Goal: Task Accomplishment & Management: Manage account settings

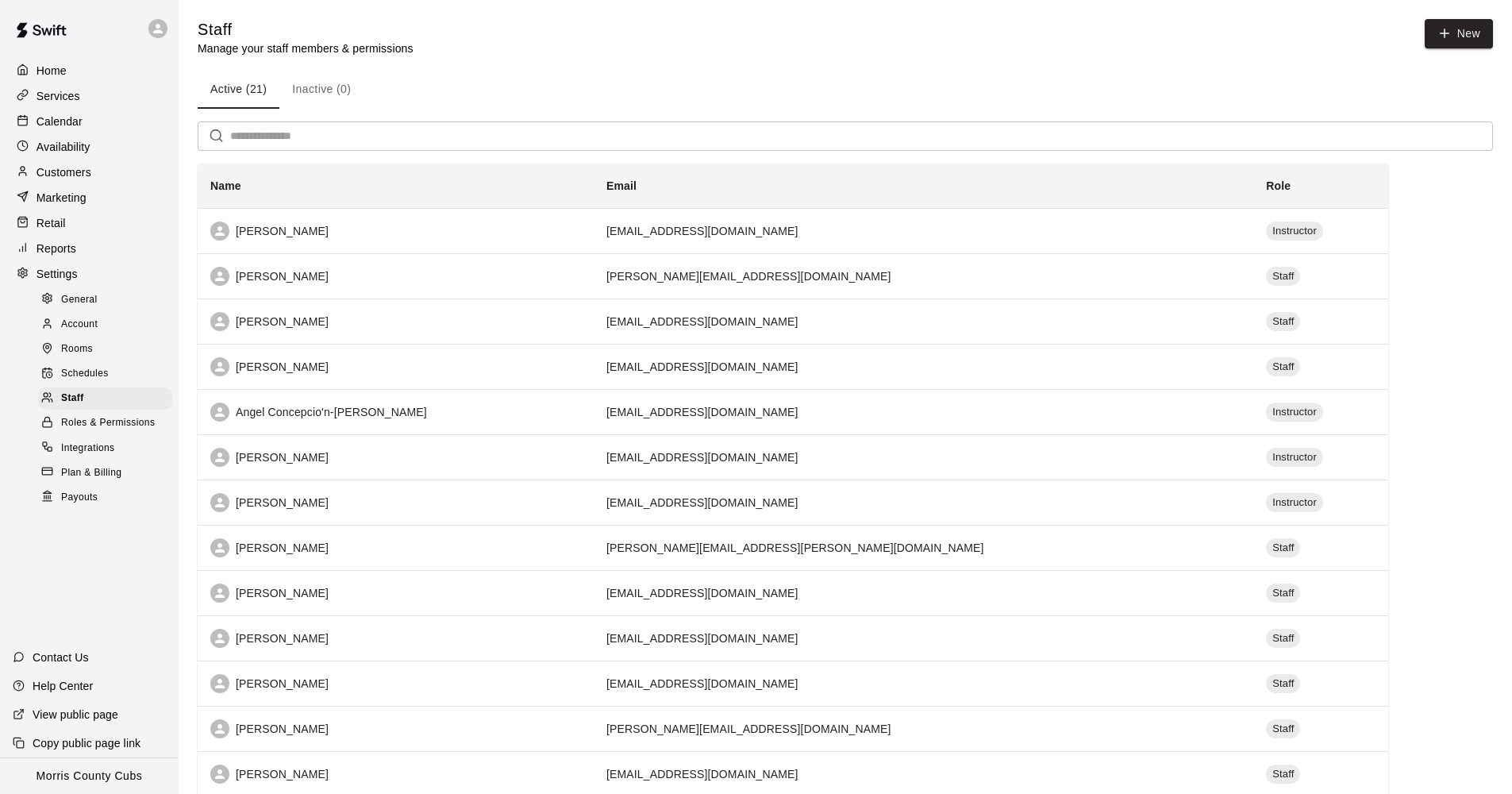
drag, startPoint x: 1220, startPoint y: 698, endPoint x: 1398, endPoint y: 542, distance: 236.7
click at [59, 122] on p "Calendar" at bounding box center [59, 121] width 46 height 16
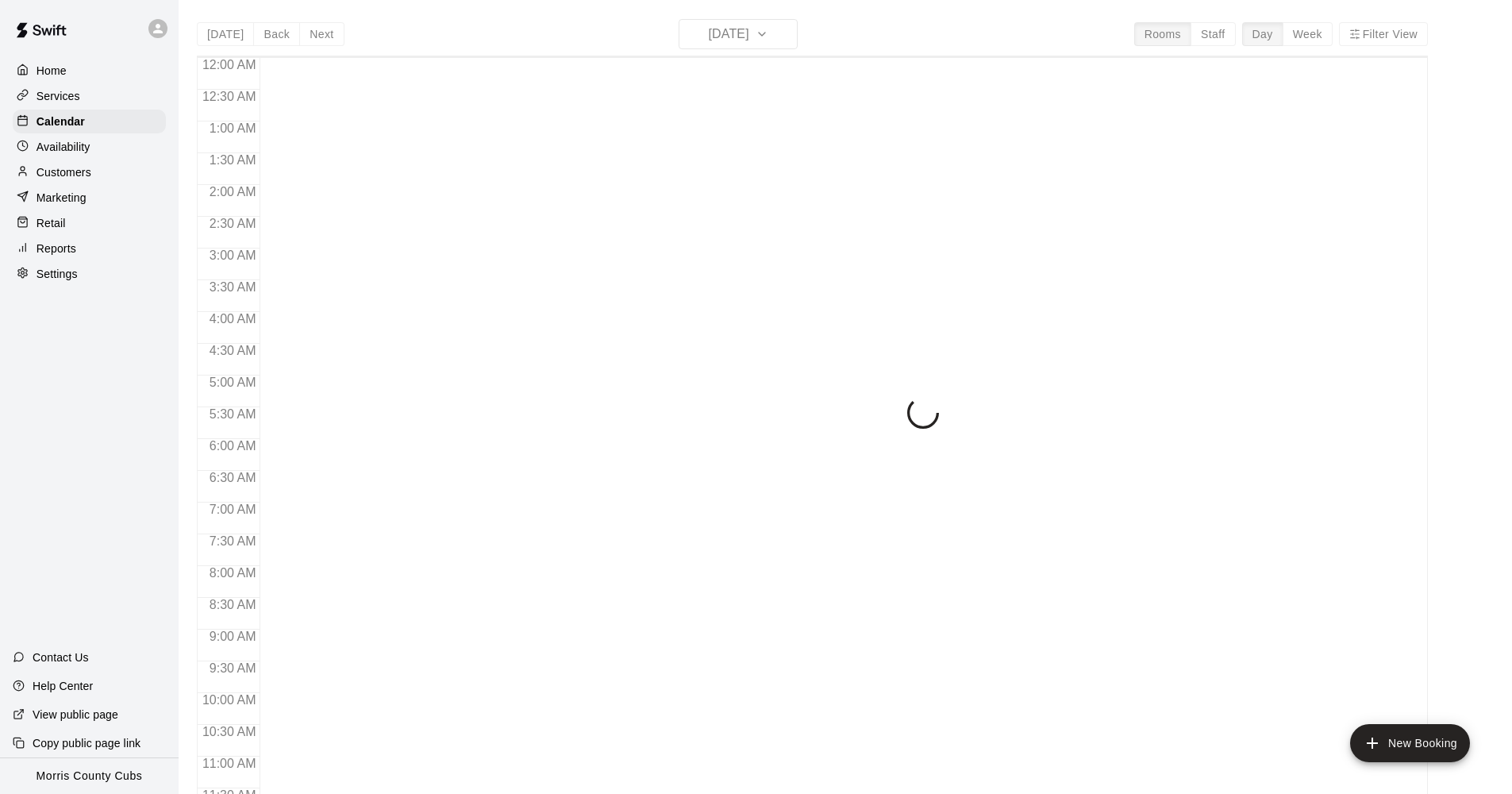
scroll to position [771, 0]
click at [58, 143] on p "Availability" at bounding box center [63, 147] width 54 height 16
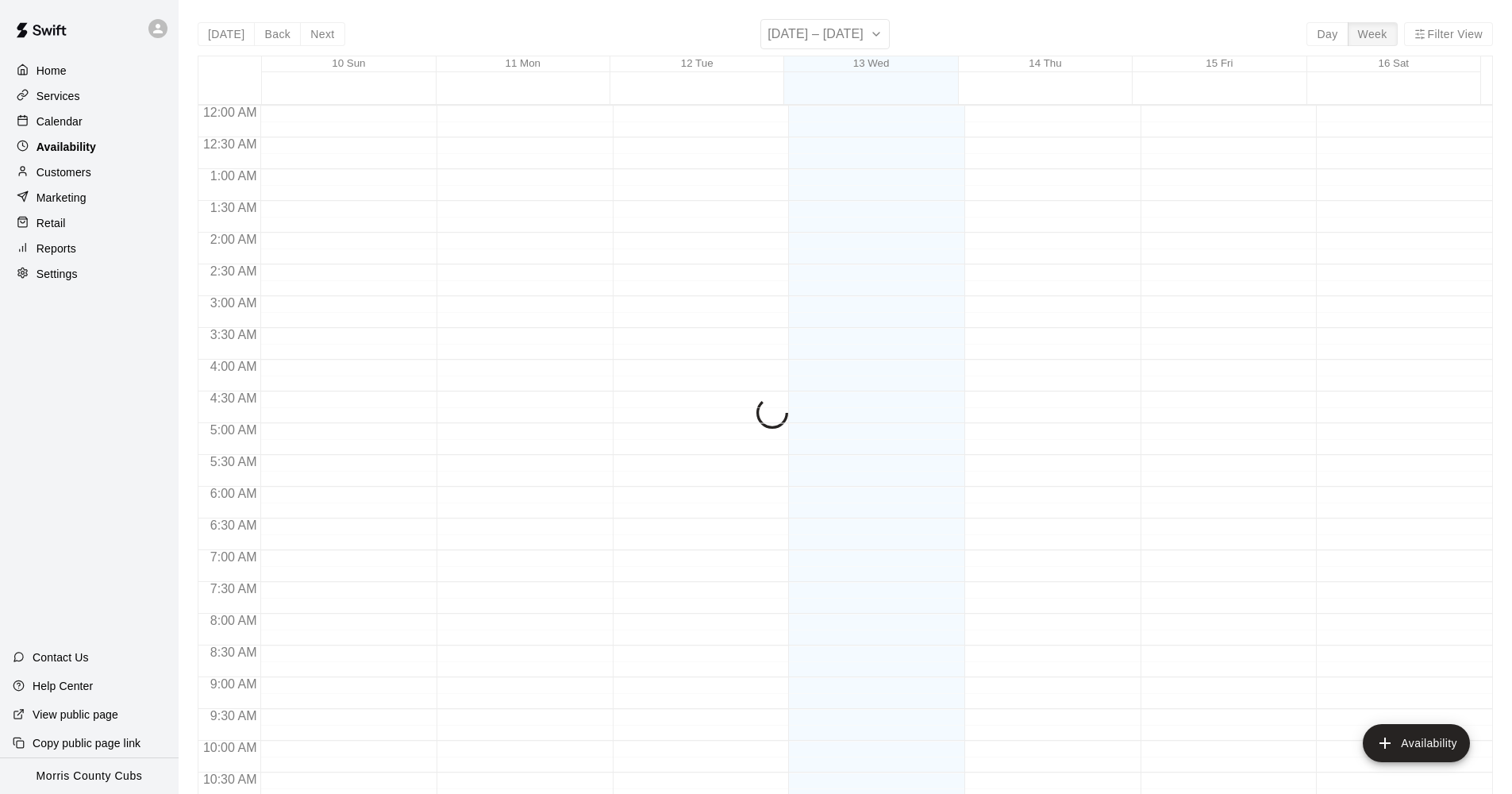
scroll to position [818, 0]
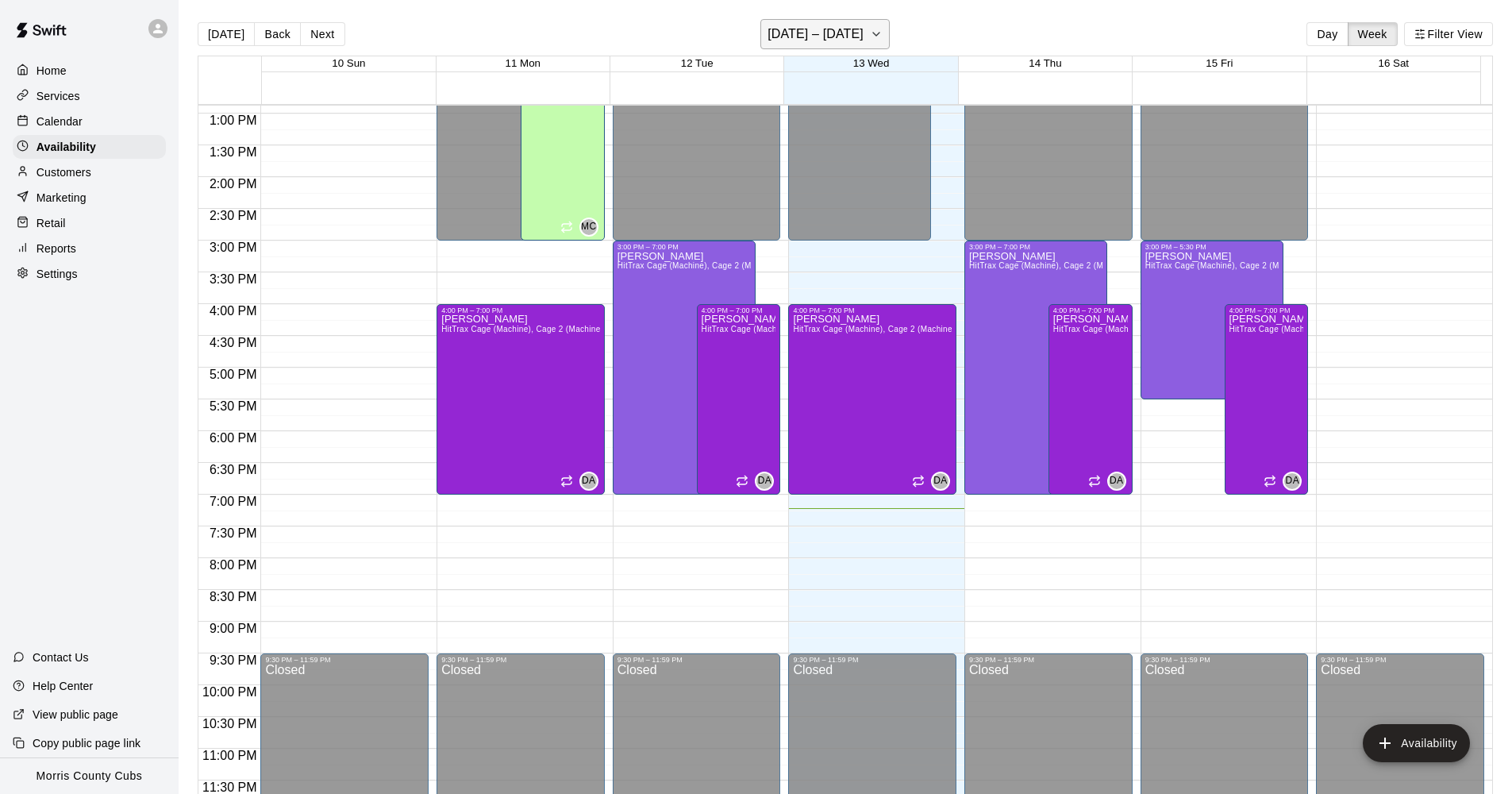
click at [870, 37] on icon "button" at bounding box center [876, 34] width 13 height 19
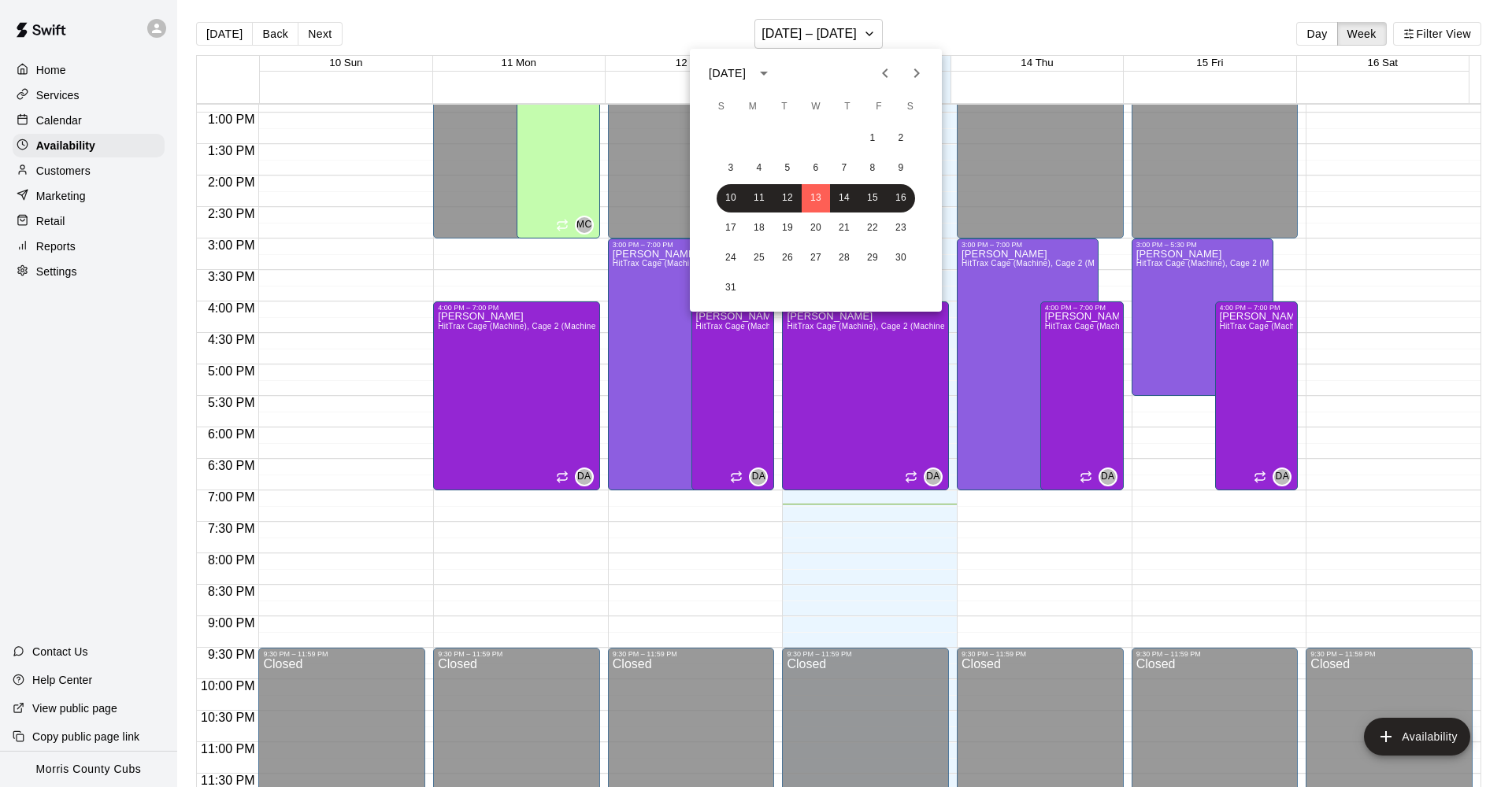
click at [915, 75] on icon "Next month" at bounding box center [917, 73] width 19 height 19
click at [868, 135] on button "5" at bounding box center [872, 138] width 28 height 28
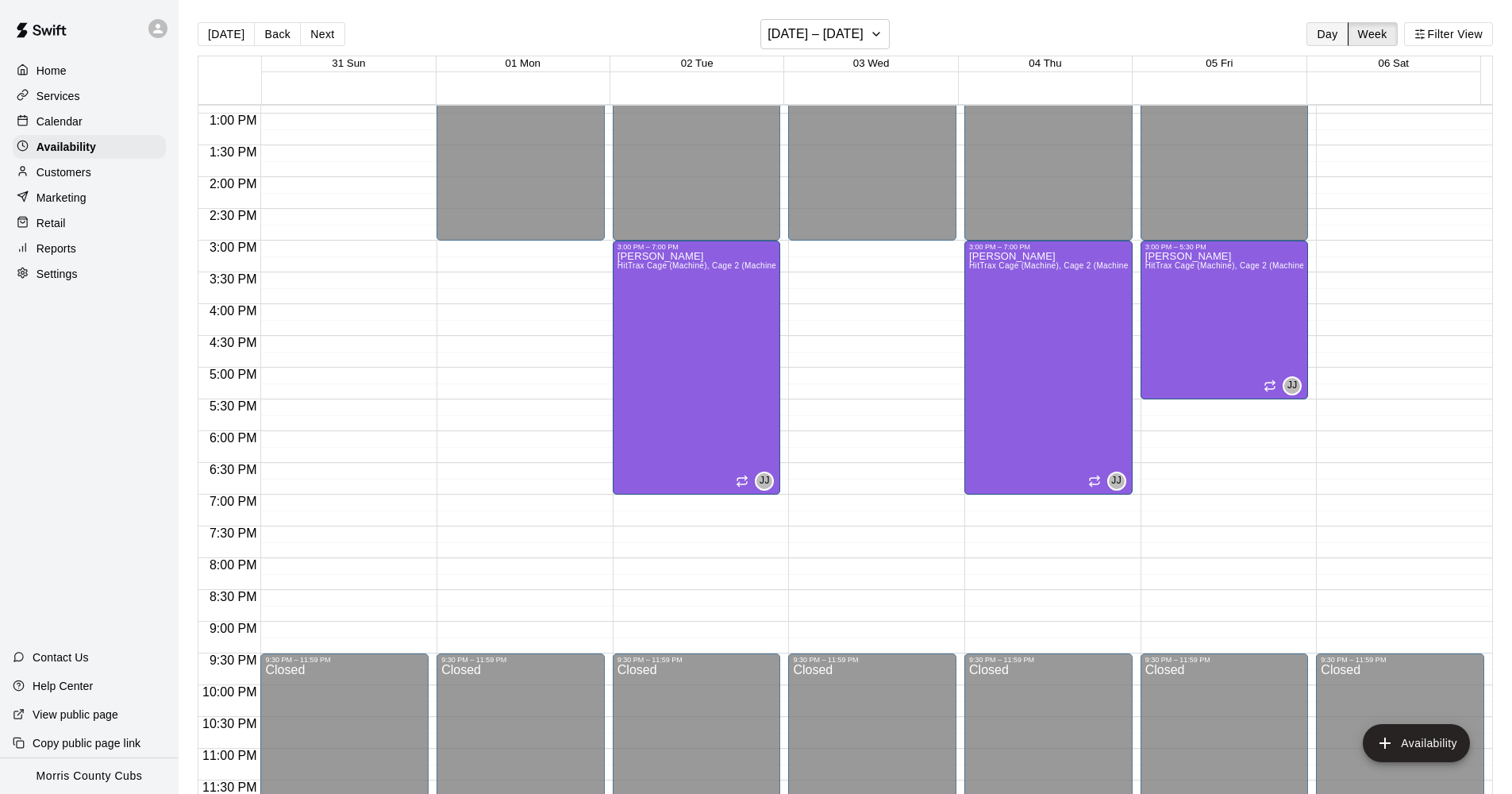
click at [1326, 29] on button "Day" at bounding box center [1327, 33] width 41 height 23
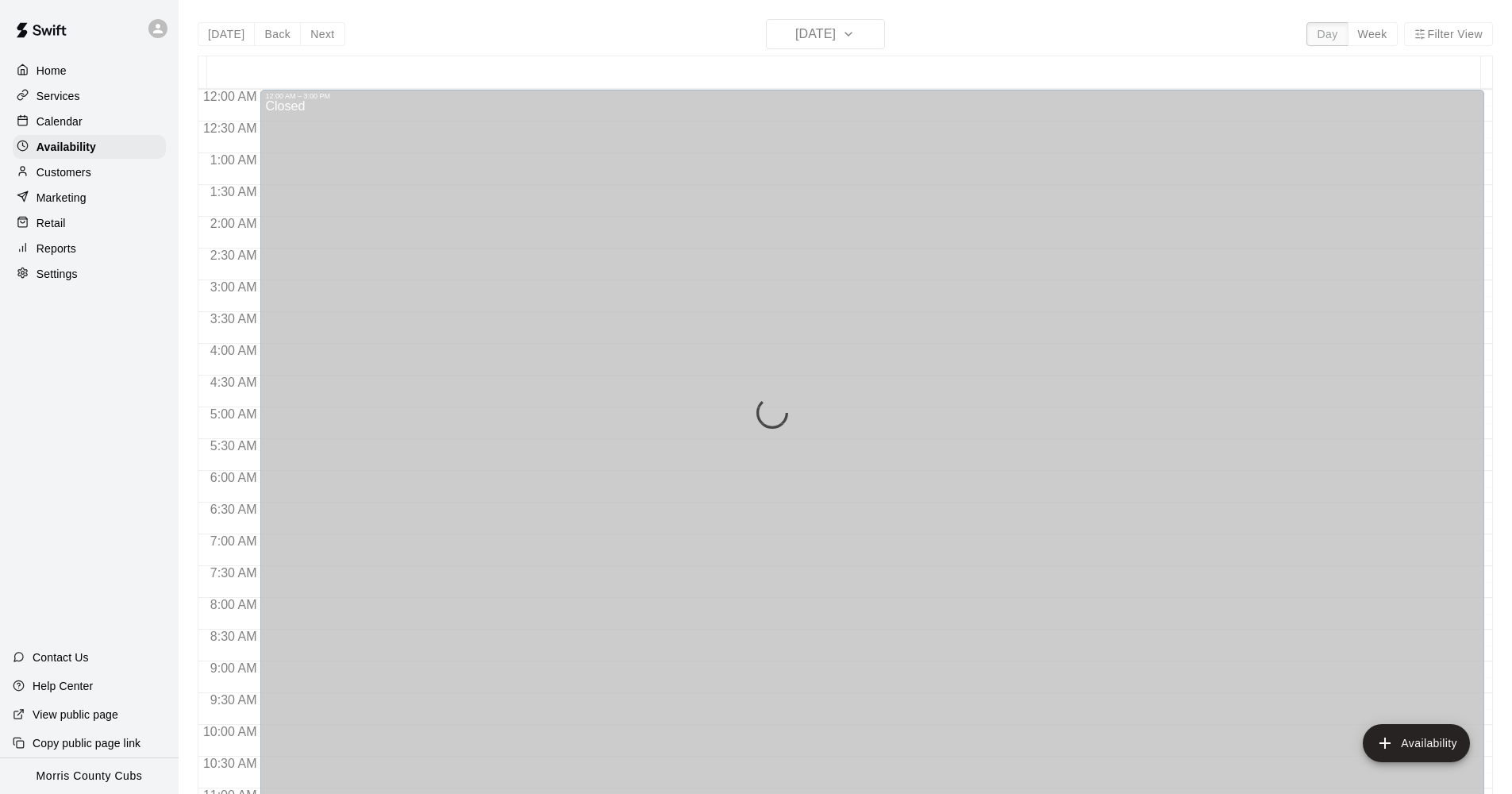
scroll to position [802, 0]
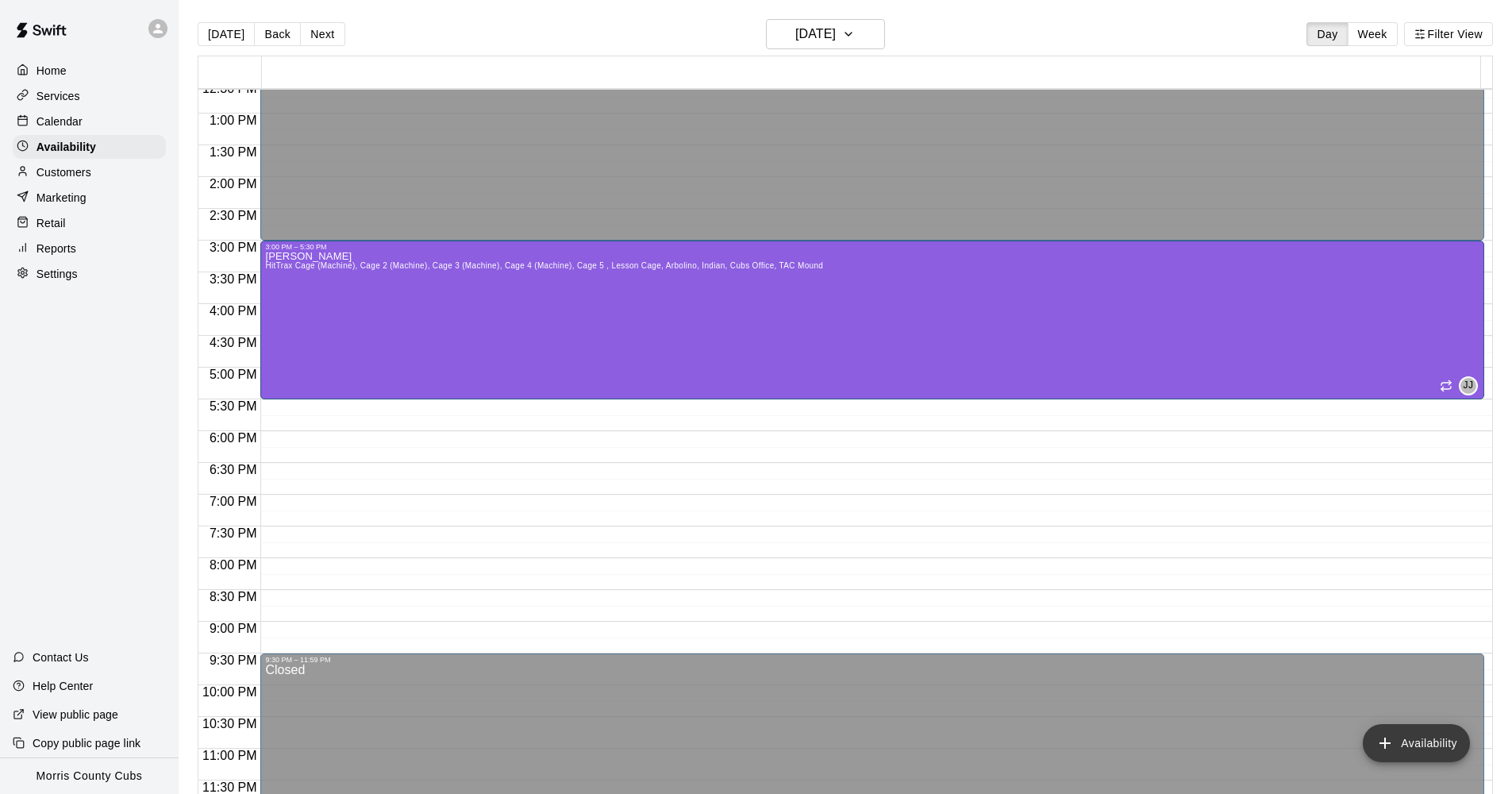
click at [1394, 743] on icon "add" at bounding box center [1385, 744] width 19 height 19
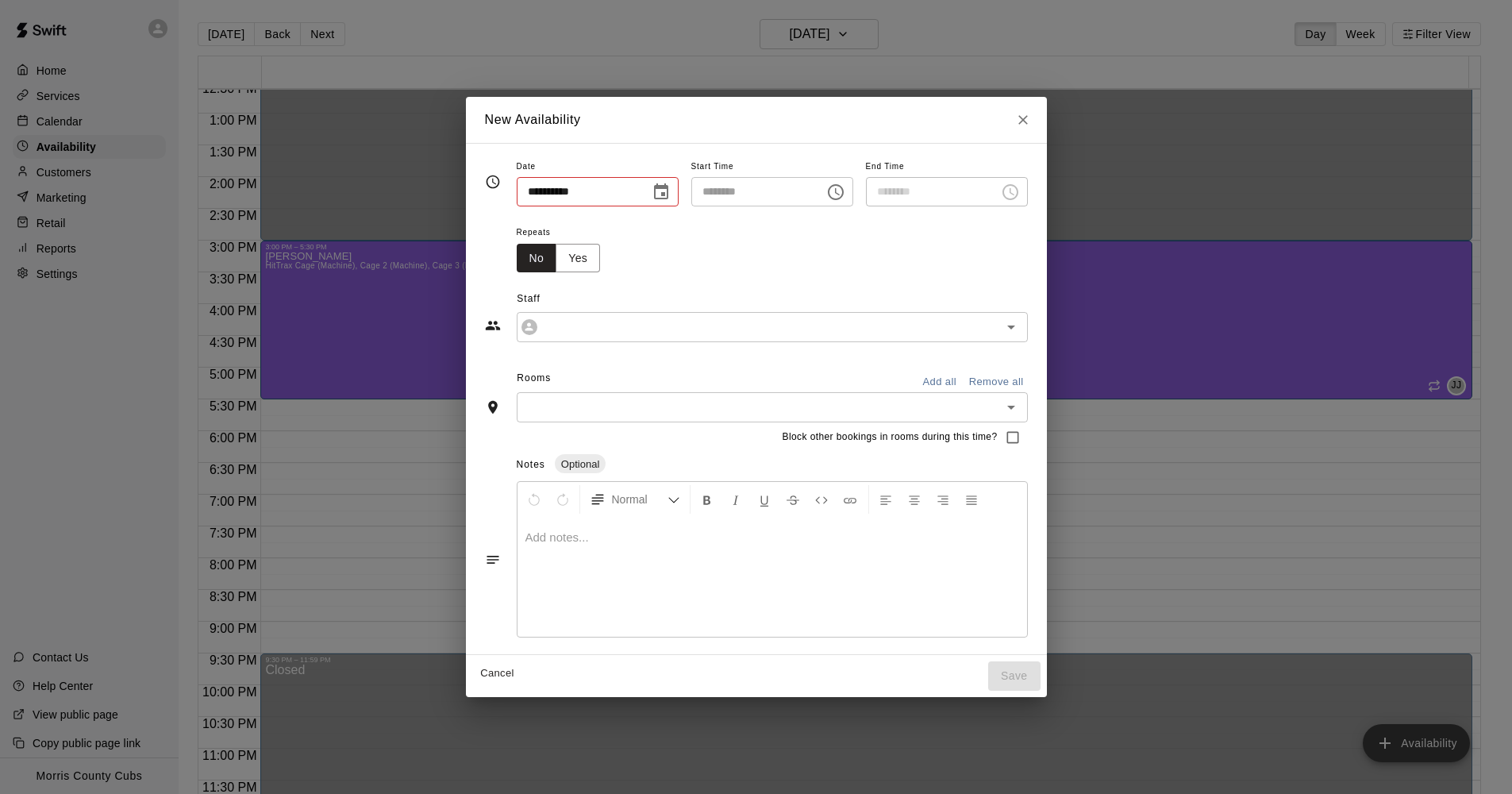
type input "**********"
type input "********"
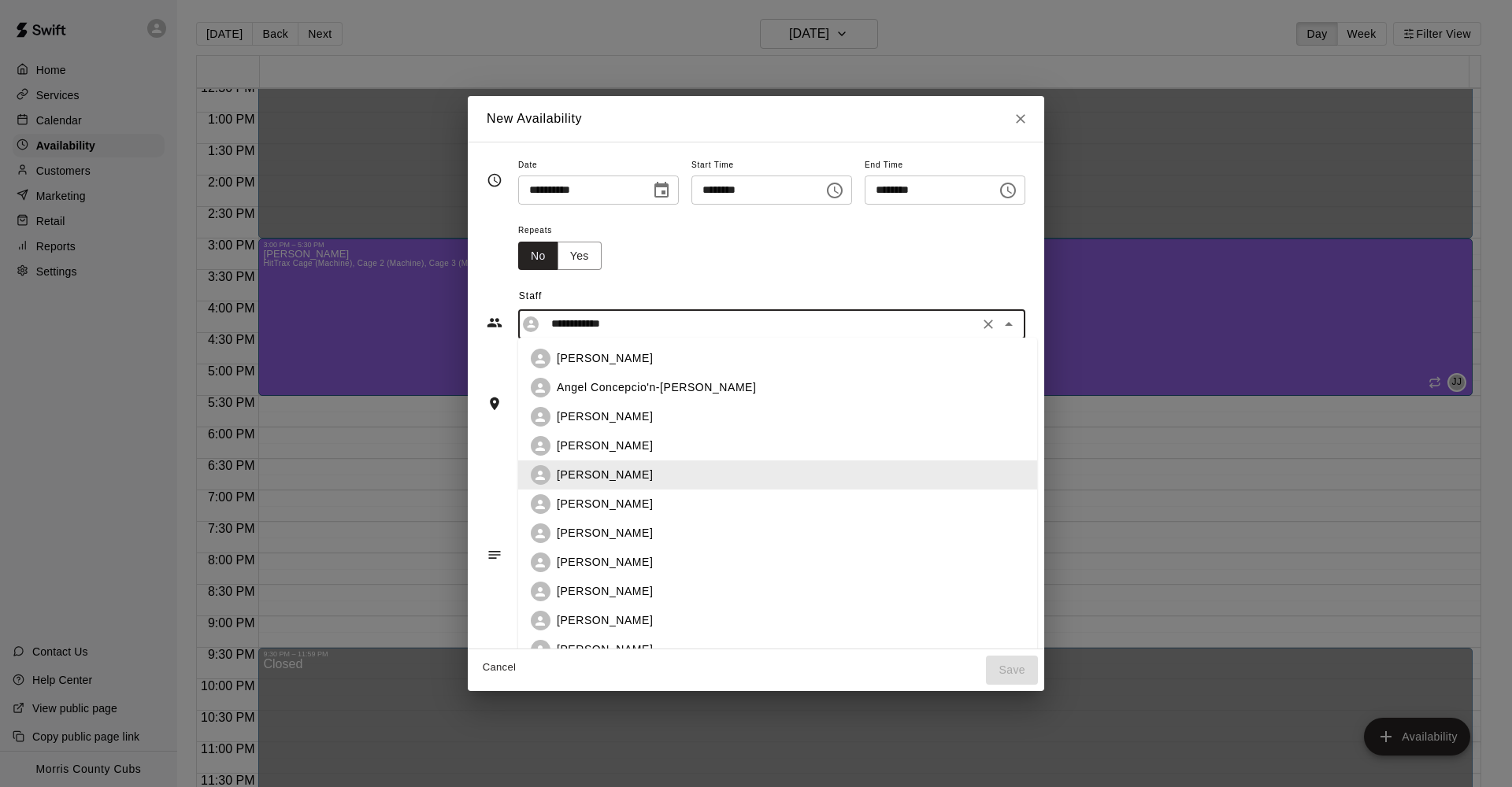
click at [652, 332] on div "**********" at bounding box center [755, 304] width 539 height 68
click at [647, 570] on div "[PERSON_NAME]" at bounding box center [791, 562] width 468 height 17
type input "*********"
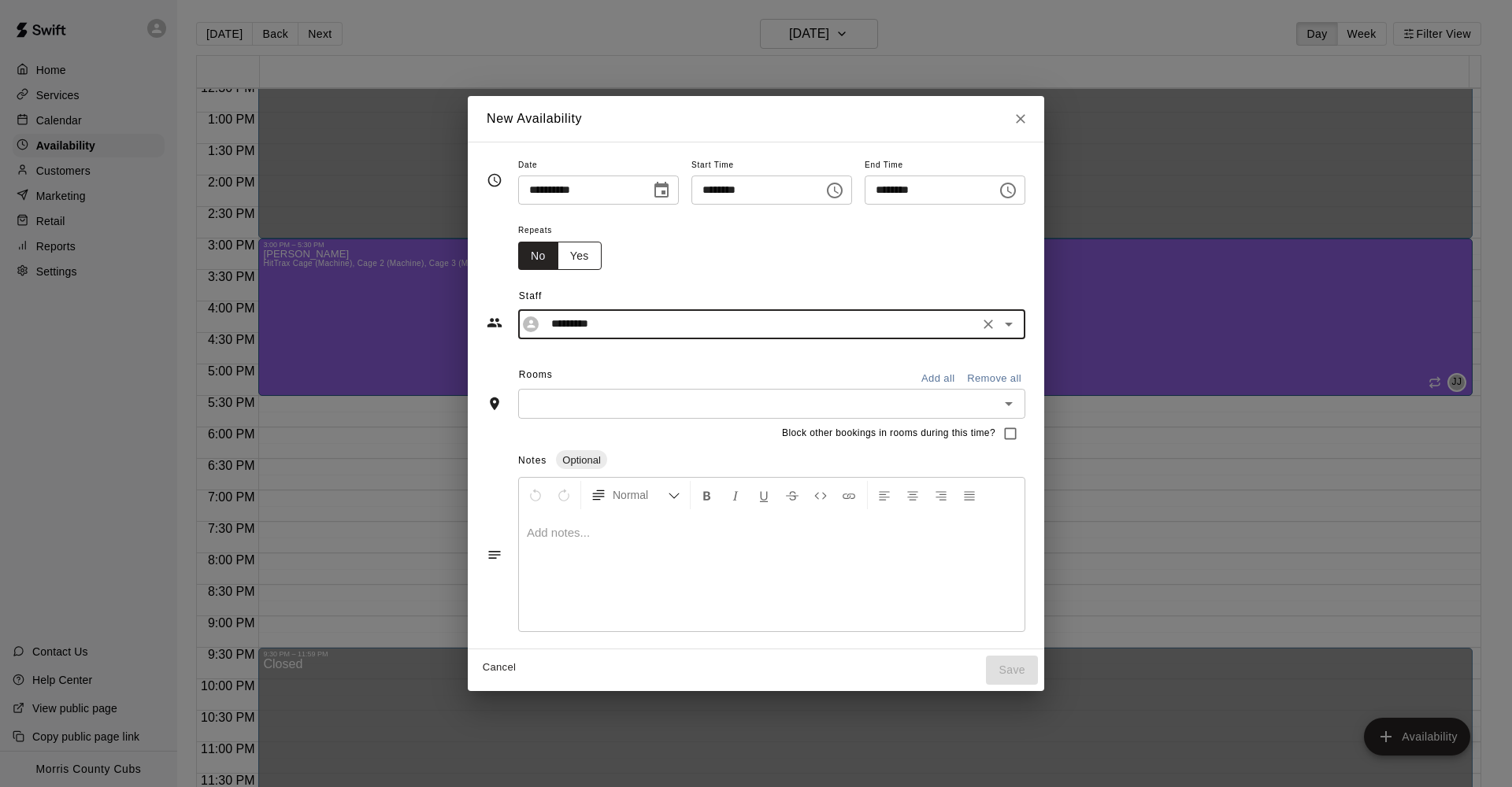
click at [560, 237] on div "Repeats No Yes" at bounding box center [567, 245] width 96 height 50
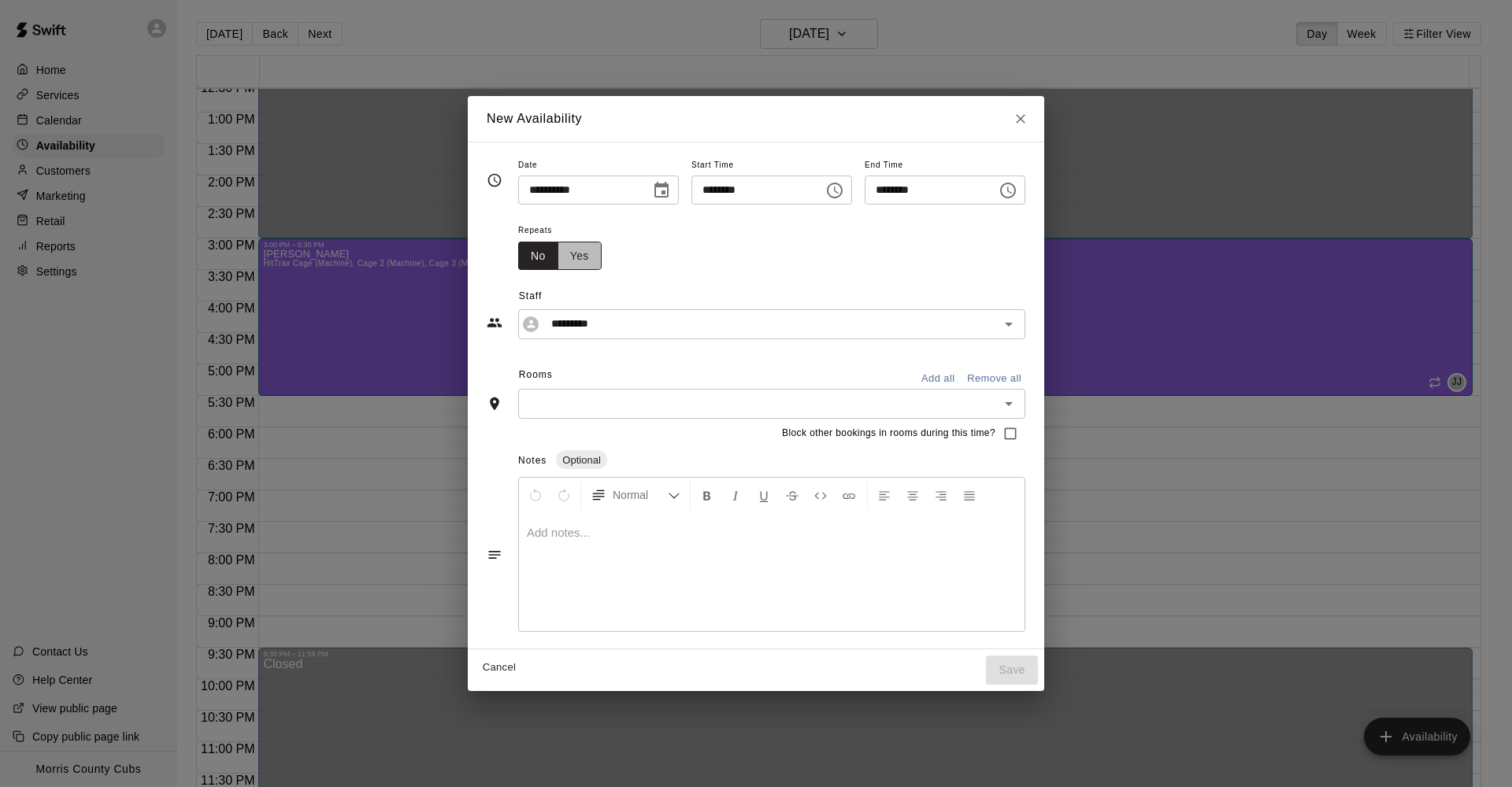
click at [563, 249] on button "Yes" at bounding box center [579, 256] width 44 height 29
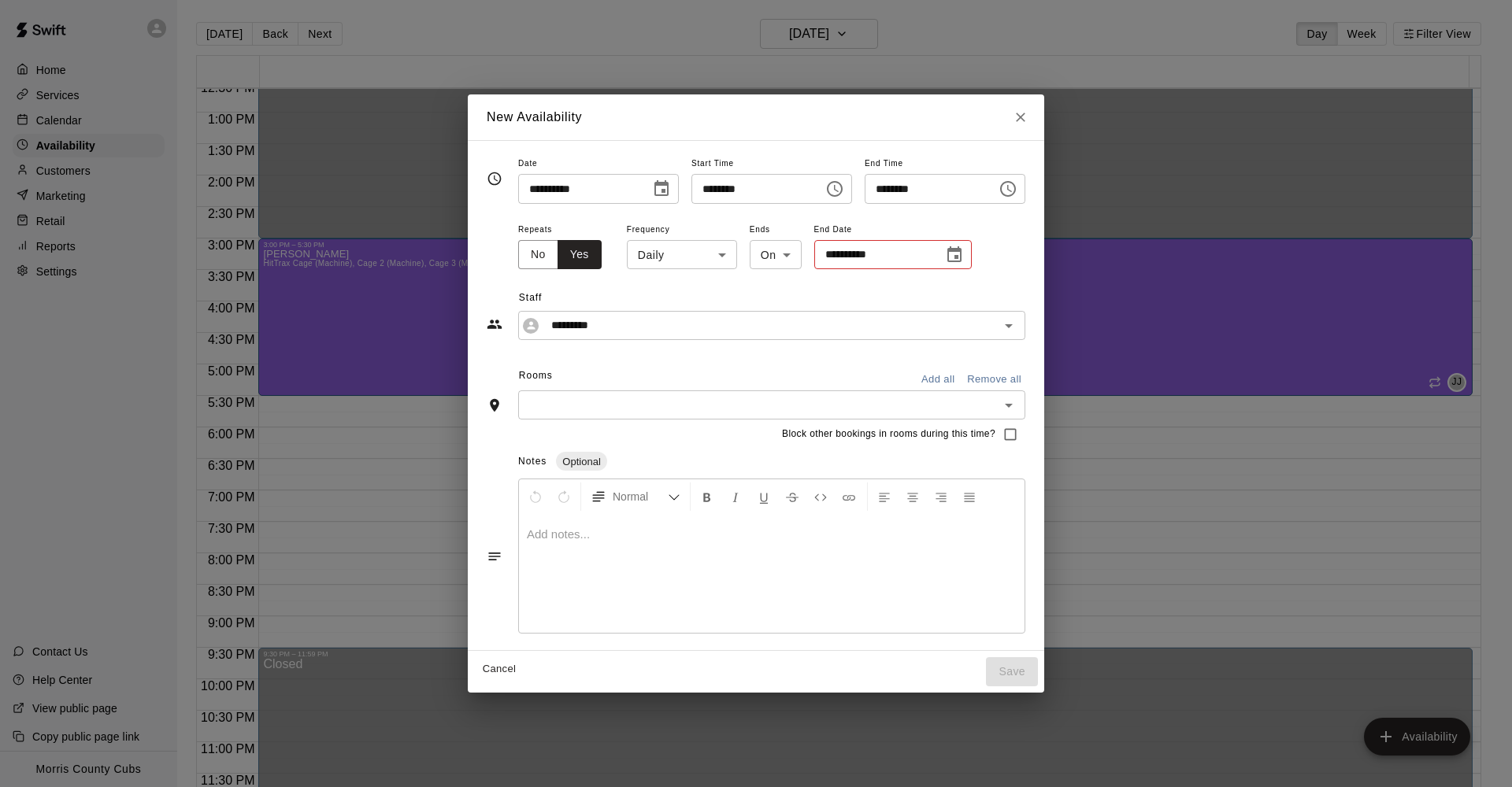
click at [669, 258] on body "**********" at bounding box center [756, 406] width 1512 height 813
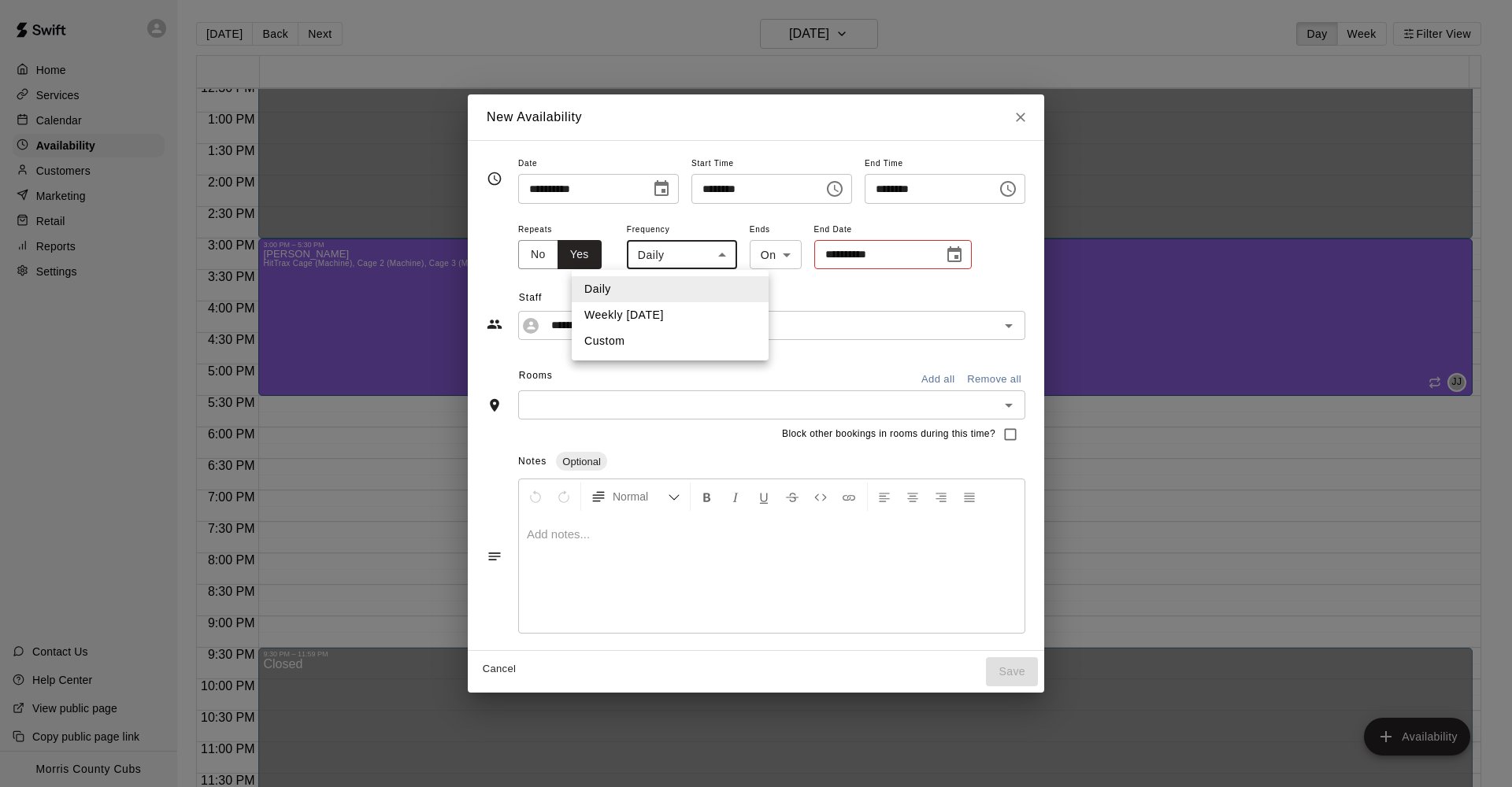
click at [669, 309] on li "Weekly [DATE]" at bounding box center [669, 315] width 197 height 26
type input "******"
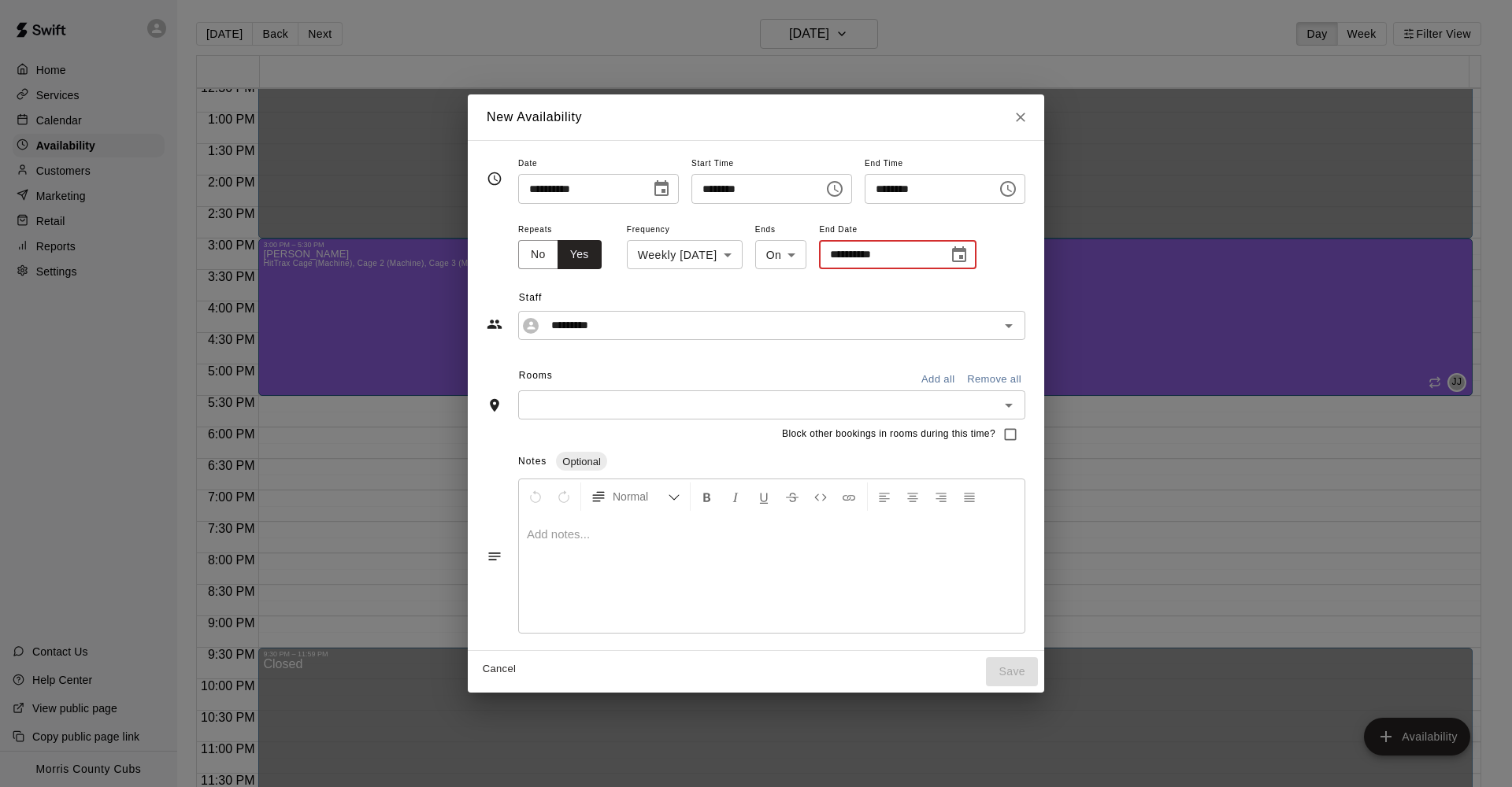
click at [892, 251] on input "**********" at bounding box center [877, 254] width 118 height 29
click at [955, 253] on icon "Choose date" at bounding box center [959, 255] width 19 height 19
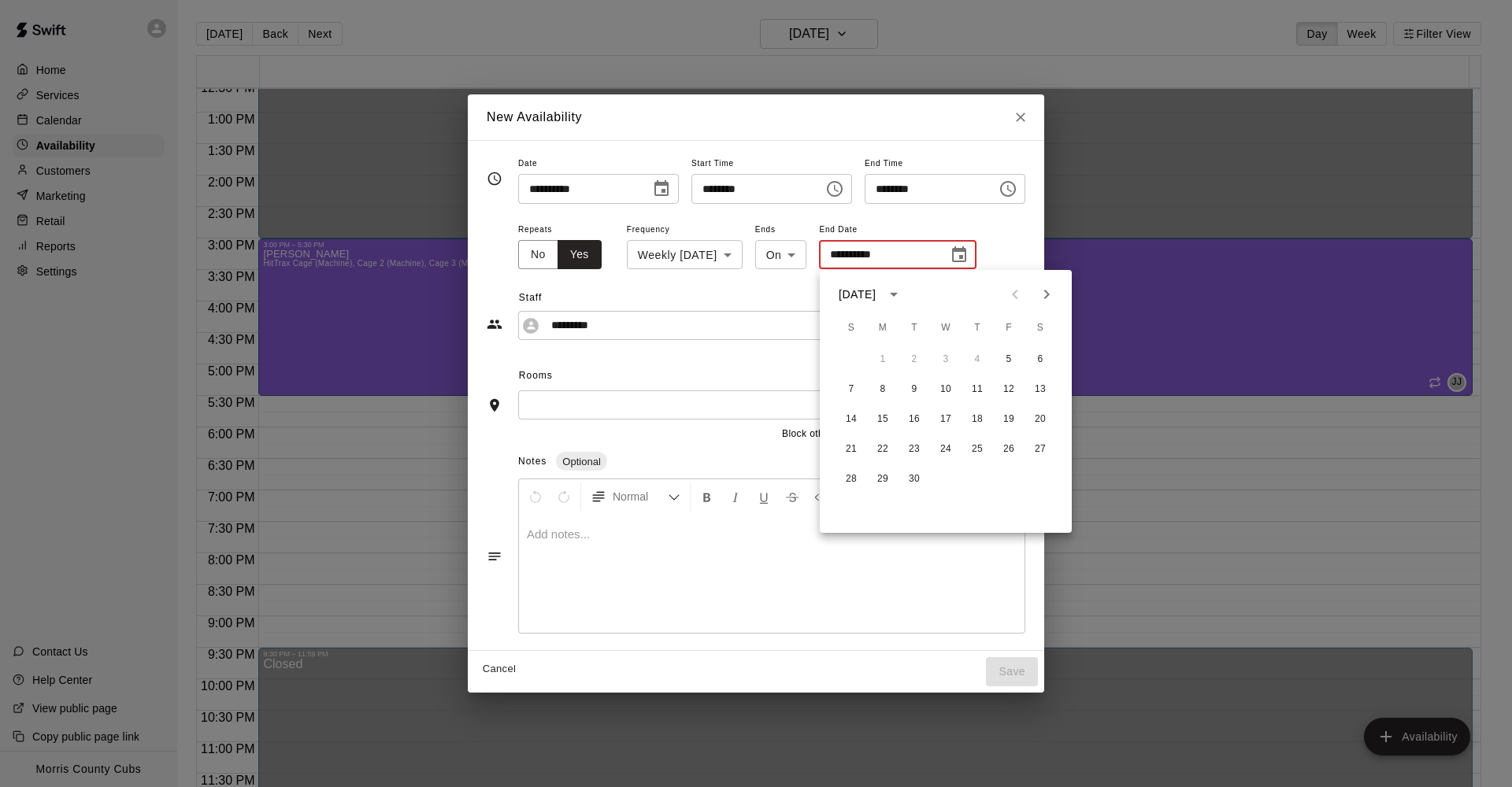
click at [961, 255] on icon "Choose date" at bounding box center [959, 255] width 19 height 19
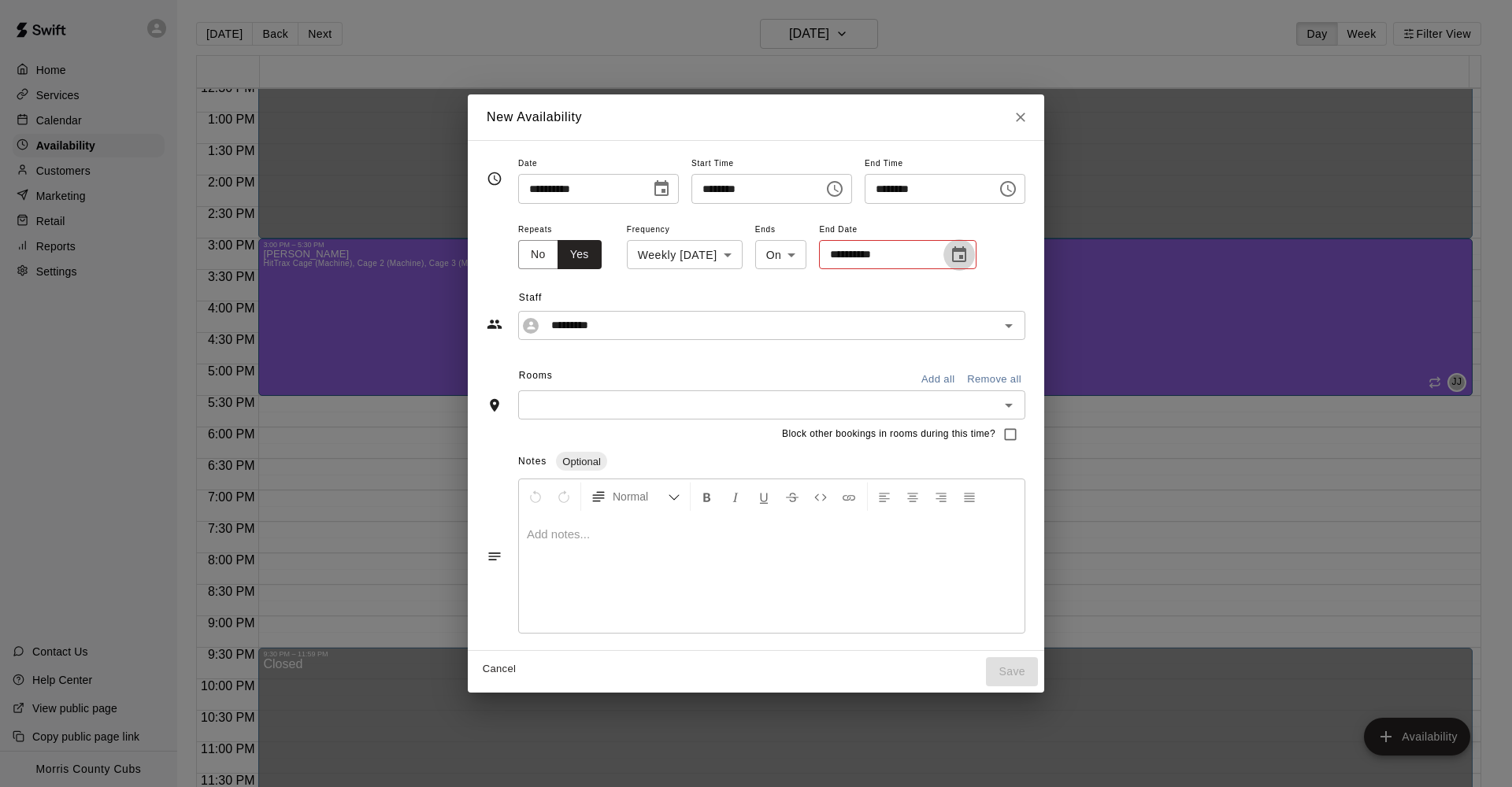
click at [961, 255] on icon "Choose date" at bounding box center [959, 255] width 19 height 19
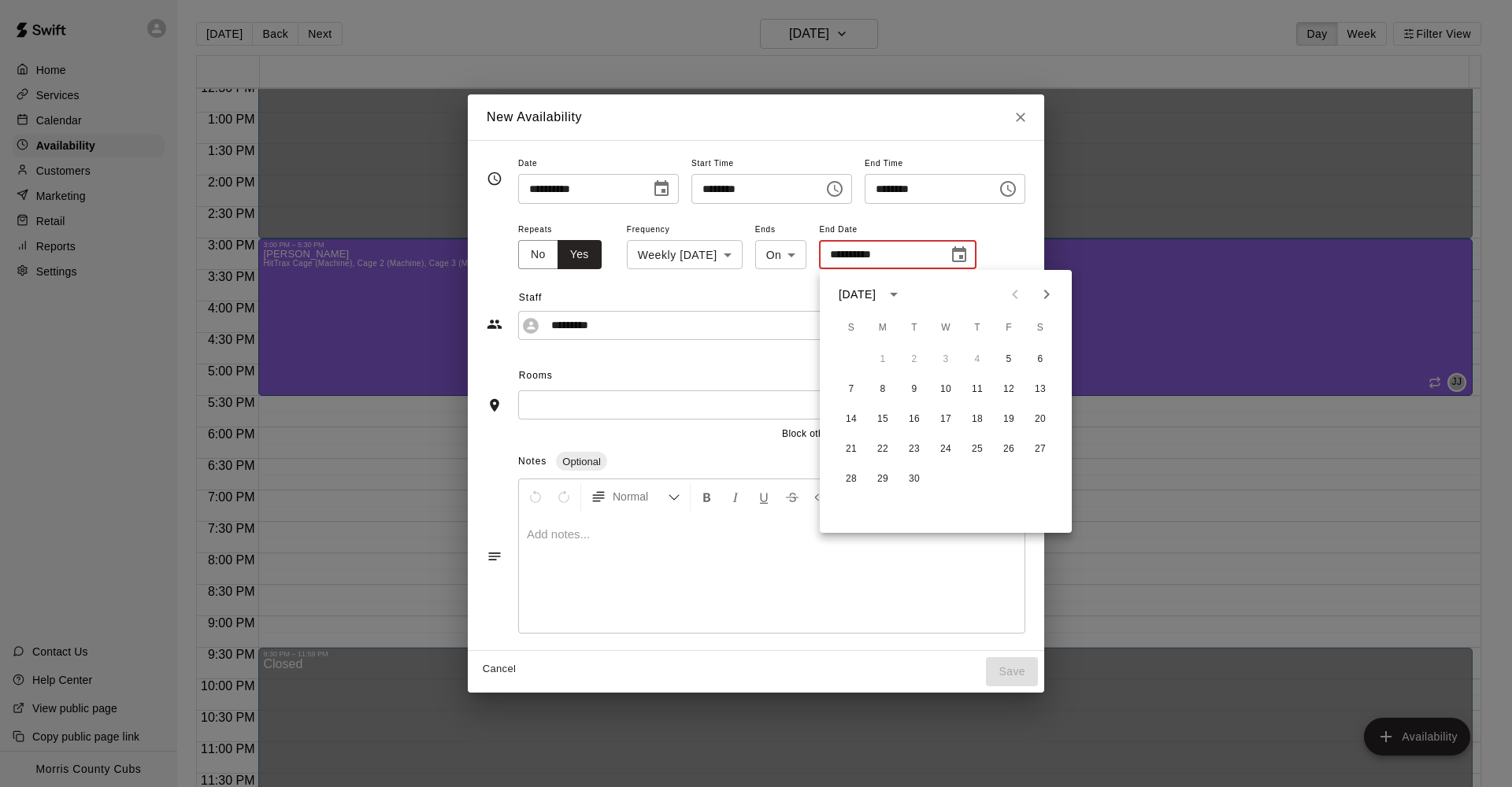
click at [1048, 299] on icon "Next month" at bounding box center [1047, 294] width 19 height 19
click at [1008, 393] on button "7" at bounding box center [1008, 389] width 28 height 28
type input "**********"
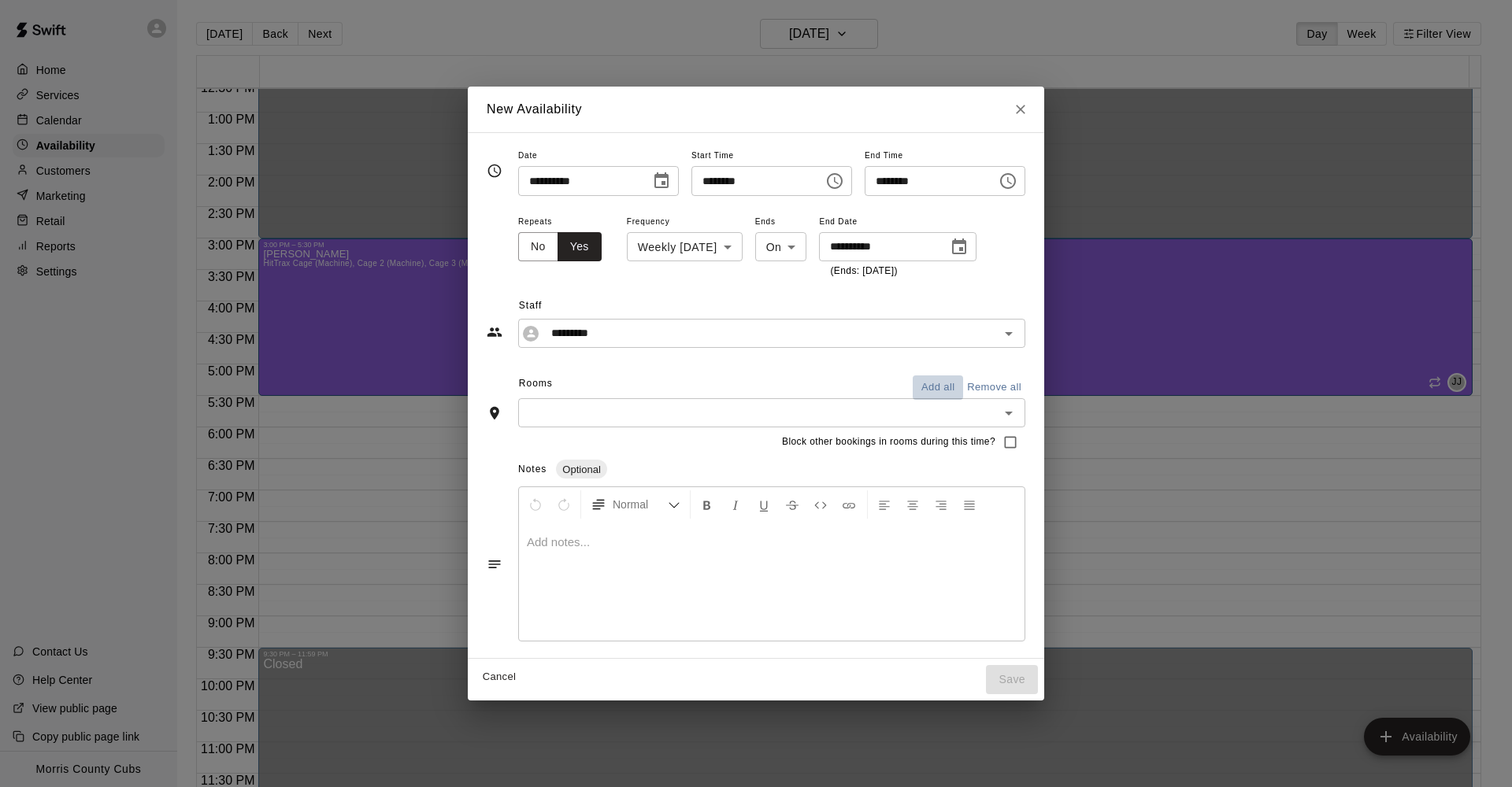
click at [945, 381] on button "Add all" at bounding box center [937, 387] width 51 height 24
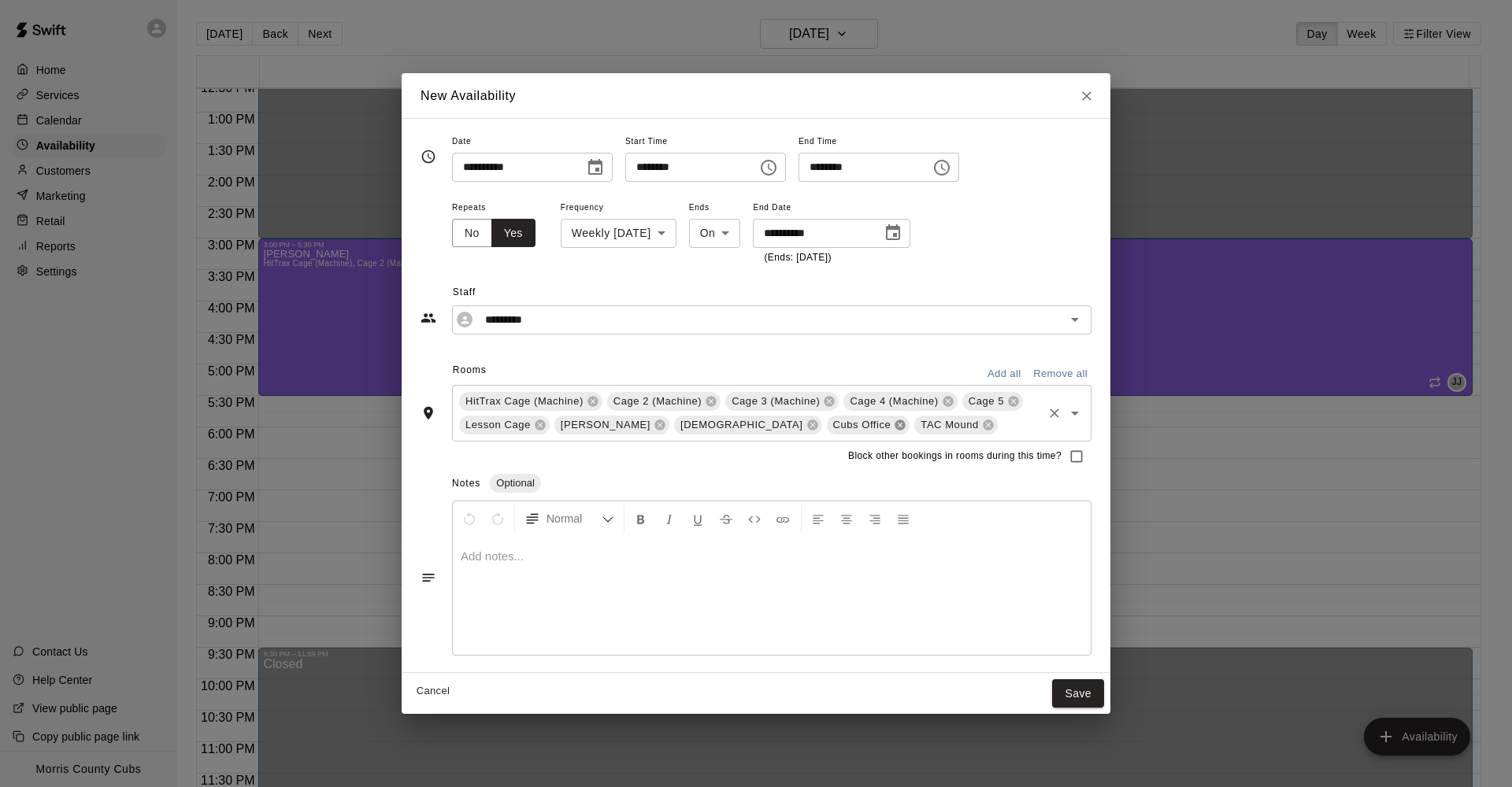
click at [896, 423] on icon at bounding box center [900, 424] width 10 height 10
click at [807, 427] on icon at bounding box center [812, 424] width 10 height 10
click at [654, 428] on icon at bounding box center [659, 424] width 10 height 10
click at [1087, 688] on button "Save" at bounding box center [1078, 694] width 52 height 29
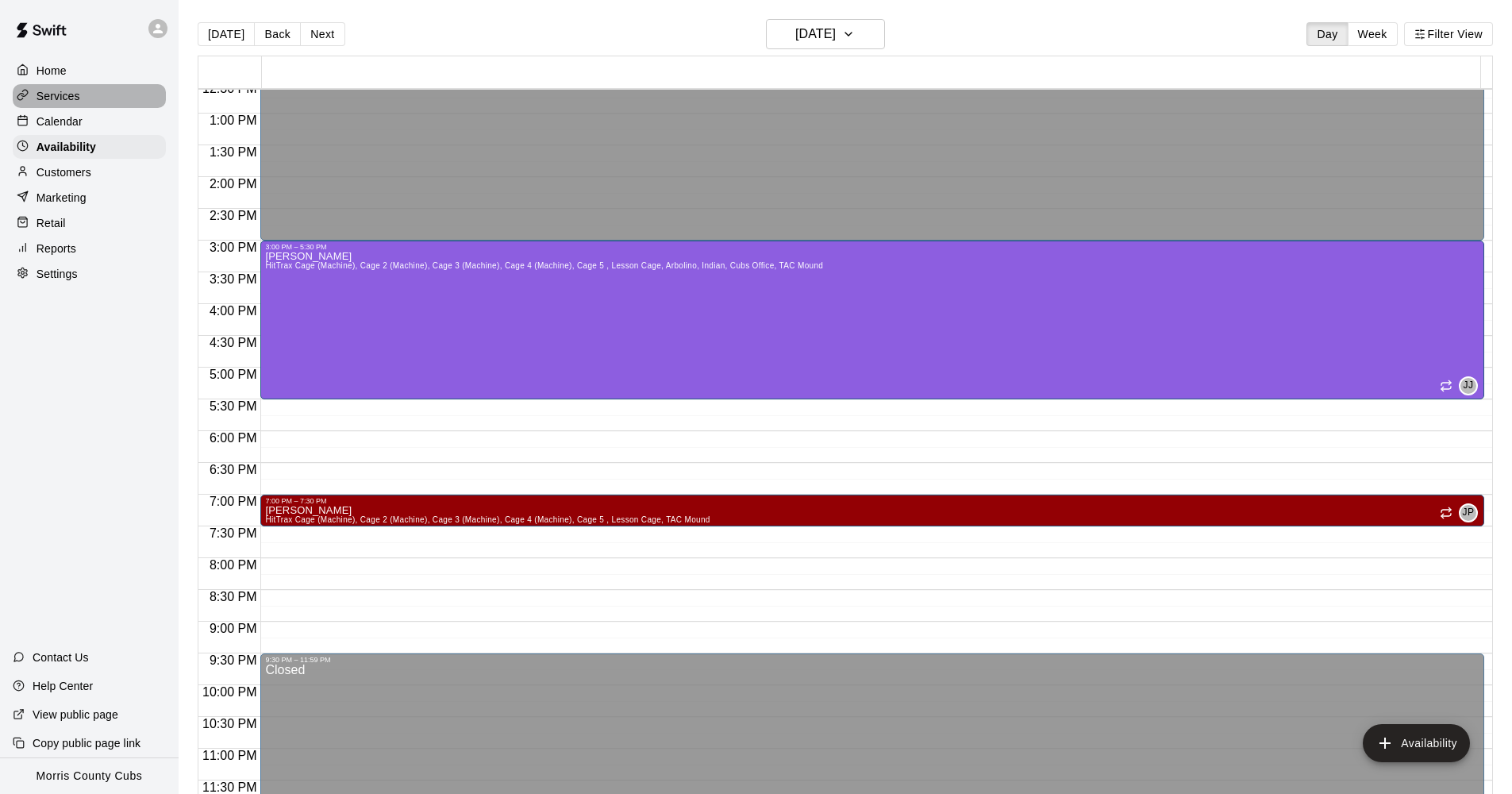
click at [91, 104] on div "Services" at bounding box center [89, 96] width 153 height 23
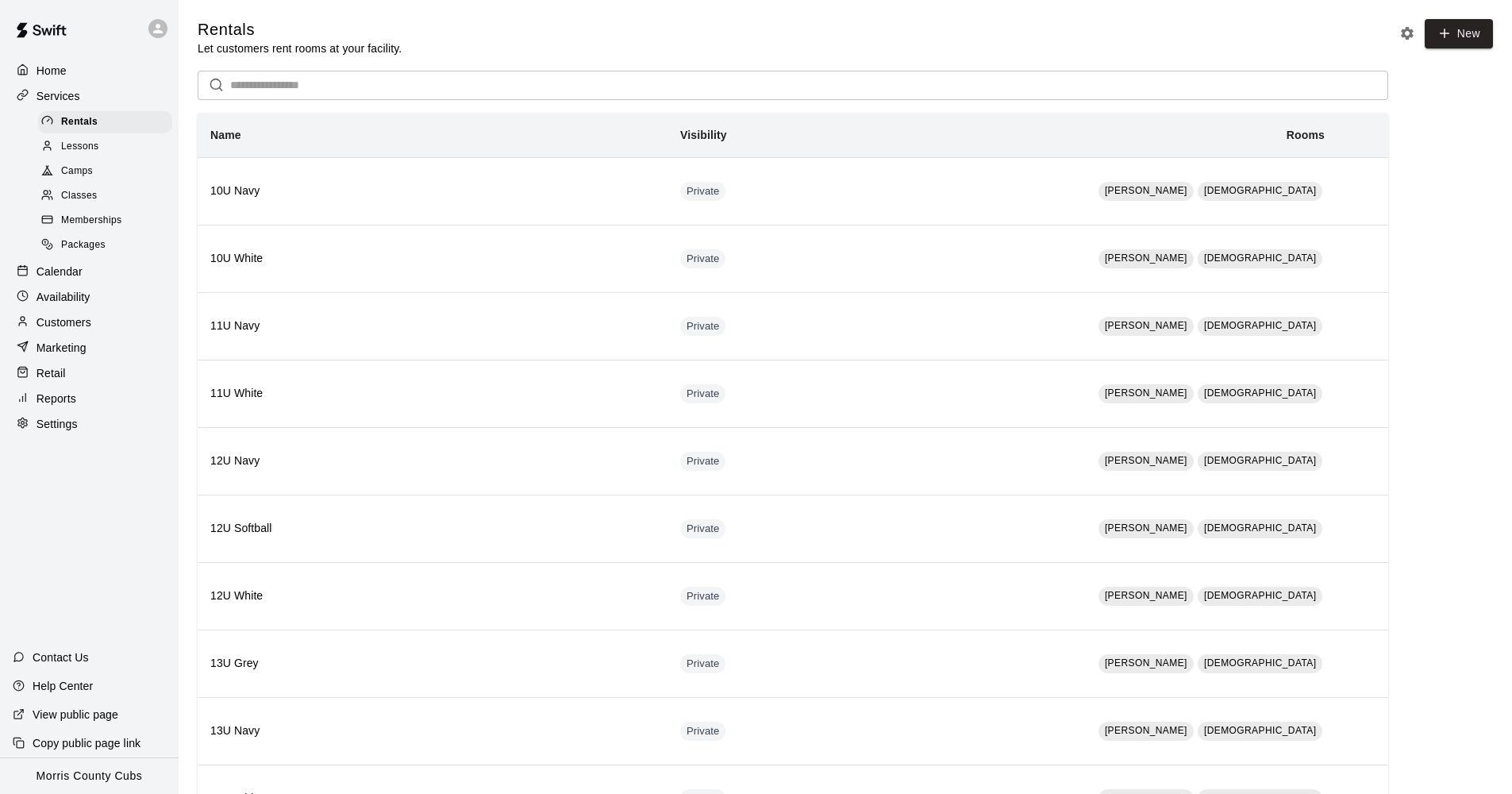
click at [99, 151] on span "Lessons" at bounding box center [80, 147] width 38 height 16
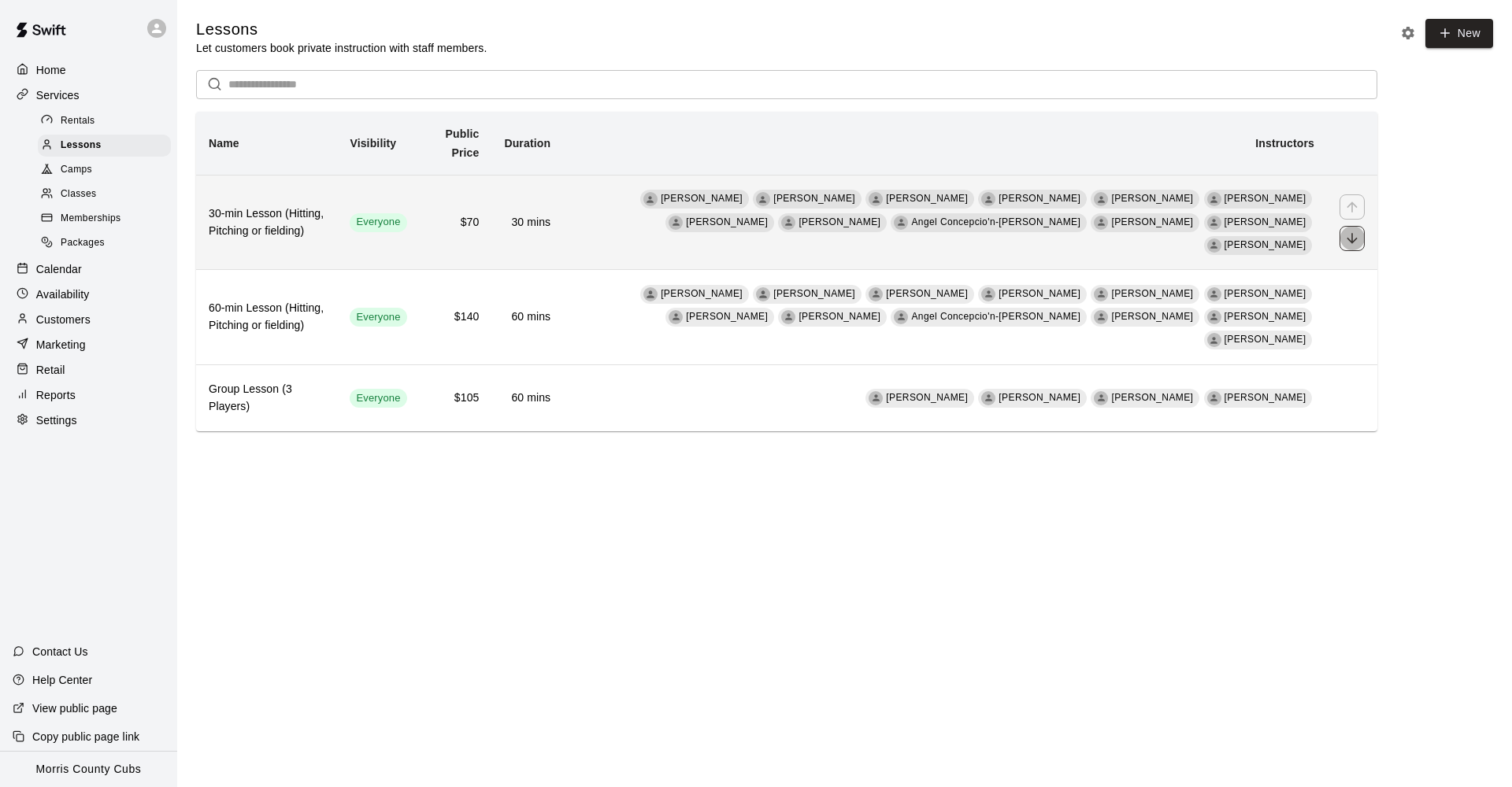
click at [1356, 230] on icon "move item down" at bounding box center [1352, 238] width 16 height 16
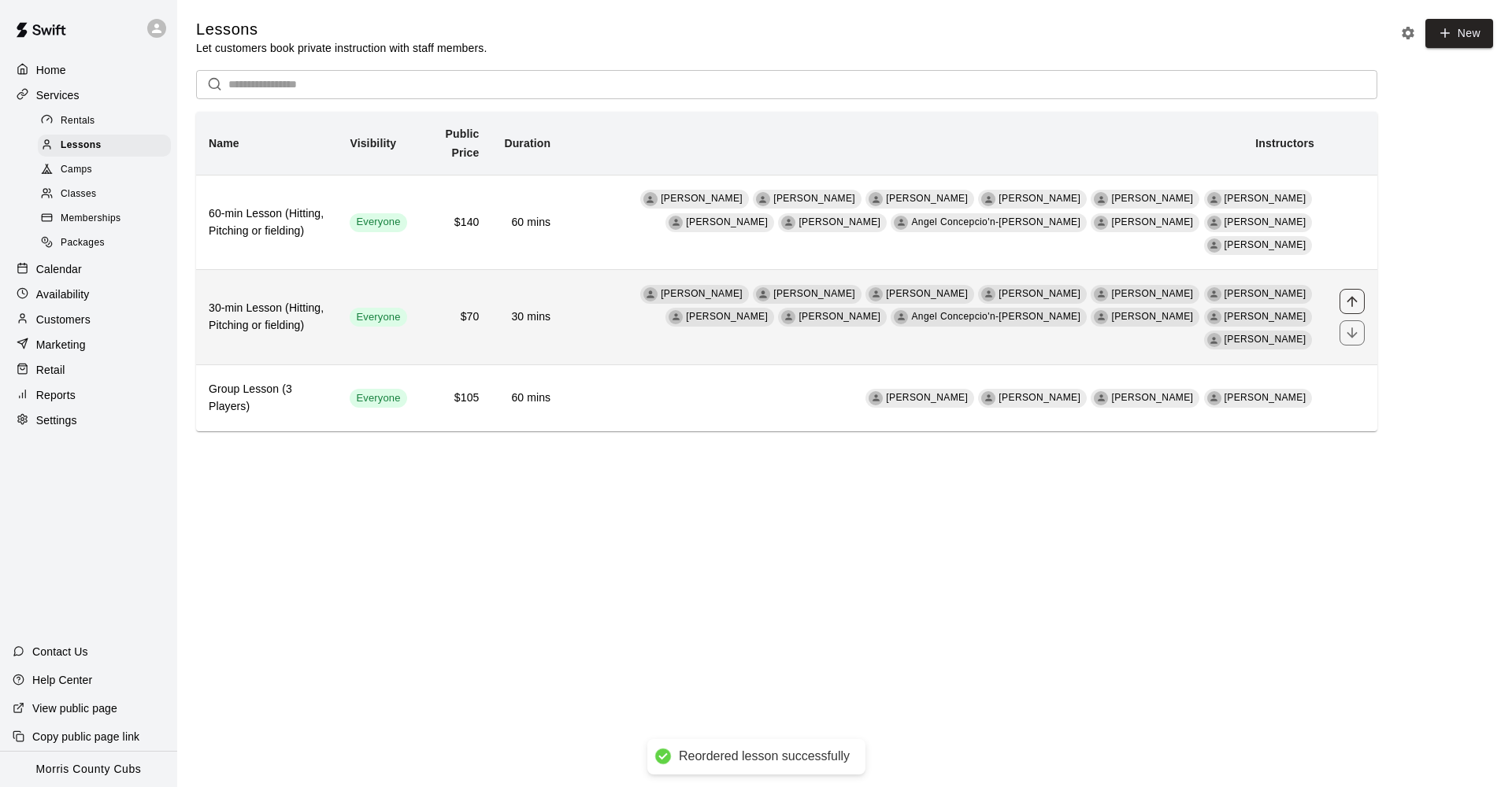
click at [1358, 294] on icon "move item up" at bounding box center [1352, 302] width 16 height 16
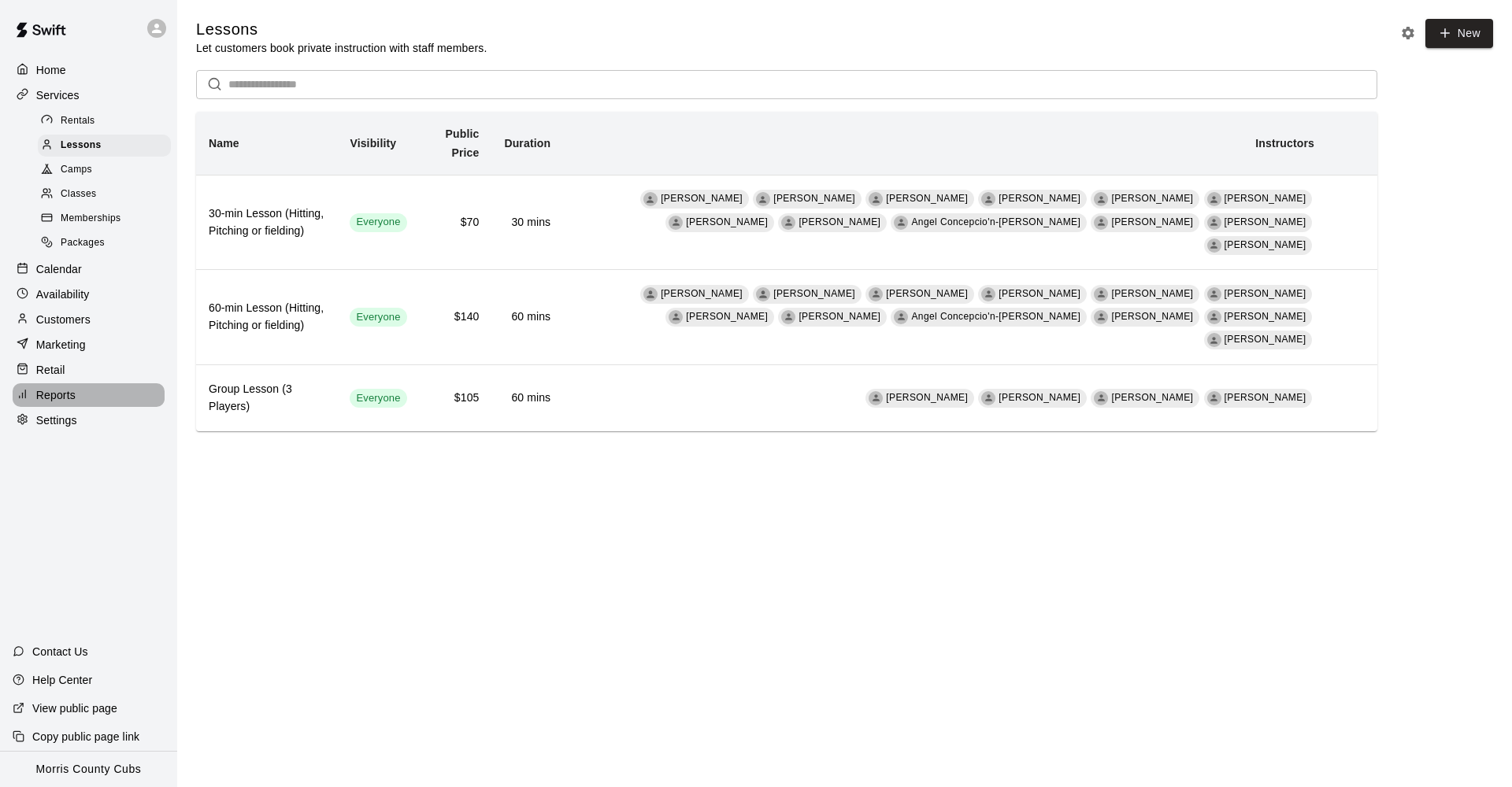
click at [81, 386] on div "Reports" at bounding box center [88, 395] width 152 height 23
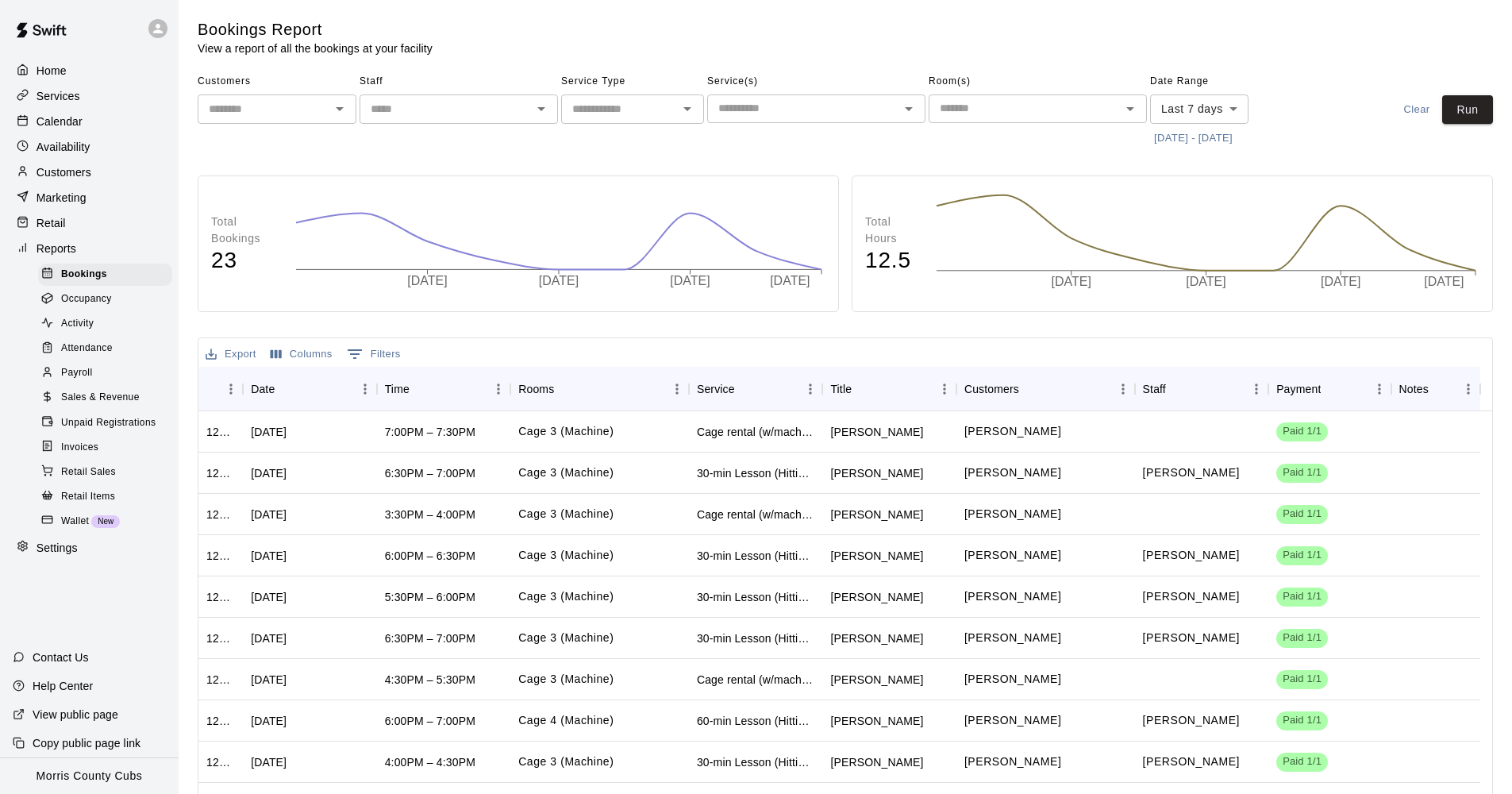
click at [79, 104] on p "Services" at bounding box center [58, 96] width 44 height 16
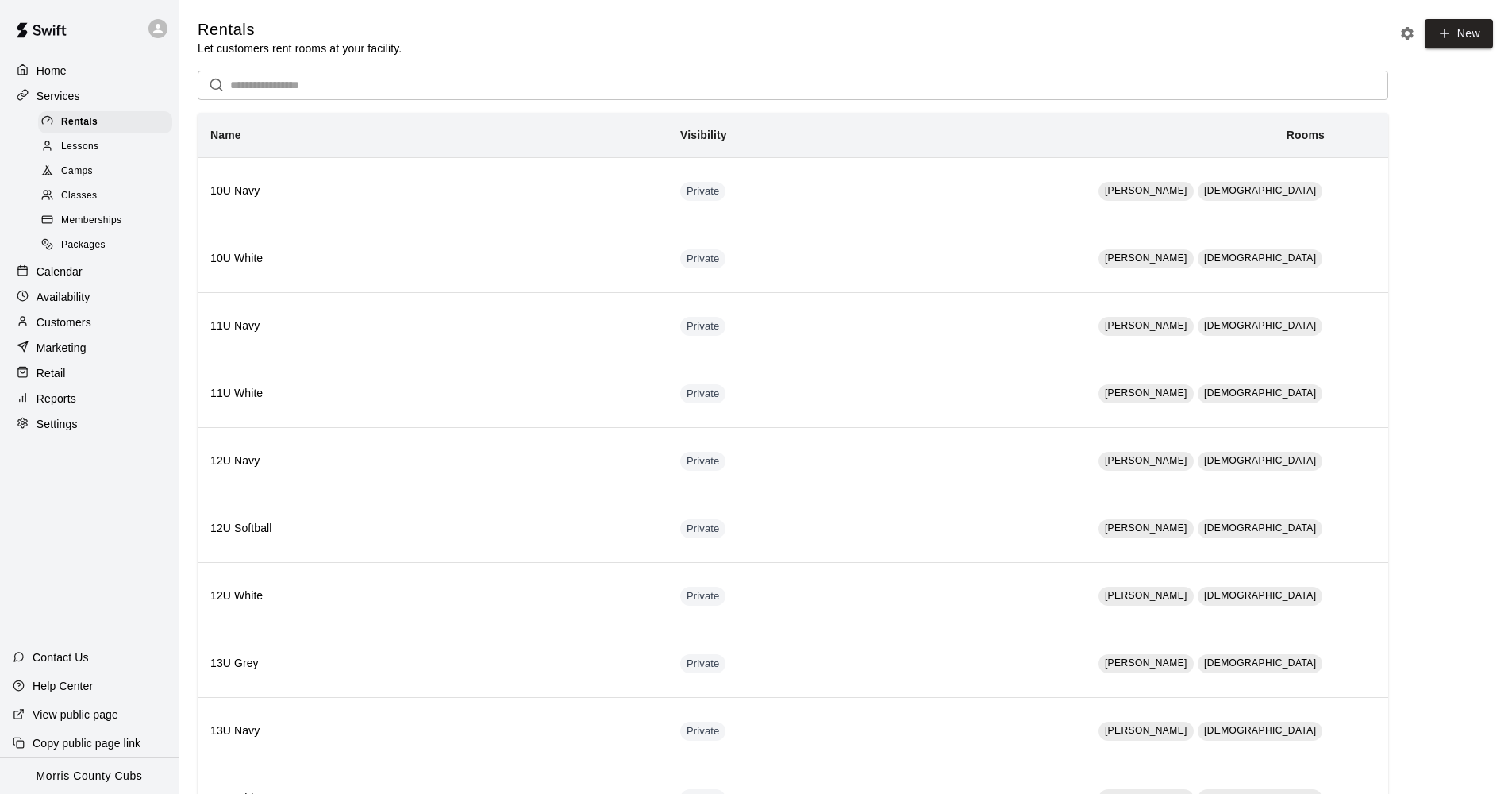
click at [104, 420] on div "Settings" at bounding box center [89, 423] width 153 height 23
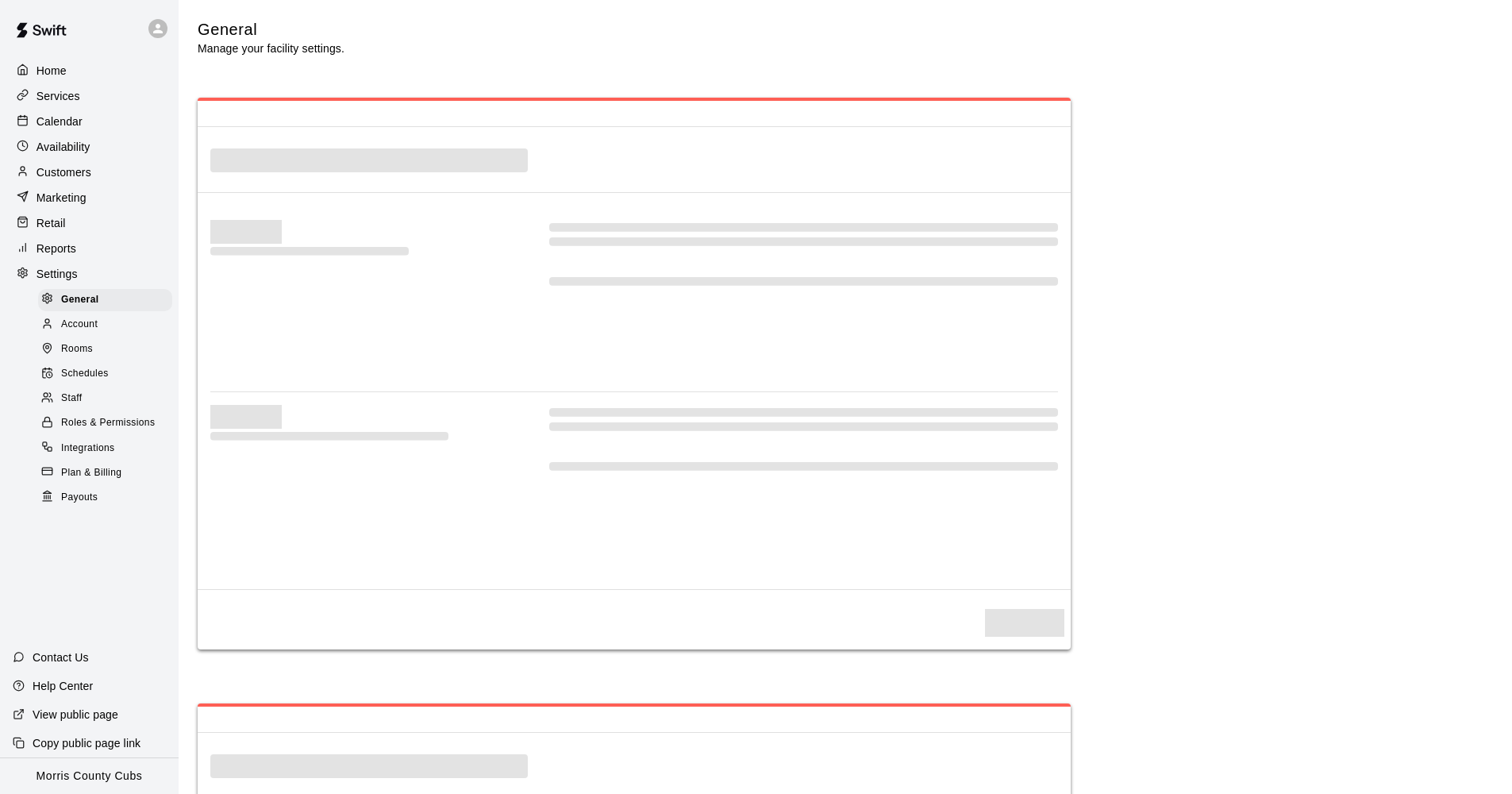
select select "**"
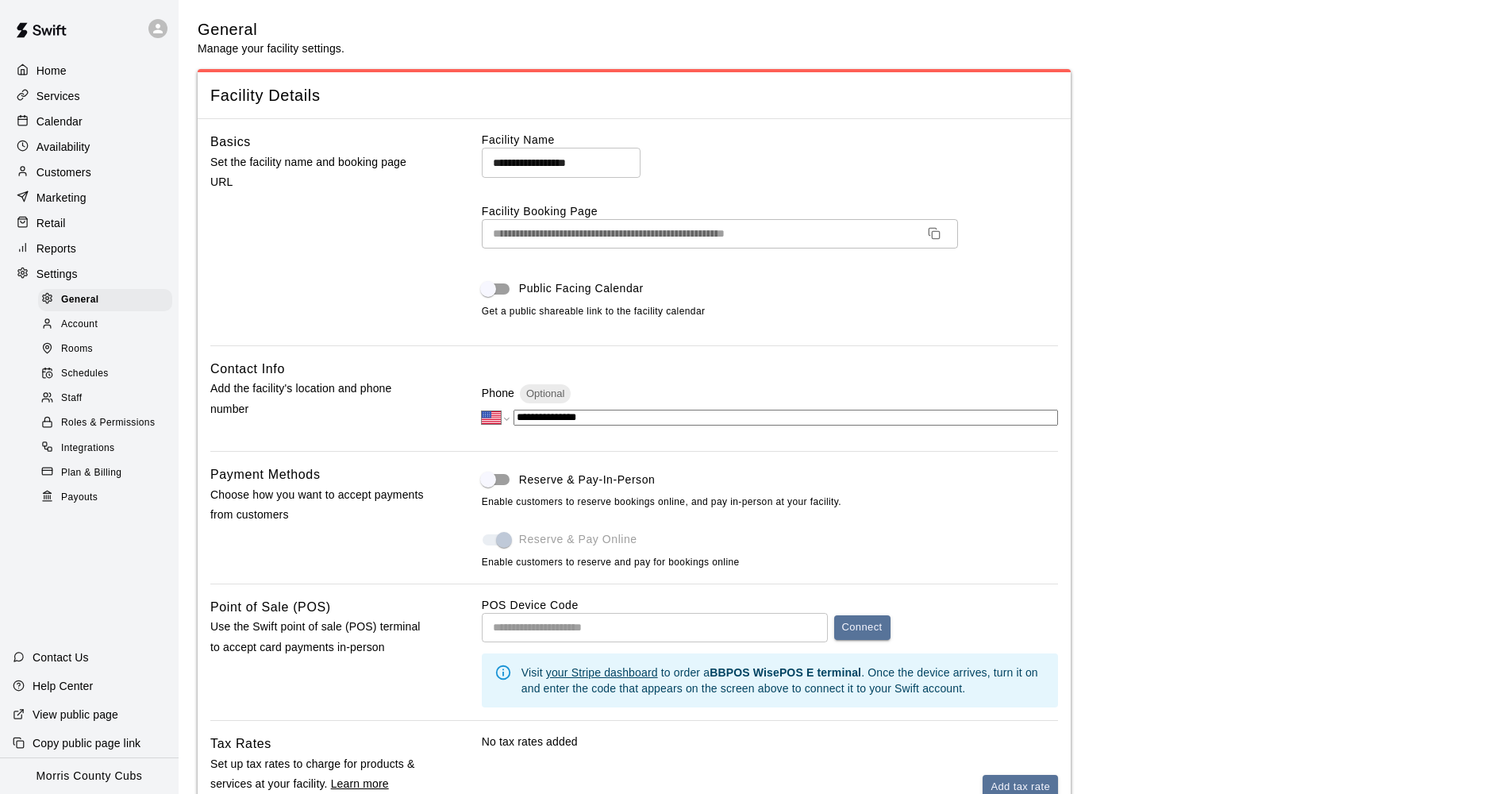
scroll to position [2717, 0]
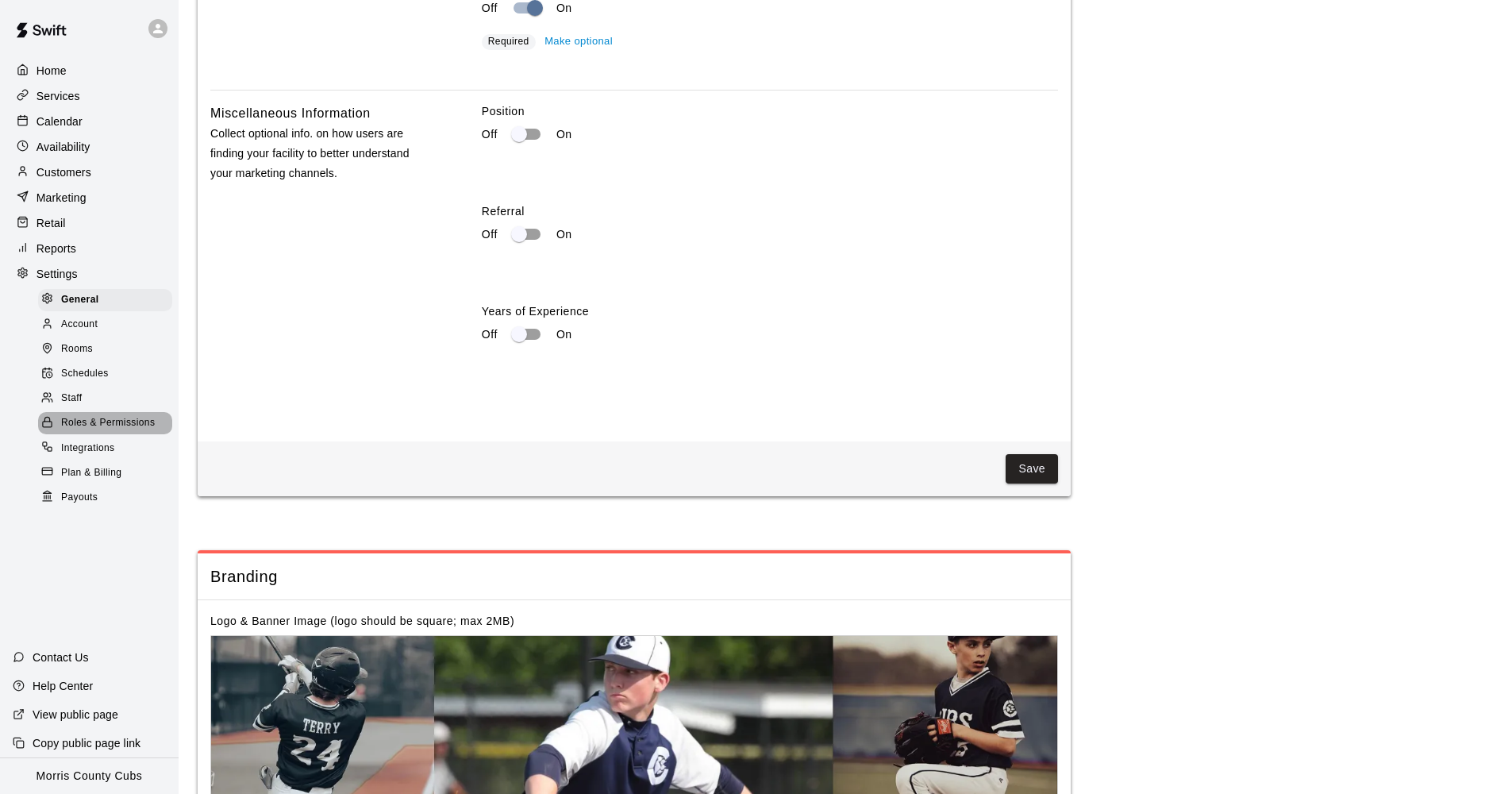
click at [78, 415] on span "Roles & Permissions" at bounding box center [108, 423] width 94 height 16
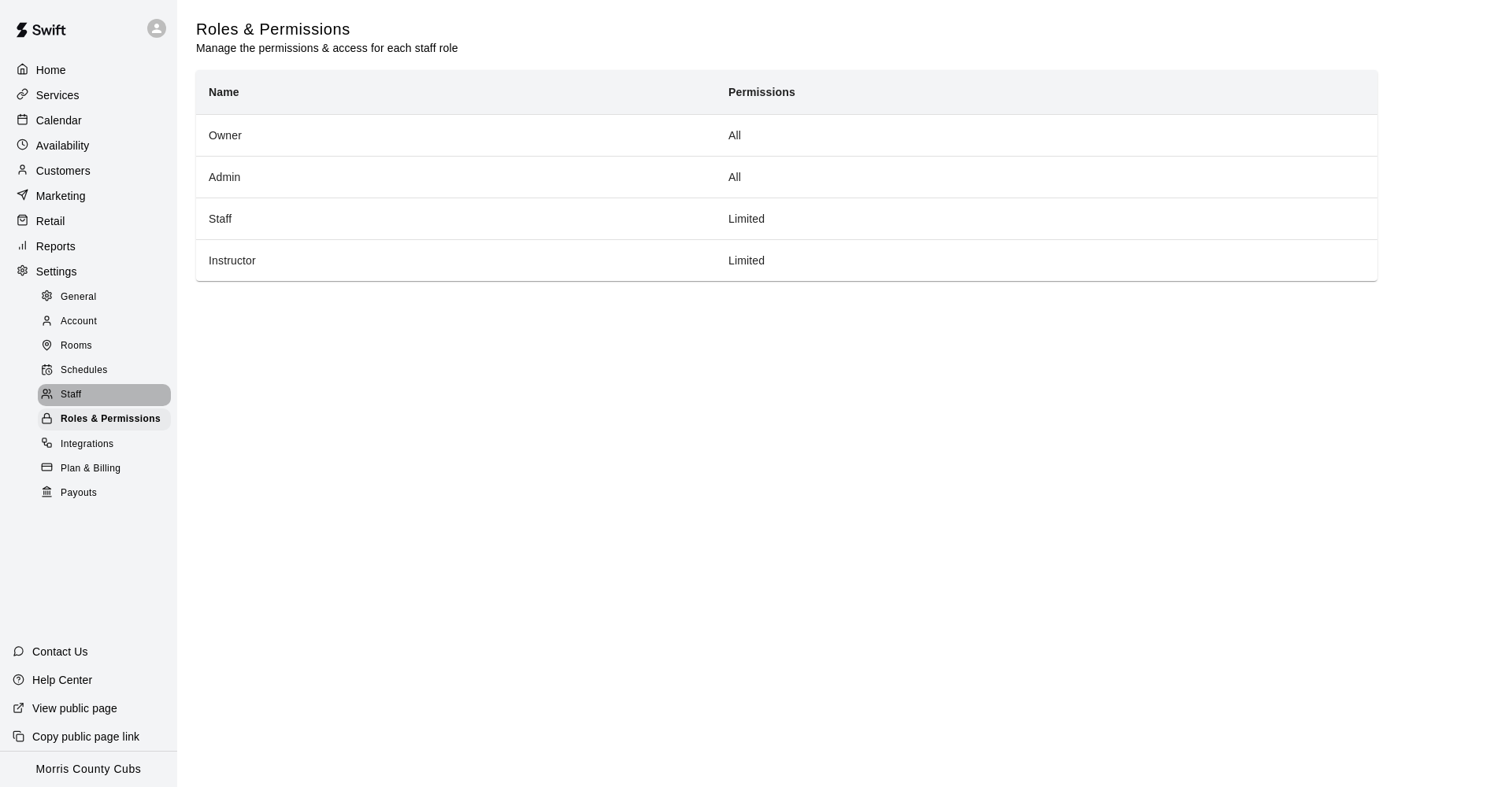
click at [78, 387] on span "Staff" at bounding box center [71, 396] width 21 height 16
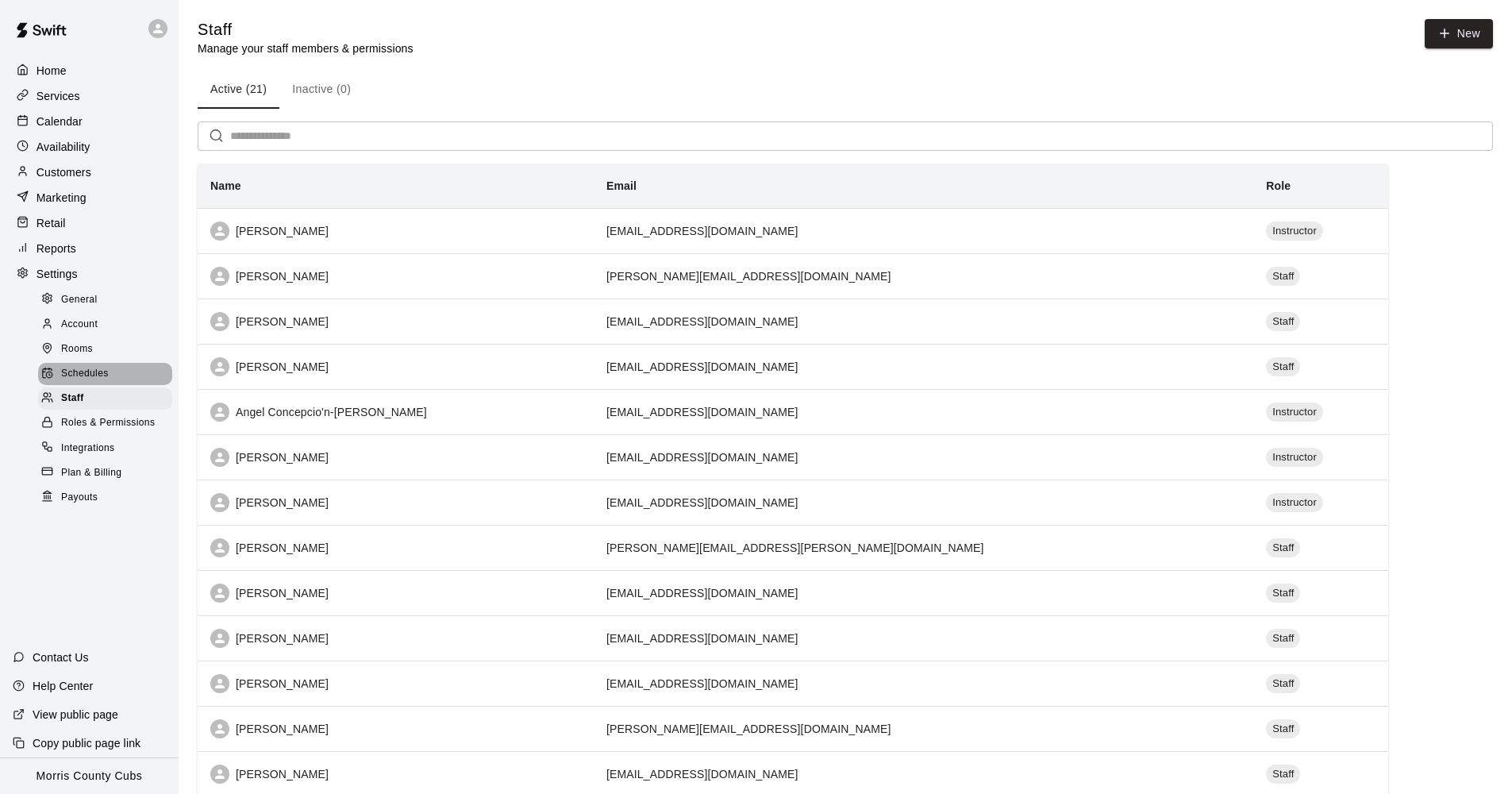
click at [81, 372] on span "Schedules" at bounding box center [85, 374] width 48 height 16
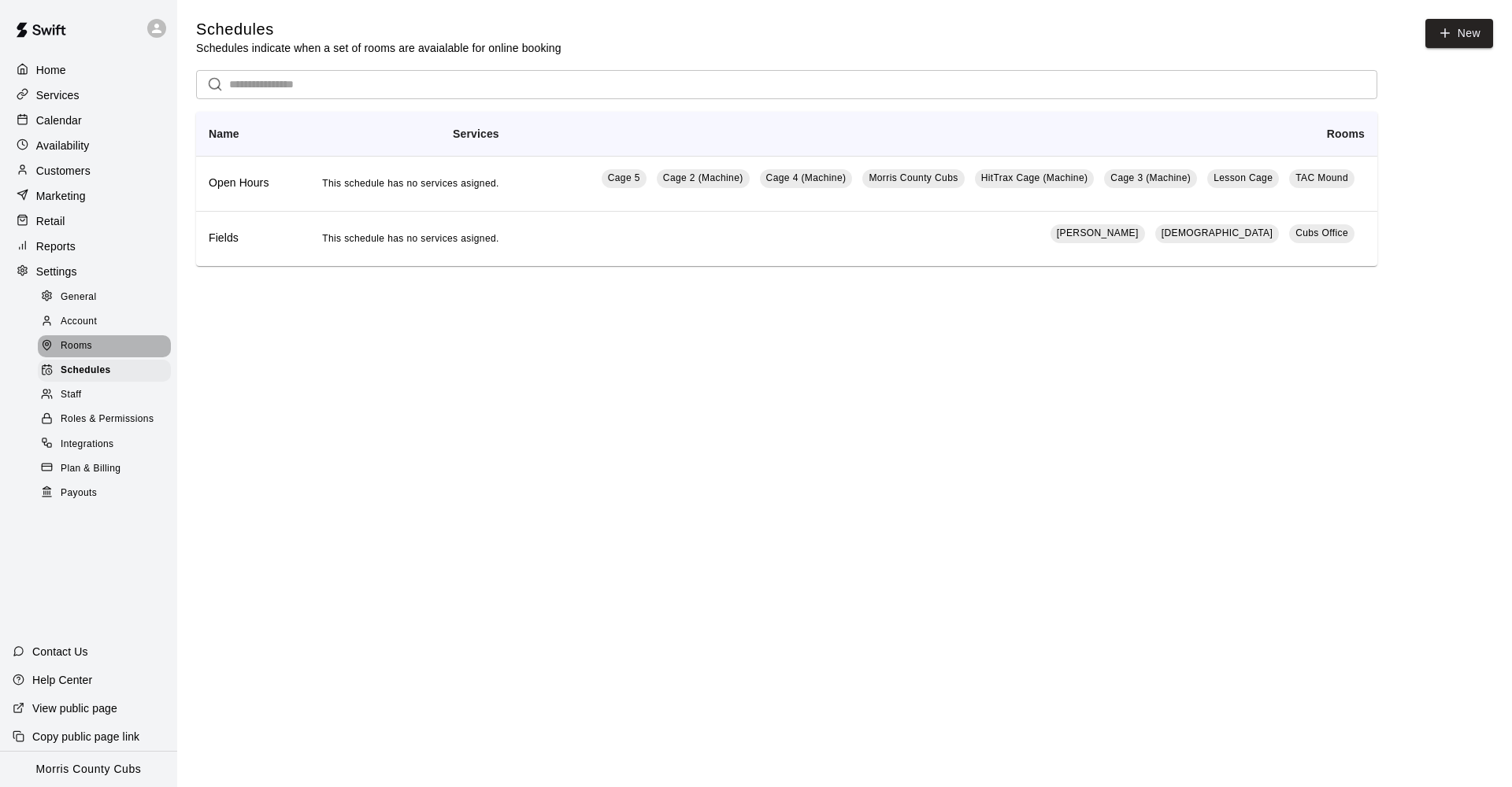
click at [87, 344] on span "Rooms" at bounding box center [76, 347] width 31 height 16
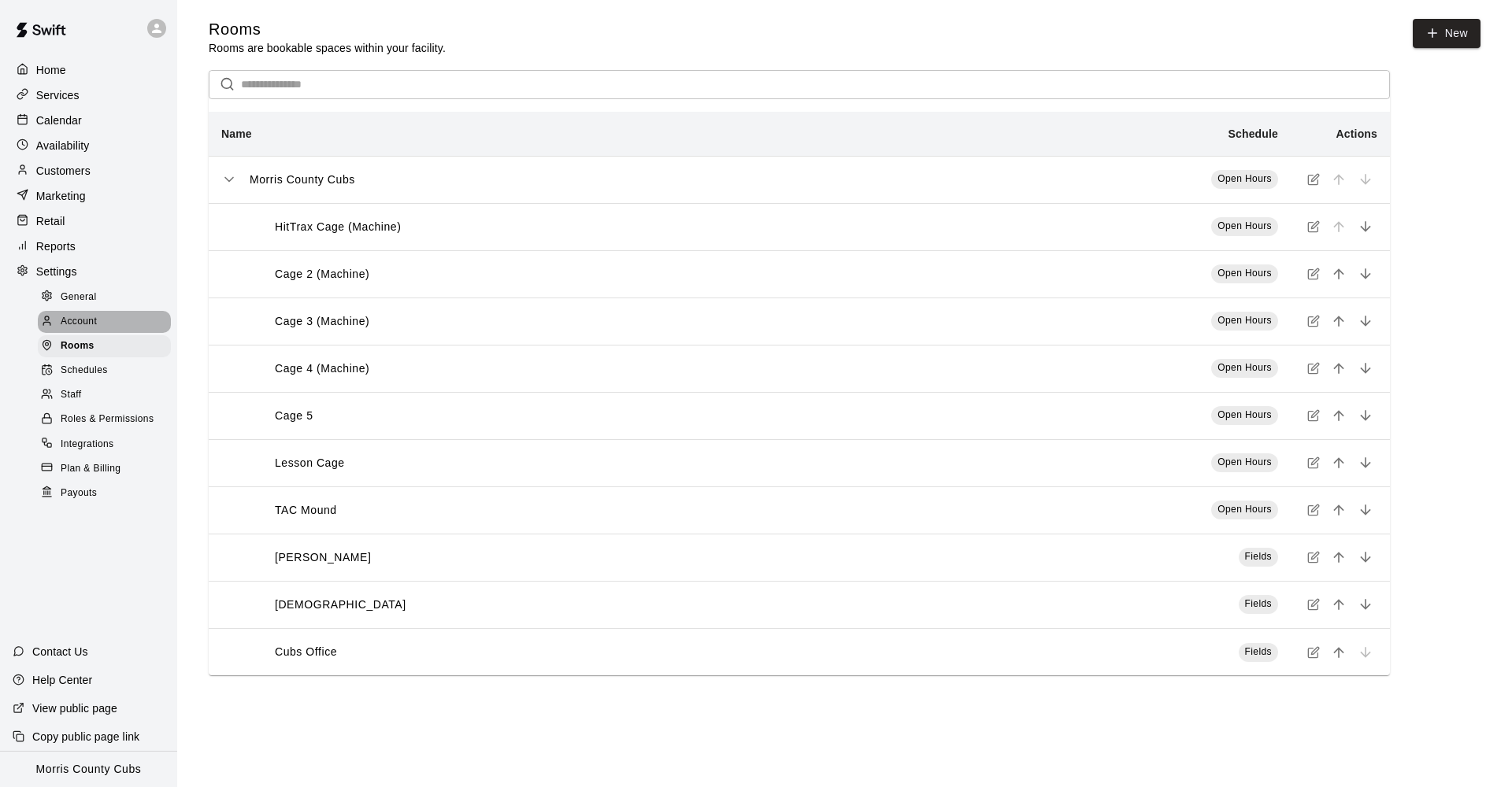
click at [92, 323] on span "Account" at bounding box center [79, 322] width 36 height 16
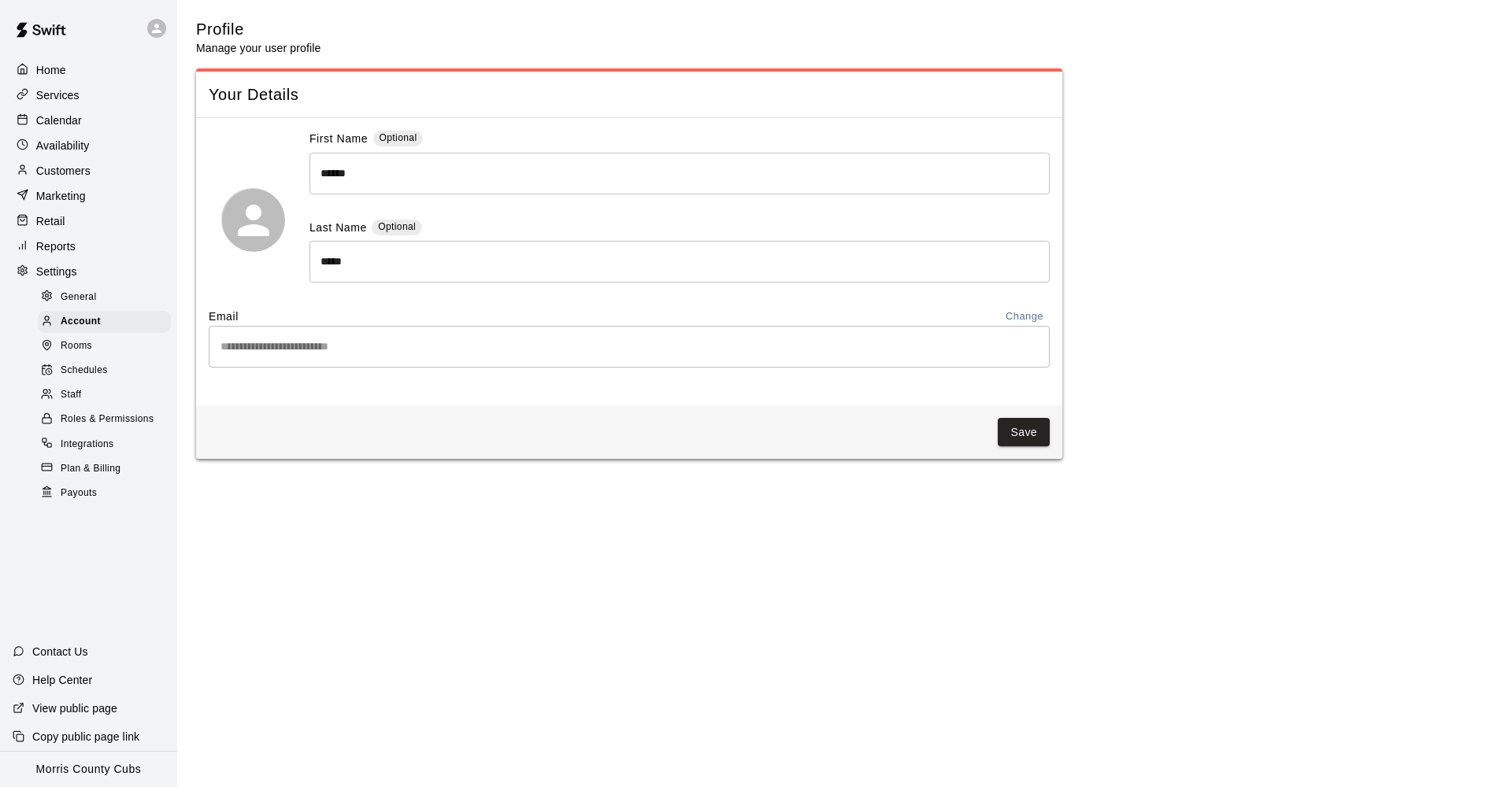
click at [104, 290] on div "General" at bounding box center [104, 297] width 133 height 22
select select "**"
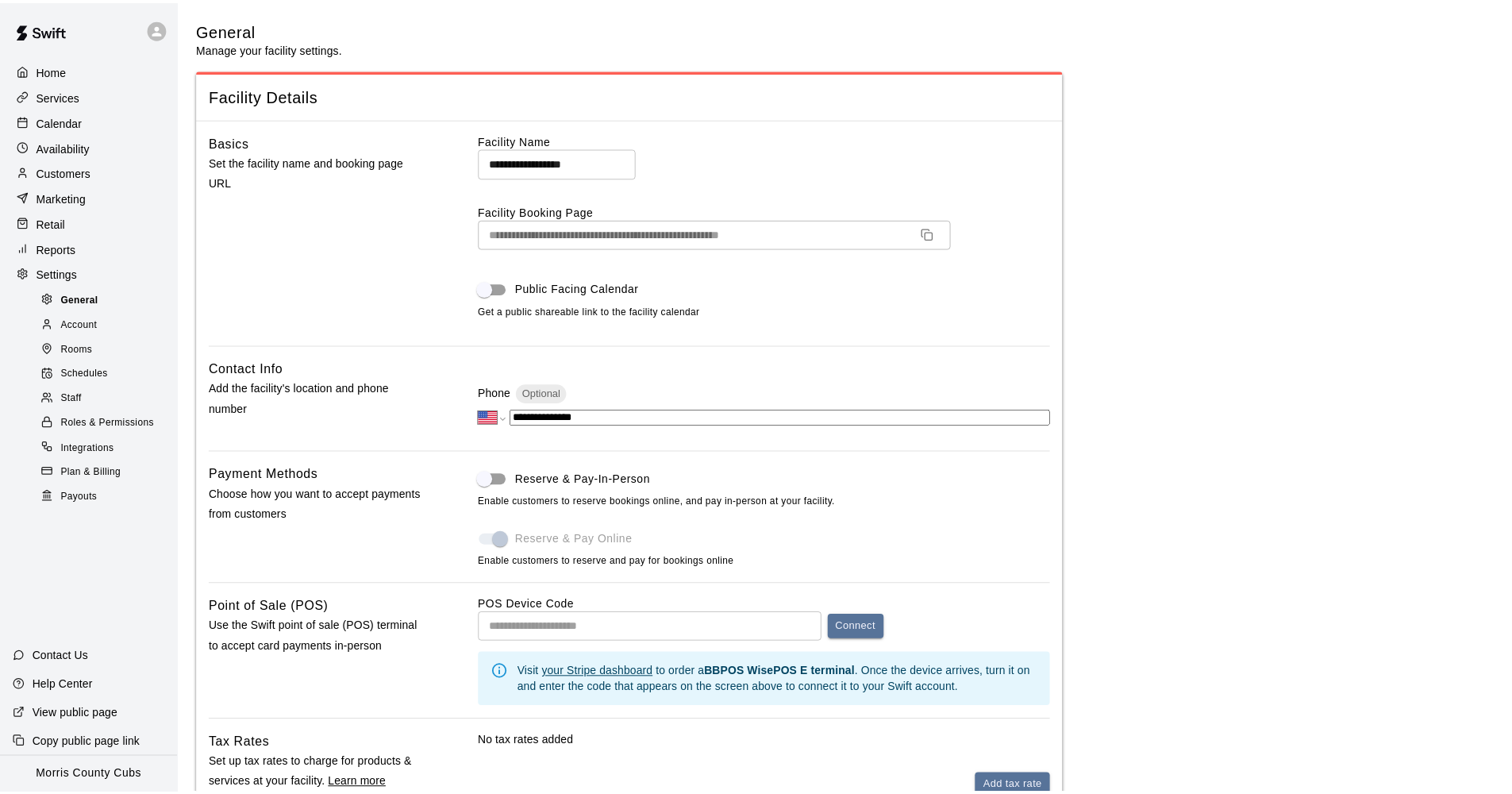
scroll to position [2796, 0]
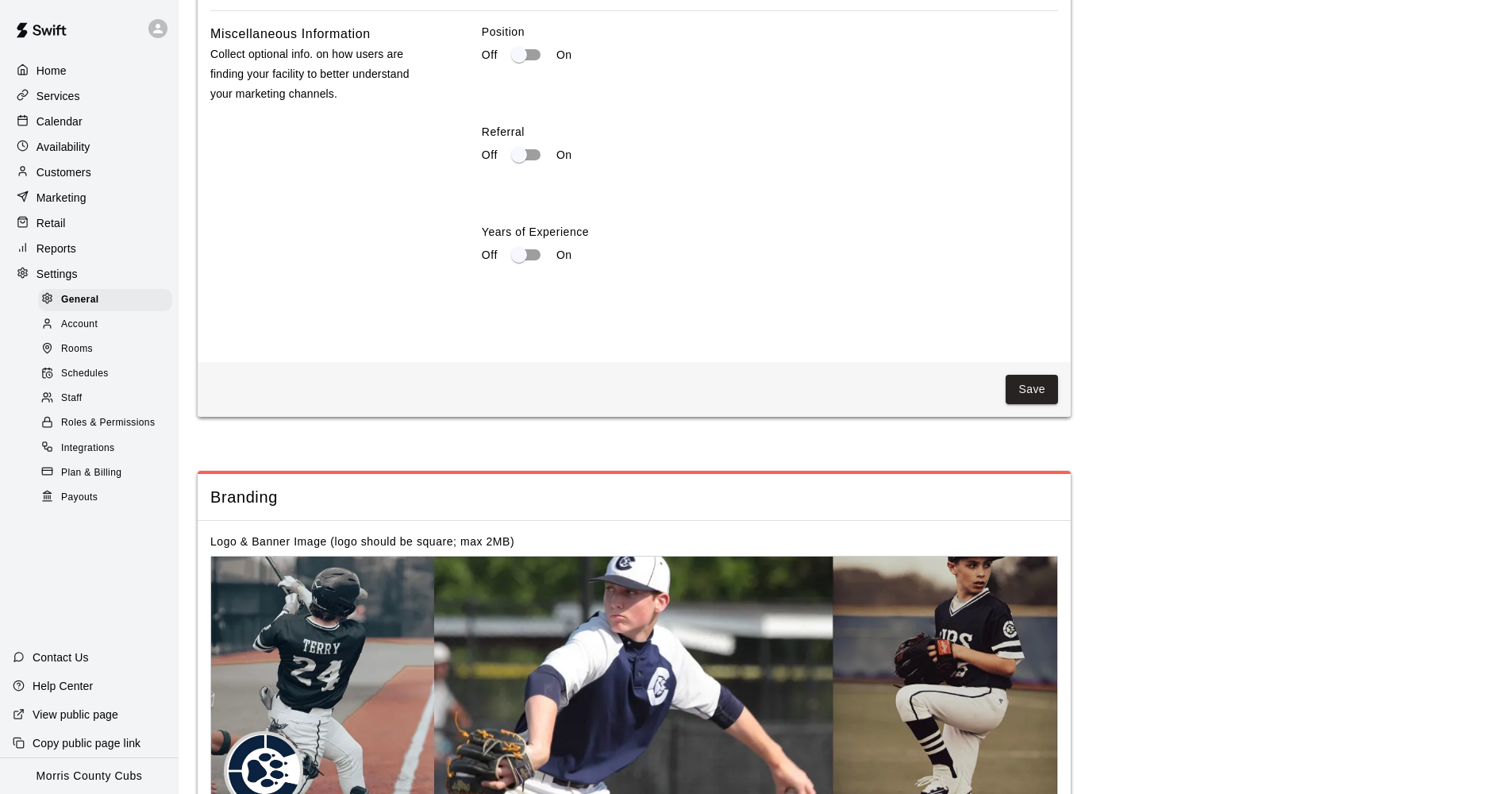
click at [102, 415] on span "Roles & Permissions" at bounding box center [108, 423] width 94 height 16
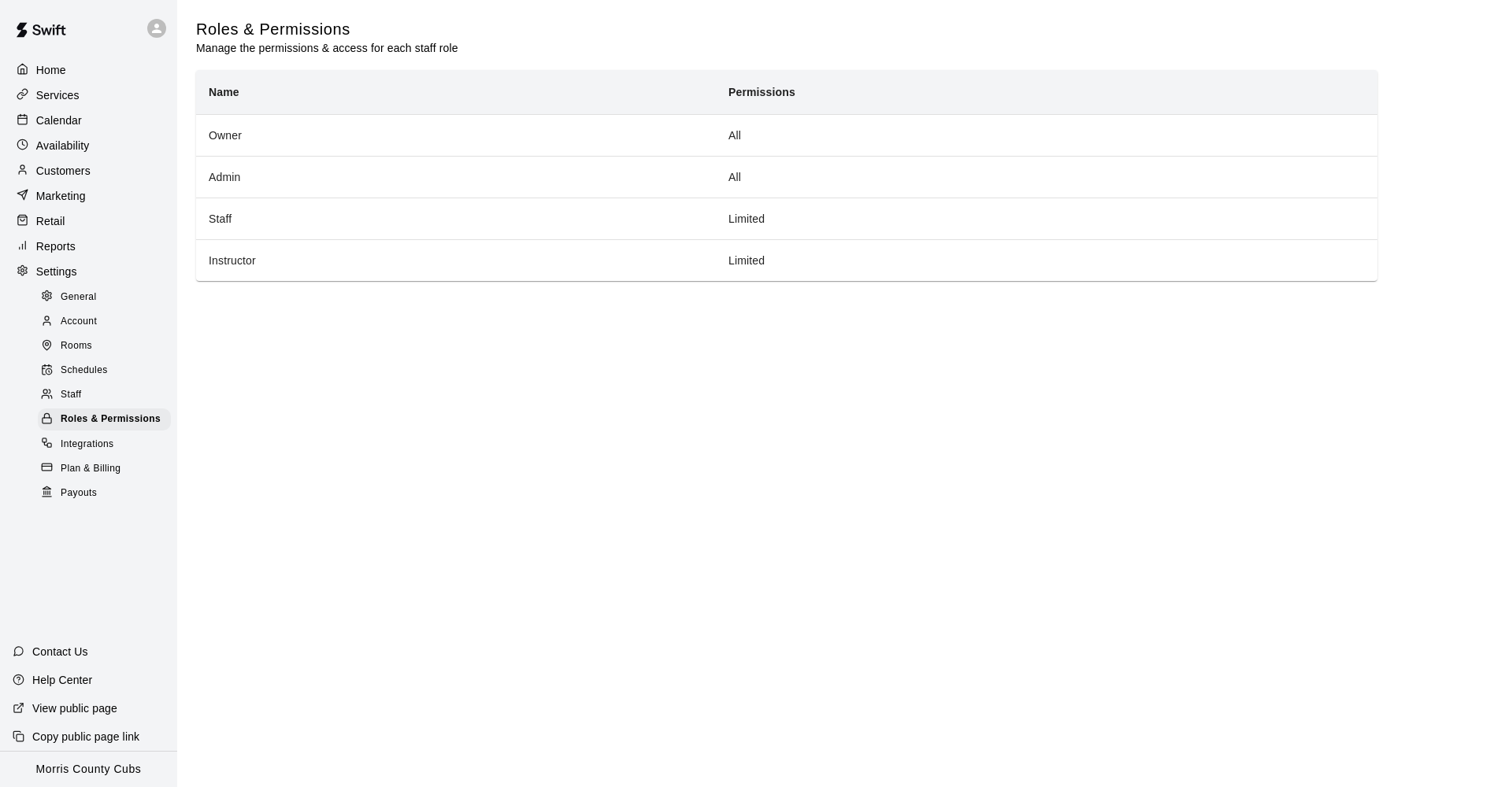
click at [81, 99] on div "Services" at bounding box center [88, 95] width 152 height 23
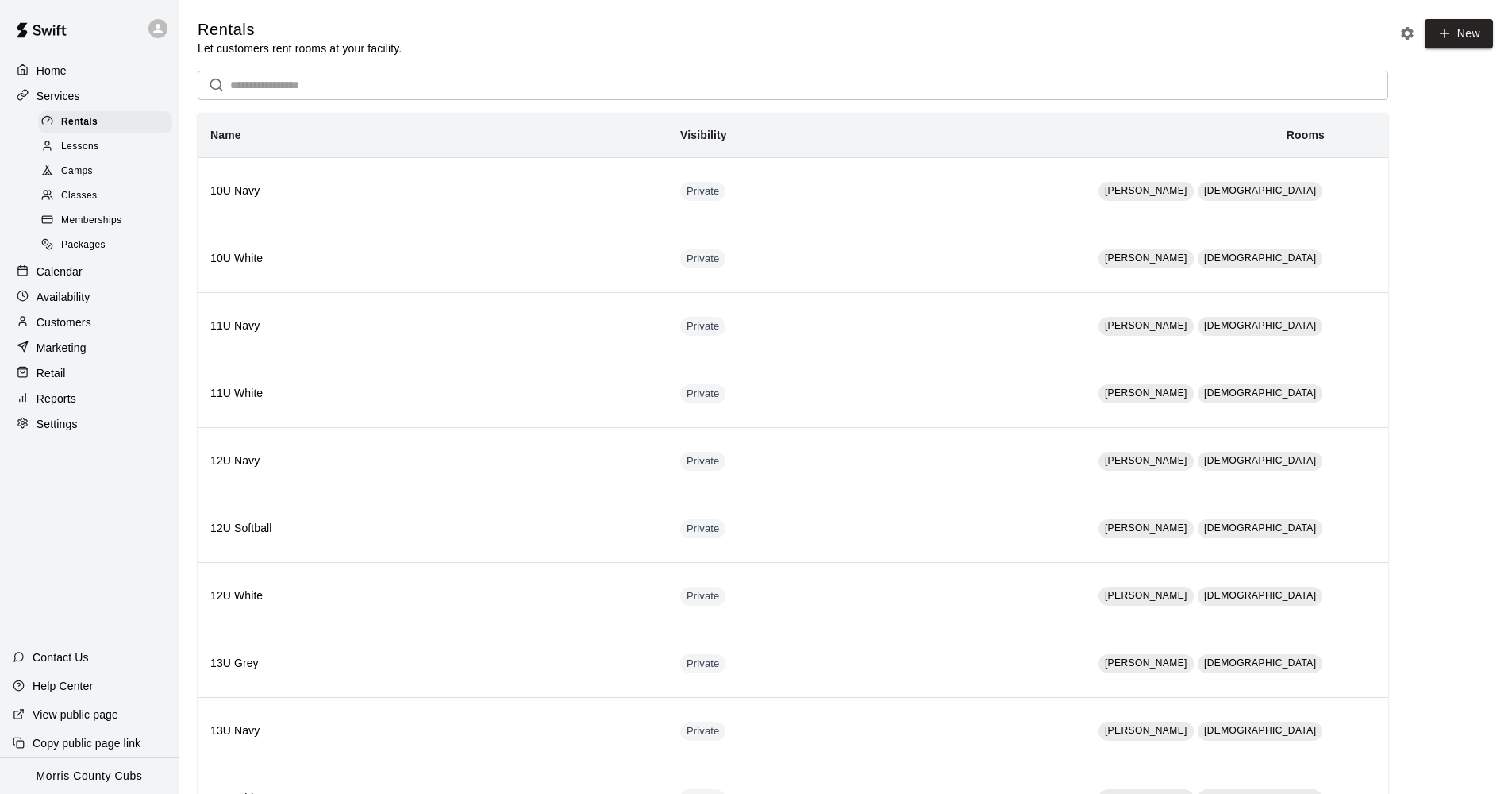
click at [80, 134] on link "Lessons" at bounding box center [108, 146] width 141 height 24
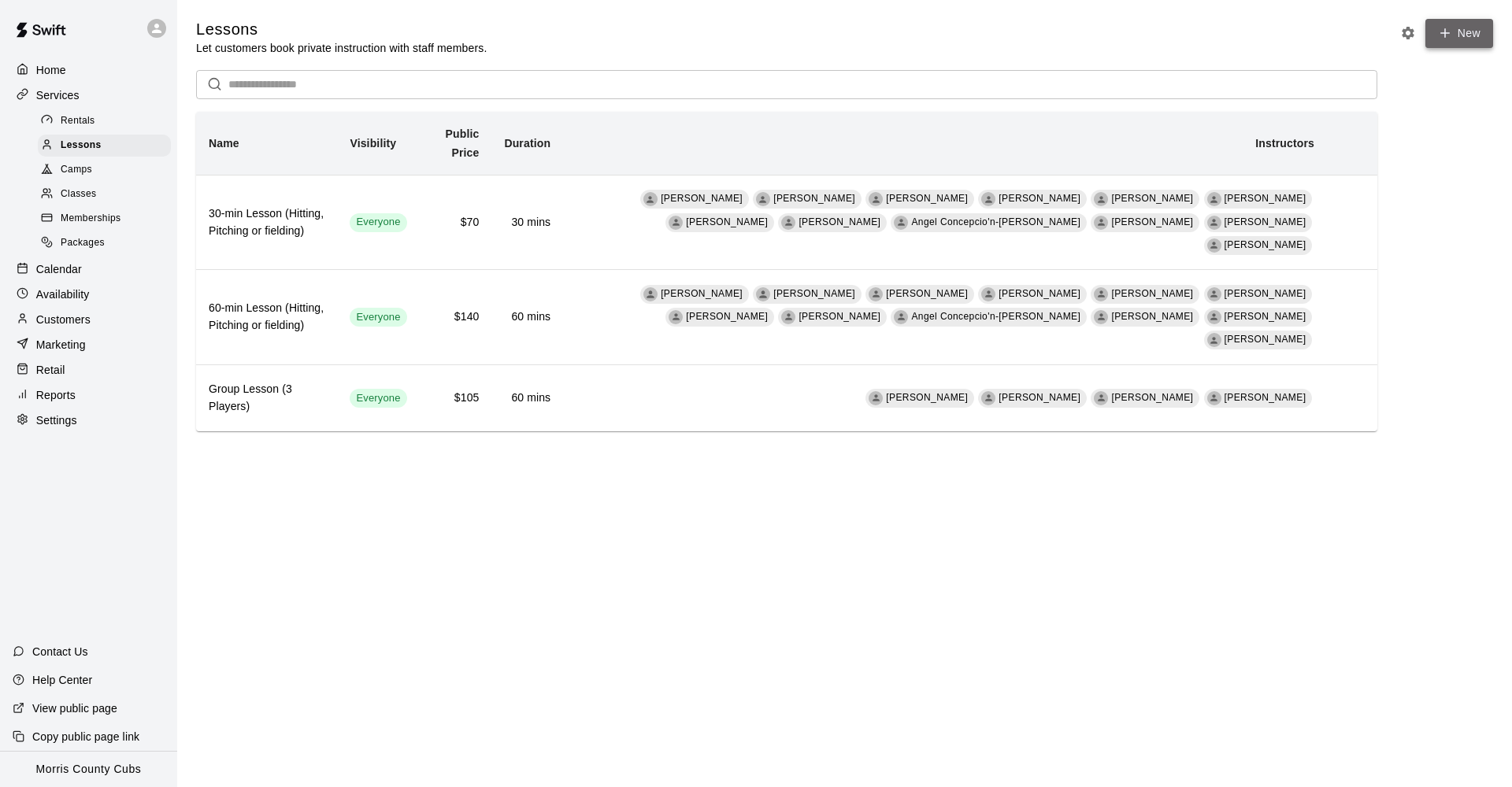
click at [1444, 37] on icon at bounding box center [1445, 33] width 14 height 14
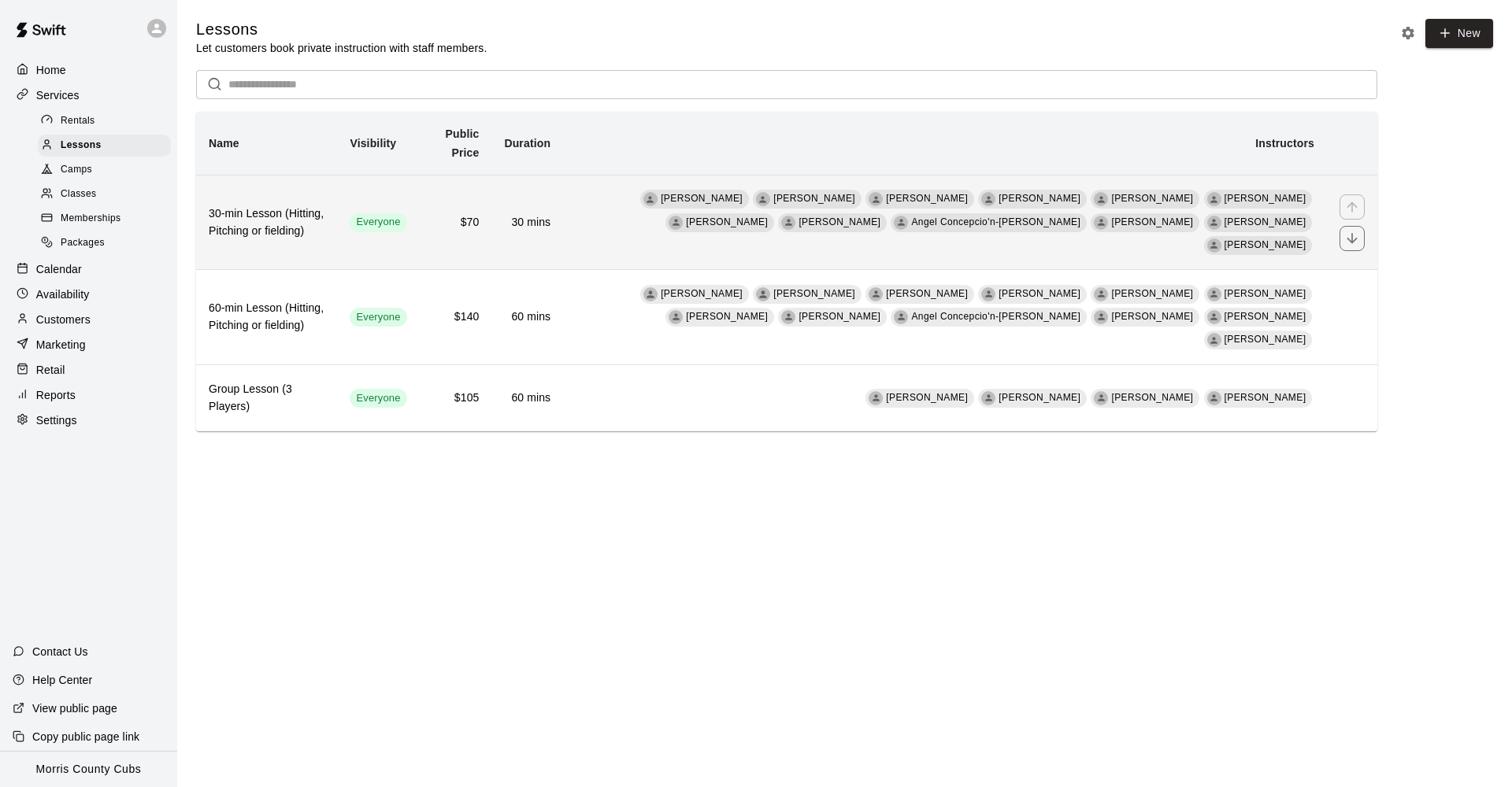
click at [492, 223] on td "$70" at bounding box center [456, 222] width 72 height 95
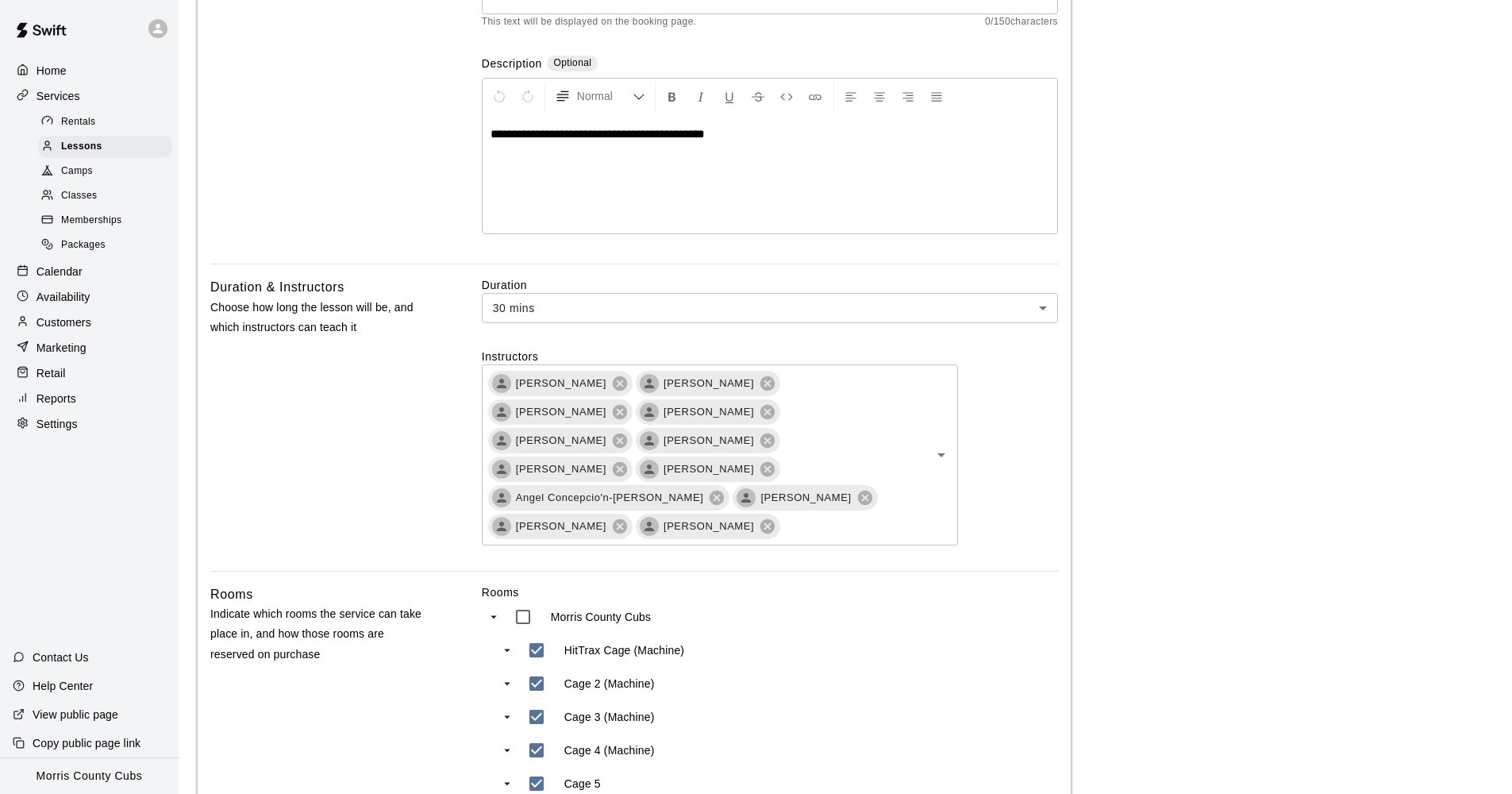
scroll to position [261, 0]
click at [942, 448] on icon "Open" at bounding box center [942, 458] width 19 height 19
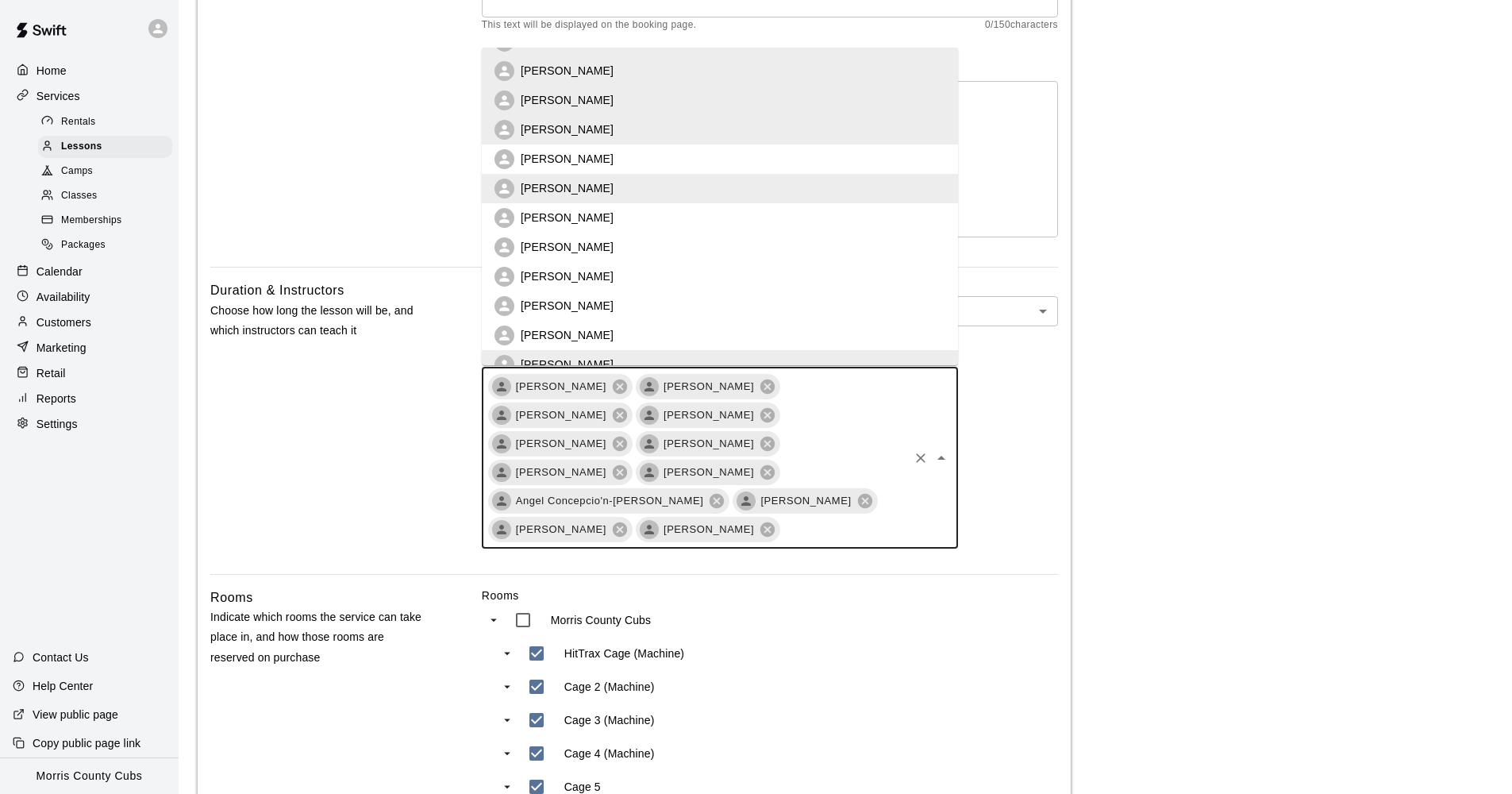
scroll to position [0, 0]
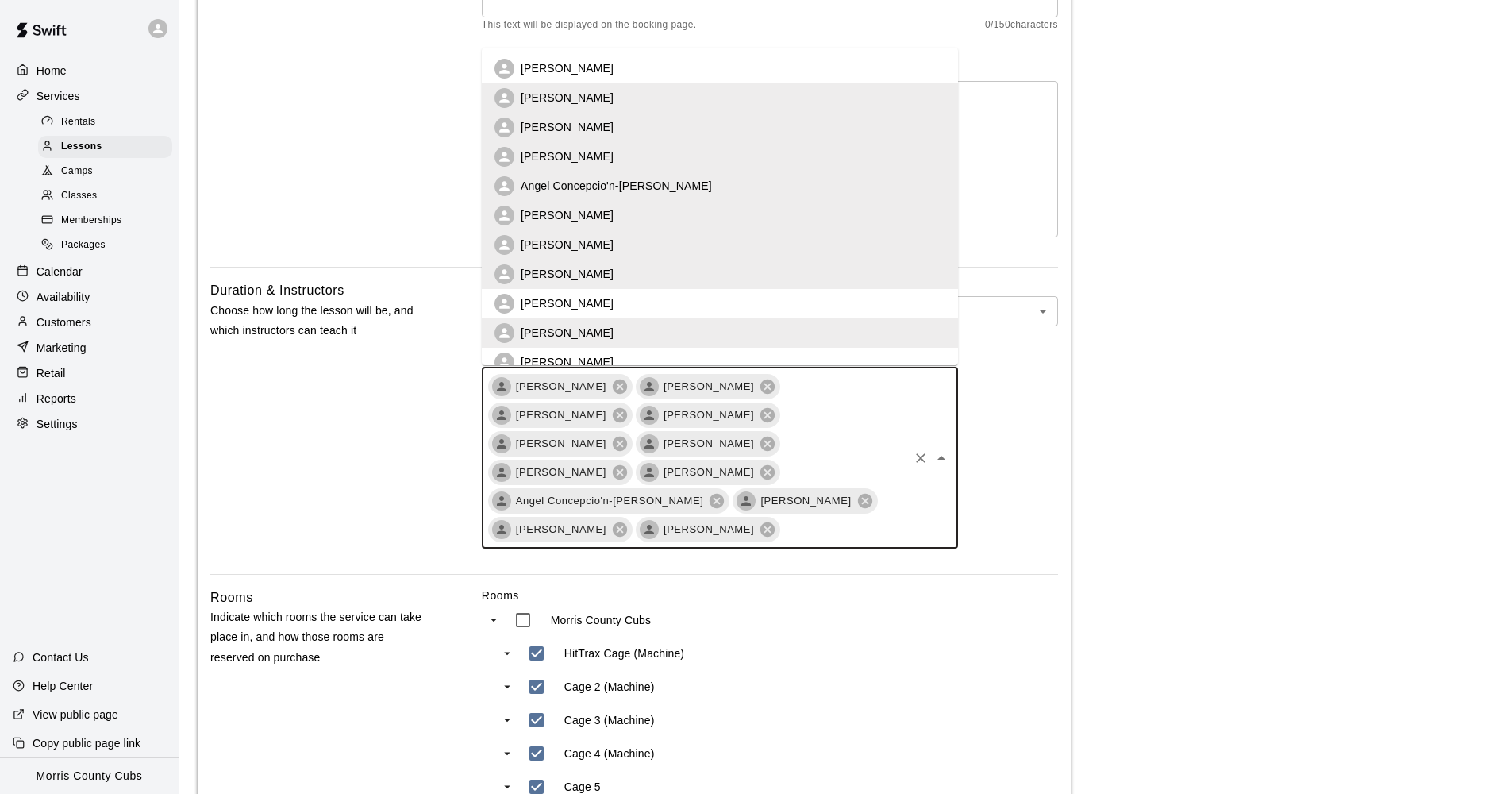
click at [609, 64] on li "[PERSON_NAME]" at bounding box center [720, 69] width 476 height 29
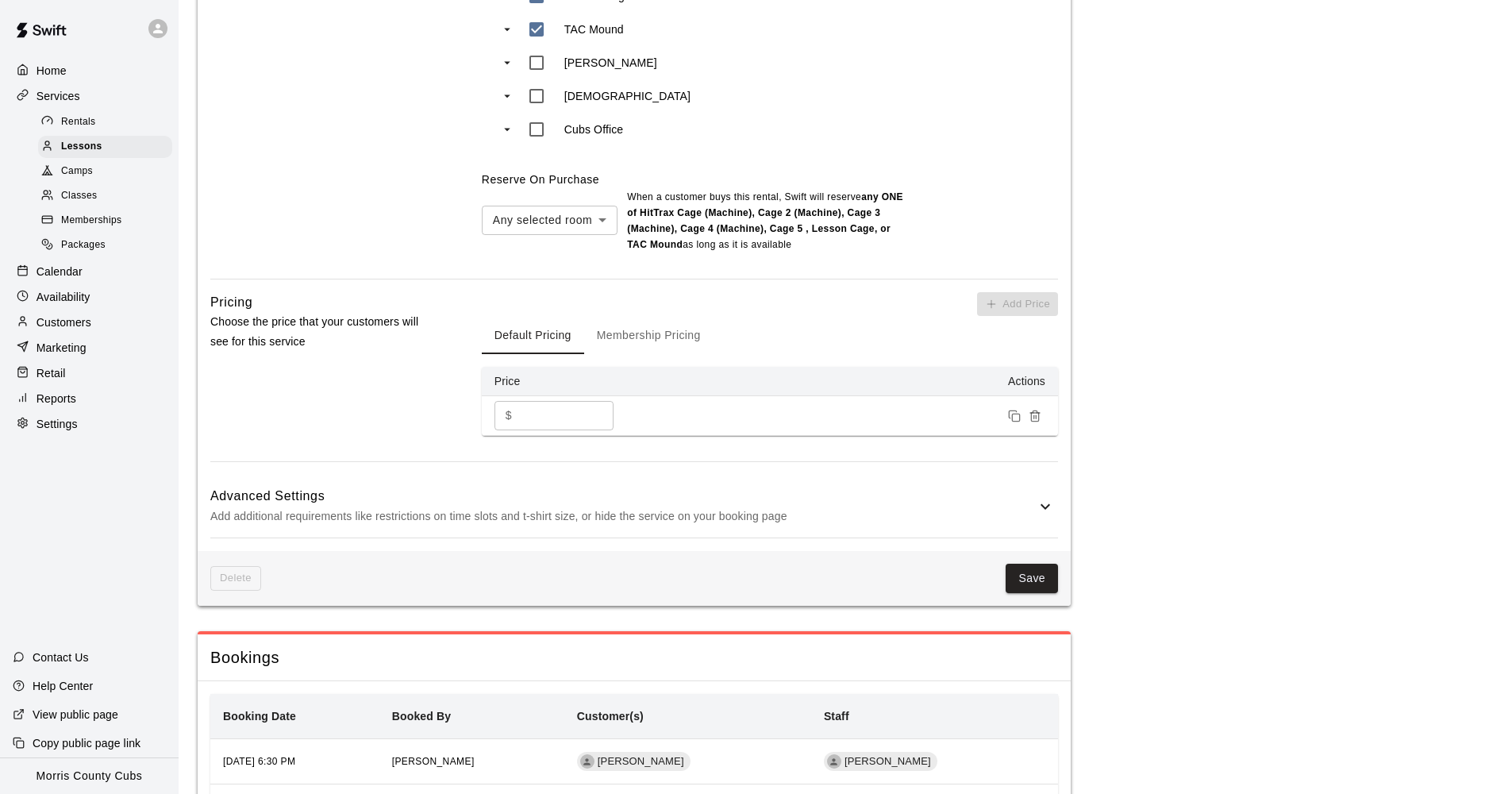
scroll to position [1144, 0]
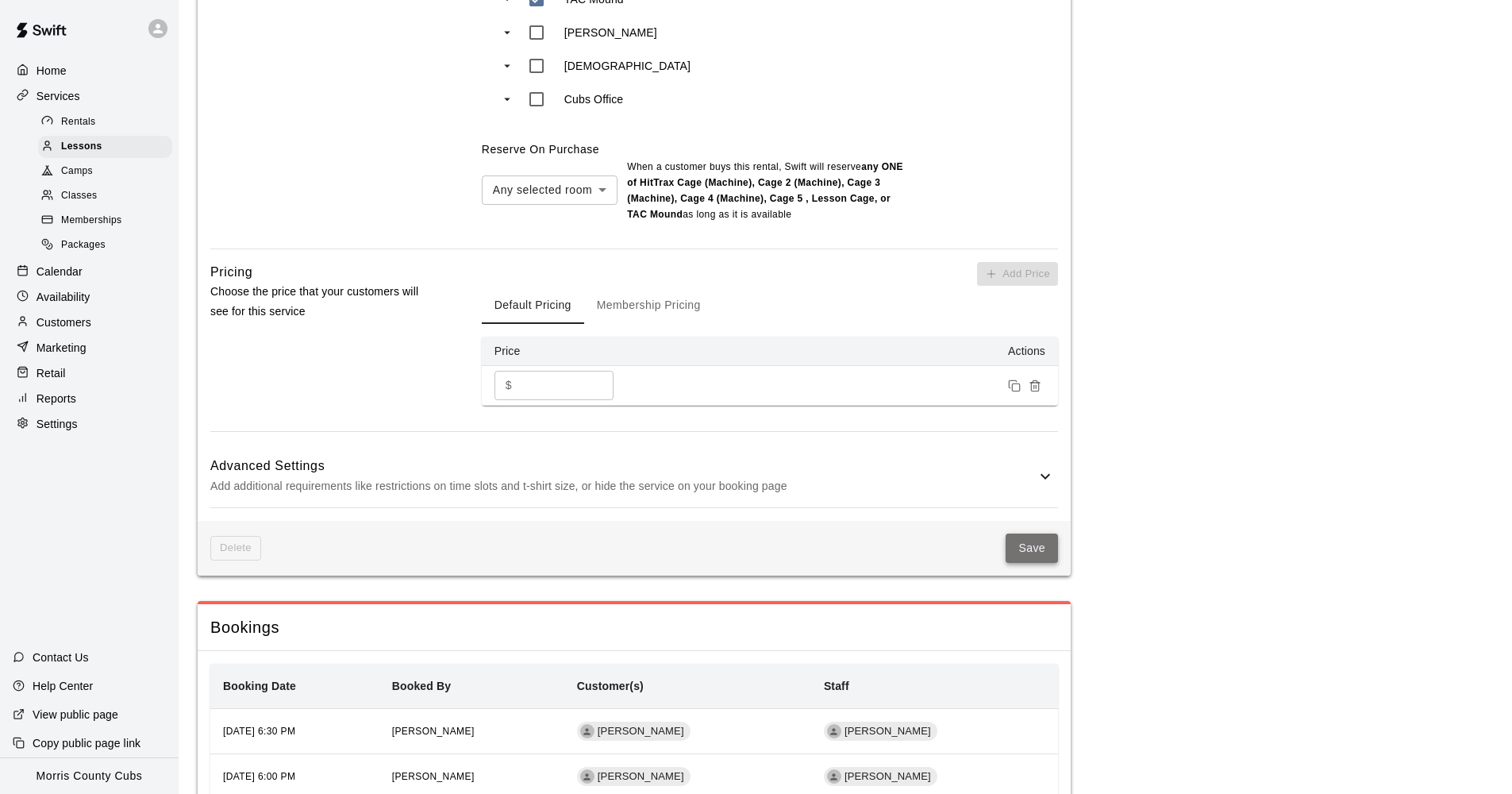
click at [1010, 533] on button "Save" at bounding box center [1031, 548] width 53 height 29
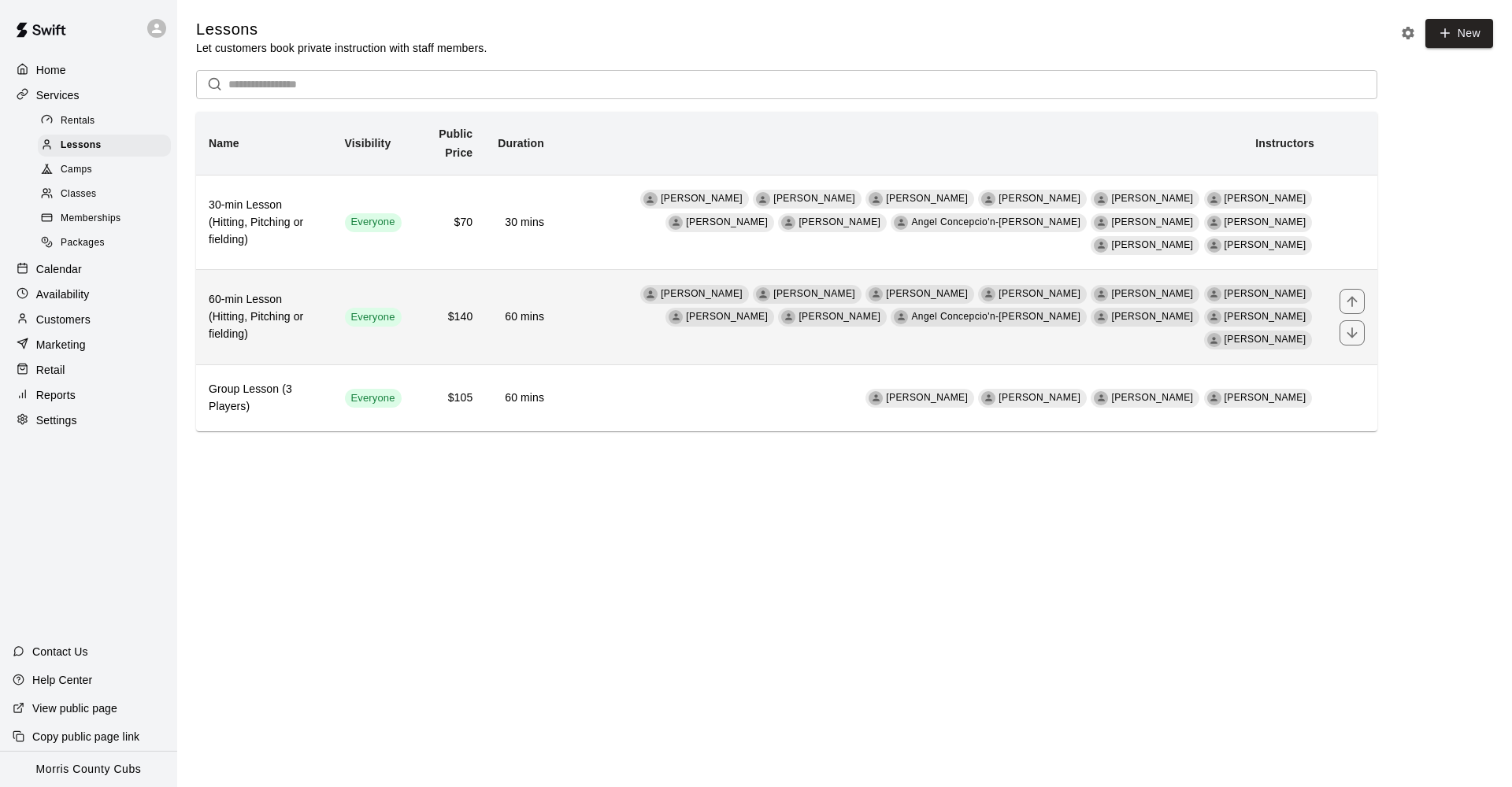
click at [637, 300] on td "[PERSON_NAME] [PERSON_NAME] [PERSON_NAME] [PERSON_NAME] [PERSON_NAME] [PERSON_N…" at bounding box center [942, 318] width 770 height 95
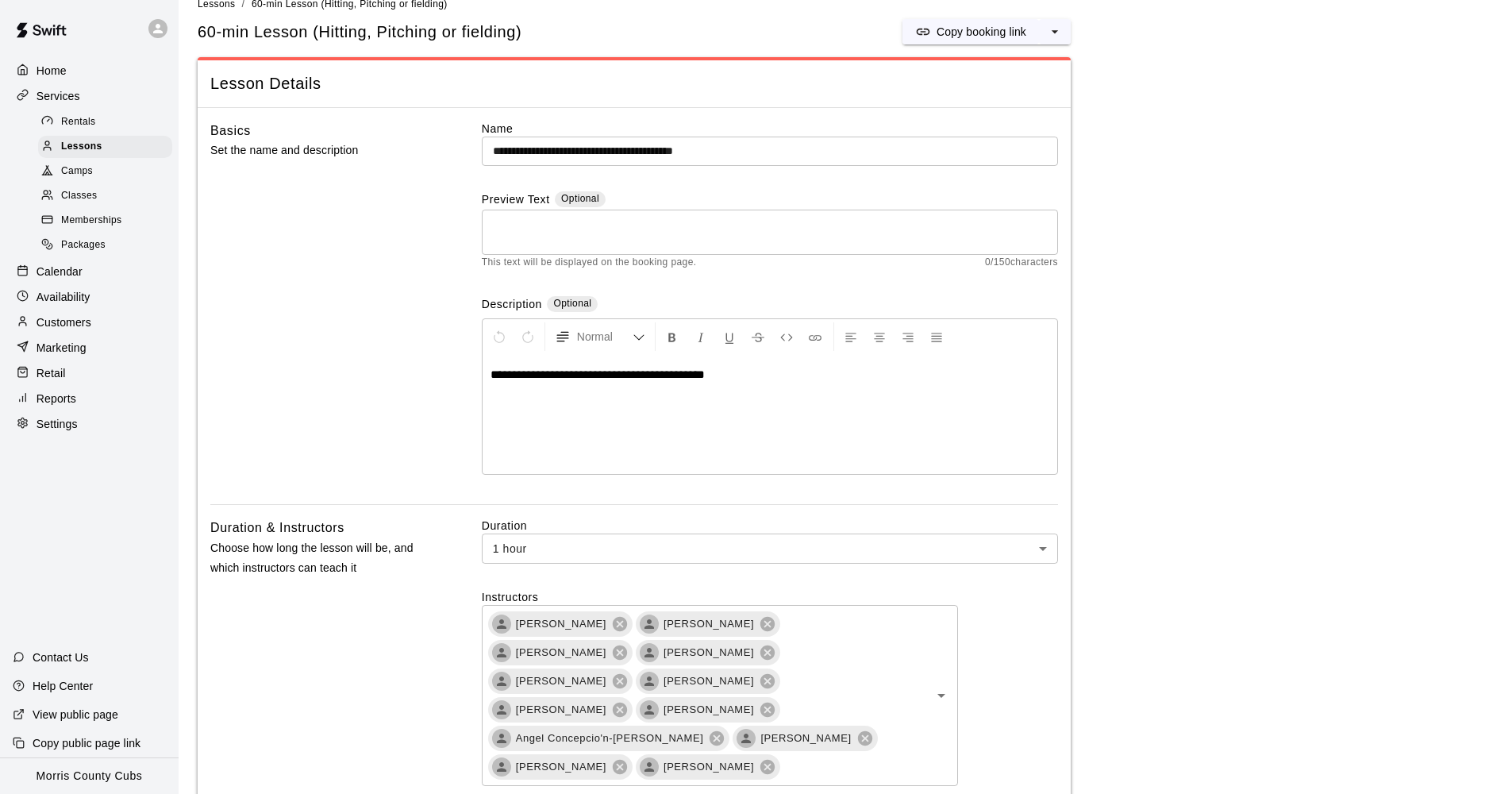
scroll to position [83, 0]
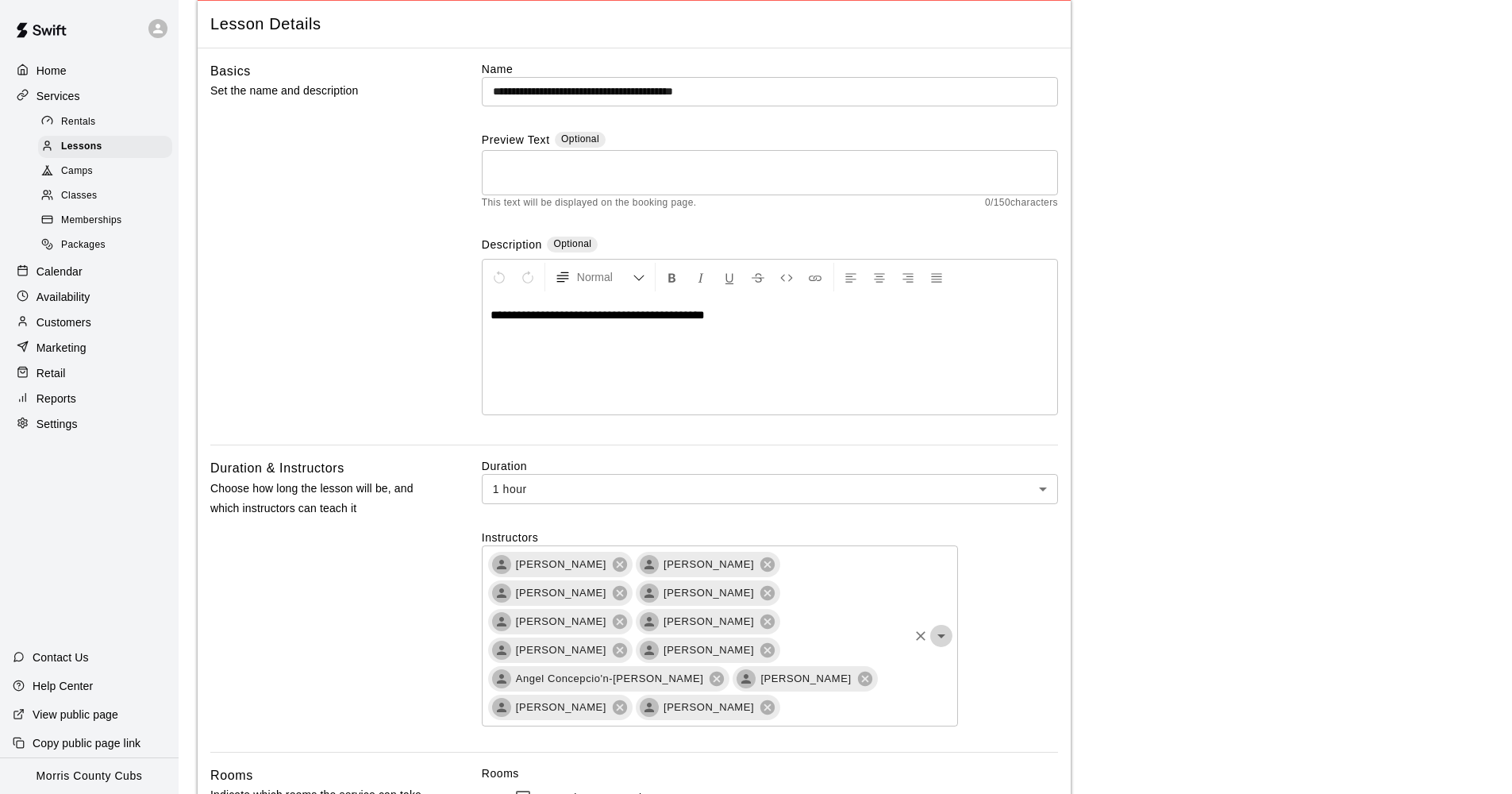
click at [941, 626] on icon "Open" at bounding box center [942, 636] width 19 height 19
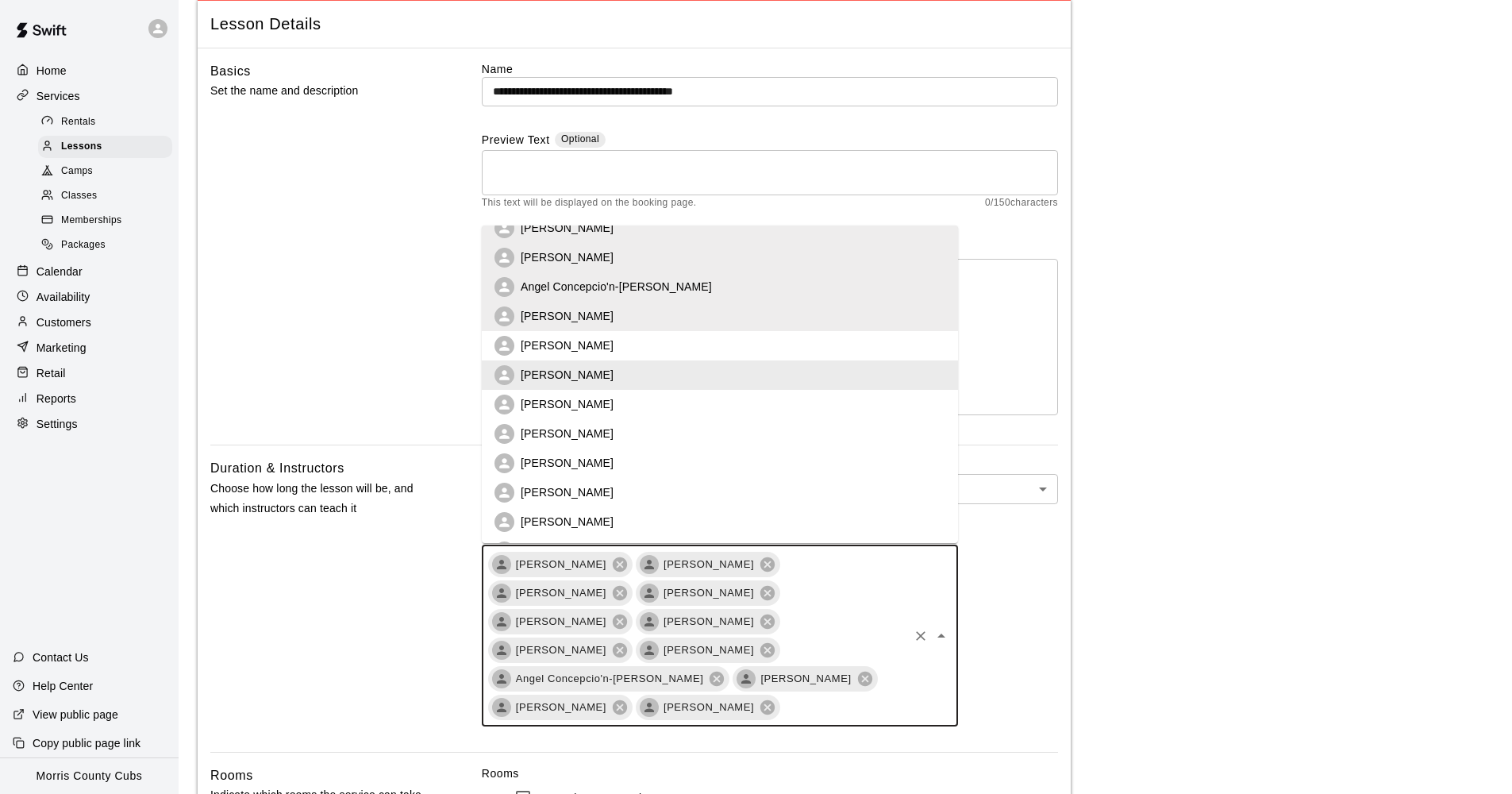
scroll to position [0, 0]
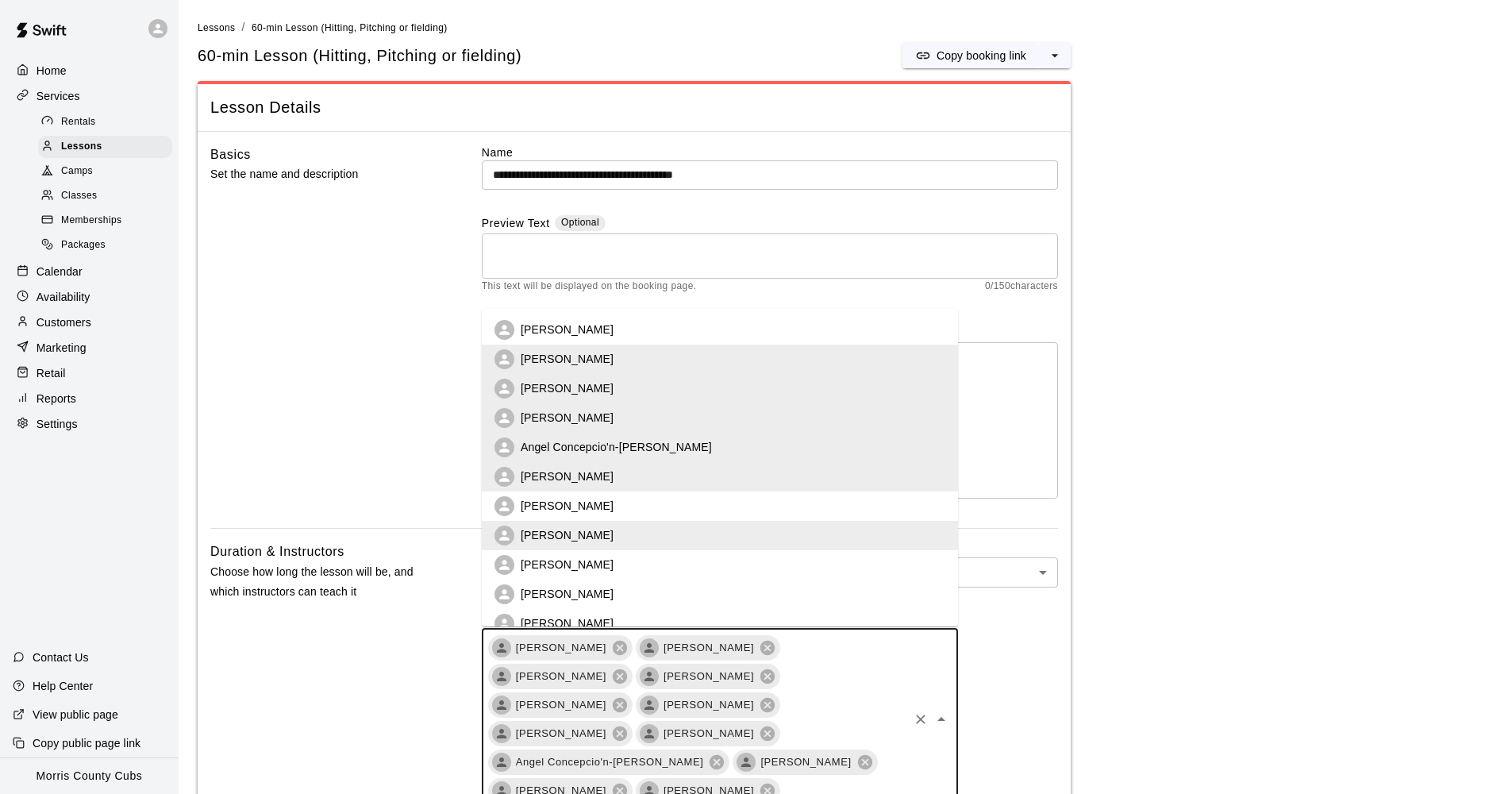
click at [612, 329] on li "[PERSON_NAME]" at bounding box center [720, 330] width 476 height 29
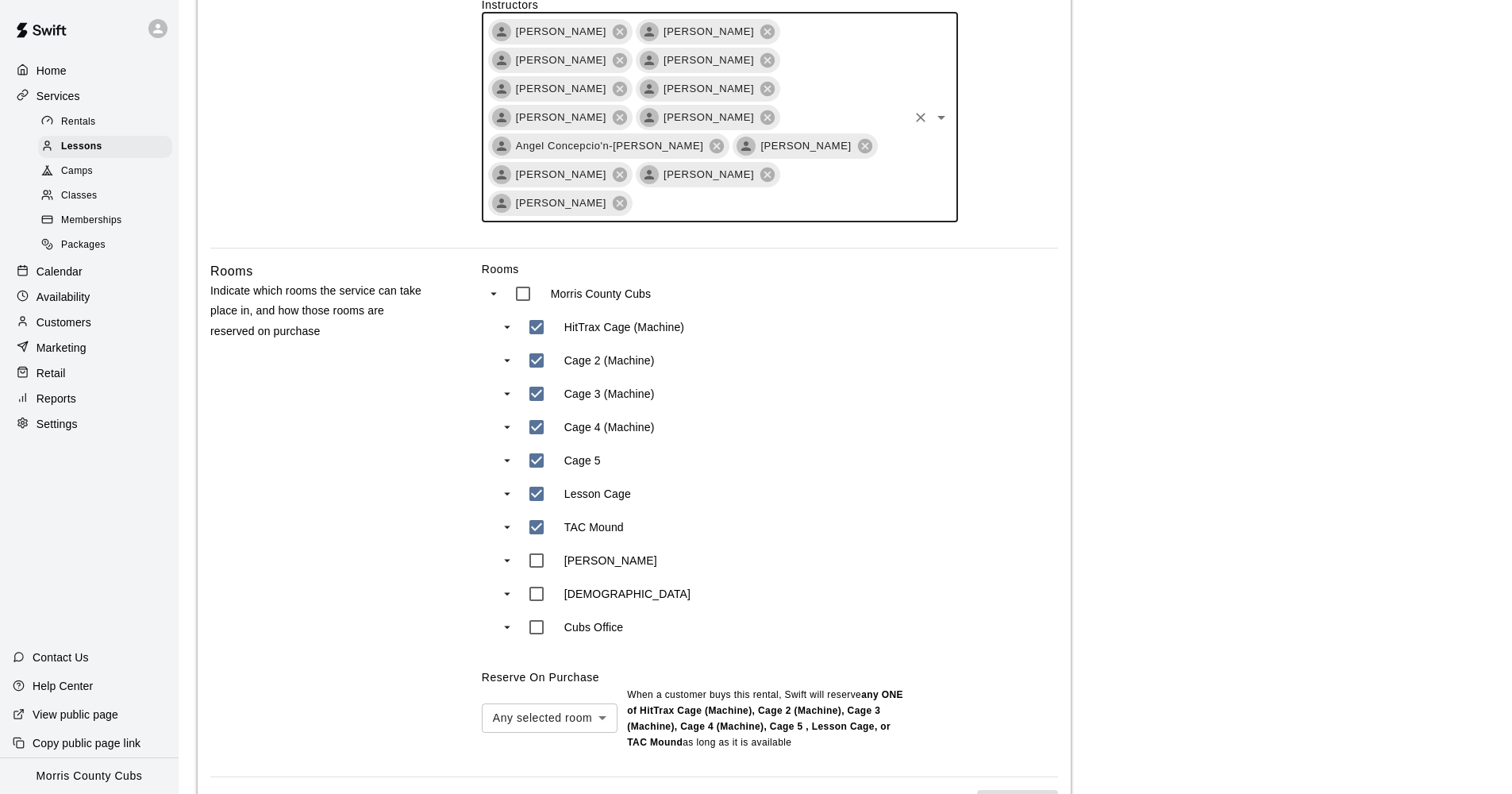
scroll to position [1337, 0]
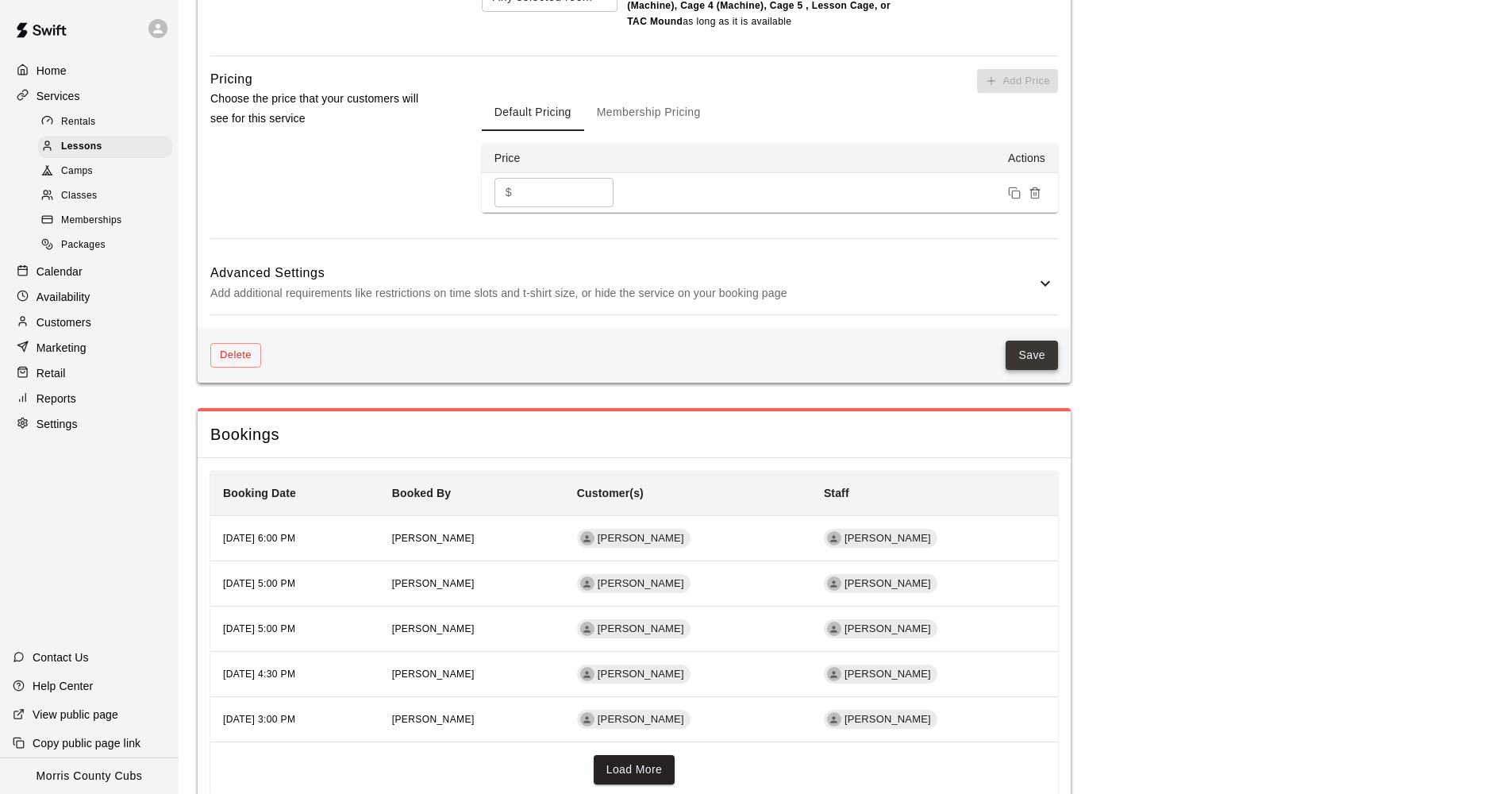
click at [1043, 341] on button "Save" at bounding box center [1031, 355] width 53 height 29
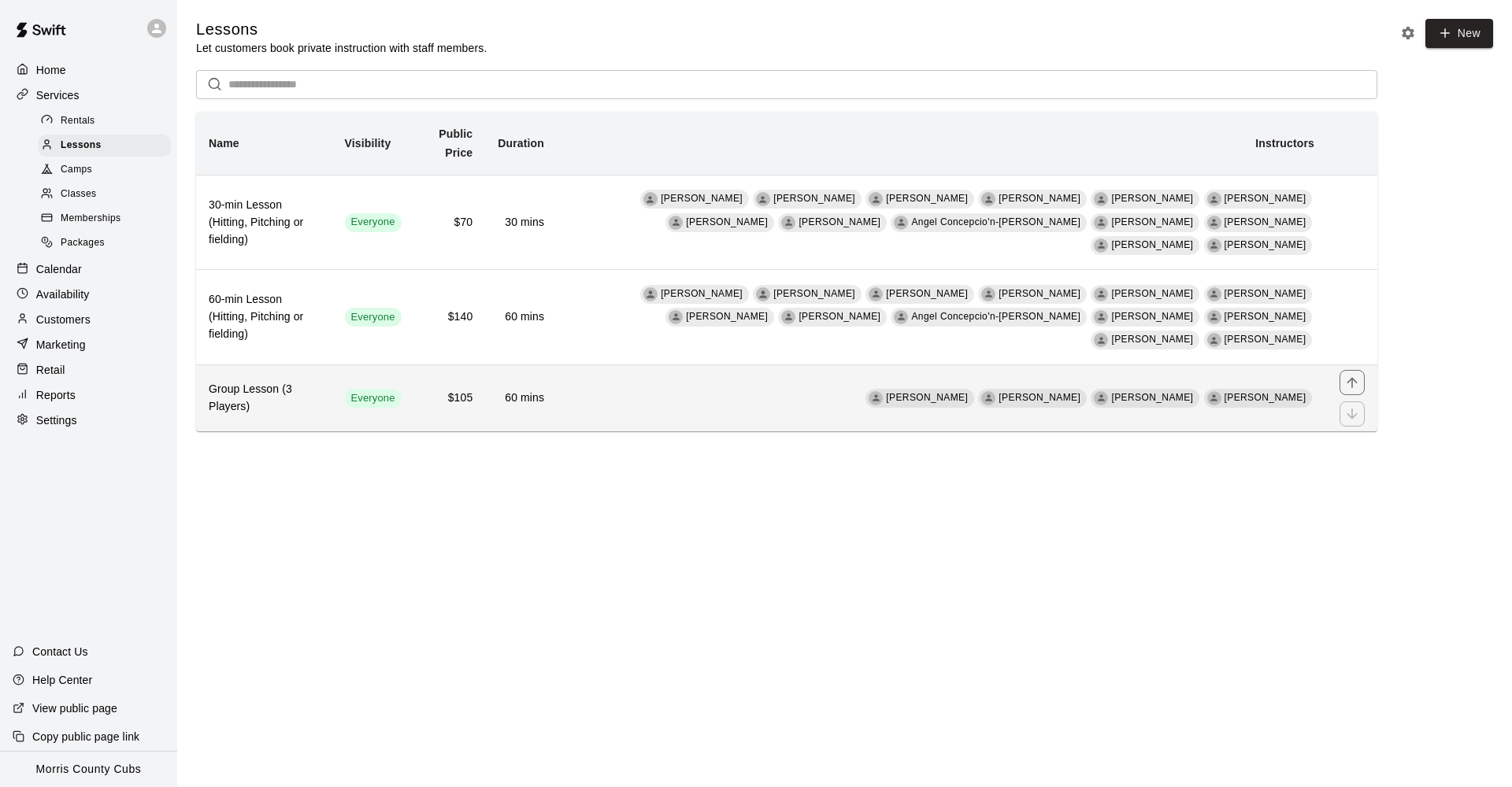
click at [762, 369] on td "[PERSON_NAME] [PERSON_NAME] [PERSON_NAME] [PERSON_NAME]" at bounding box center [942, 397] width 770 height 67
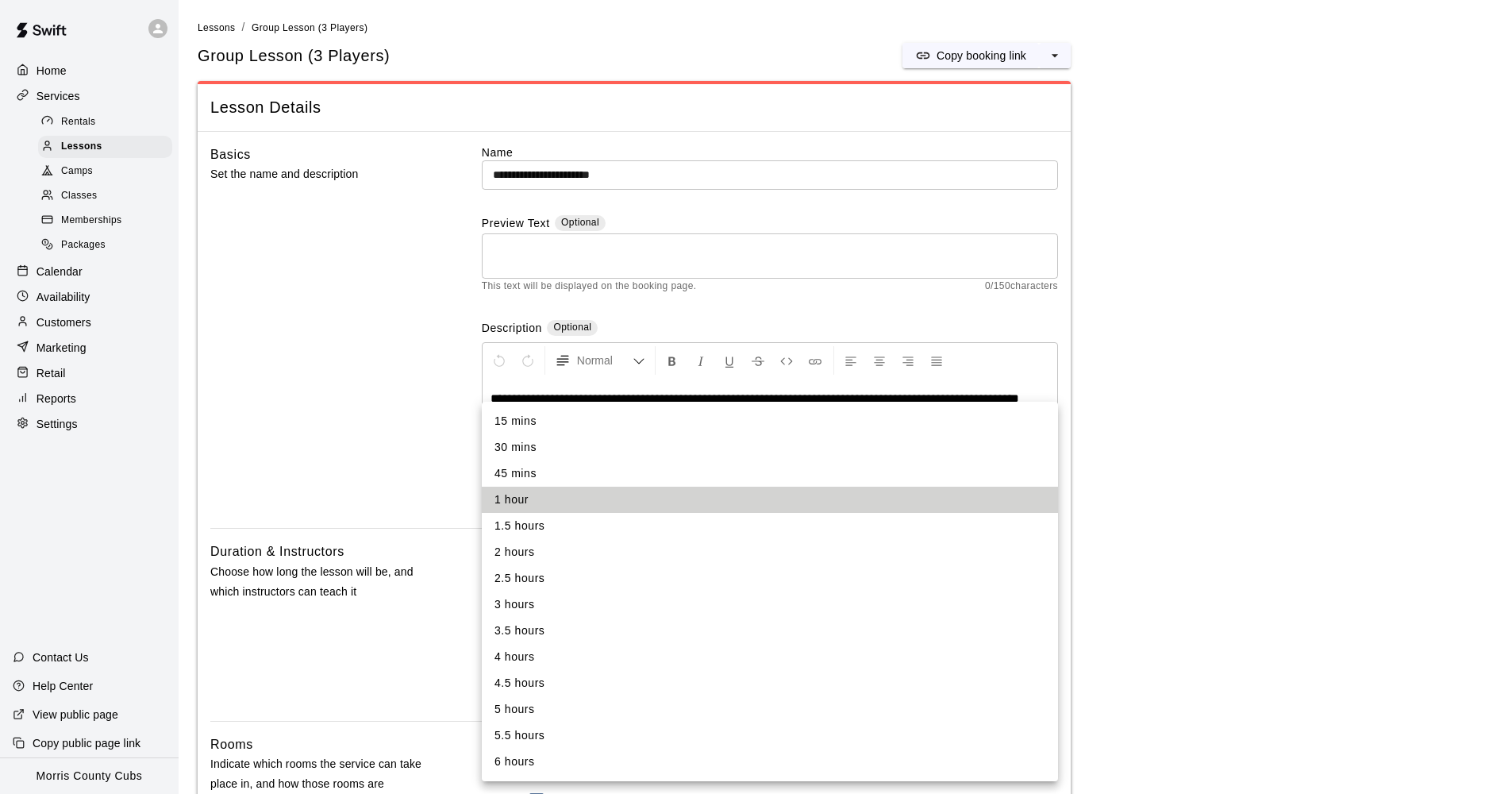
click at [1188, 372] on div at bounding box center [762, 397] width 1524 height 794
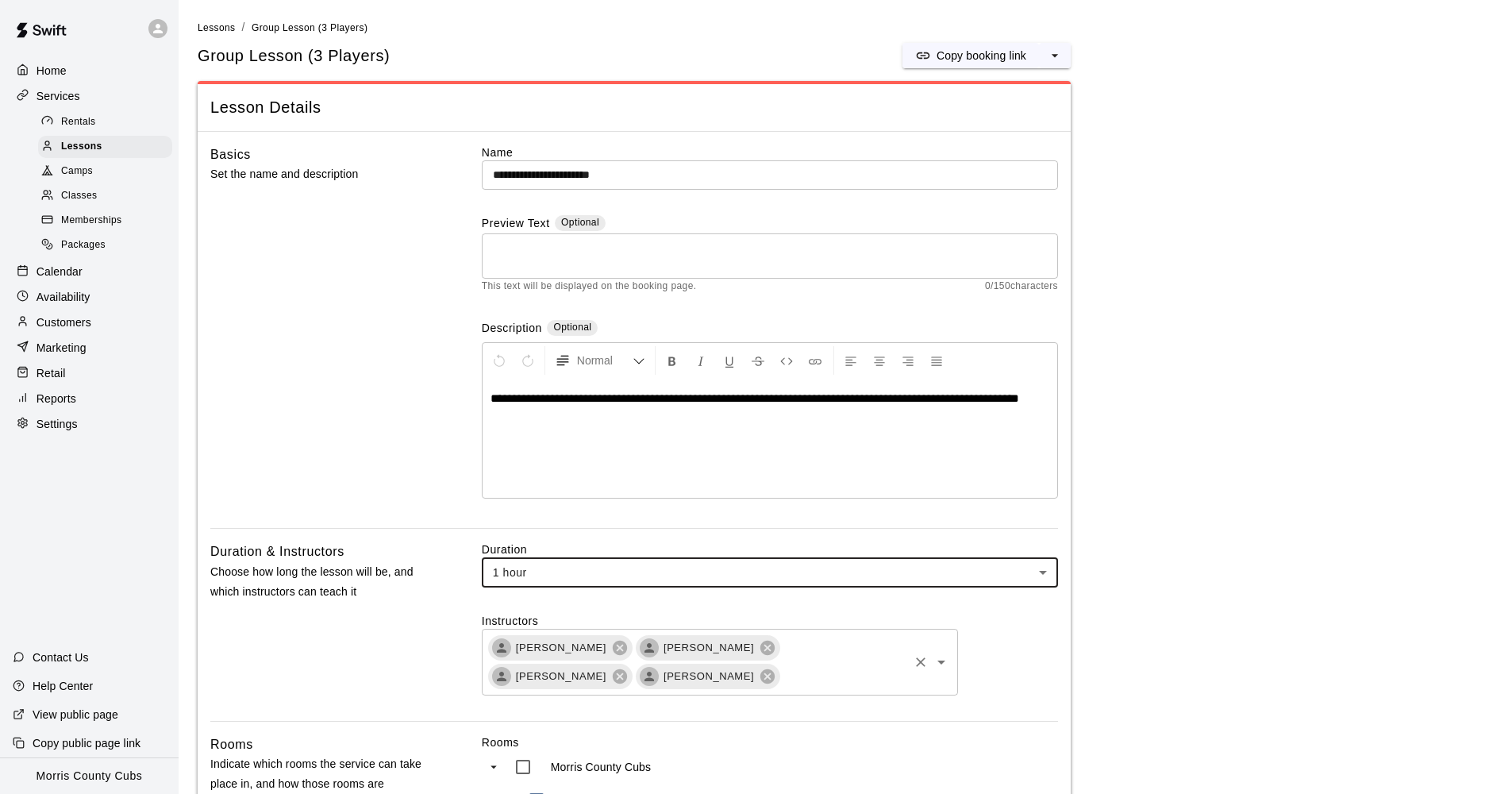
click at [947, 664] on icon "Open" at bounding box center [942, 663] width 19 height 19
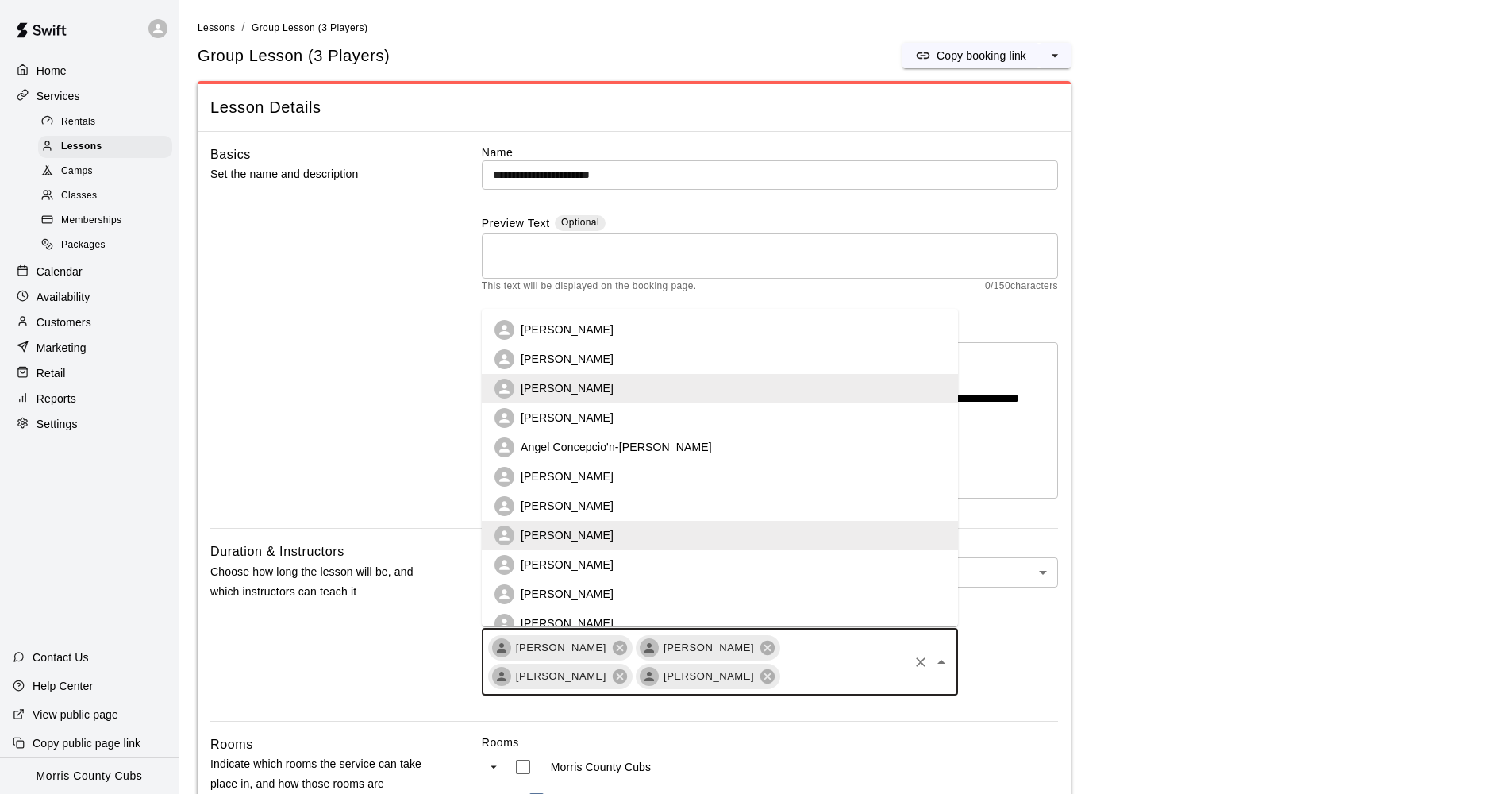
click at [559, 327] on p "[PERSON_NAME]" at bounding box center [567, 329] width 93 height 16
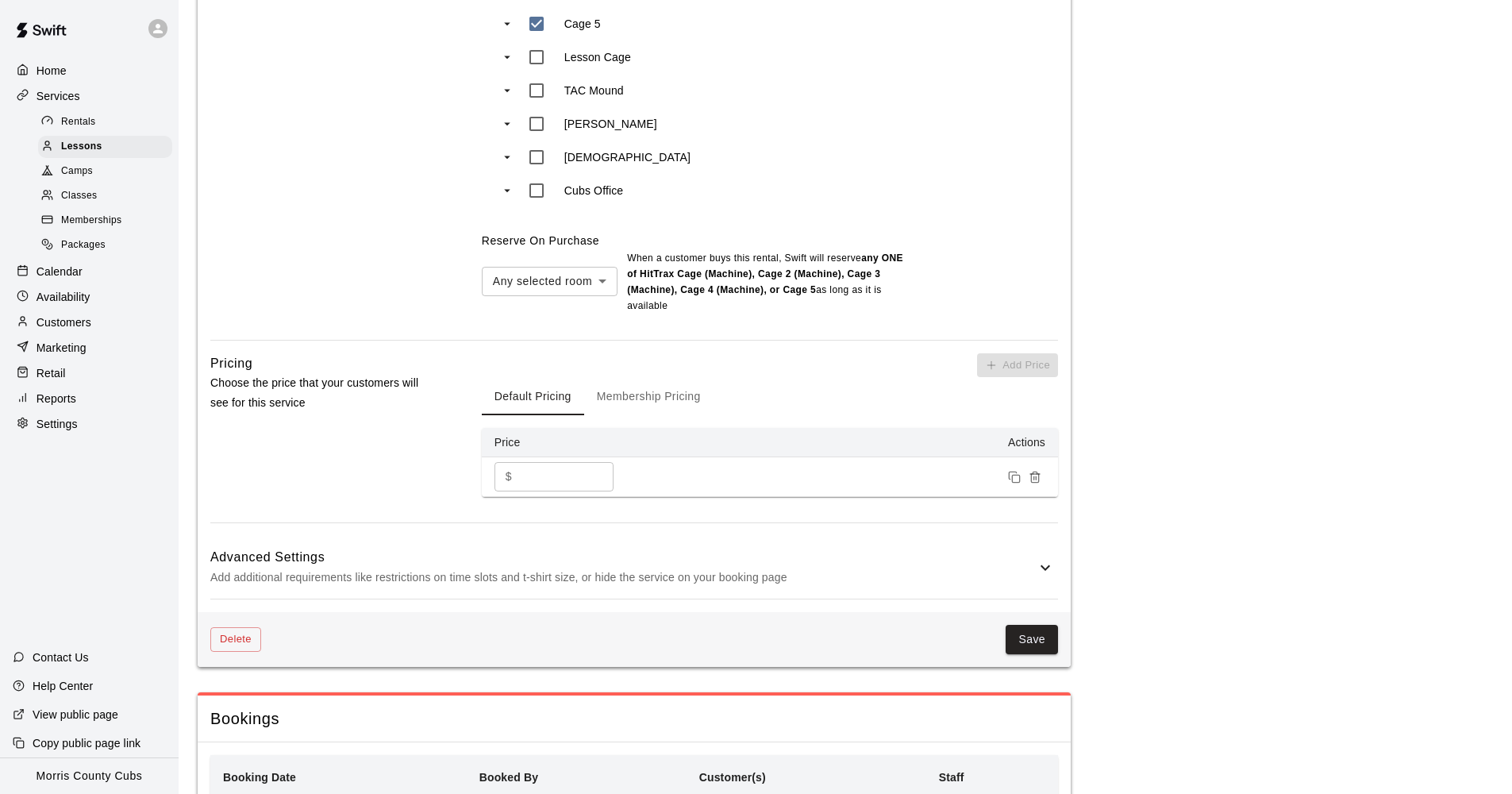
scroll to position [1025, 0]
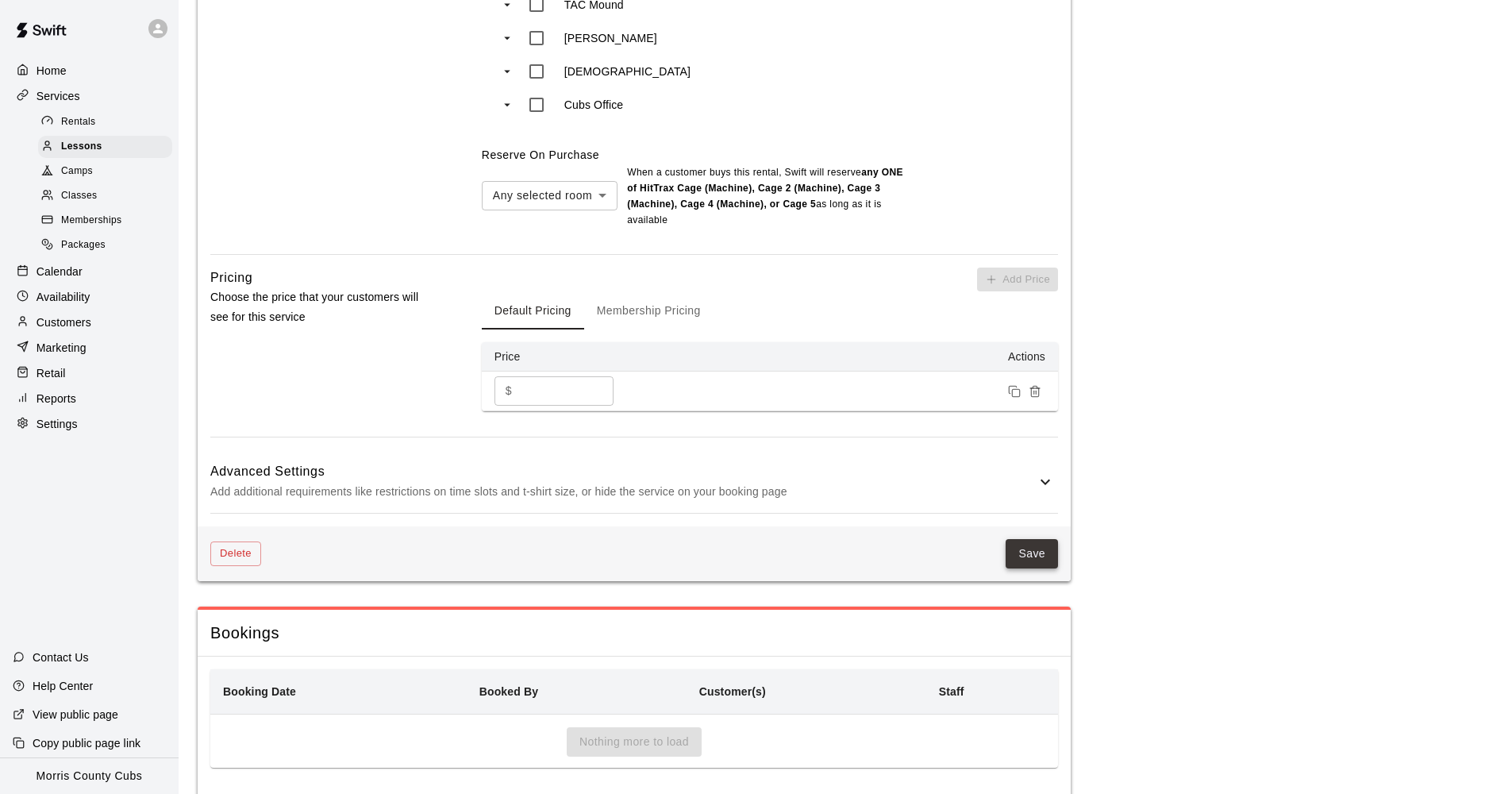
click at [1032, 539] on button "Save" at bounding box center [1031, 554] width 53 height 29
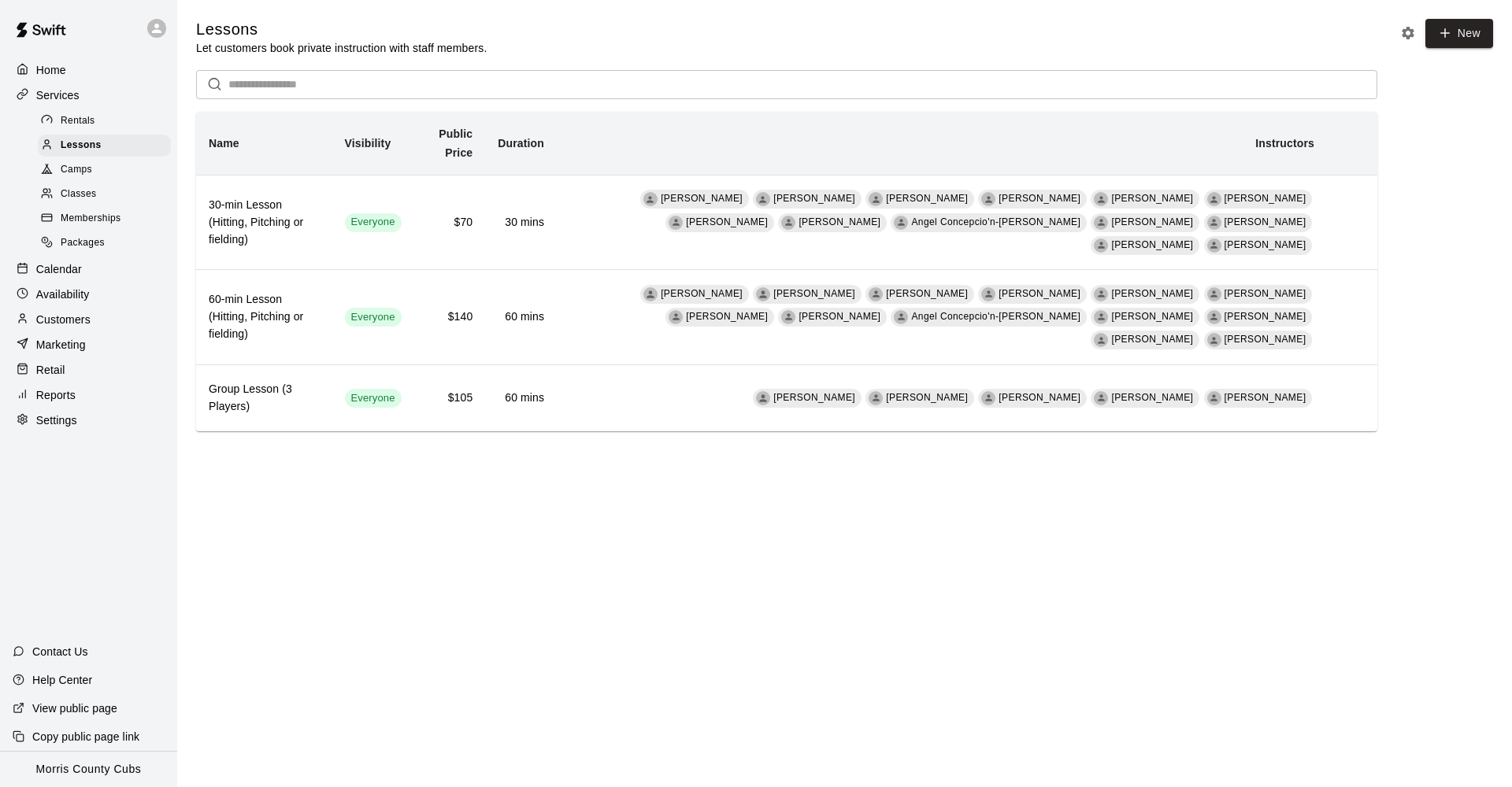
click at [63, 263] on p "Calendar" at bounding box center [59, 270] width 46 height 16
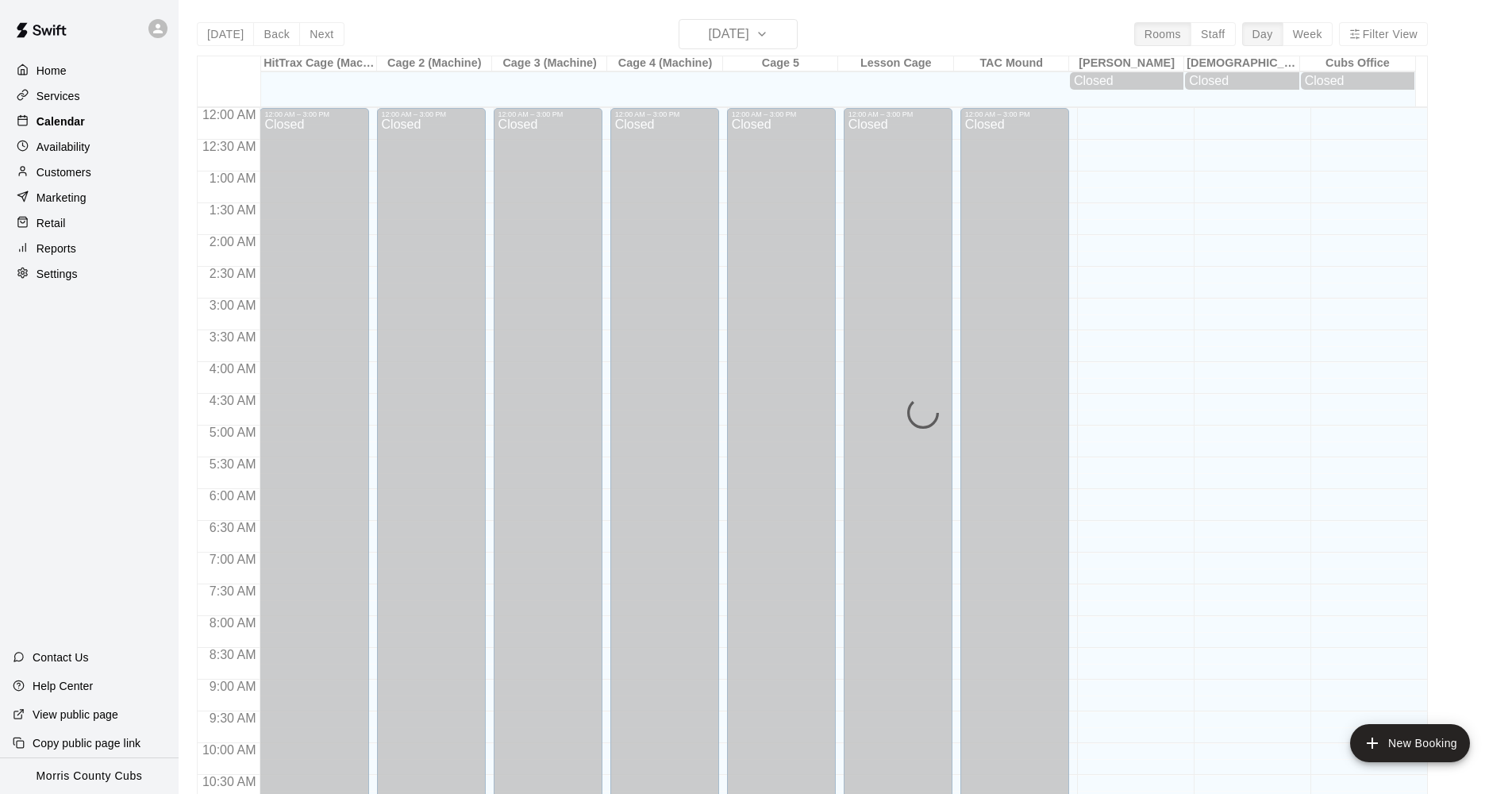
scroll to position [771, 0]
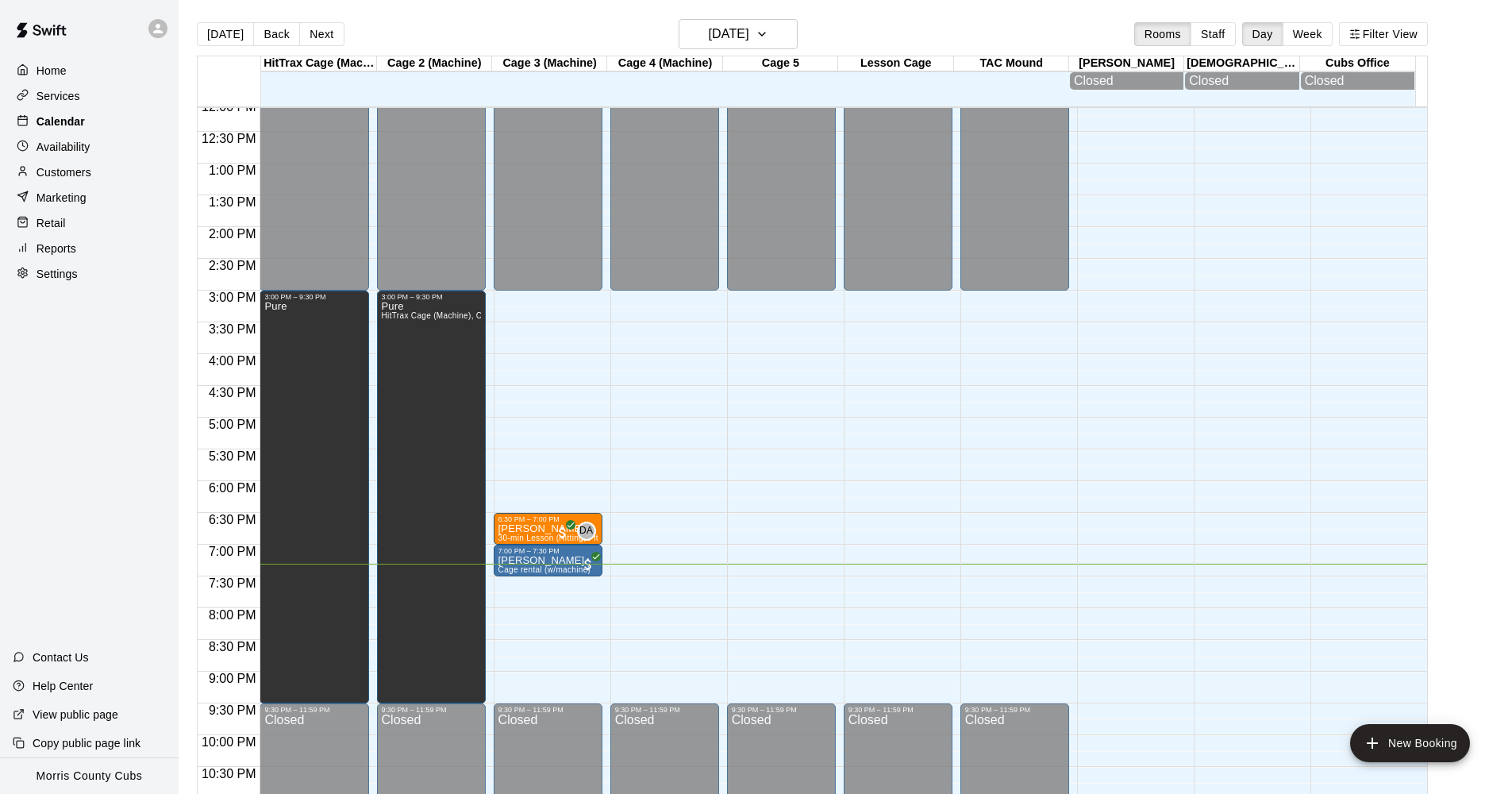
click at [64, 266] on p "Settings" at bounding box center [57, 274] width 41 height 16
select select "**"
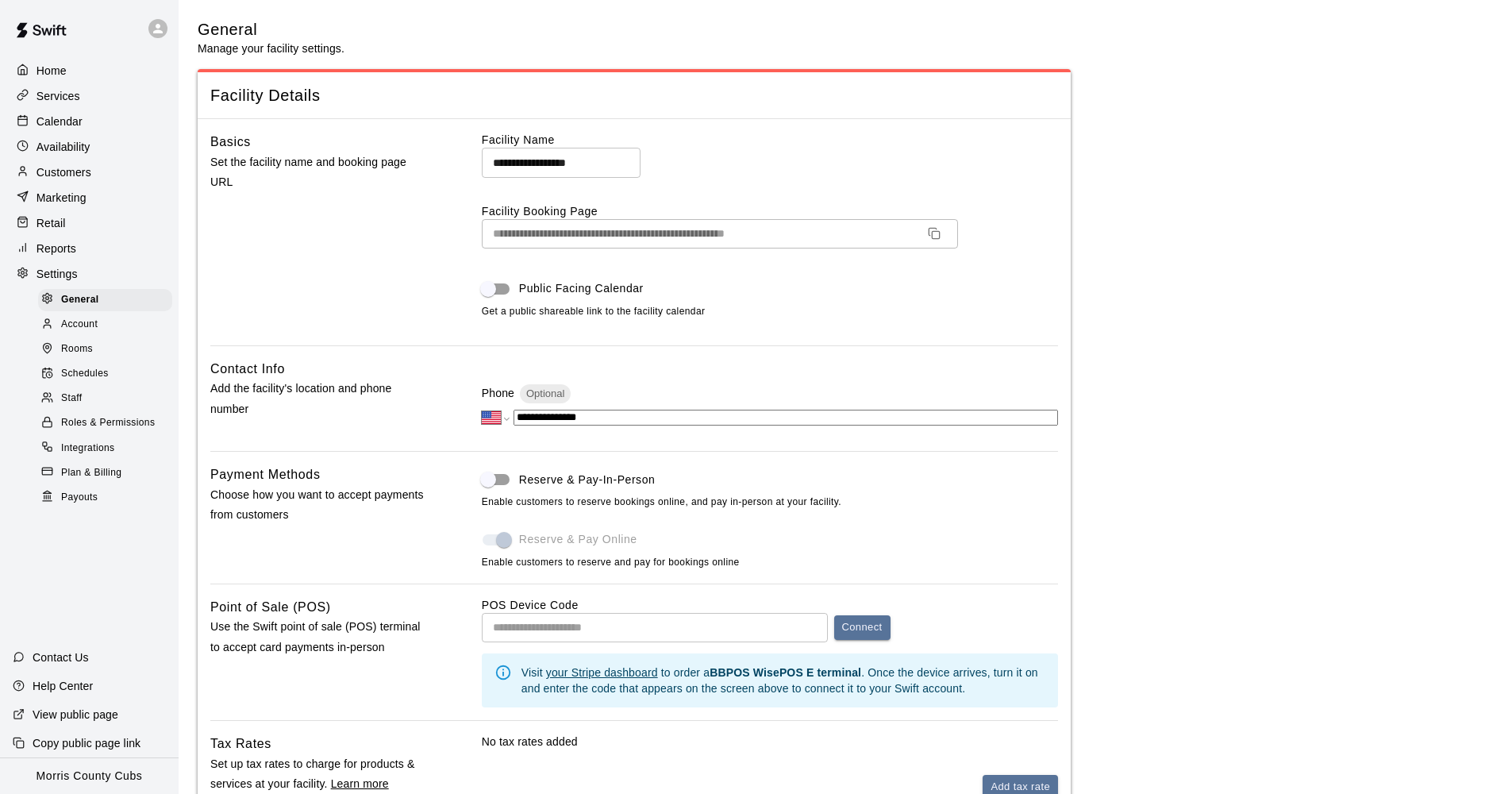
scroll to position [2796, 0]
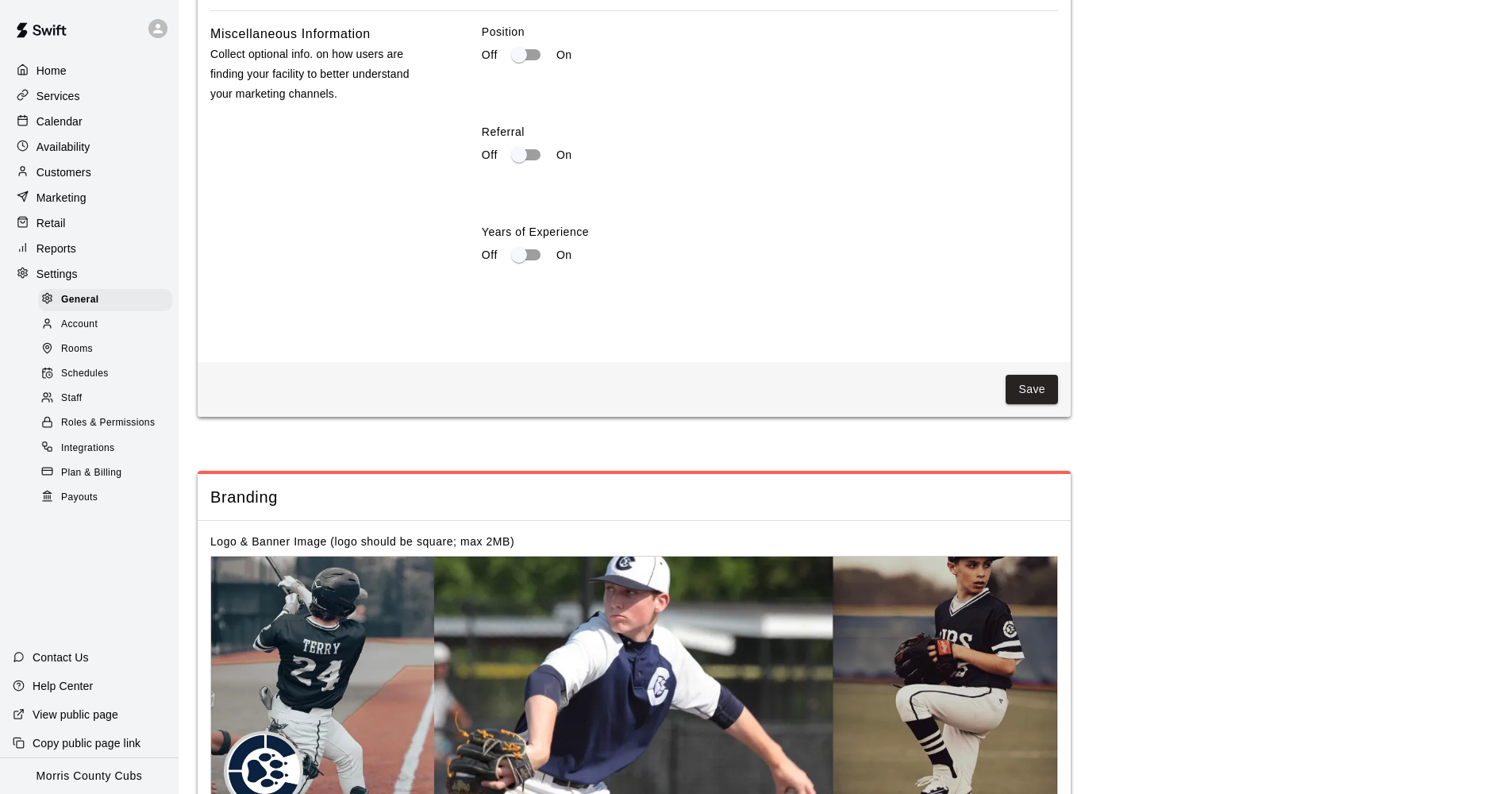
click at [61, 117] on p "Calendar" at bounding box center [59, 121] width 46 height 16
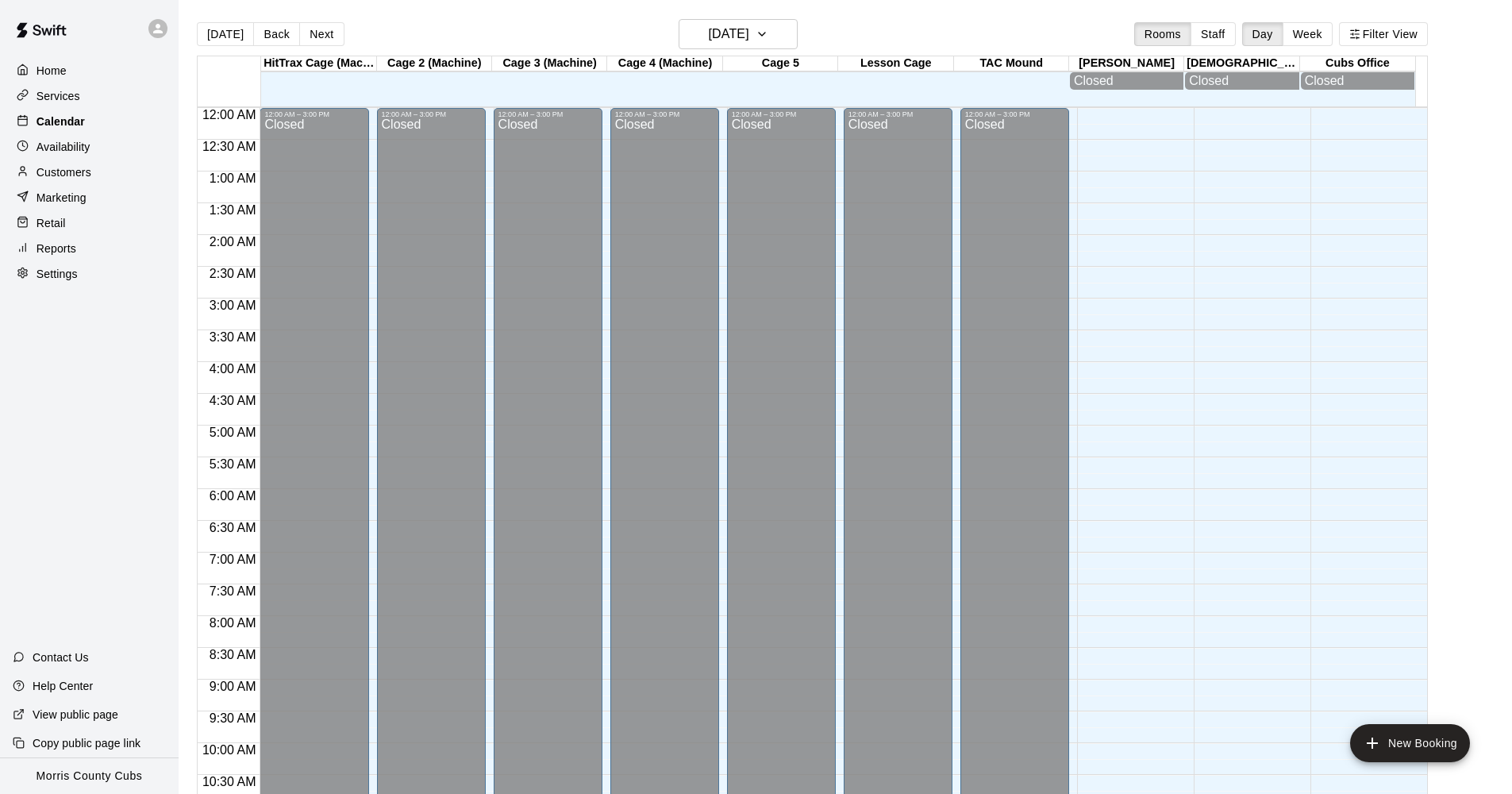
scroll to position [771, 0]
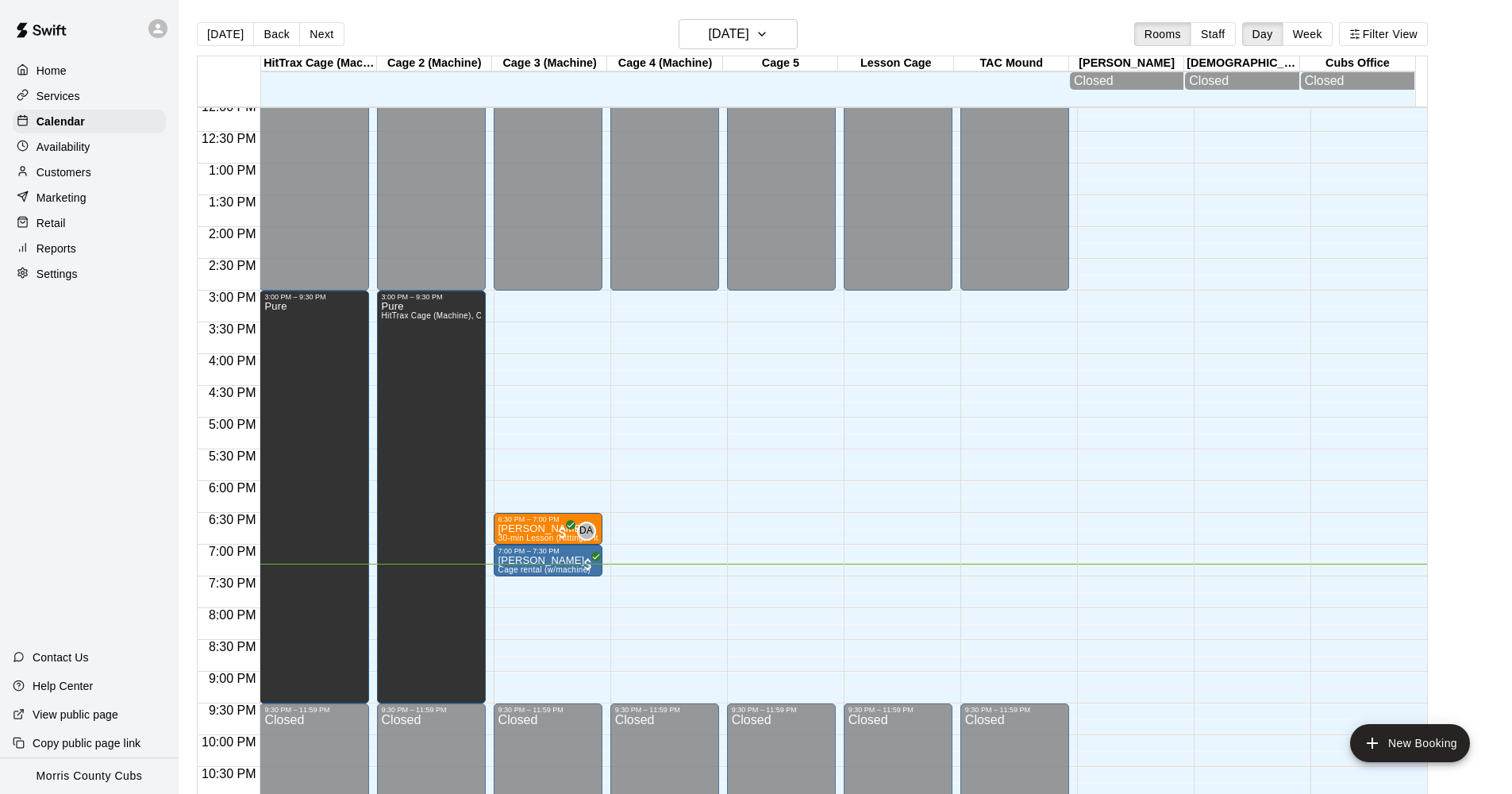
click at [94, 145] on div "Availability" at bounding box center [89, 146] width 153 height 23
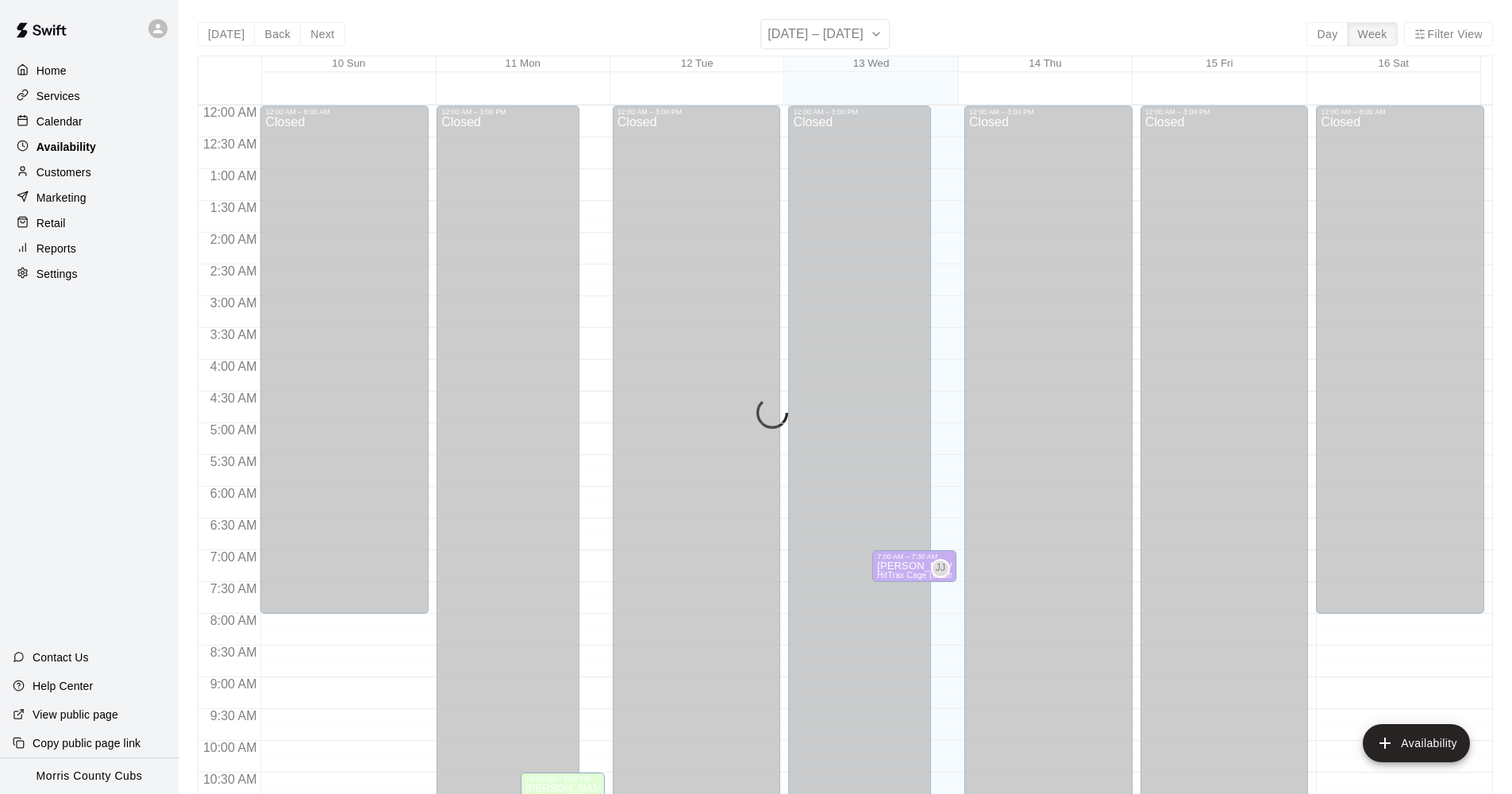
scroll to position [818, 0]
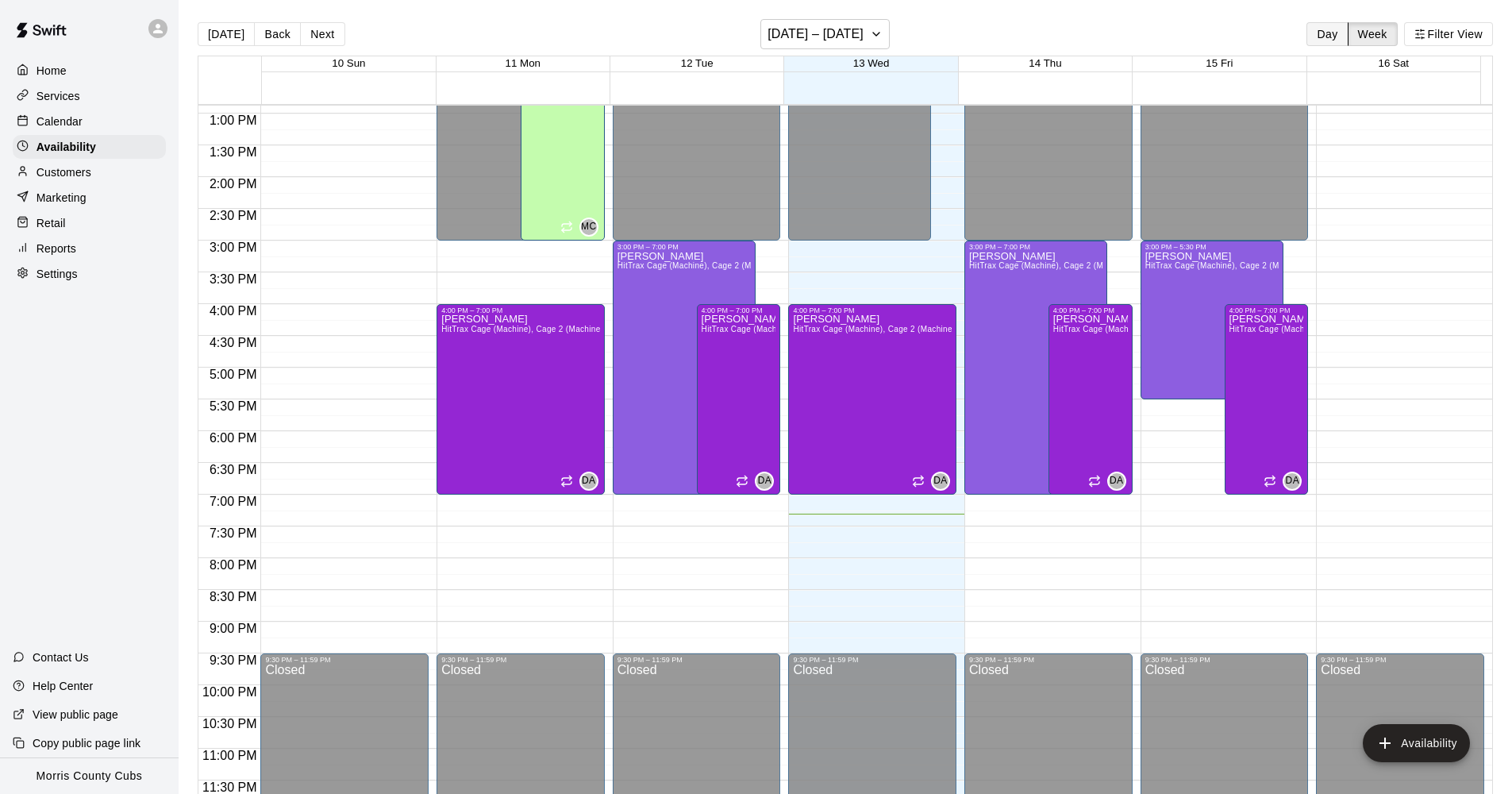
click at [1328, 34] on button "Day" at bounding box center [1327, 33] width 41 height 23
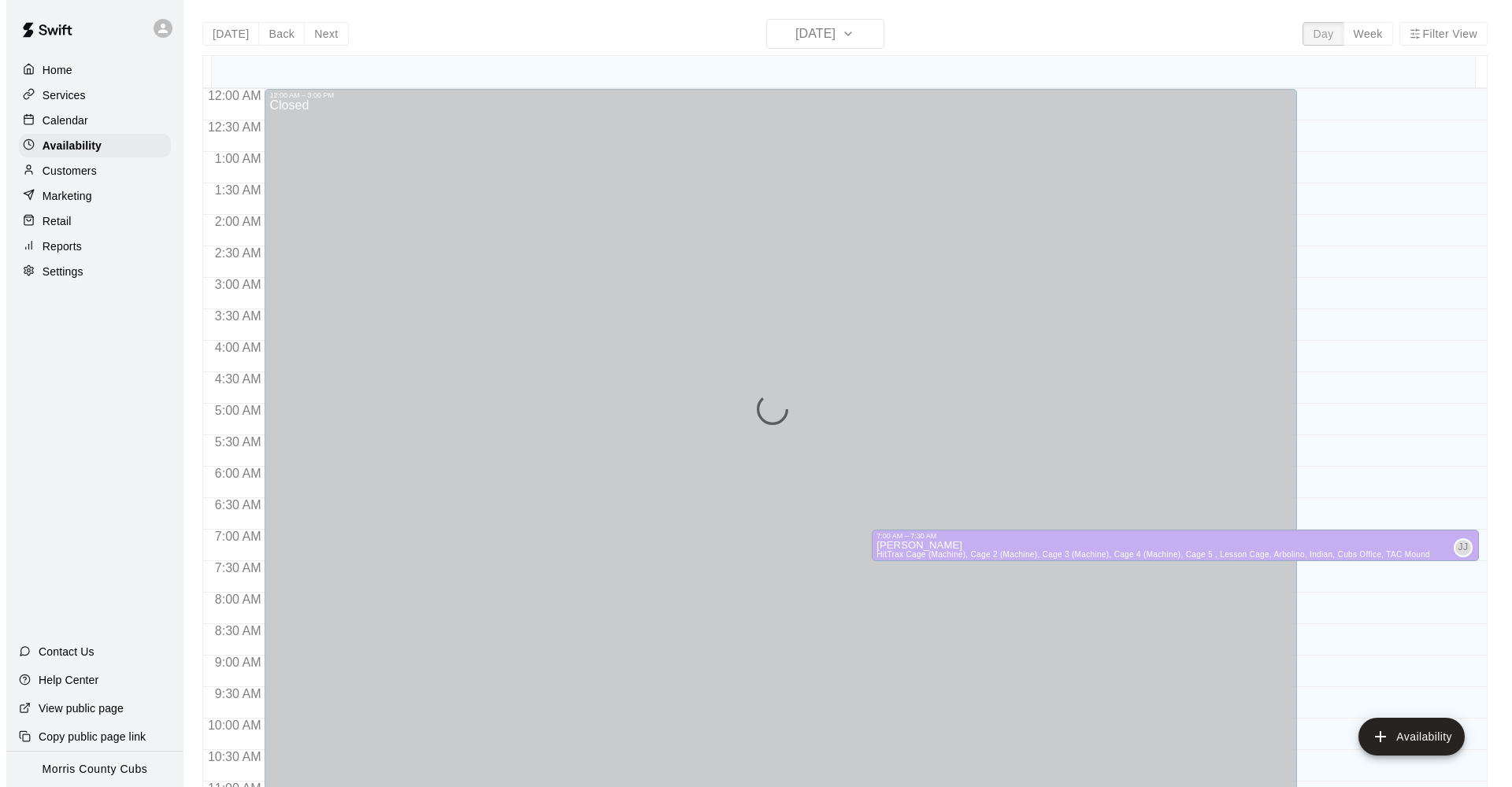
scroll to position [795, 0]
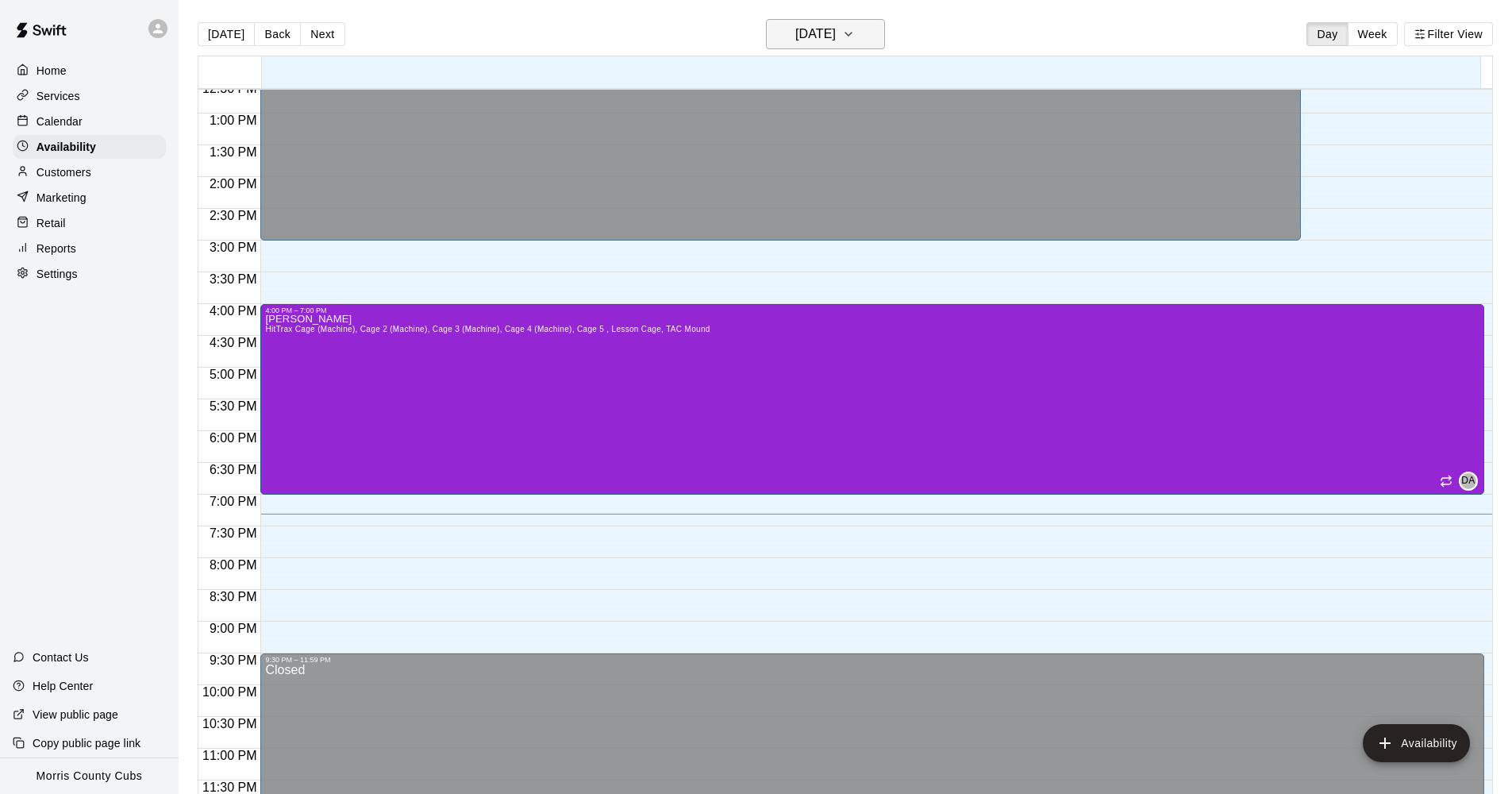
click at [855, 36] on icon "button" at bounding box center [849, 34] width 13 height 19
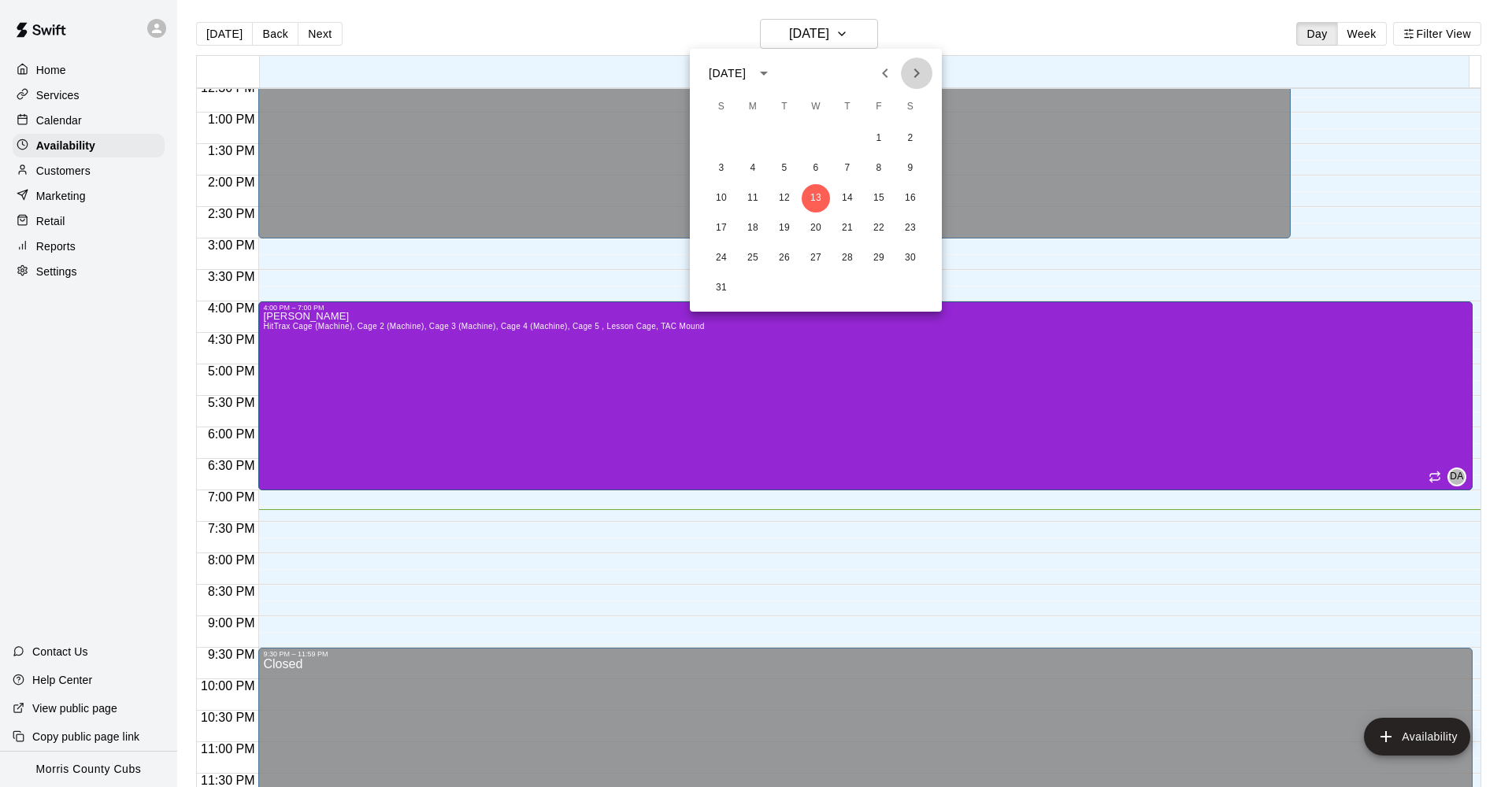
click at [917, 75] on icon "Next month" at bounding box center [917, 73] width 6 height 10
click at [917, 78] on icon "Next month" at bounding box center [917, 73] width 19 height 19
click at [946, 26] on div at bounding box center [756, 393] width 1512 height 787
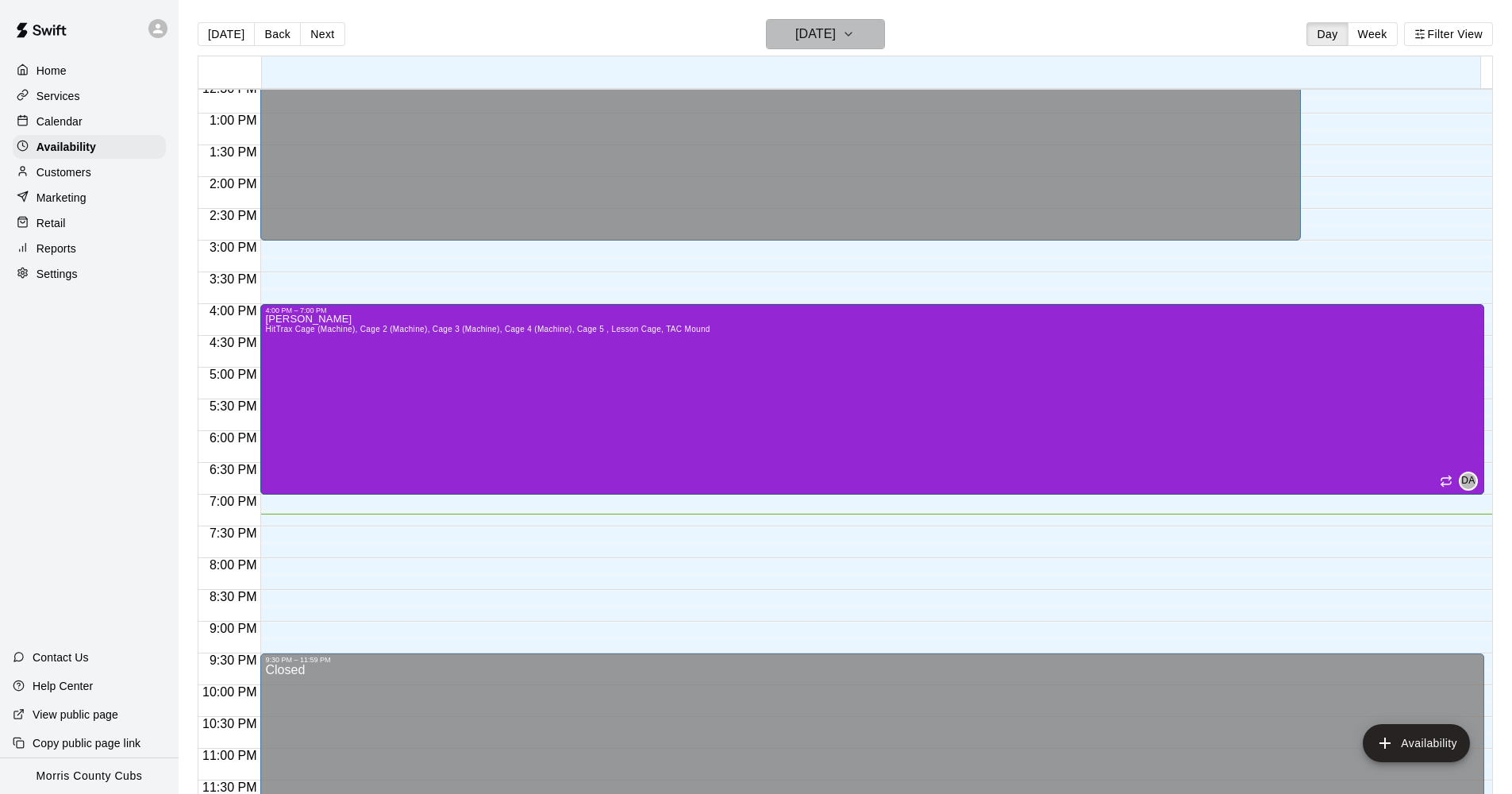
click at [855, 39] on icon "button" at bounding box center [849, 34] width 13 height 19
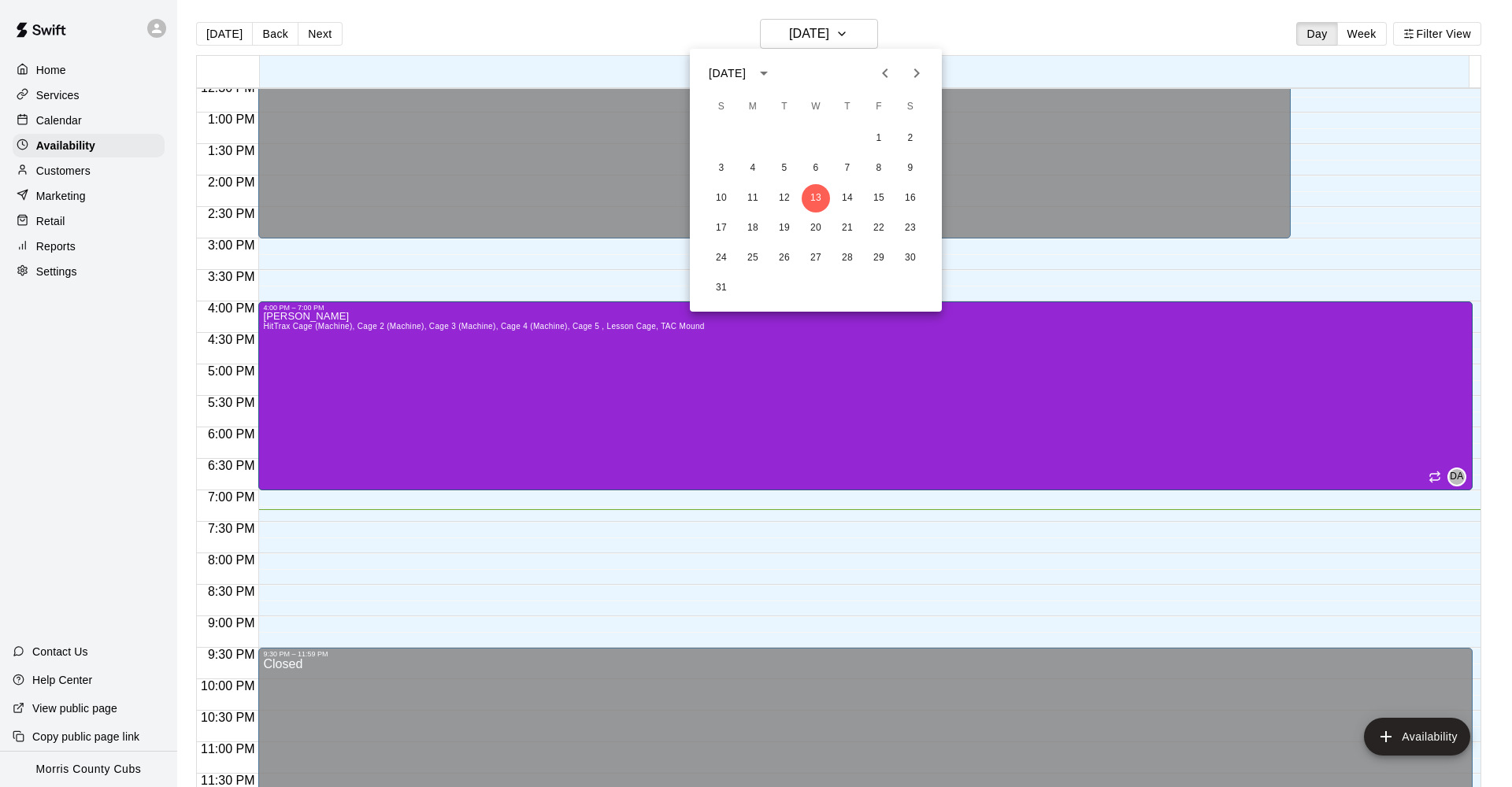
click at [926, 71] on button "Next month" at bounding box center [916, 73] width 31 height 31
click at [904, 34] on div at bounding box center [756, 393] width 1512 height 787
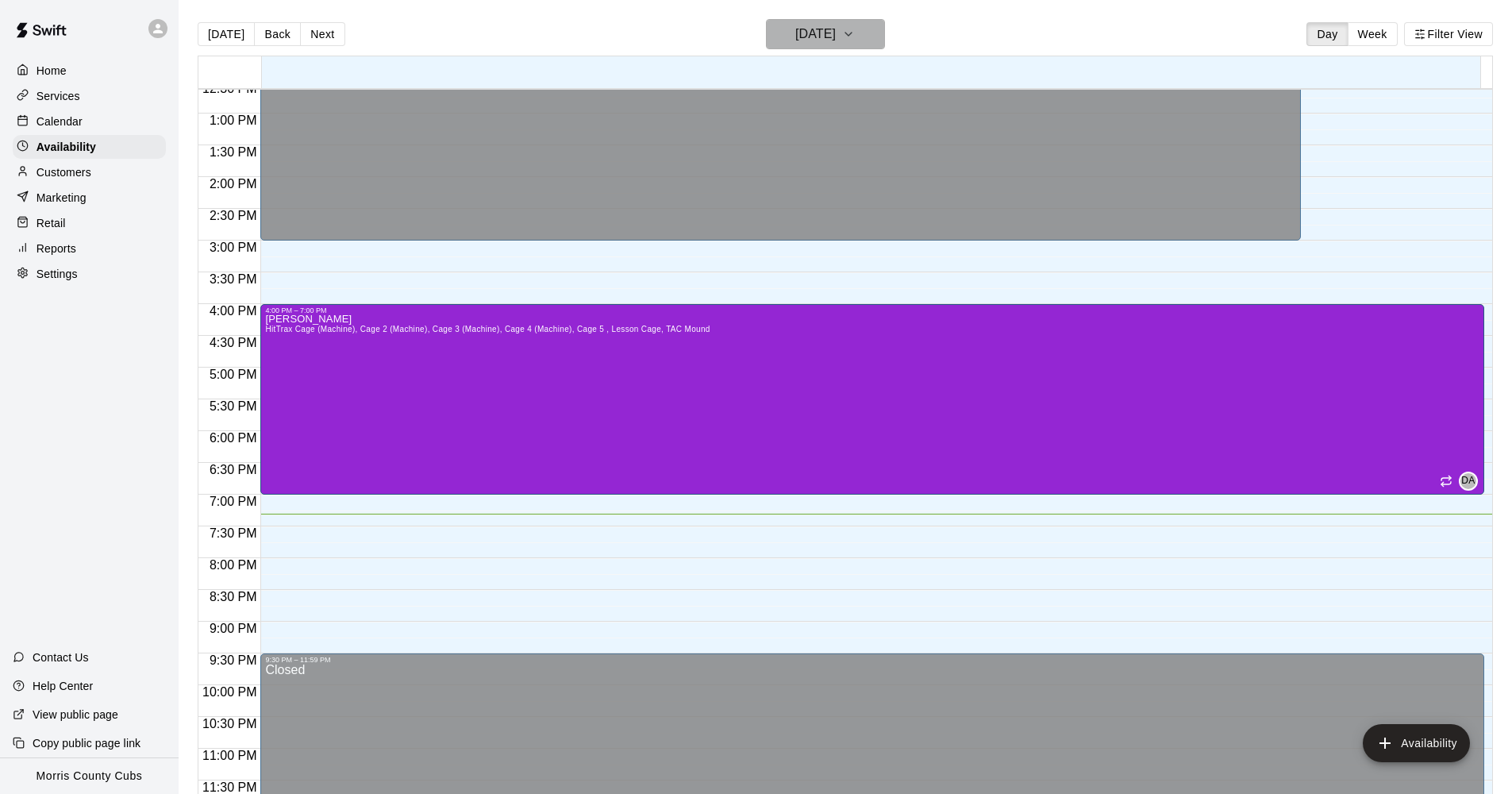
click at [885, 35] on button "[DATE]" at bounding box center [825, 34] width 119 height 30
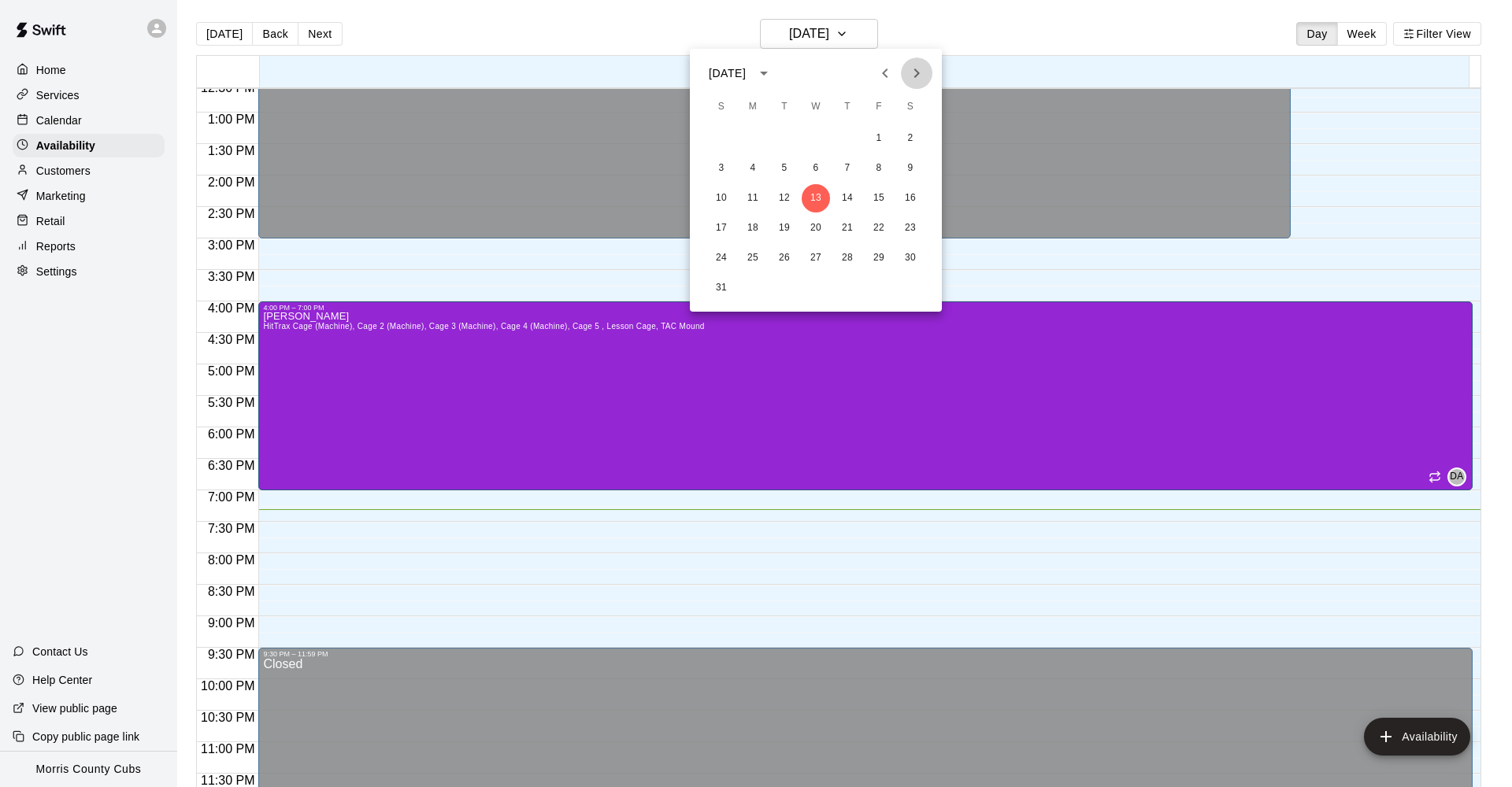
click at [912, 70] on icon "Next month" at bounding box center [917, 73] width 19 height 19
click at [823, 170] on button "10" at bounding box center [815, 168] width 28 height 28
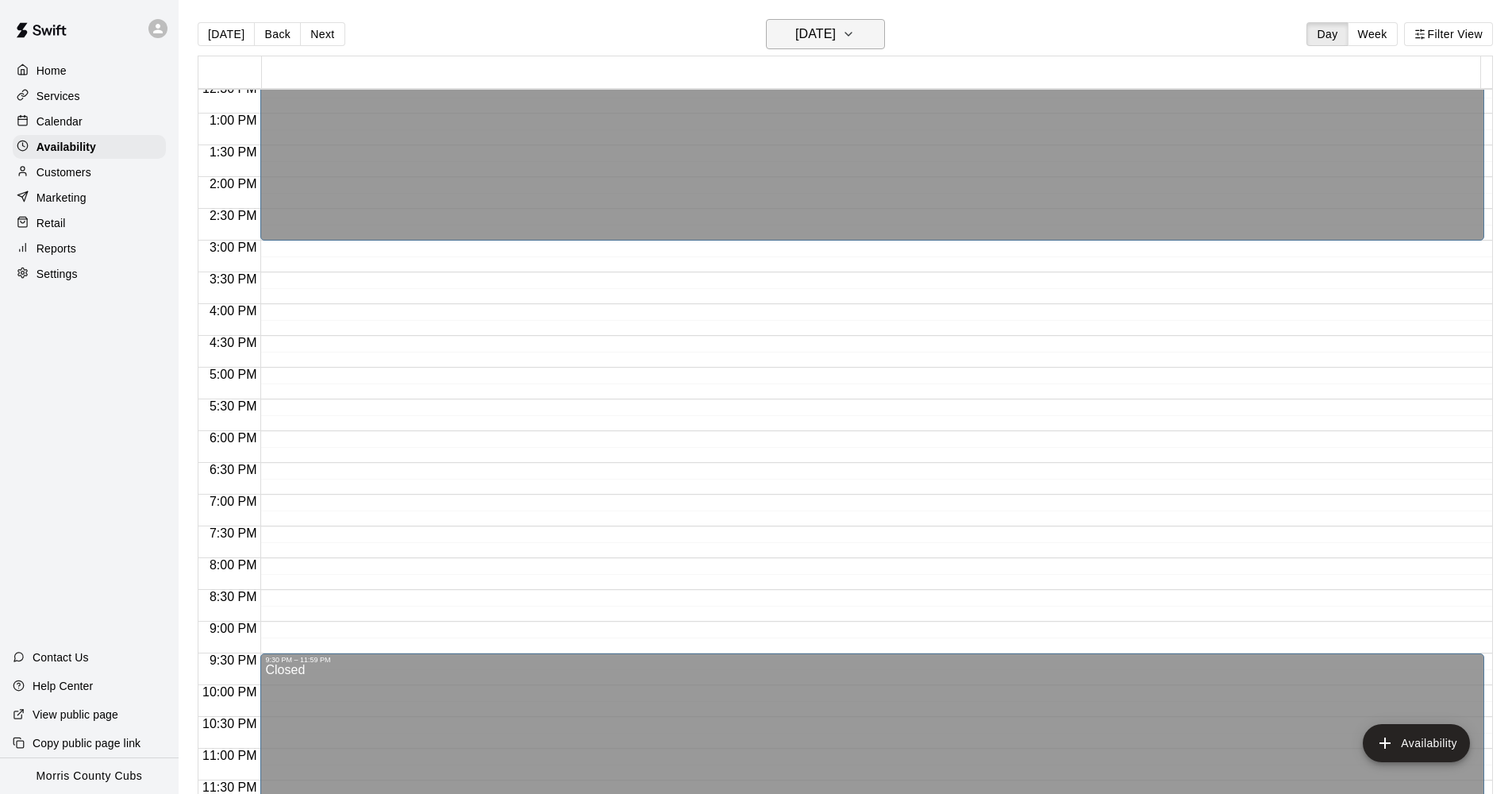
click at [855, 35] on icon "button" at bounding box center [849, 34] width 13 height 19
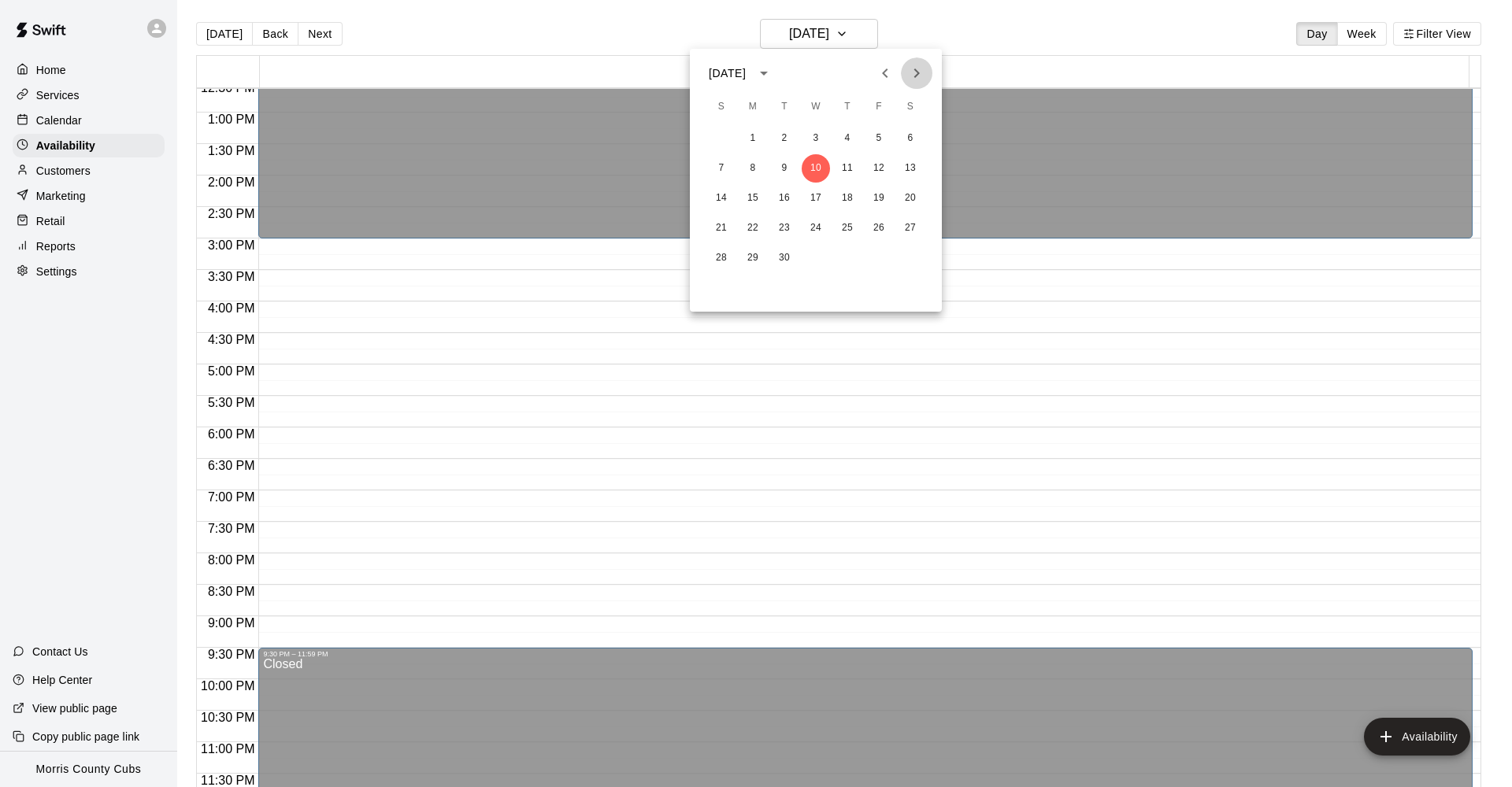
click at [909, 73] on icon "Next month" at bounding box center [917, 73] width 19 height 19
click at [884, 140] on button "3" at bounding box center [878, 138] width 28 height 28
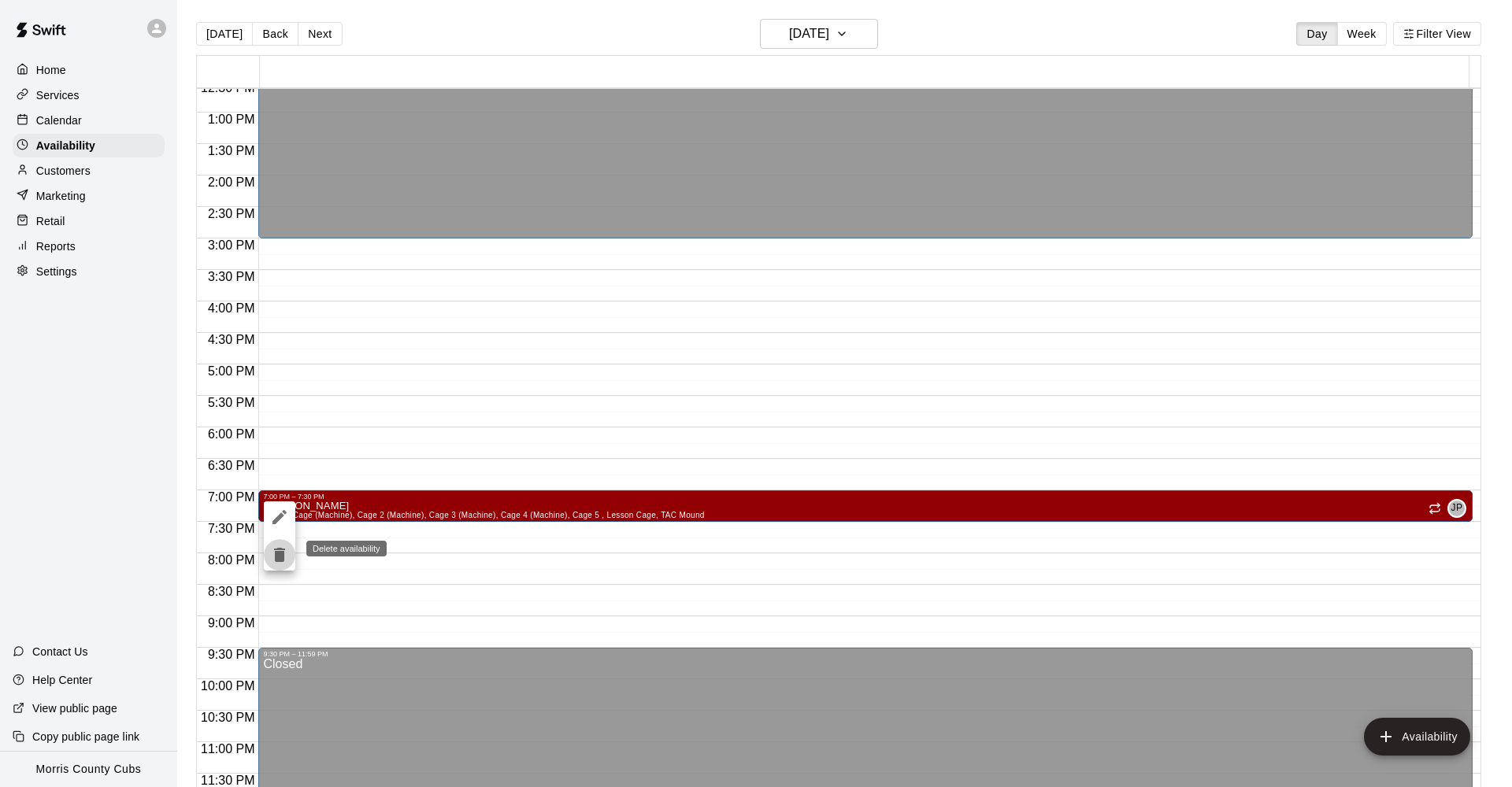
click at [274, 562] on icon "delete" at bounding box center [280, 555] width 19 height 19
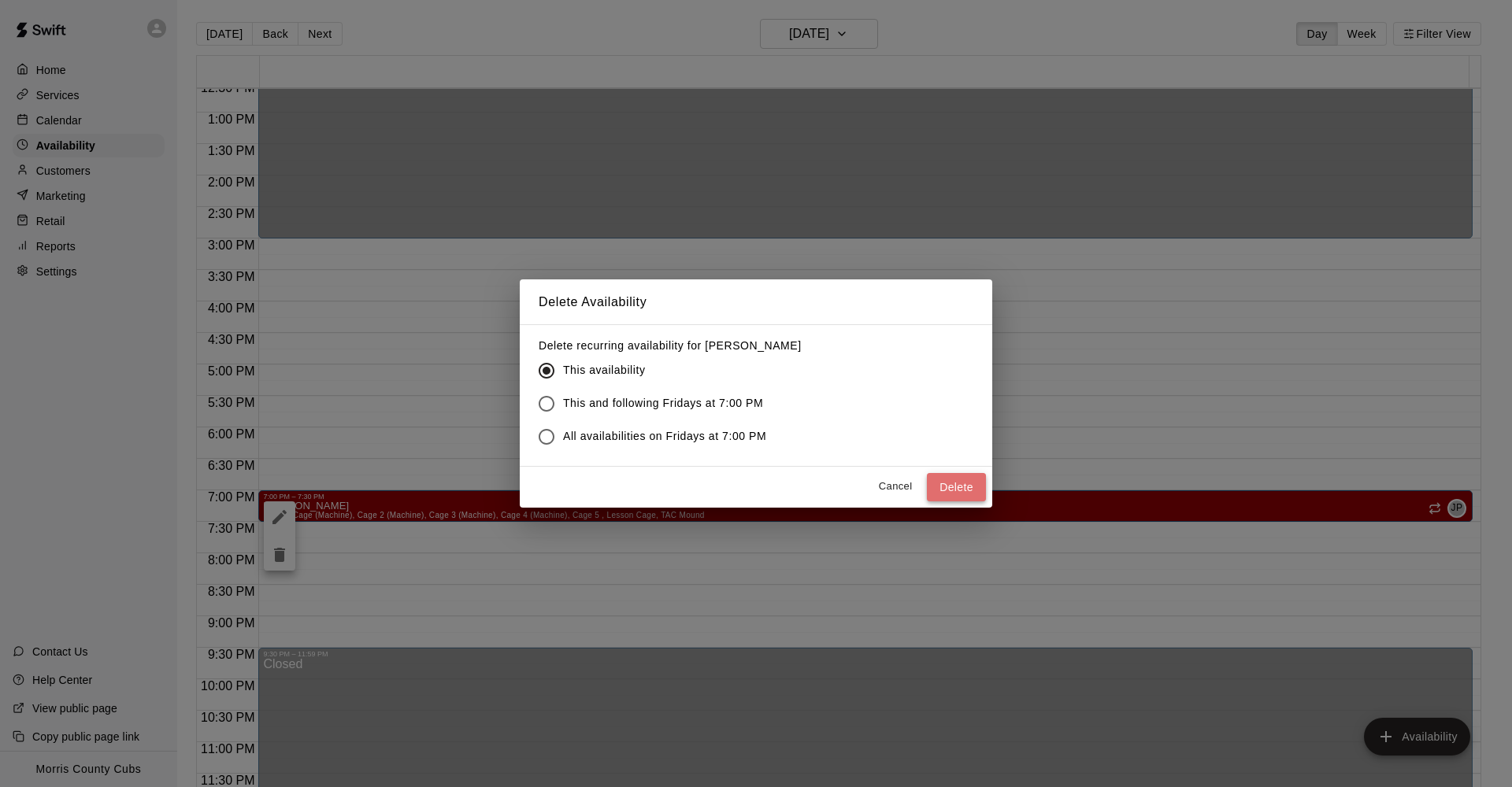
click at [937, 490] on button "Delete" at bounding box center [957, 488] width 59 height 29
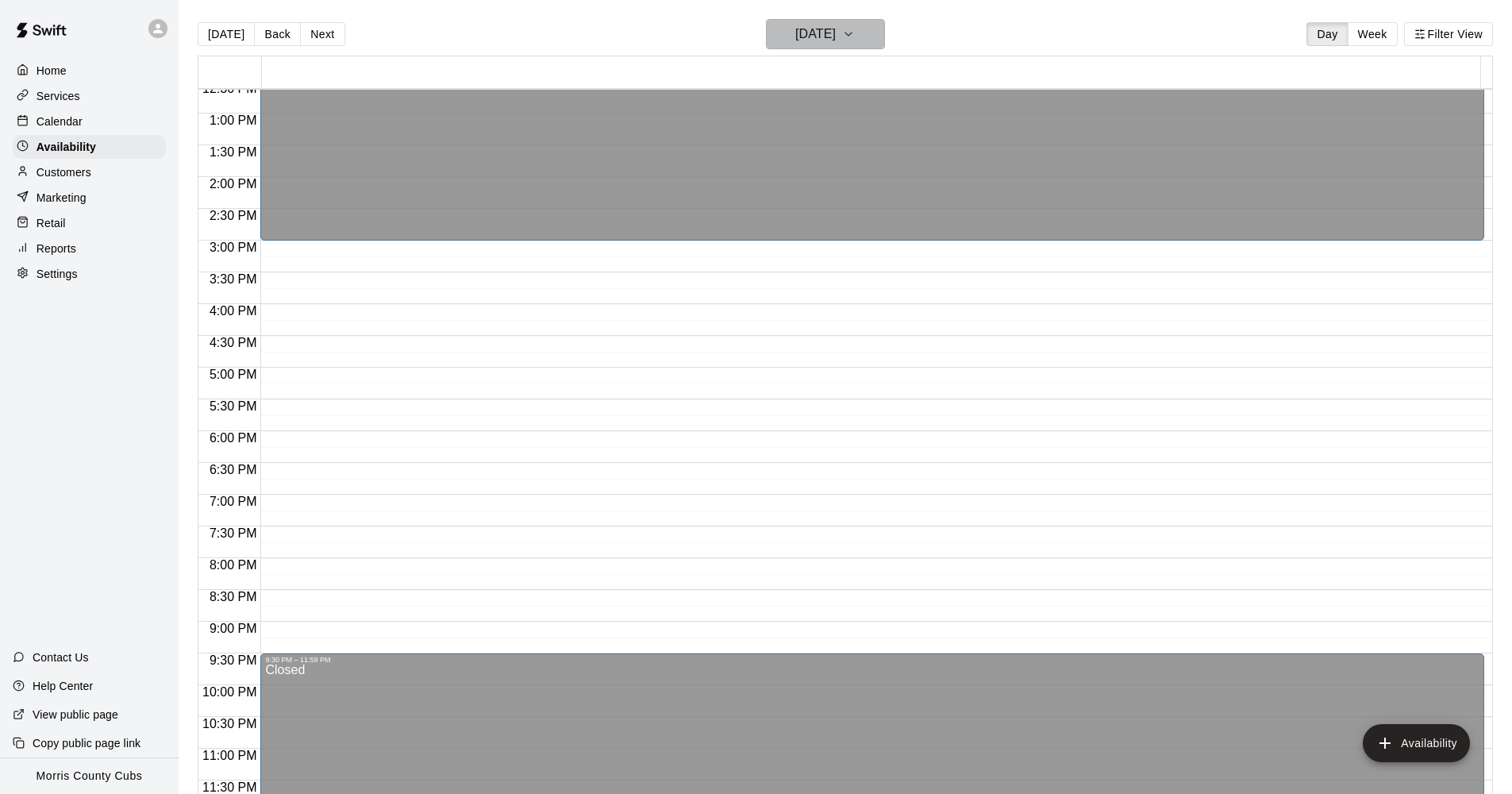
click at [855, 34] on icon "button" at bounding box center [849, 34] width 13 height 19
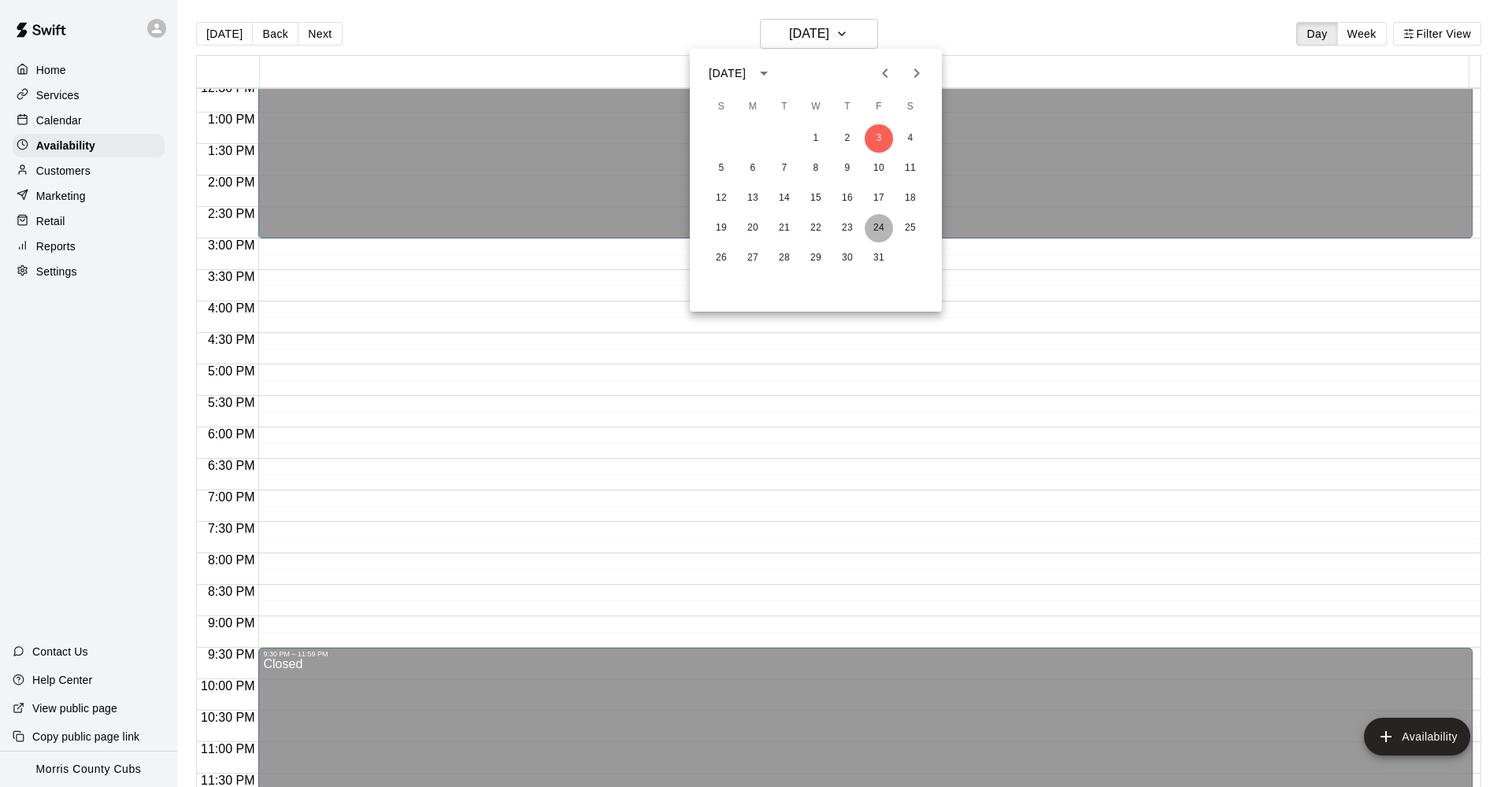
click at [880, 229] on button "24" at bounding box center [878, 228] width 28 height 28
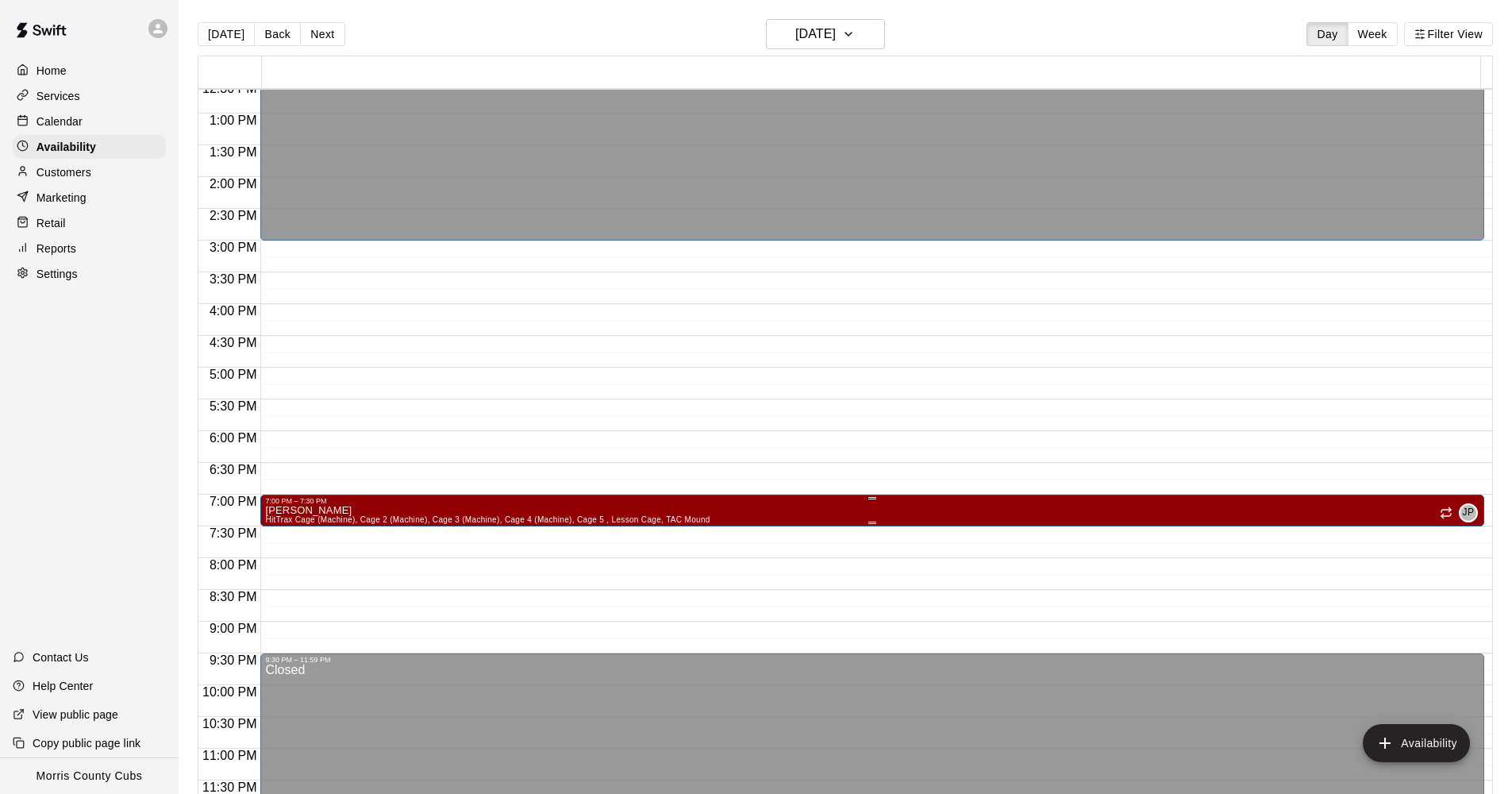
click at [701, 522] on div at bounding box center [872, 523] width 1214 height 2
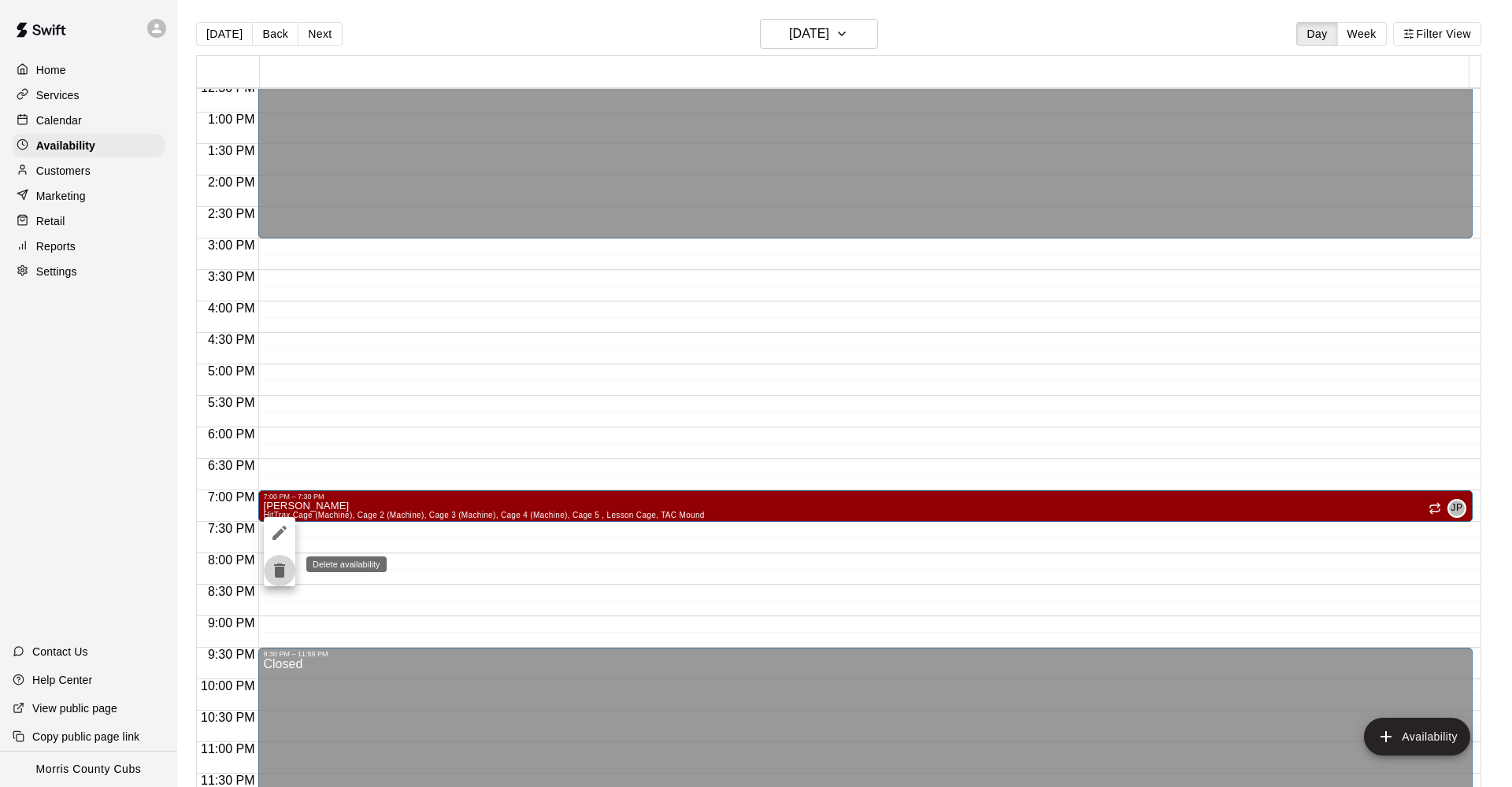
click at [268, 568] on button "delete" at bounding box center [279, 570] width 31 height 31
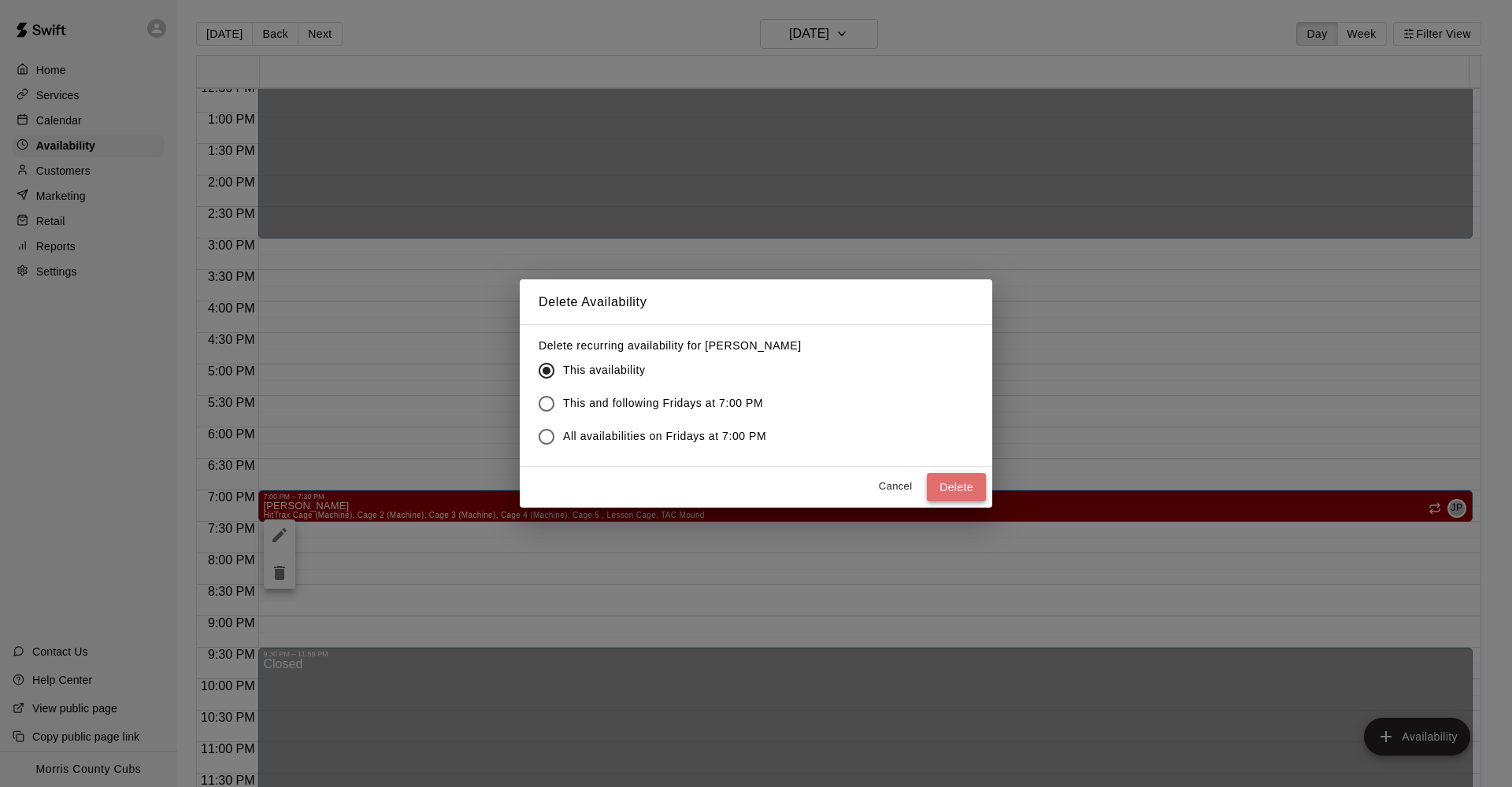
click at [941, 484] on button "Delete" at bounding box center [957, 488] width 59 height 29
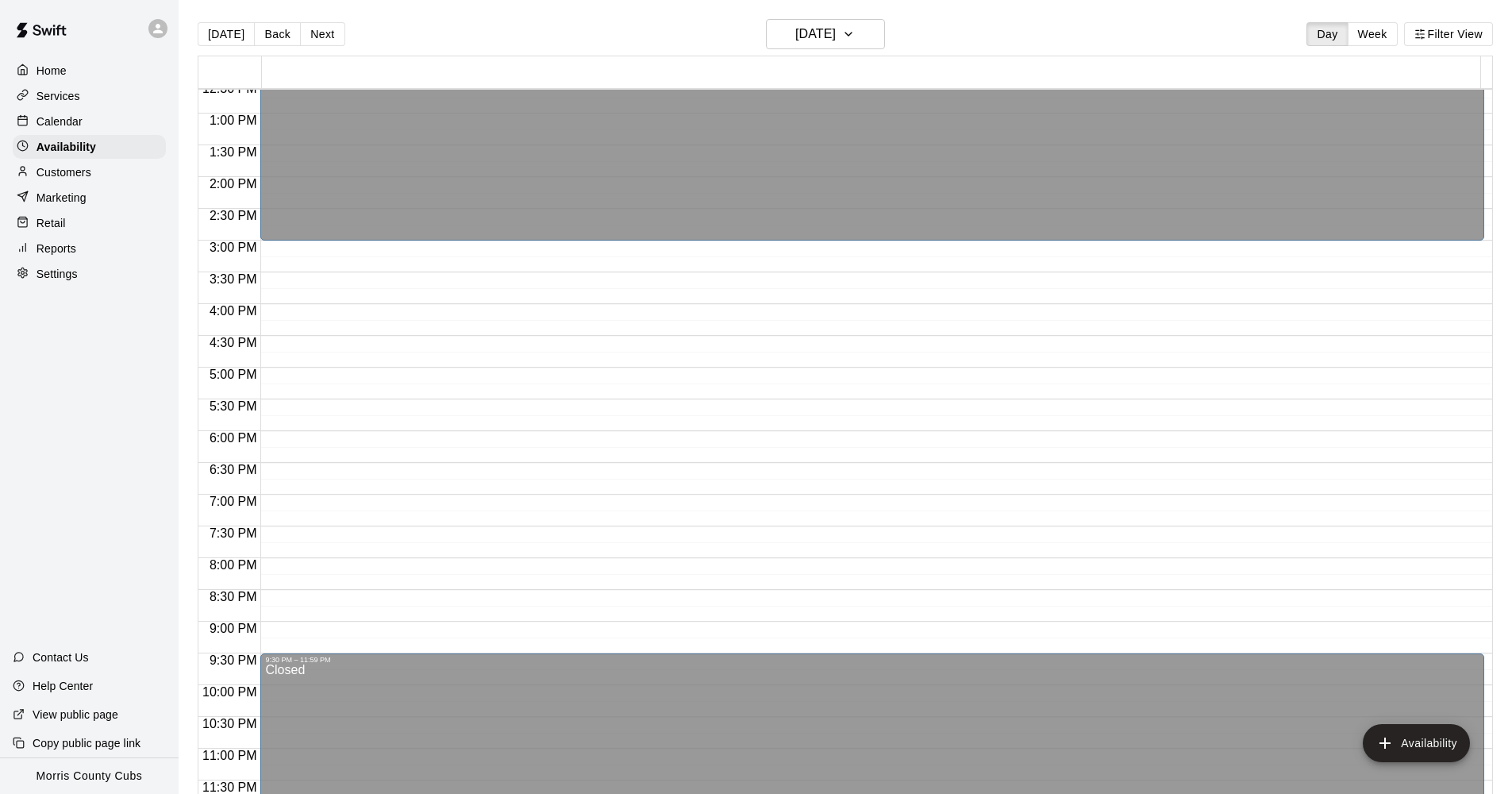
click at [859, 19] on main "[DATE] Back [DATE][DATE] Day Week Filter View 24 Fri 12:00 AM 12:30 AM 1:00 AM …" at bounding box center [845, 410] width 1333 height 820
click at [855, 27] on icon "button" at bounding box center [849, 34] width 13 height 19
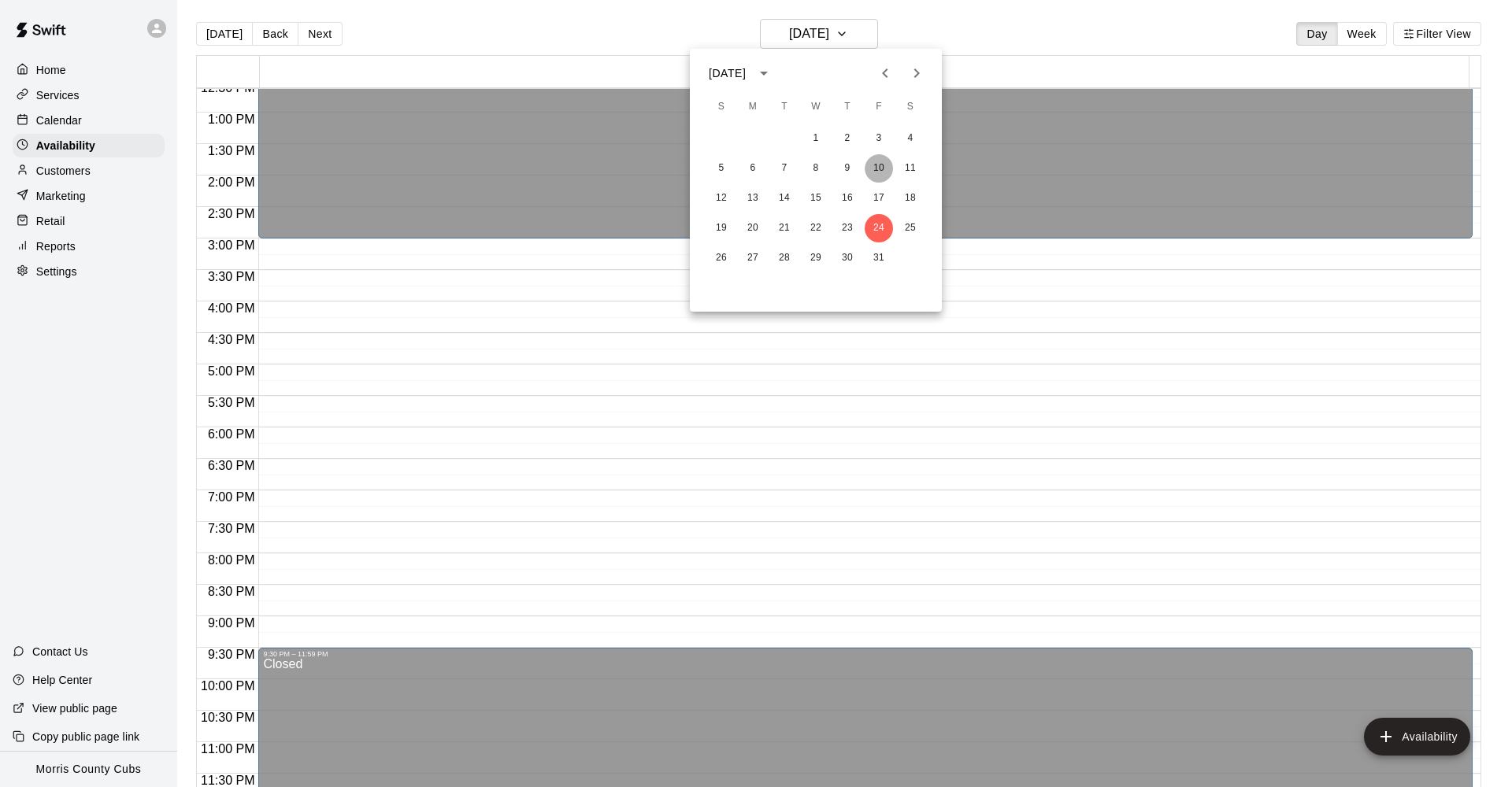
click at [877, 168] on button "10" at bounding box center [878, 168] width 28 height 28
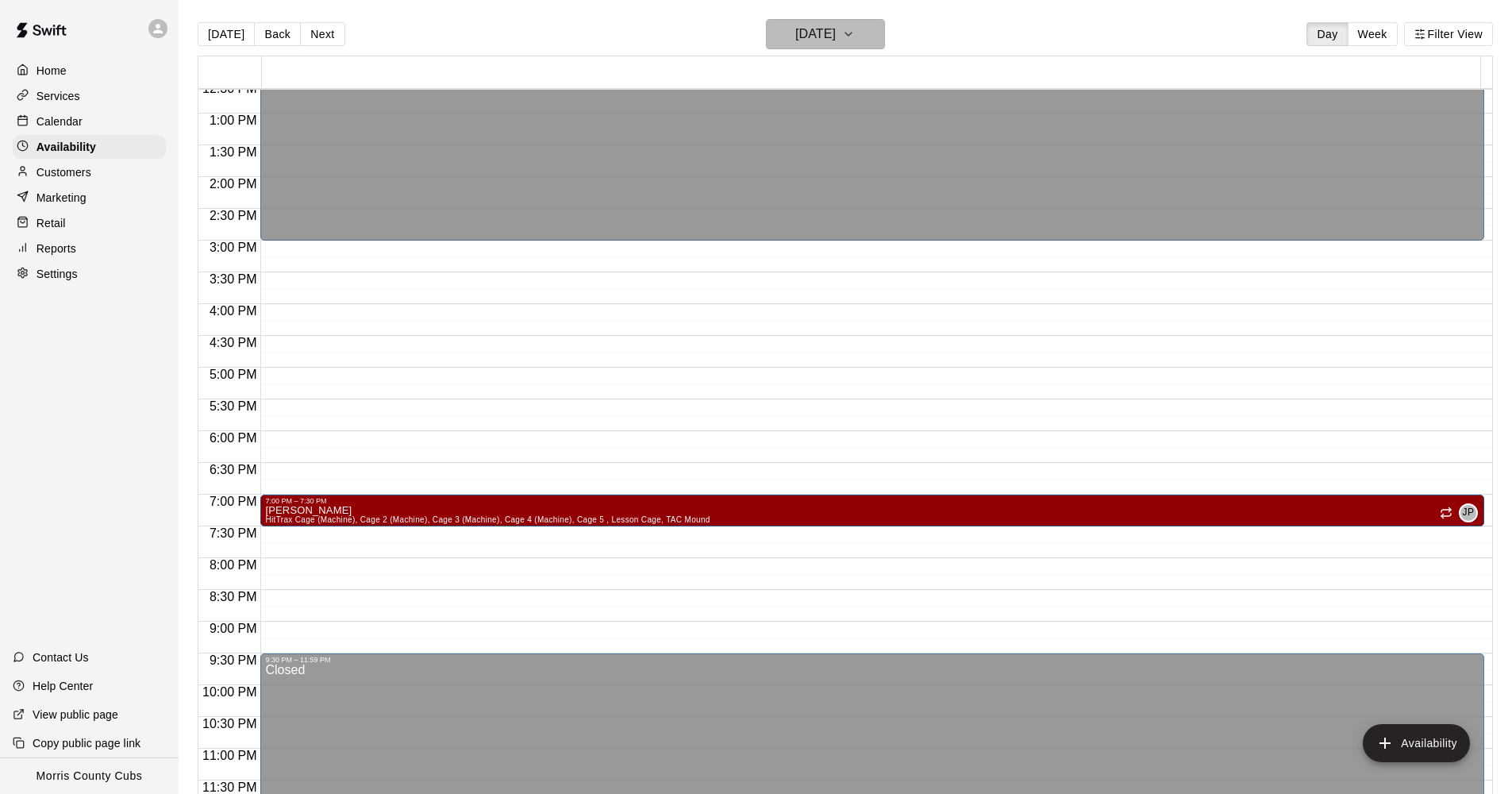
click at [855, 30] on icon "button" at bounding box center [849, 34] width 13 height 19
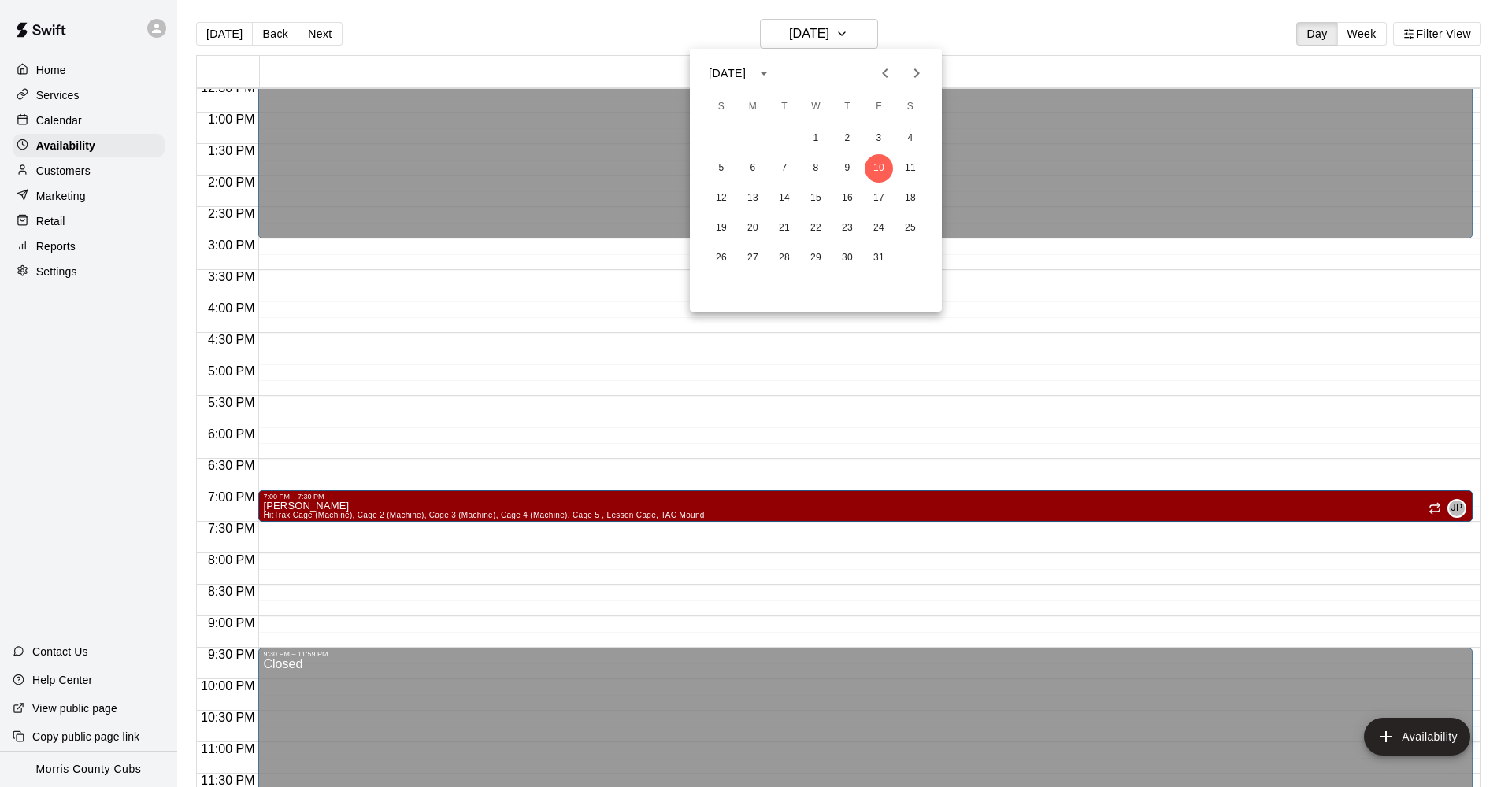
click at [971, 30] on div at bounding box center [756, 393] width 1512 height 787
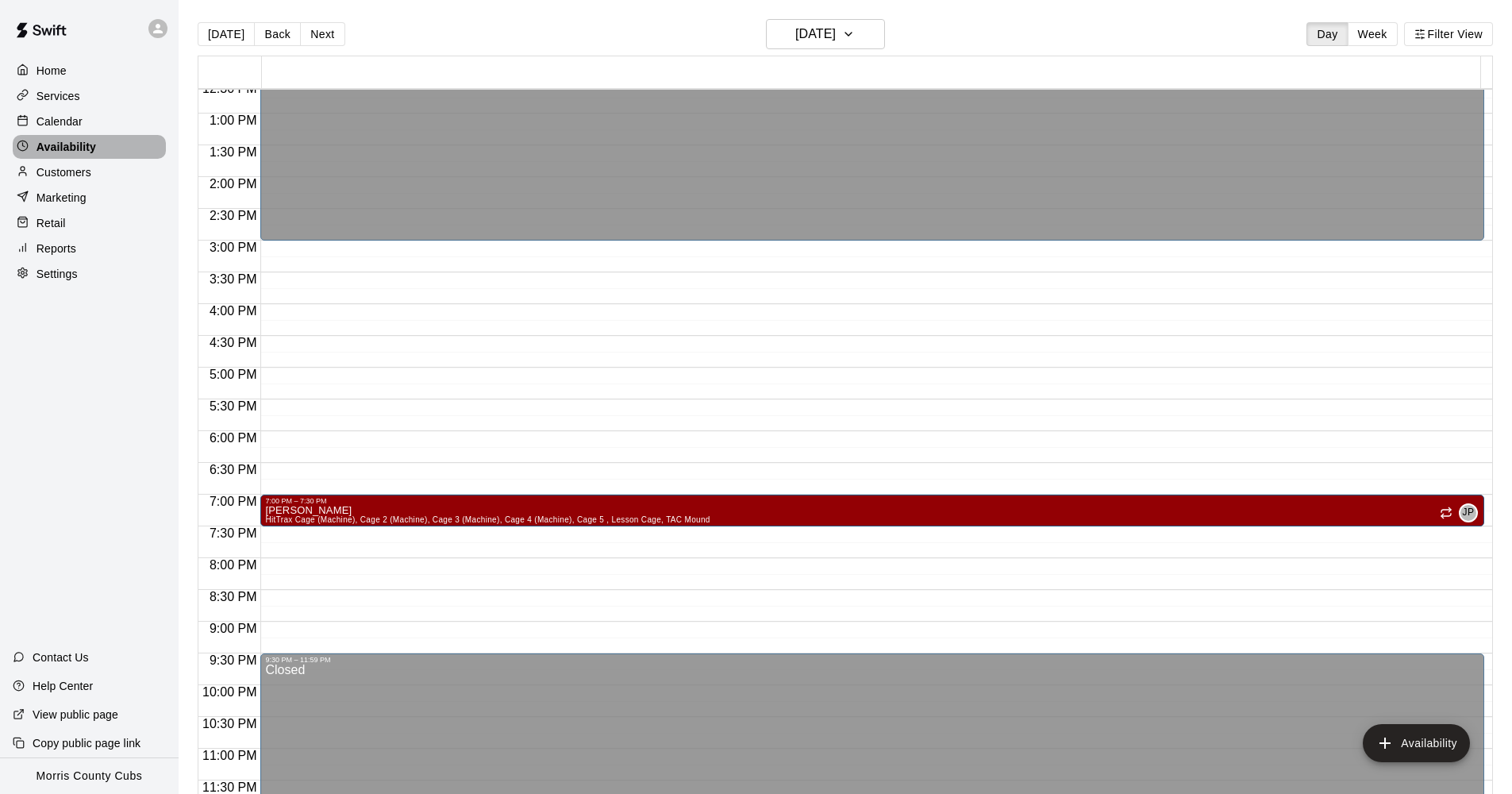
click at [63, 142] on p "Availability" at bounding box center [66, 147] width 60 height 16
click at [855, 29] on icon "button" at bounding box center [849, 34] width 13 height 19
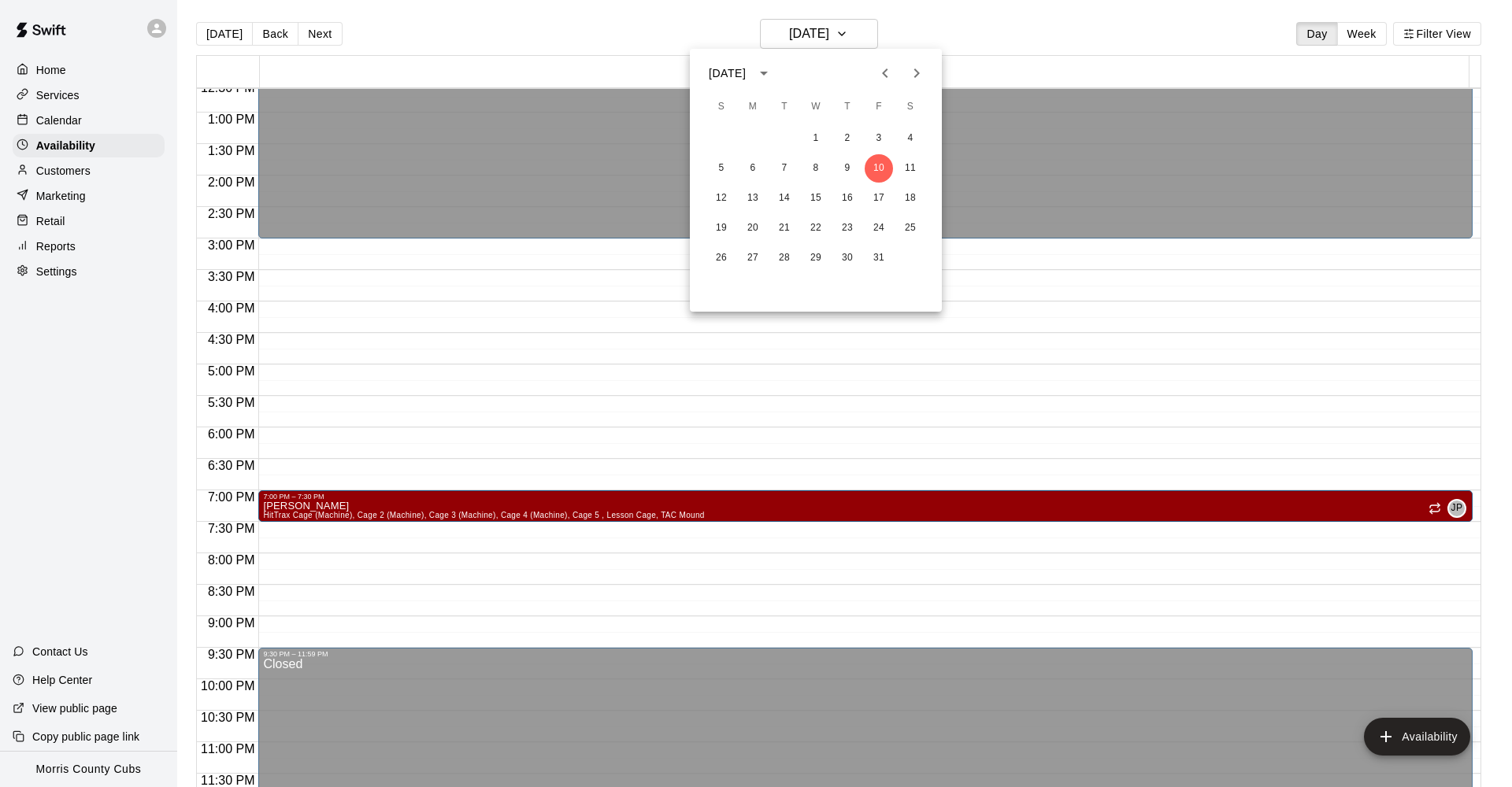
click at [862, 34] on div at bounding box center [756, 393] width 1512 height 787
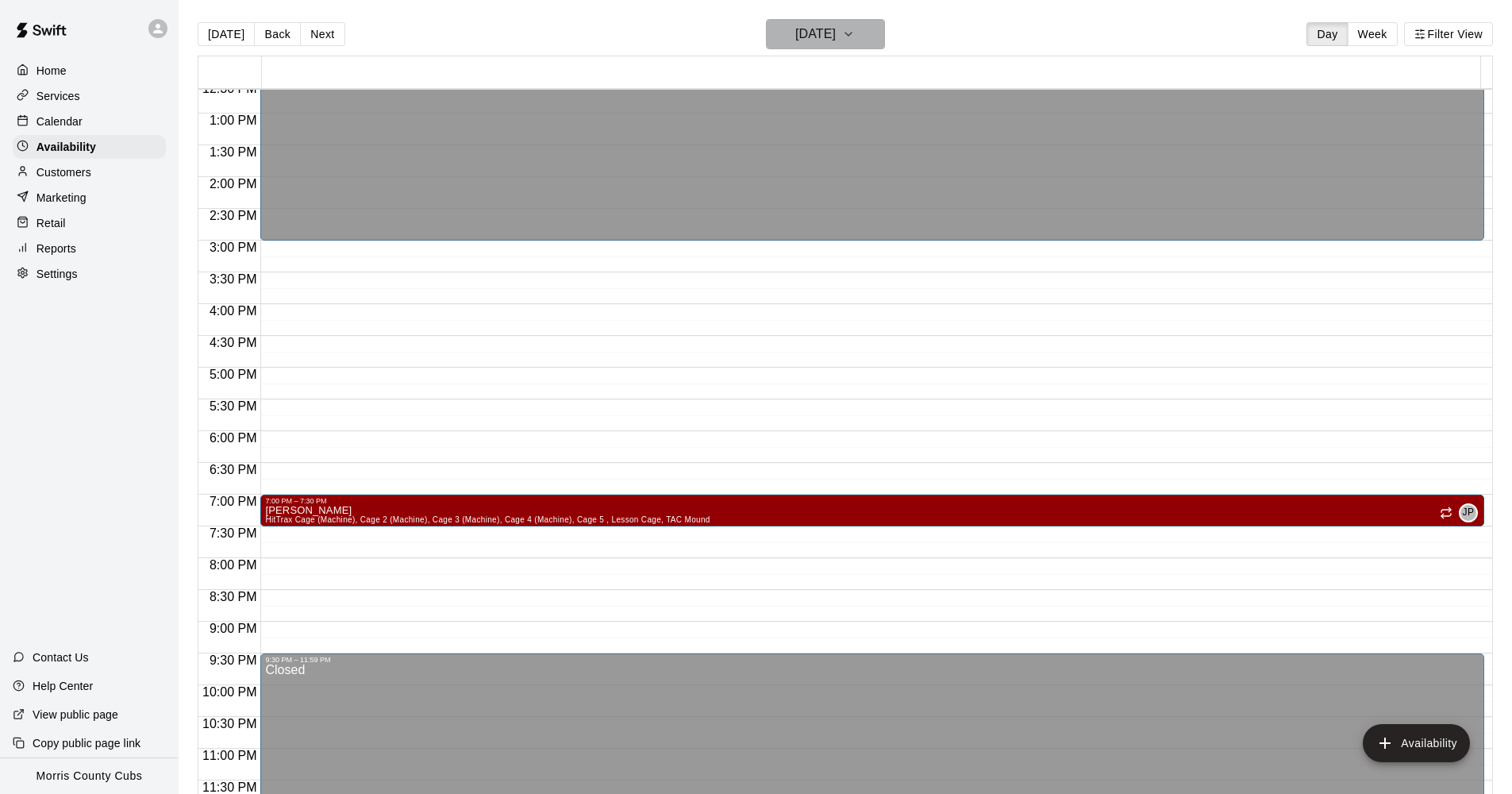
click at [855, 35] on icon "button" at bounding box center [849, 34] width 13 height 19
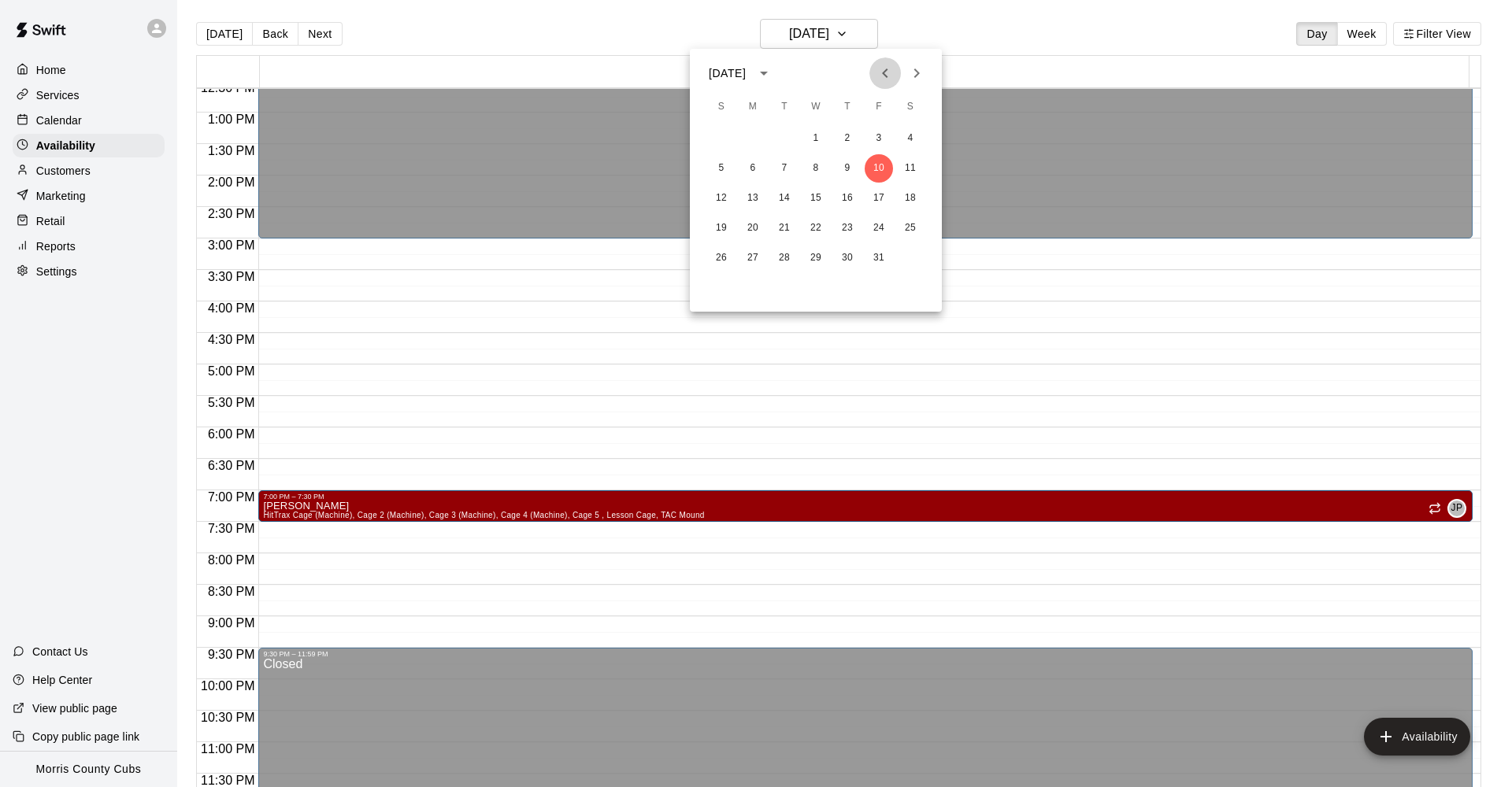
click at [888, 68] on icon "Previous month" at bounding box center [885, 73] width 19 height 19
click at [758, 142] on button "1" at bounding box center [752, 138] width 28 height 28
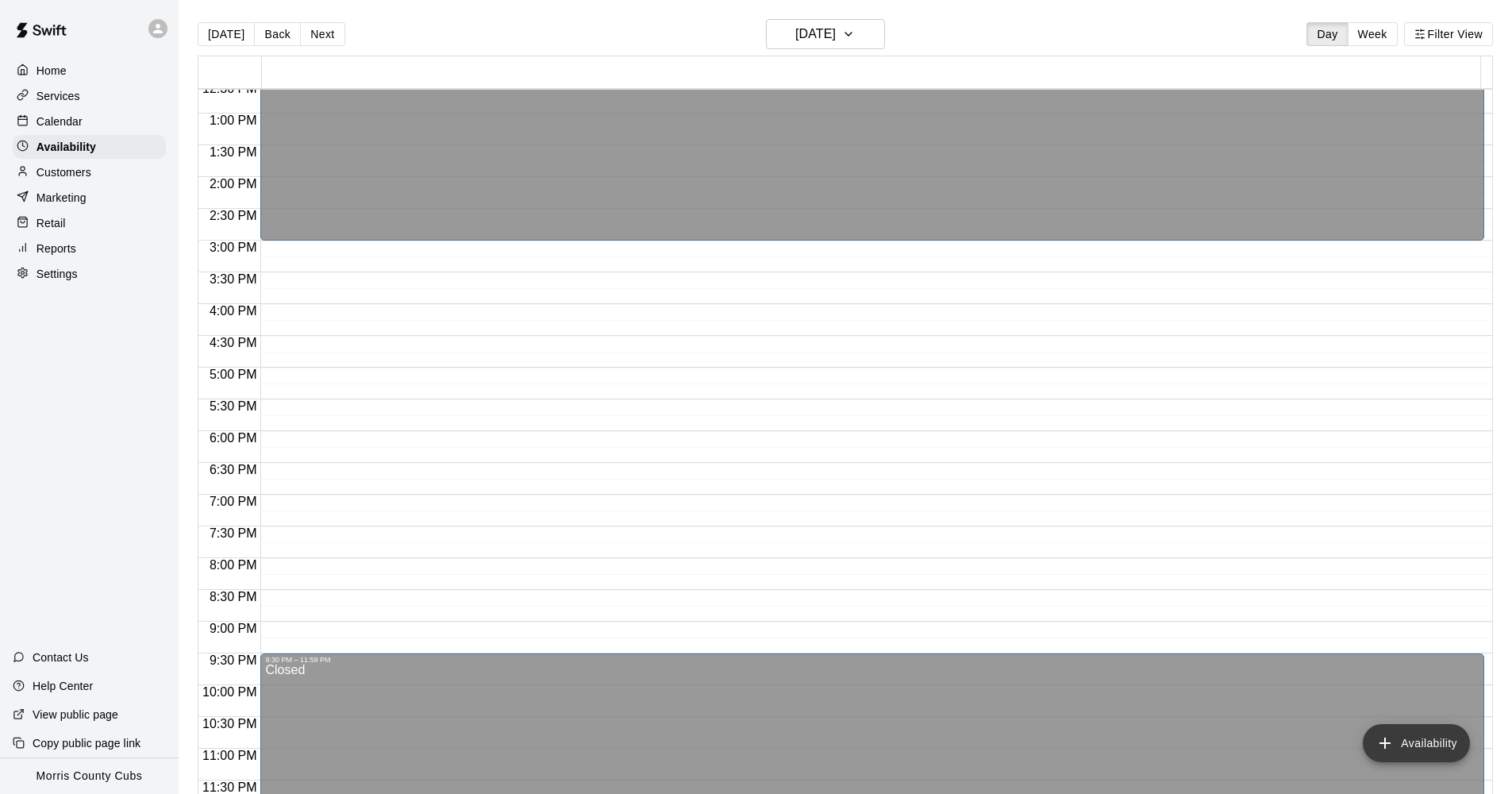
click at [1395, 744] on icon "add" at bounding box center [1385, 744] width 19 height 19
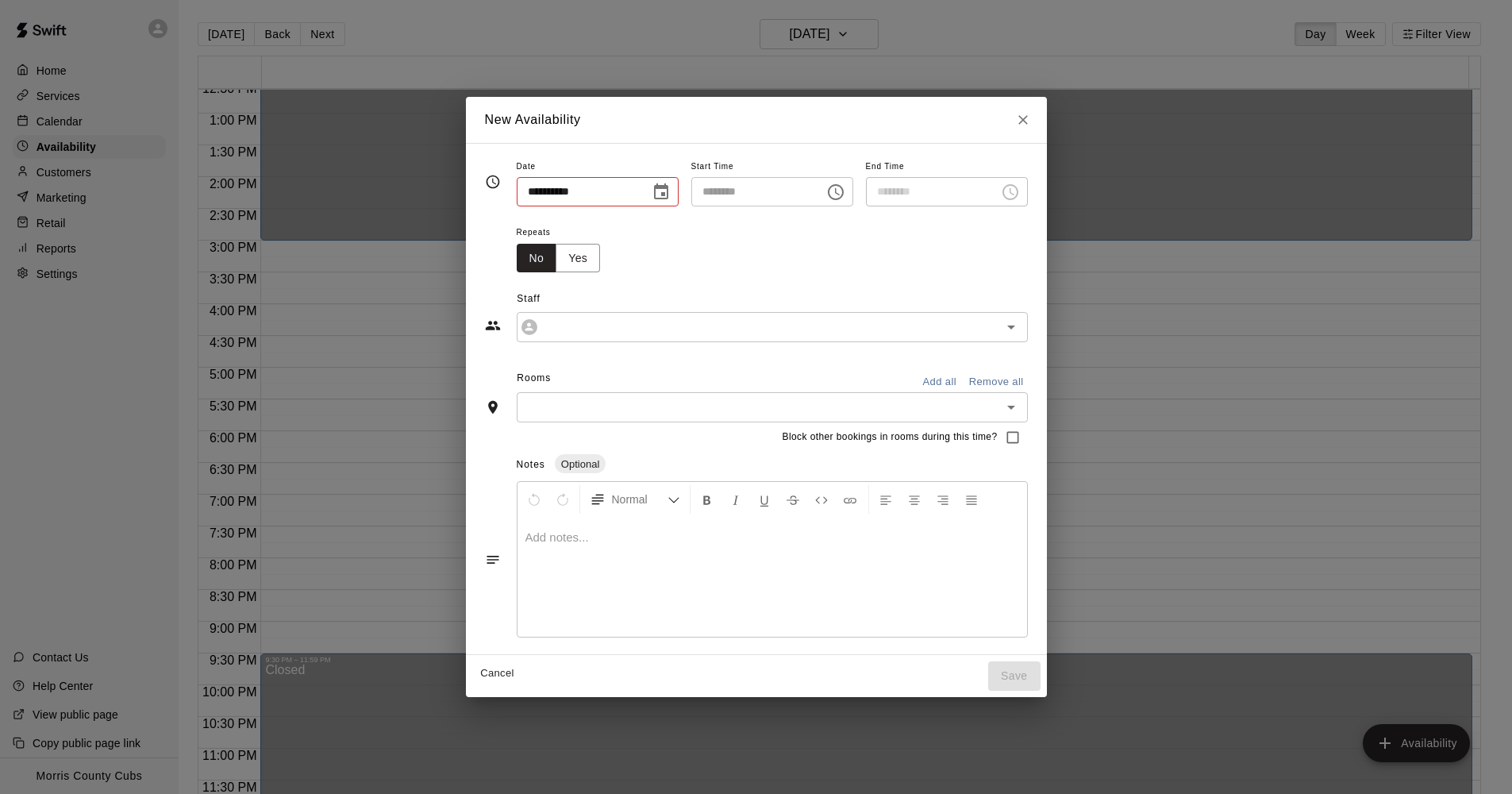
type input "**********"
type input "********"
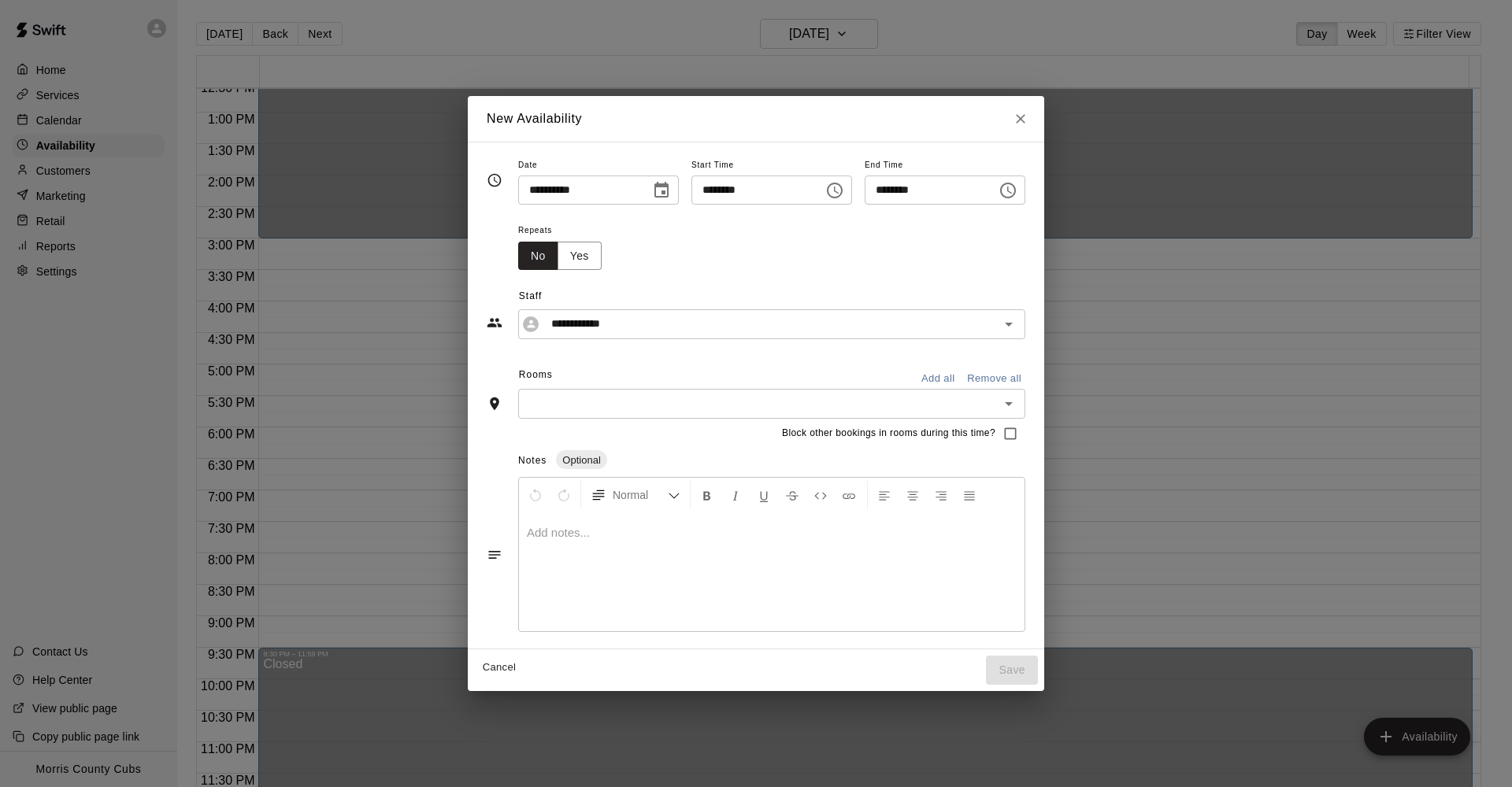
click at [705, 193] on input "********" at bounding box center [751, 190] width 121 height 29
type input "********"
click at [891, 189] on input "********" at bounding box center [925, 190] width 121 height 29
type input "********"
click at [932, 246] on div "Repeats No Yes" at bounding box center [772, 245] width 507 height 50
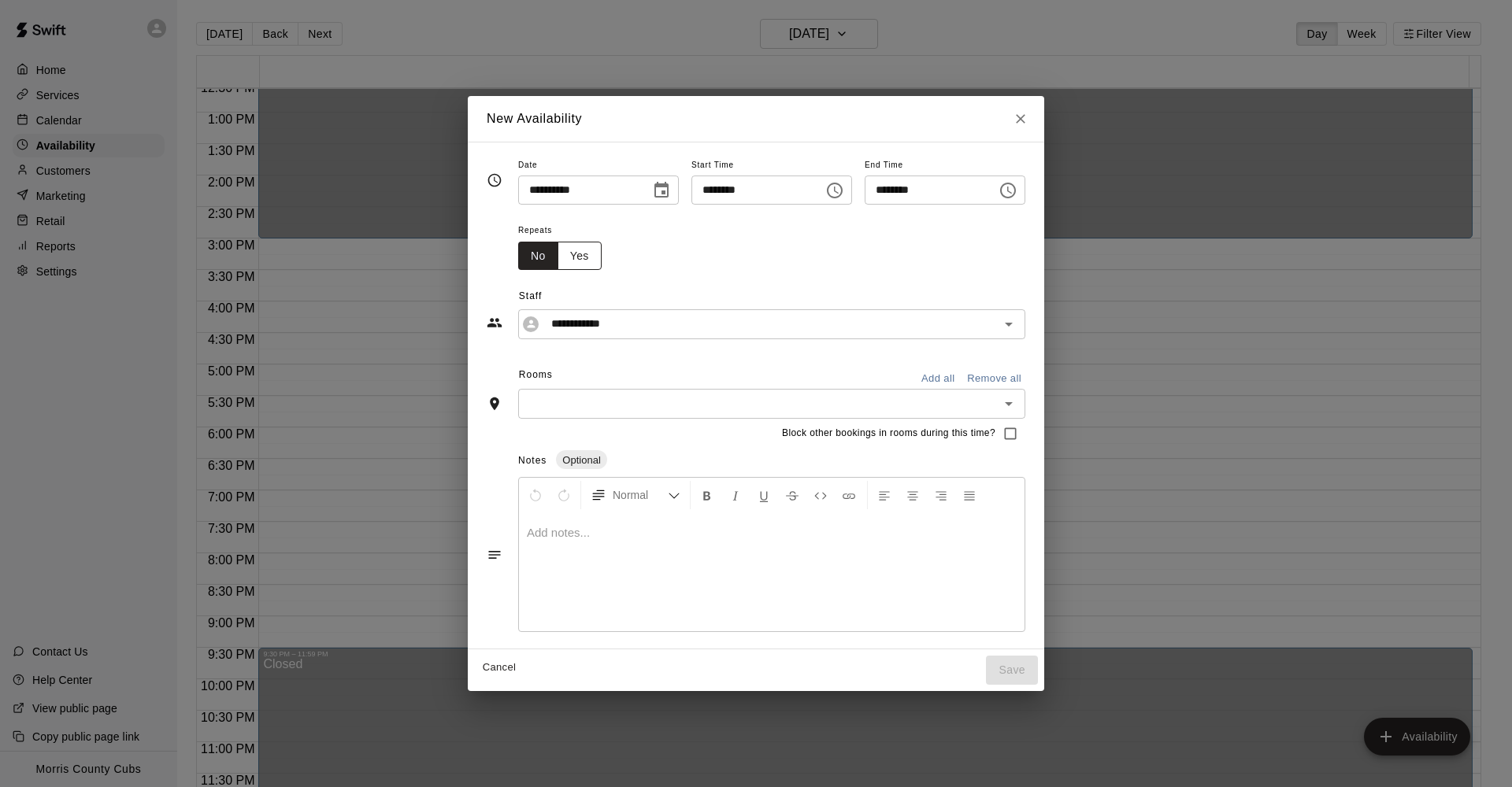
click at [571, 259] on button "Yes" at bounding box center [579, 256] width 44 height 29
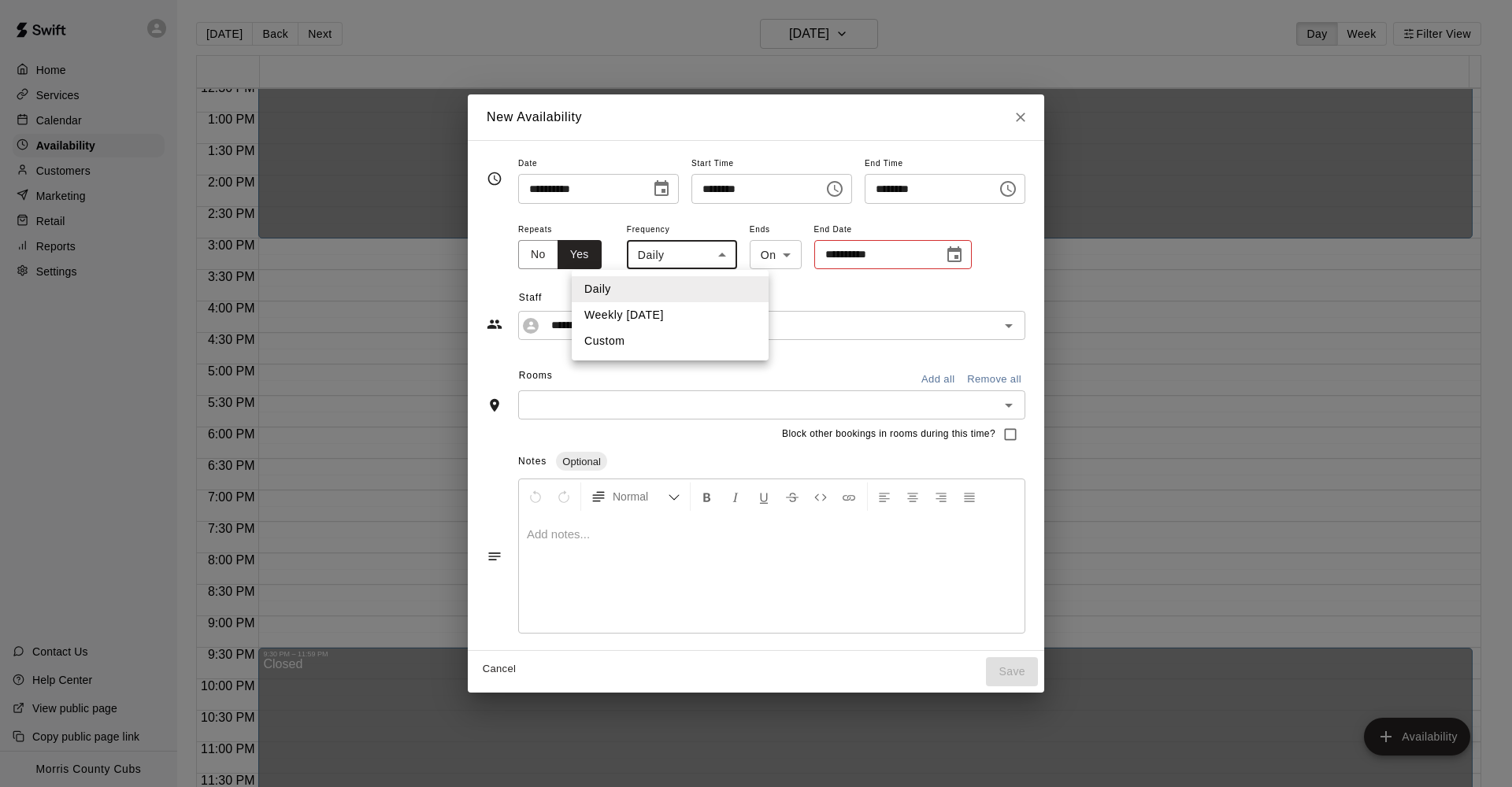
click at [709, 256] on body "**********" at bounding box center [756, 406] width 1512 height 813
click at [685, 308] on li "Weekly [DATE]" at bounding box center [669, 315] width 197 height 26
type input "******"
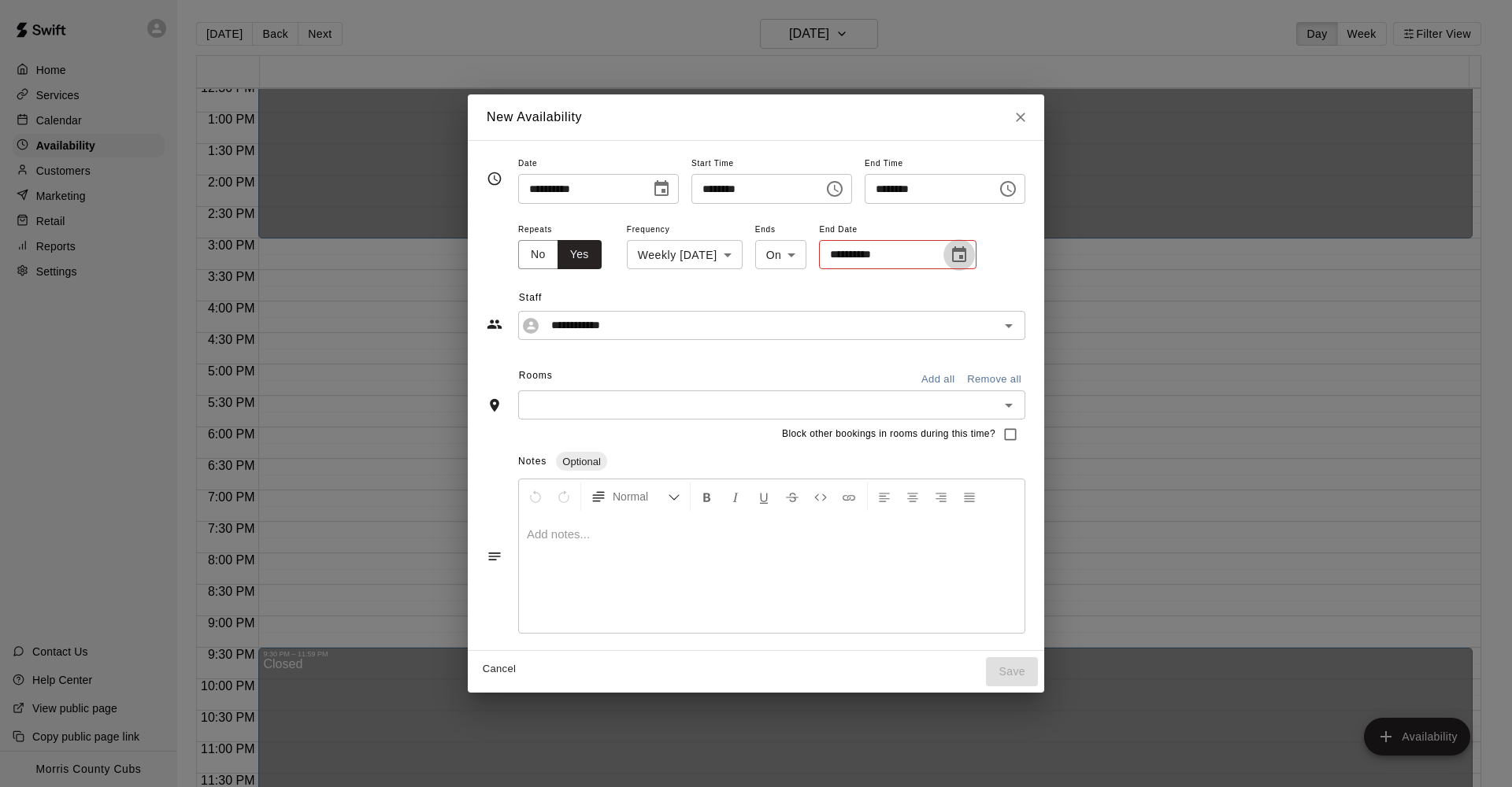
click at [967, 254] on icon "Choose date" at bounding box center [959, 255] width 19 height 19
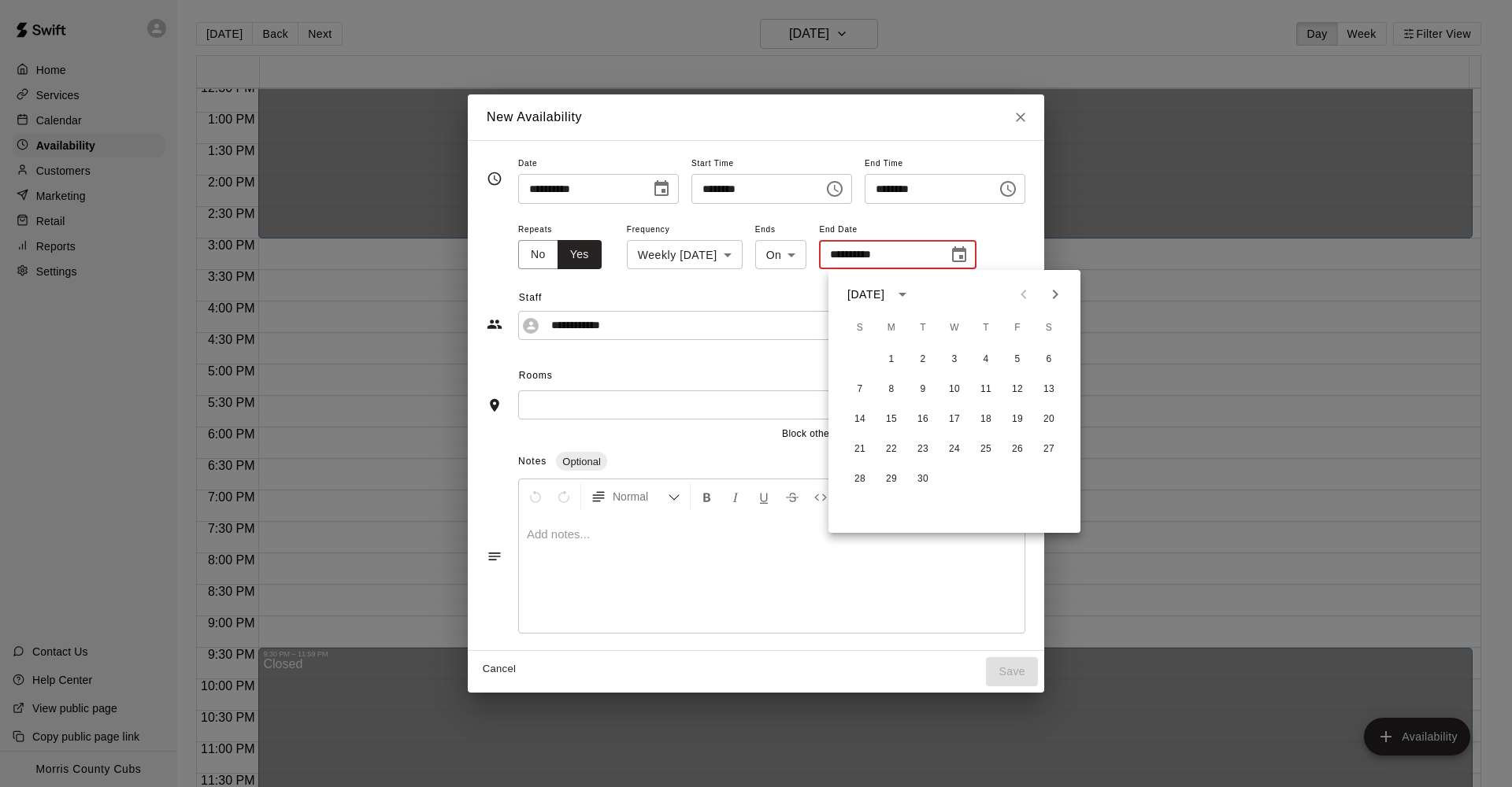
click at [1058, 289] on icon "Next month" at bounding box center [1055, 294] width 19 height 19
click at [1014, 393] on button "7" at bounding box center [1017, 389] width 28 height 28
type input "**********"
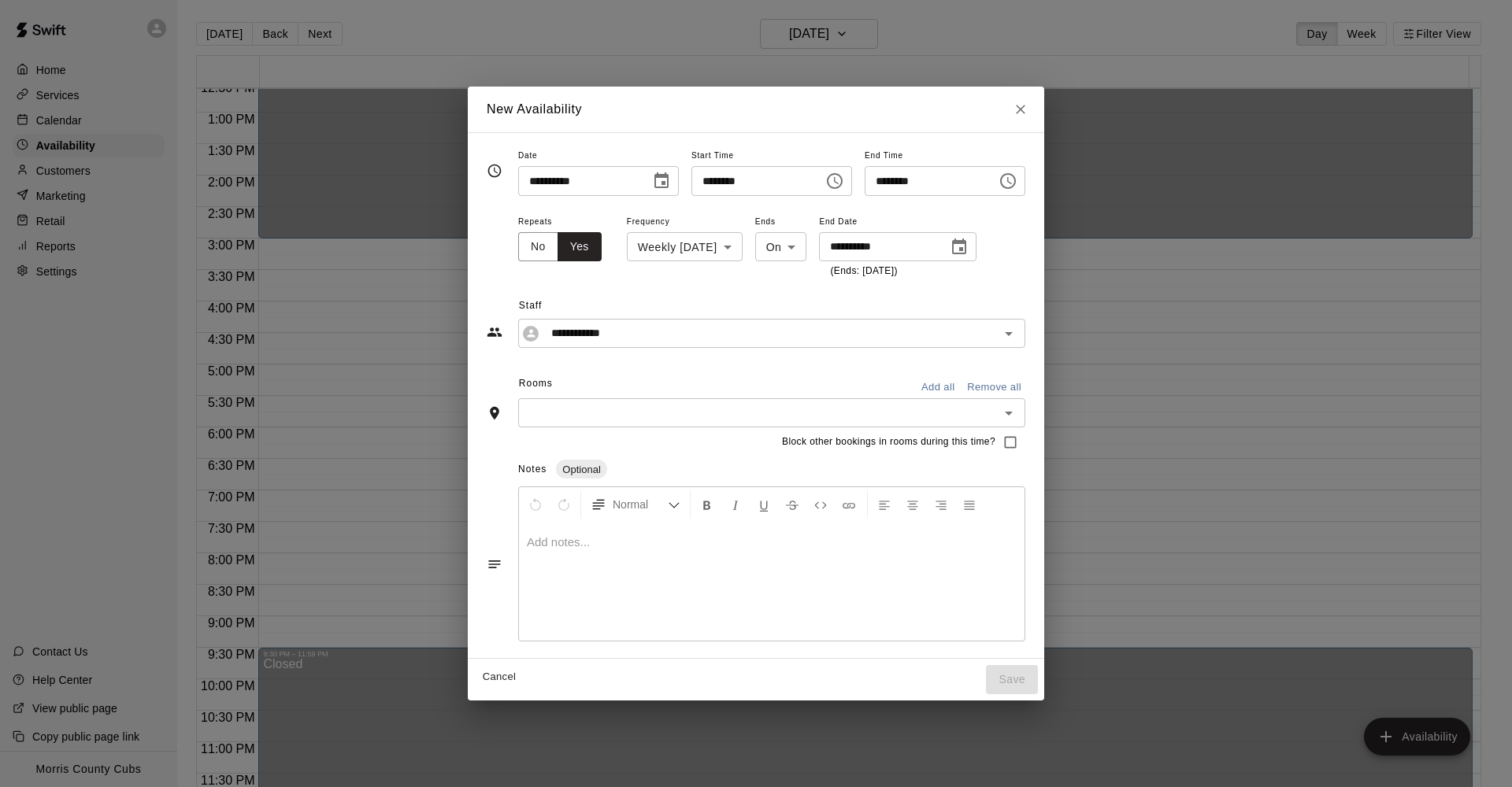
click at [1005, 242] on div "**********" at bounding box center [772, 245] width 507 height 68
click at [969, 251] on icon "Choose date, selected date is Nov 7, 2025" at bounding box center [959, 247] width 19 height 19
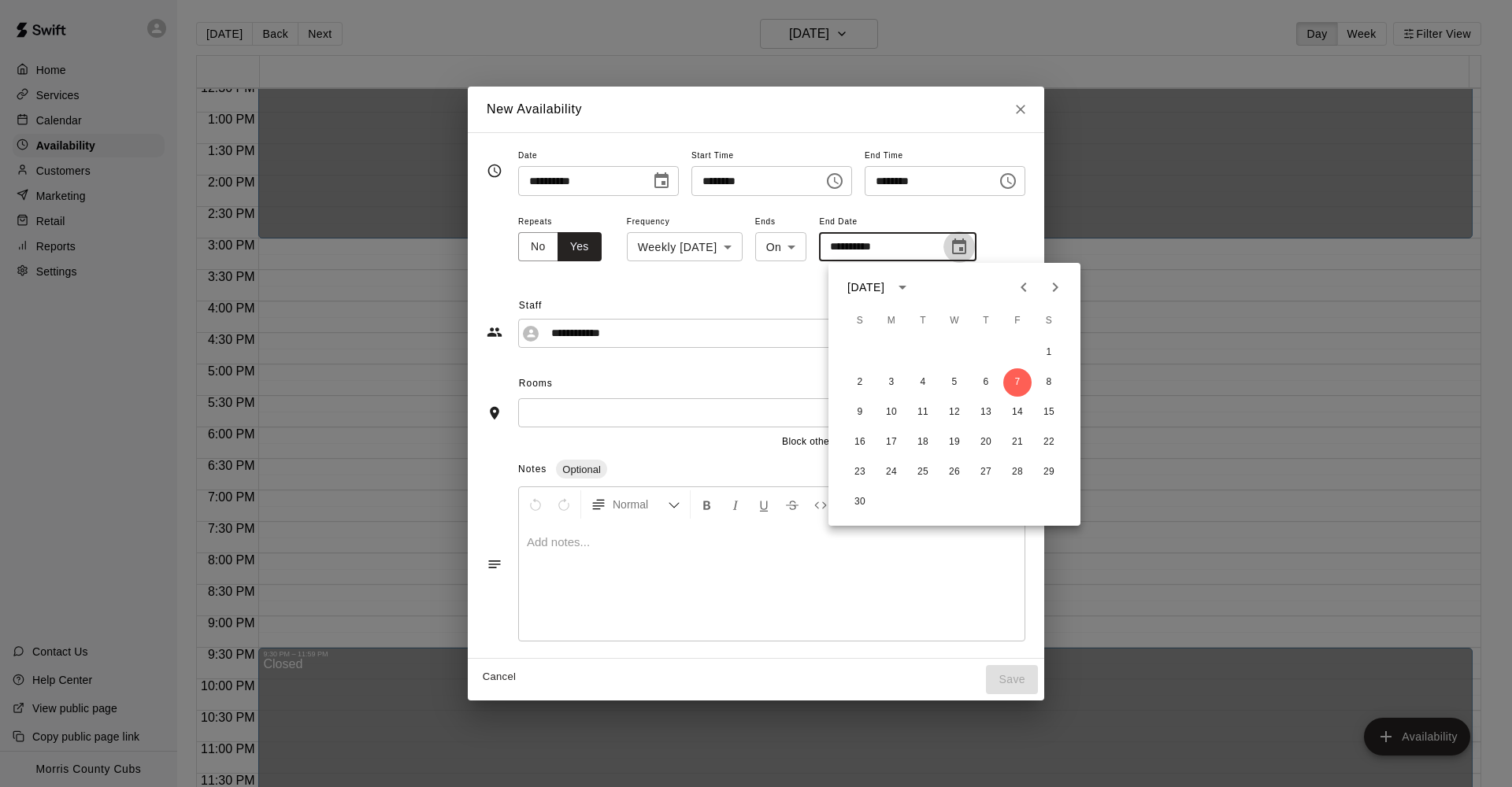
click at [969, 252] on icon "Choose date, selected date is Nov 7, 2025" at bounding box center [959, 247] width 19 height 19
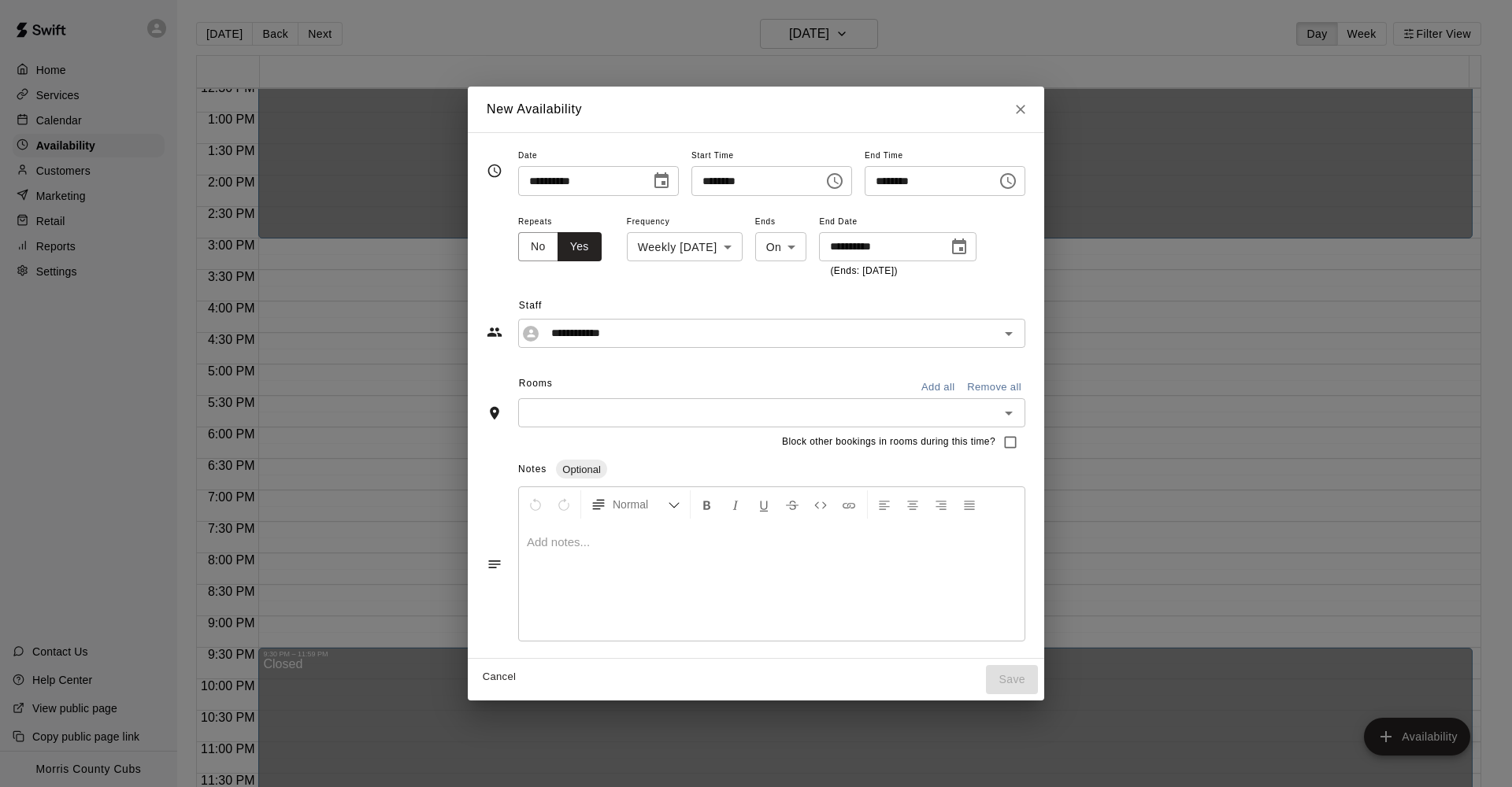
click at [1006, 241] on div "**********" at bounding box center [772, 245] width 507 height 68
click at [1018, 327] on icon "Open" at bounding box center [1009, 334] width 19 height 19
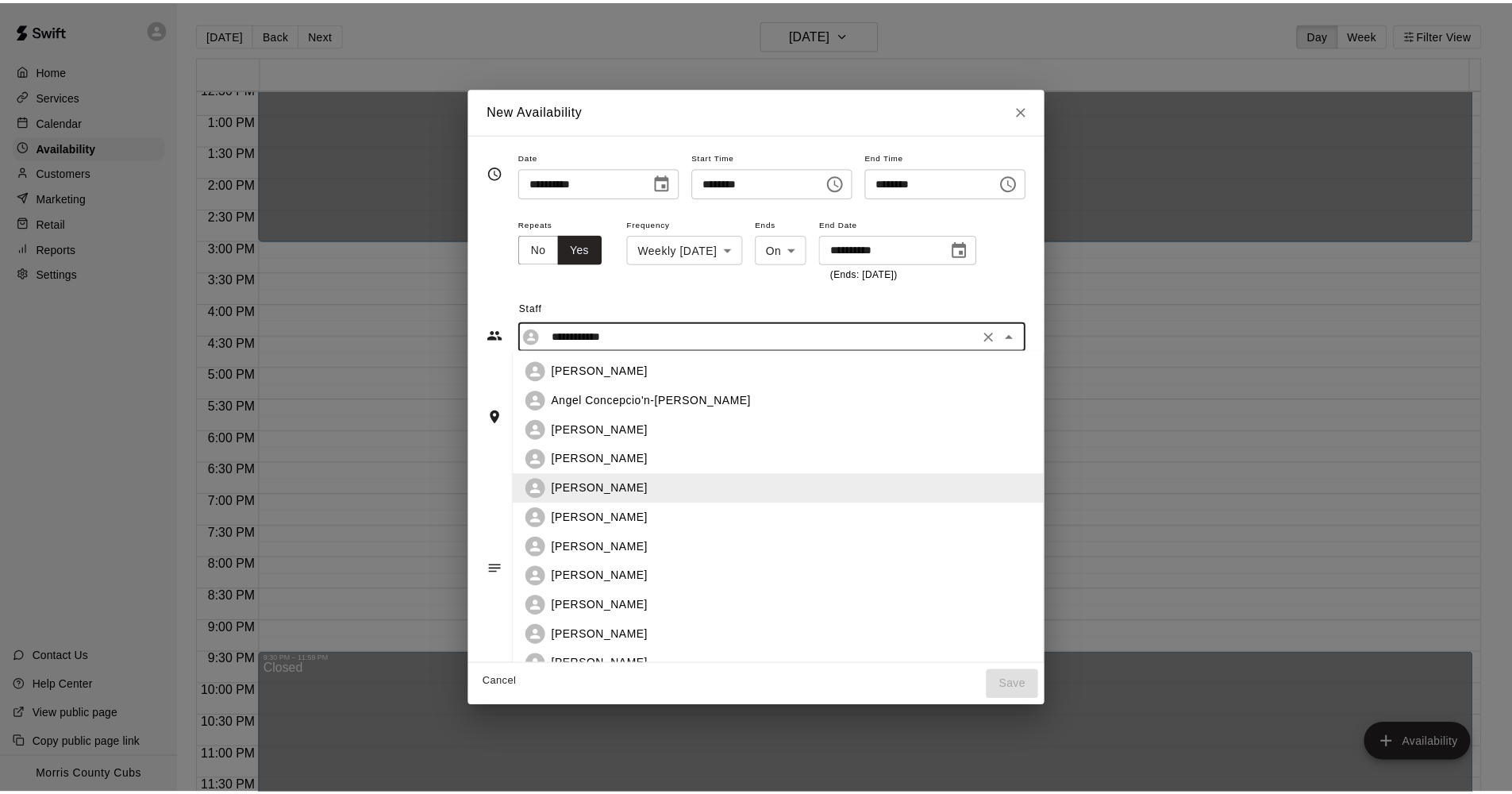
scroll to position [312, 0]
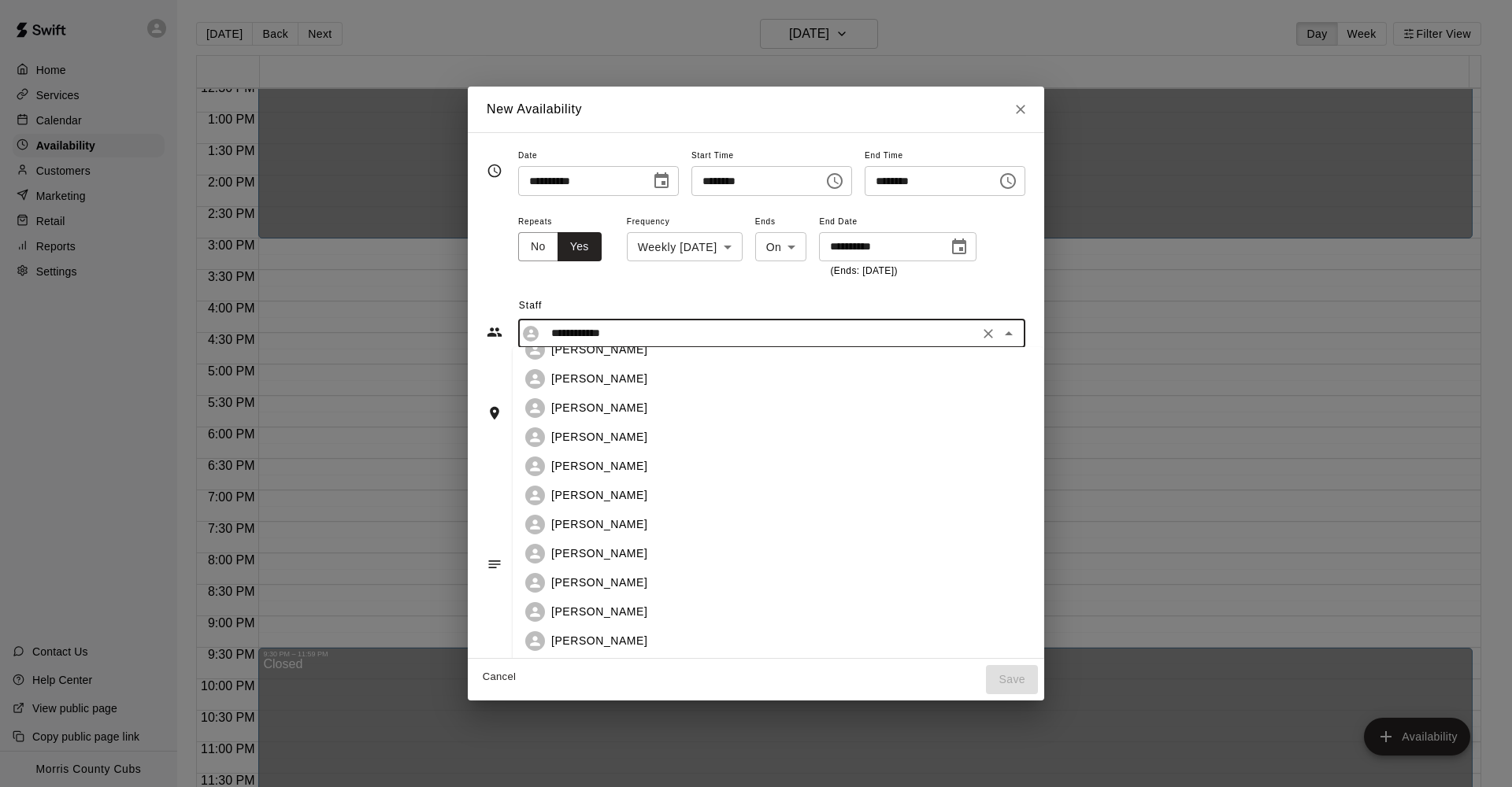
click at [739, 562] on div "[PERSON_NAME]" at bounding box center [791, 554] width 480 height 17
type input "********"
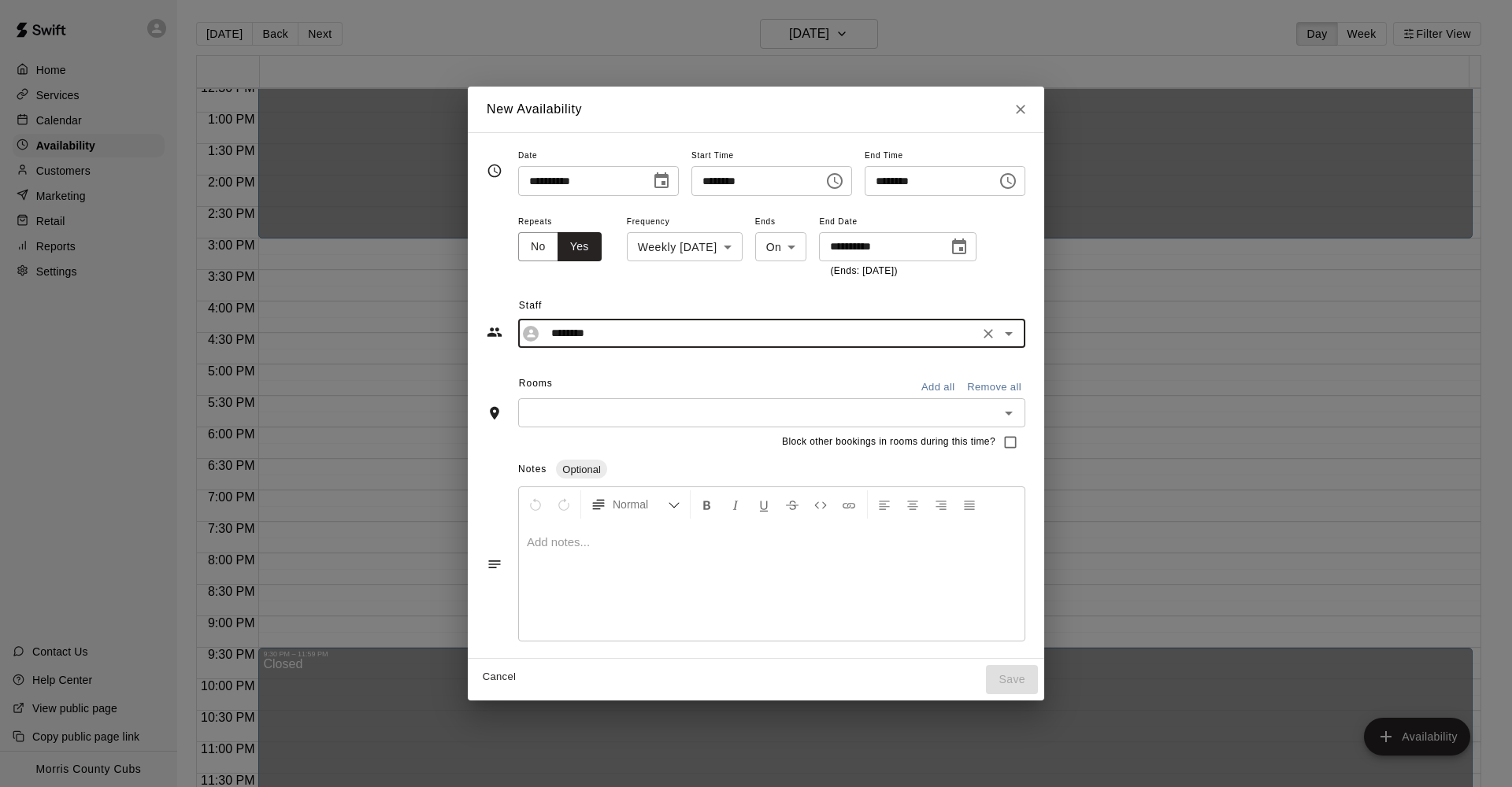
click at [941, 368] on div "**********" at bounding box center [755, 396] width 539 height 500
click at [943, 383] on button "Add all" at bounding box center [937, 387] width 51 height 24
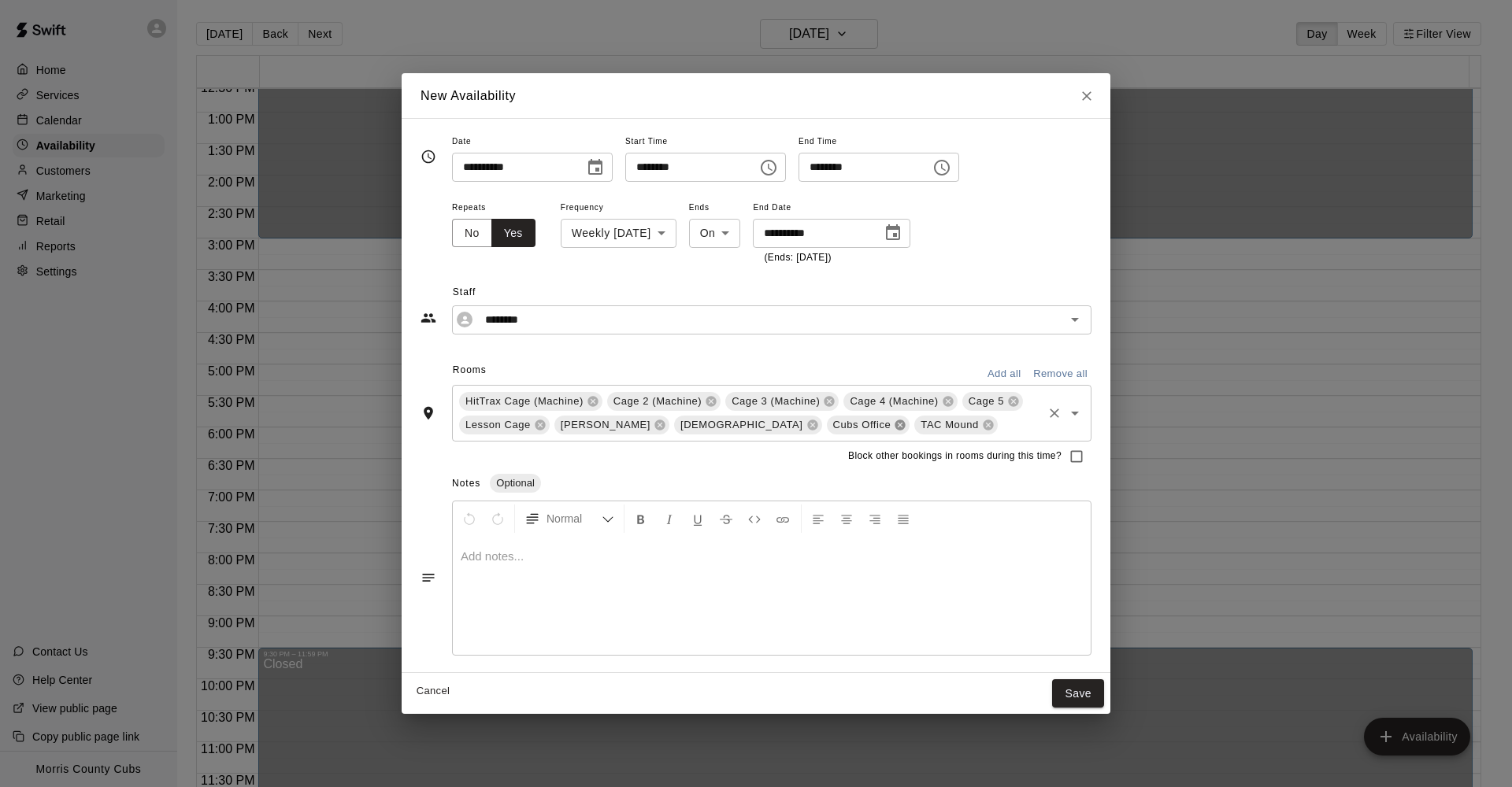
click at [896, 424] on icon at bounding box center [900, 424] width 10 height 10
click at [807, 427] on icon at bounding box center [813, 425] width 13 height 13
click at [653, 426] on icon at bounding box center [660, 425] width 13 height 13
click at [1064, 685] on button "Save" at bounding box center [1078, 694] width 52 height 29
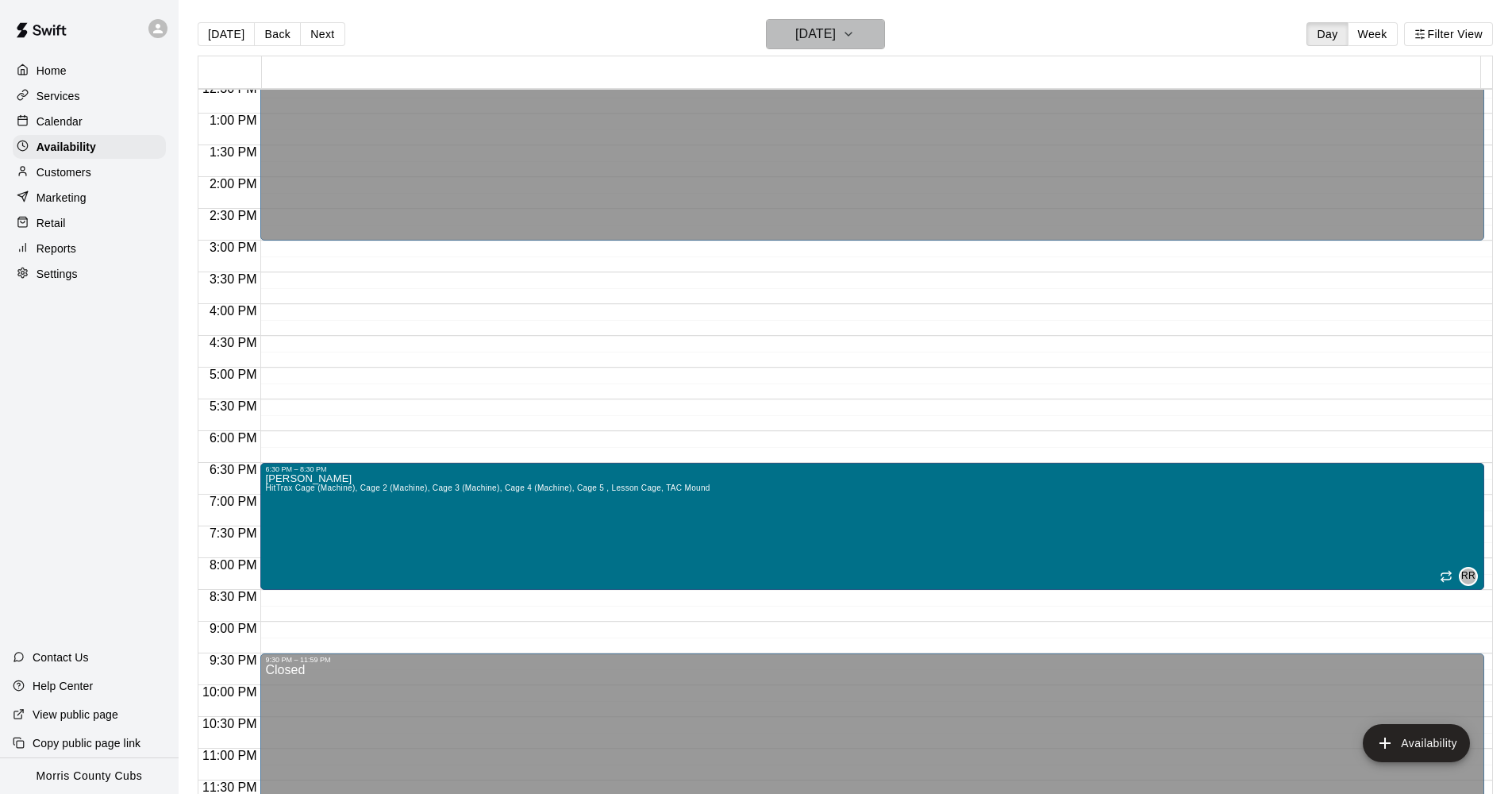
click at [855, 34] on icon "button" at bounding box center [849, 34] width 13 height 19
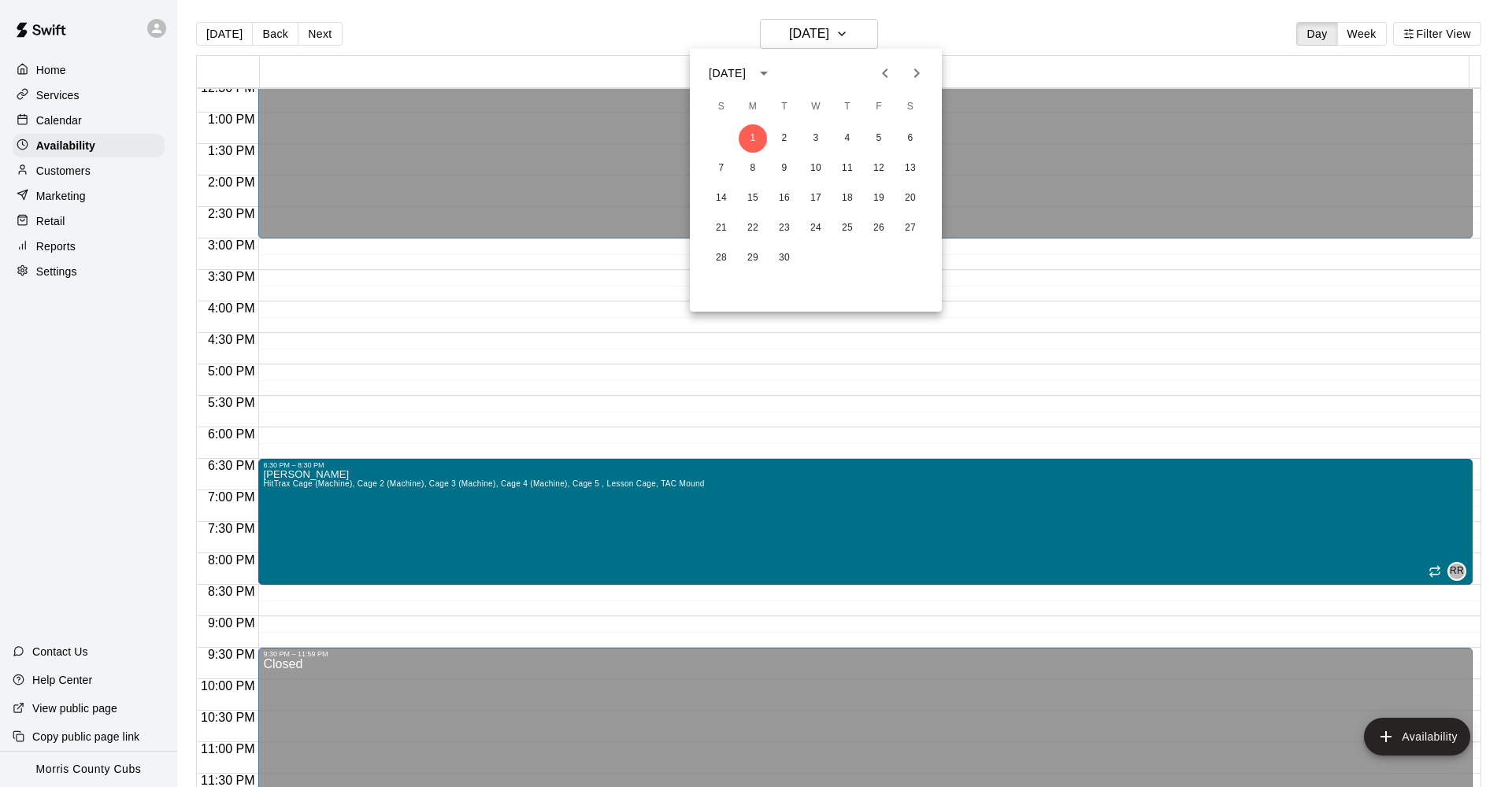
click at [1039, 39] on div at bounding box center [756, 393] width 1512 height 787
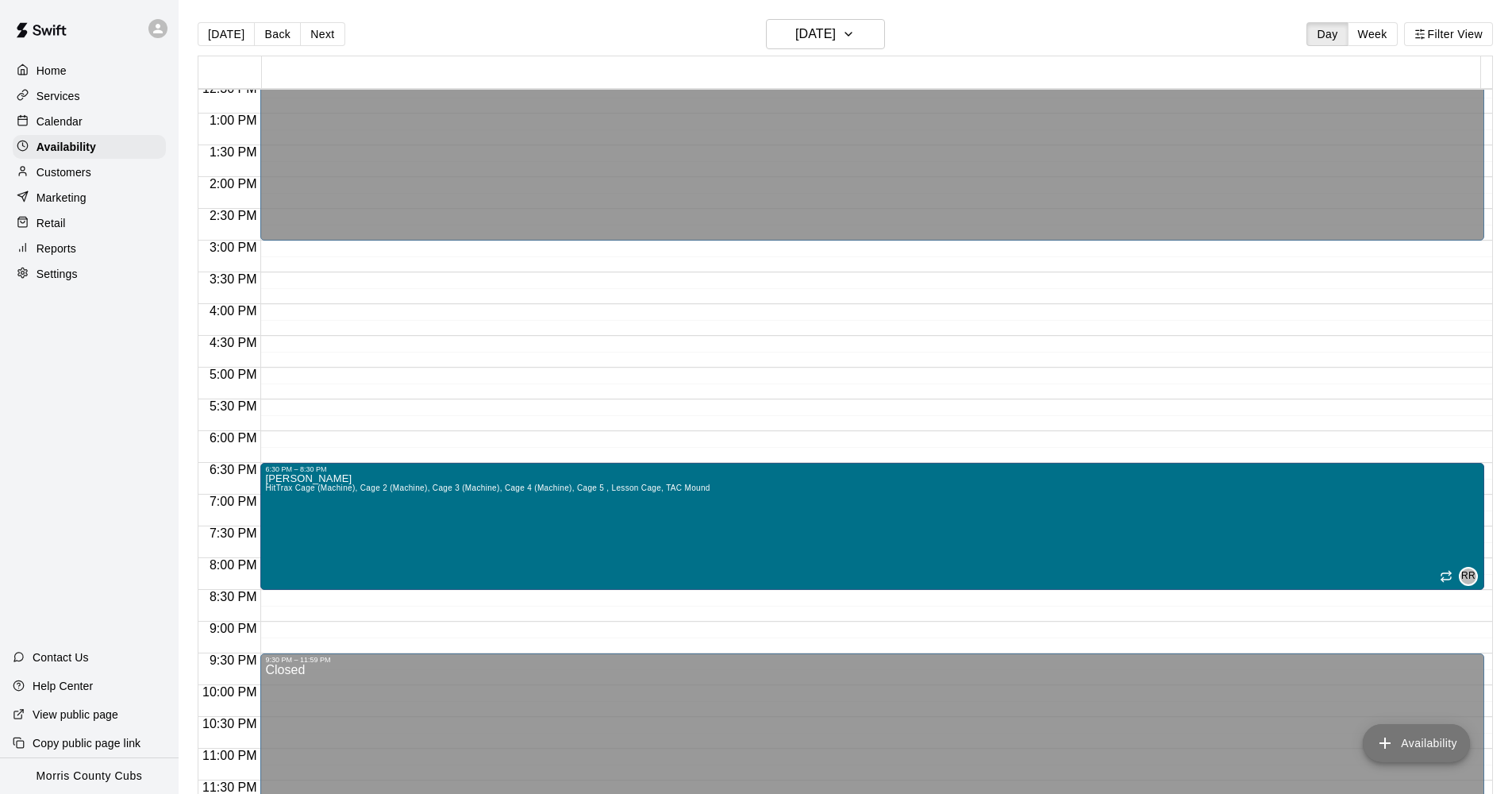
click at [1382, 745] on icon "add" at bounding box center [1385, 744] width 19 height 19
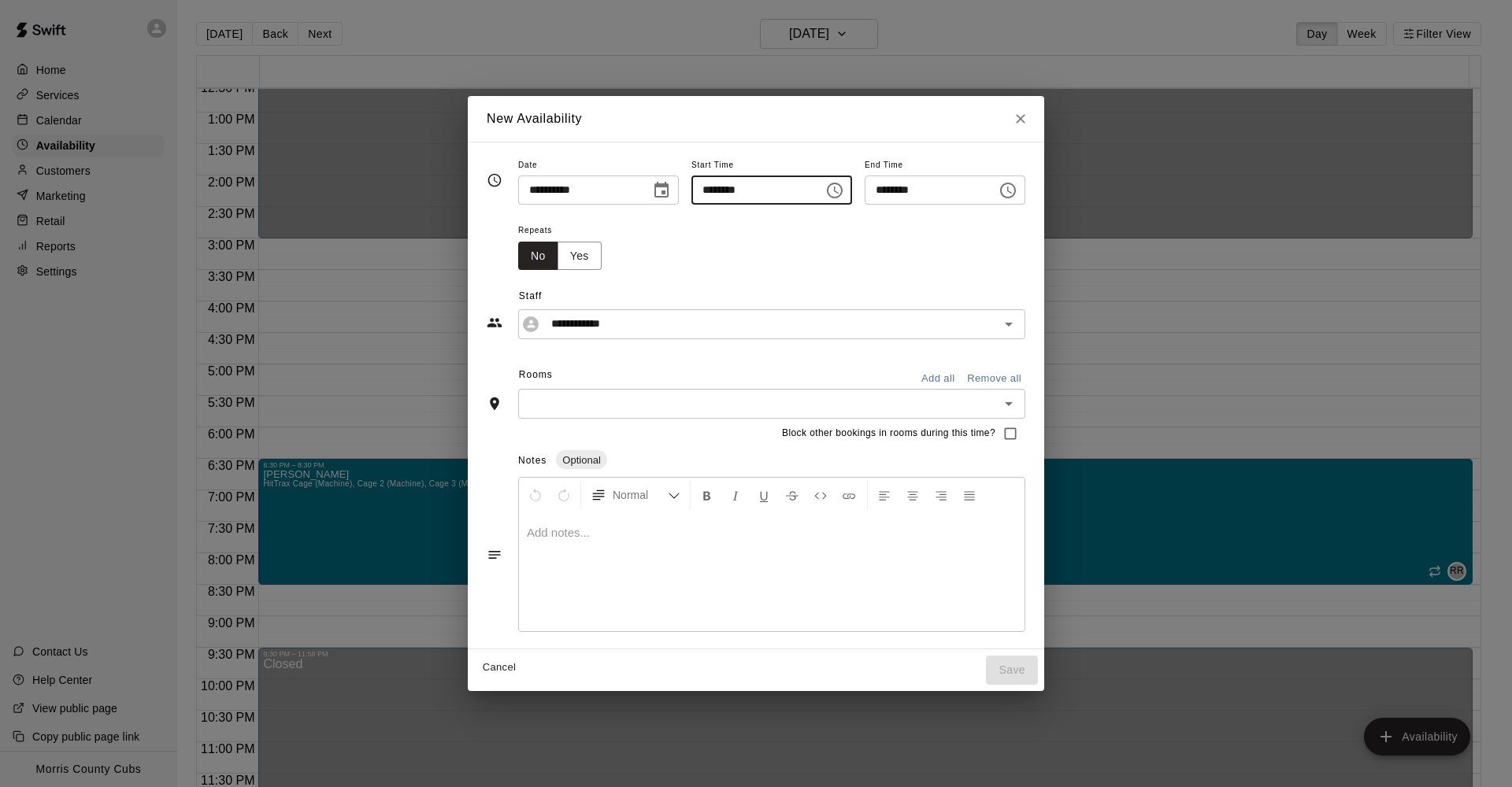
click at [706, 191] on input "********" at bounding box center [751, 190] width 121 height 29
type input "********"
click at [890, 194] on input "********" at bounding box center [925, 190] width 121 height 29
type input "********"
click at [880, 275] on div "**********" at bounding box center [755, 304] width 539 height 68
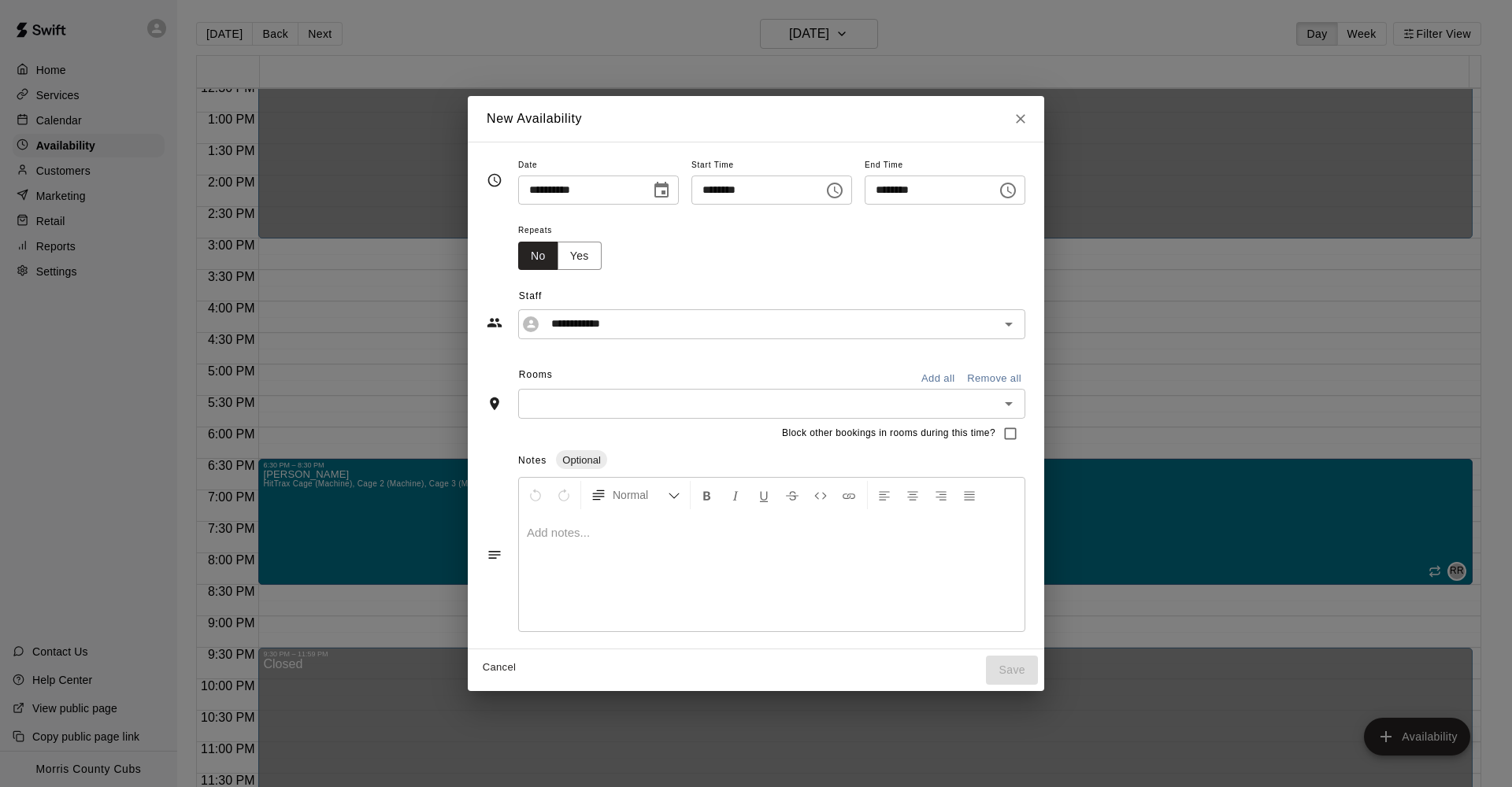
click at [1017, 401] on icon "Open" at bounding box center [1009, 404] width 19 height 19
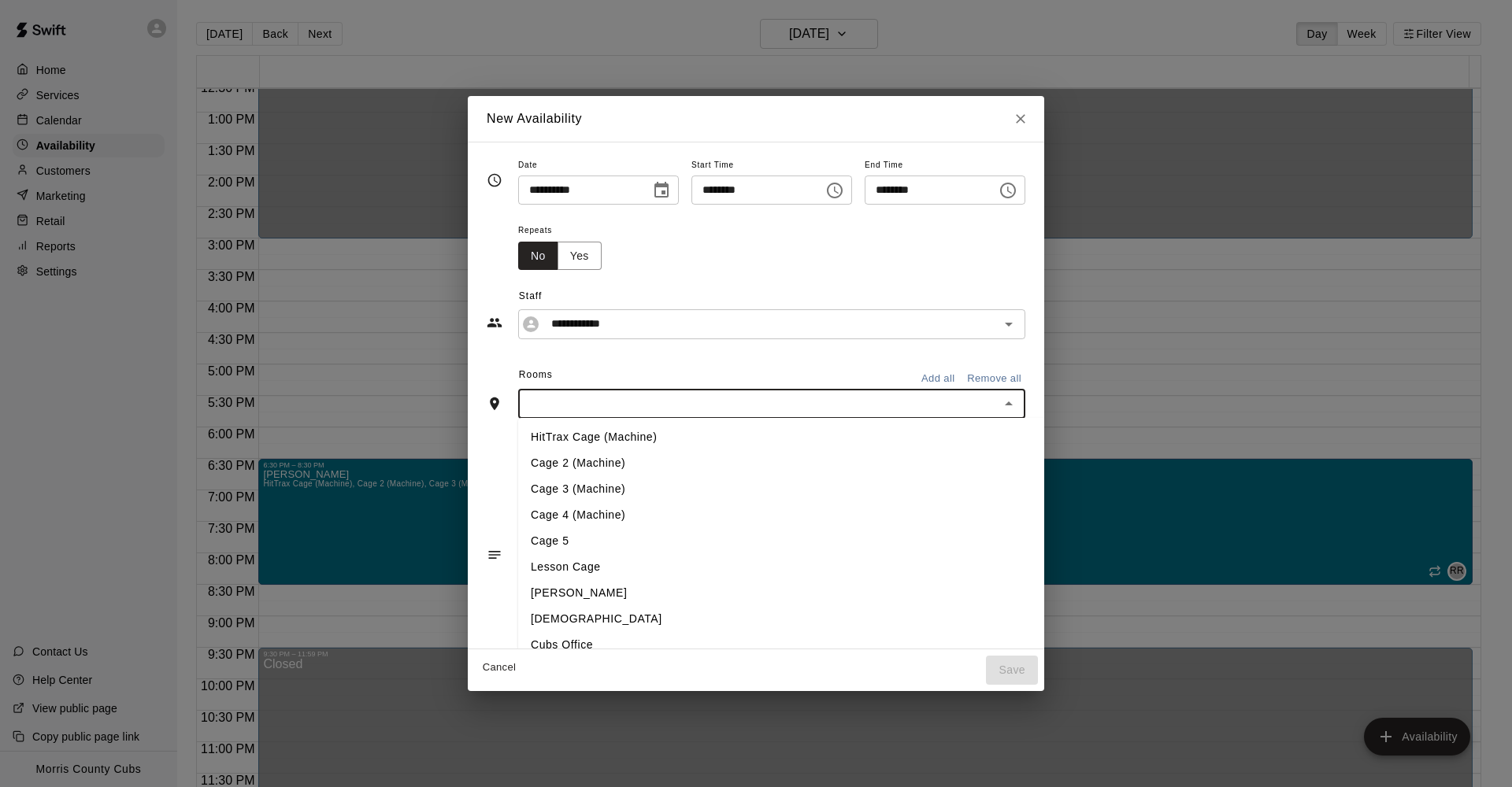
click at [953, 269] on div "**********" at bounding box center [755, 396] width 539 height 481
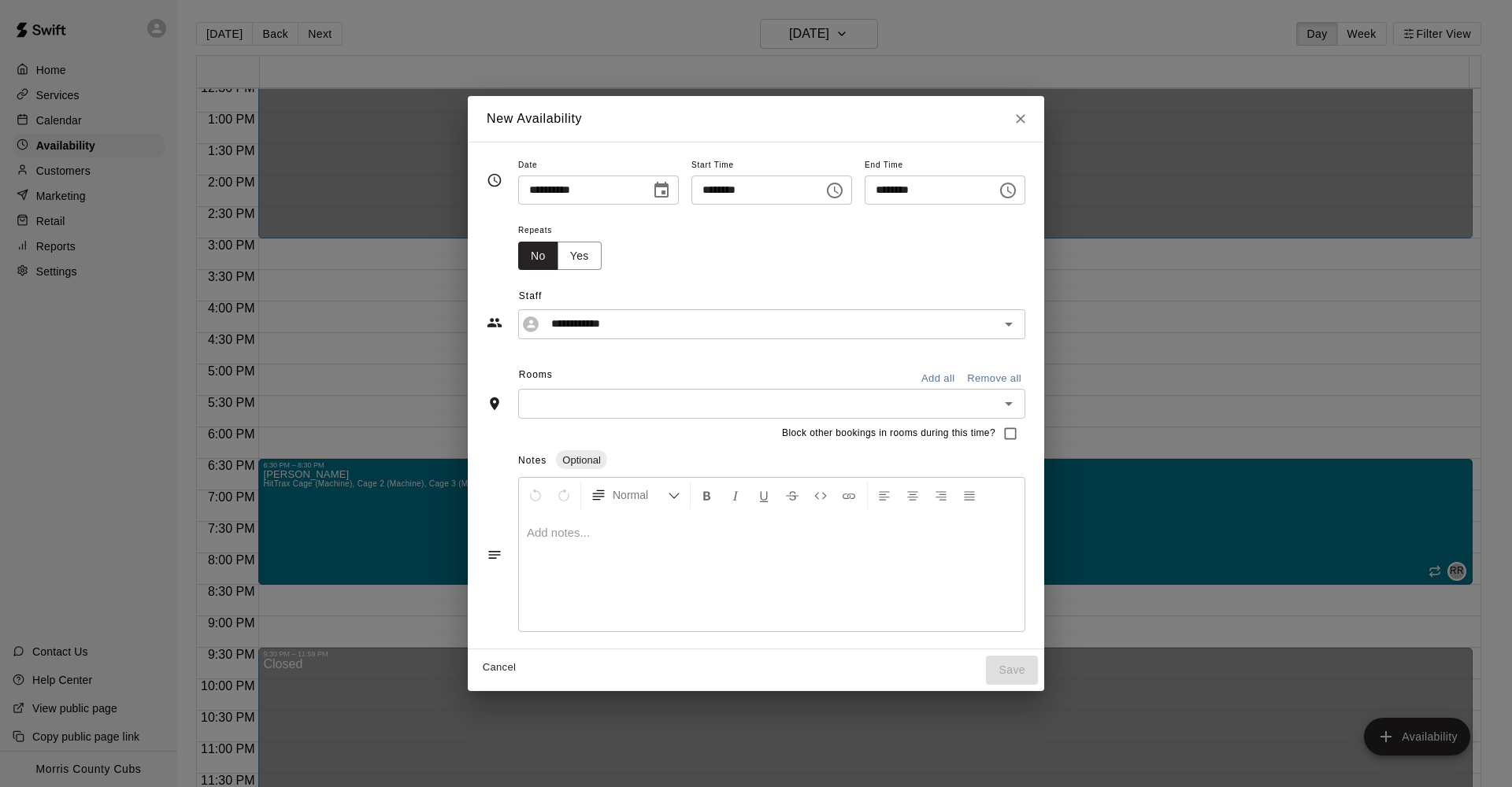
click at [1018, 395] on icon "Open" at bounding box center [1009, 404] width 19 height 19
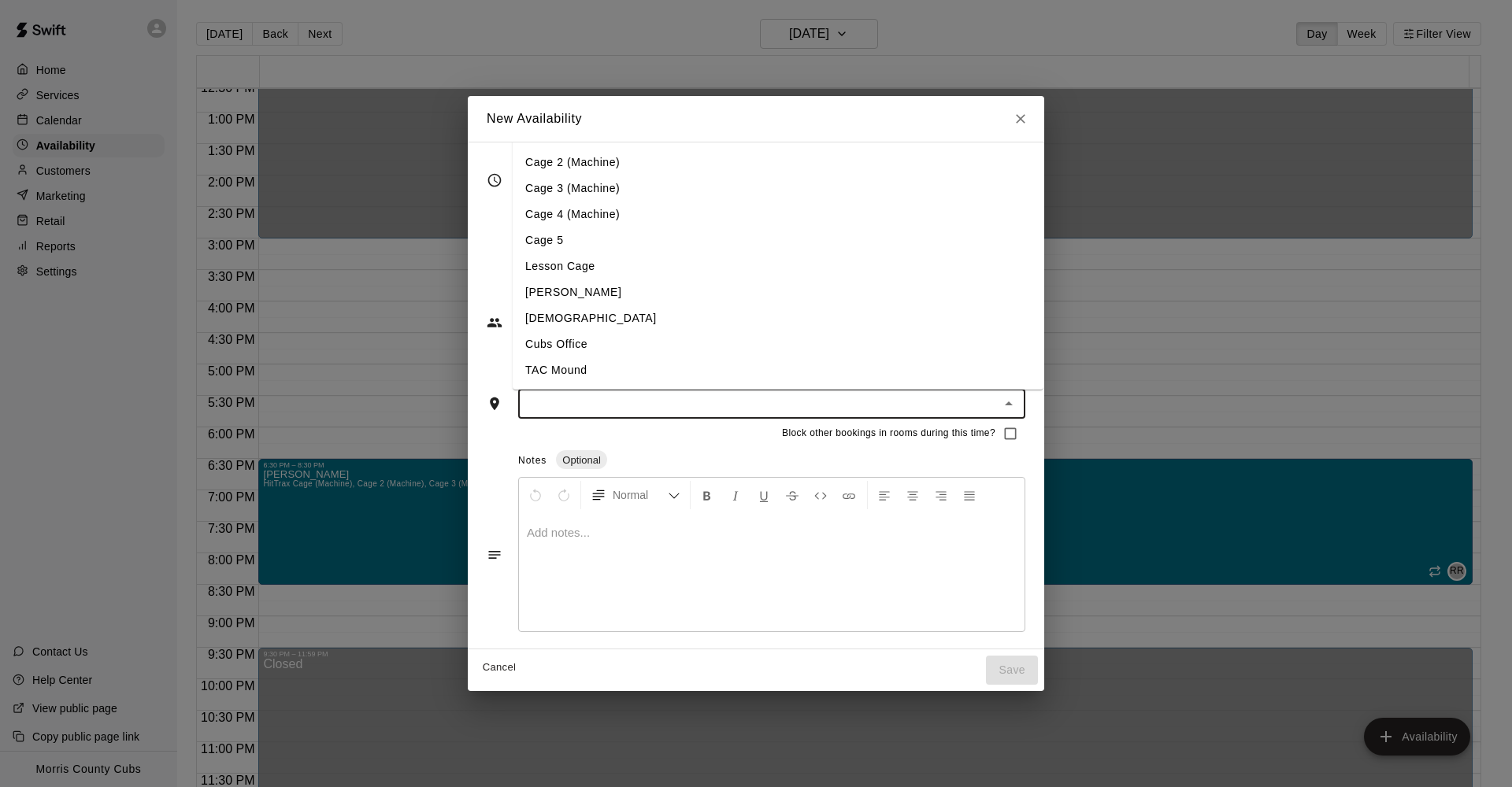
click at [962, 259] on div "**********" at bounding box center [755, 213] width 539 height 116
click at [725, 408] on div "Rooms Add all Remove all ​ HitTrax Cage (Machine) Cage 2 (Machine) Cage 3 (Mach…" at bounding box center [755, 405] width 539 height 86
click at [775, 428] on div "**********" at bounding box center [755, 396] width 539 height 481
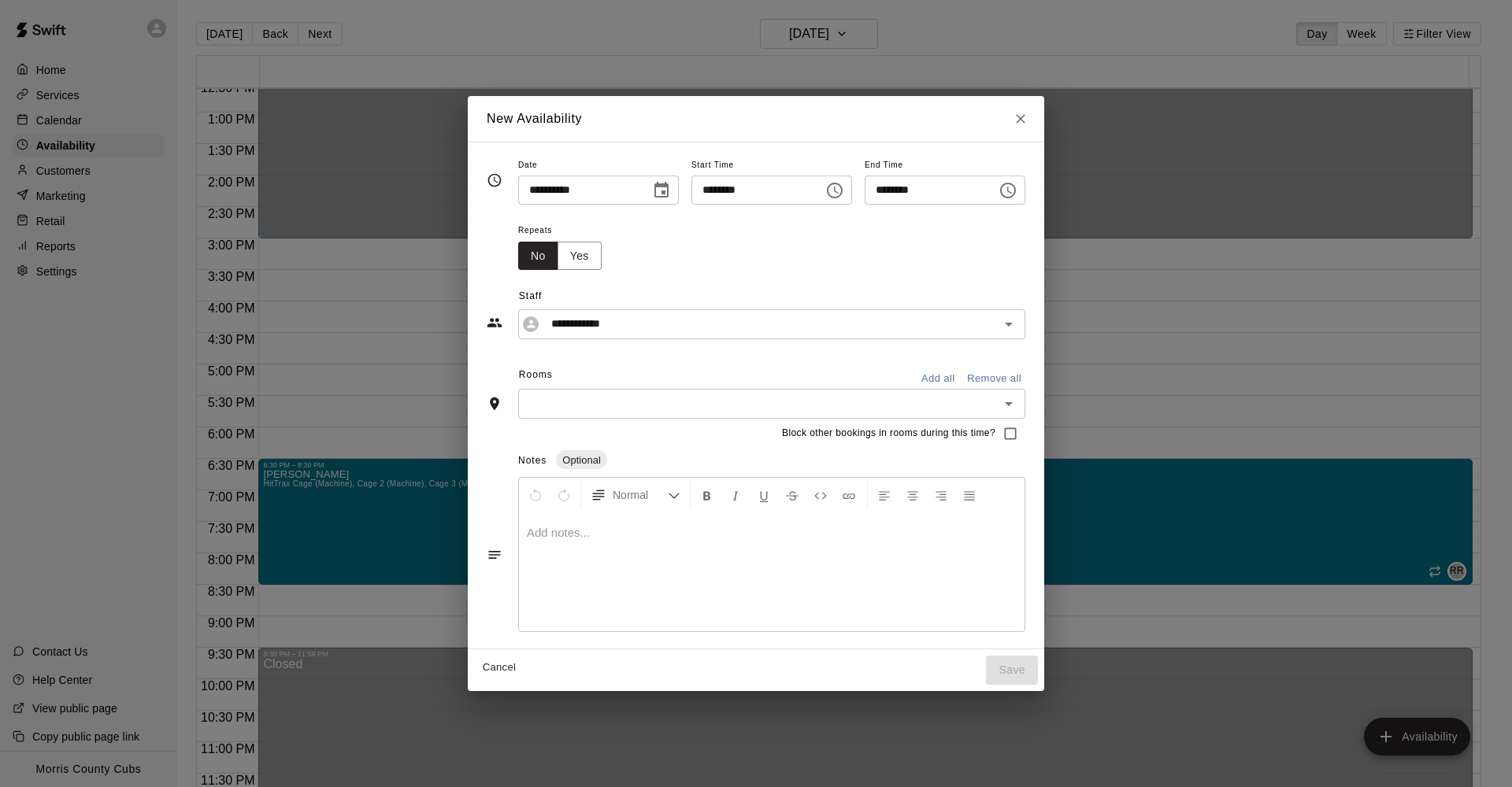
click at [940, 379] on button "Add all" at bounding box center [937, 379] width 51 height 24
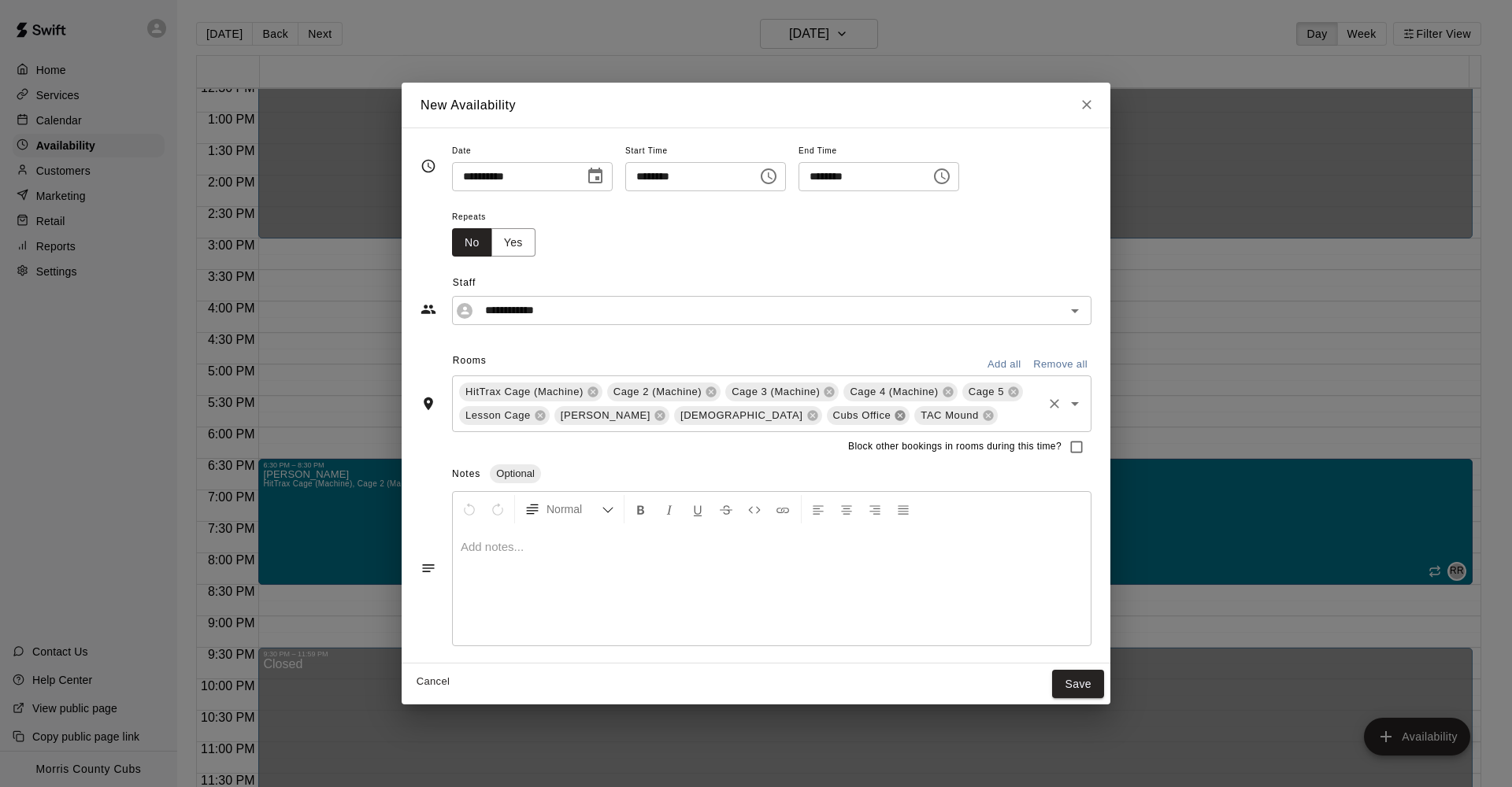
click at [896, 416] on icon at bounding box center [900, 415] width 10 height 10
click at [807, 418] on icon at bounding box center [812, 415] width 10 height 10
click at [654, 418] on icon at bounding box center [659, 415] width 10 height 10
click at [603, 181] on icon "Choose date, selected date is Sep 1, 2025" at bounding box center [595, 176] width 14 height 16
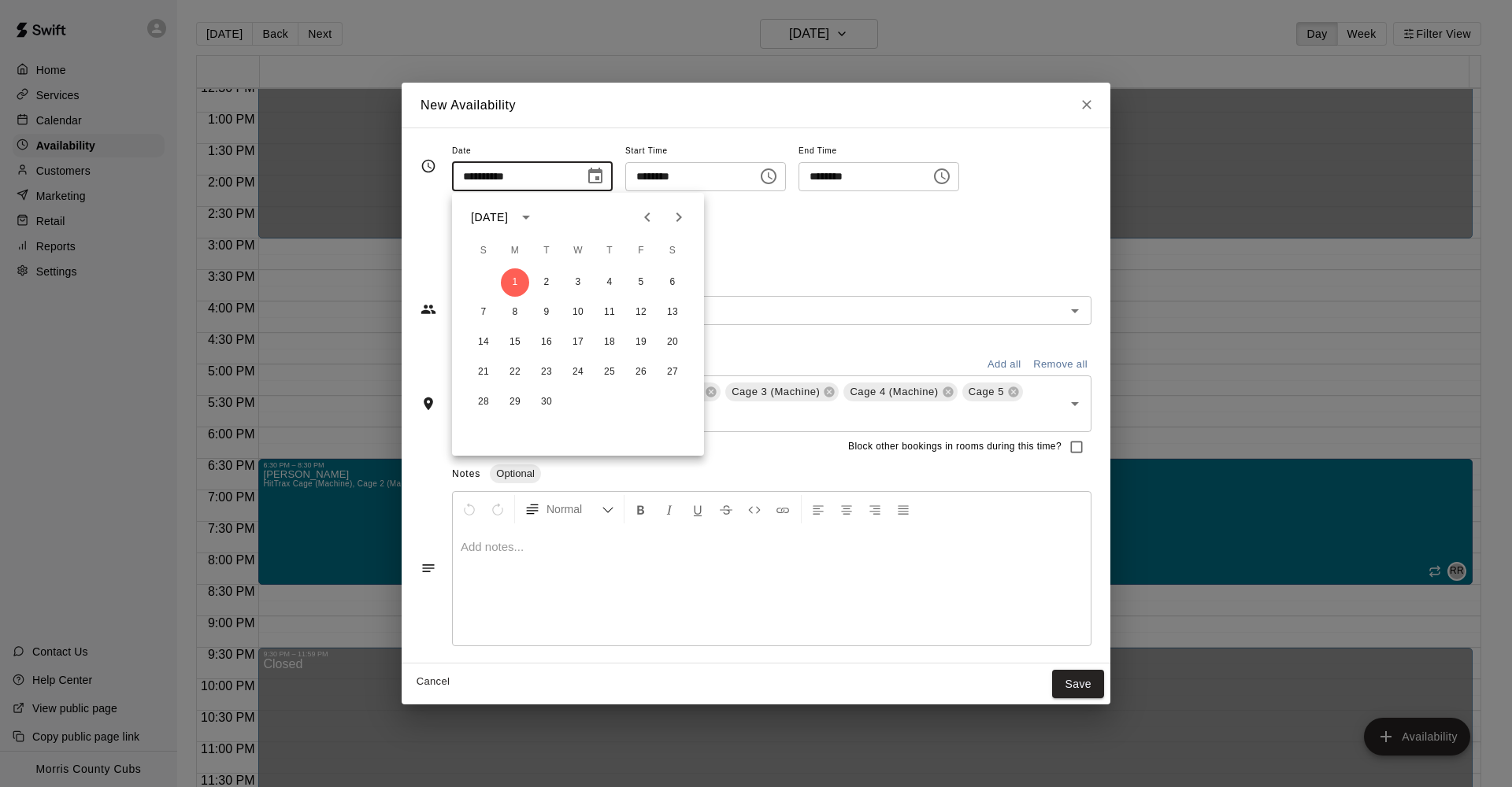
click at [727, 212] on div "Repeats No Yes" at bounding box center [771, 232] width 640 height 50
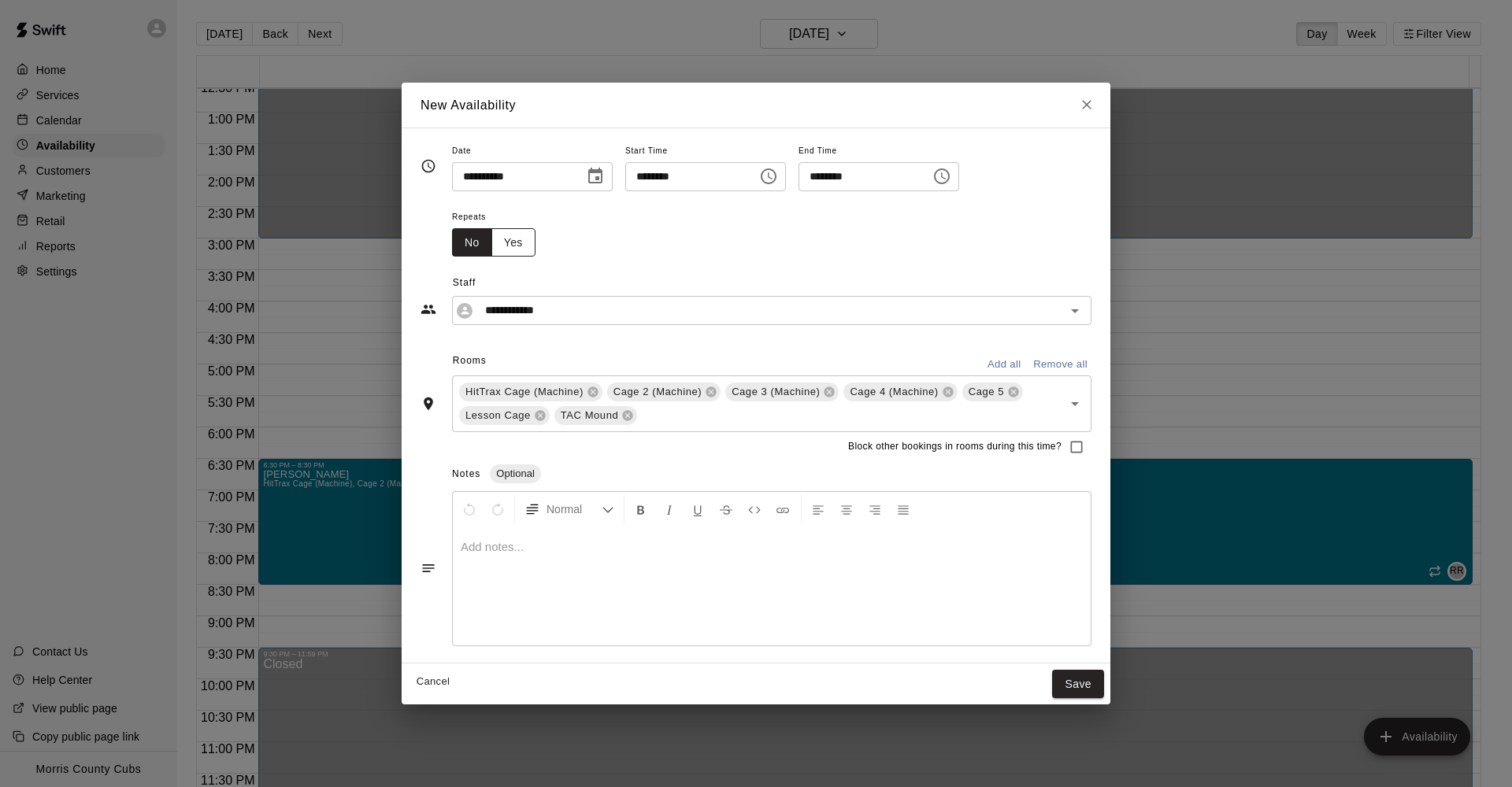
click at [520, 247] on button "Yes" at bounding box center [513, 243] width 44 height 29
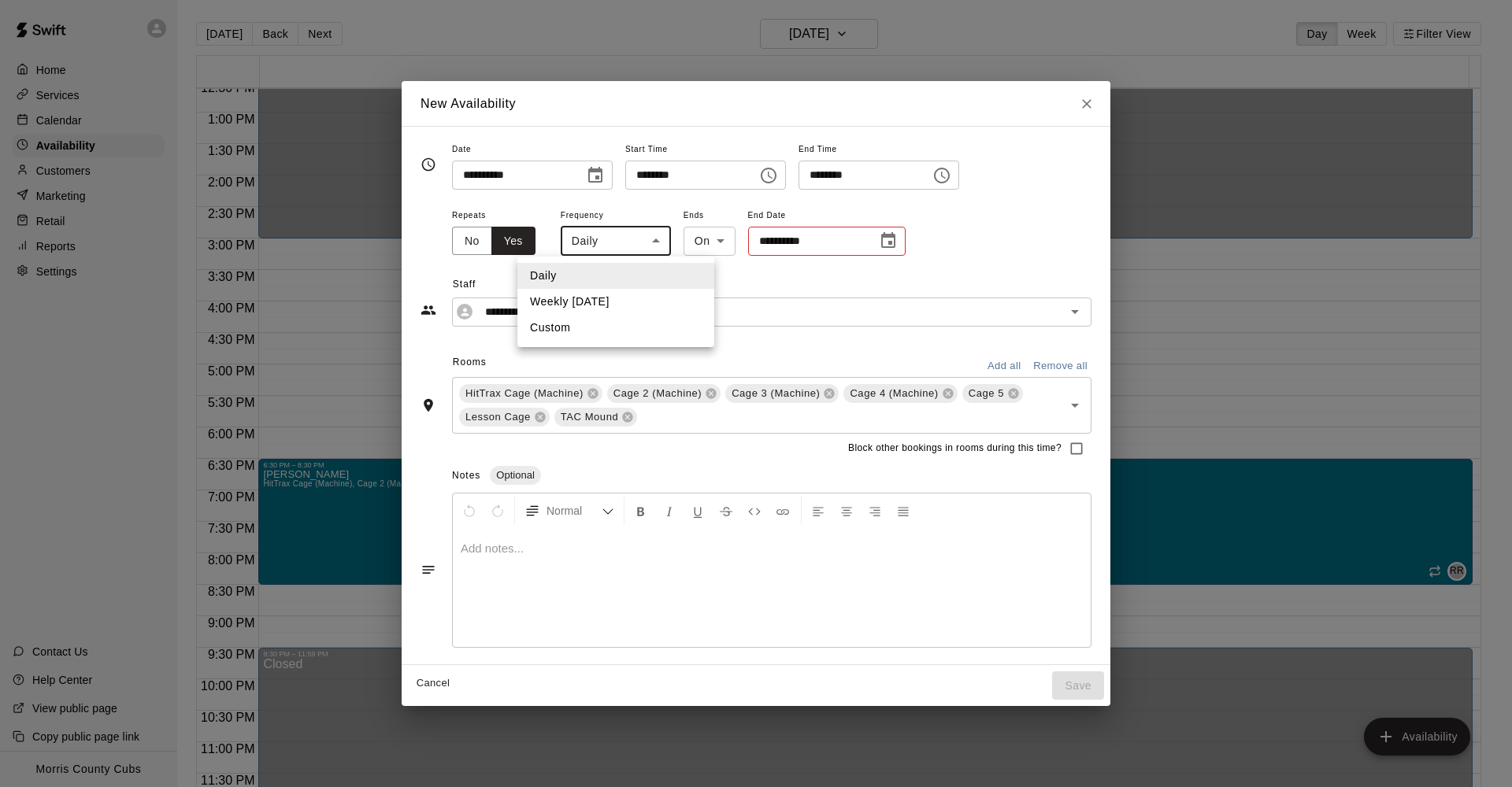
click at [659, 250] on body "**********" at bounding box center [756, 406] width 1512 height 813
click at [627, 275] on li "Daily" at bounding box center [616, 276] width 197 height 26
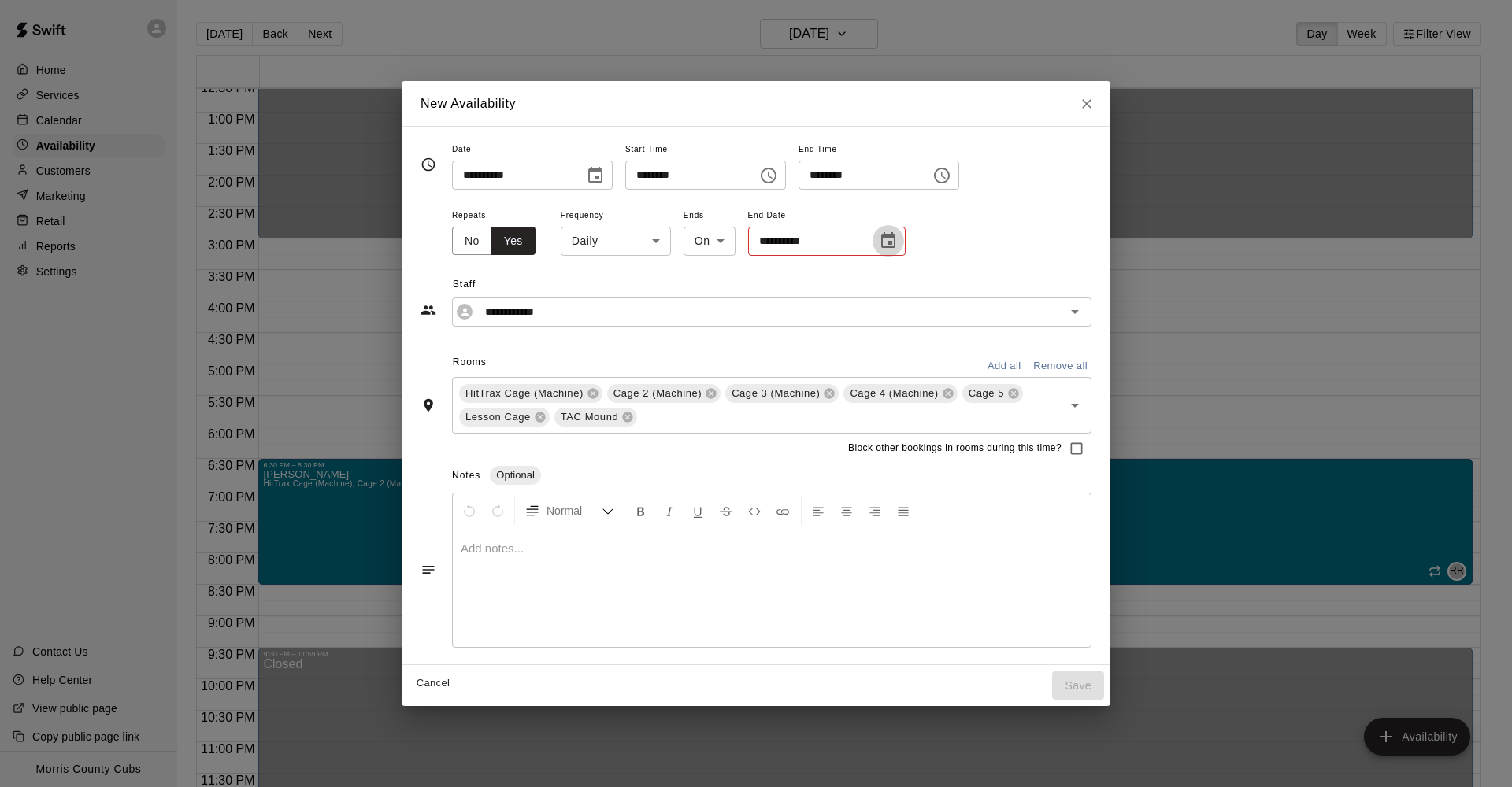
click at [895, 243] on icon "Choose date" at bounding box center [888, 240] width 14 height 16
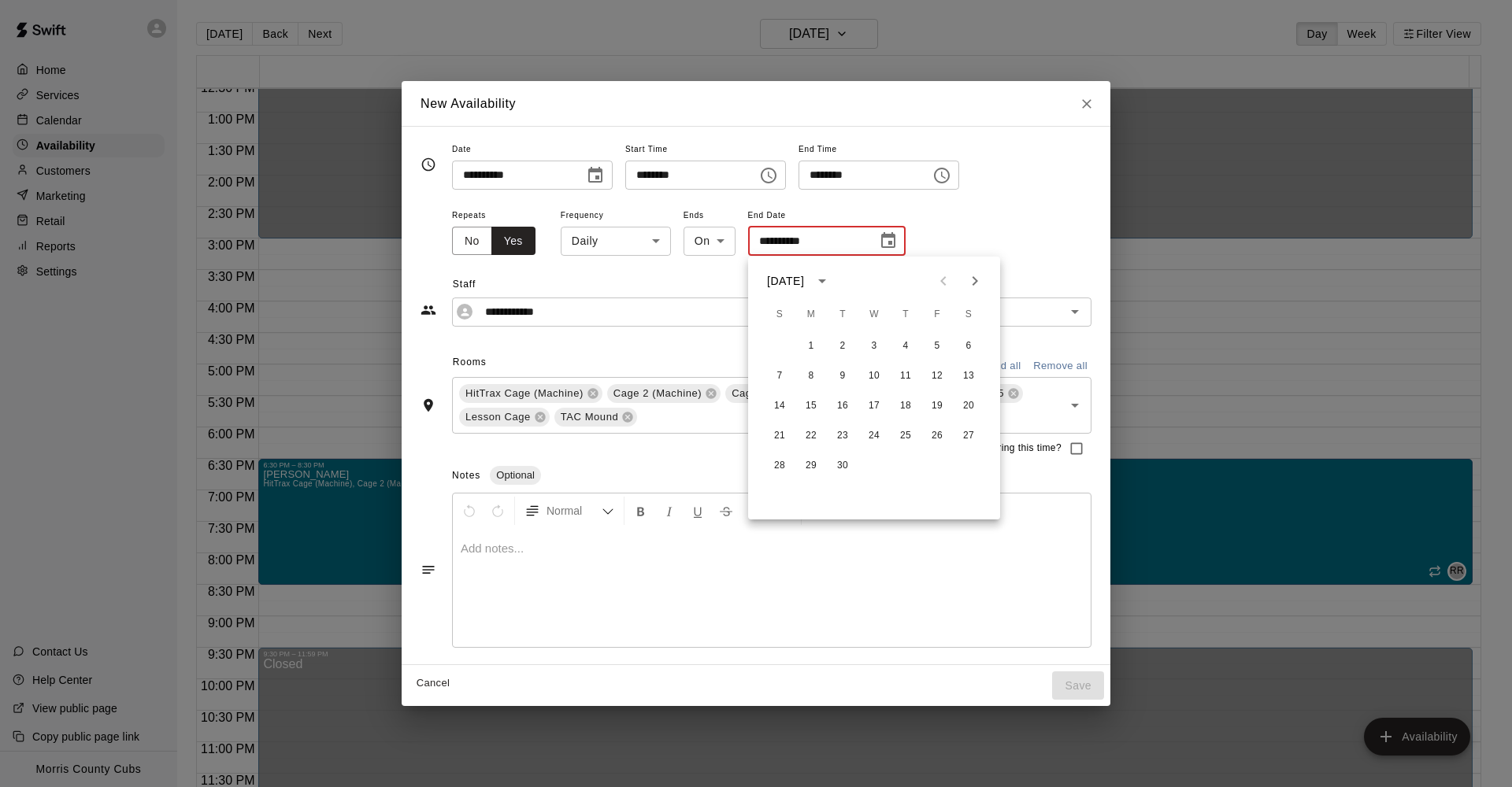
click at [971, 283] on icon "Next month" at bounding box center [975, 281] width 19 height 19
click at [935, 378] on button "7" at bounding box center [937, 375] width 28 height 28
type input "**********"
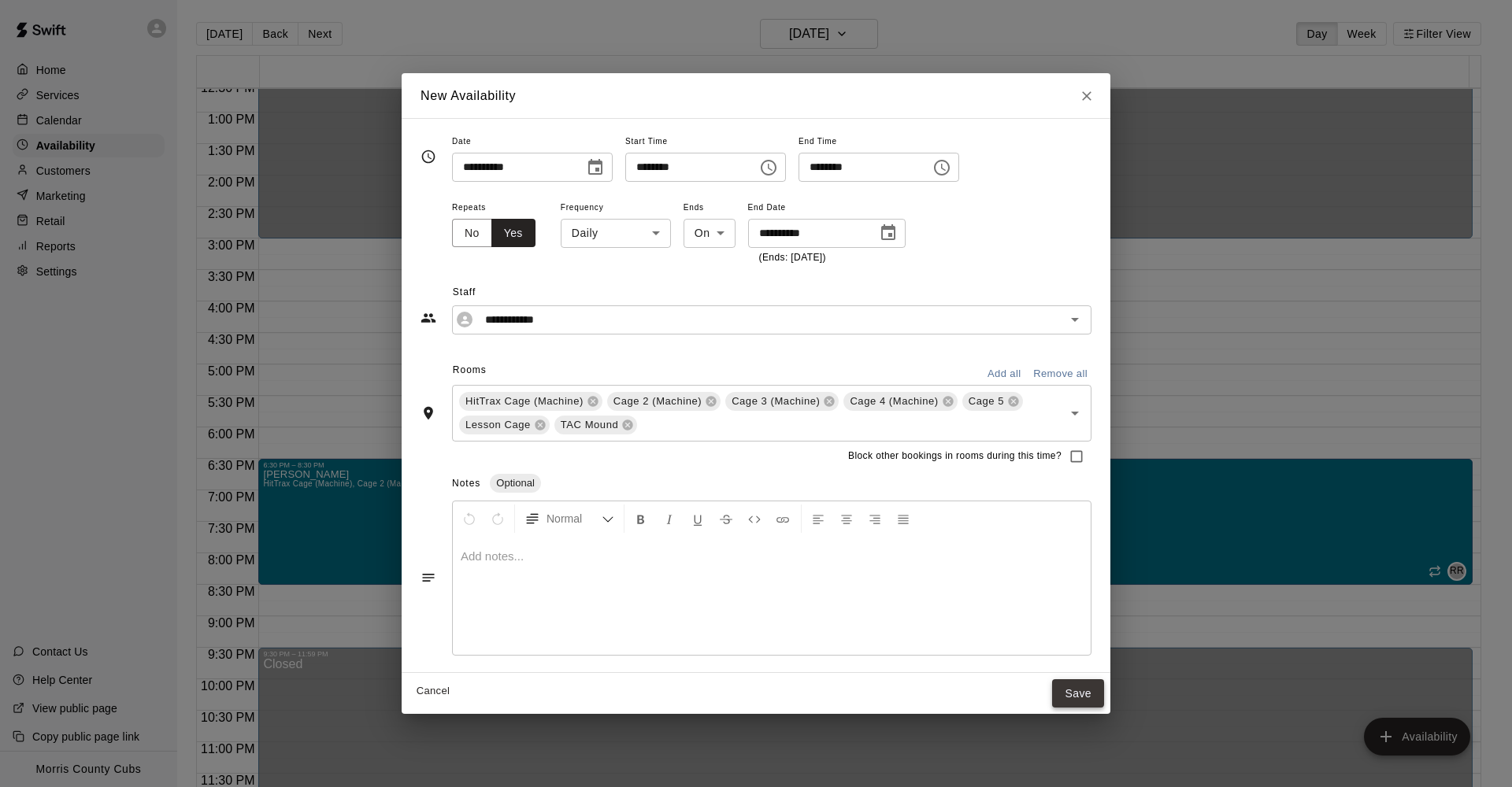
click at [1069, 689] on button "Save" at bounding box center [1078, 694] width 52 height 29
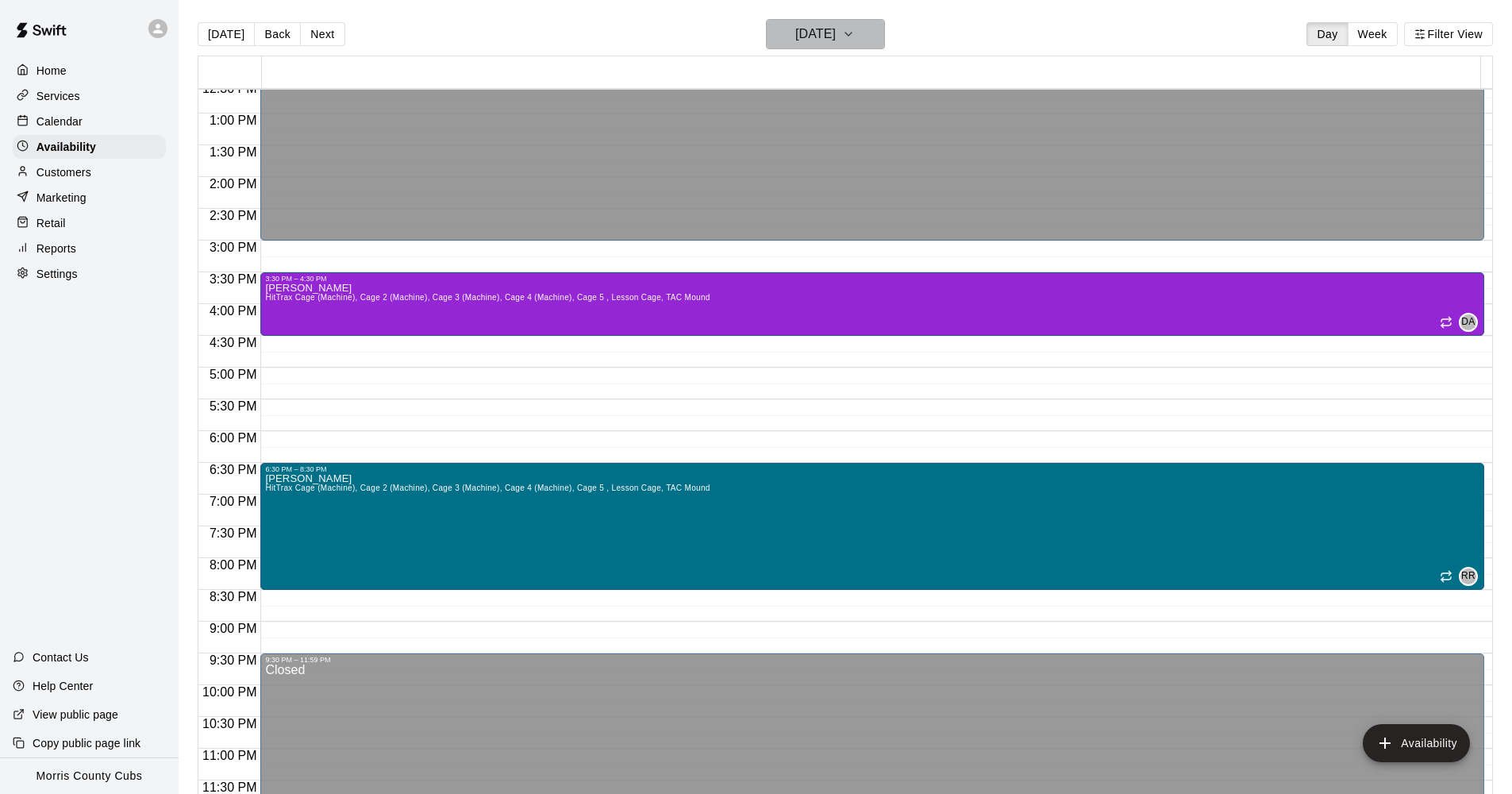
click at [855, 37] on icon "button" at bounding box center [849, 34] width 13 height 19
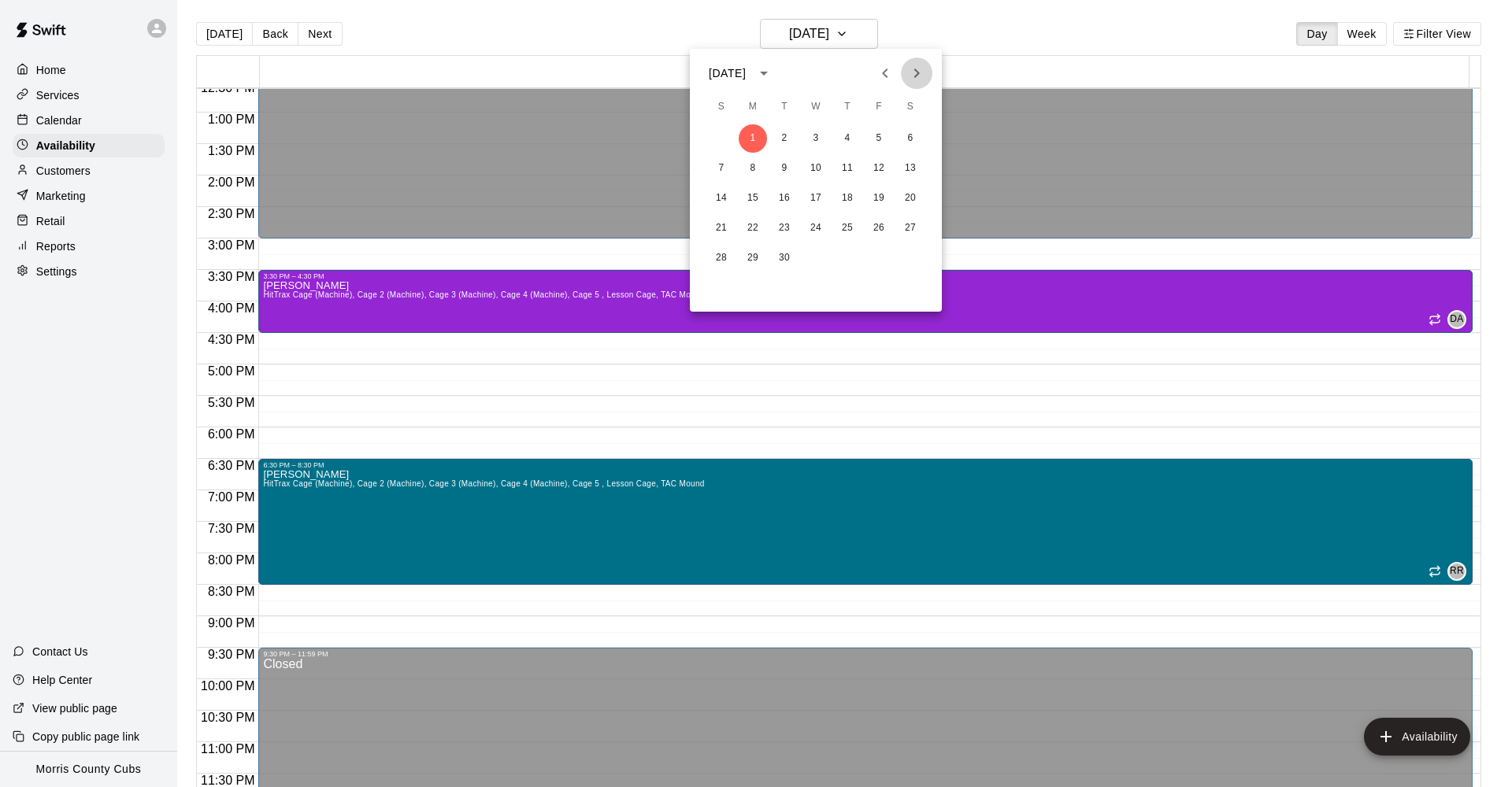
click at [925, 71] on icon "Next month" at bounding box center [917, 73] width 19 height 19
click at [891, 80] on icon "Previous month" at bounding box center [885, 73] width 19 height 19
click at [904, 140] on button "6" at bounding box center [910, 138] width 28 height 28
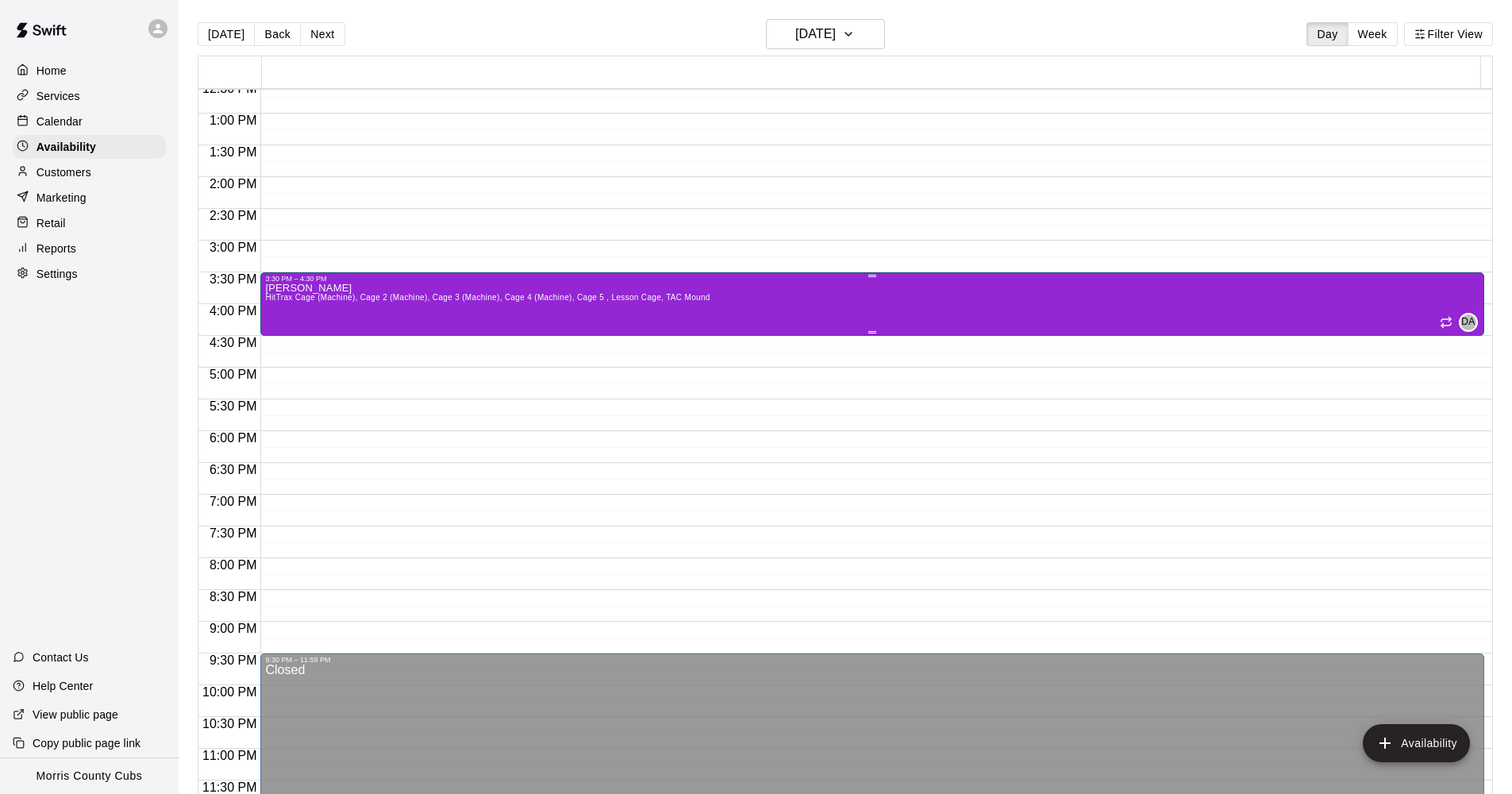
click at [783, 286] on div "[PERSON_NAME] HitTrax Cage (Machine), Cage 2 (Machine), Cage 3 (Machine), Cage …" at bounding box center [872, 679] width 1214 height 794
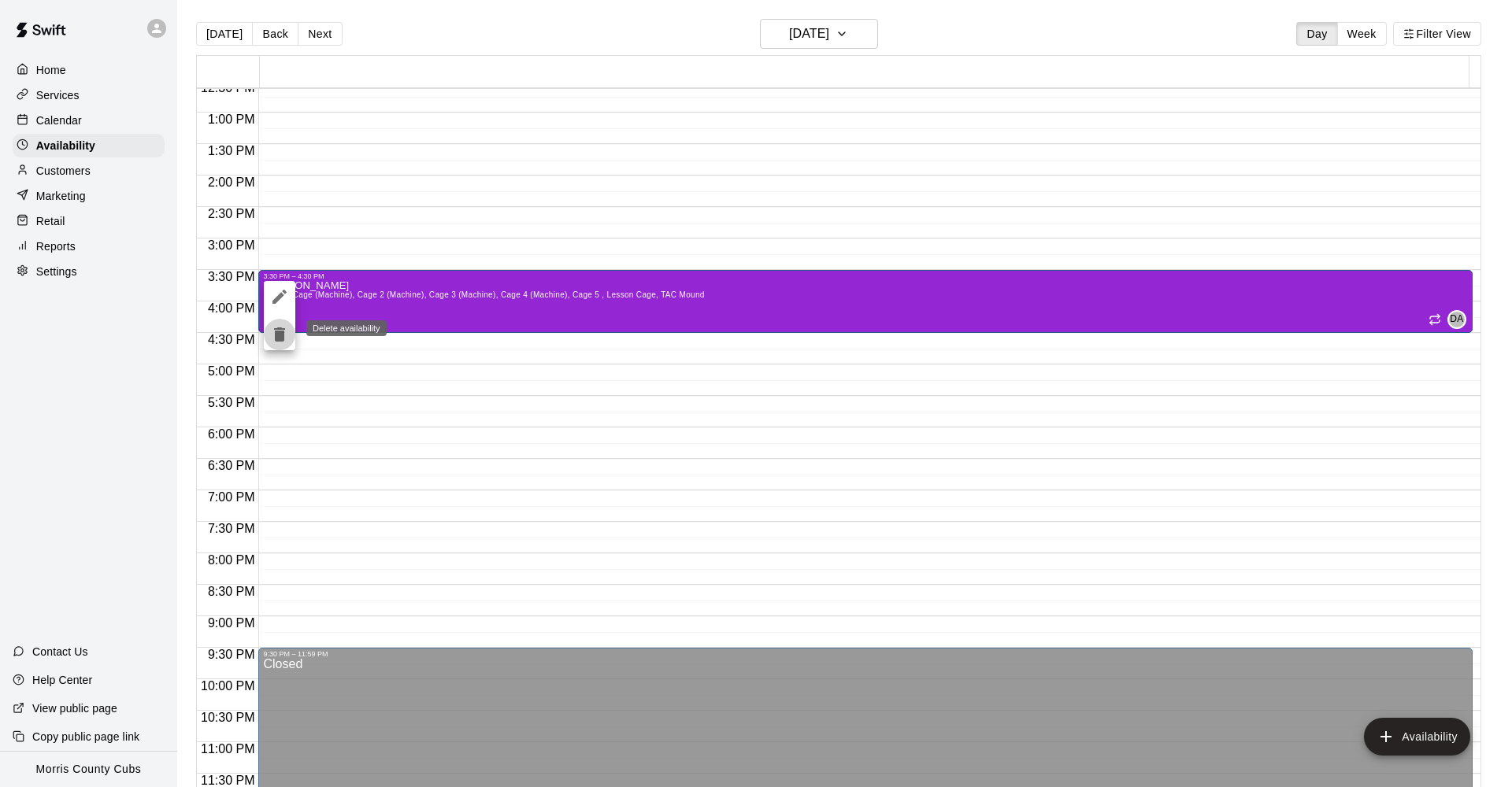
click at [285, 335] on icon "delete" at bounding box center [280, 335] width 19 height 19
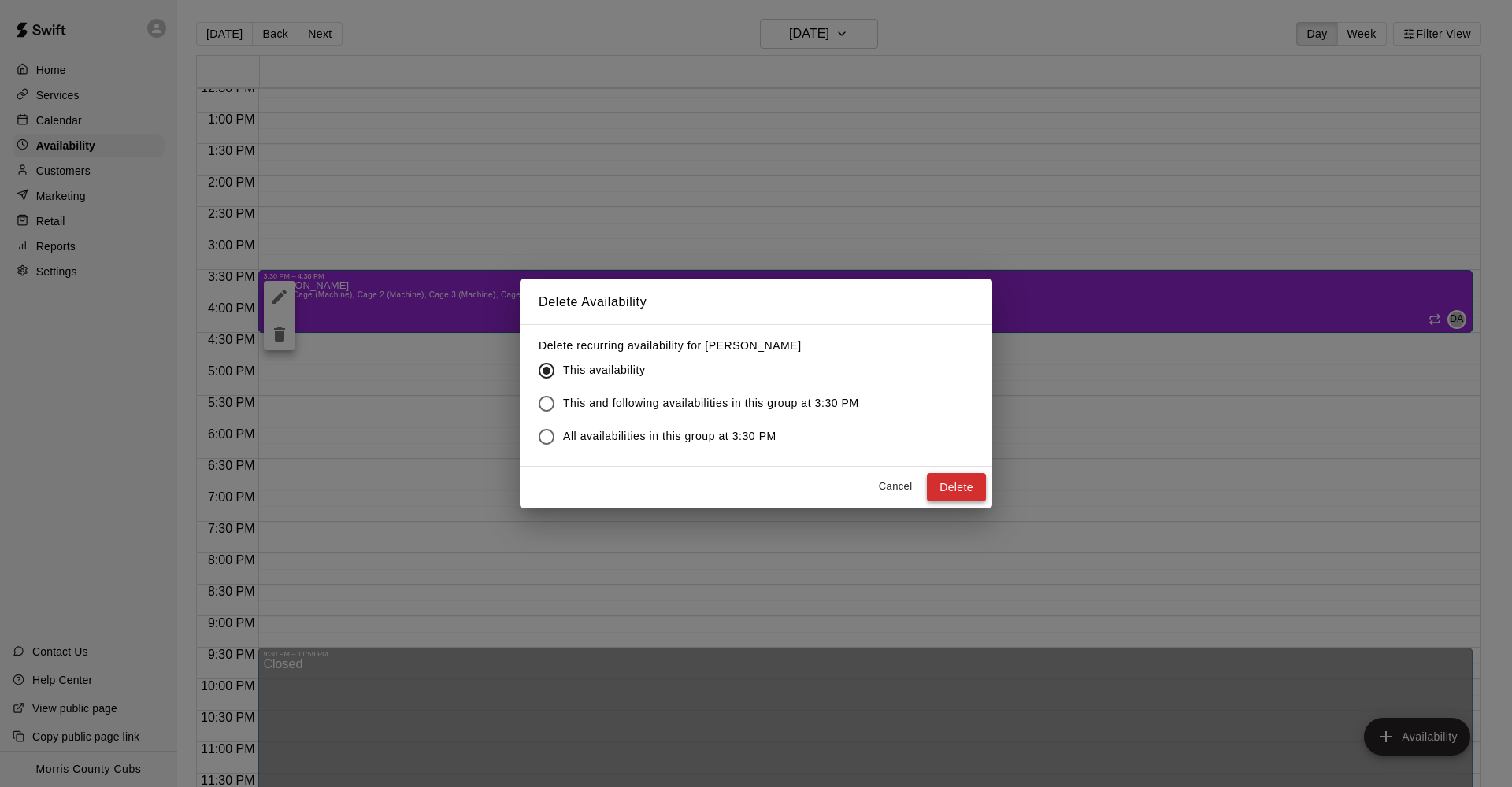
click at [944, 481] on button "Delete" at bounding box center [957, 488] width 59 height 29
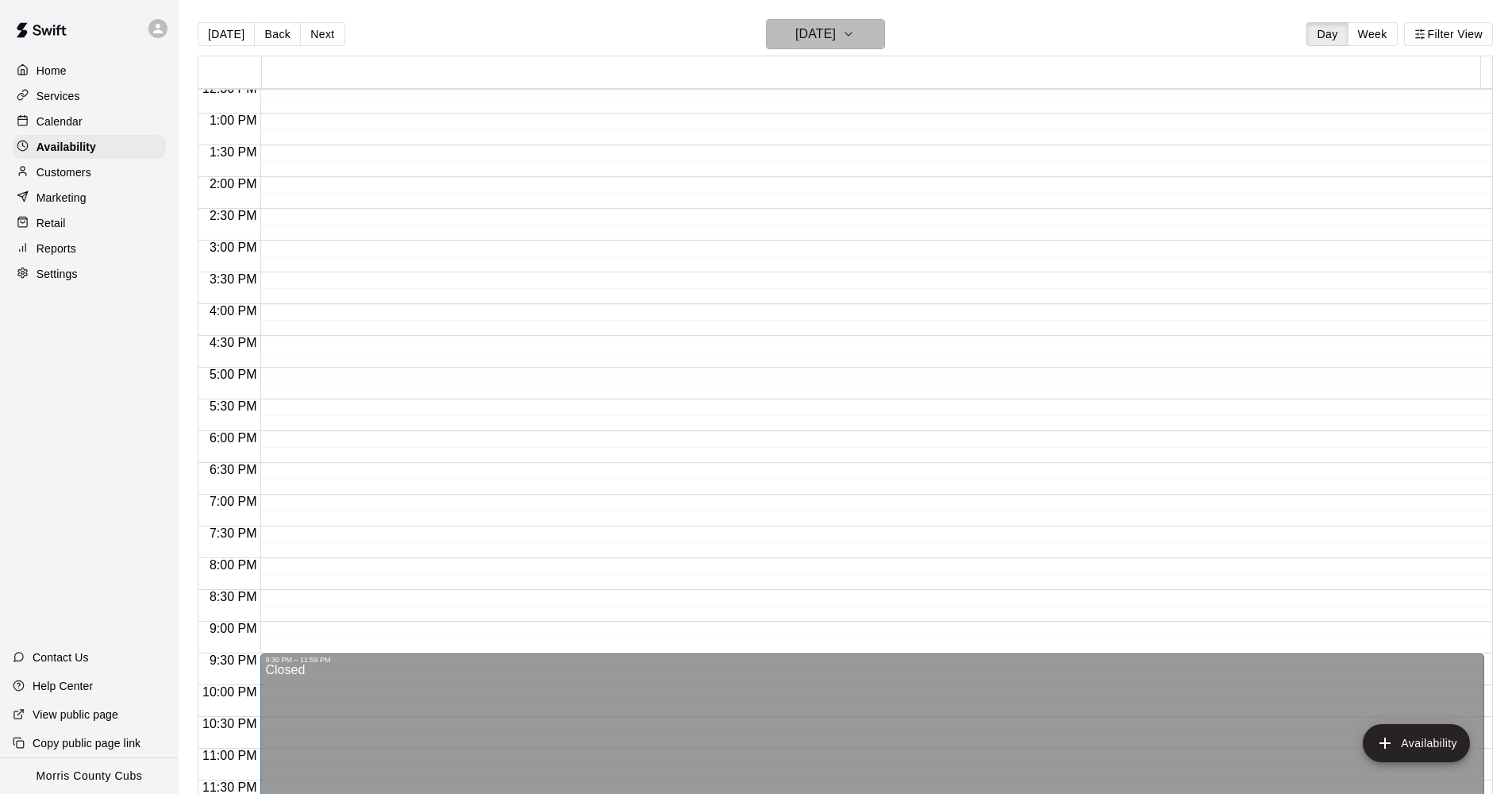
click at [881, 39] on button "[DATE]" at bounding box center [825, 34] width 119 height 30
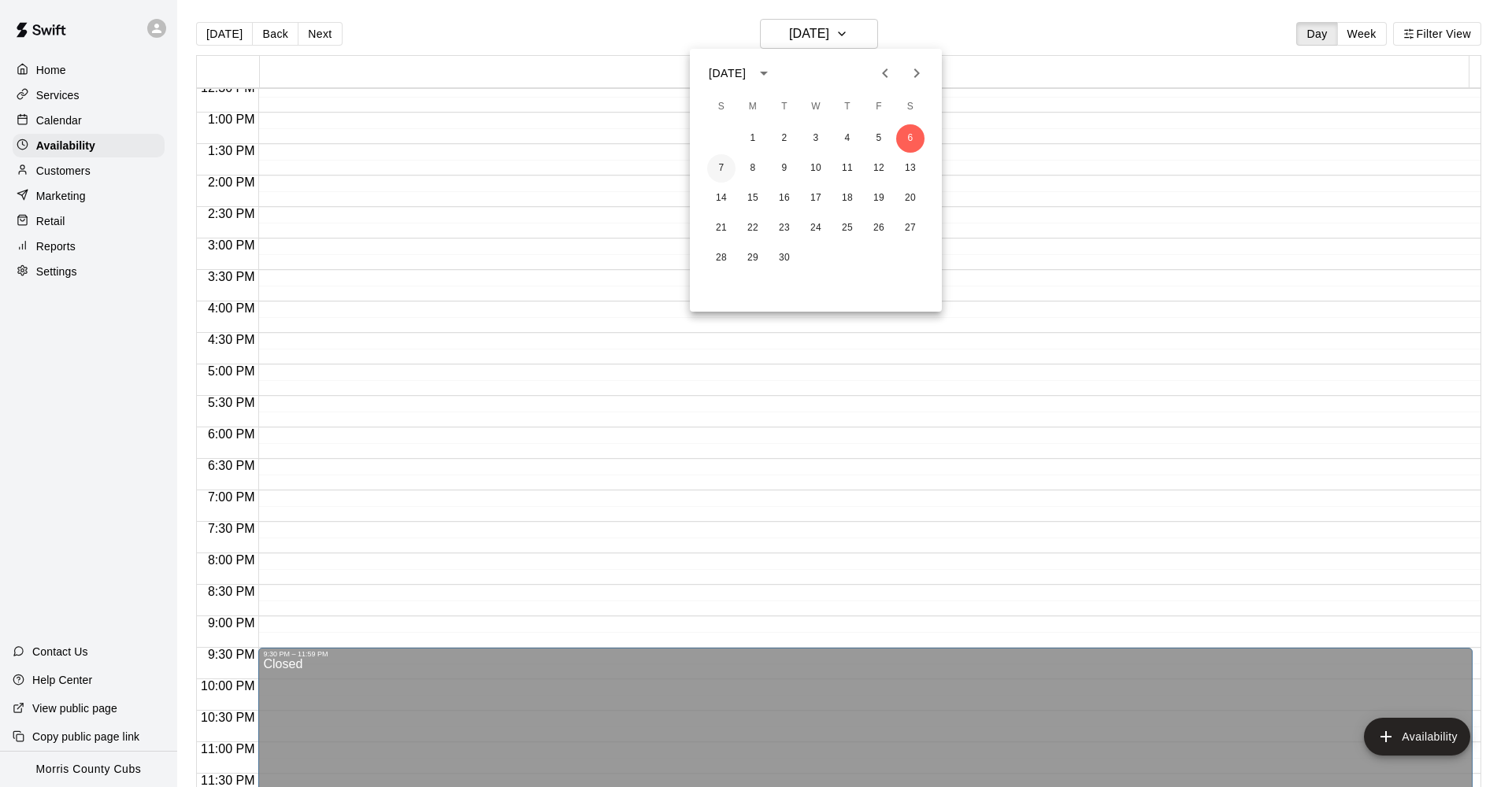
click at [716, 172] on button "7" at bounding box center [721, 168] width 28 height 28
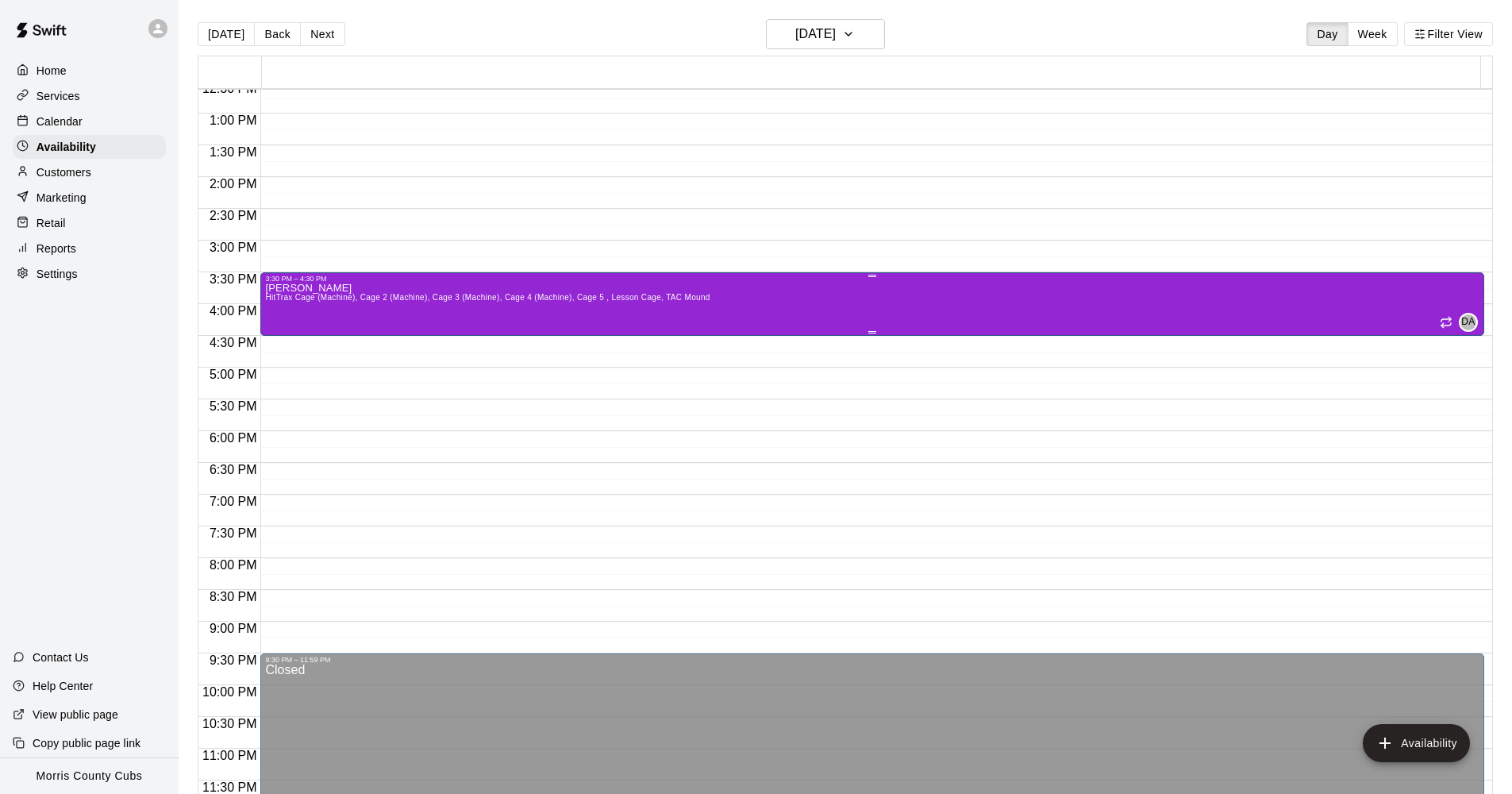
click at [785, 293] on div "[PERSON_NAME] HitTrax Cage (Machine), Cage 2 (Machine), Cage 3 (Machine), Cage …" at bounding box center [872, 679] width 1214 height 794
click at [280, 339] on icon "delete" at bounding box center [282, 338] width 11 height 15
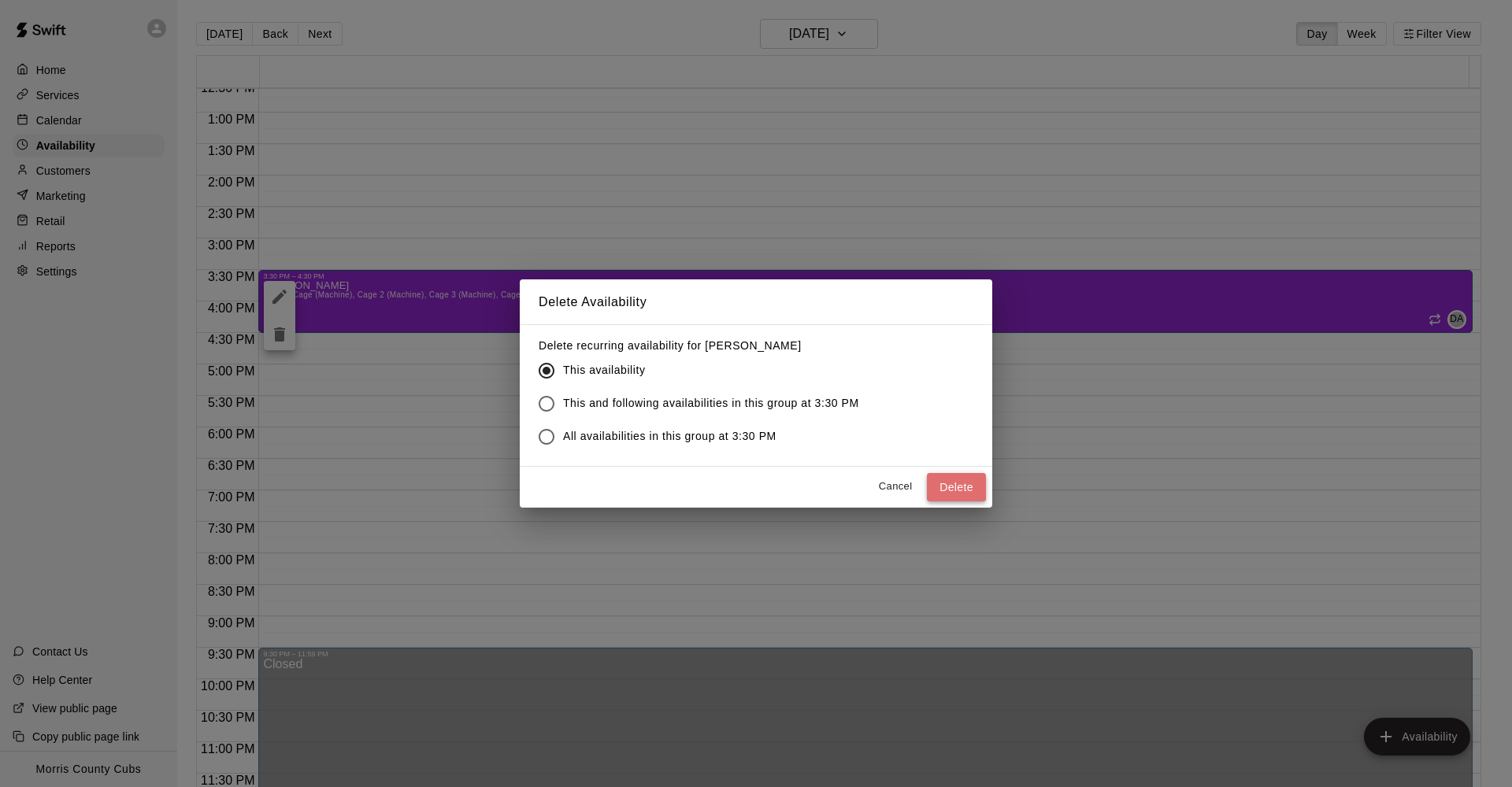
click at [963, 491] on button "Delete" at bounding box center [957, 488] width 59 height 29
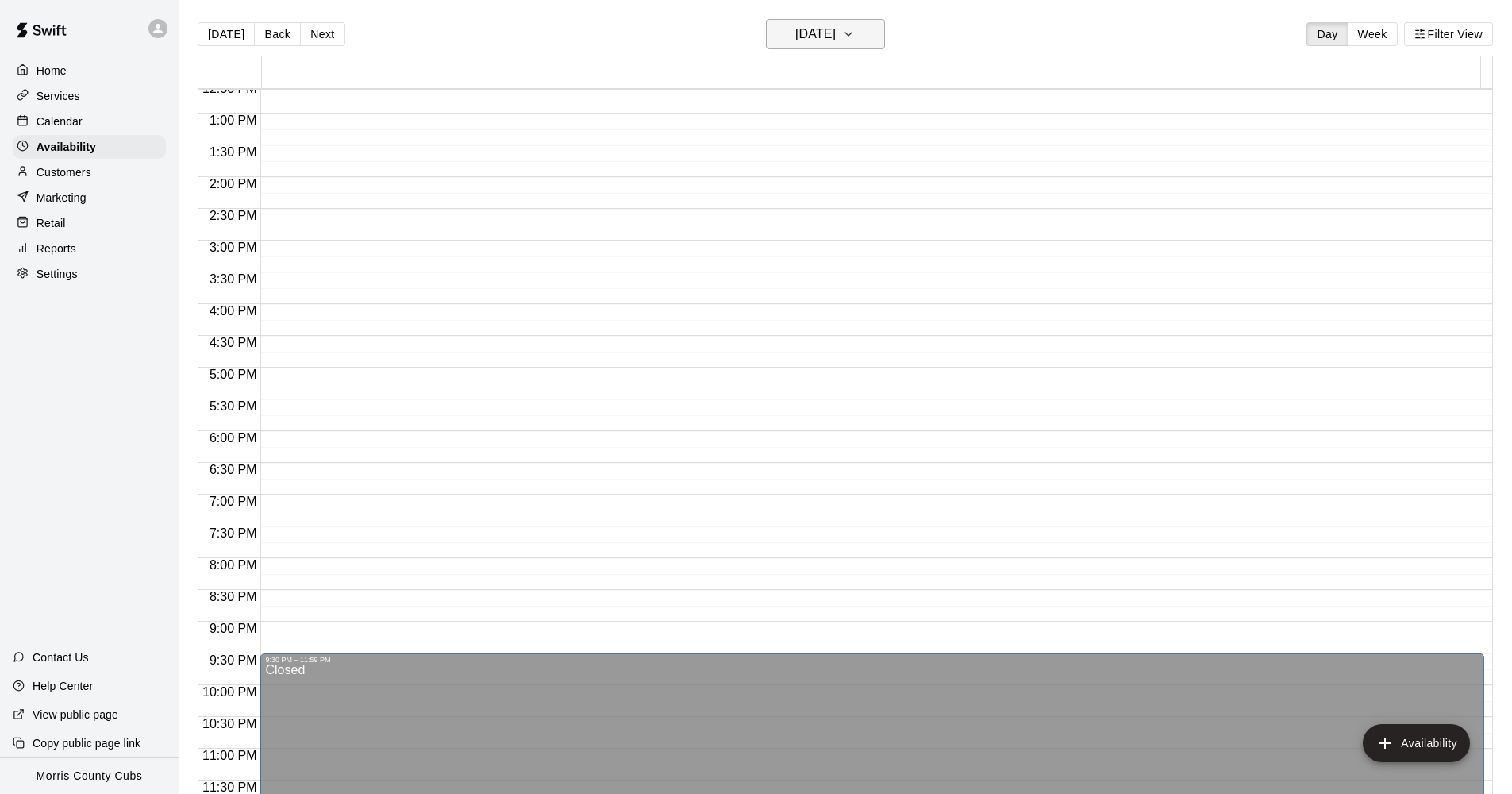
click at [855, 33] on icon "button" at bounding box center [849, 34] width 13 height 19
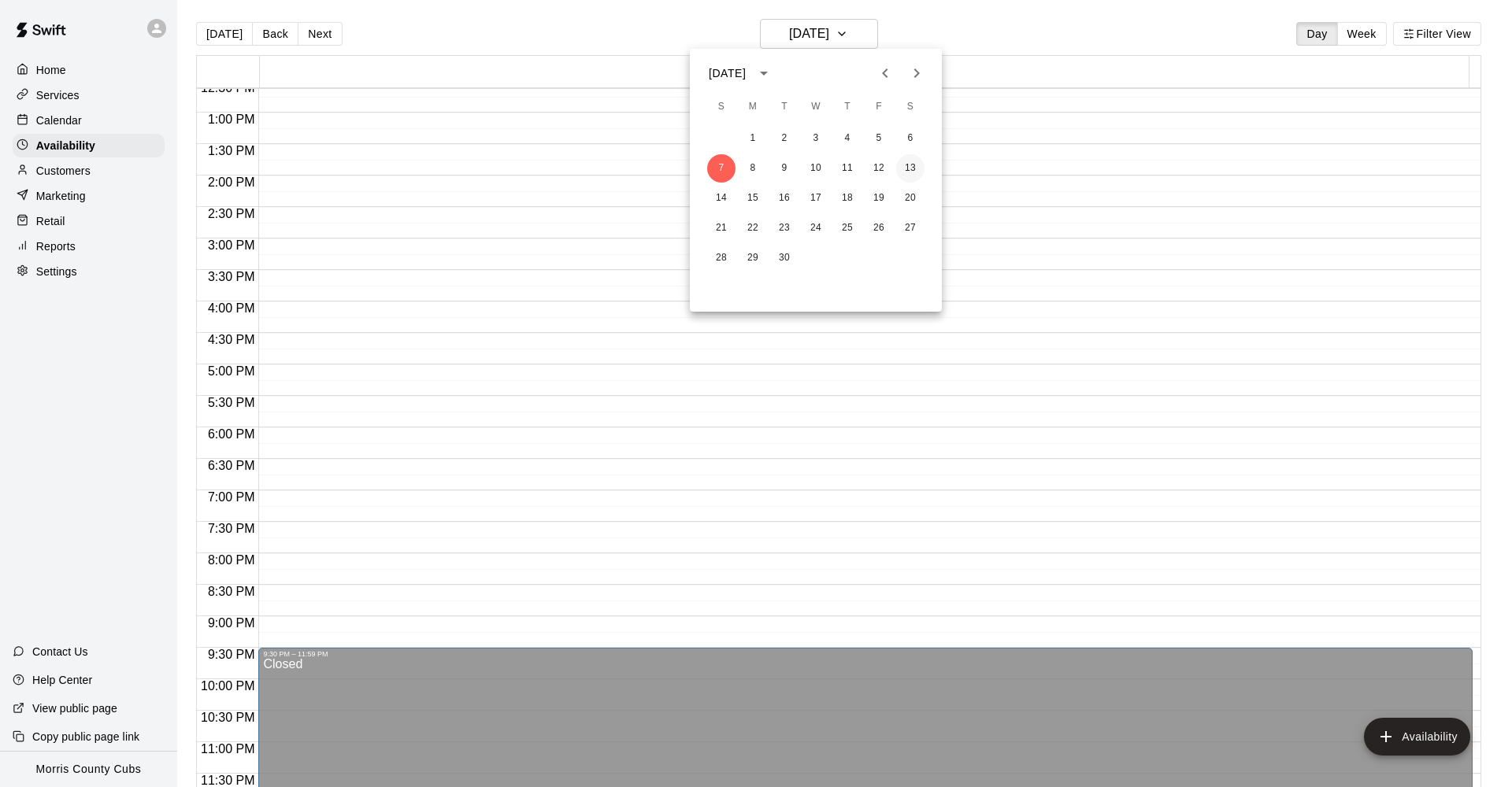
click at [911, 168] on button "13" at bounding box center [910, 168] width 28 height 28
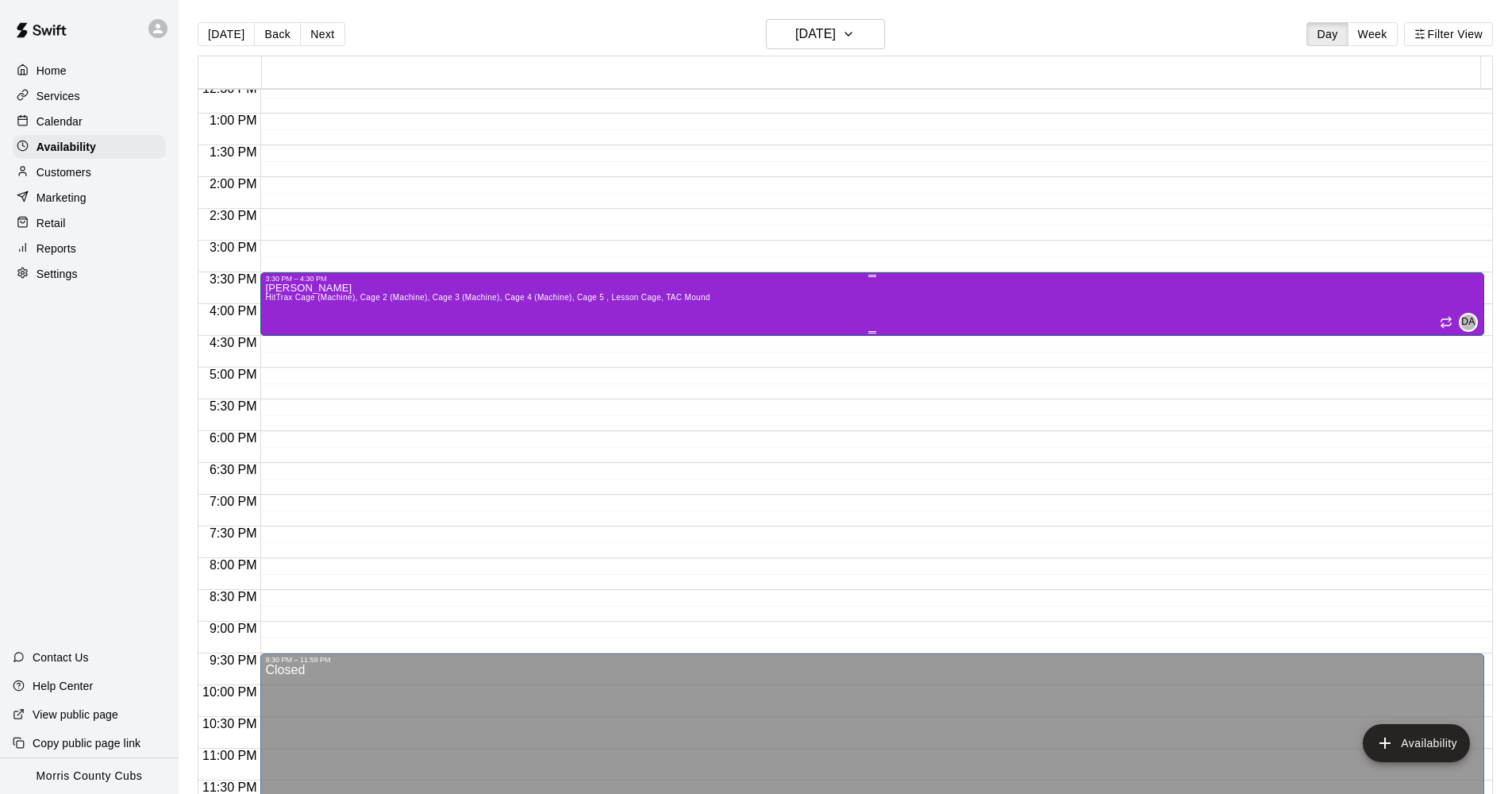
click at [838, 293] on div "[PERSON_NAME] HitTrax Cage (Machine), Cage 2 (Machine), Cage 3 (Machine), Cage …" at bounding box center [872, 679] width 1214 height 794
click at [273, 343] on icon "delete" at bounding box center [282, 338] width 19 height 19
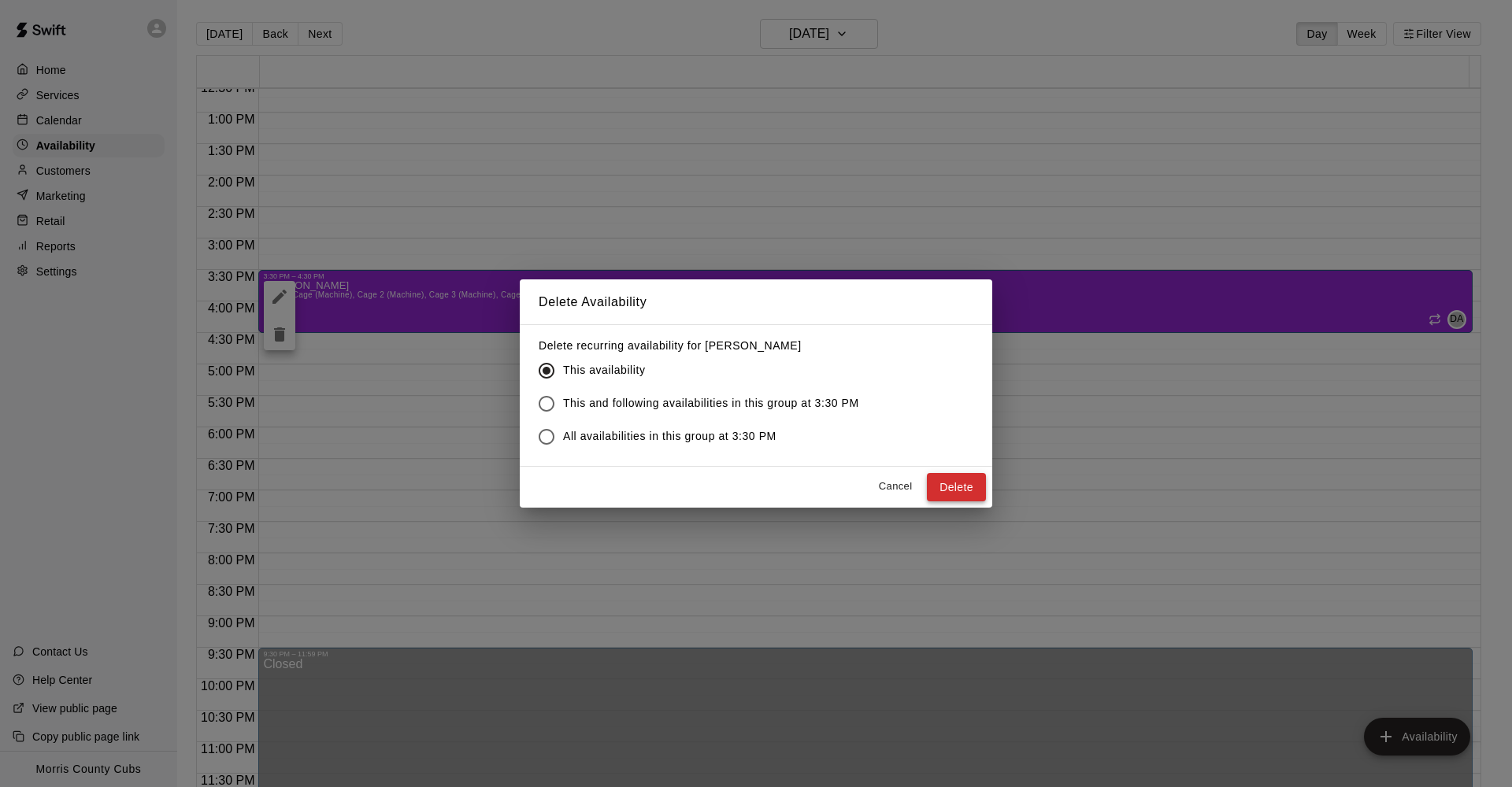
click at [940, 501] on button "Delete" at bounding box center [957, 488] width 59 height 29
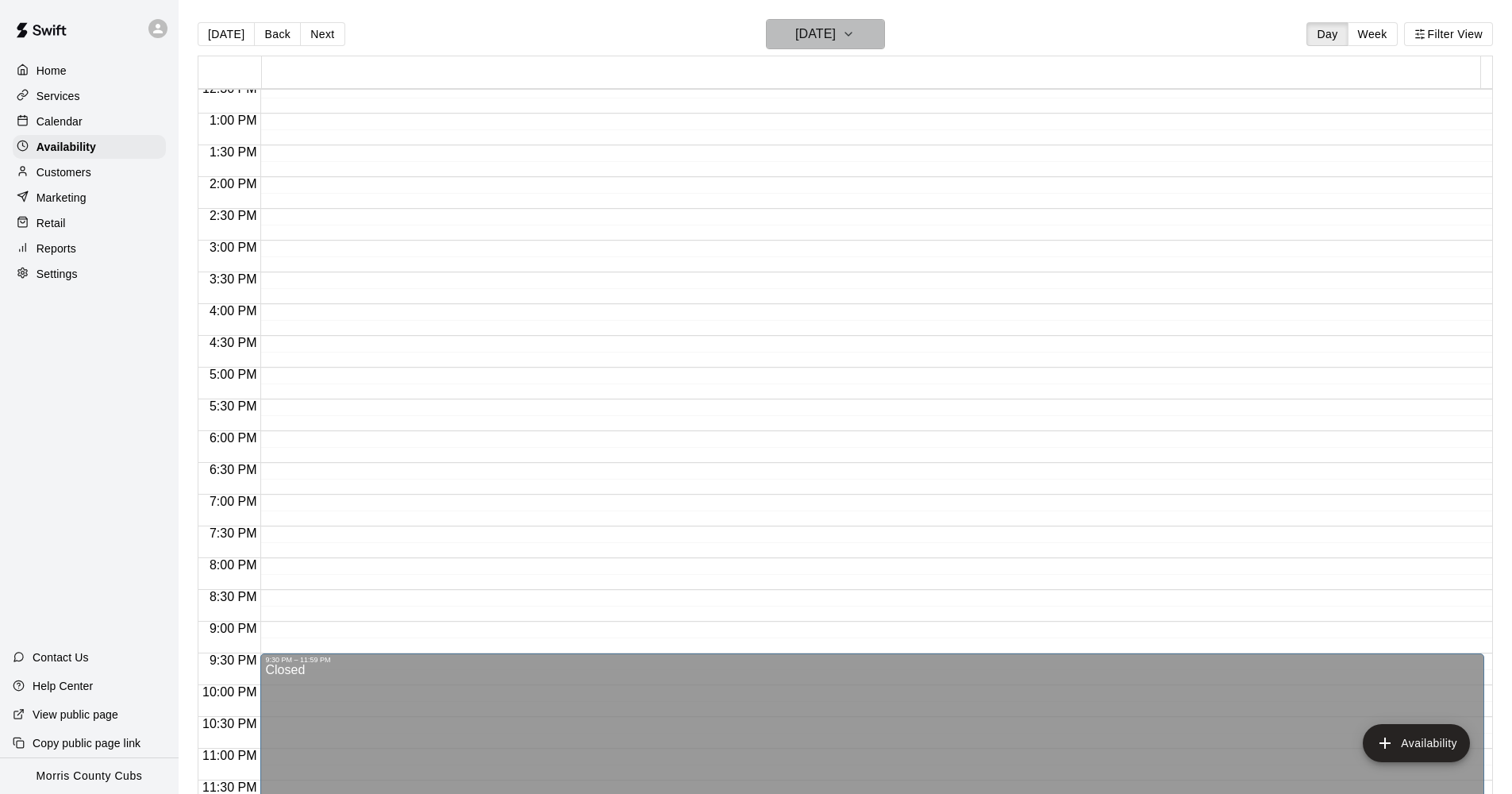
click at [855, 39] on icon "button" at bounding box center [849, 34] width 13 height 19
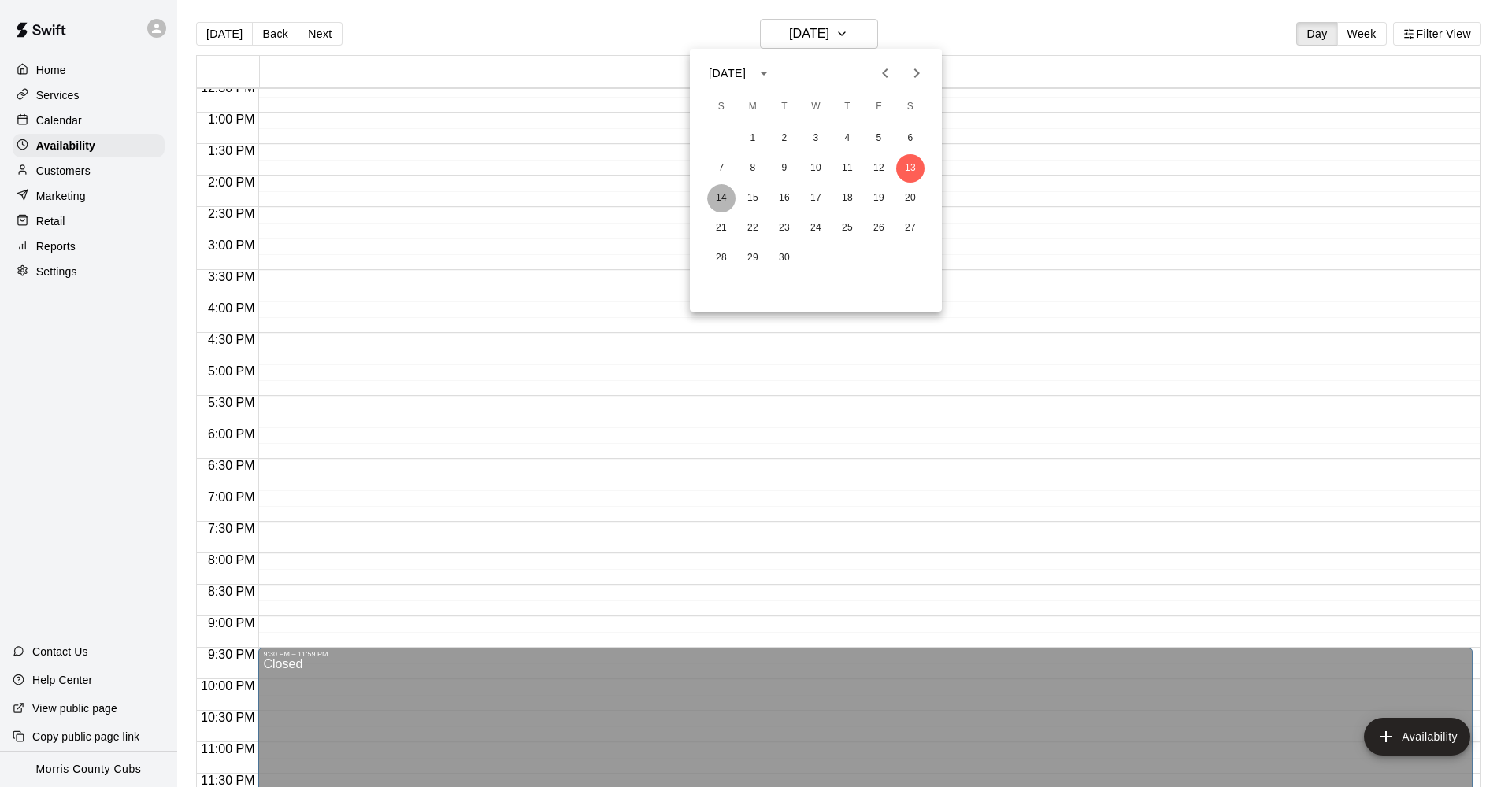
click at [717, 200] on button "14" at bounding box center [721, 198] width 28 height 28
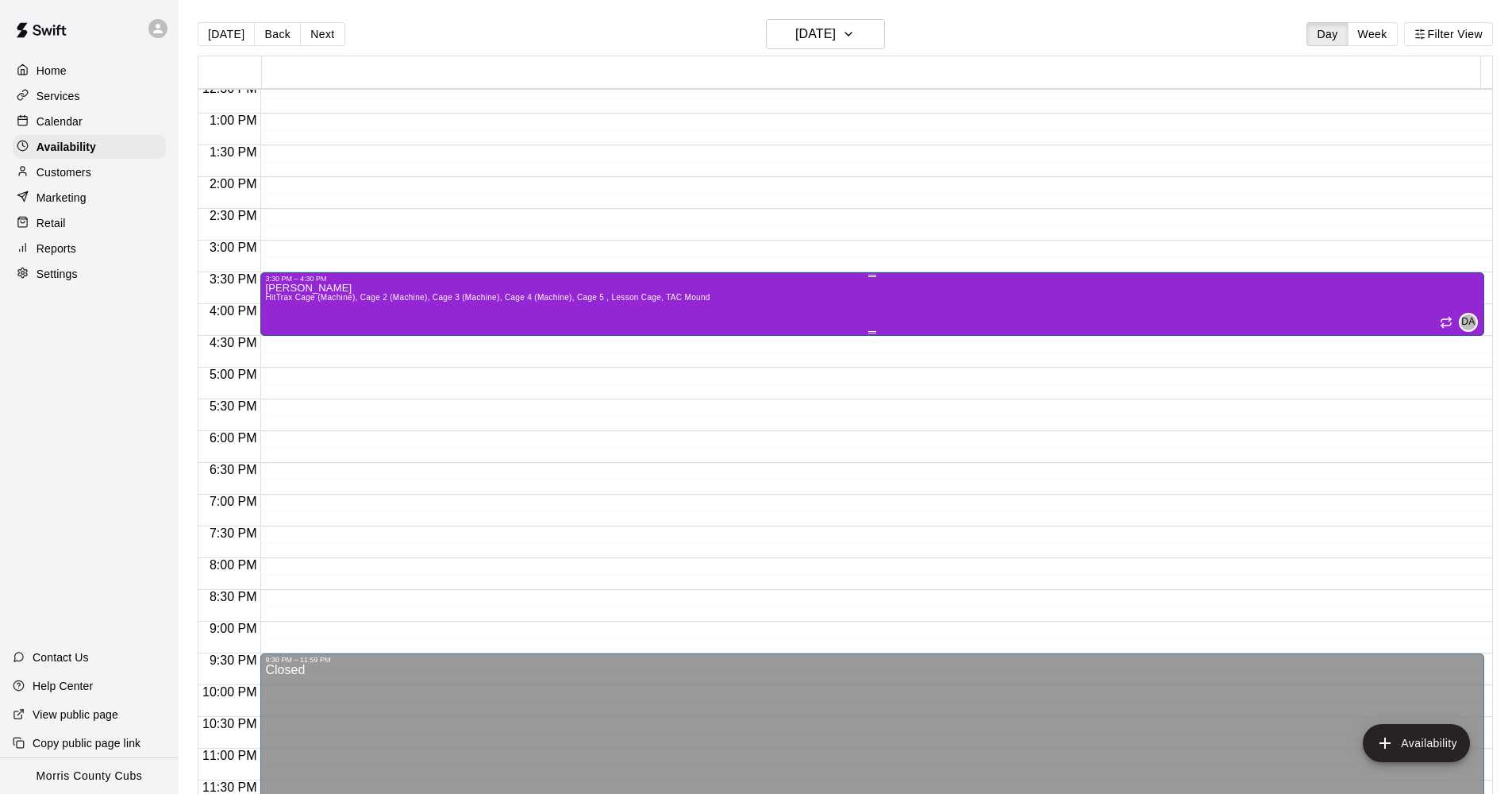
click at [752, 320] on div "[PERSON_NAME] HitTrax Cage (Machine), Cage 2 (Machine), Cage 3 (Machine), Cage …" at bounding box center [872, 679] width 1214 height 794
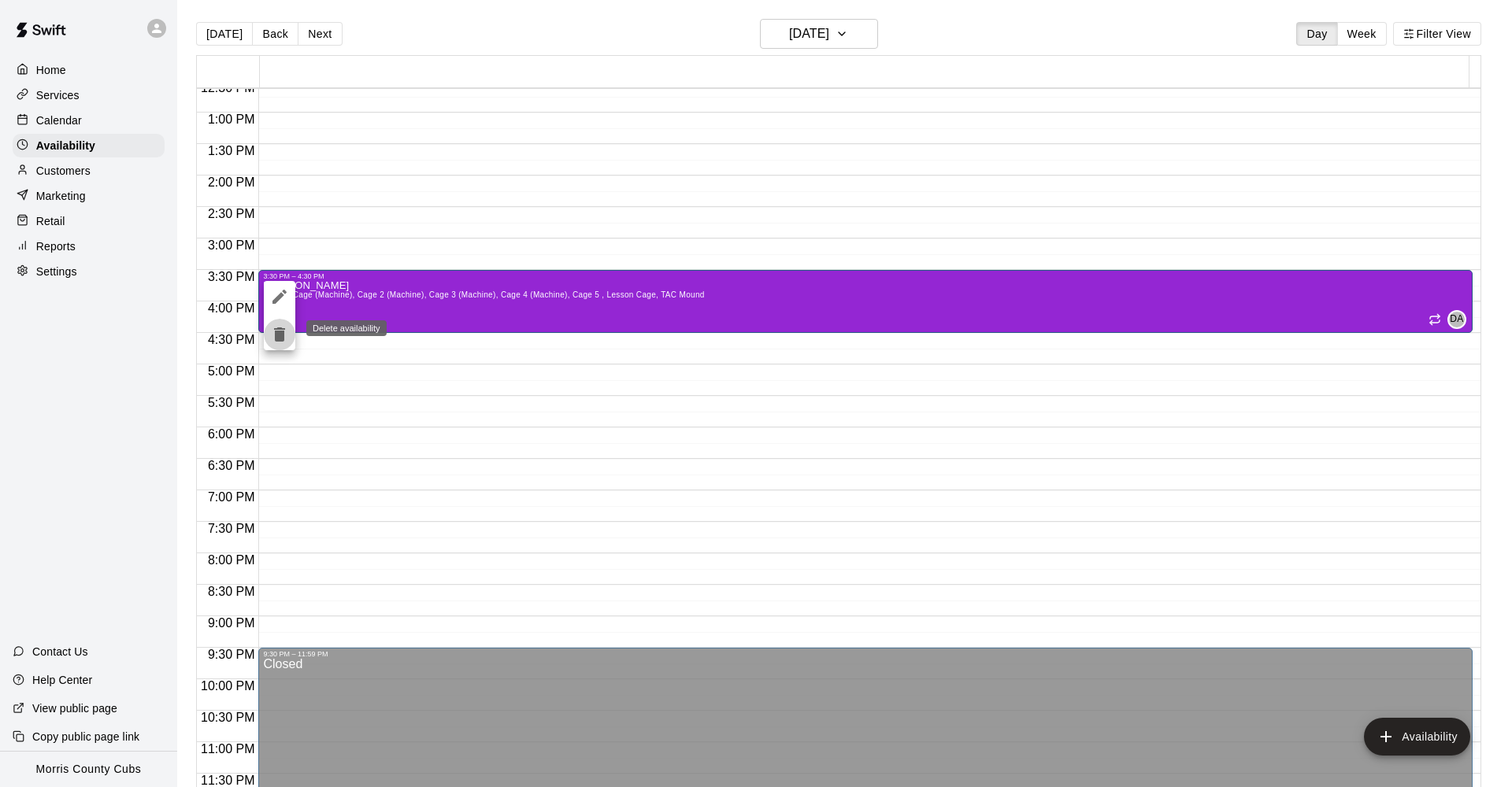
click at [283, 336] on icon "delete" at bounding box center [279, 335] width 11 height 14
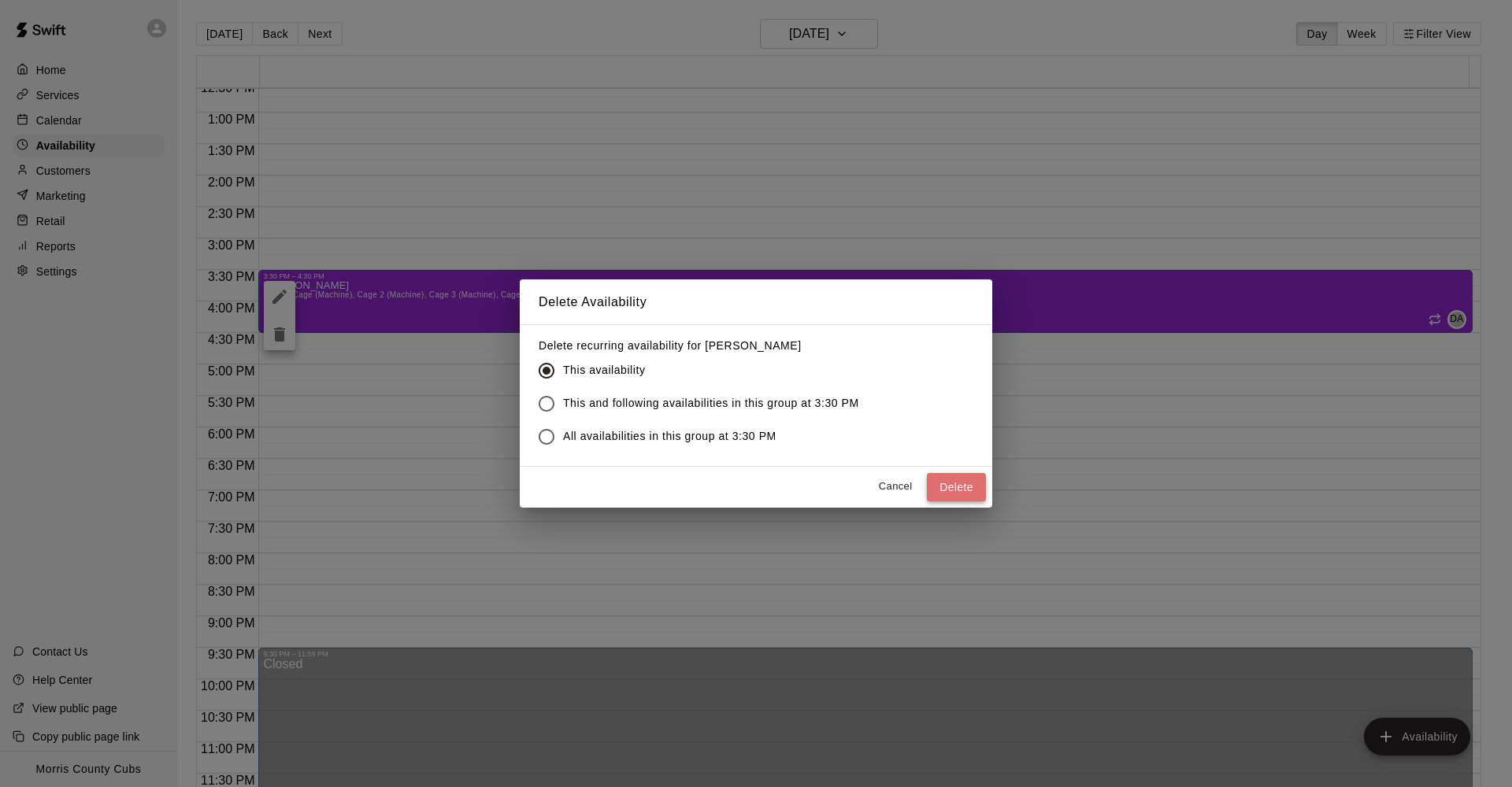
click at [949, 486] on button "Delete" at bounding box center [957, 488] width 59 height 29
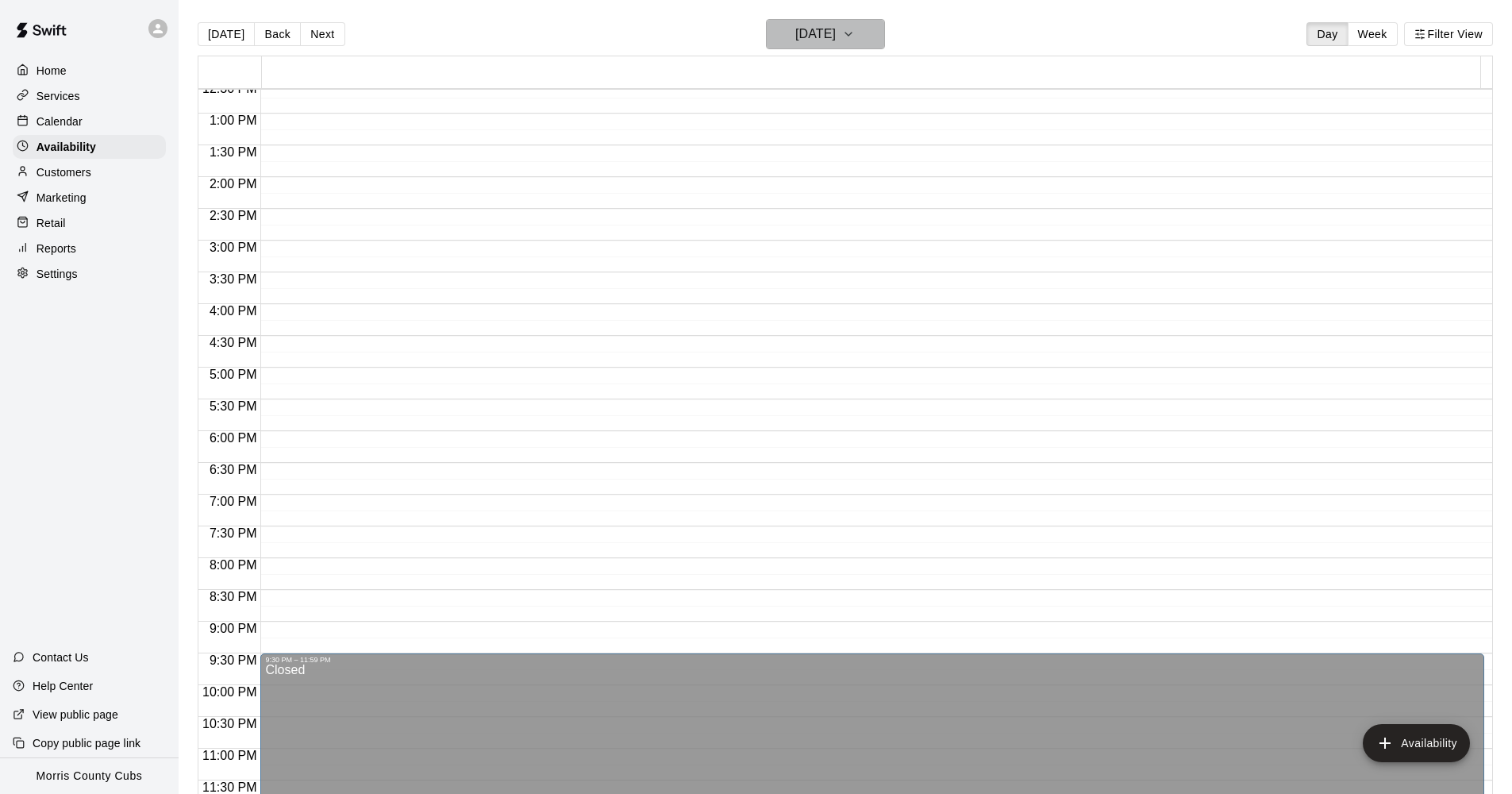
click at [855, 36] on icon "button" at bounding box center [849, 34] width 13 height 19
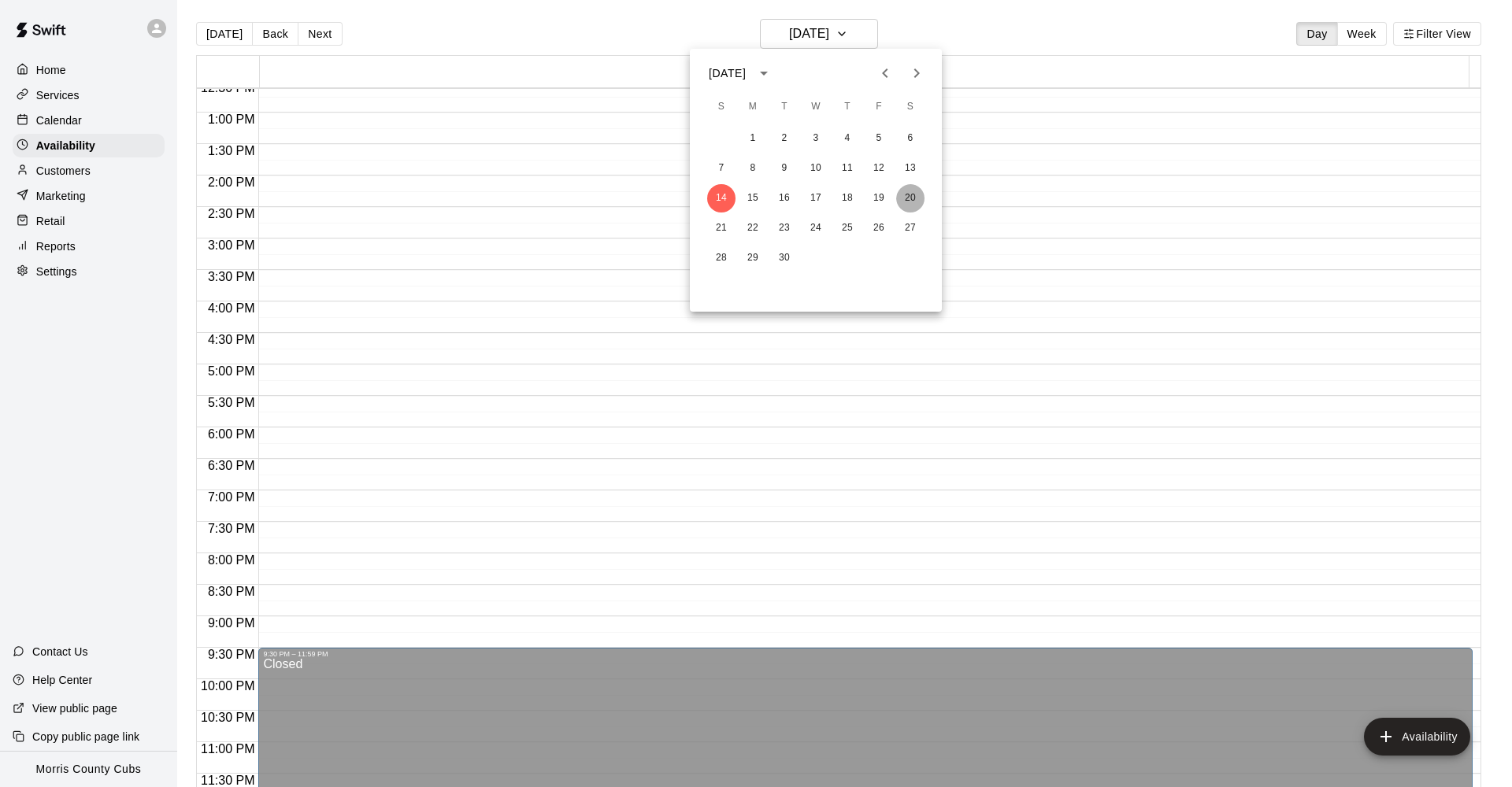
click at [905, 201] on button "20" at bounding box center [910, 198] width 28 height 28
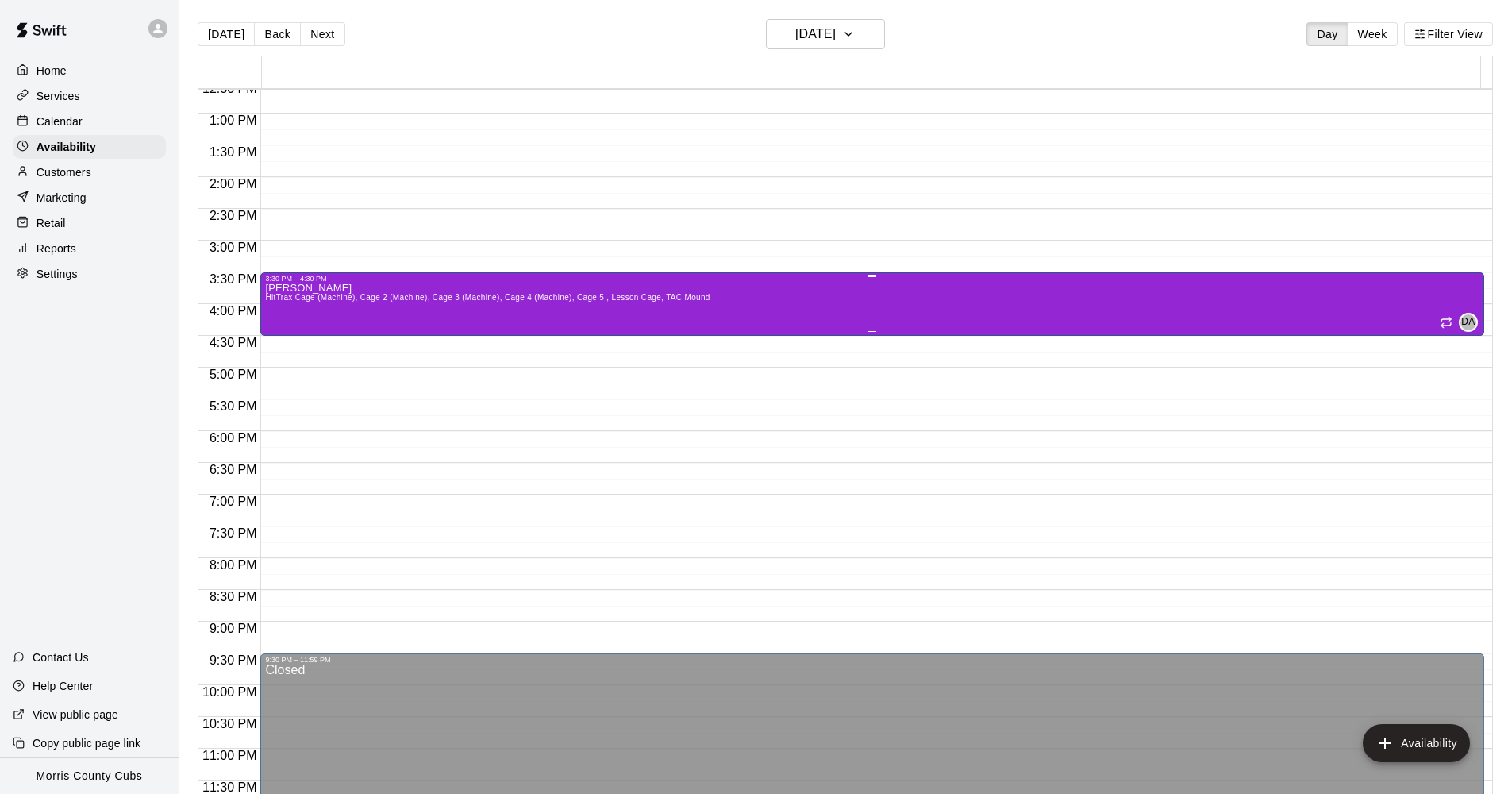
click at [864, 316] on div "[PERSON_NAME] HitTrax Cage (Machine), Cage 2 (Machine), Cage 3 (Machine), Cage …" at bounding box center [872, 679] width 1214 height 794
click at [280, 342] on icon "delete" at bounding box center [282, 338] width 11 height 15
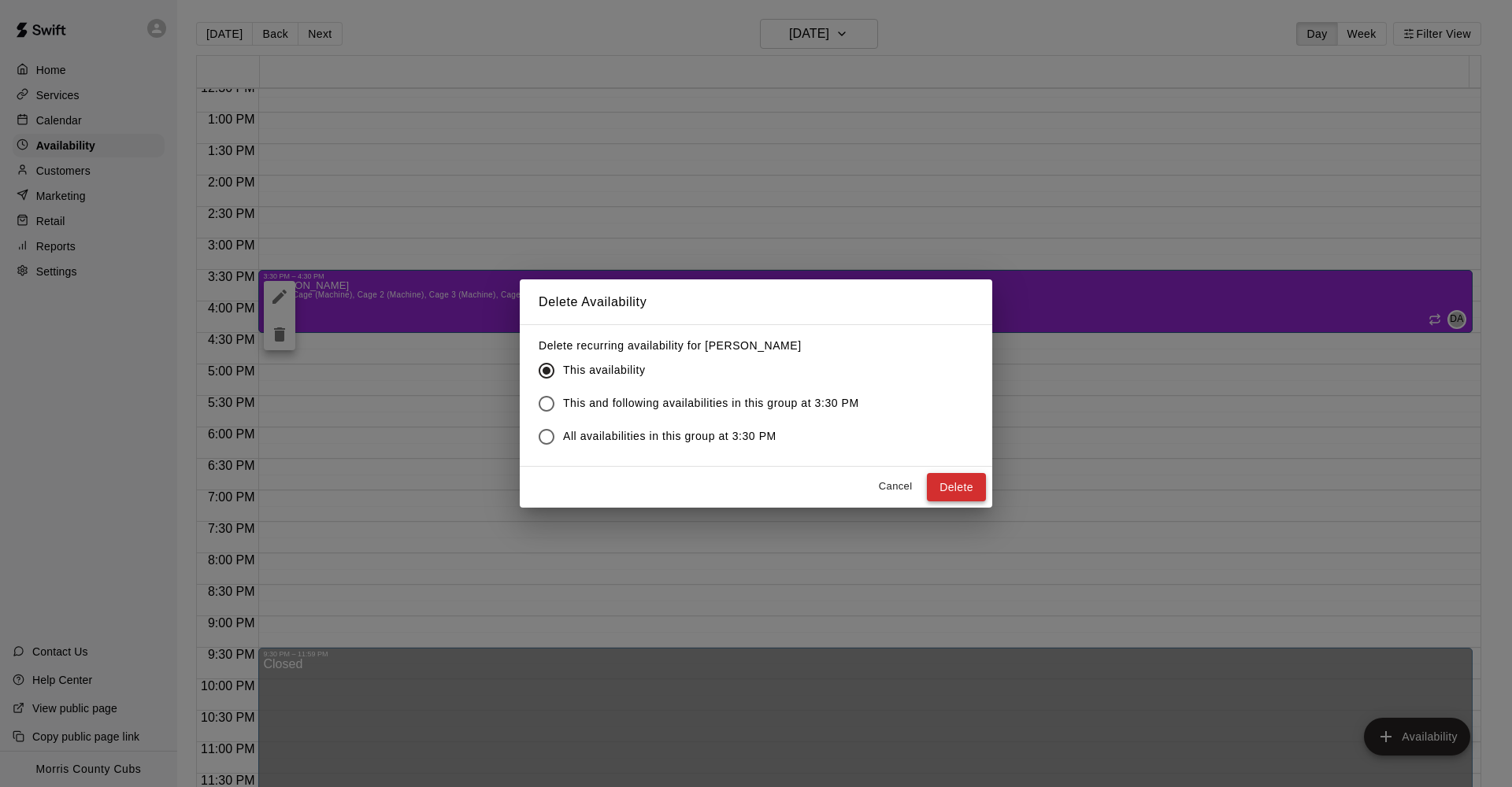
click at [933, 480] on button "Delete" at bounding box center [957, 488] width 59 height 29
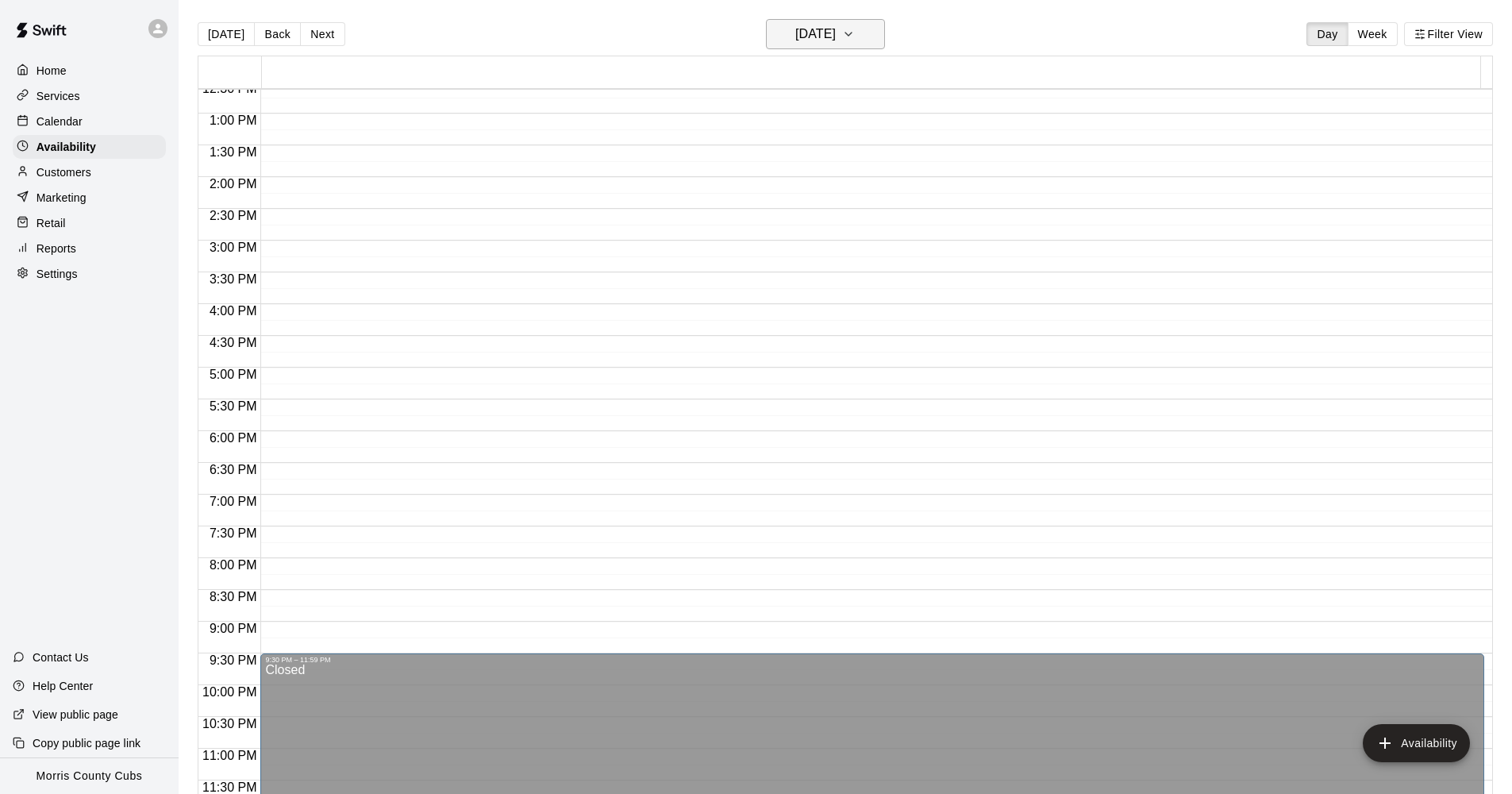
click at [881, 37] on button "[DATE]" at bounding box center [825, 34] width 119 height 30
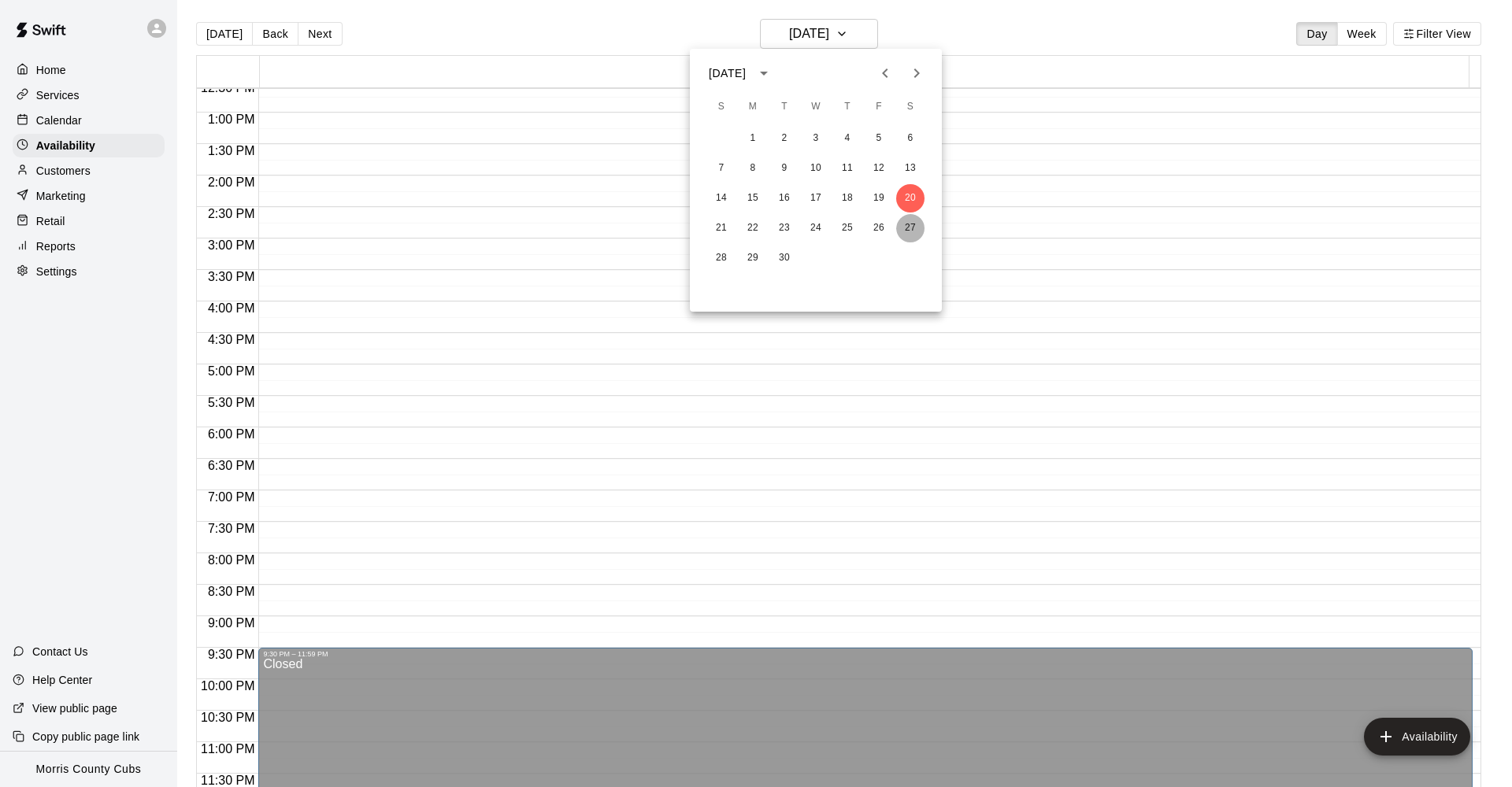
click at [908, 226] on button "27" at bounding box center [910, 228] width 28 height 28
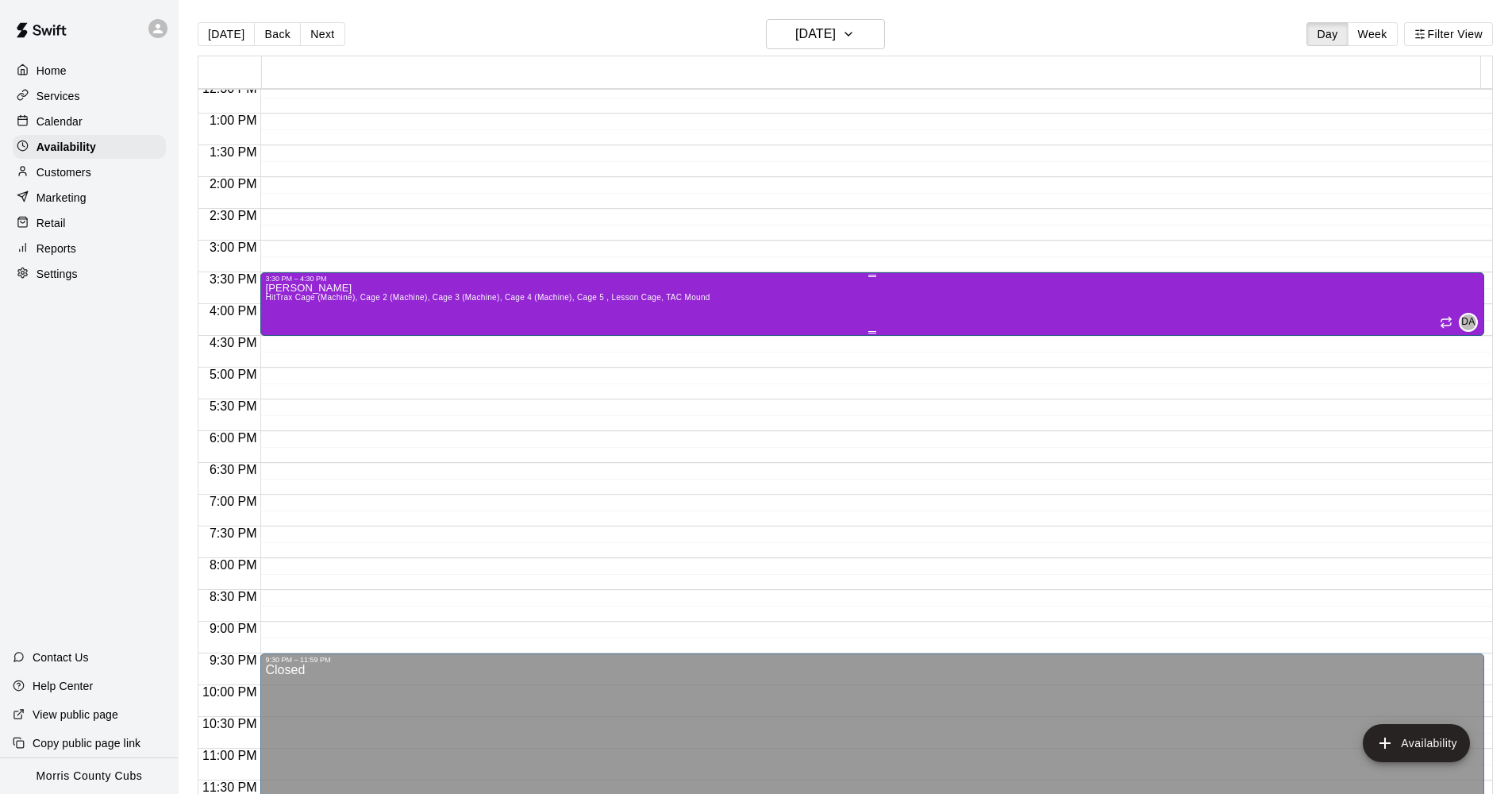
click at [792, 324] on div "[PERSON_NAME] HitTrax Cage (Machine), Cage 2 (Machine), Cage 3 (Machine), Cage …" at bounding box center [872, 679] width 1214 height 794
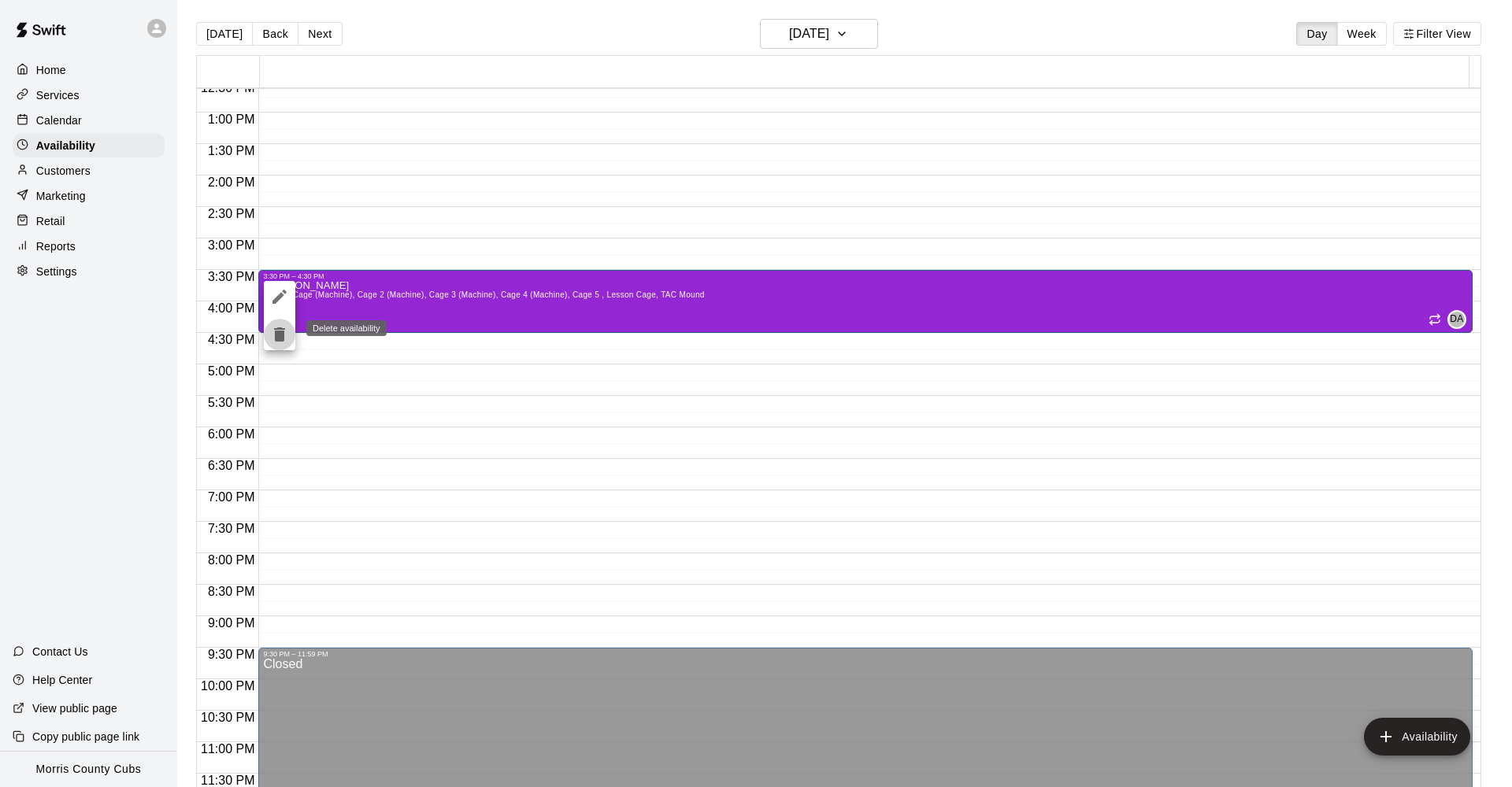
click at [284, 339] on icon "delete" at bounding box center [279, 335] width 11 height 14
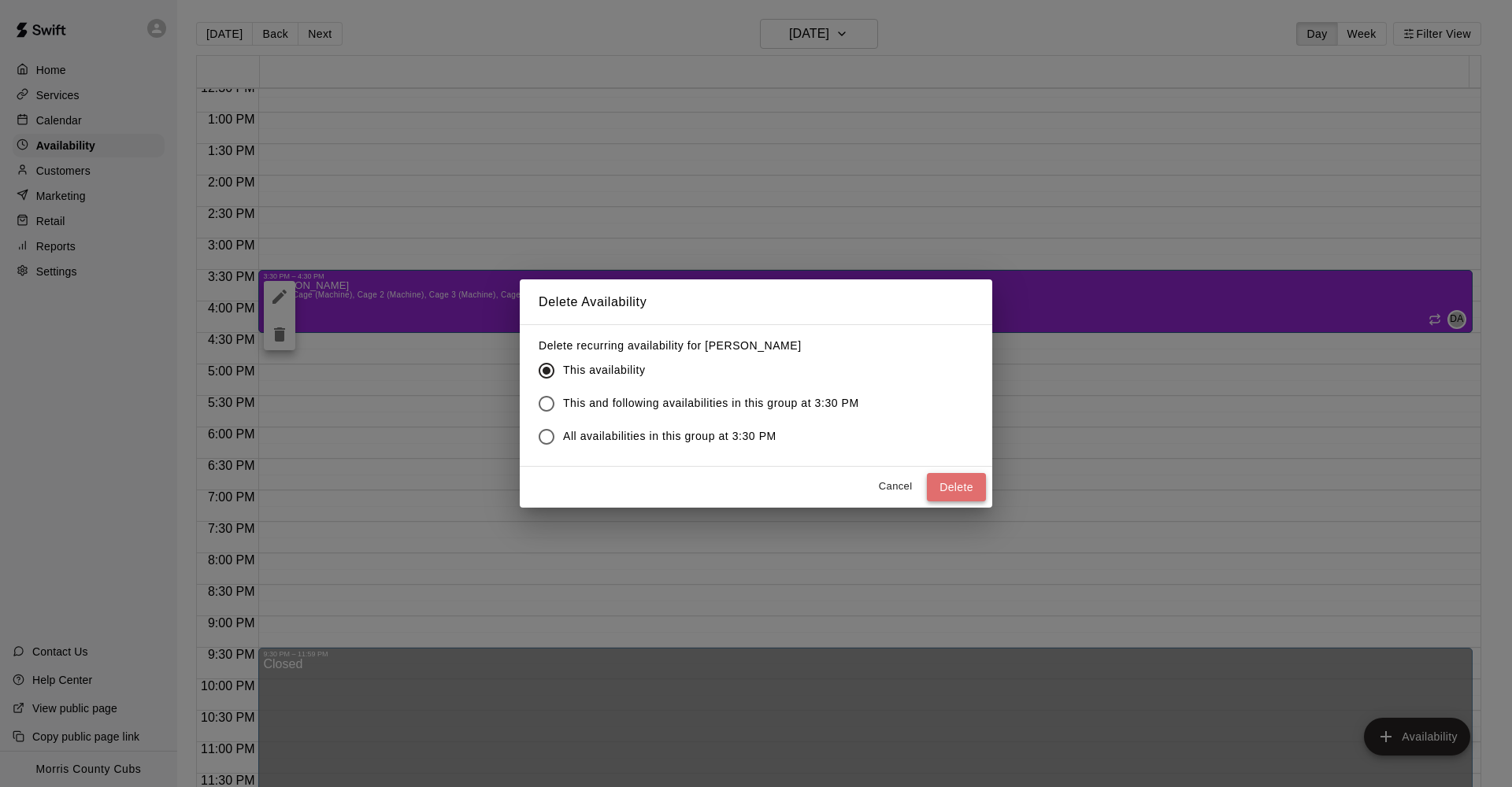
click at [957, 488] on button "Delete" at bounding box center [957, 488] width 59 height 29
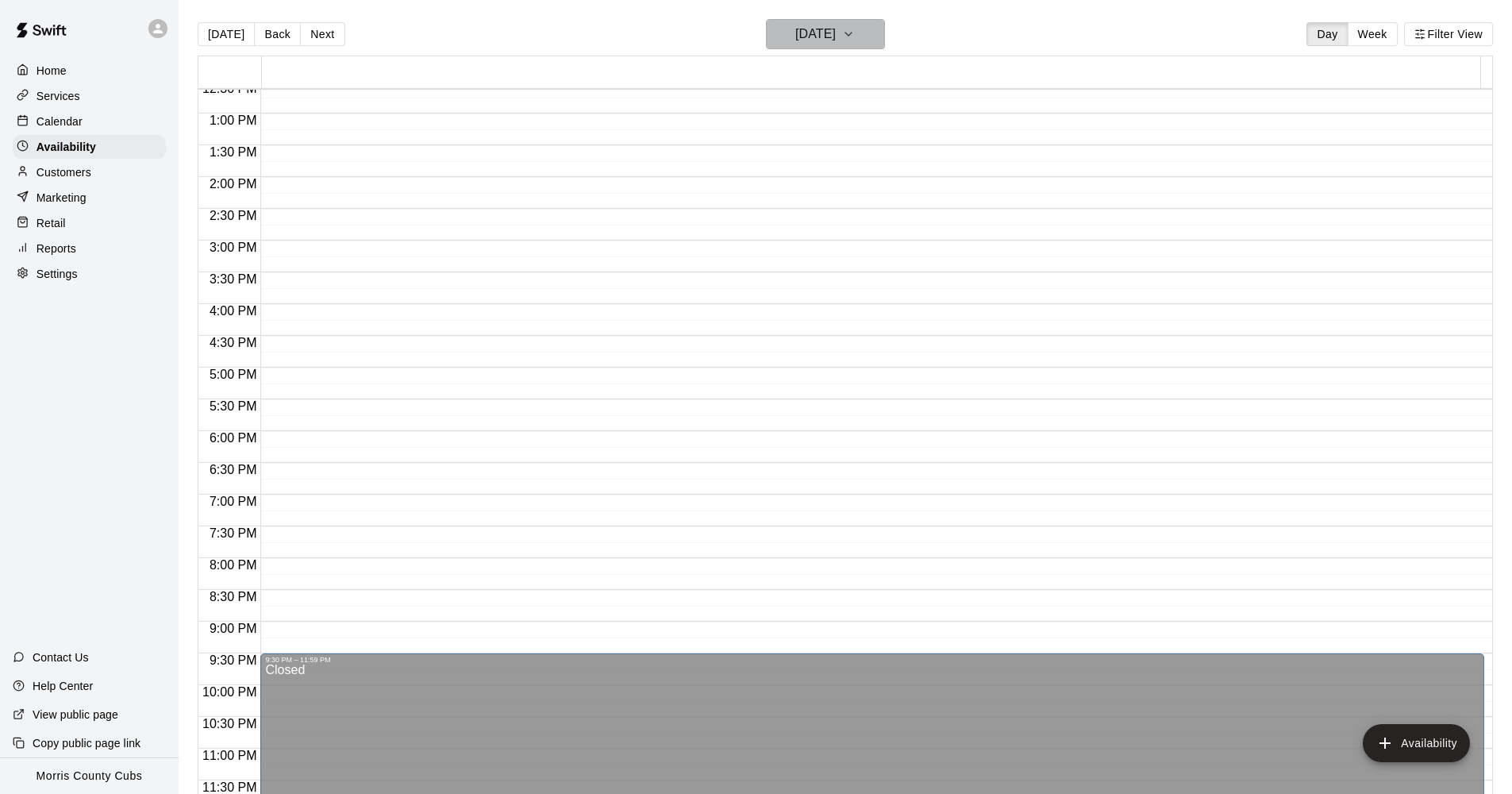
click at [855, 40] on icon "button" at bounding box center [849, 34] width 13 height 19
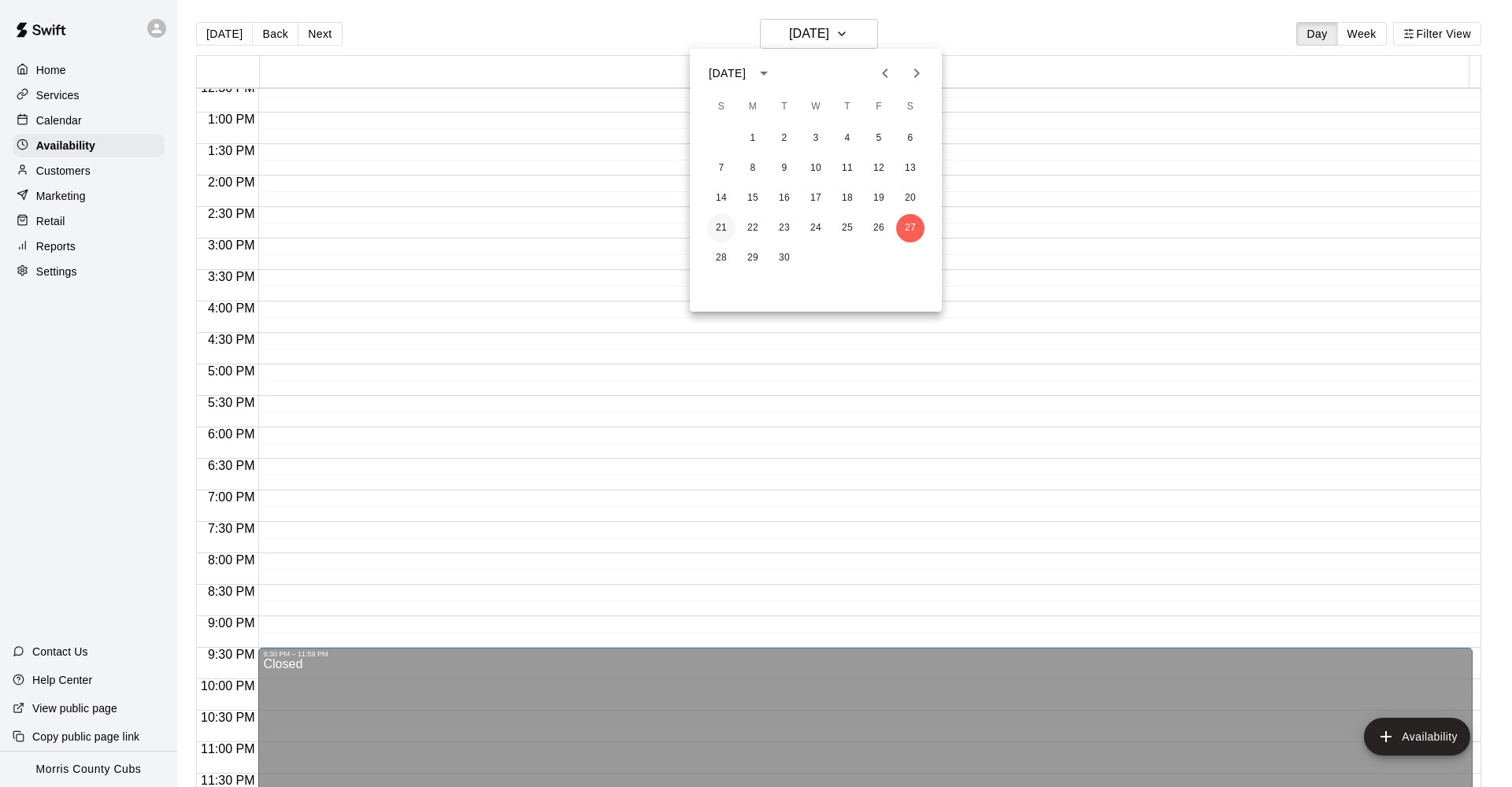
click at [717, 230] on button "21" at bounding box center [721, 228] width 28 height 28
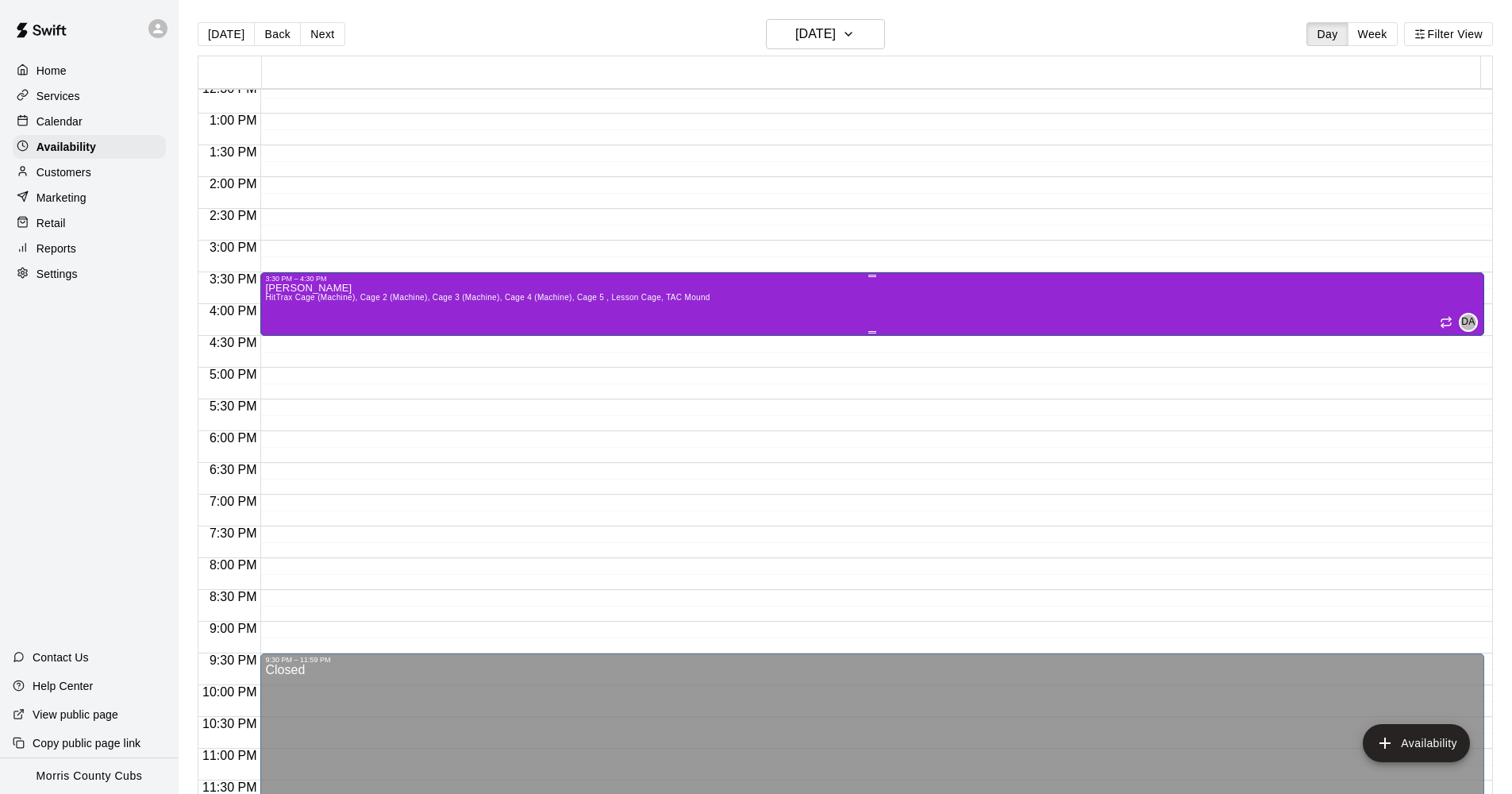
click at [630, 294] on span "HitTrax Cage (Machine), Cage 2 (Machine), Cage 3 (Machine), Cage 4 (Machine), C…" at bounding box center [487, 297] width 444 height 9
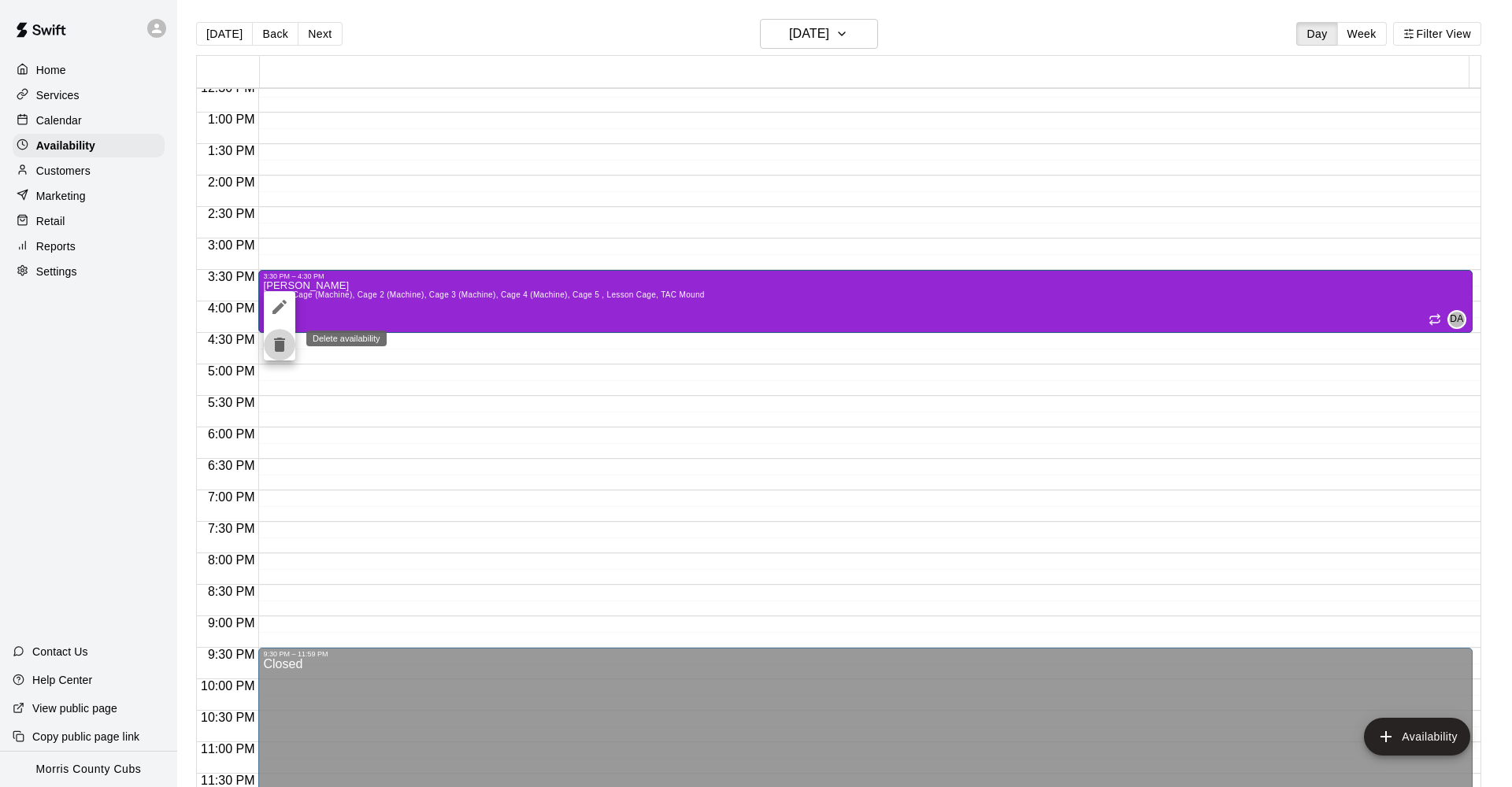
click at [285, 347] on icon "delete" at bounding box center [280, 345] width 19 height 19
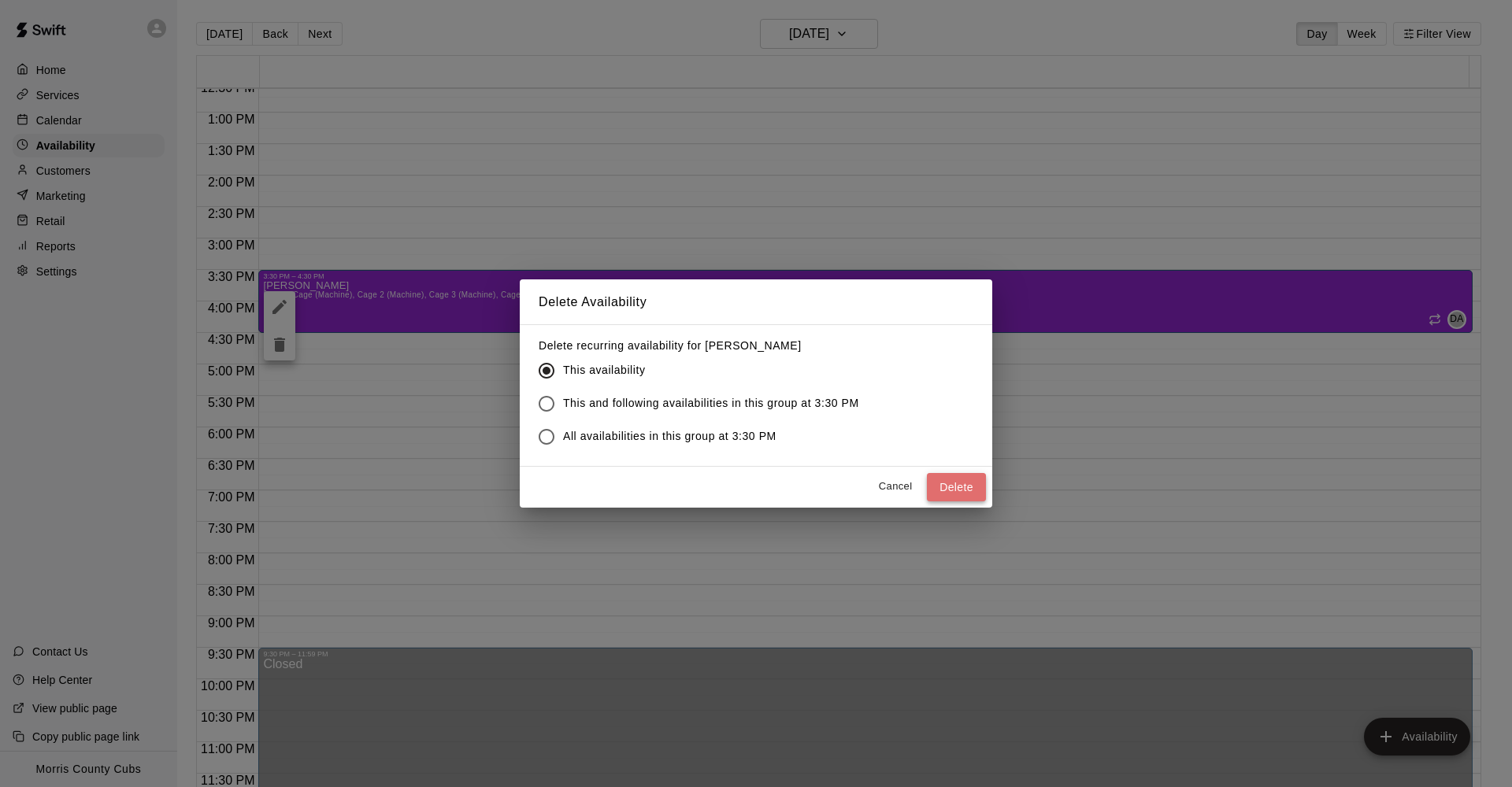
click at [932, 485] on button "Delete" at bounding box center [957, 488] width 59 height 29
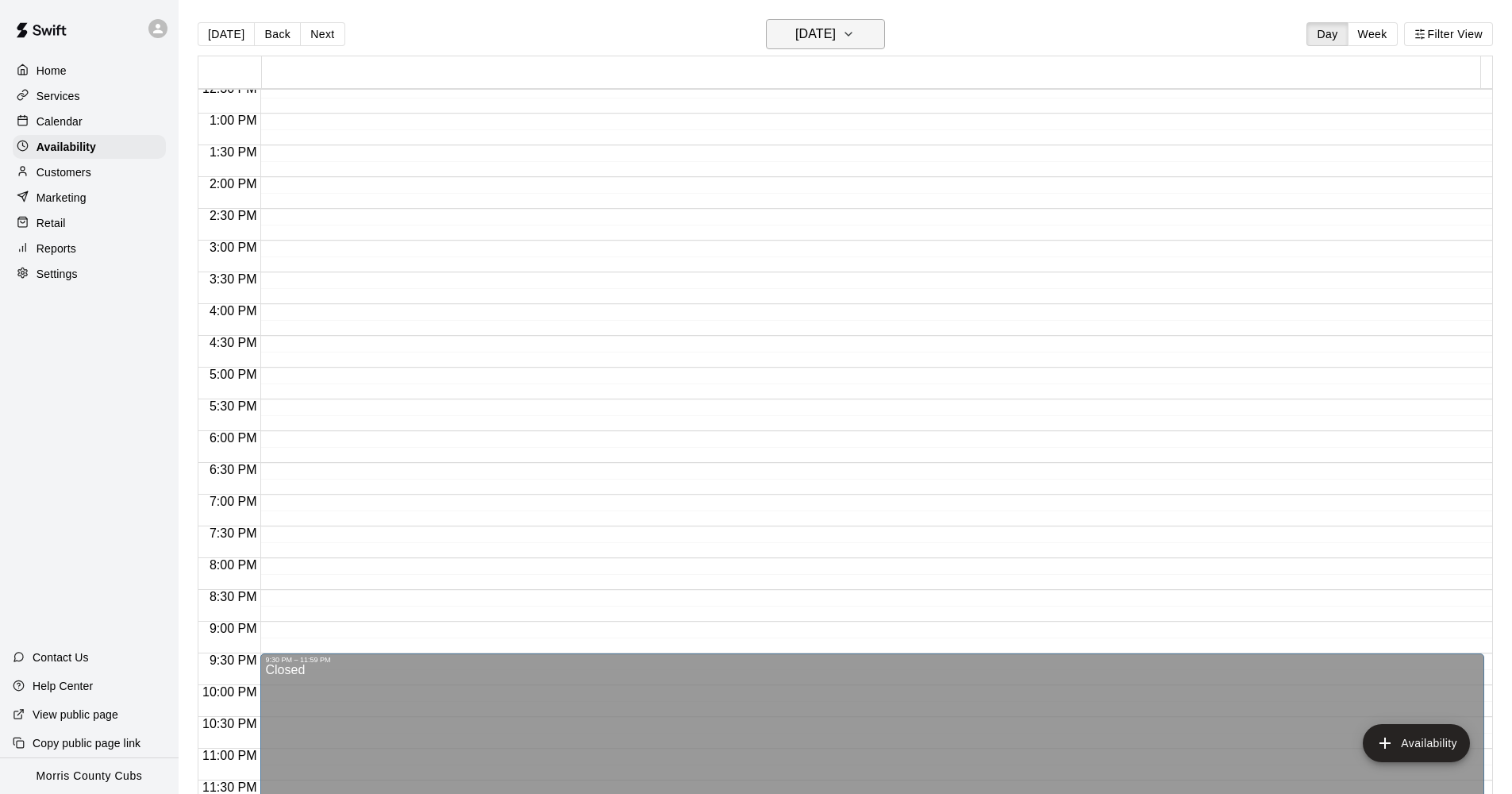
click at [855, 36] on icon "button" at bounding box center [849, 34] width 13 height 19
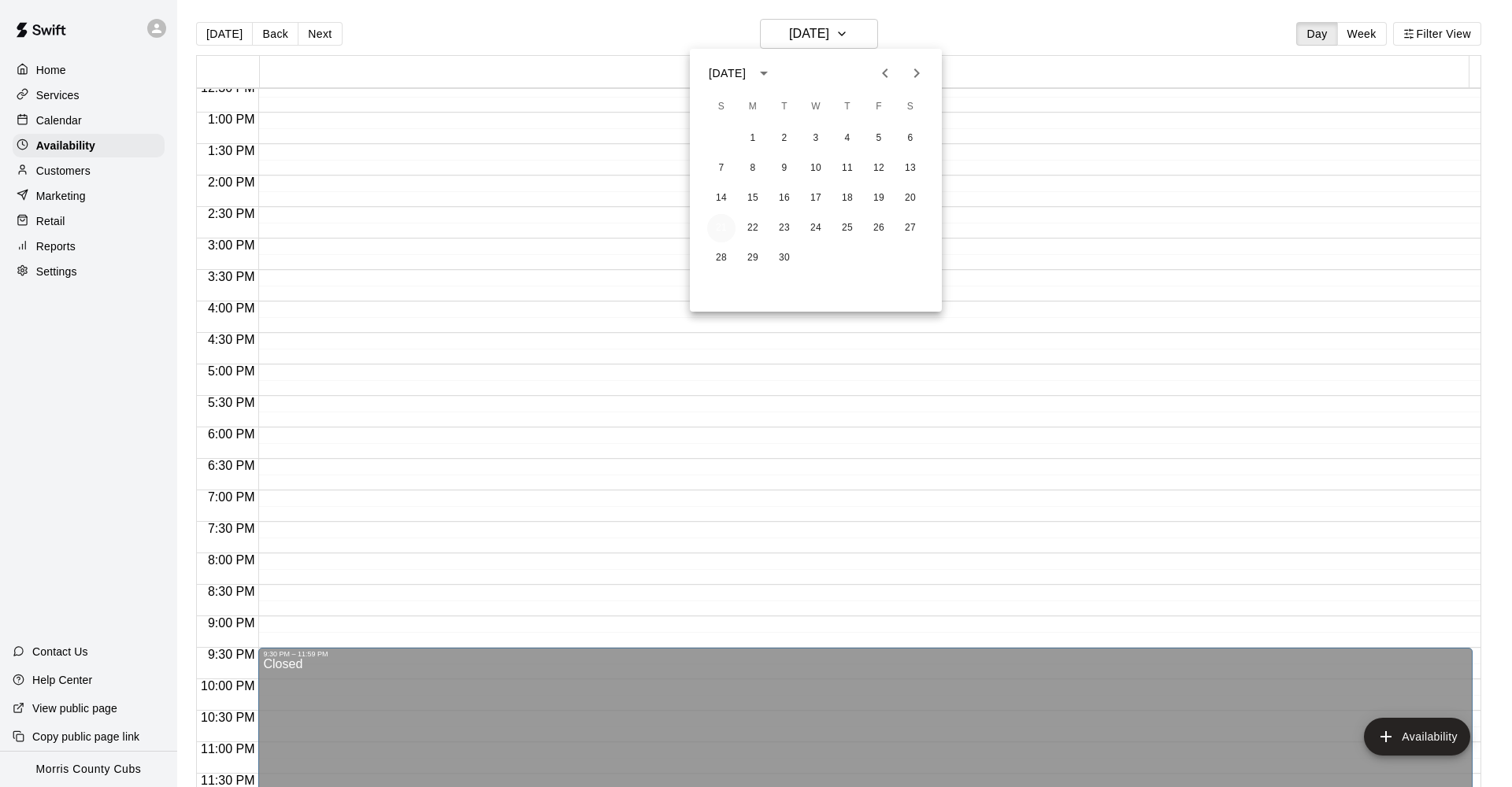
click at [723, 226] on button "21" at bounding box center [721, 228] width 28 height 28
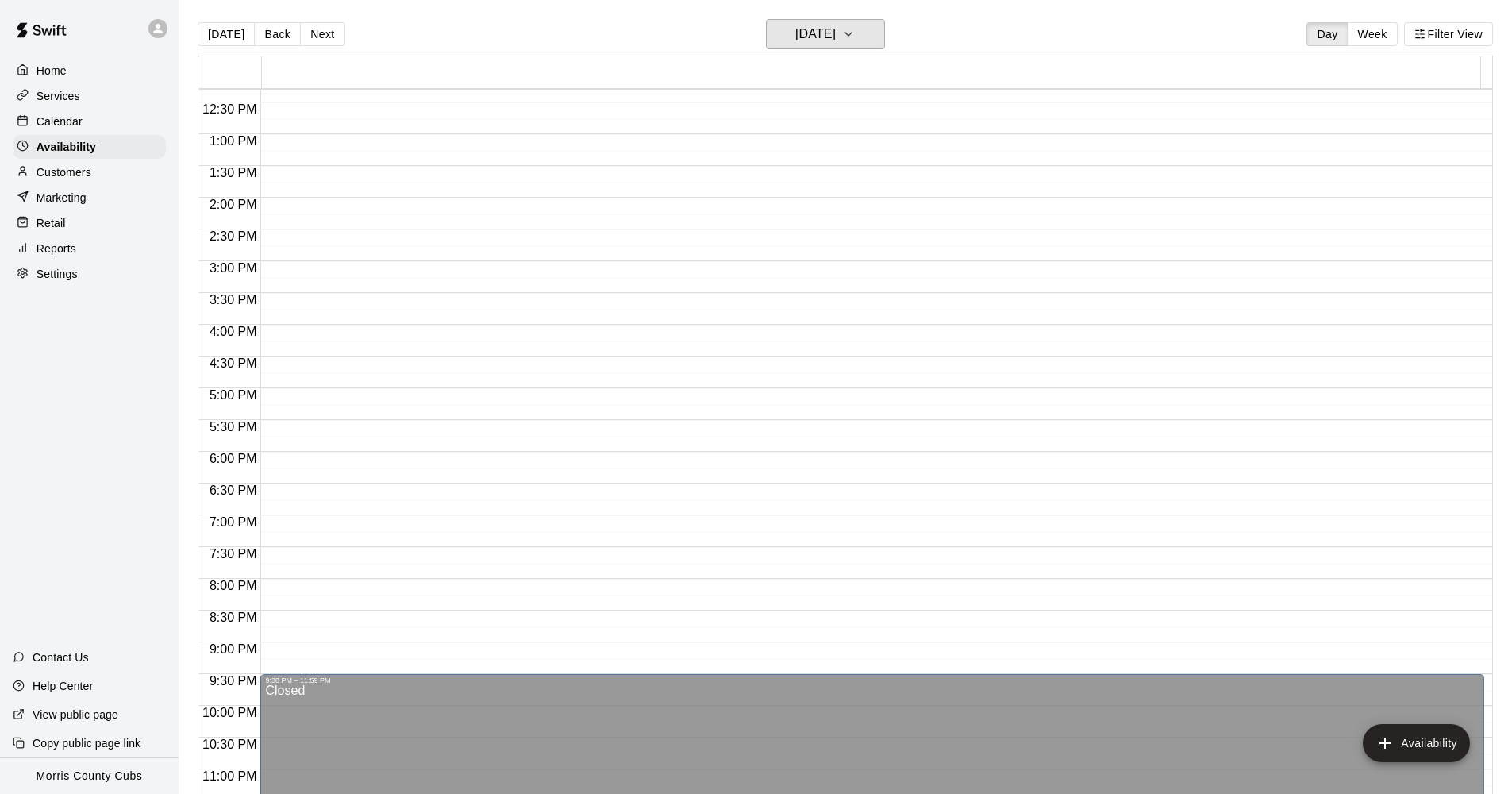
scroll to position [788, 0]
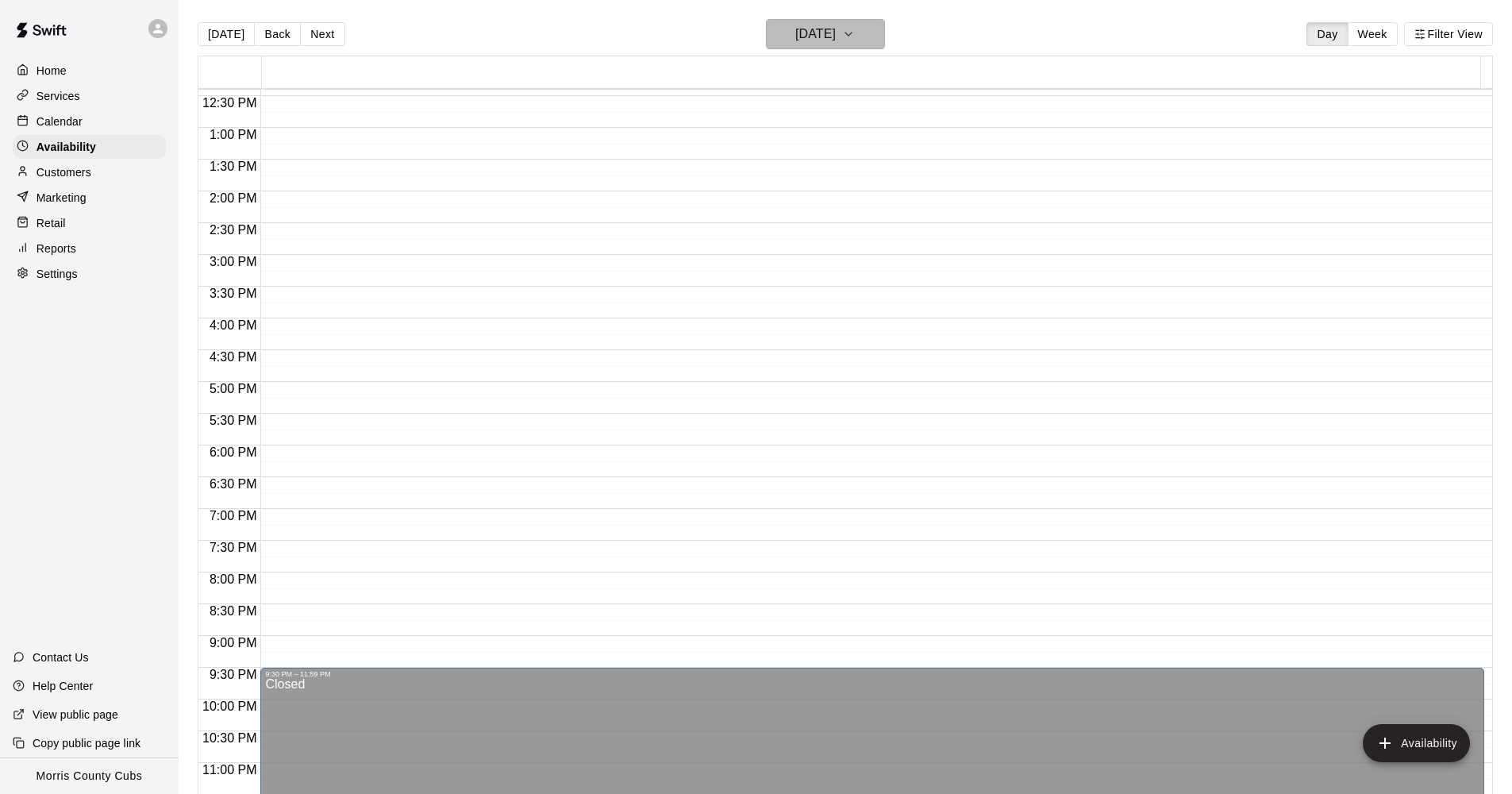
click at [878, 36] on button "[DATE]" at bounding box center [825, 34] width 119 height 30
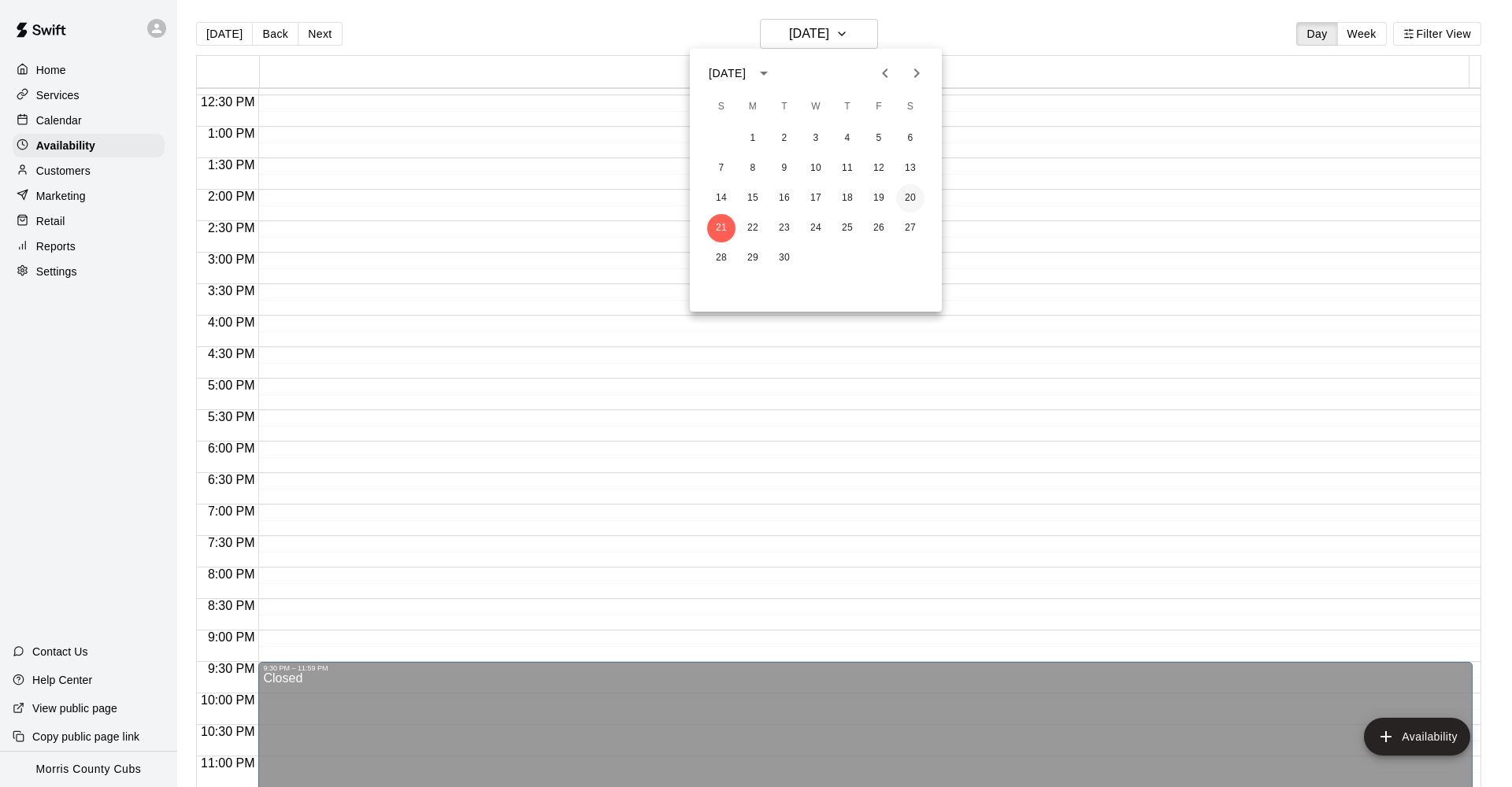
click at [914, 202] on button "20" at bounding box center [910, 198] width 28 height 28
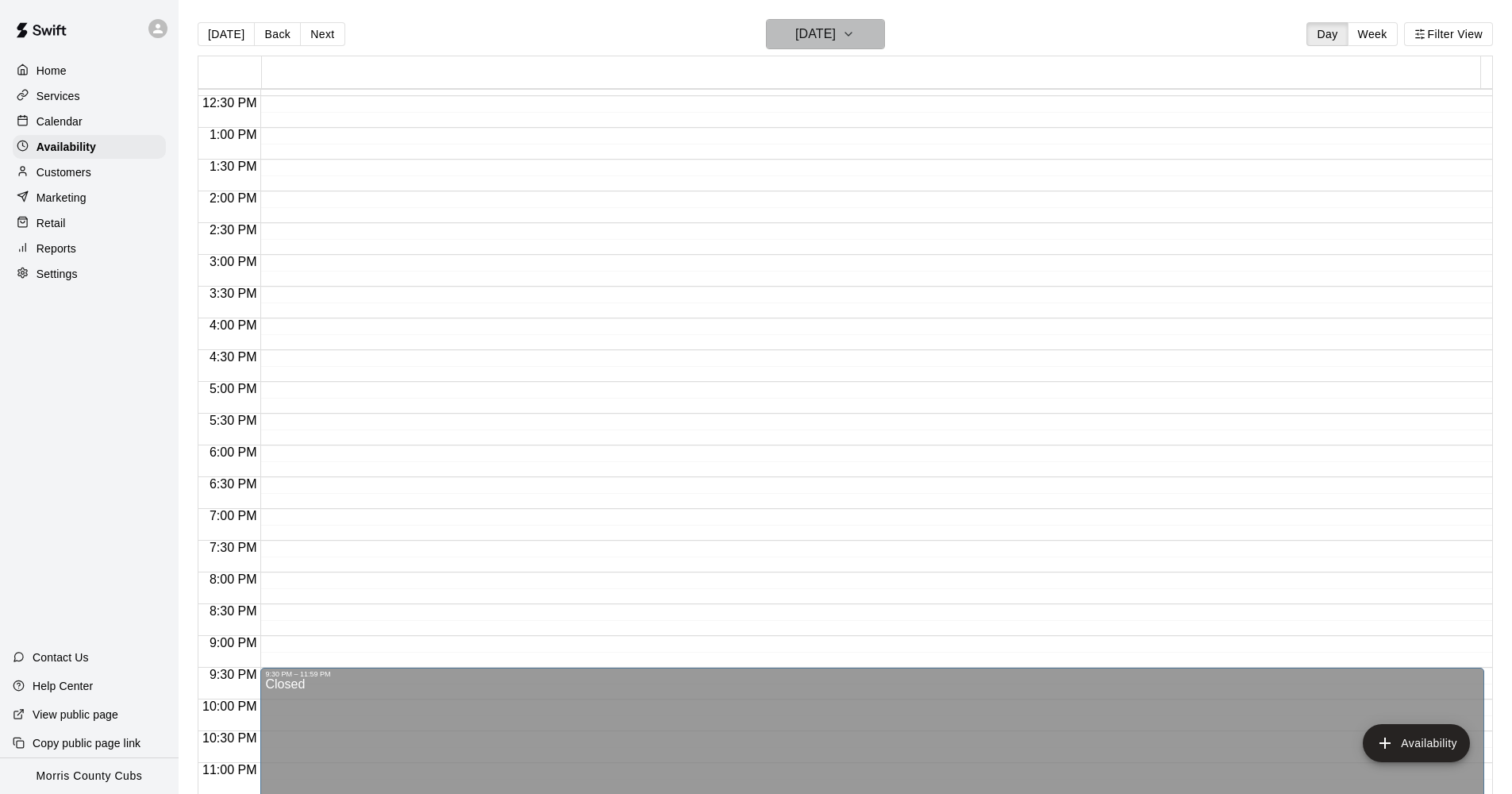
click at [855, 34] on icon "button" at bounding box center [849, 34] width 13 height 19
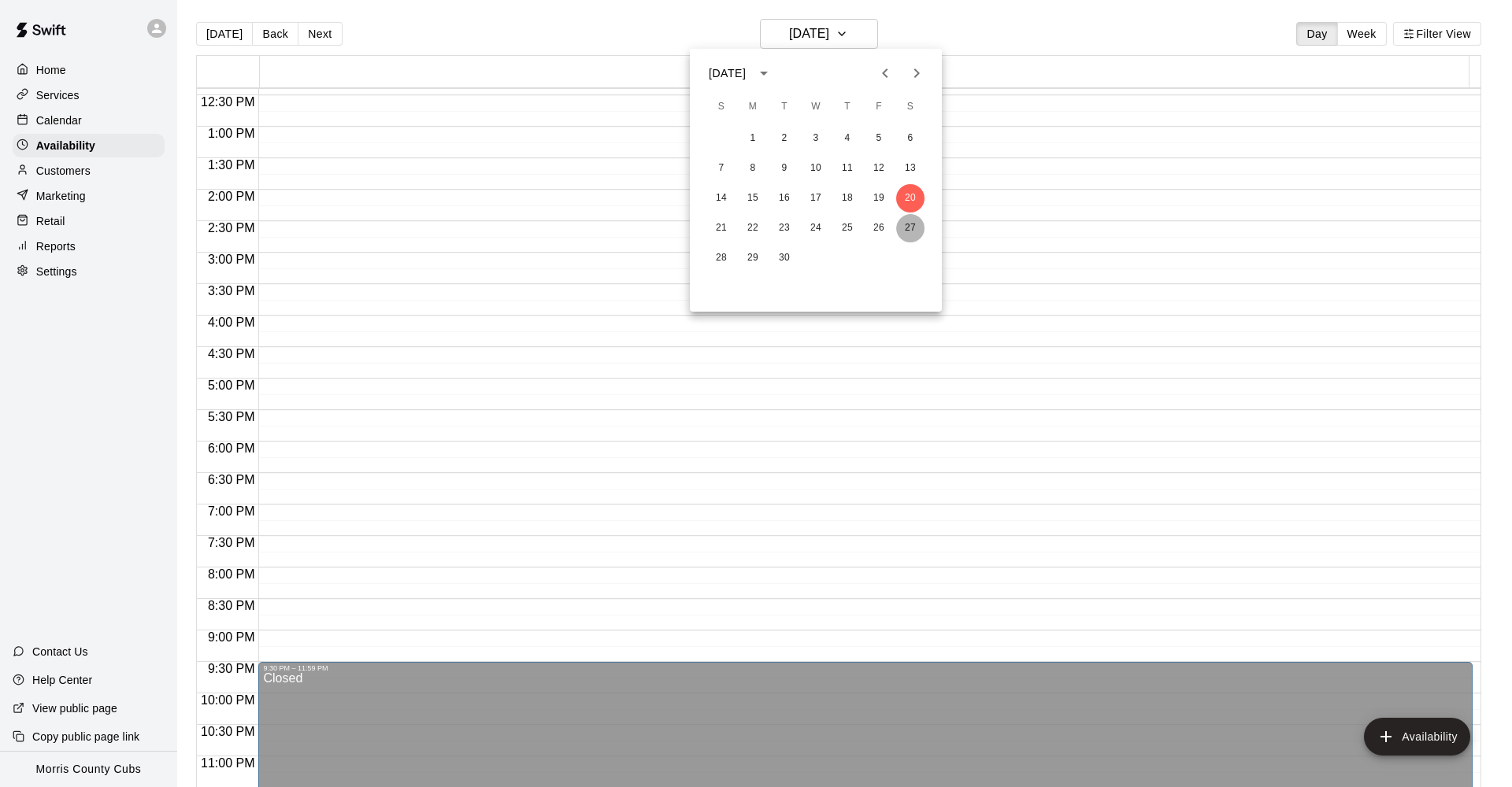
click at [912, 229] on button "27" at bounding box center [910, 228] width 28 height 28
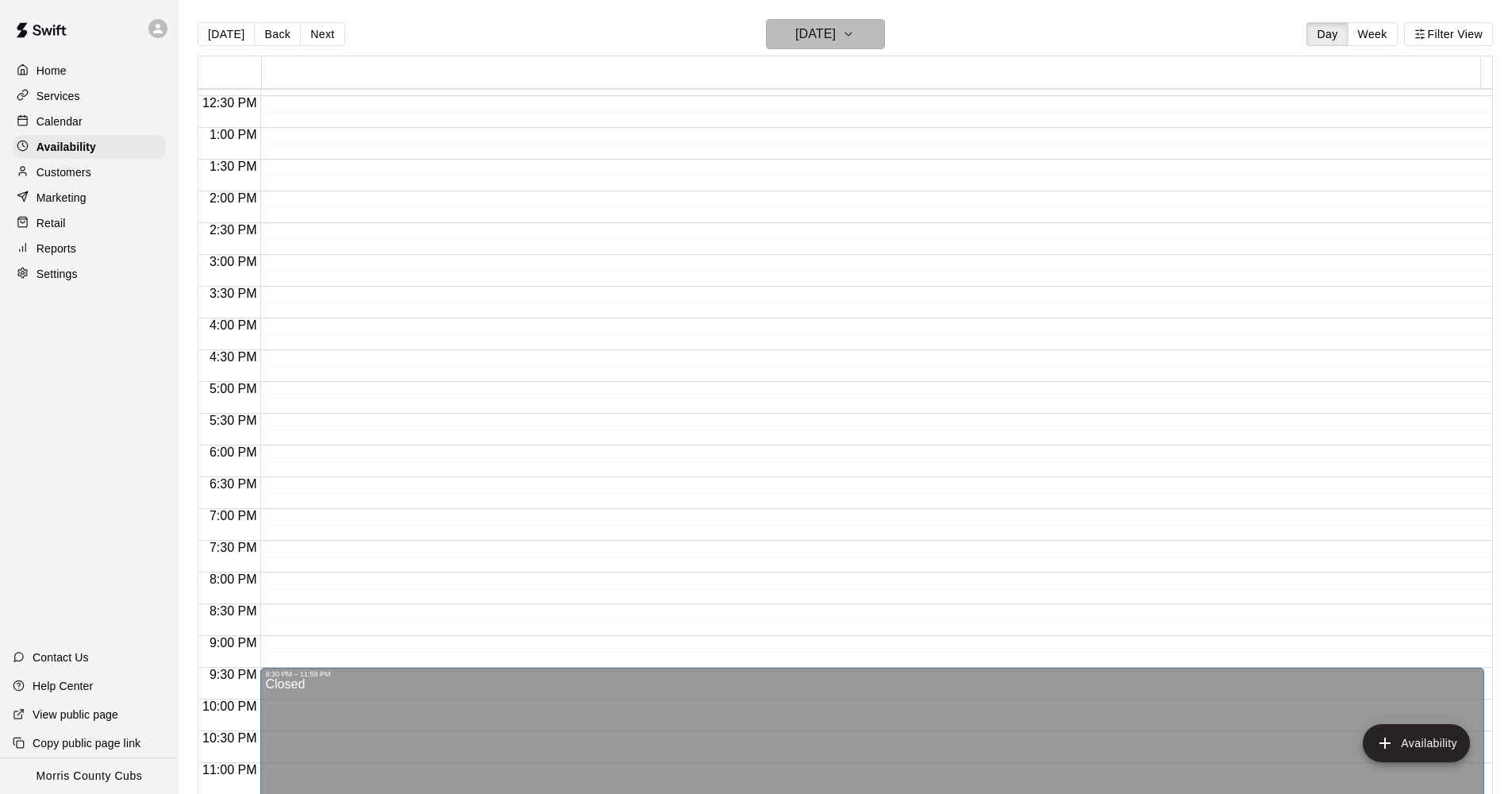
click at [855, 39] on icon "button" at bounding box center [849, 34] width 13 height 19
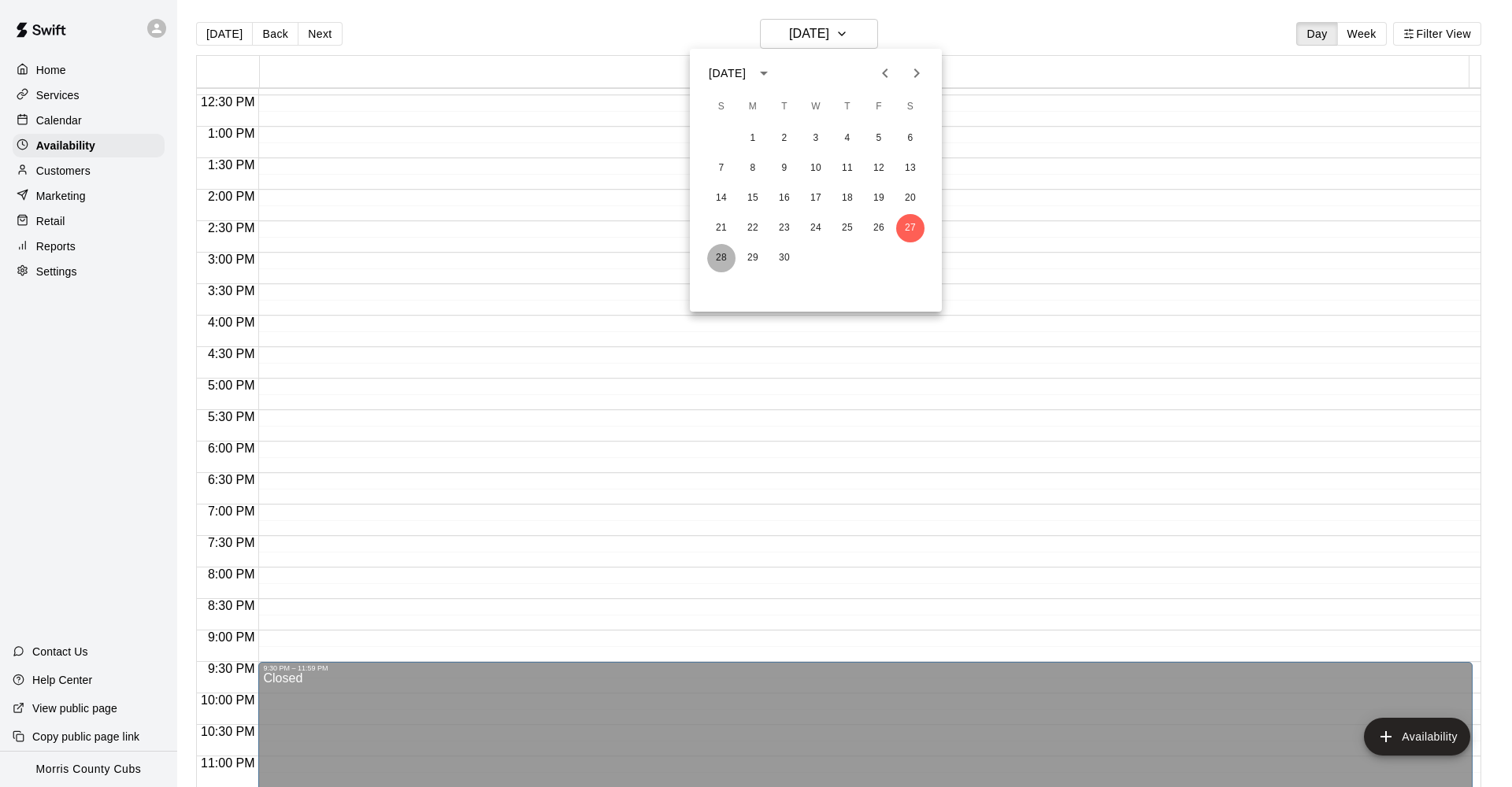
click at [709, 262] on button "28" at bounding box center [721, 258] width 28 height 28
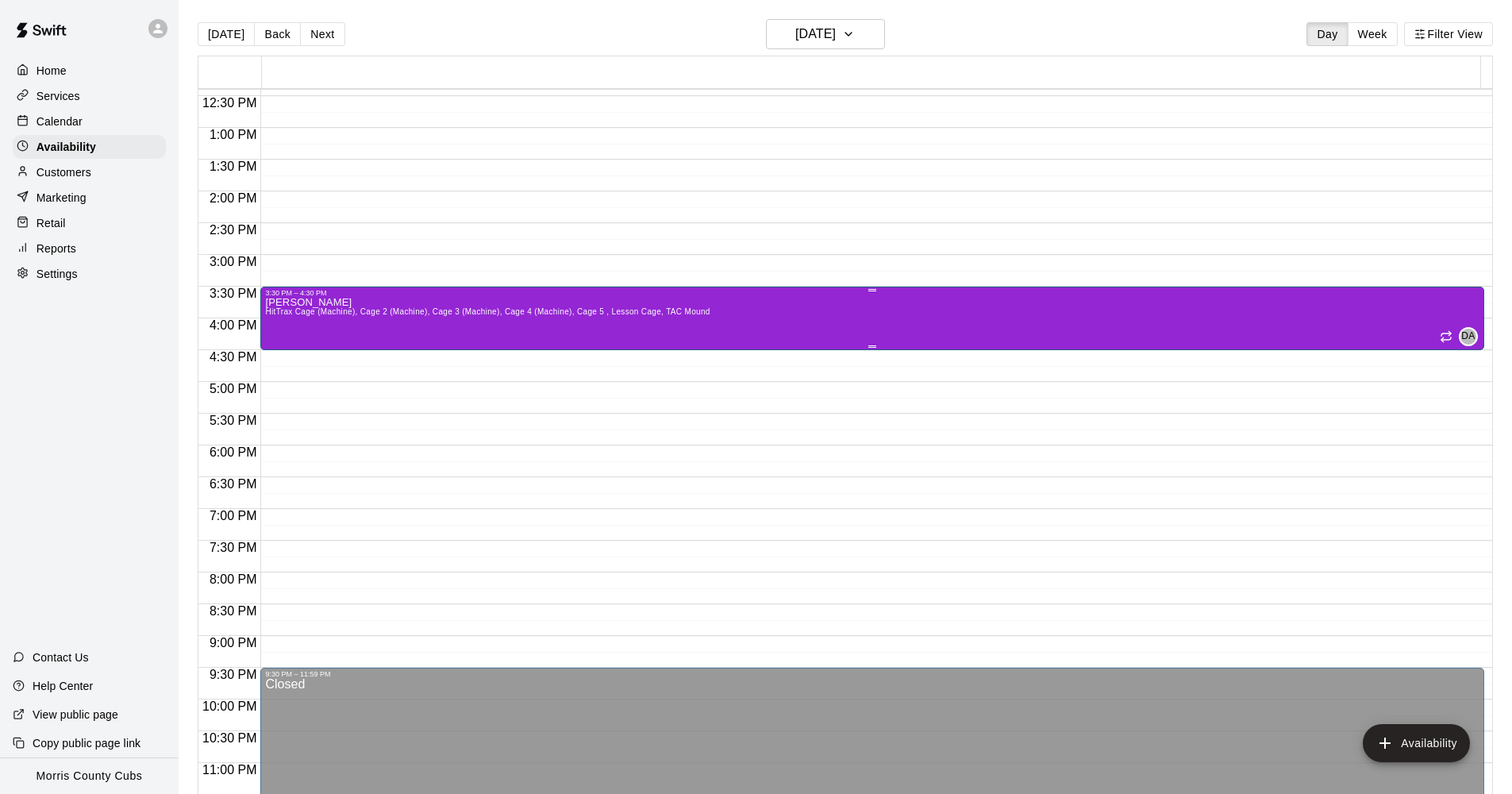
click at [608, 331] on div "[PERSON_NAME] HitTrax Cage (Machine), Cage 2 (Machine), Cage 3 (Machine), Cage …" at bounding box center [487, 694] width 444 height 794
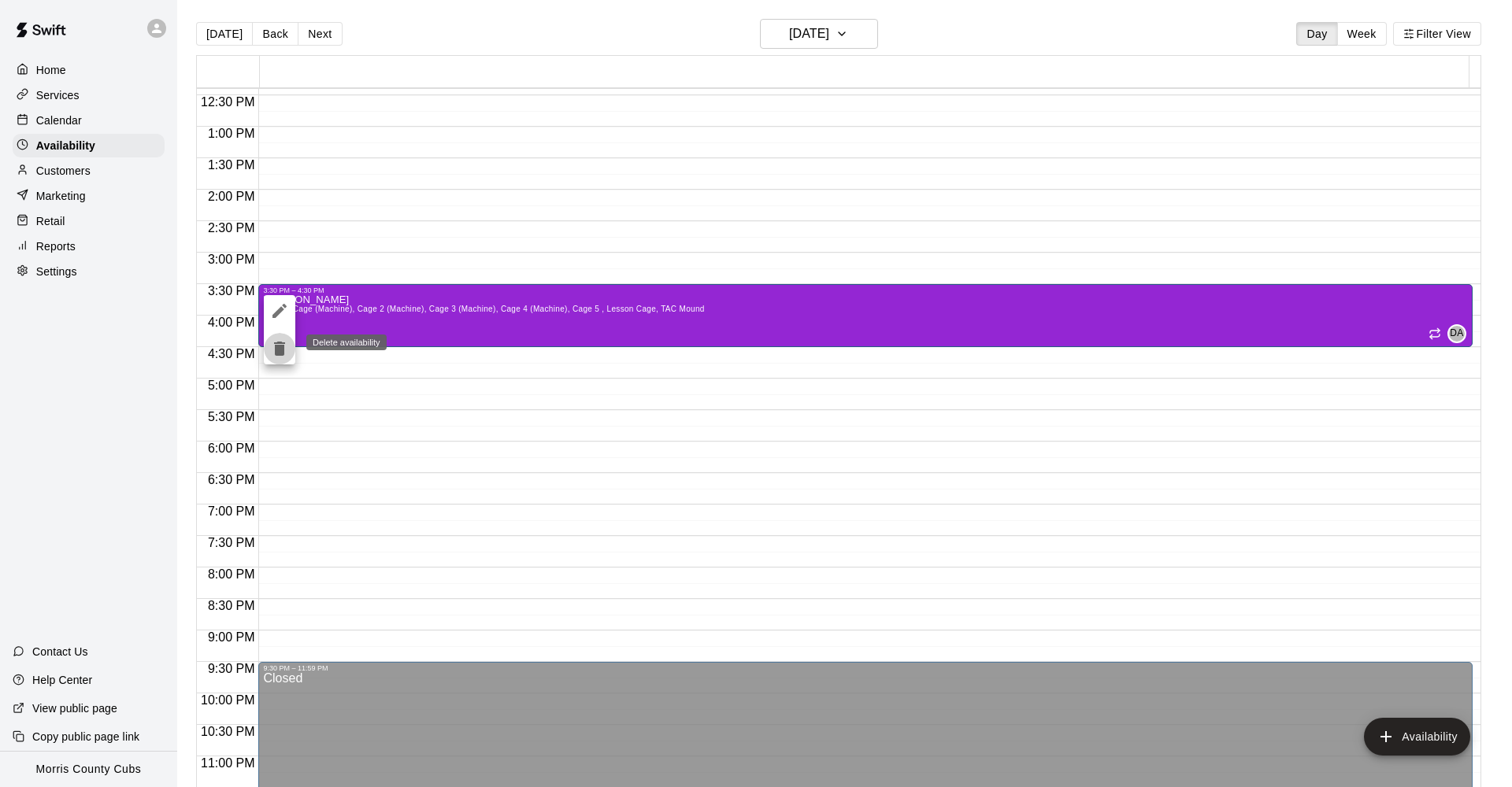
click at [286, 350] on icon "delete" at bounding box center [280, 349] width 19 height 19
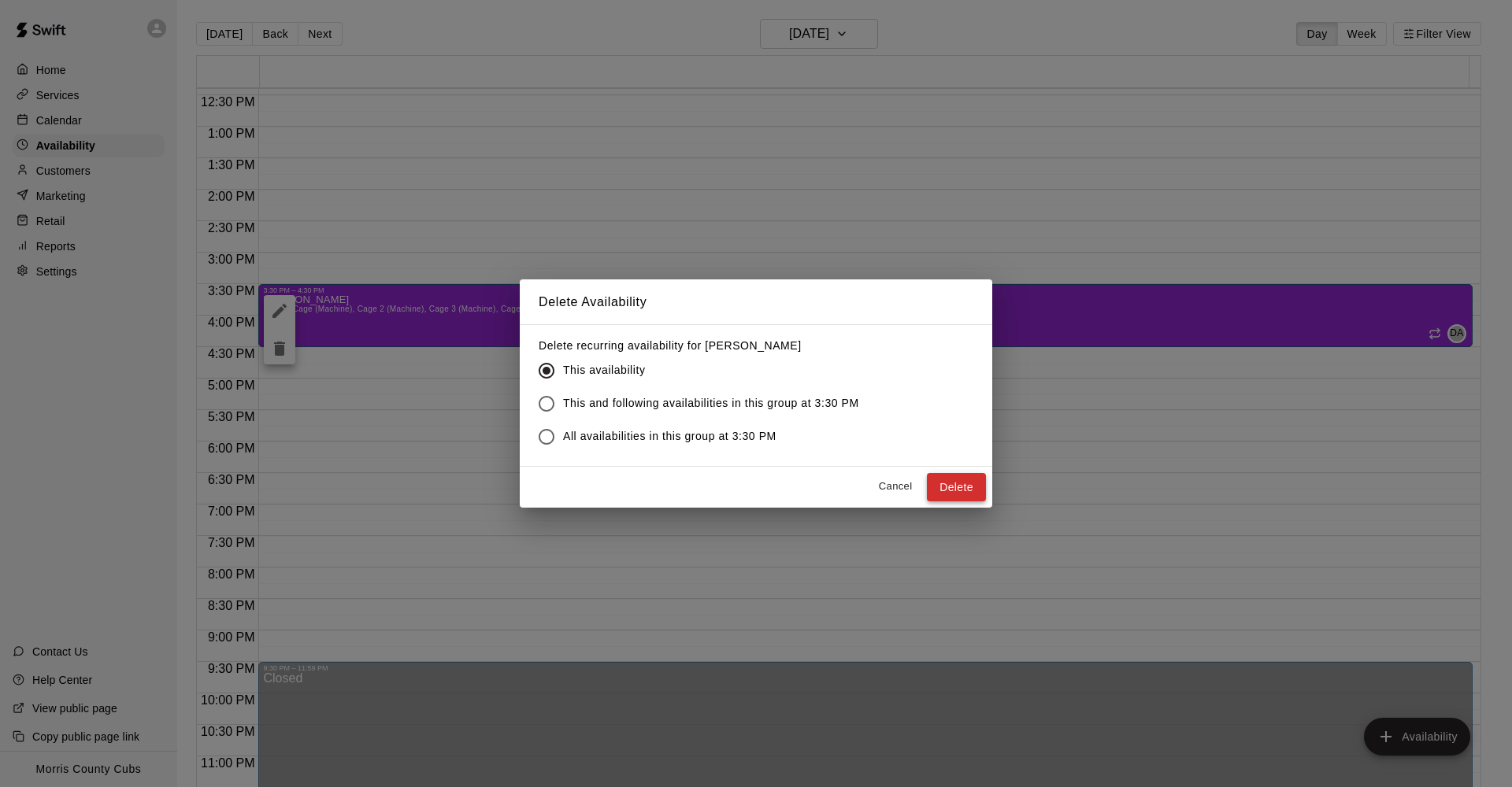
click at [949, 487] on button "Delete" at bounding box center [957, 488] width 59 height 29
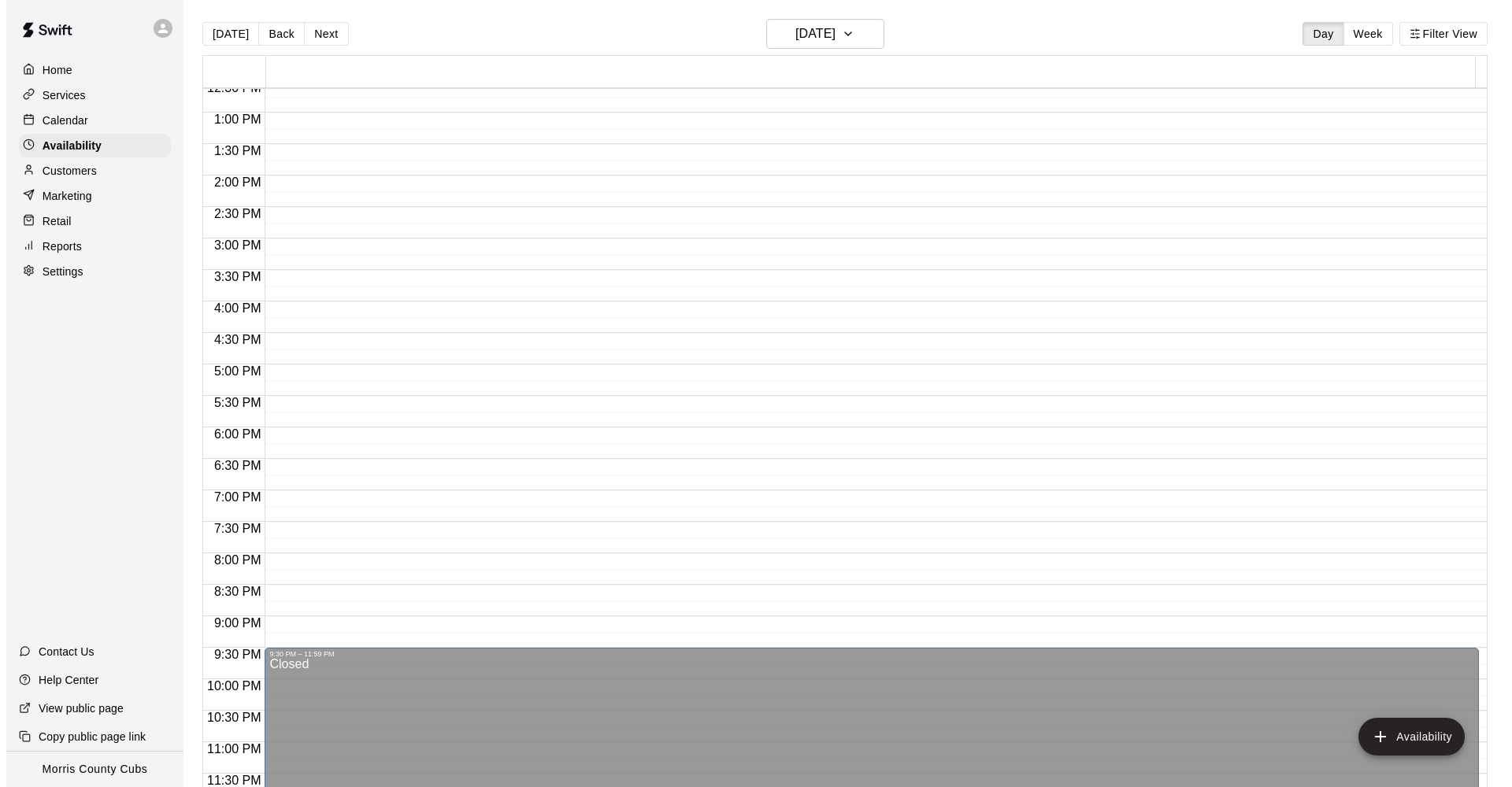
scroll to position [25, 0]
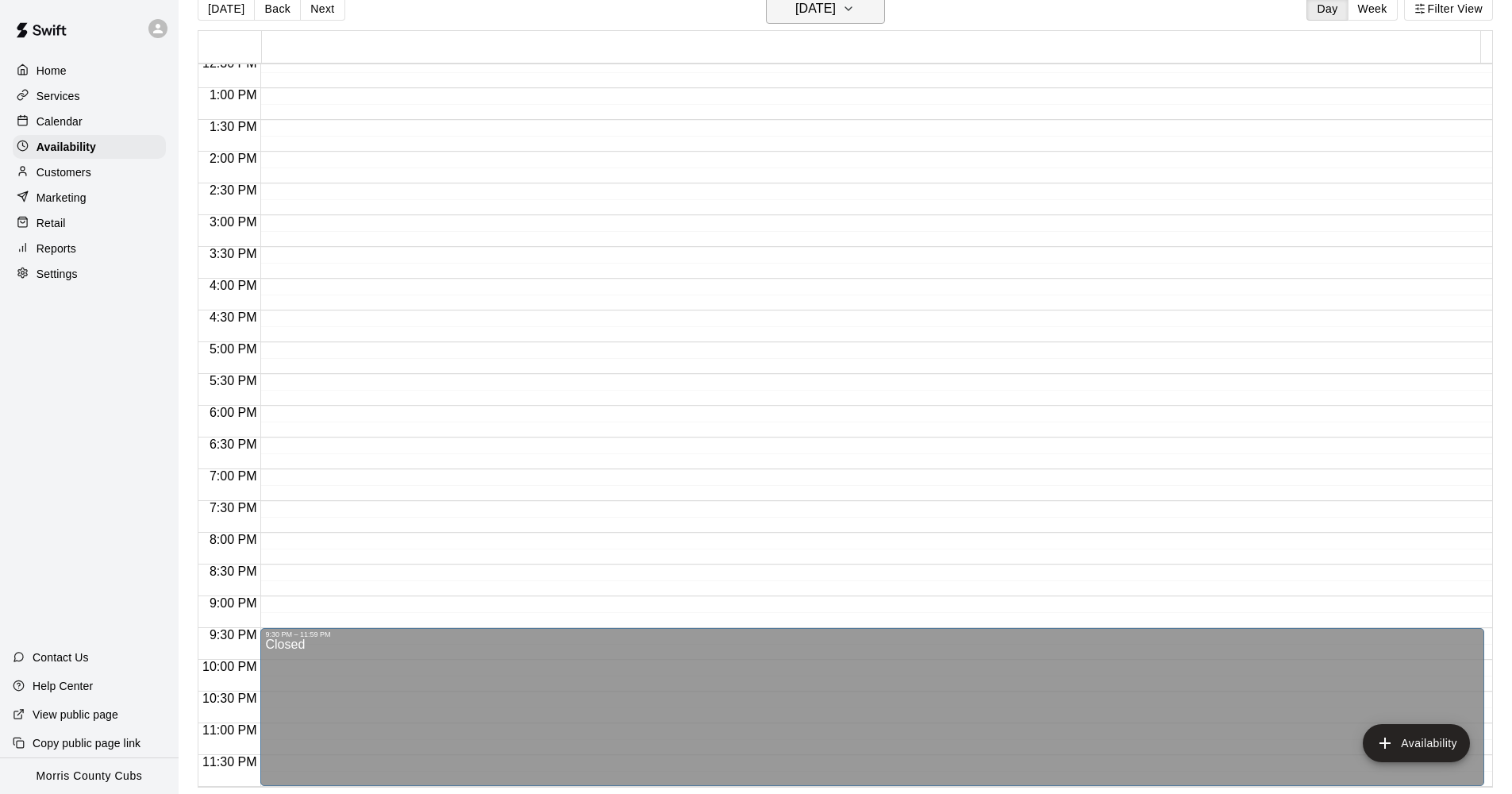
click at [855, 16] on icon "button" at bounding box center [849, 9] width 13 height 19
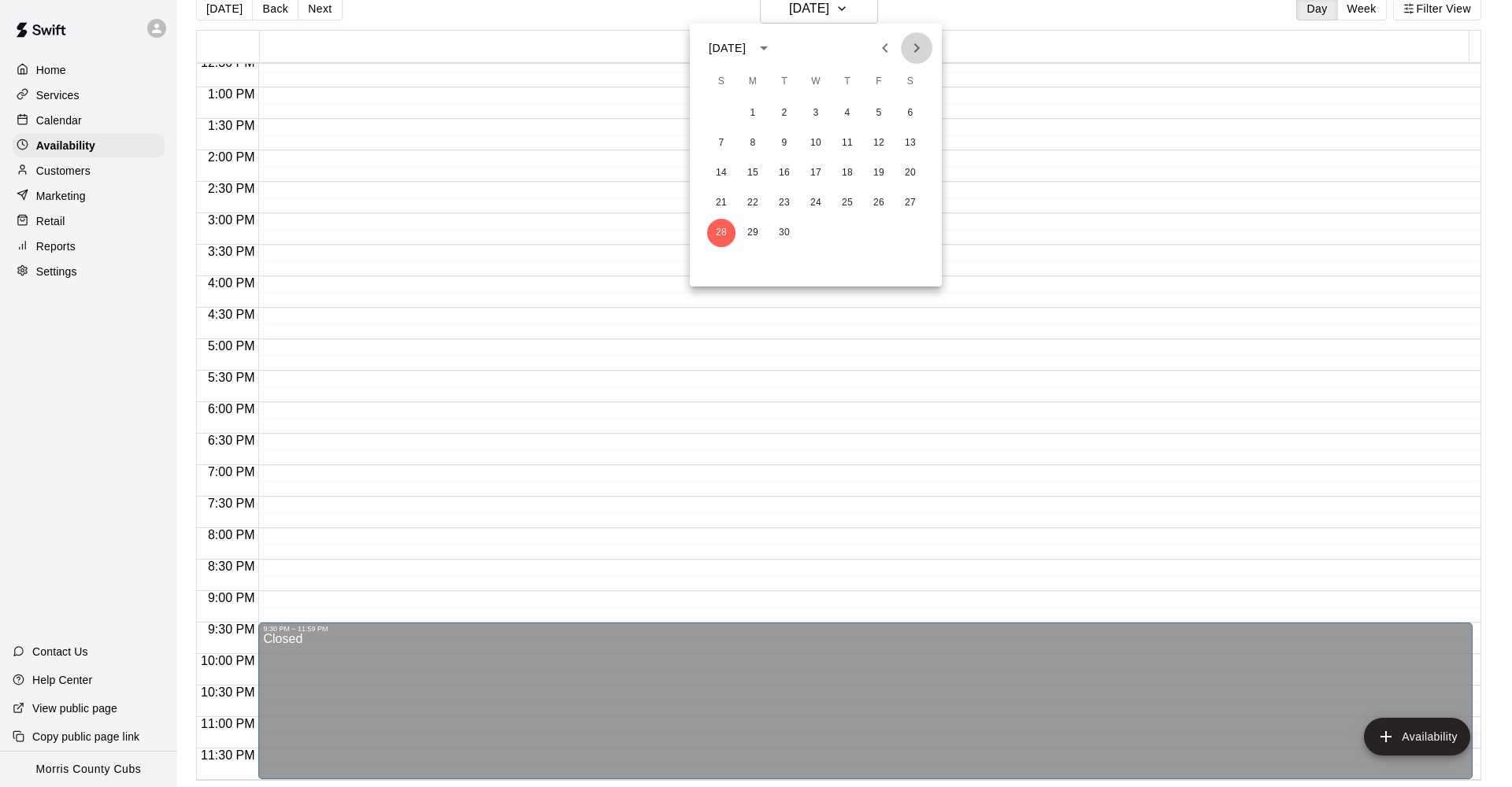
click at [922, 47] on icon "Next month" at bounding box center [917, 48] width 19 height 19
click at [909, 117] on button "4" at bounding box center [910, 113] width 28 height 28
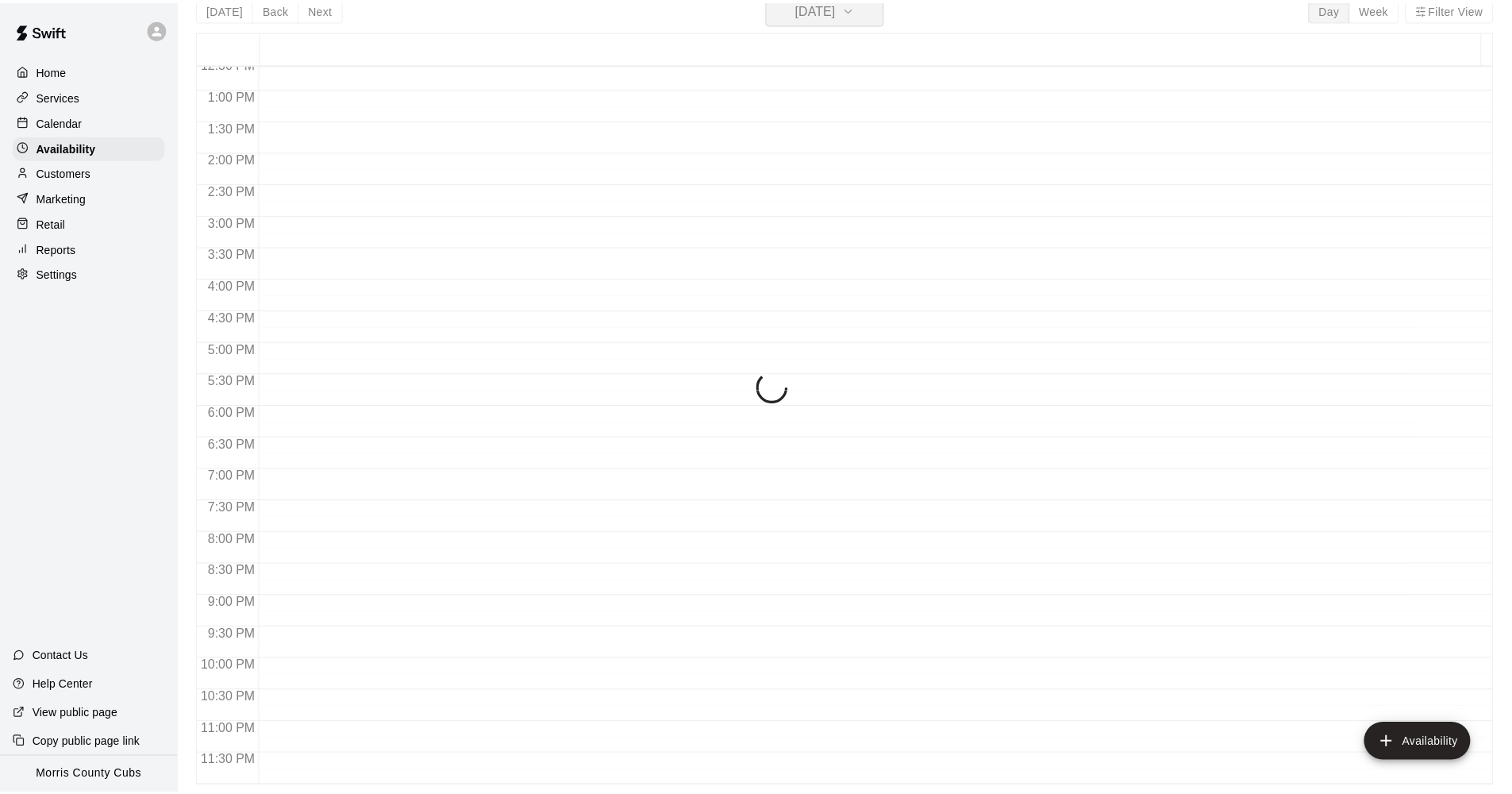
scroll to position [19, 0]
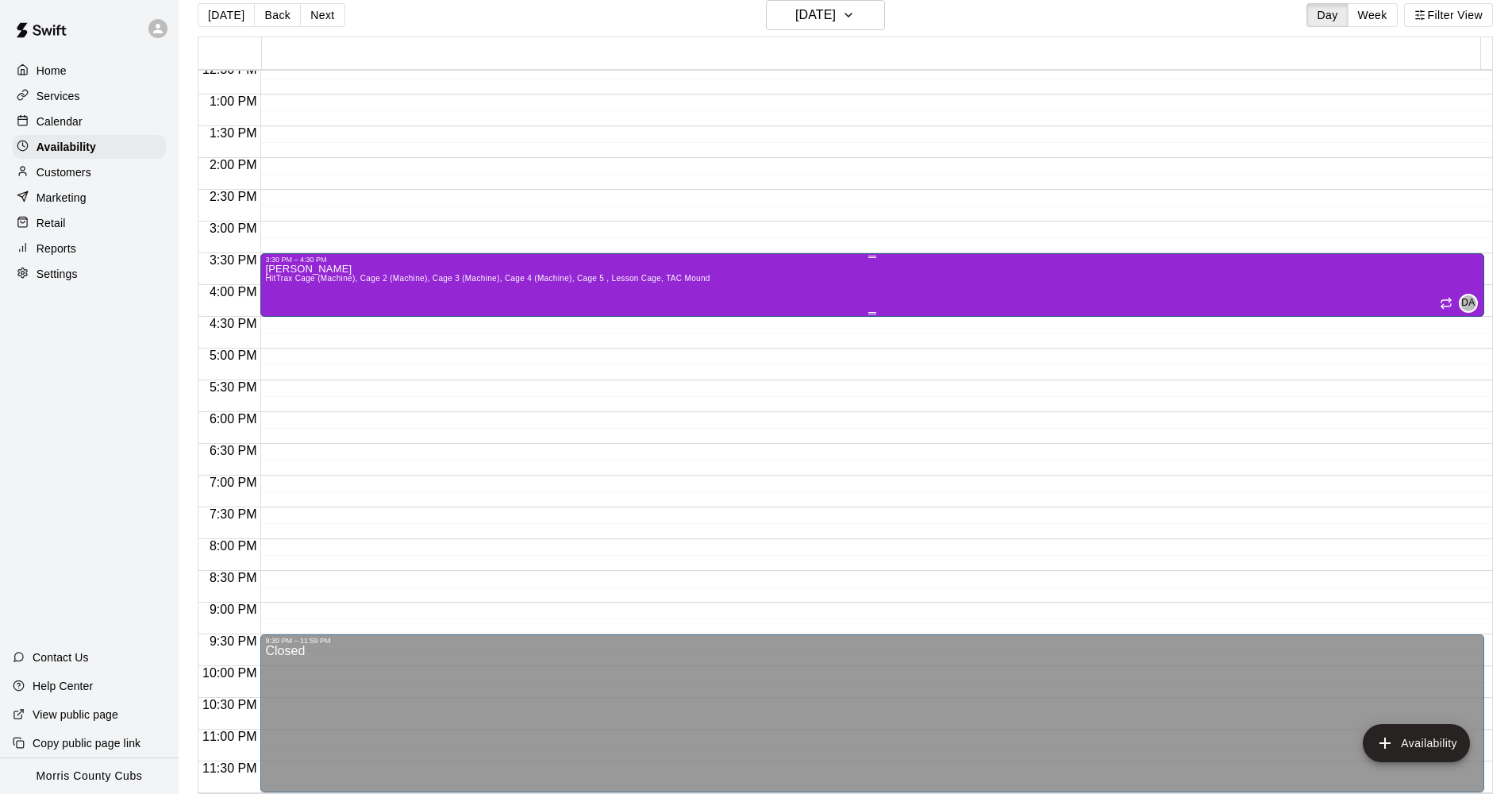
click at [737, 303] on div "[PERSON_NAME] HitTrax Cage (Machine), Cage 2 (Machine), Cage 3 (Machine), Cage …" at bounding box center [872, 660] width 1214 height 794
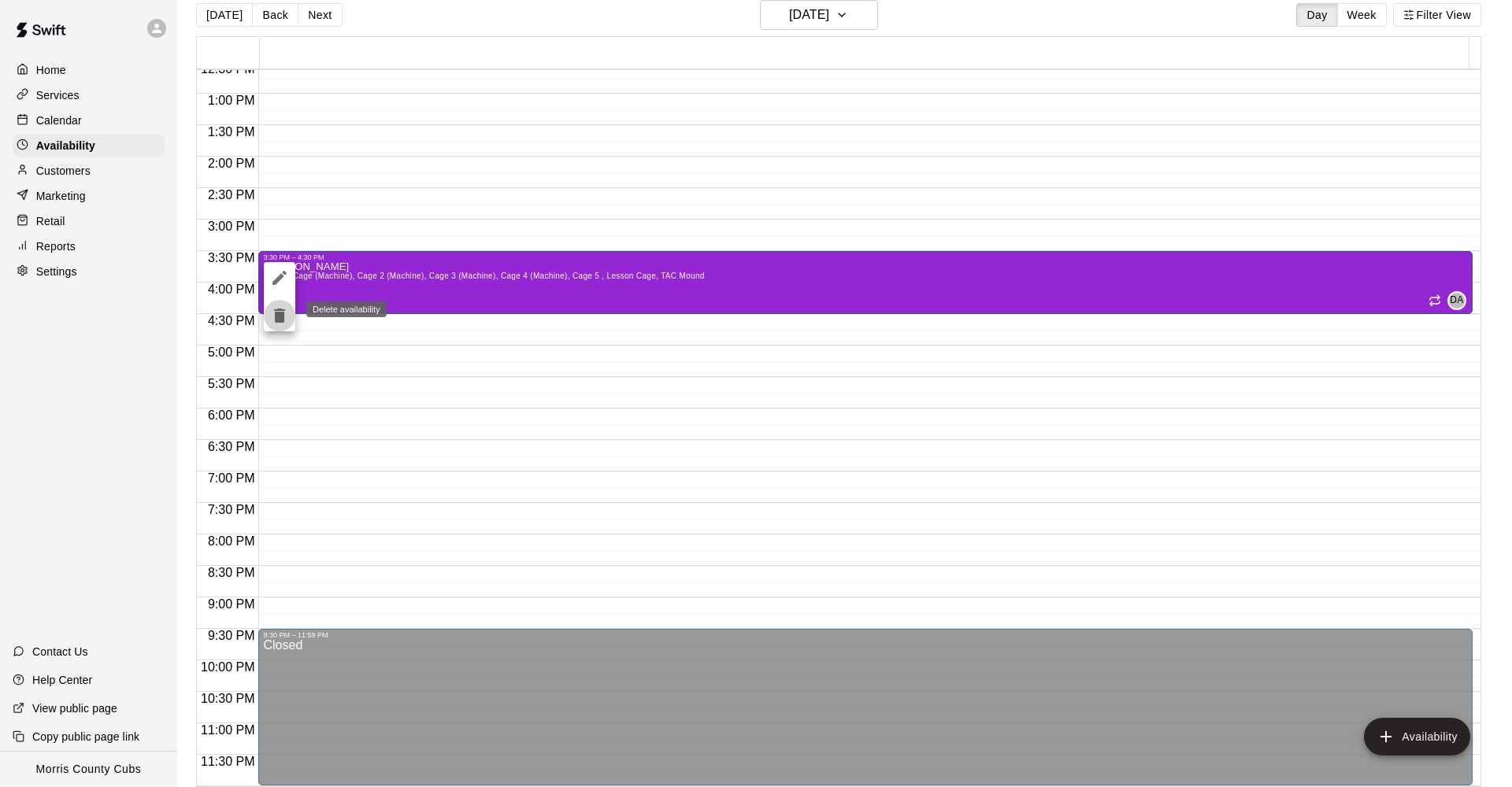
click at [274, 315] on icon "delete" at bounding box center [279, 316] width 11 height 14
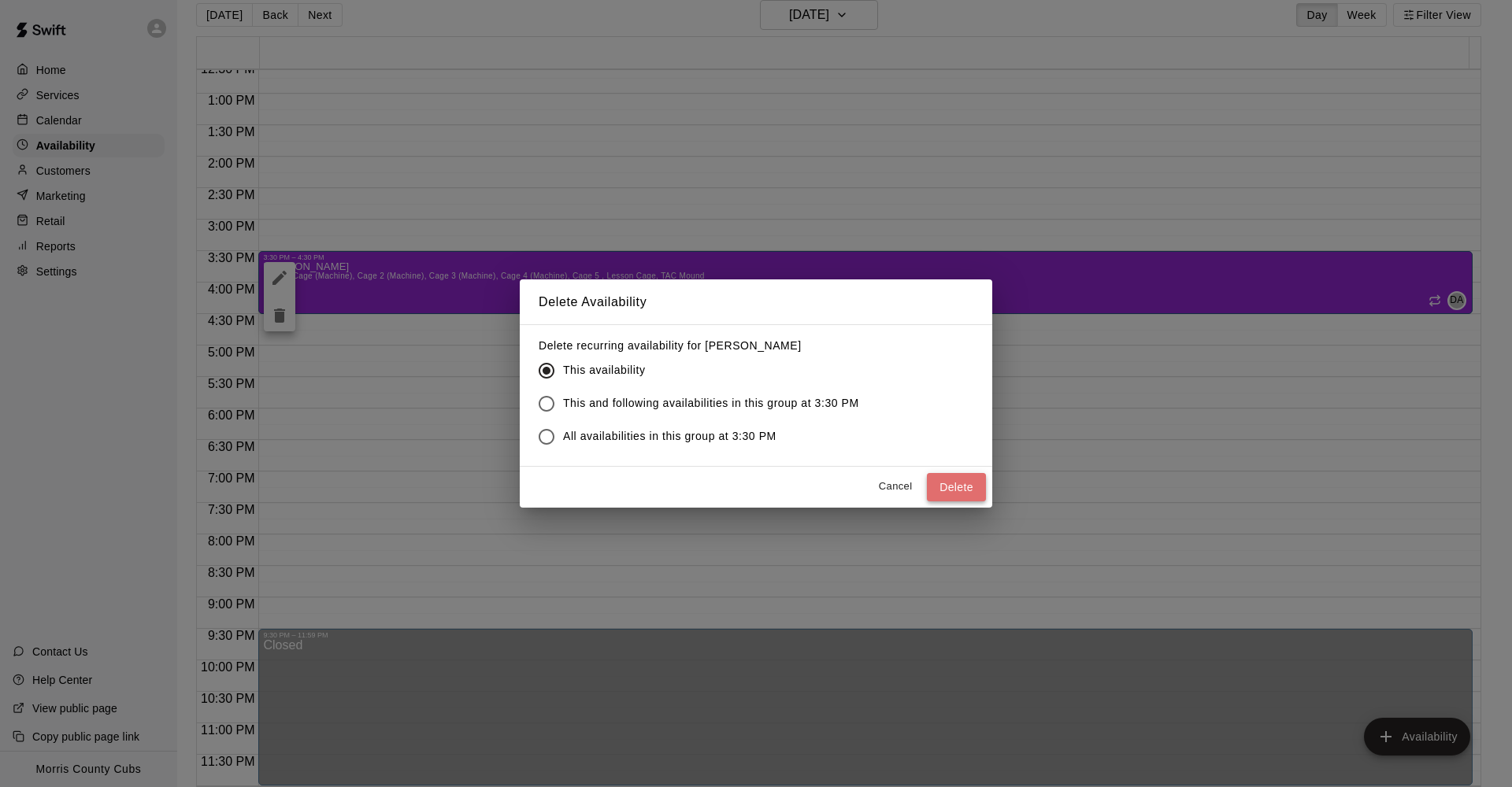
click at [956, 484] on button "Delete" at bounding box center [957, 488] width 59 height 29
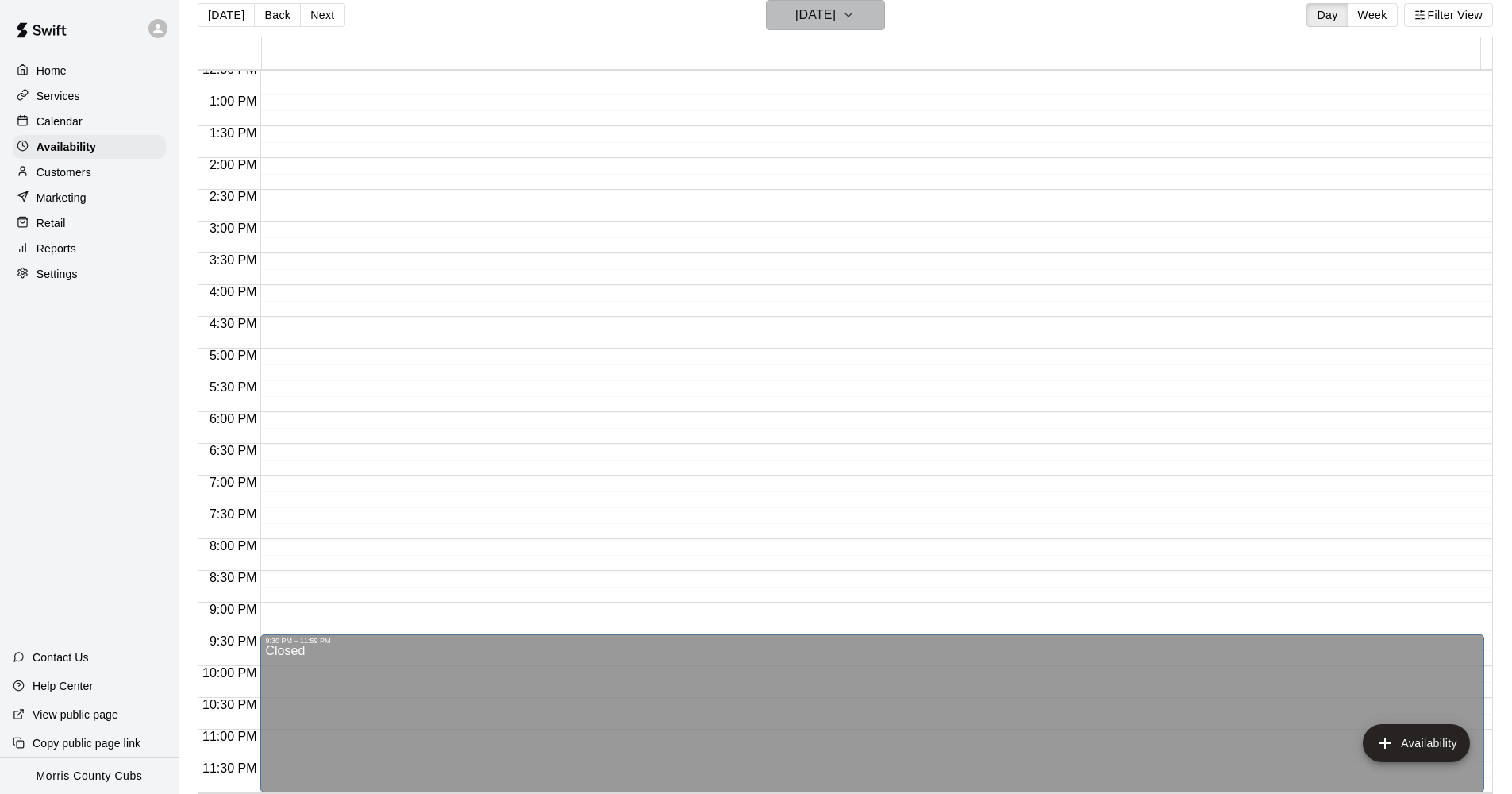
click at [855, 23] on icon "button" at bounding box center [849, 15] width 13 height 19
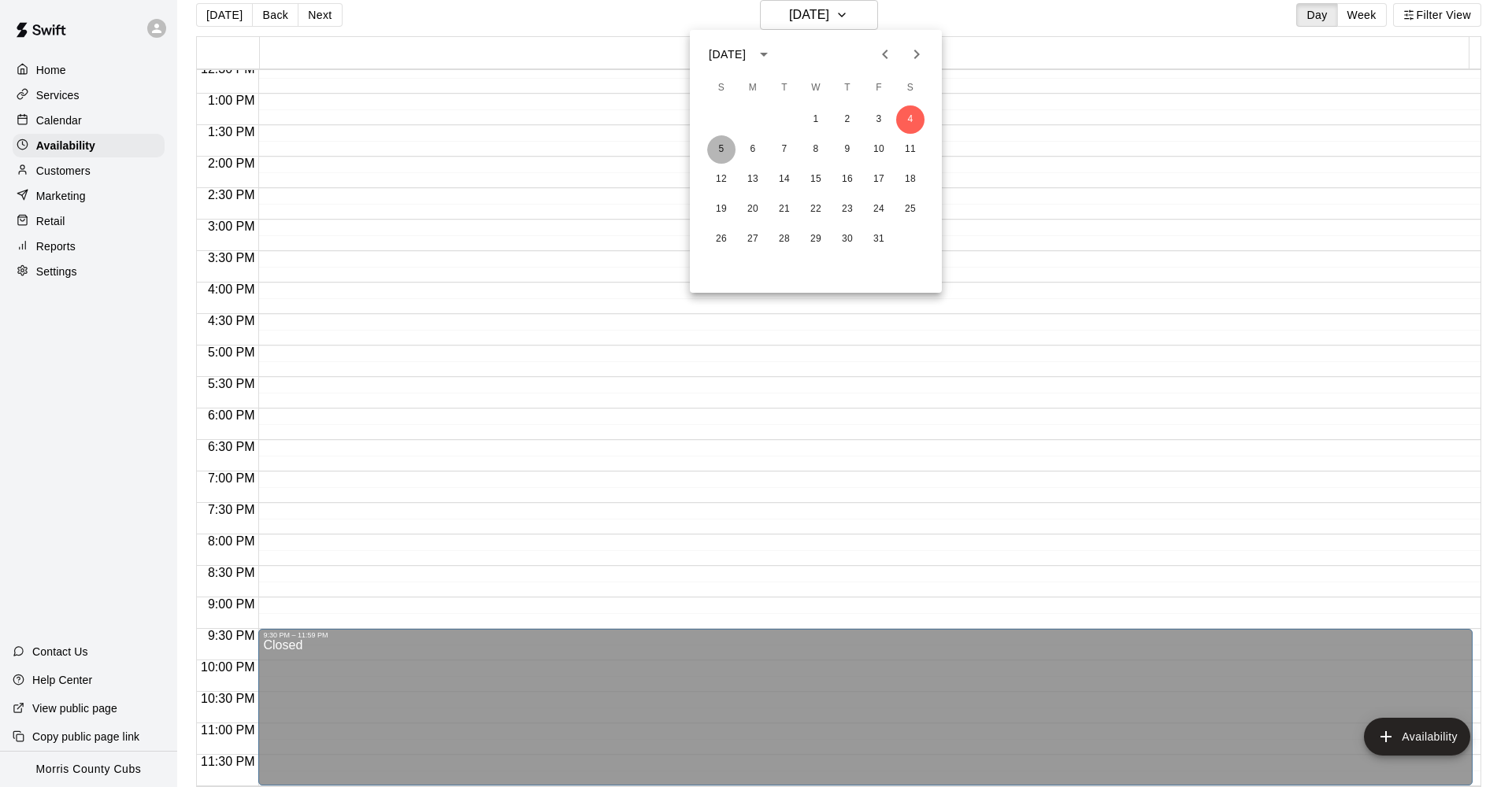
click at [726, 152] on button "5" at bounding box center [721, 149] width 28 height 28
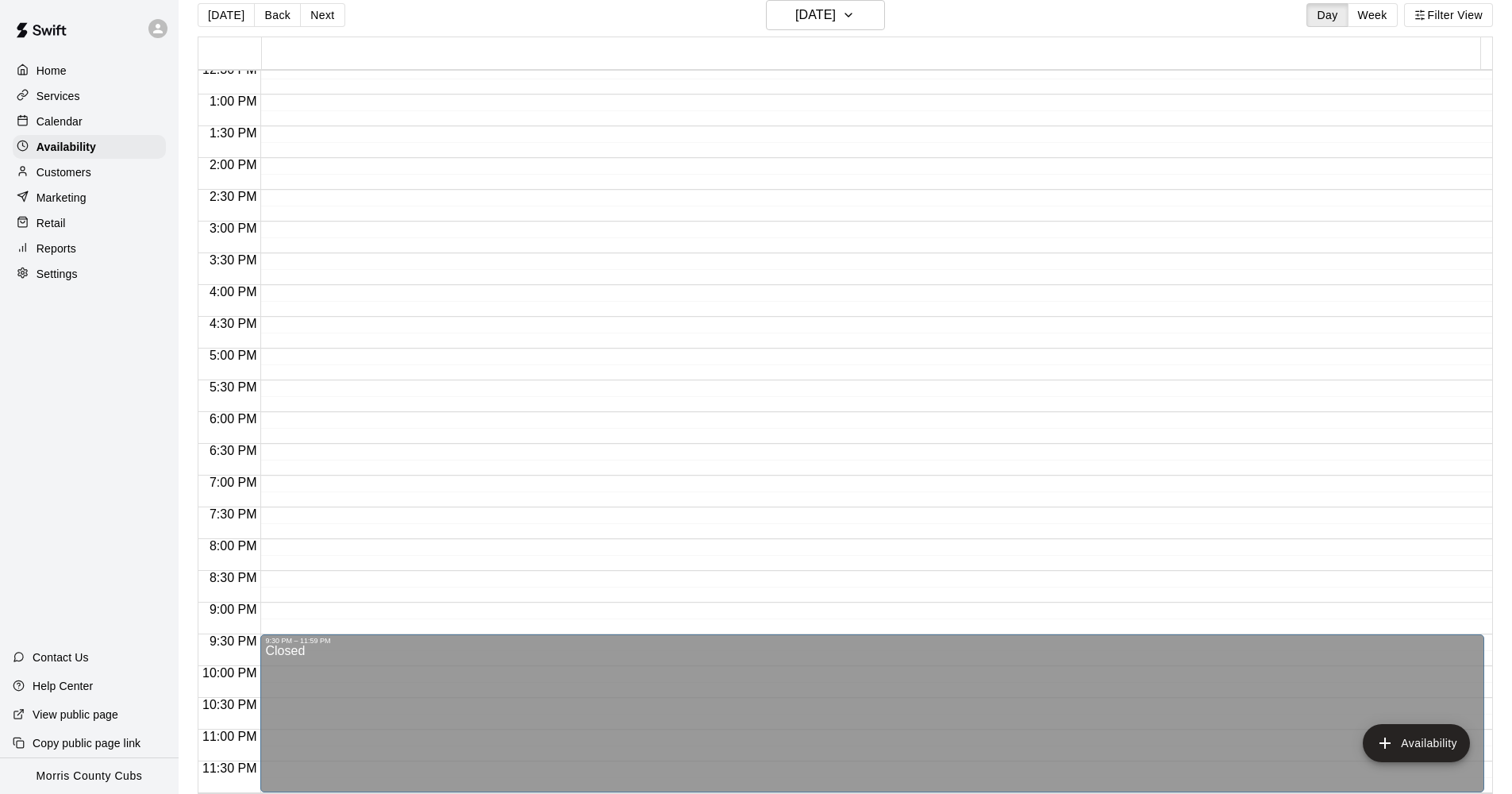
click at [681, 275] on div "[PERSON_NAME] HitTrax Cage (Machine), Cage 2 (Machine), Cage 3 (Machine), Cage …" at bounding box center [487, 660] width 444 height 794
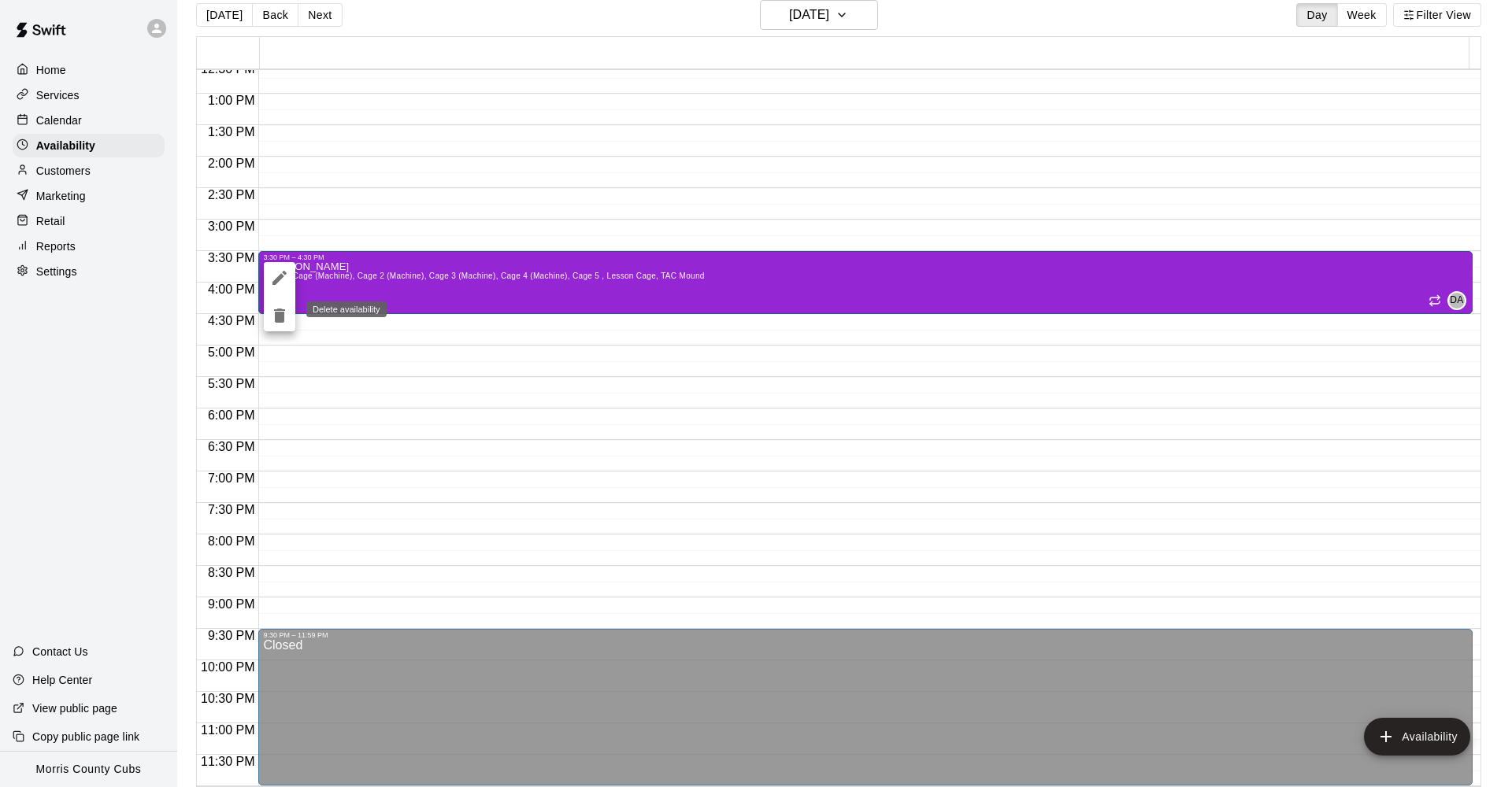
click at [278, 314] on icon "delete" at bounding box center [279, 316] width 11 height 14
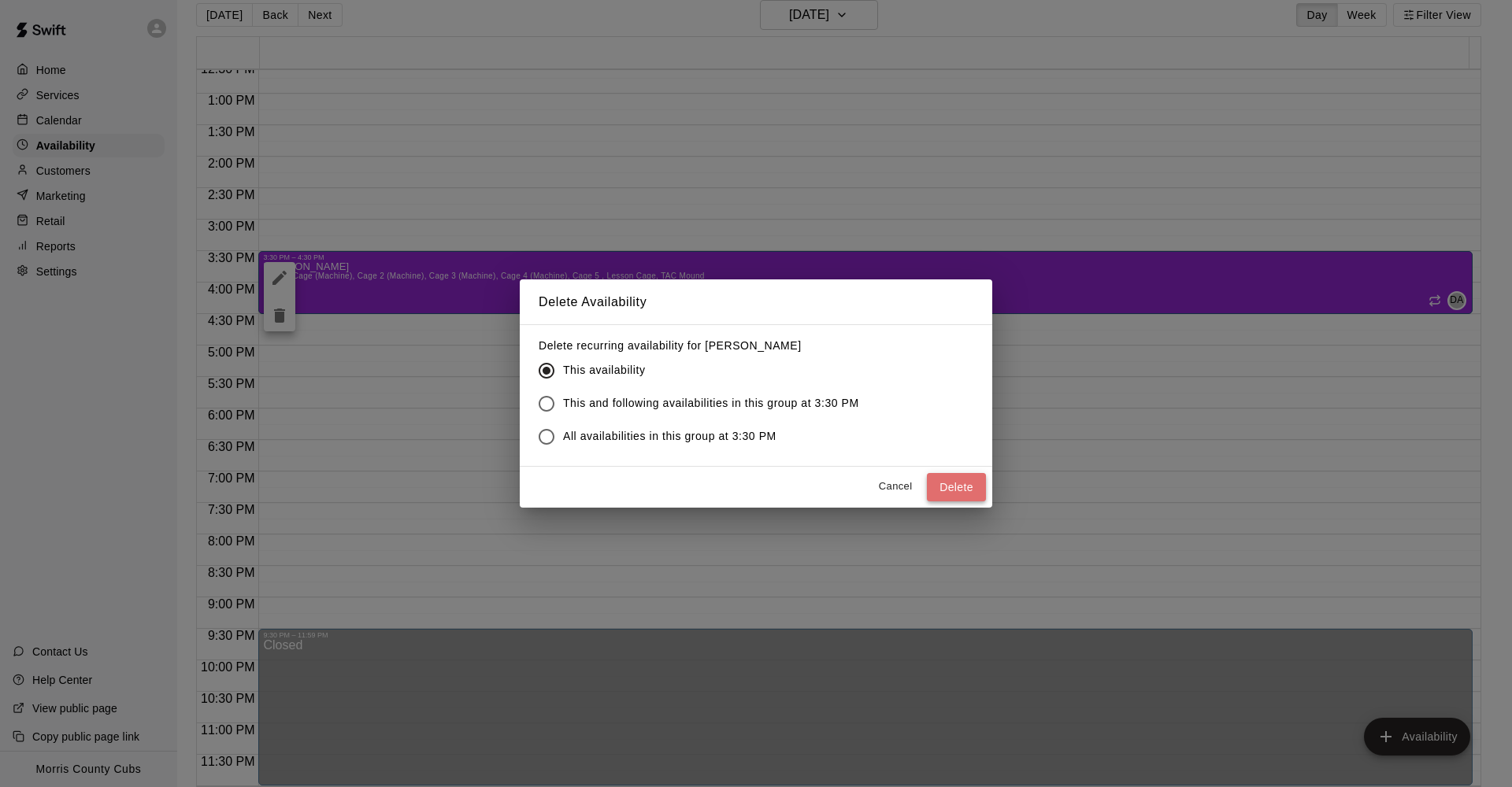
click at [964, 494] on button "Delete" at bounding box center [957, 488] width 59 height 29
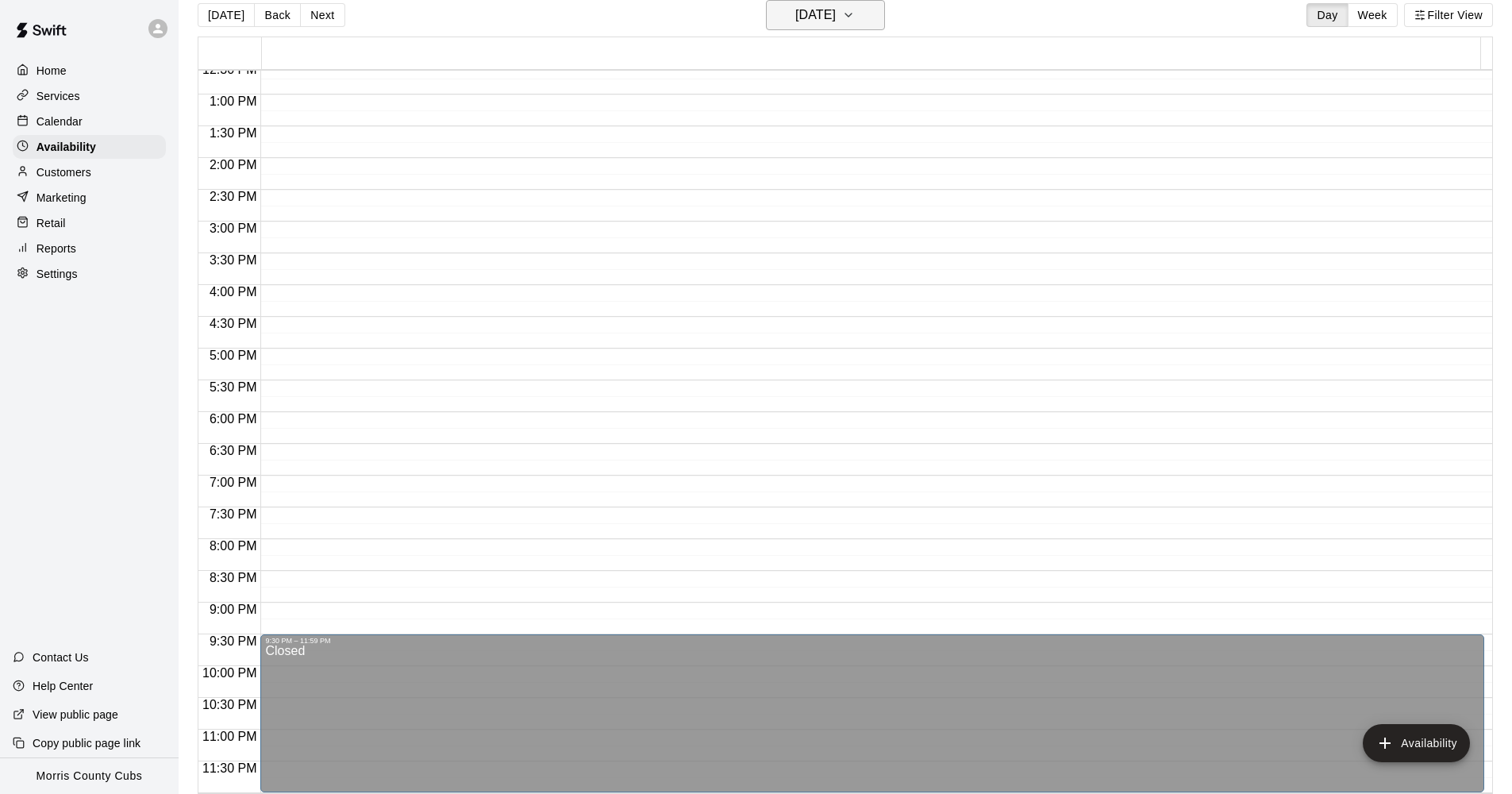
click at [878, 20] on button "[DATE]" at bounding box center [825, 15] width 119 height 30
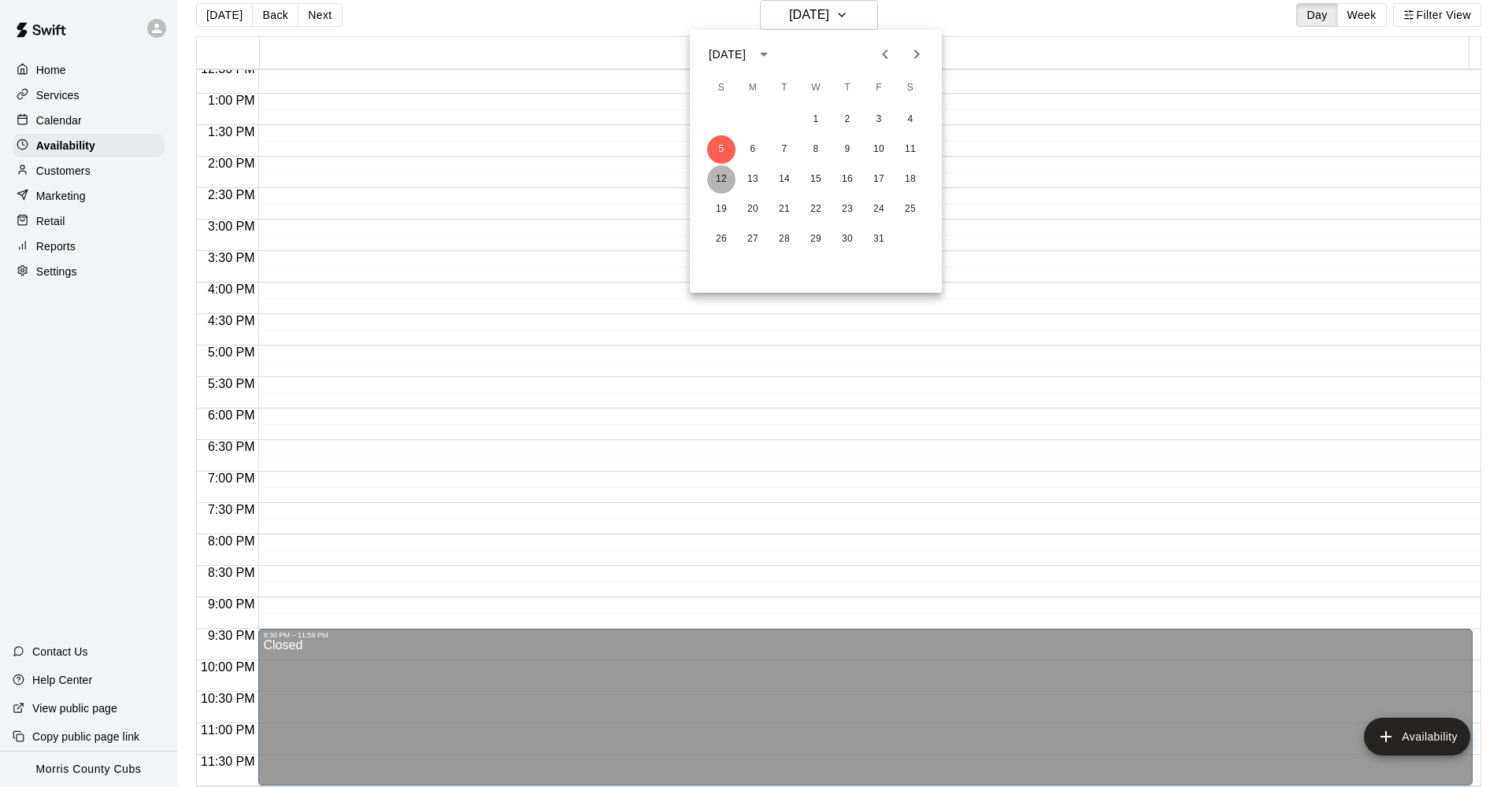
click at [731, 179] on button "12" at bounding box center [721, 179] width 28 height 28
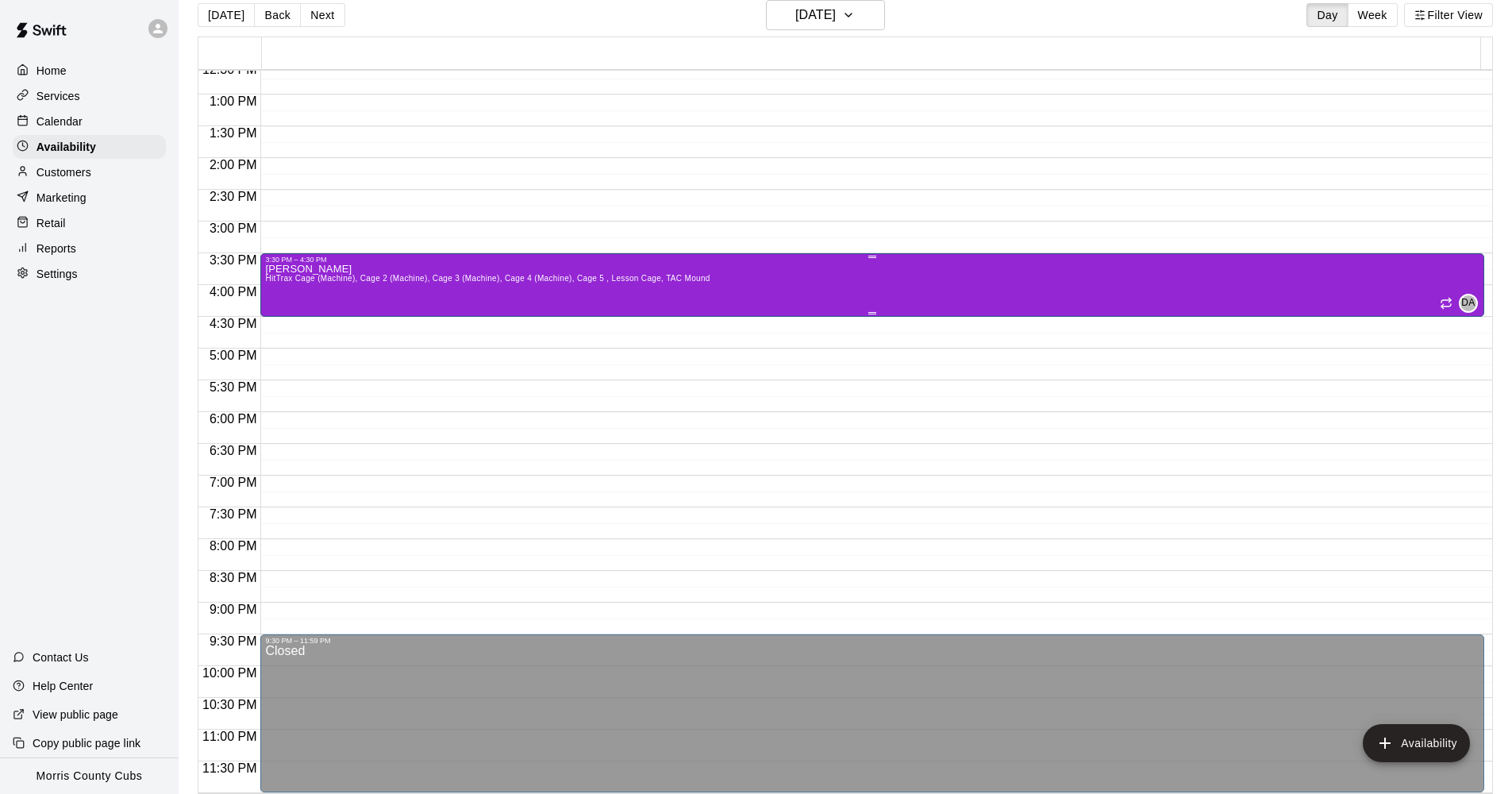
click at [655, 293] on div "[PERSON_NAME] HitTrax Cage (Machine), Cage 2 (Machine), Cage 3 (Machine), Cage …" at bounding box center [487, 660] width 444 height 794
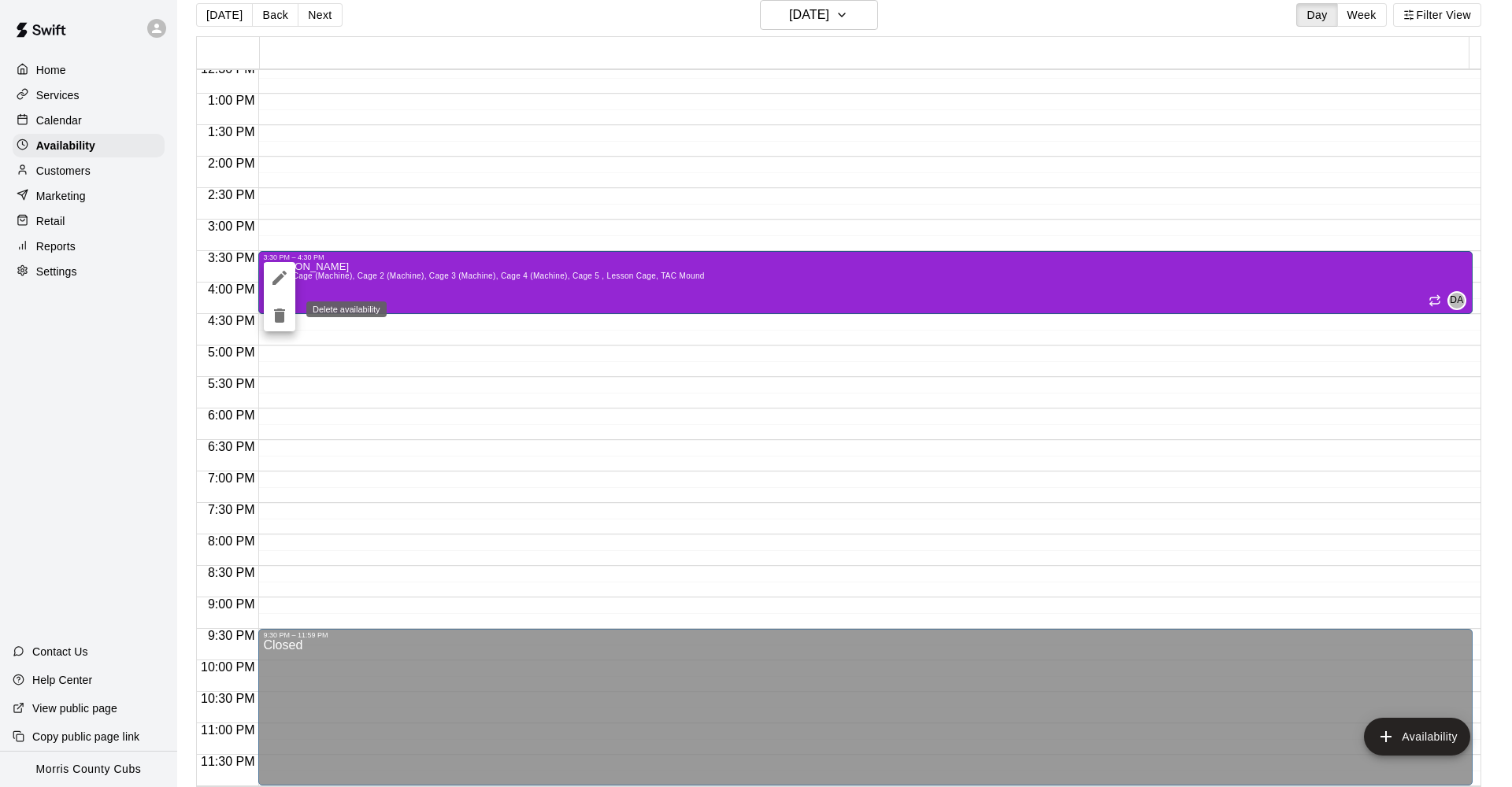
click at [282, 316] on icon "delete" at bounding box center [279, 316] width 11 height 14
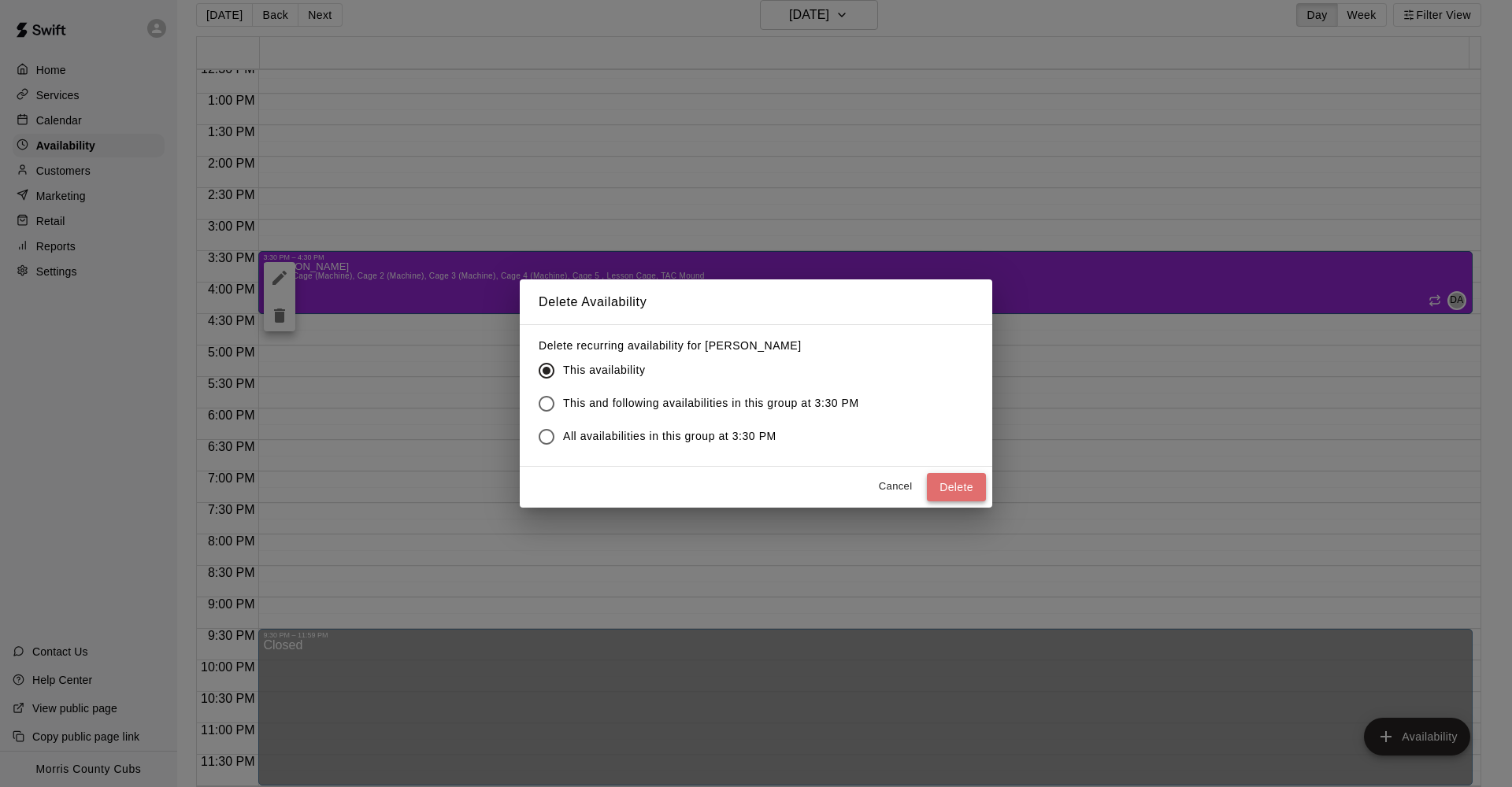
click at [953, 481] on button "Delete" at bounding box center [957, 488] width 59 height 29
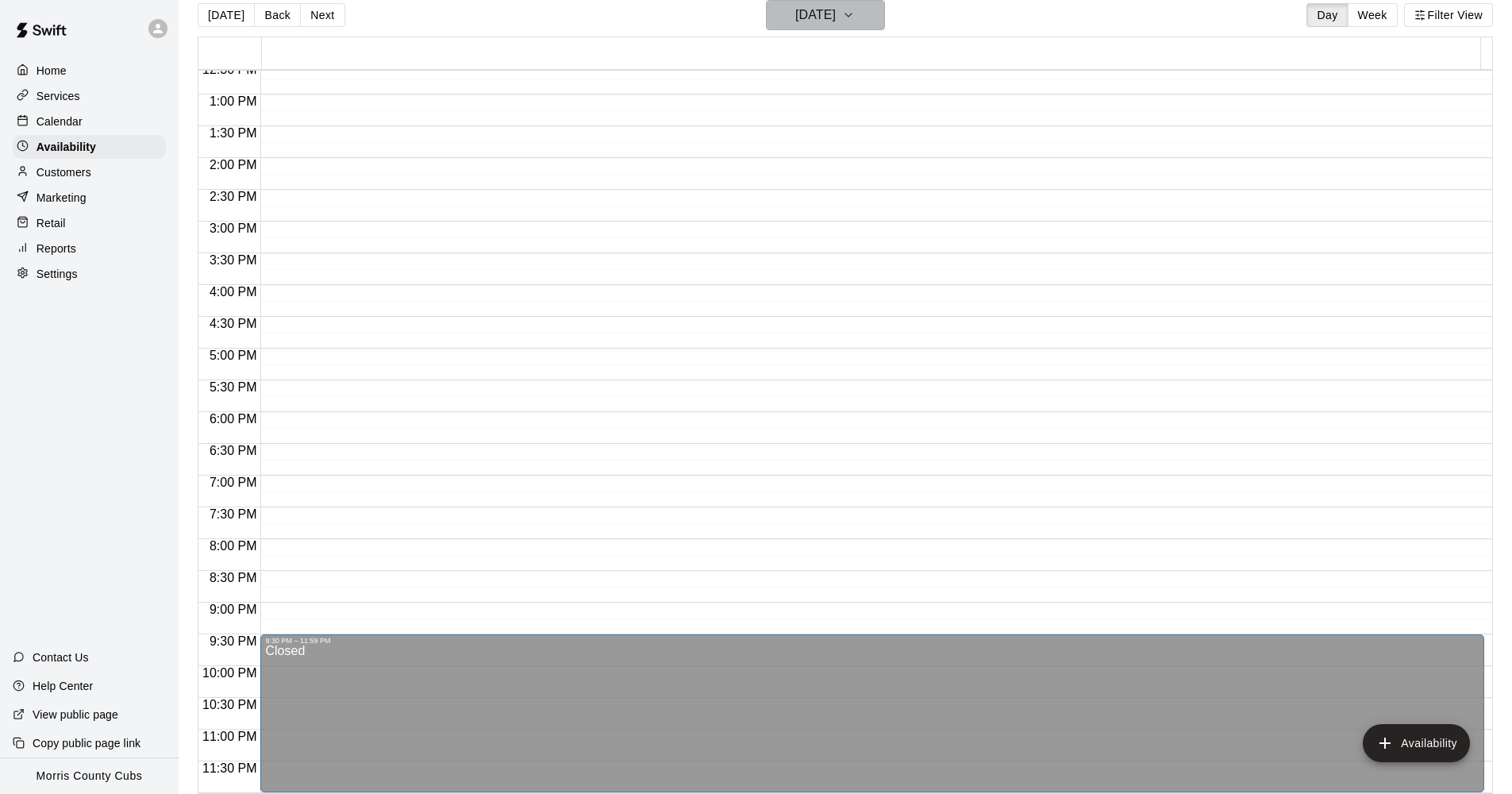
click at [875, 20] on button "[DATE]" at bounding box center [825, 15] width 119 height 30
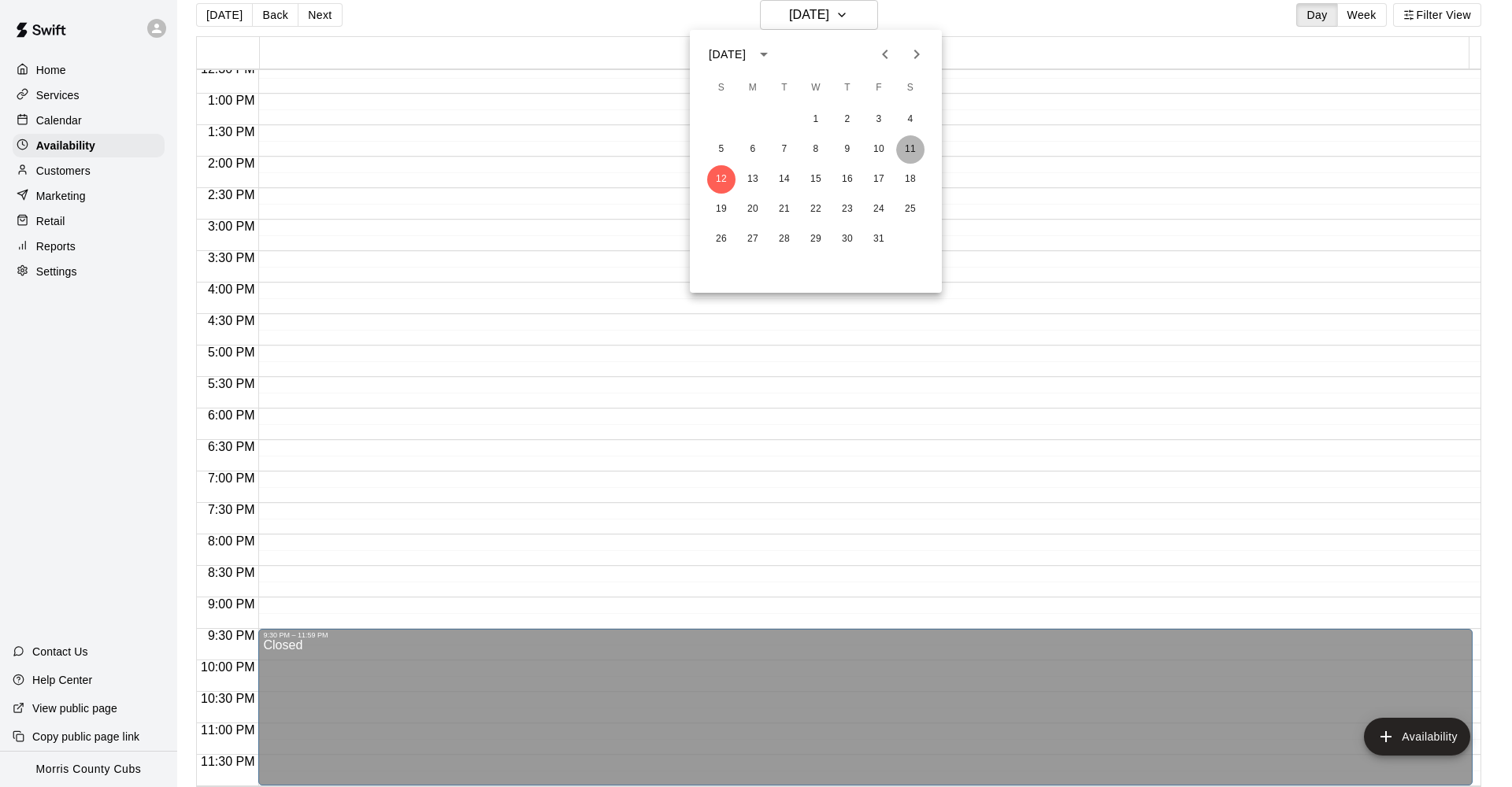
click at [912, 146] on button "11" at bounding box center [910, 149] width 28 height 28
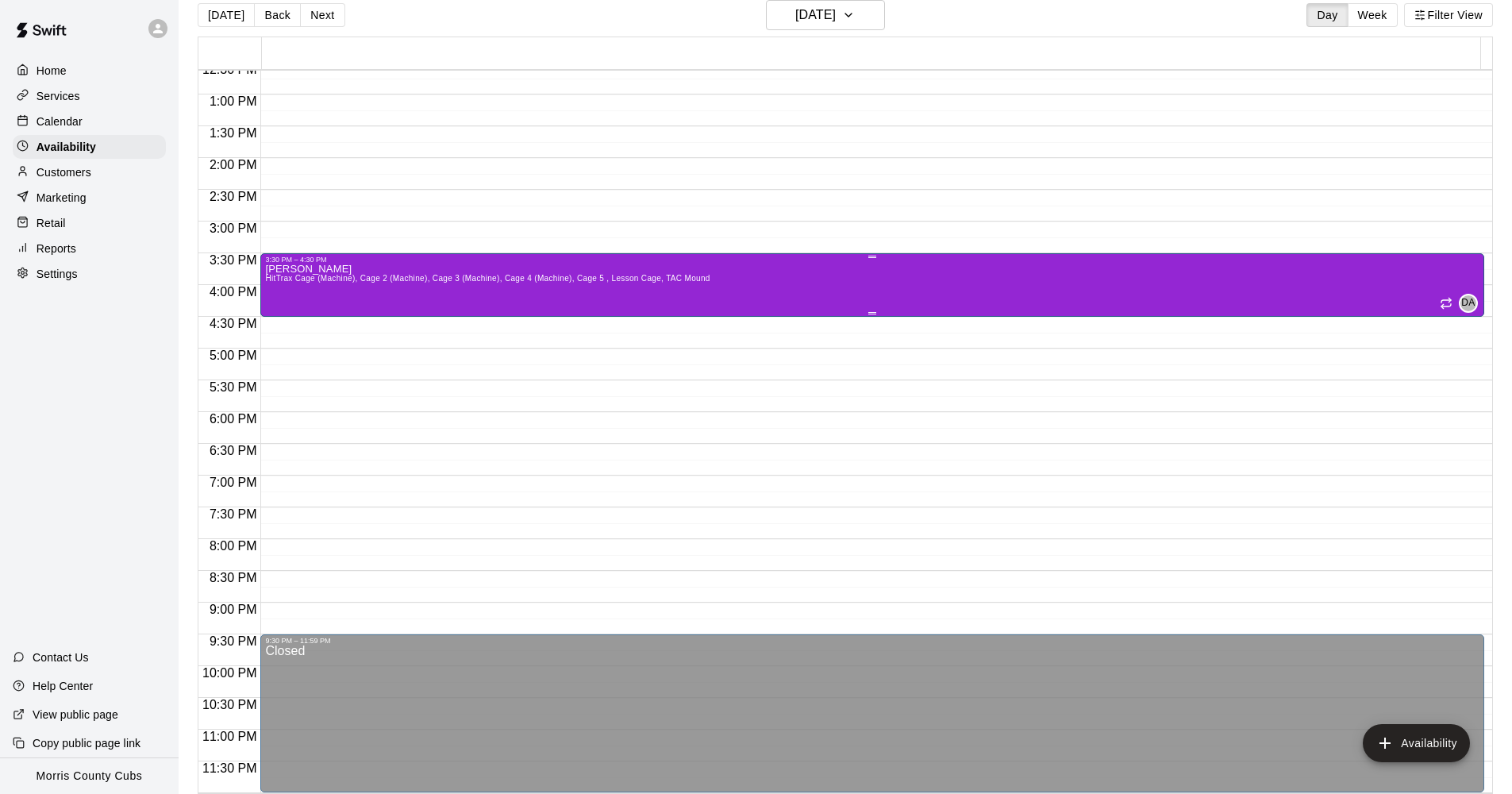
click at [848, 289] on div "[PERSON_NAME] HitTrax Cage (Machine), Cage 2 (Machine), Cage 3 (Machine), Cage …" at bounding box center [872, 660] width 1214 height 794
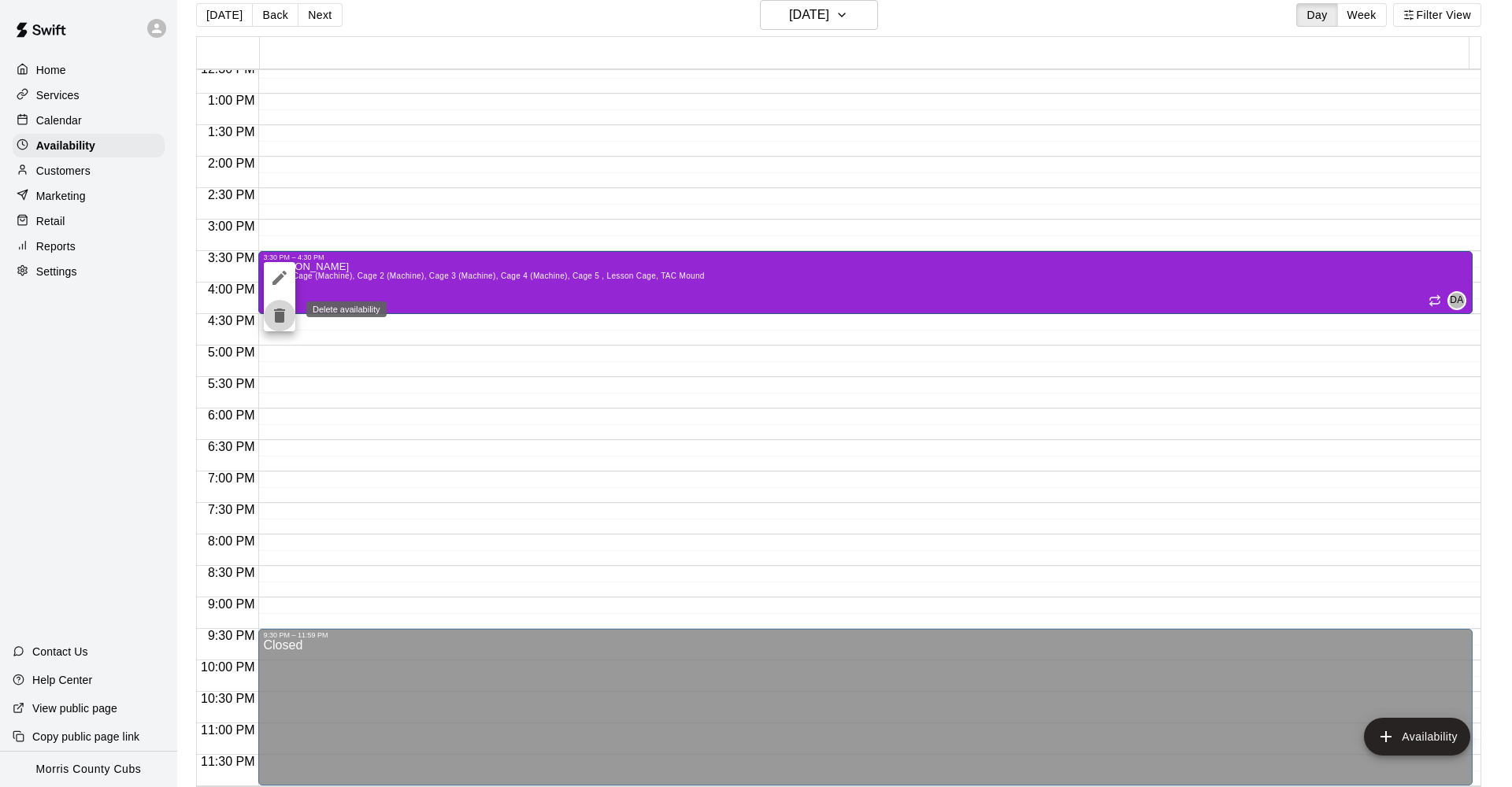
click at [284, 314] on icon "delete" at bounding box center [279, 316] width 11 height 14
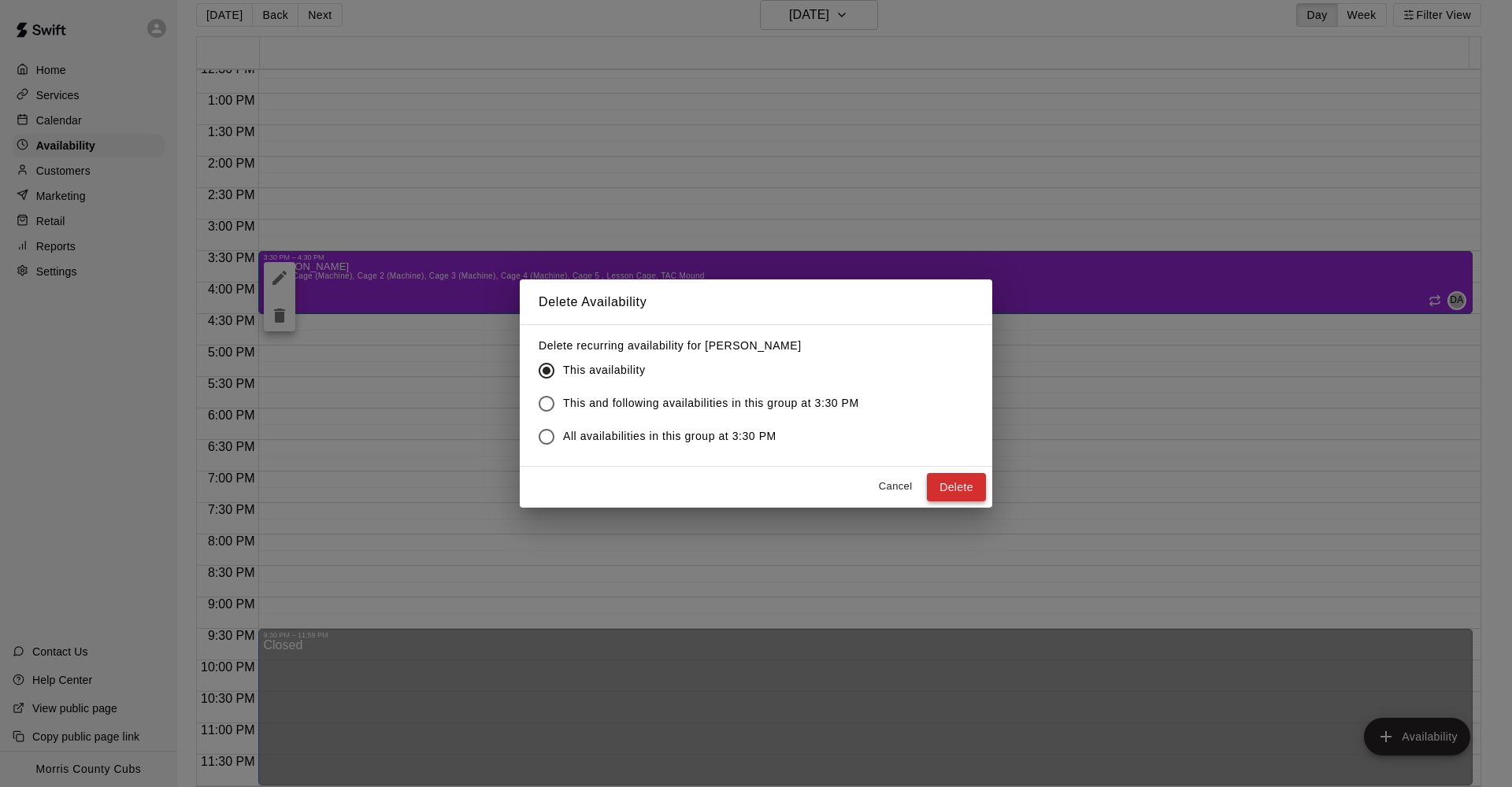
click at [954, 486] on button "Delete" at bounding box center [957, 488] width 59 height 29
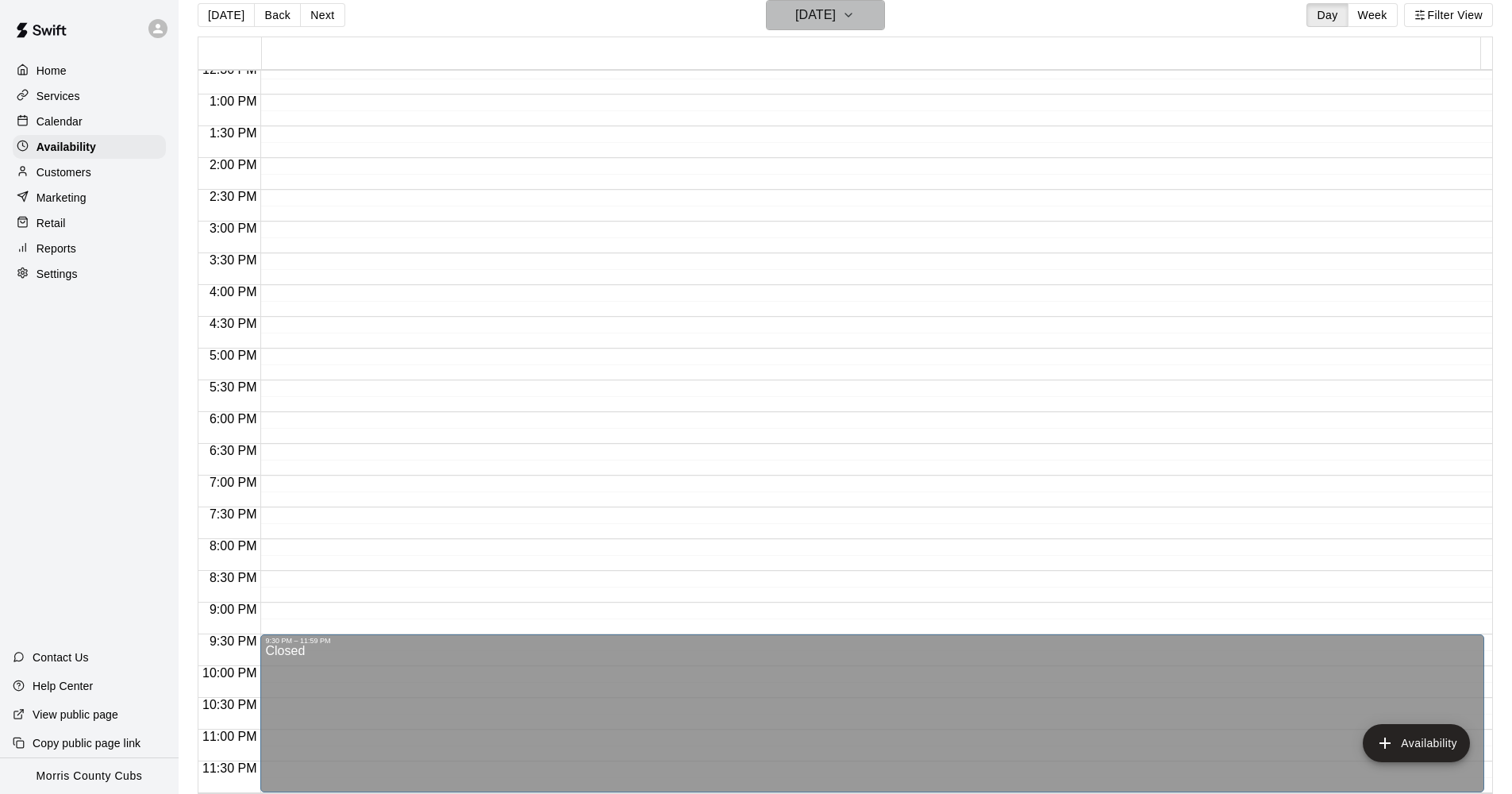
click at [879, 18] on button "[DATE]" at bounding box center [825, 15] width 119 height 30
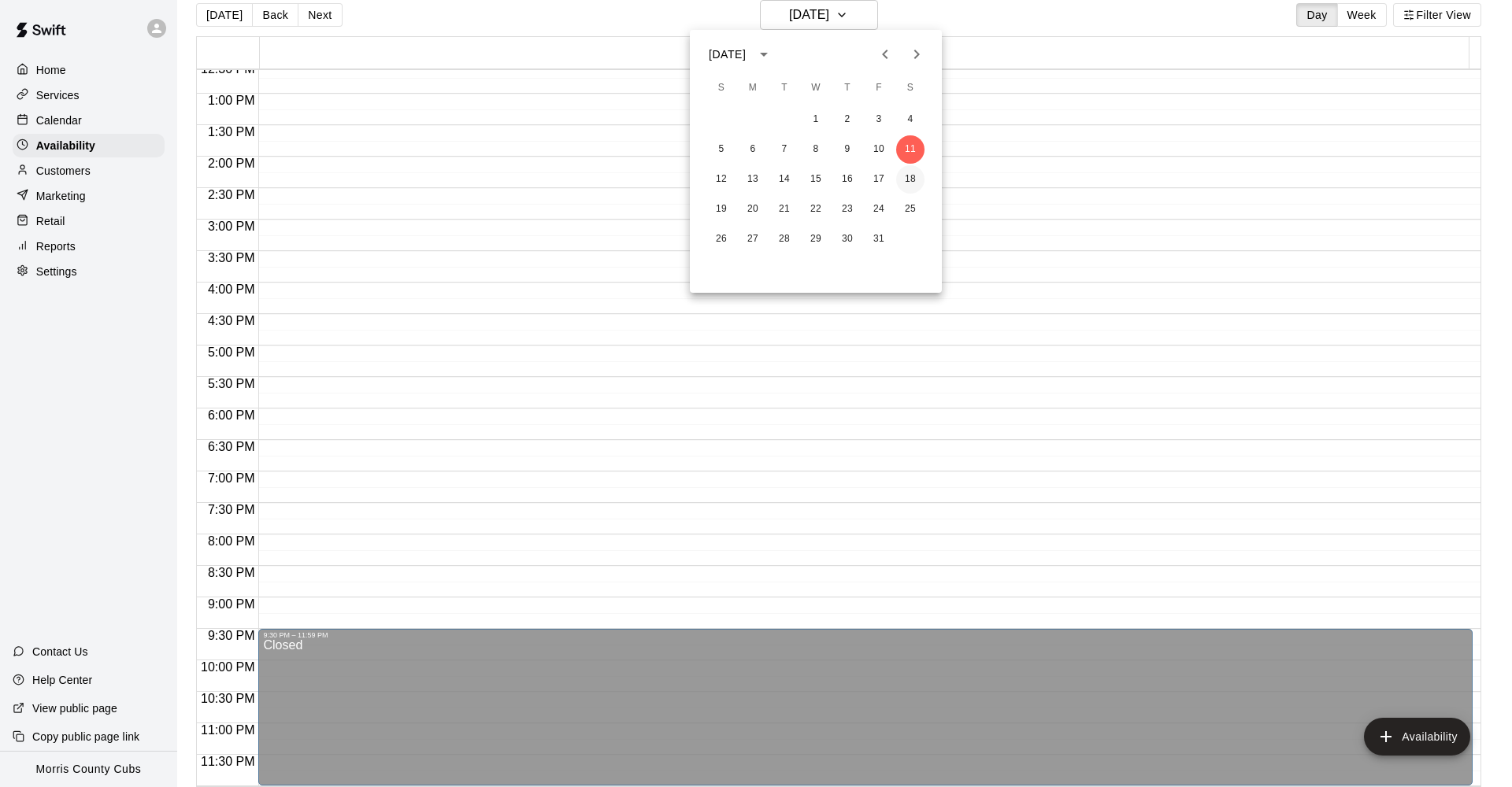
click at [922, 181] on button "18" at bounding box center [910, 179] width 28 height 28
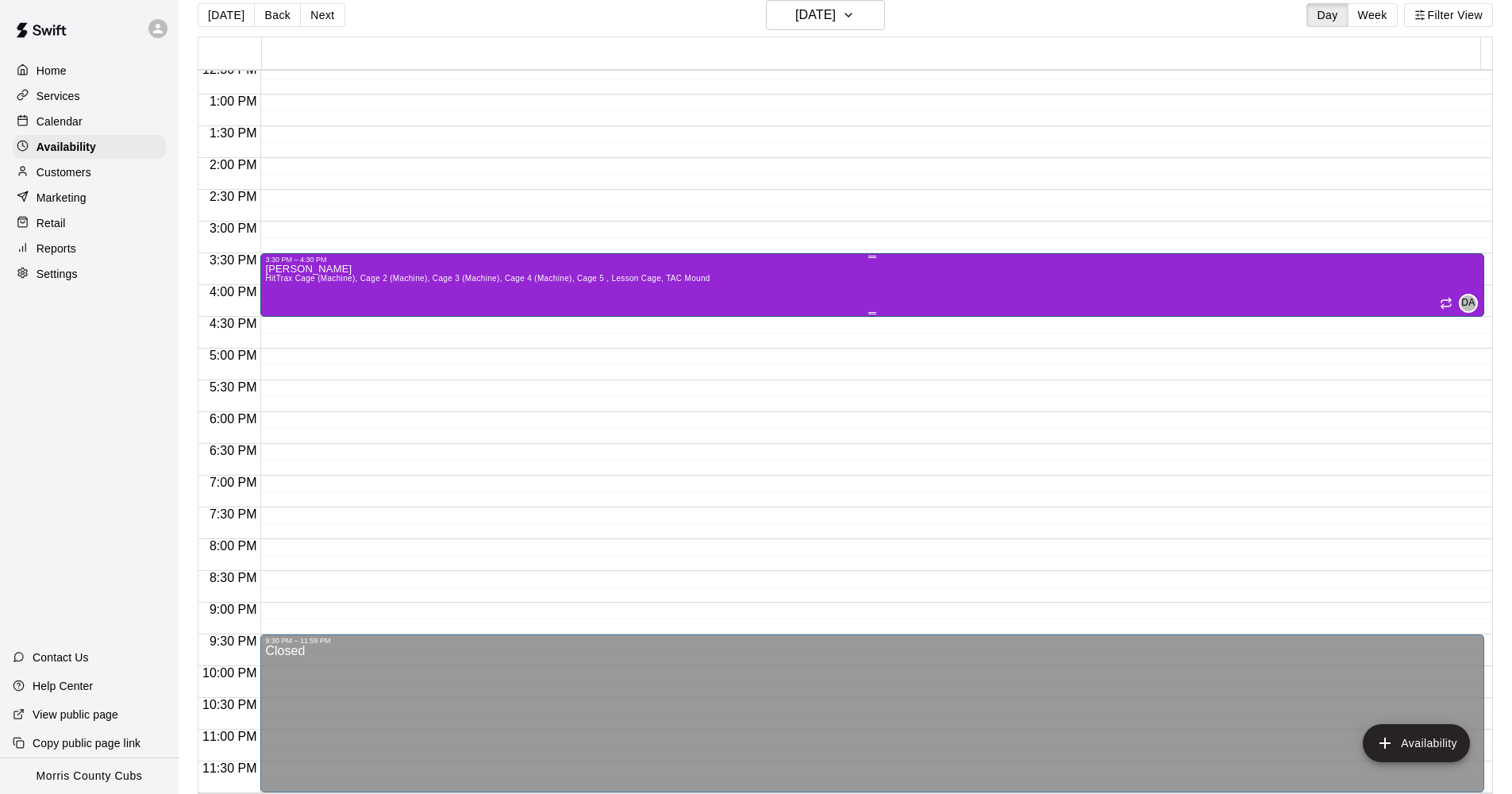
click at [881, 285] on div "[PERSON_NAME] HitTrax Cage (Machine), Cage 2 (Machine), Cage 3 (Machine), Cage …" at bounding box center [872, 660] width 1214 height 794
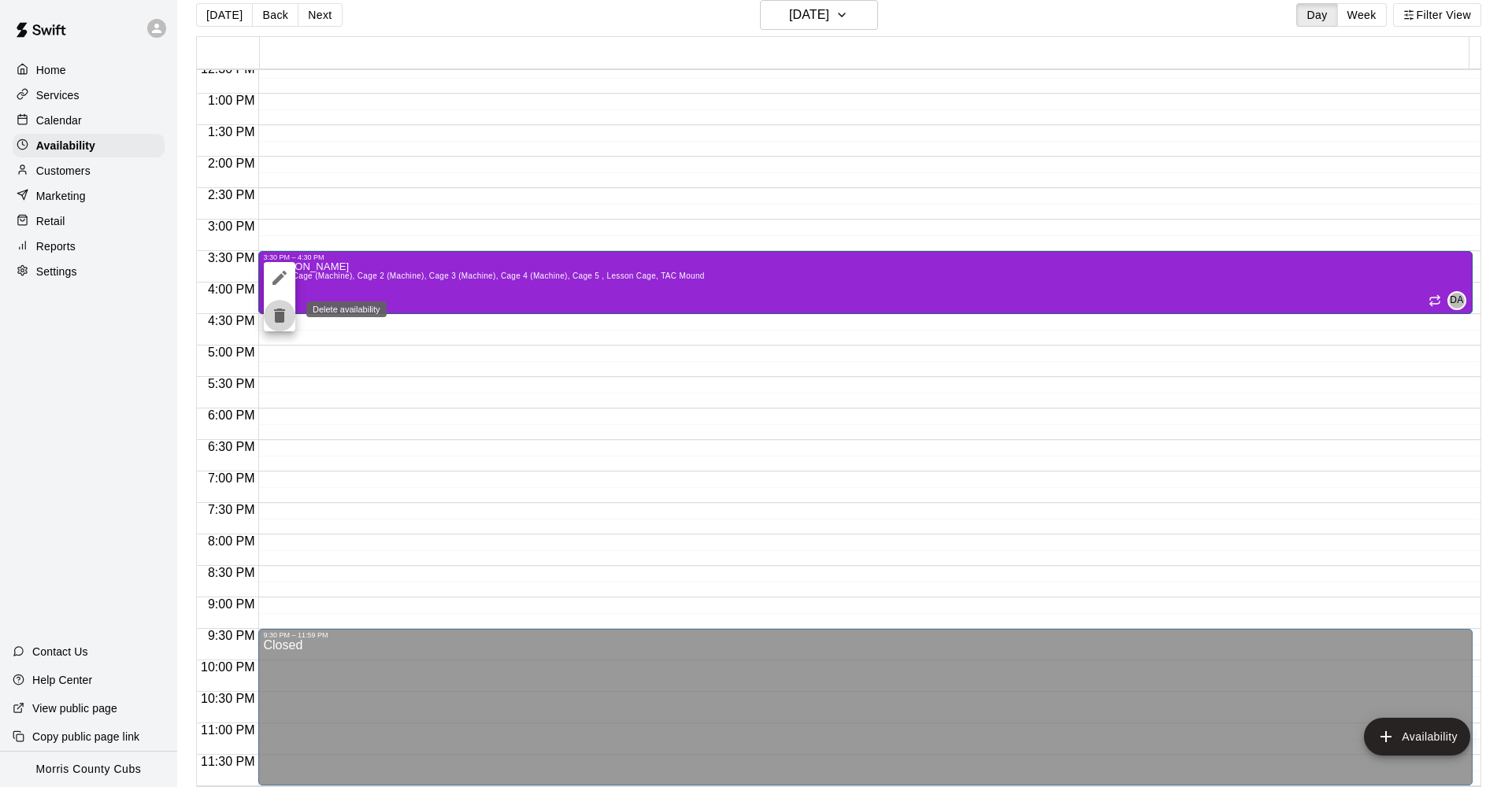
click at [282, 322] on icon "delete" at bounding box center [279, 316] width 11 height 14
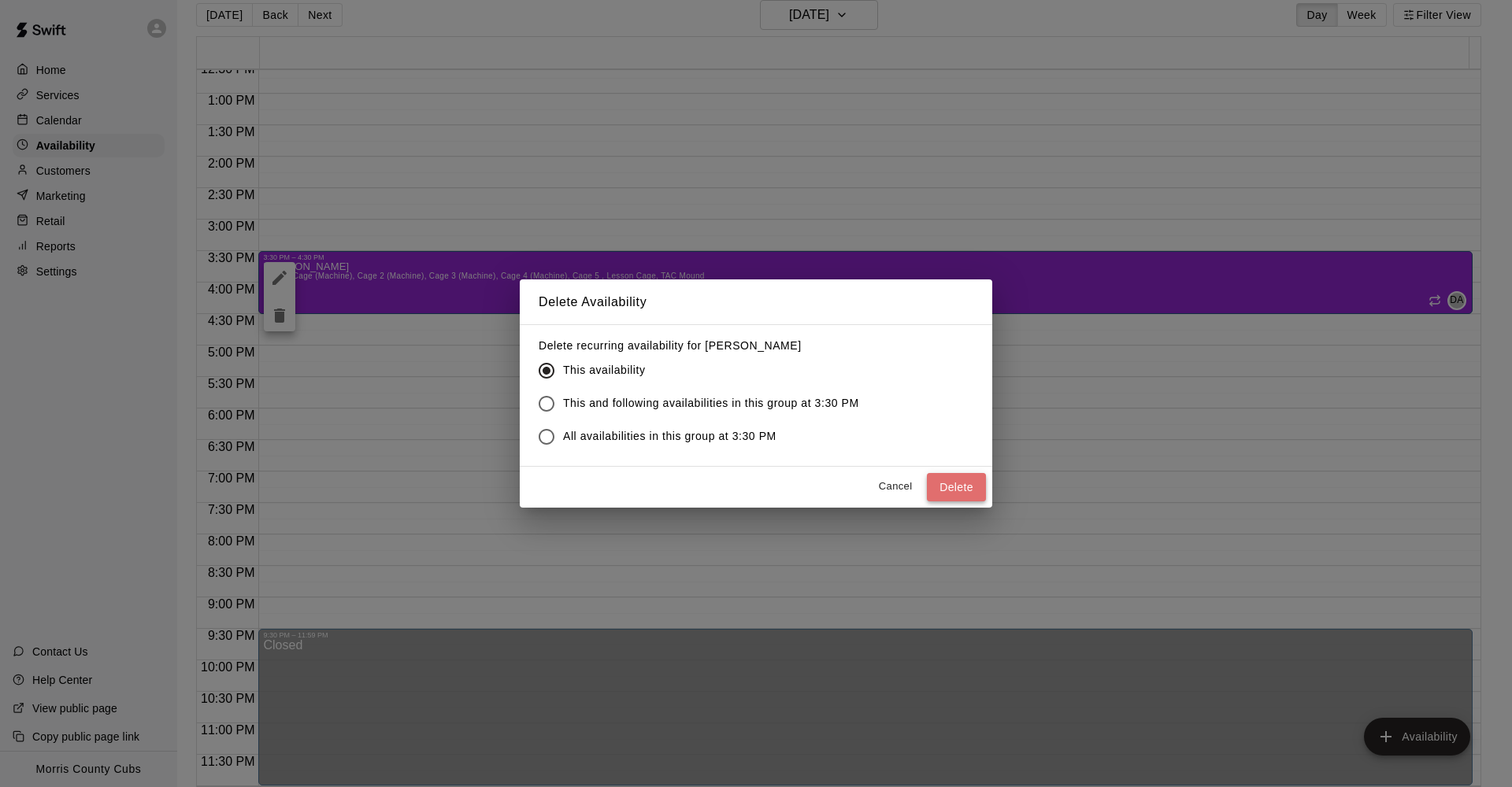
click at [951, 480] on button "Delete" at bounding box center [957, 488] width 59 height 29
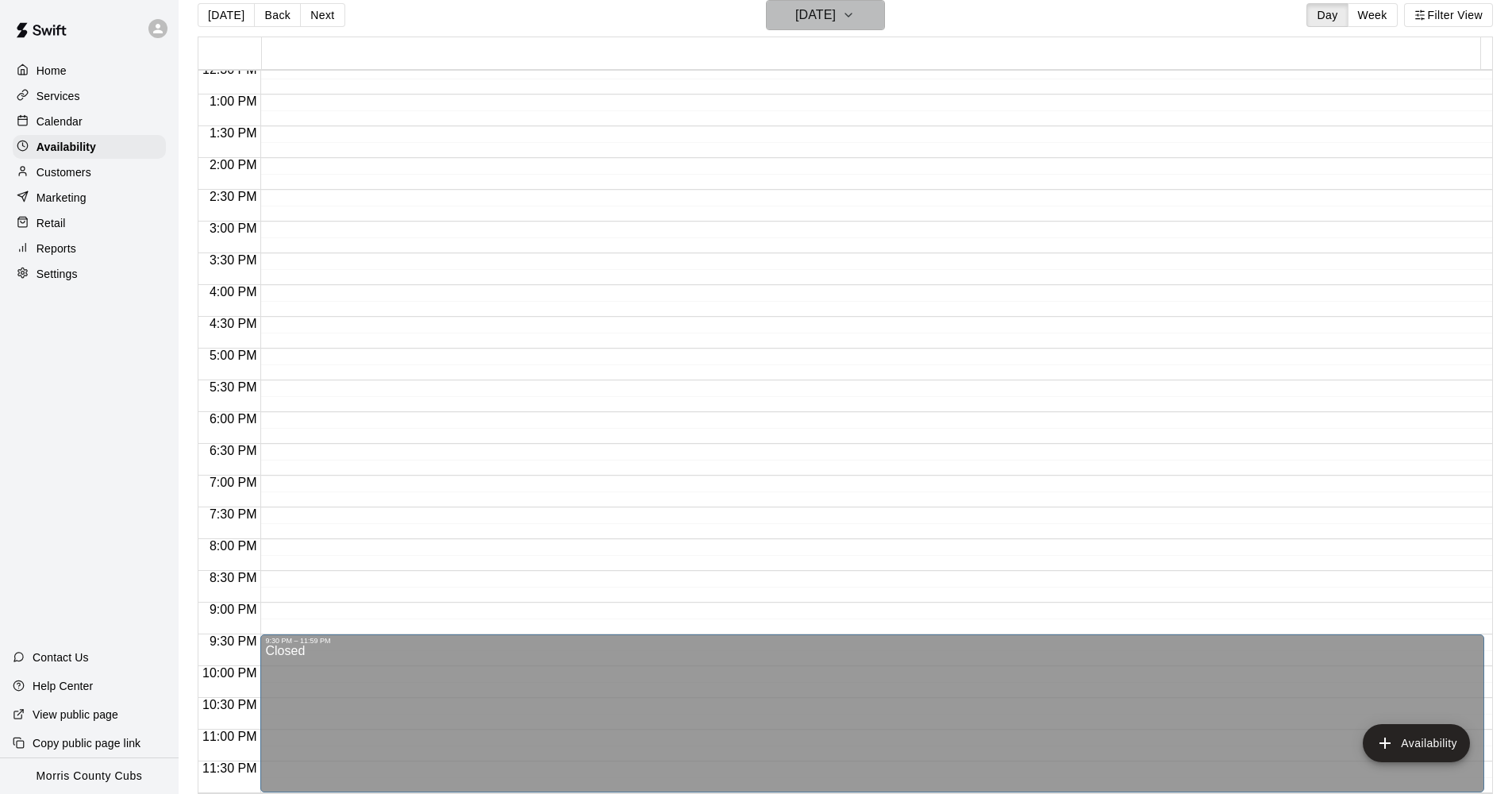
click at [855, 19] on icon "button" at bounding box center [849, 15] width 13 height 19
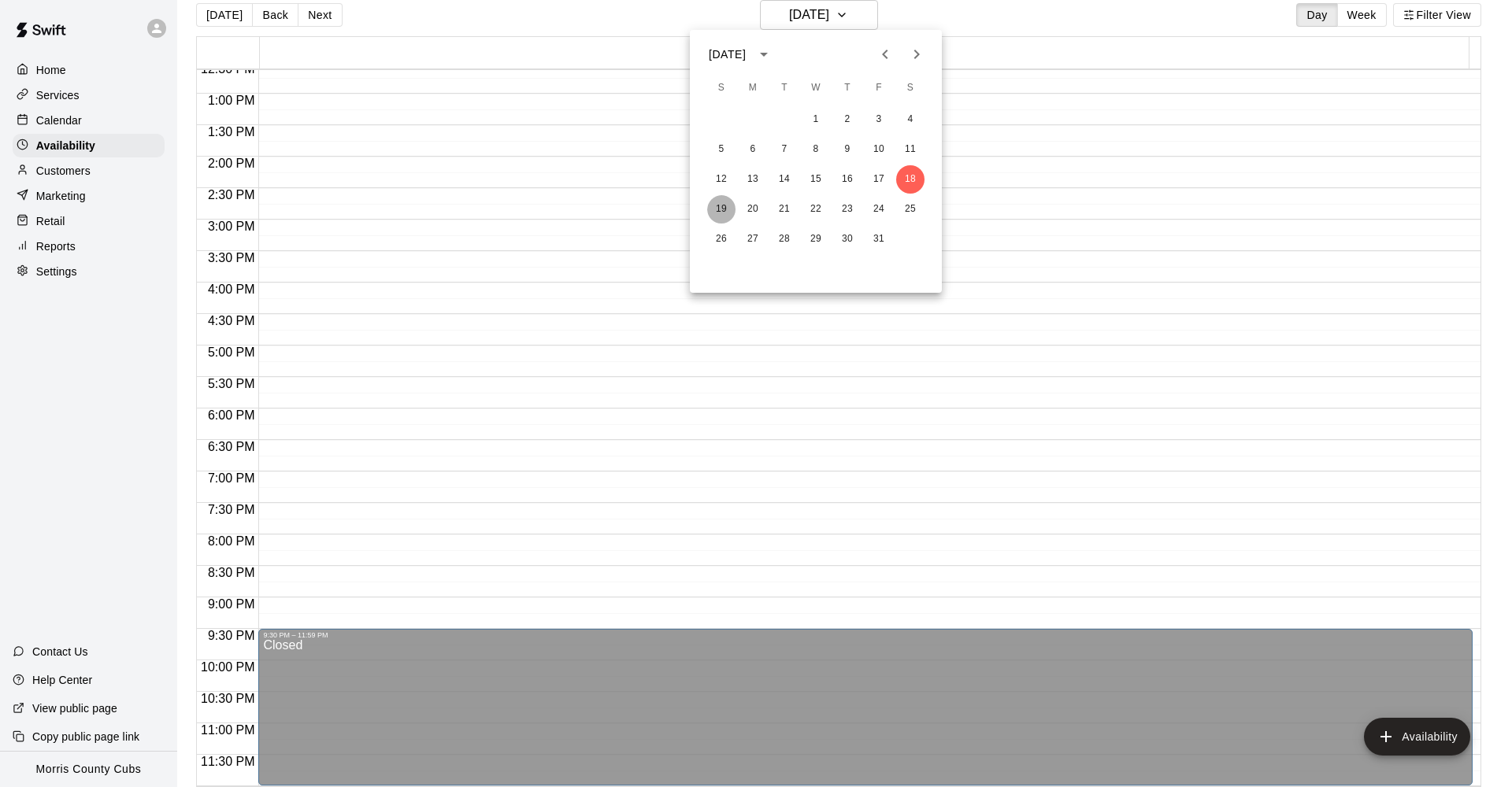
click at [726, 210] on button "19" at bounding box center [721, 209] width 28 height 28
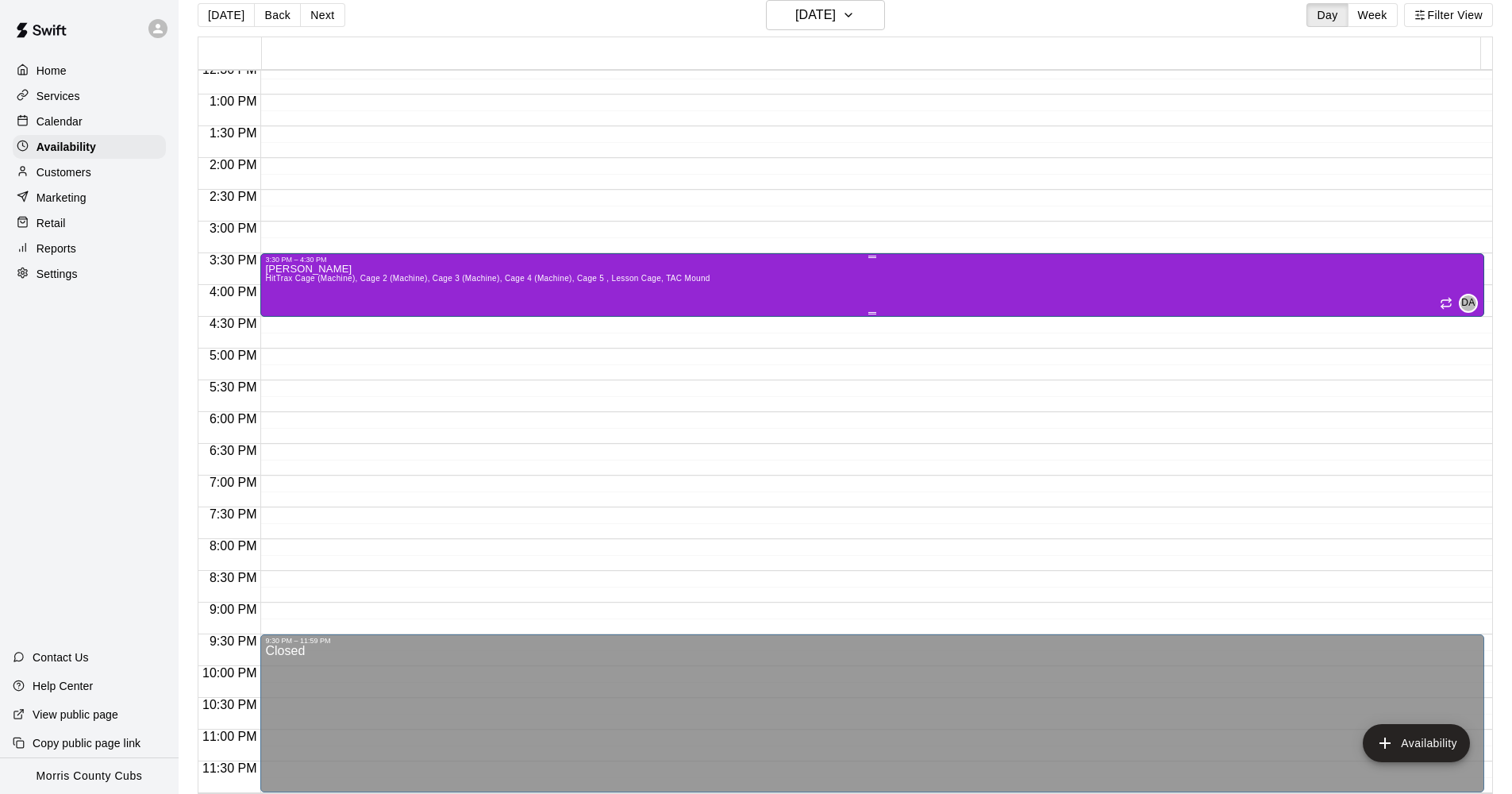
click at [803, 303] on div "[PERSON_NAME] HitTrax Cage (Machine), Cage 2 (Machine), Cage 3 (Machine), Cage …" at bounding box center [872, 660] width 1214 height 794
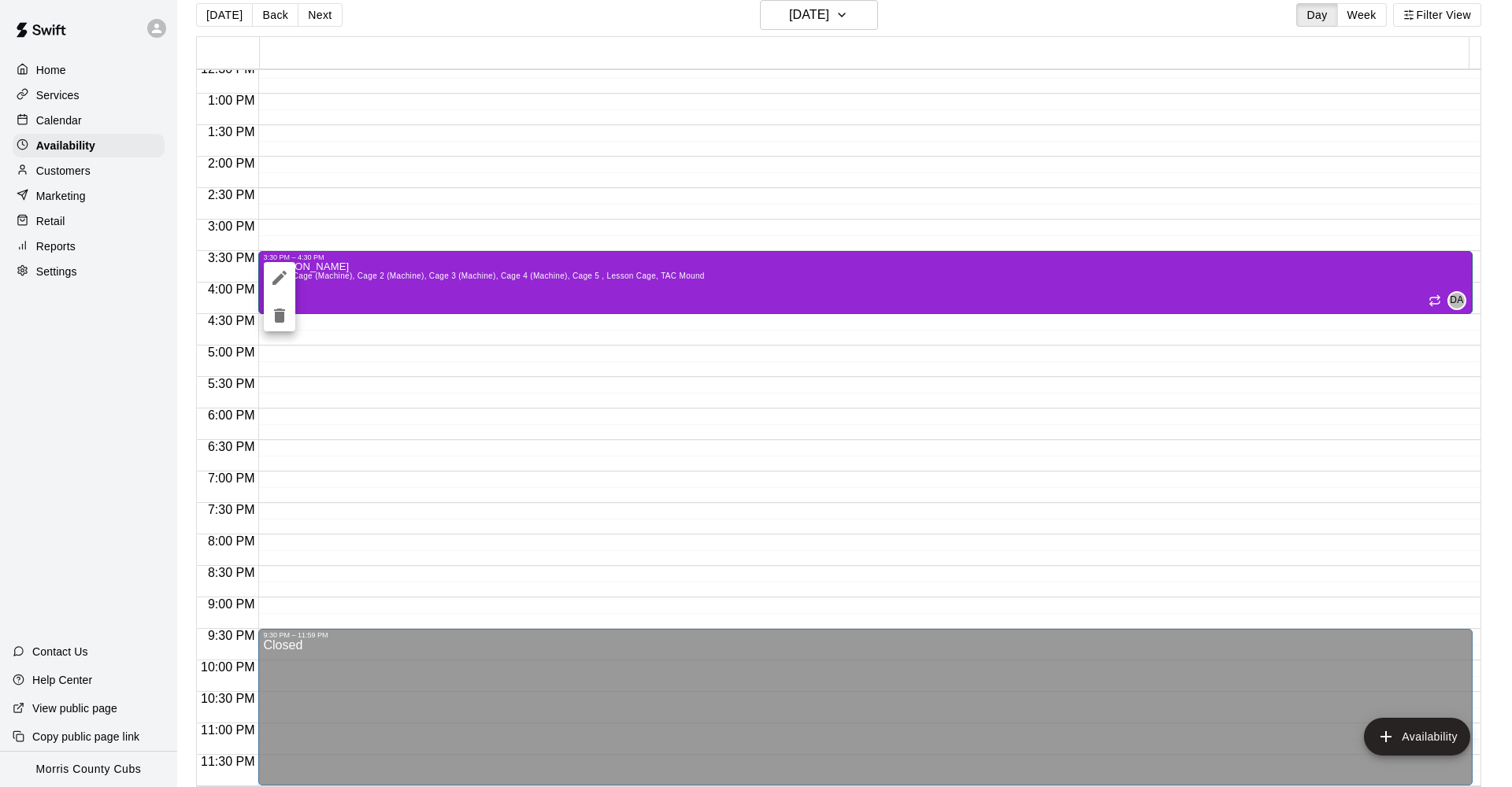
click at [277, 314] on icon "delete" at bounding box center [279, 316] width 11 height 14
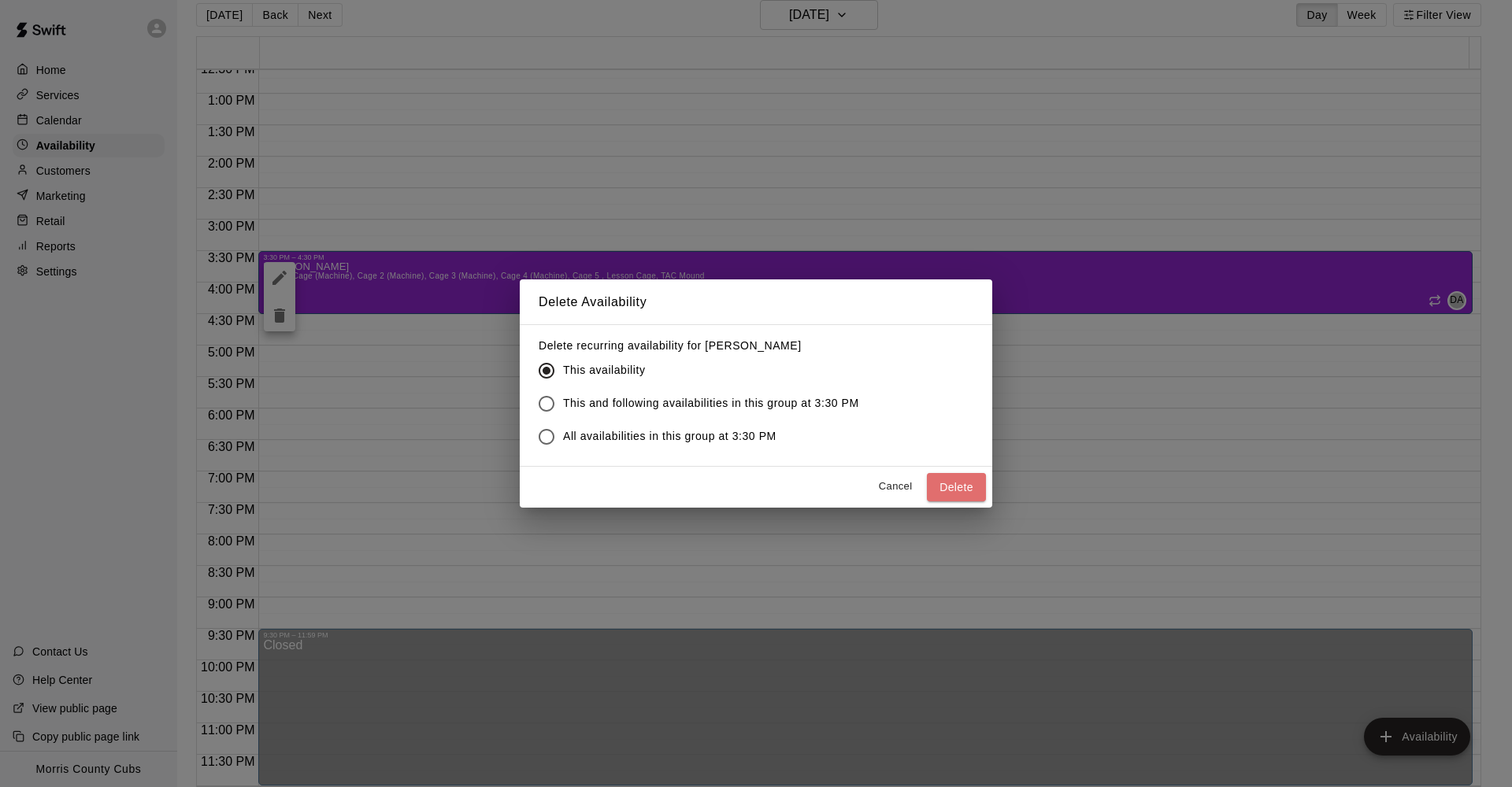
click at [947, 481] on button "Delete" at bounding box center [957, 488] width 59 height 29
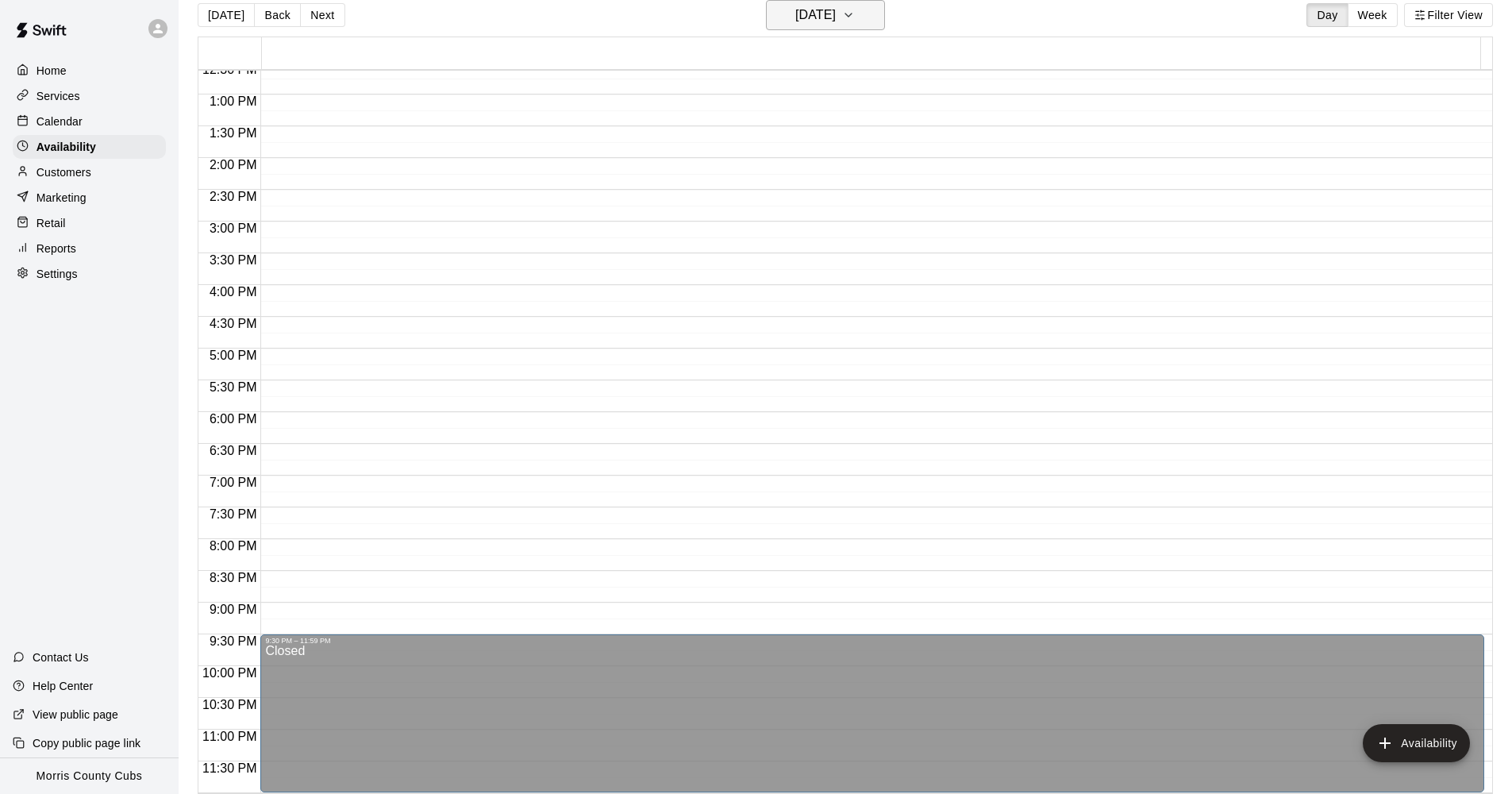
click at [855, 15] on icon "button" at bounding box center [849, 15] width 13 height 19
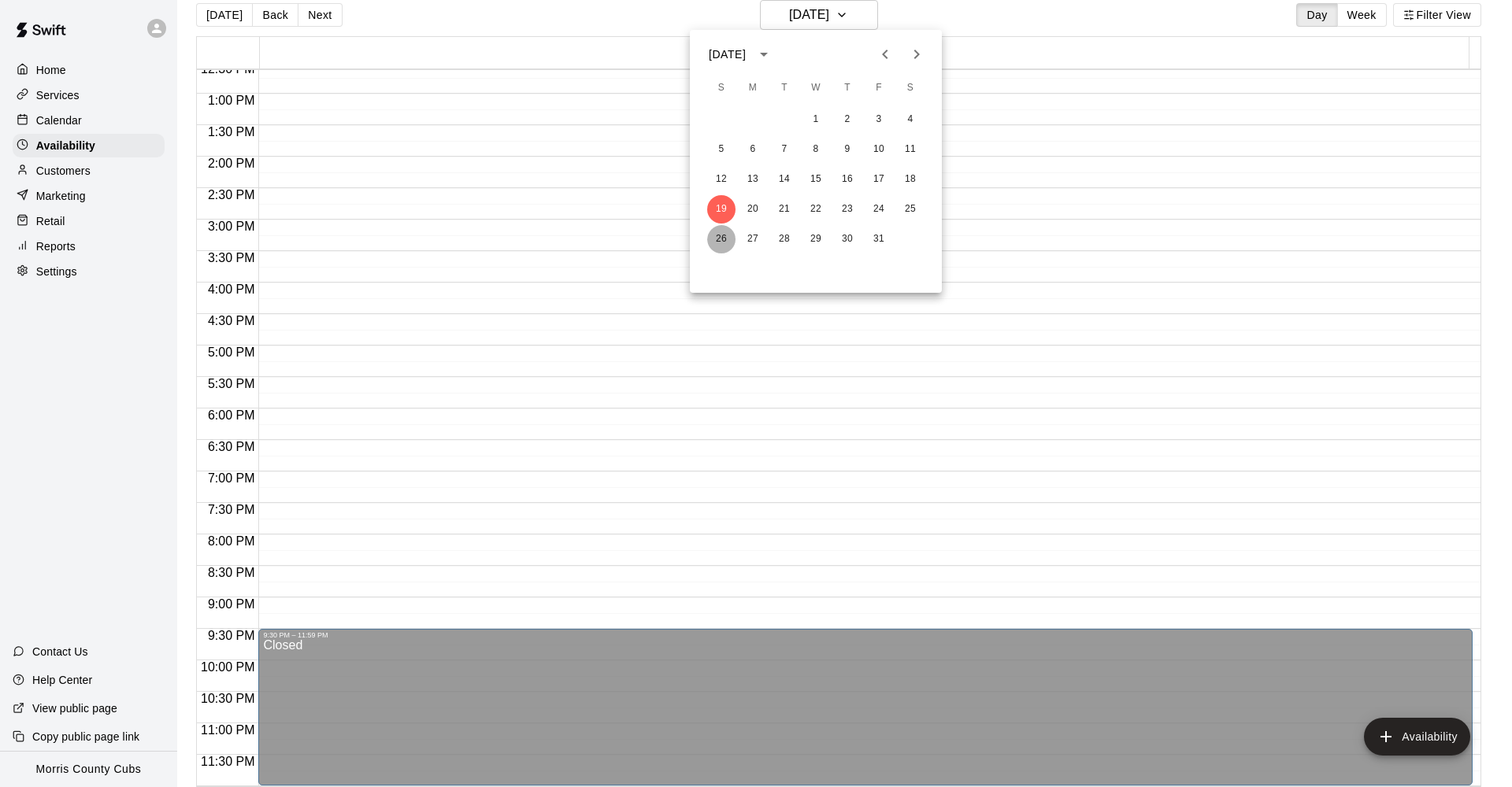
click at [720, 241] on button "26" at bounding box center [721, 239] width 28 height 28
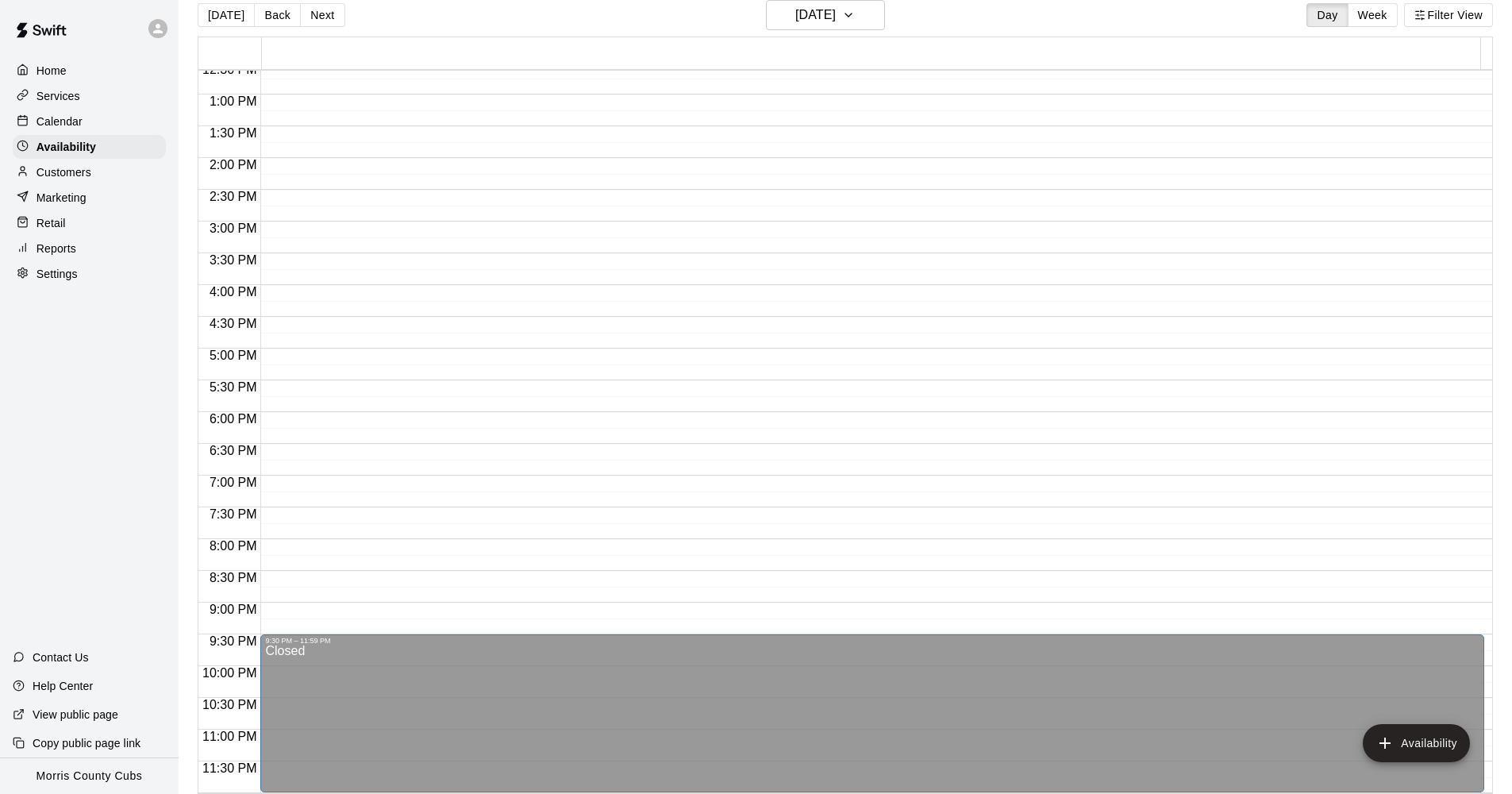
click at [492, 280] on span "HitTrax Cage (Machine), Cage 2 (Machine), Cage 3 (Machine), Cage 4 (Machine), C…" at bounding box center [487, 278] width 444 height 9
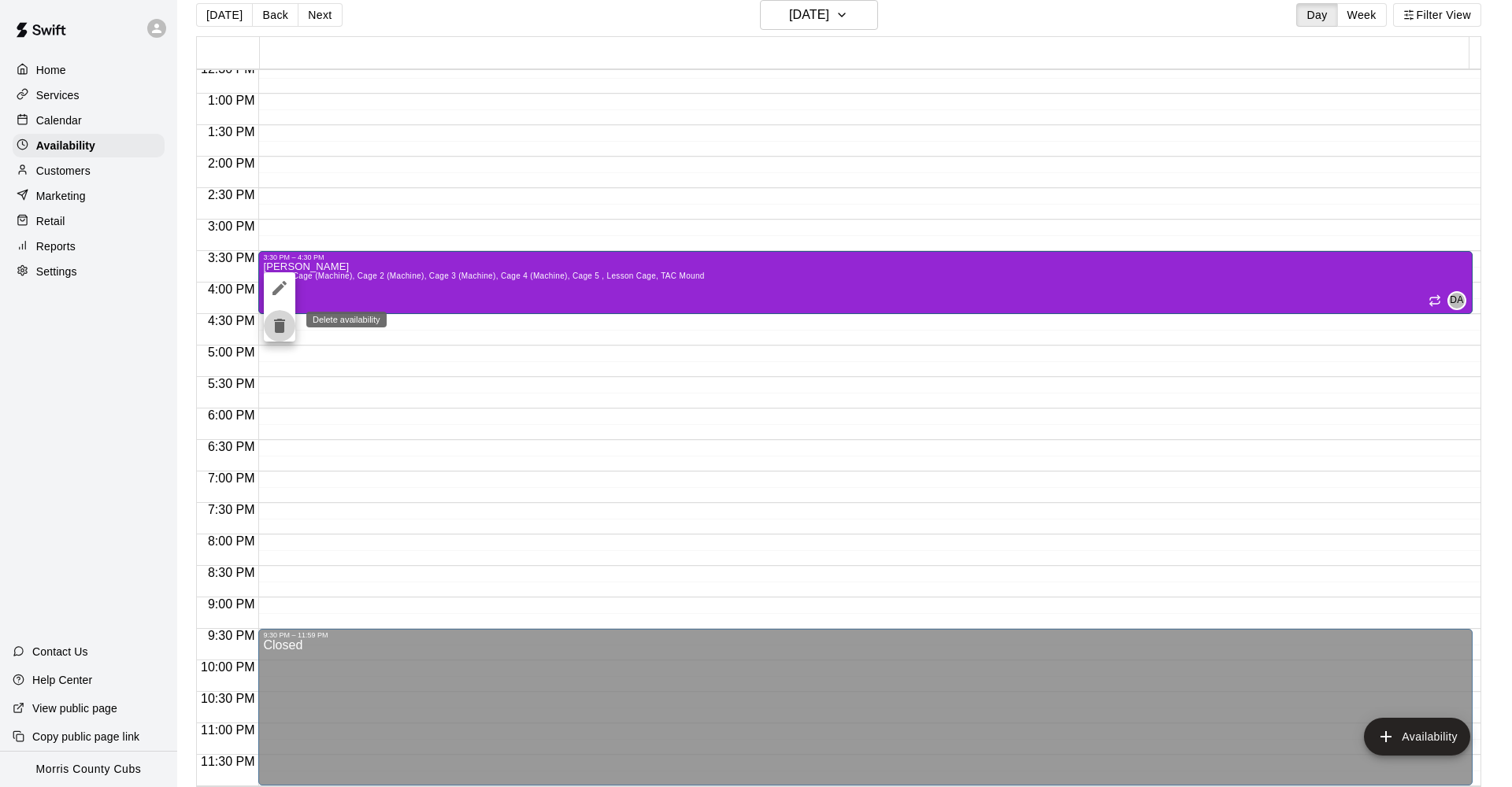
click at [280, 319] on icon "delete" at bounding box center [279, 326] width 11 height 14
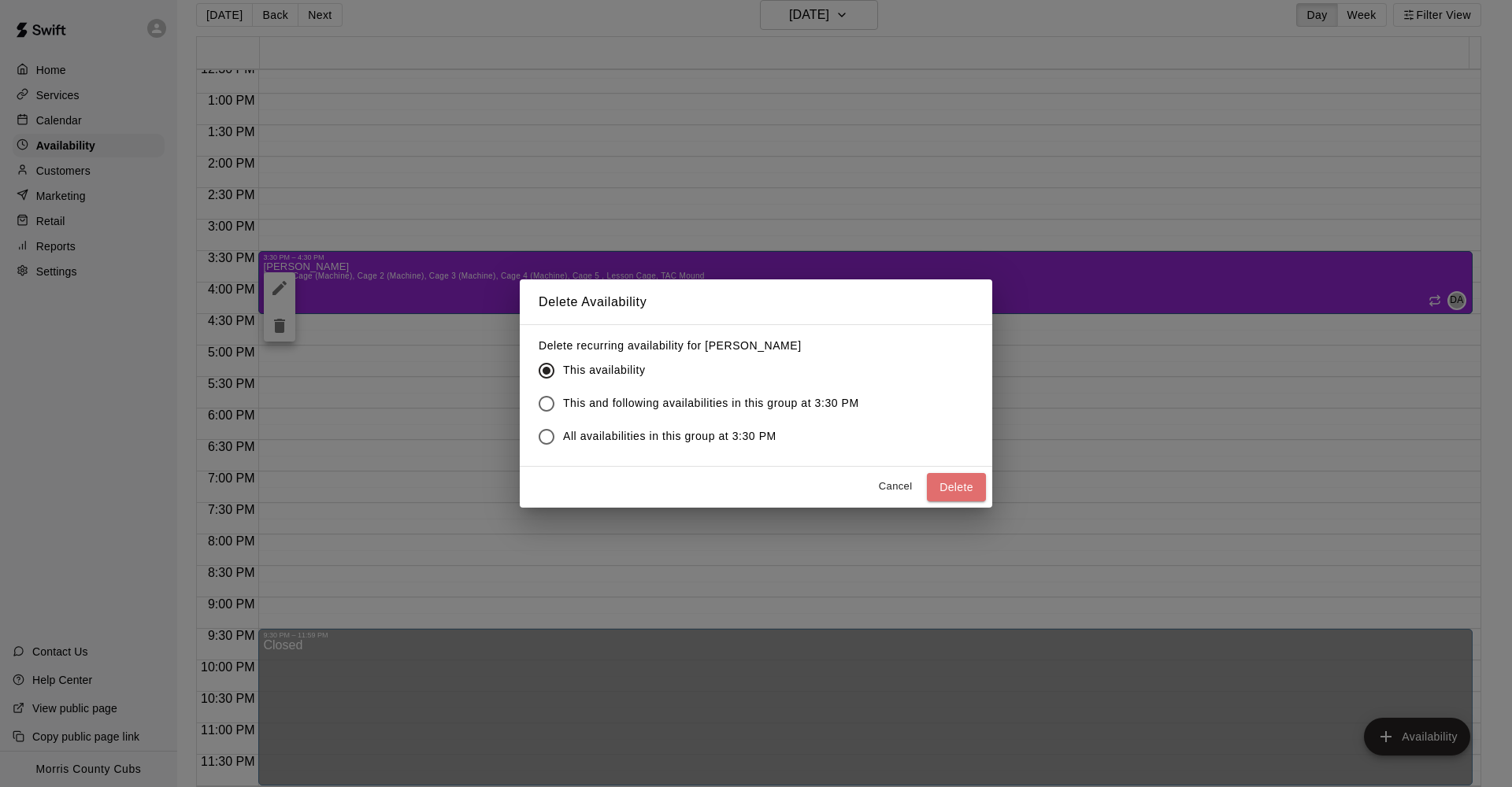
click at [946, 474] on button "Delete" at bounding box center [957, 488] width 59 height 29
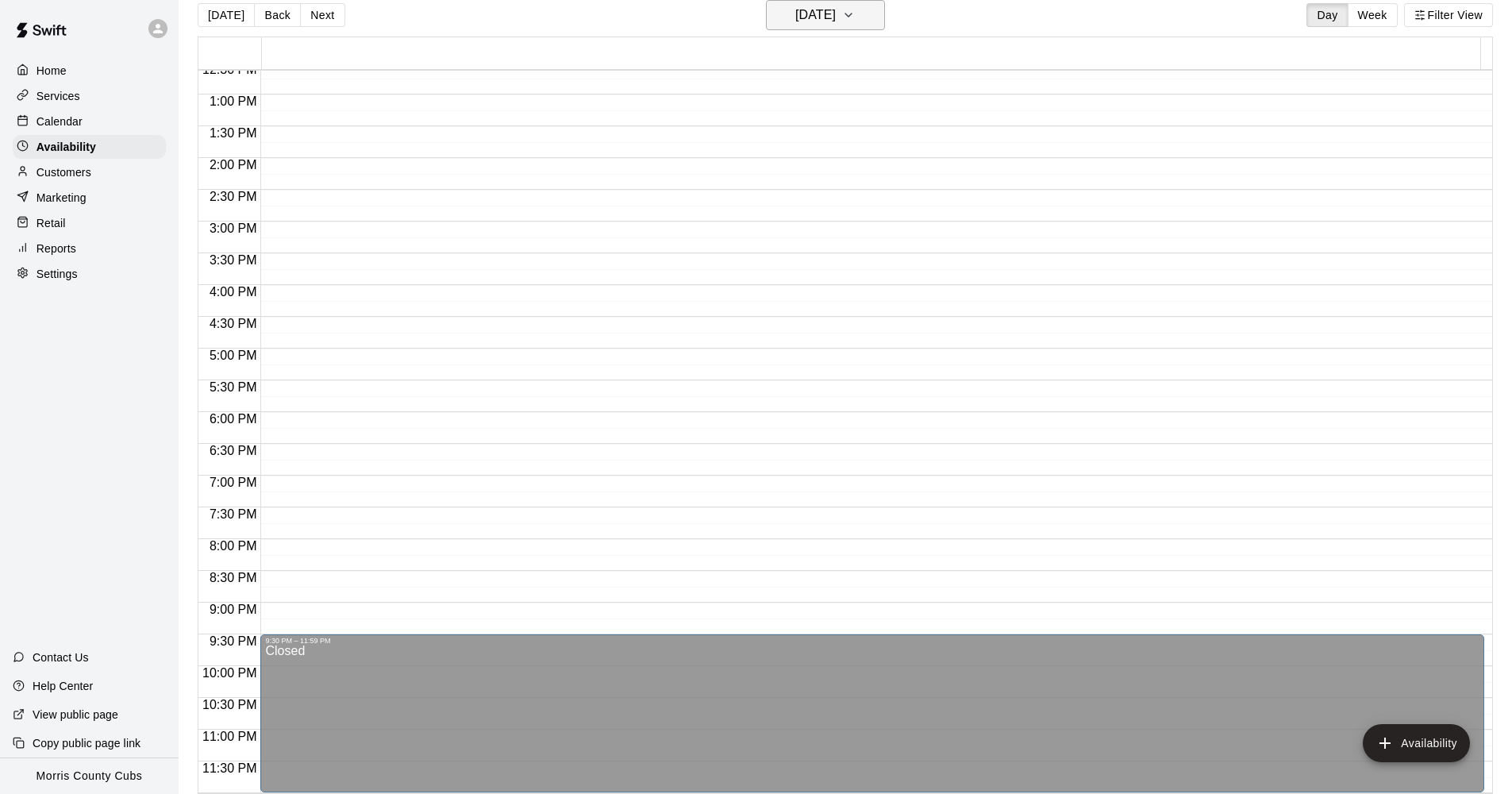
click at [873, 23] on button "[DATE]" at bounding box center [825, 15] width 119 height 30
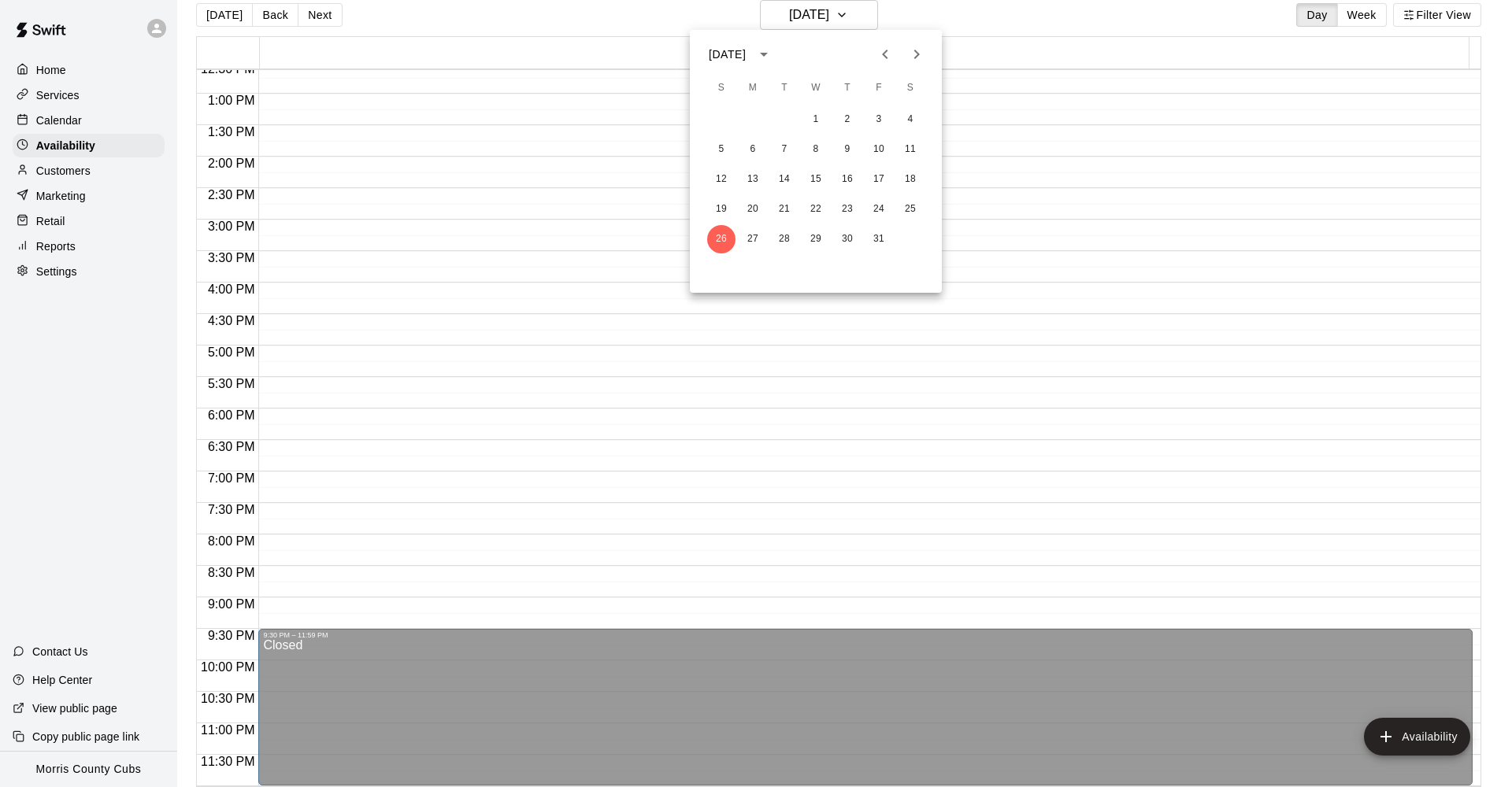
click at [863, 16] on div at bounding box center [756, 393] width 1512 height 787
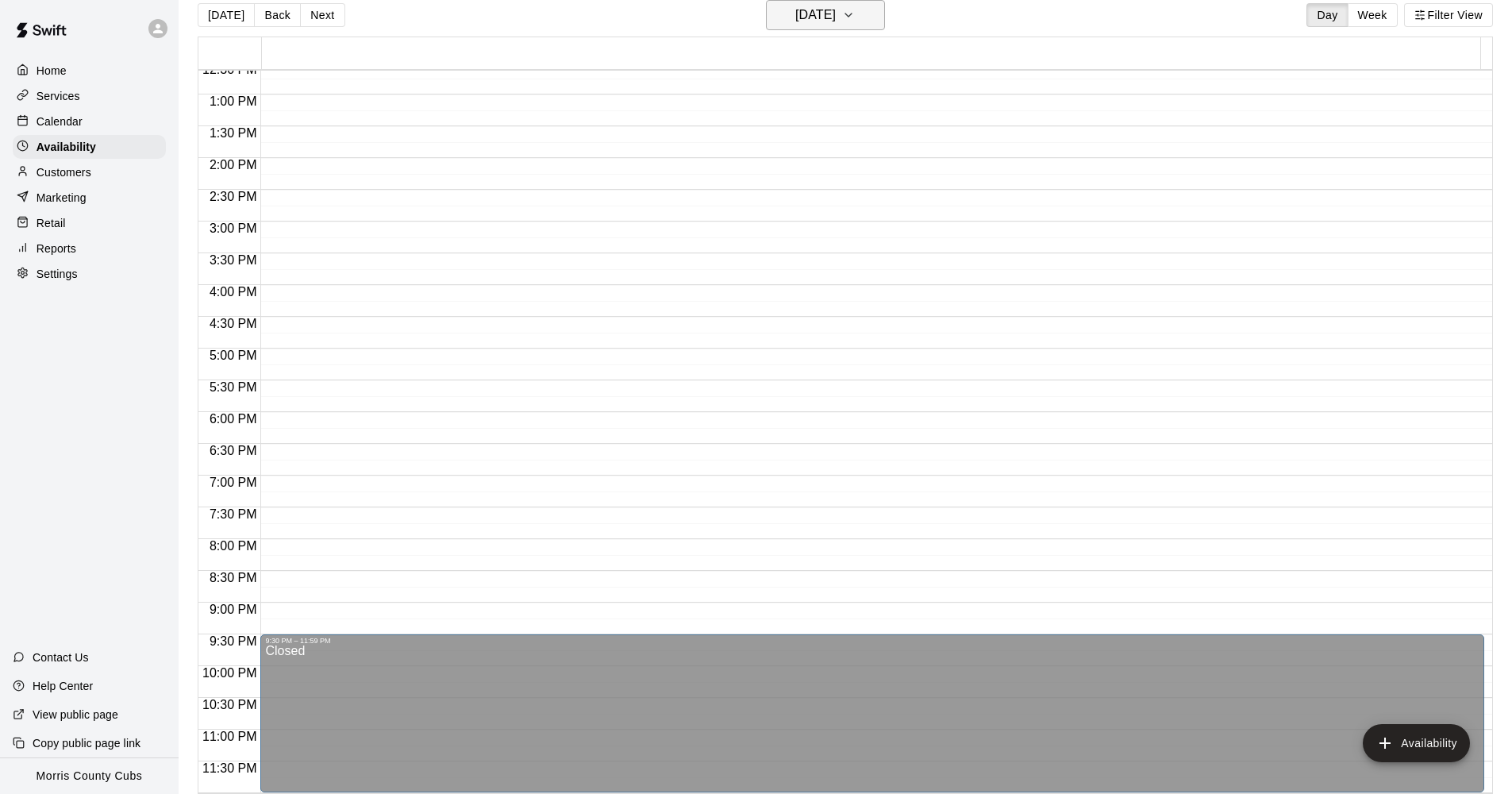
click at [855, 11] on icon "button" at bounding box center [849, 15] width 13 height 19
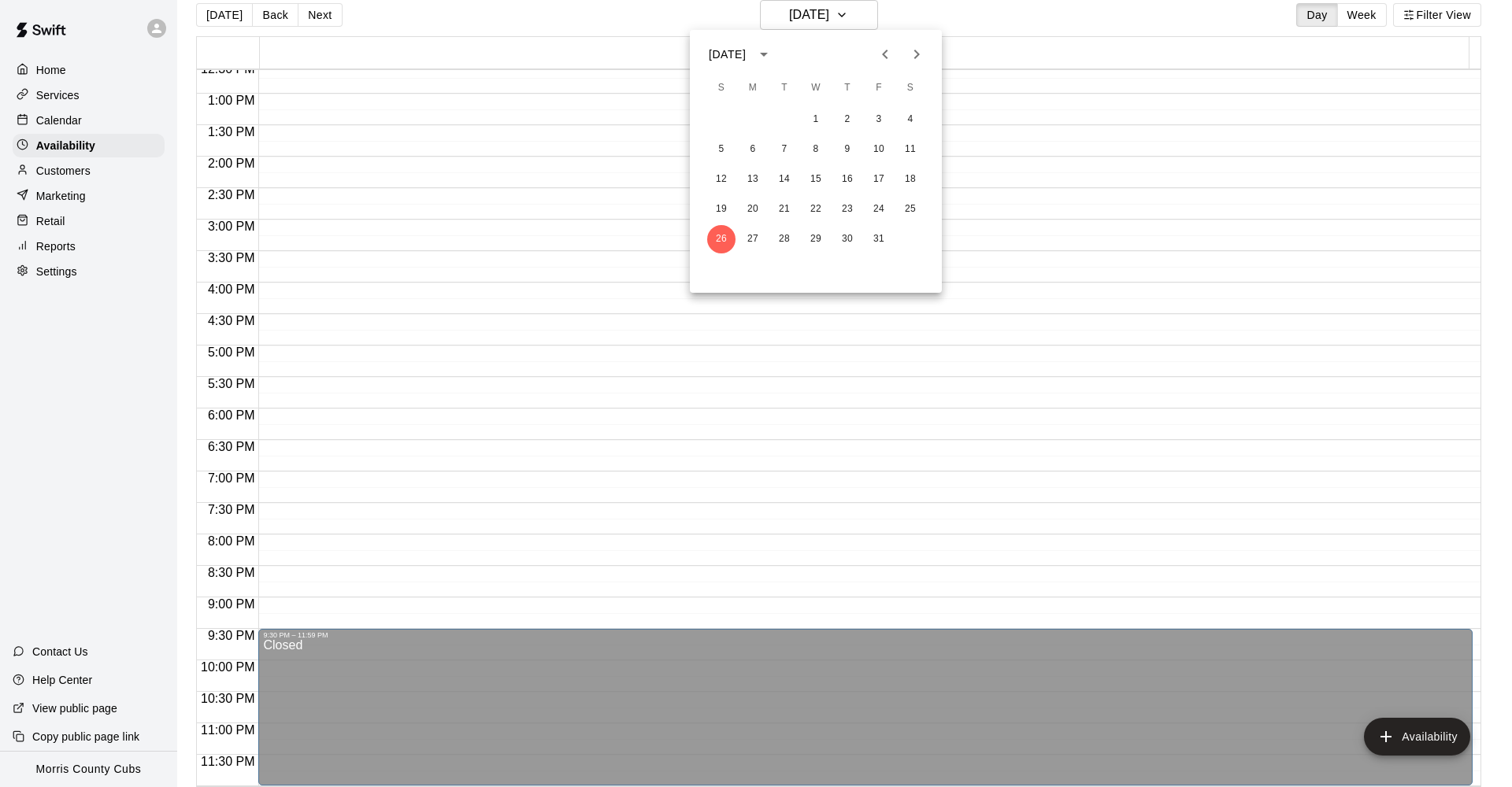
click at [924, 54] on icon "Next month" at bounding box center [917, 55] width 19 height 19
click at [912, 122] on button "1" at bounding box center [910, 119] width 28 height 28
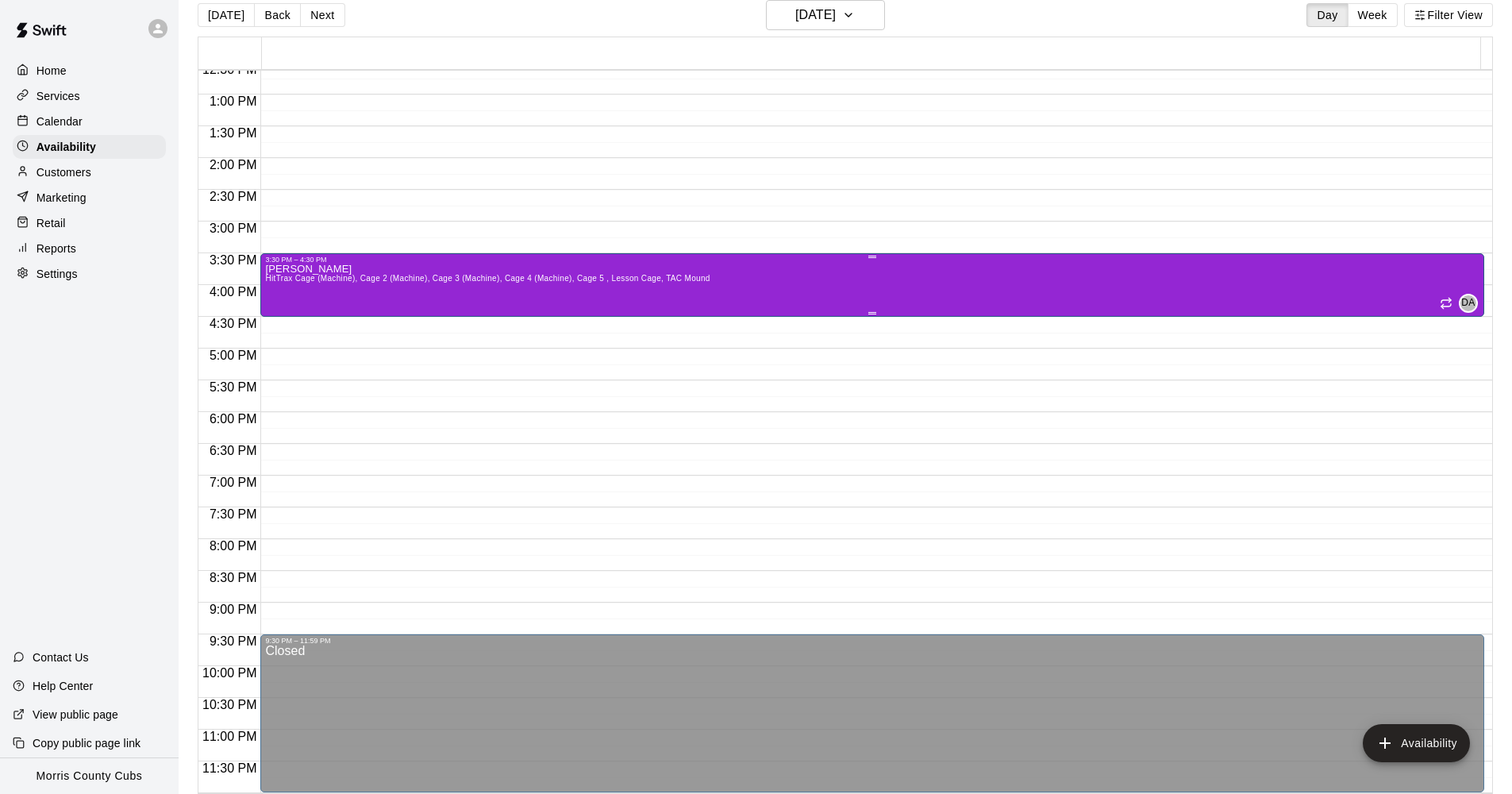
click at [797, 276] on div "[PERSON_NAME] HitTrax Cage (Machine), Cage 2 (Machine), Cage 3 (Machine), Cage …" at bounding box center [872, 660] width 1214 height 794
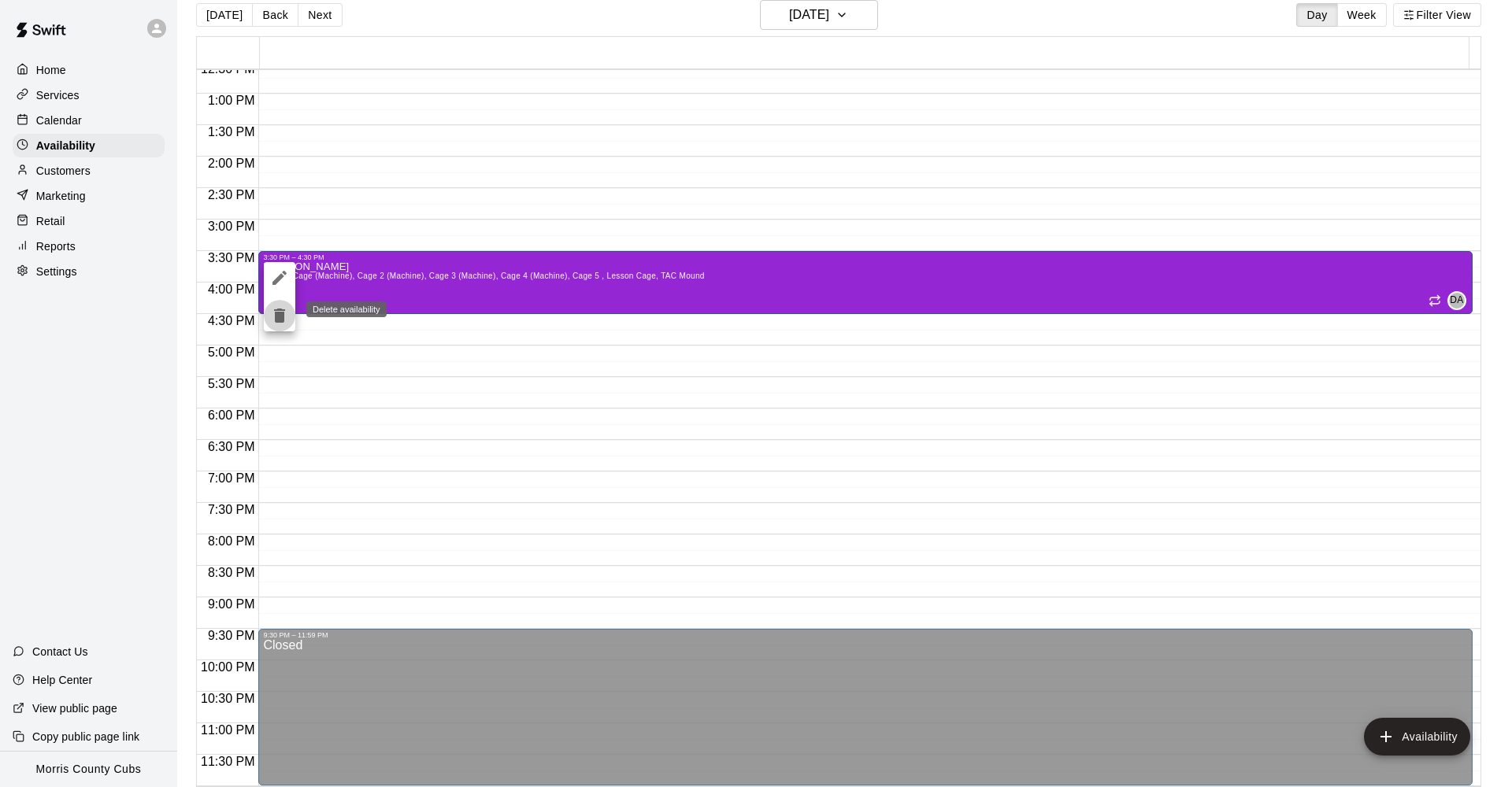
click at [278, 310] on icon "delete" at bounding box center [279, 316] width 11 height 14
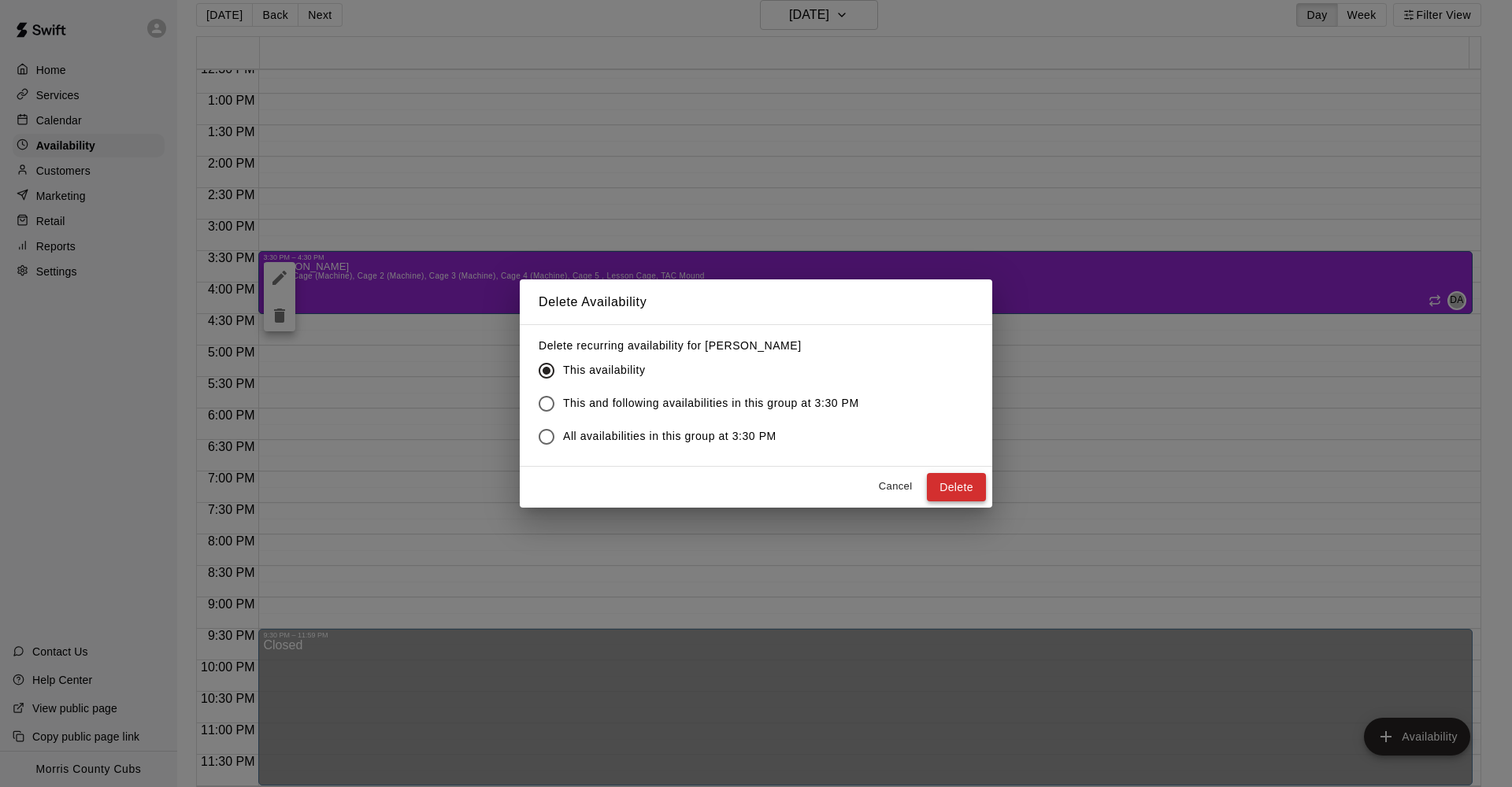
click at [941, 481] on button "Delete" at bounding box center [957, 488] width 59 height 29
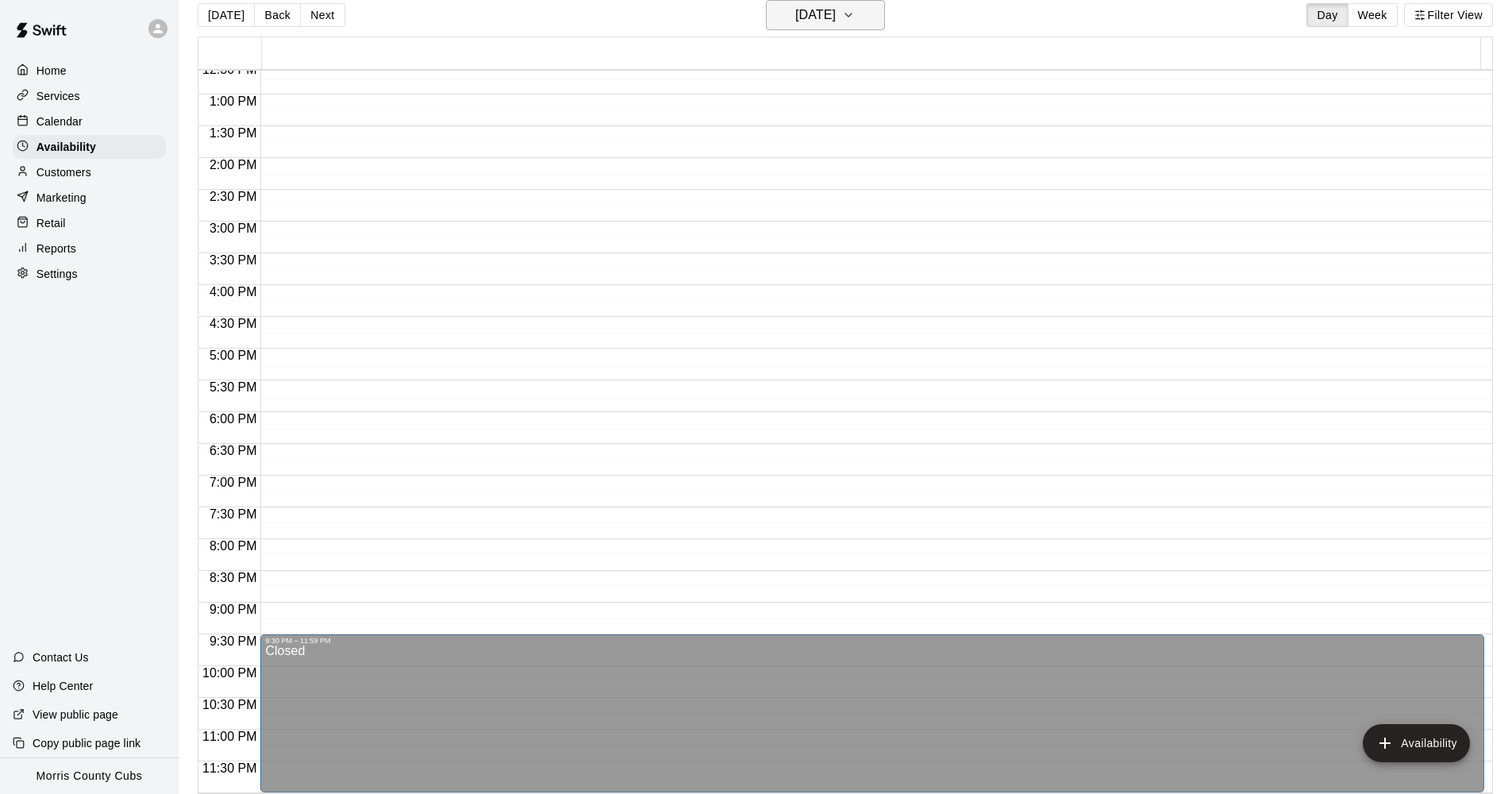
click at [855, 14] on icon "button" at bounding box center [849, 15] width 13 height 19
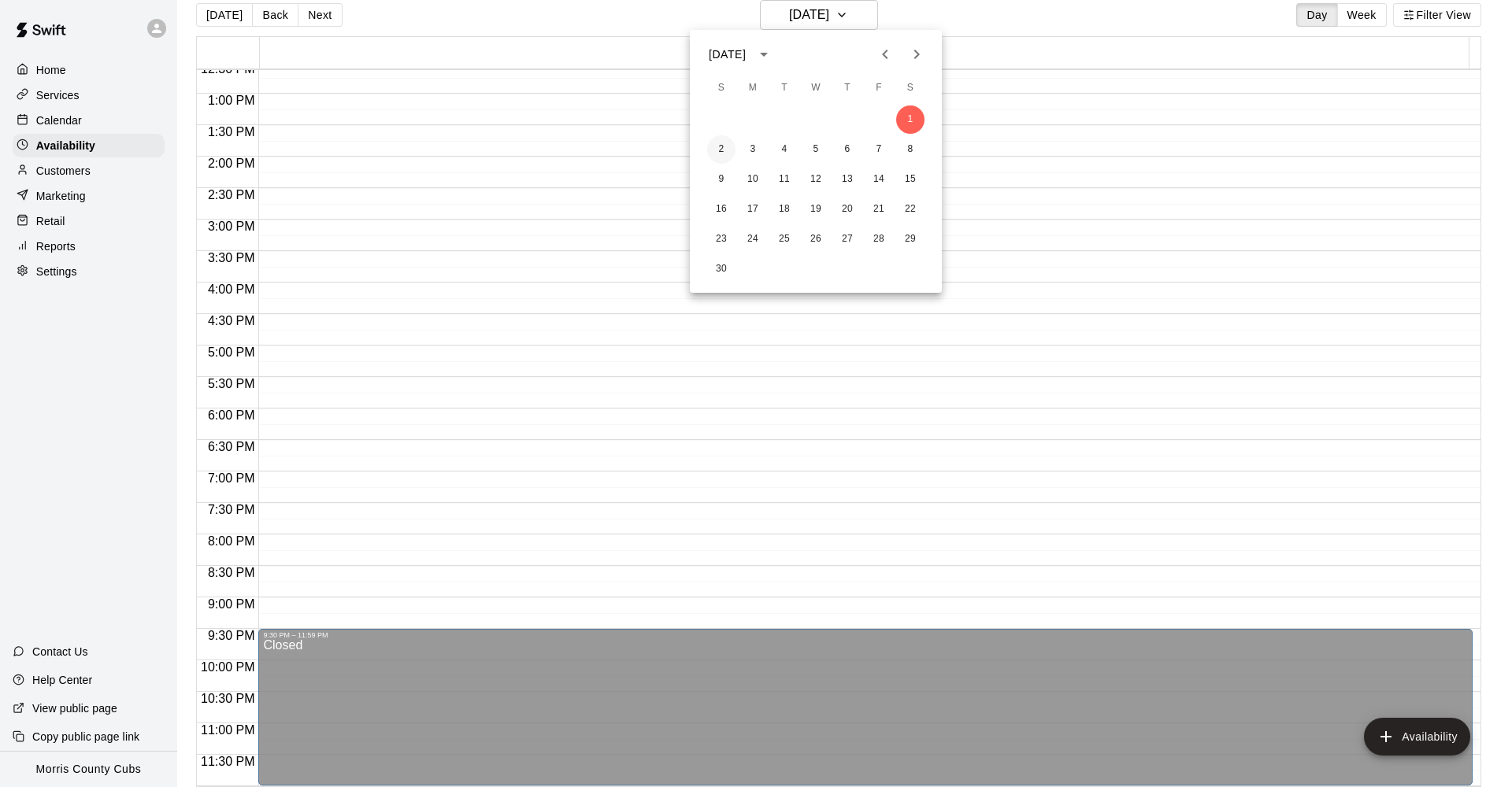
click at [727, 152] on button "2" at bounding box center [721, 149] width 28 height 28
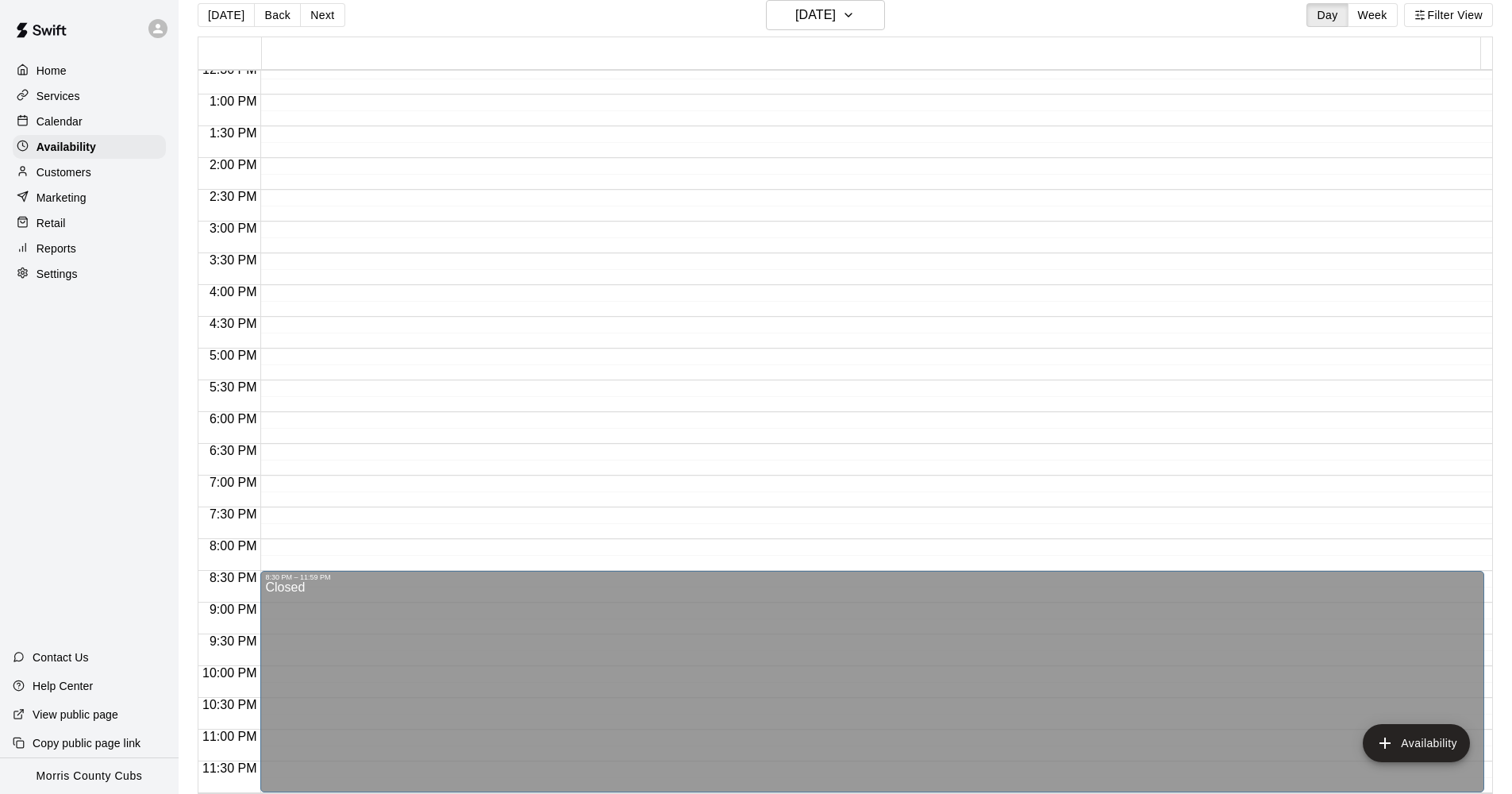
click at [488, 277] on span "HitTrax Cage (Machine), Cage 2 (Machine), Cage 3 (Machine), Cage 4 (Machine), C…" at bounding box center [487, 278] width 444 height 9
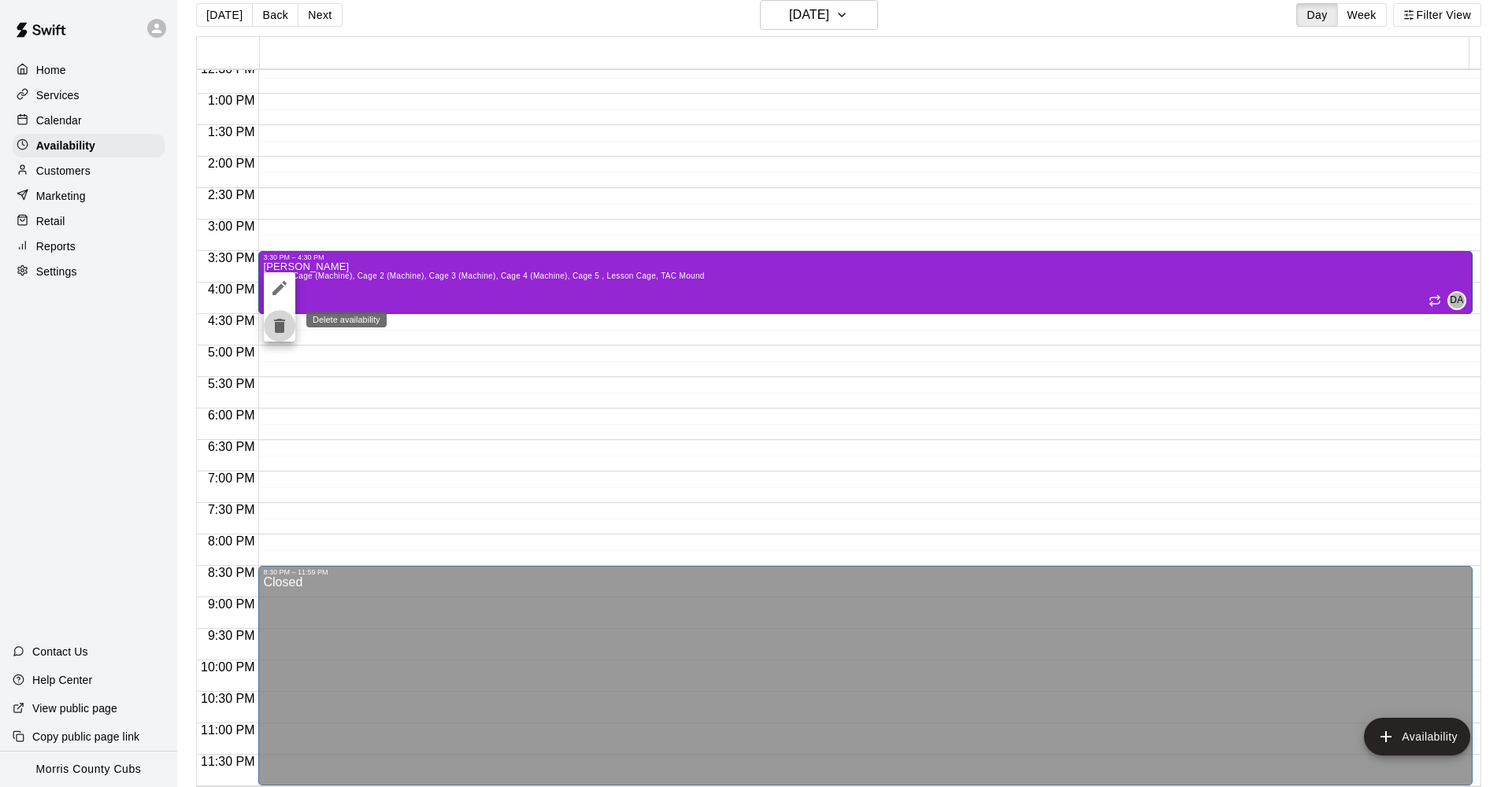
click at [284, 320] on icon "delete" at bounding box center [279, 326] width 11 height 14
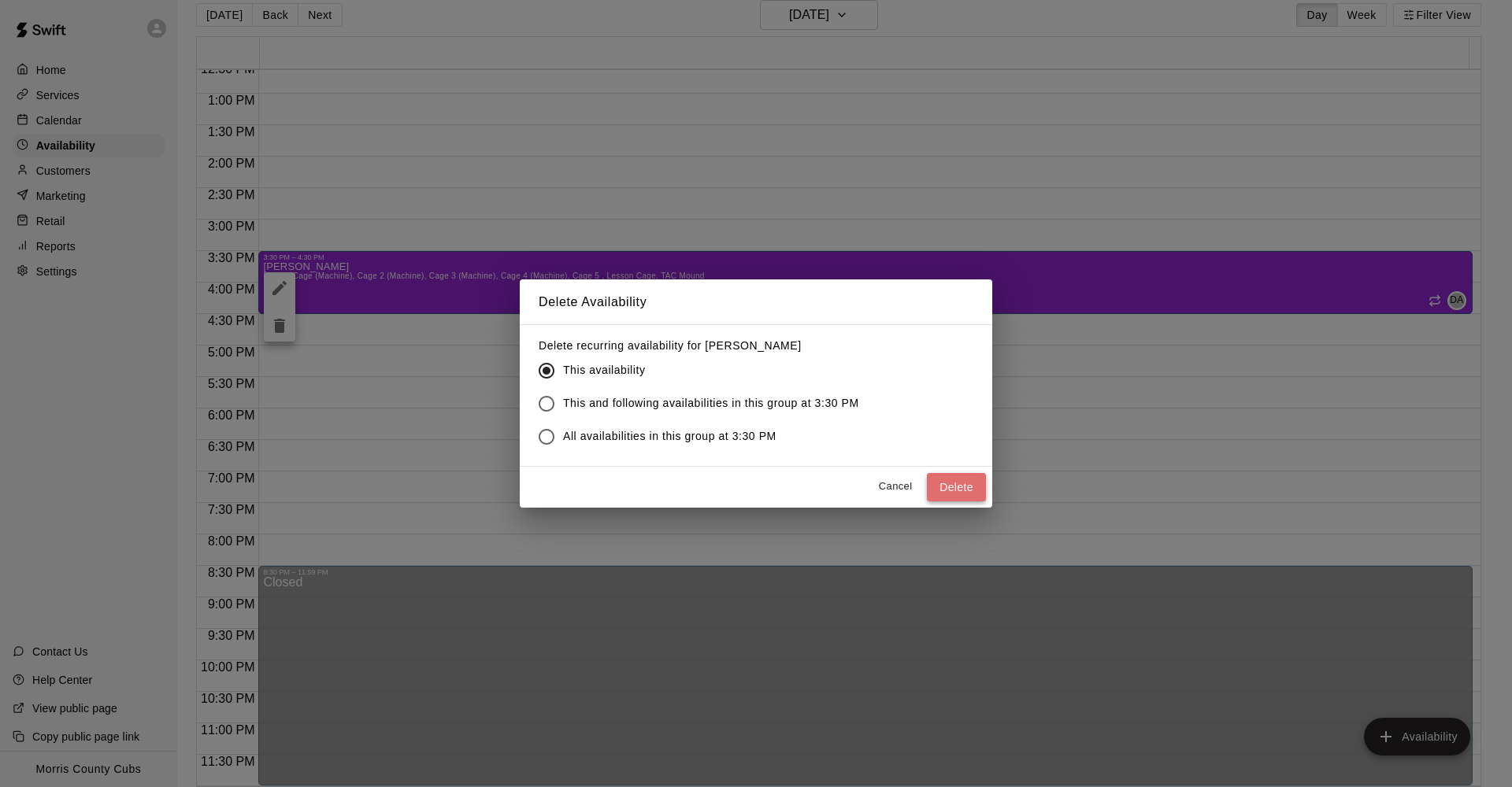
click at [963, 487] on button "Delete" at bounding box center [957, 488] width 59 height 29
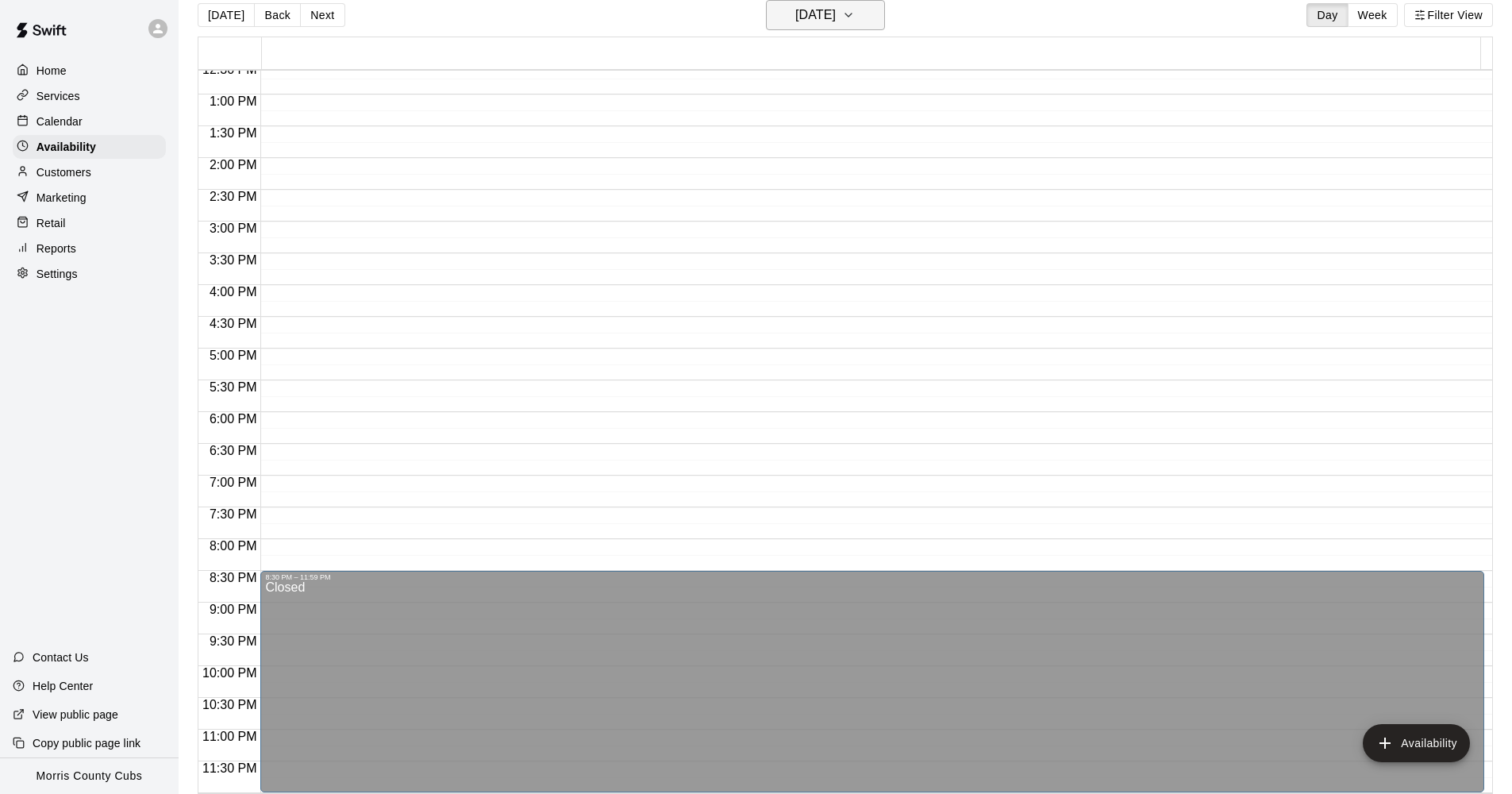
click at [855, 13] on icon "button" at bounding box center [849, 15] width 13 height 19
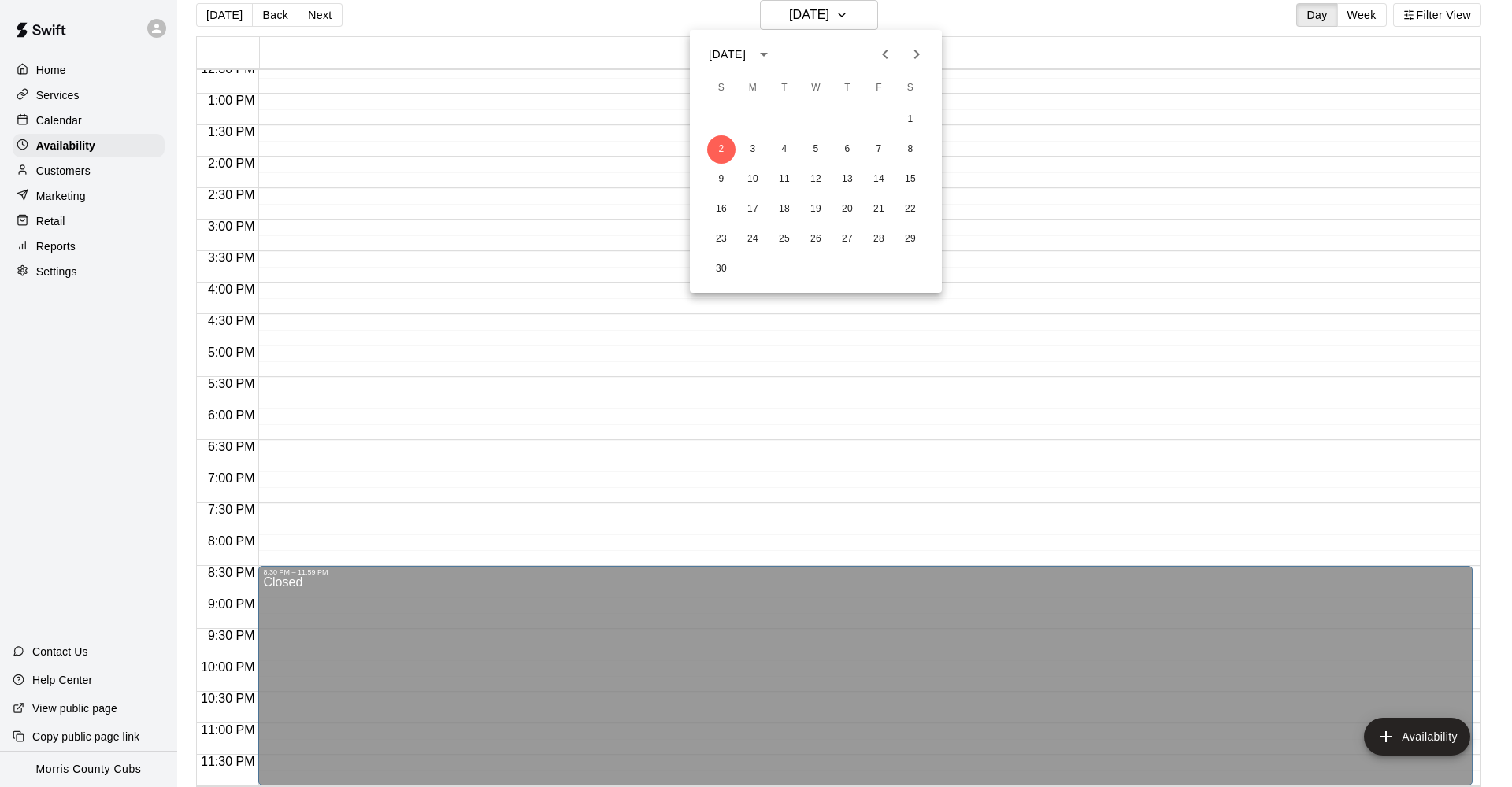
click at [965, 21] on div at bounding box center [756, 393] width 1512 height 787
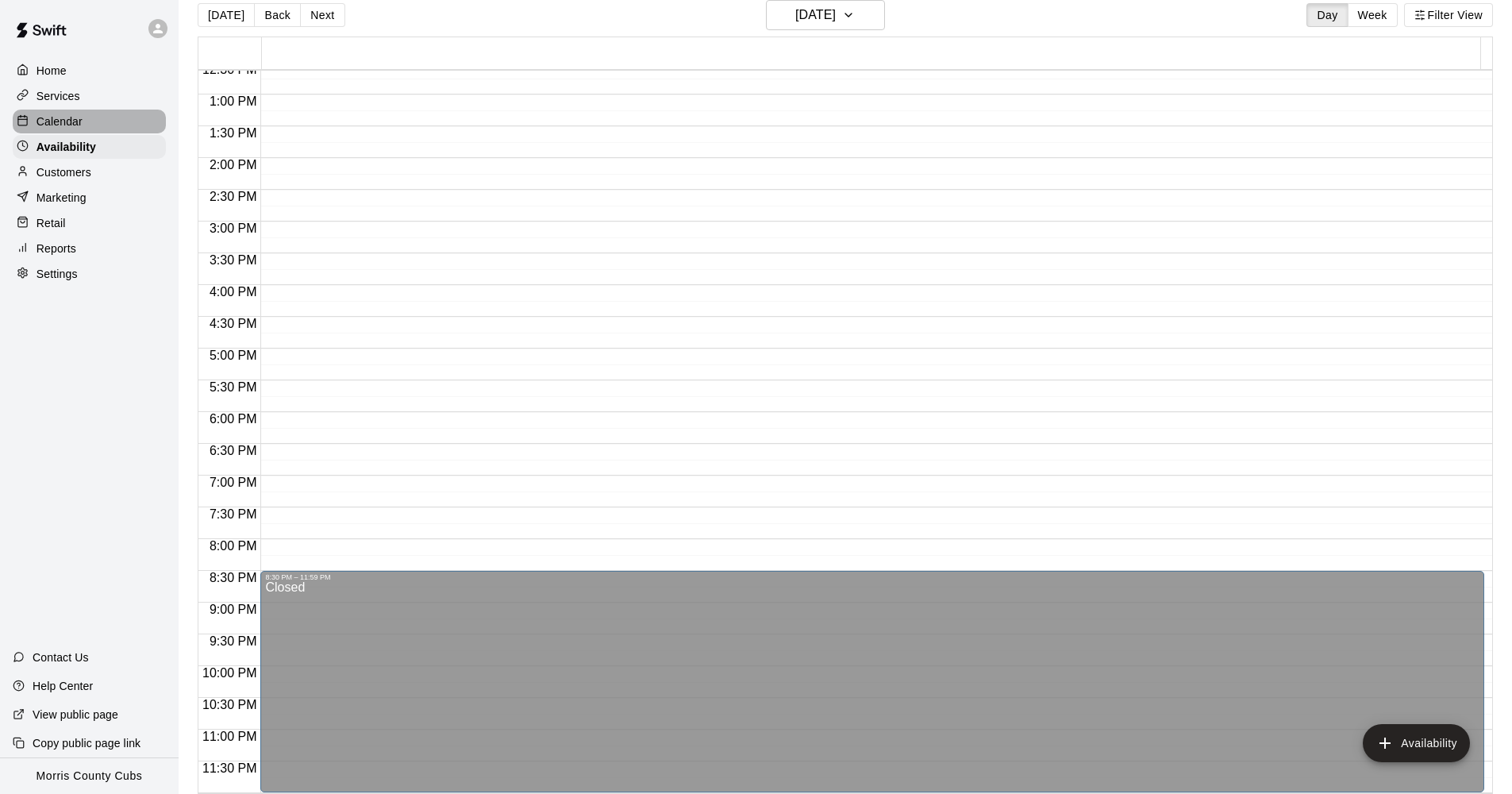
click at [100, 123] on div "Calendar" at bounding box center [89, 121] width 153 height 23
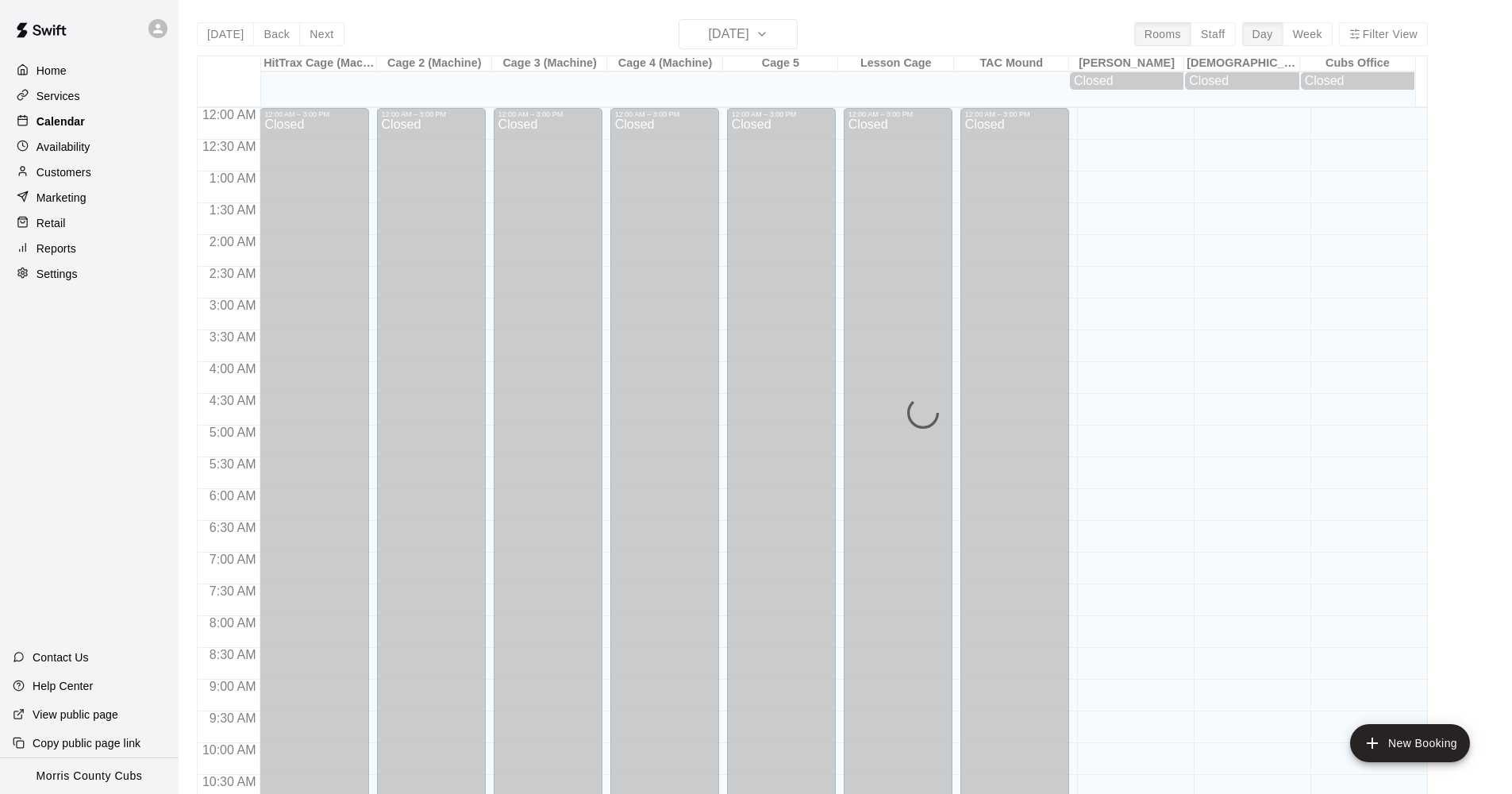
scroll to position [771, 0]
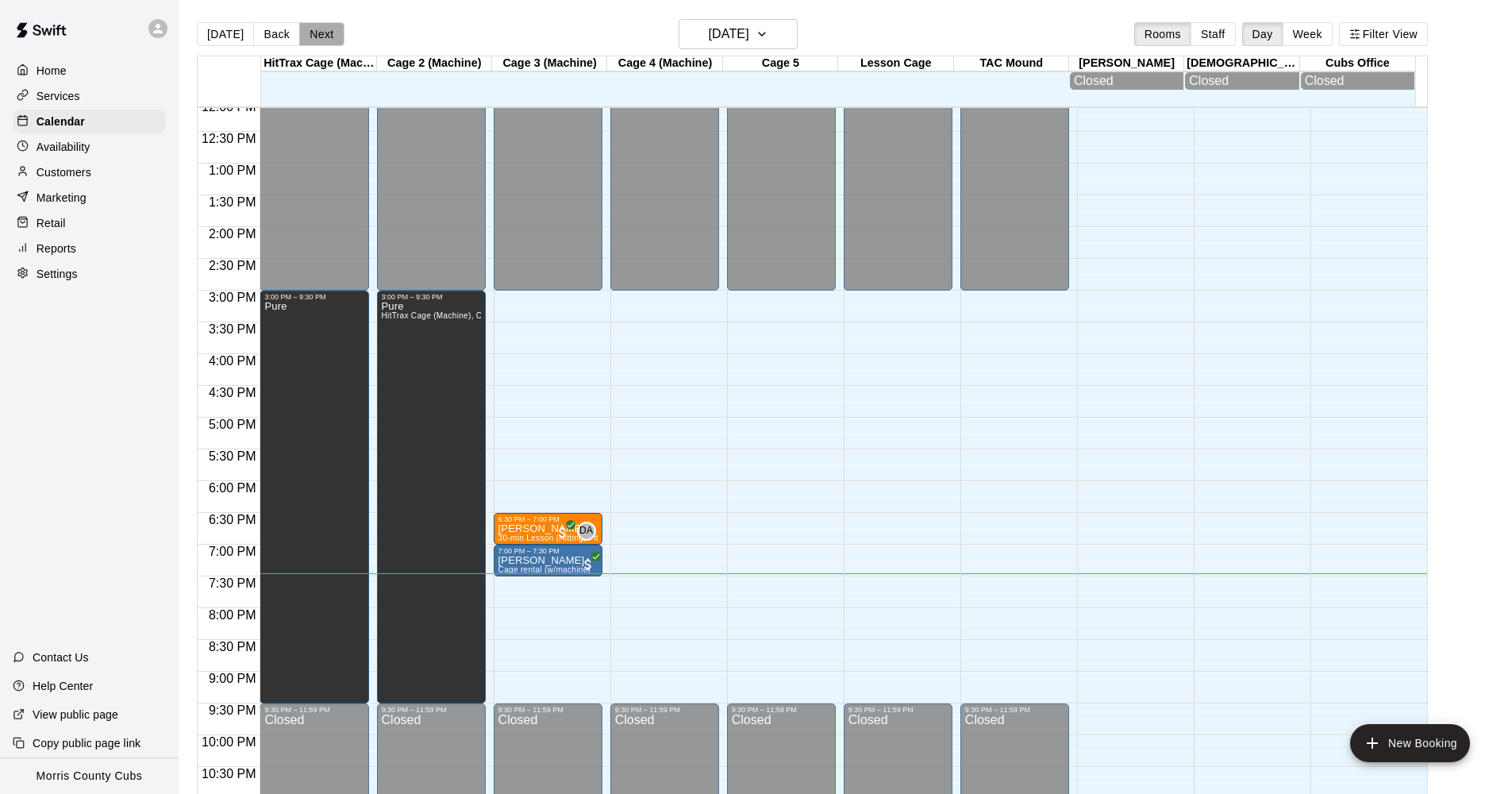
click at [320, 32] on button "Next" at bounding box center [321, 33] width 44 height 23
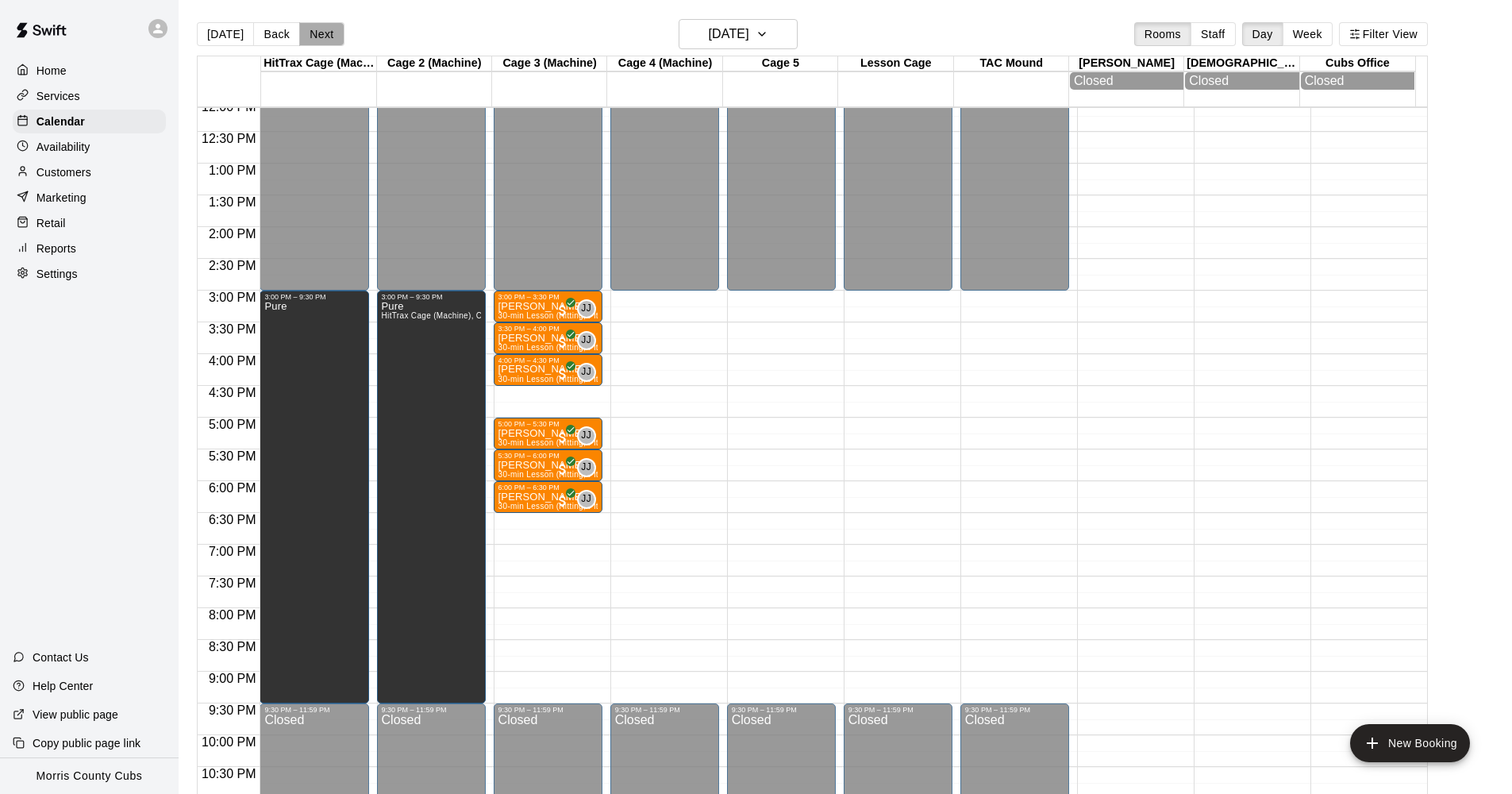
click at [320, 32] on button "Next" at bounding box center [321, 33] width 44 height 23
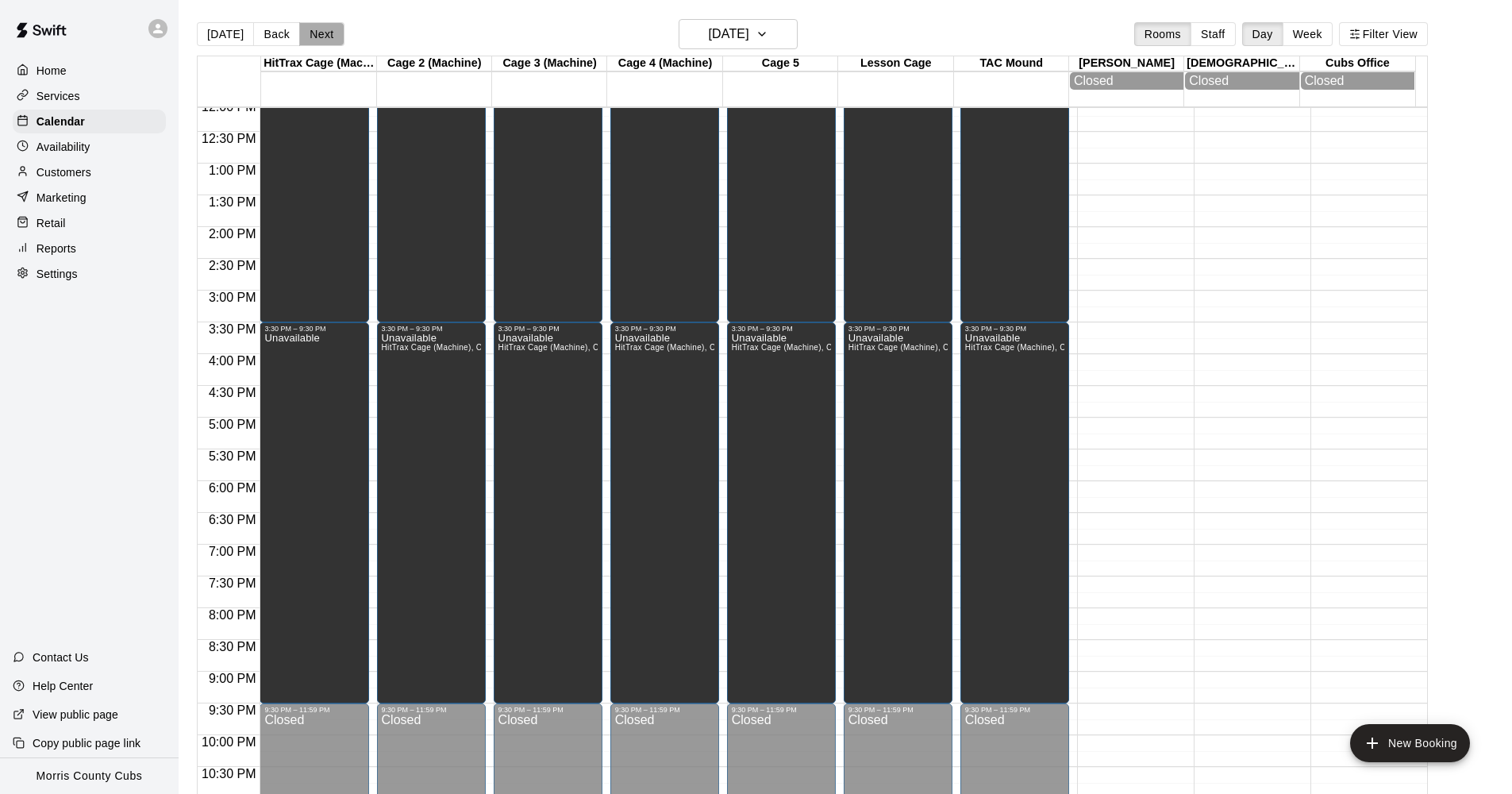
click at [320, 32] on button "Next" at bounding box center [321, 33] width 44 height 23
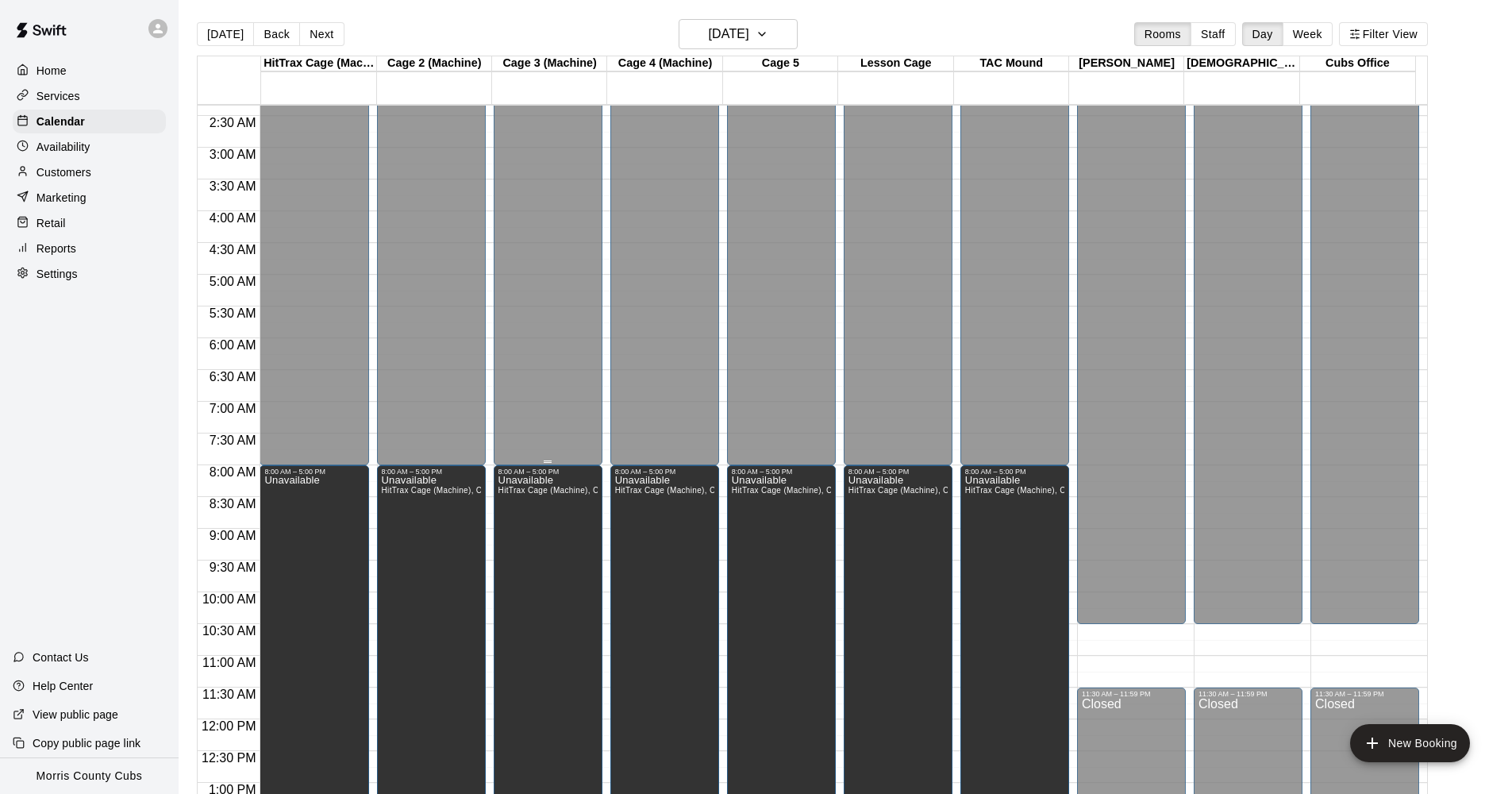
scroll to position [605, 0]
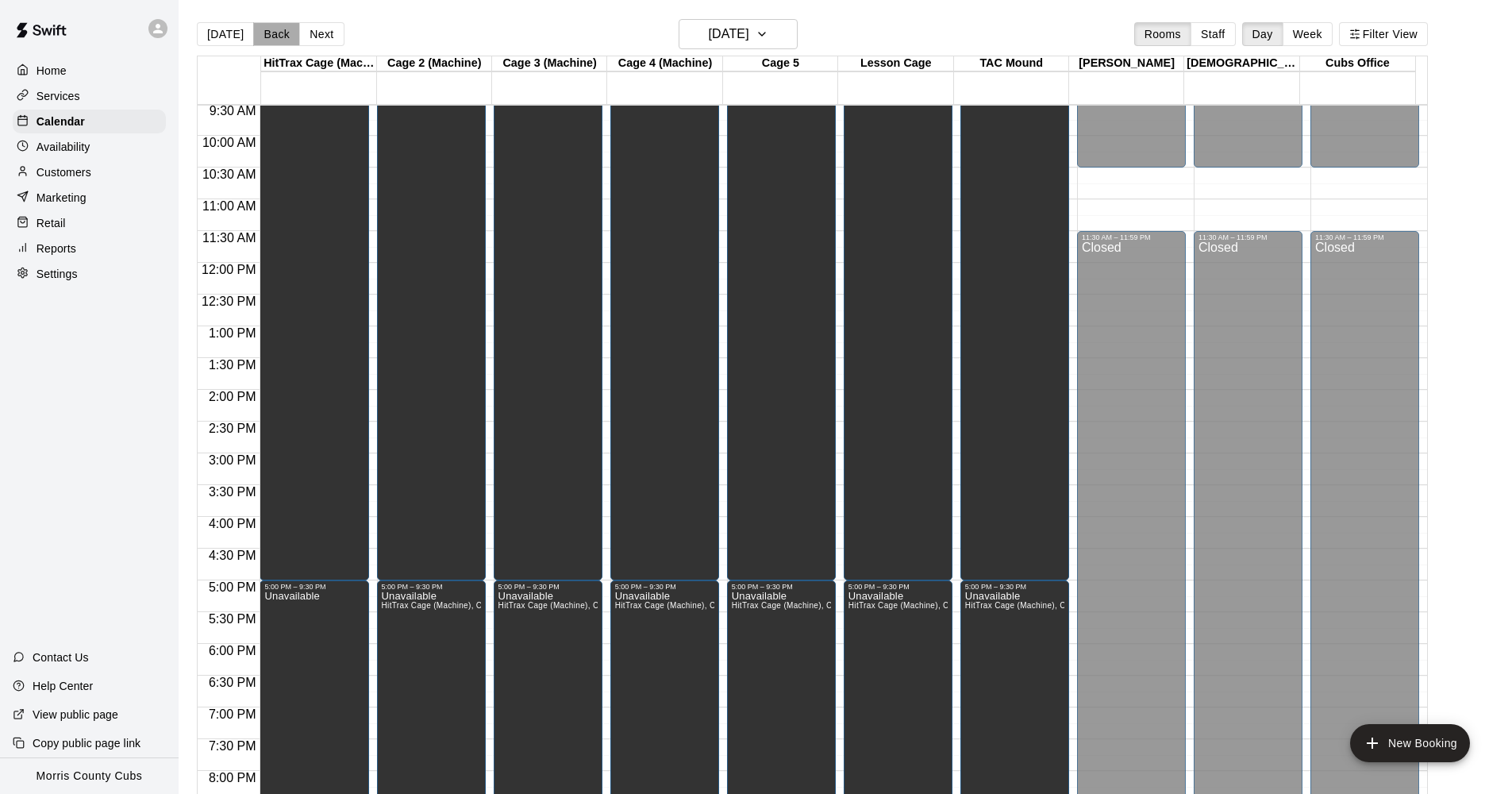
click at [274, 39] on button "Back" at bounding box center [277, 33] width 47 height 23
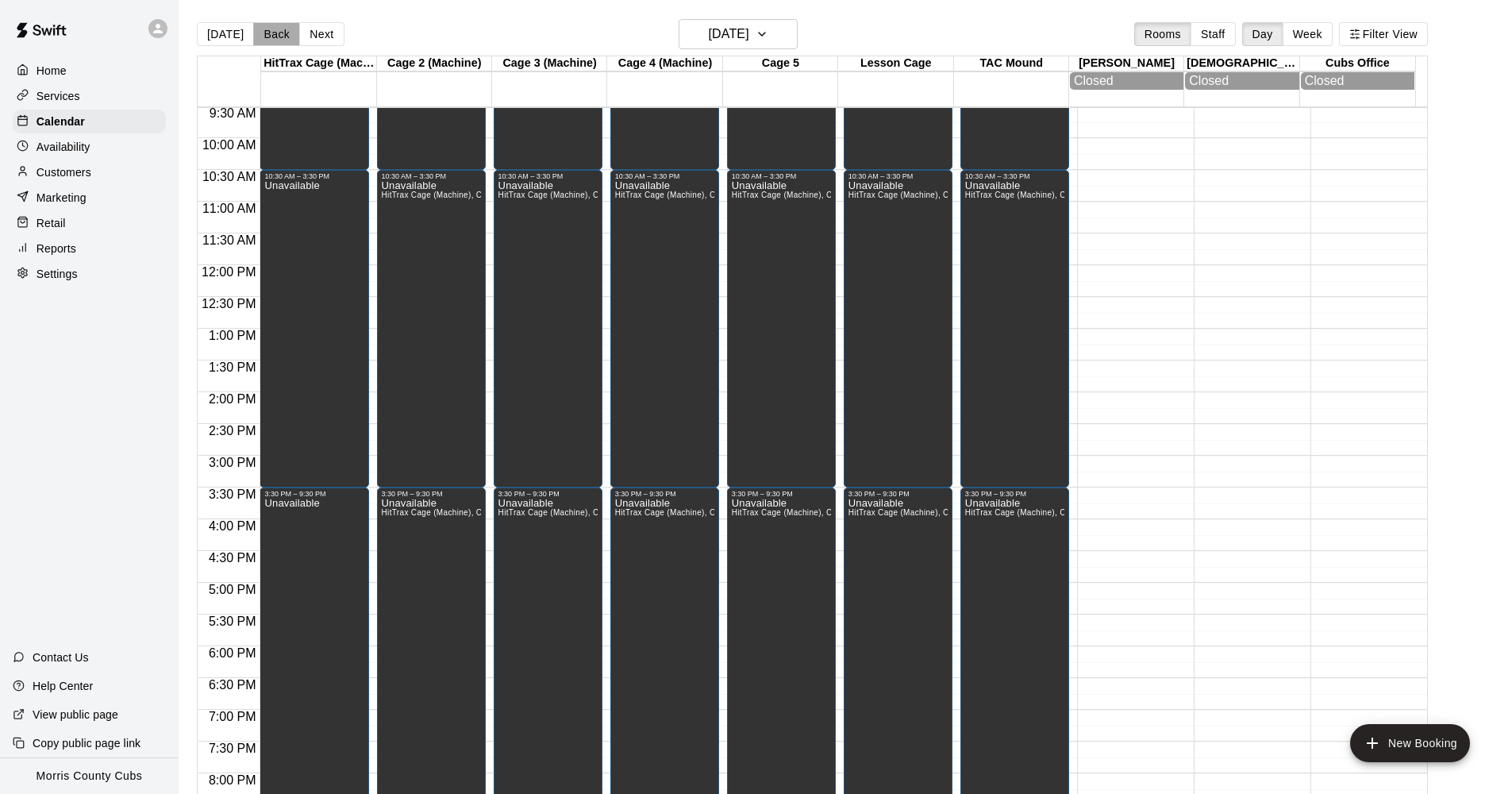
click at [274, 39] on button "Back" at bounding box center [277, 33] width 47 height 23
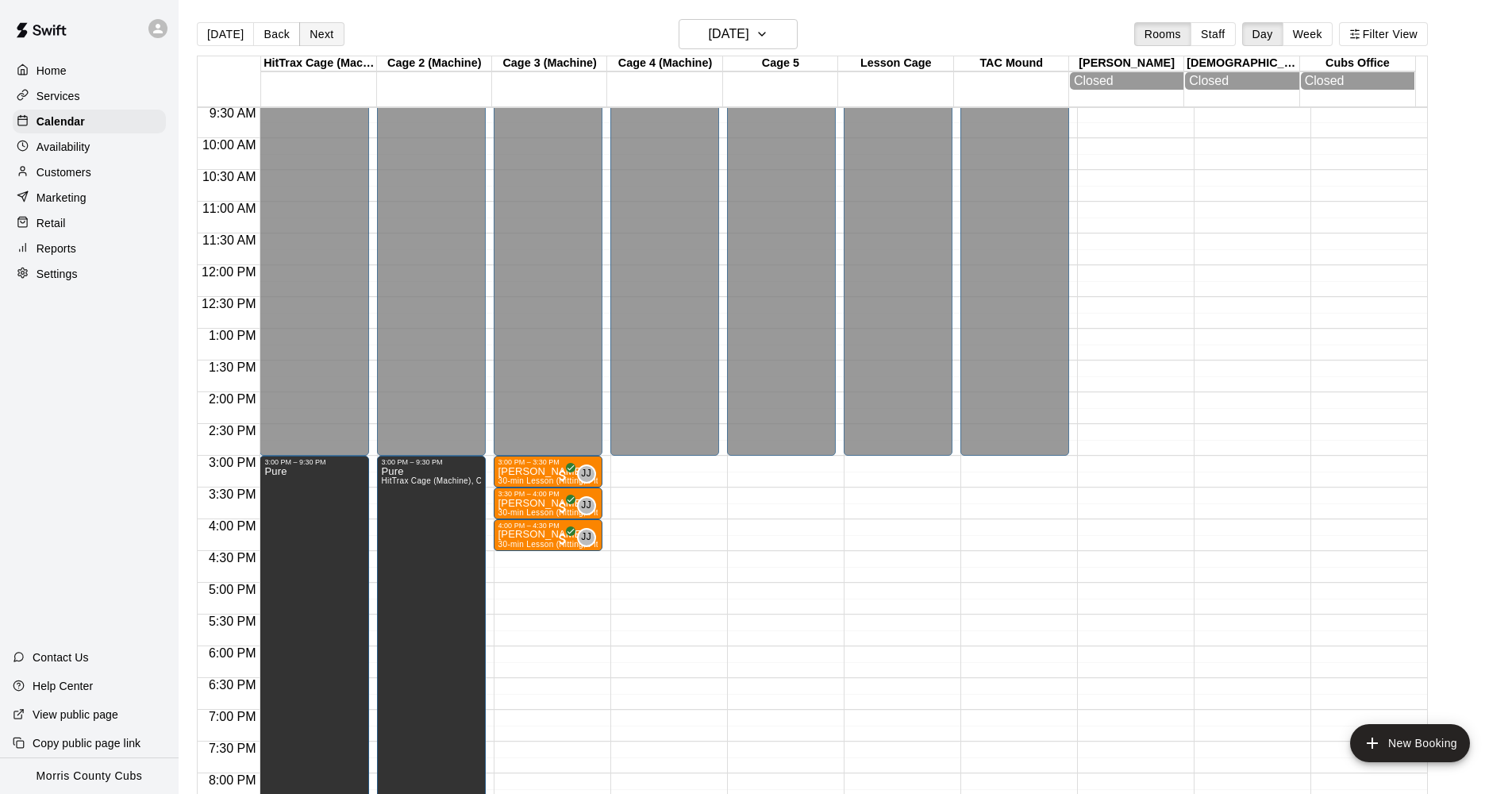
click at [320, 38] on button "Next" at bounding box center [321, 33] width 44 height 23
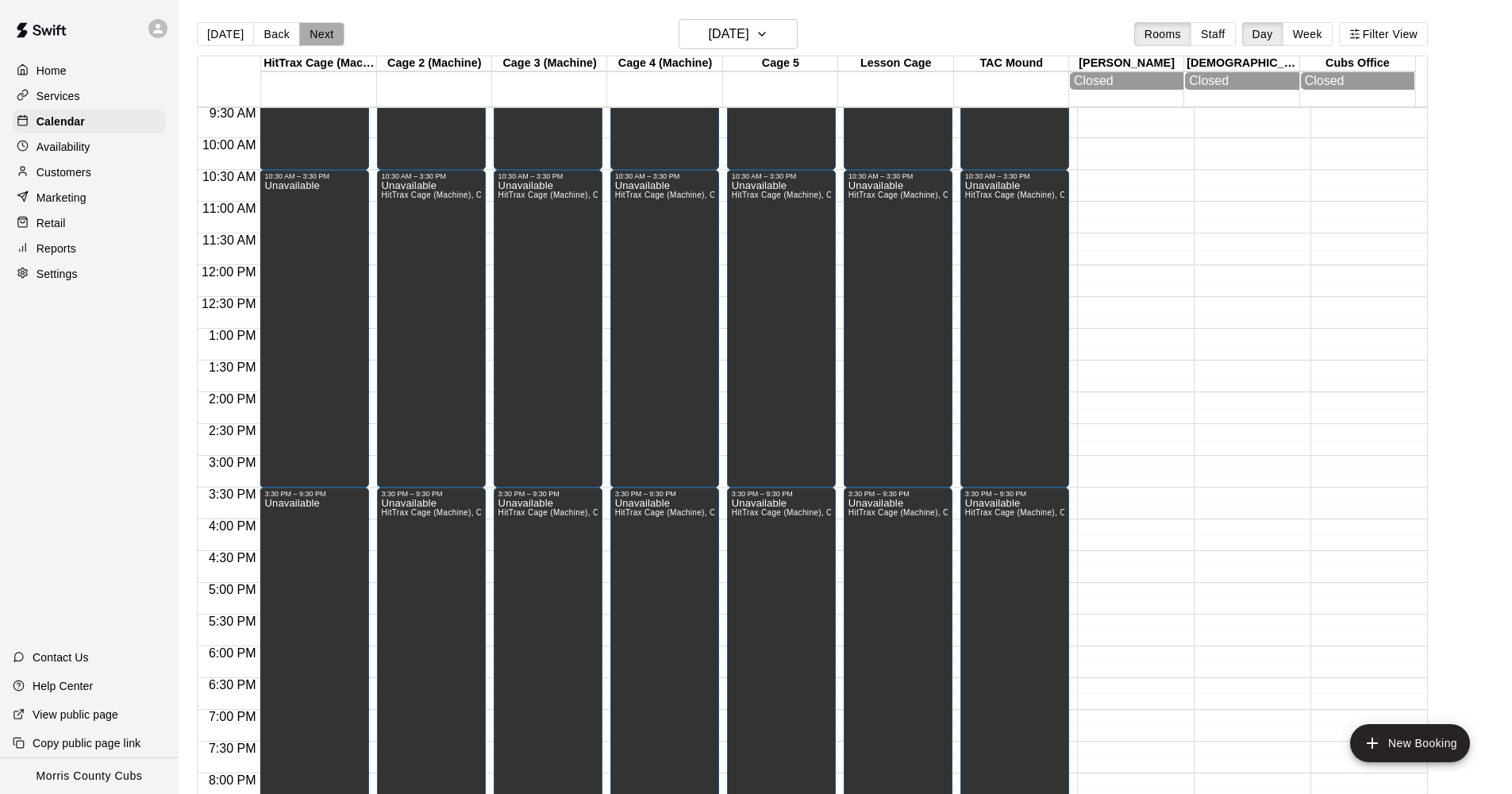
click at [320, 38] on button "Next" at bounding box center [321, 33] width 44 height 23
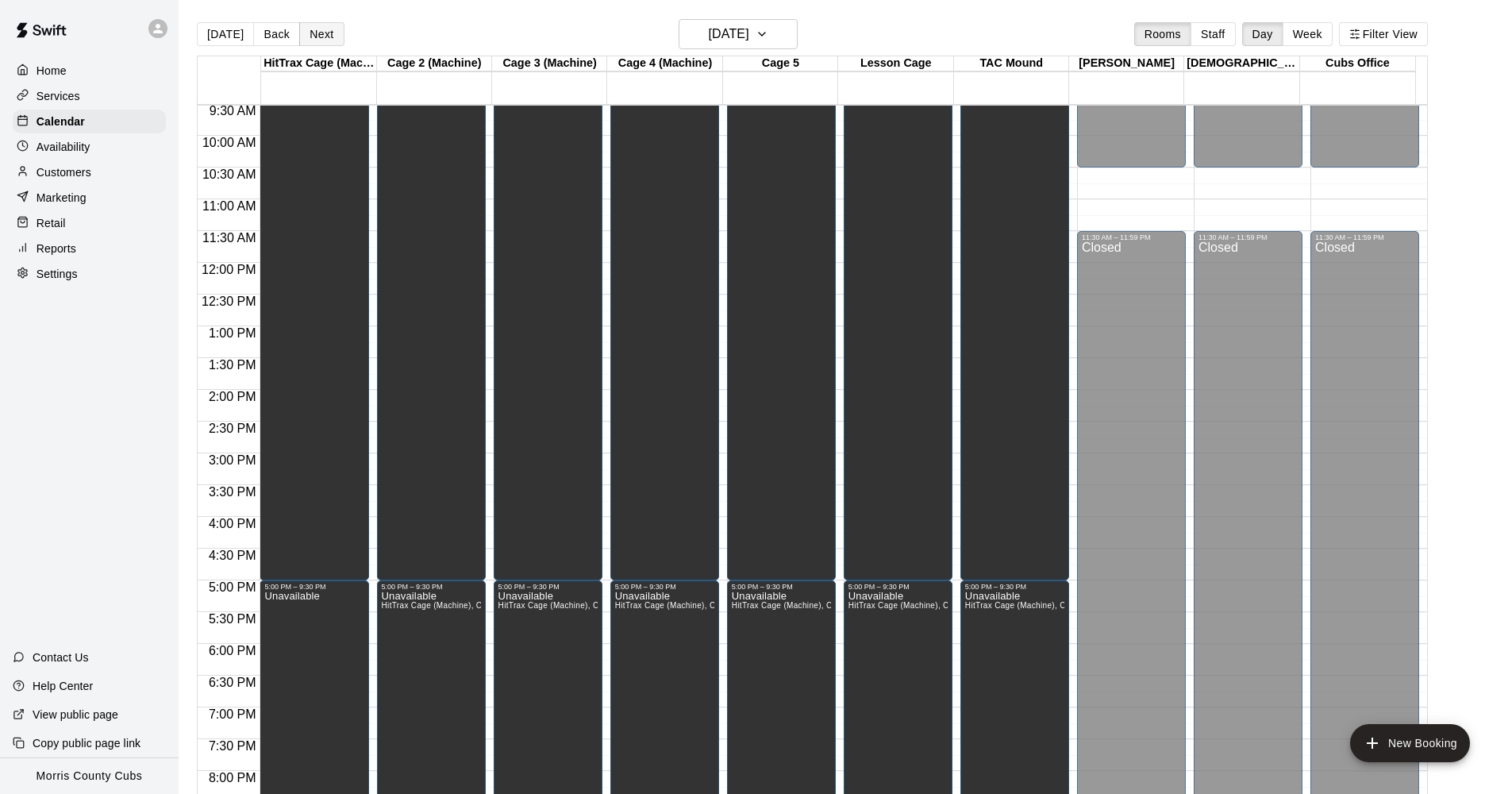
click at [320, 38] on button "Next" at bounding box center [321, 33] width 44 height 23
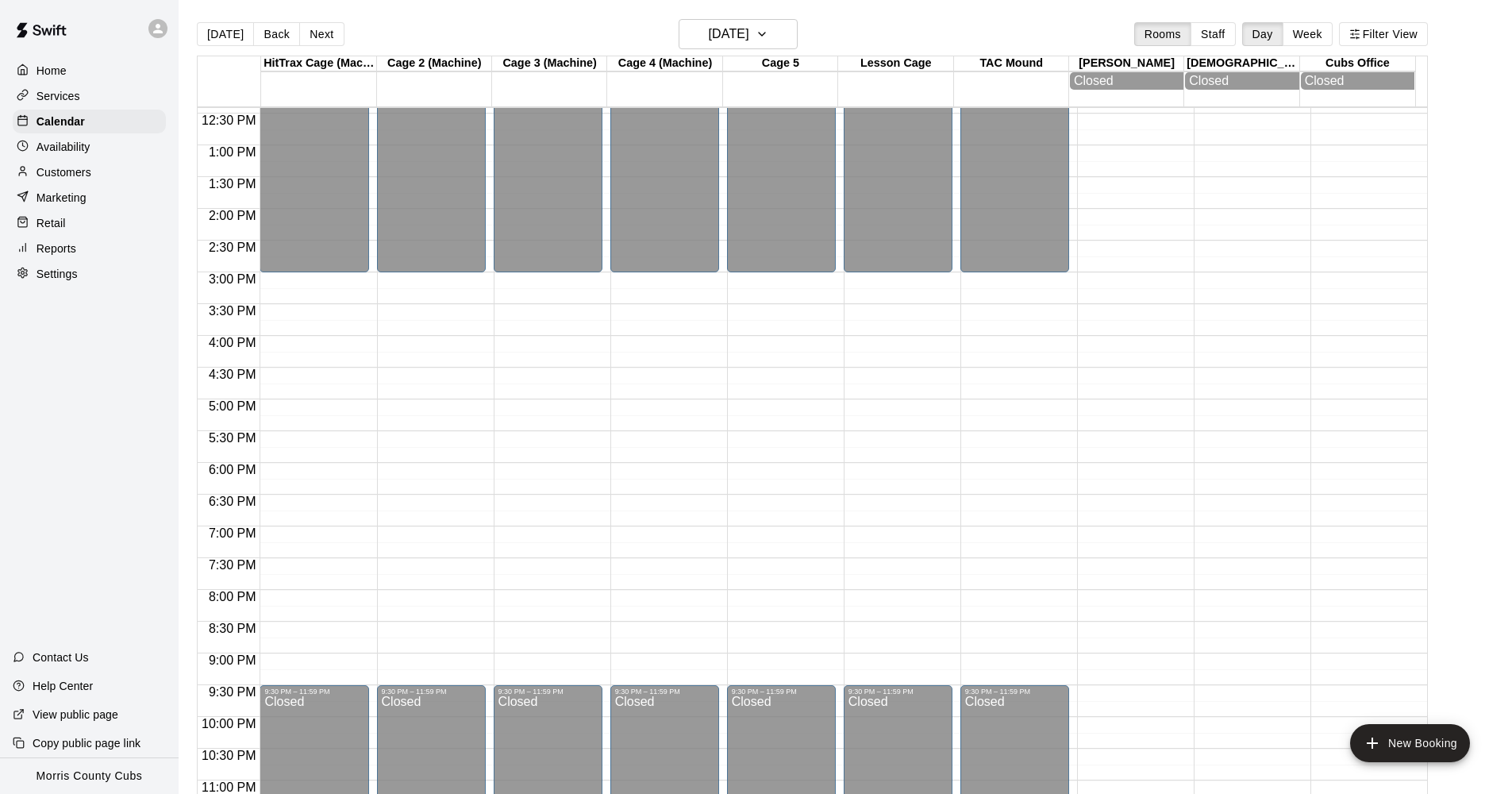
scroll to position [821, 0]
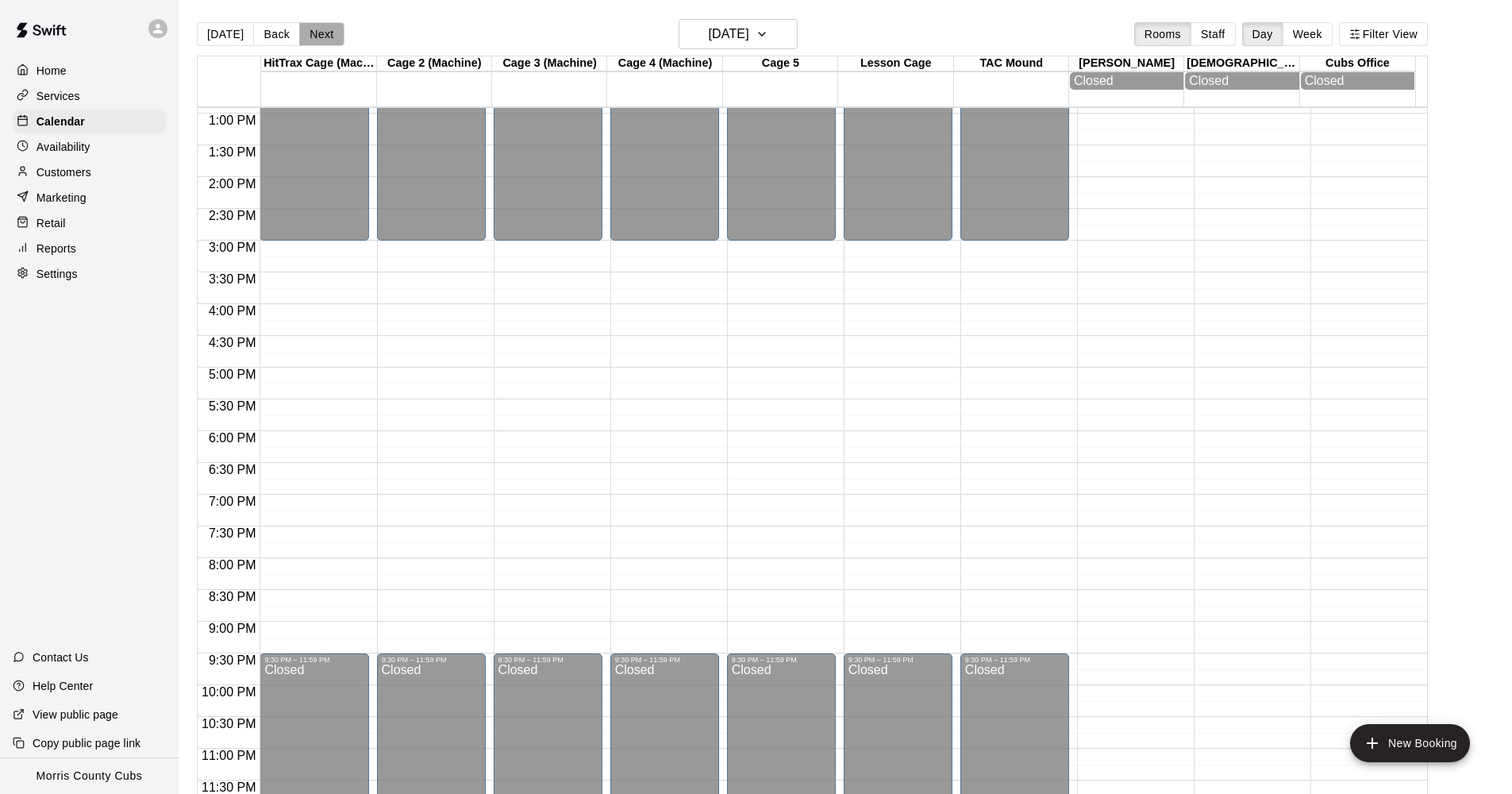
click at [323, 33] on button "Next" at bounding box center [321, 33] width 44 height 23
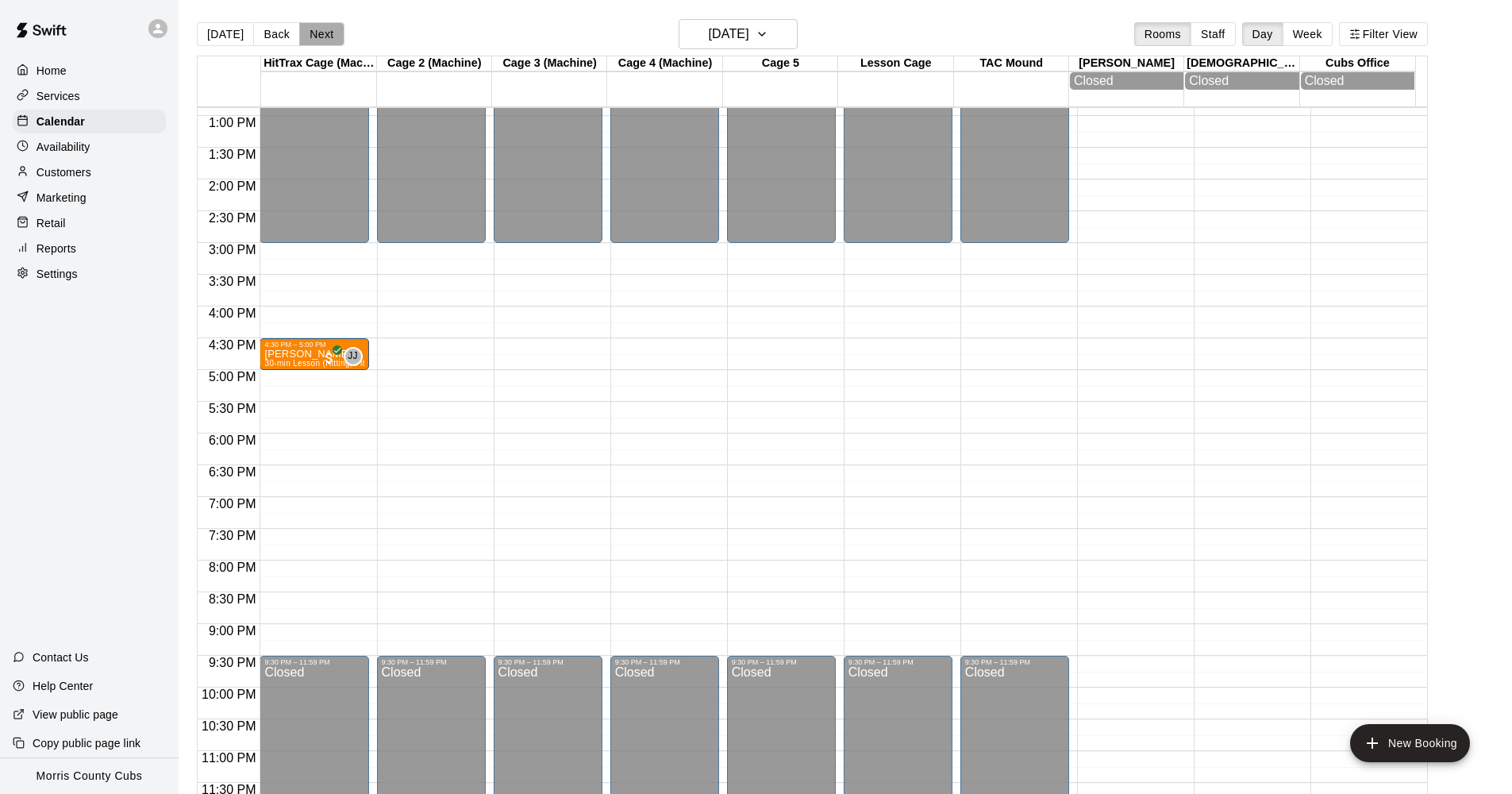
click at [323, 33] on button "Next" at bounding box center [321, 33] width 44 height 23
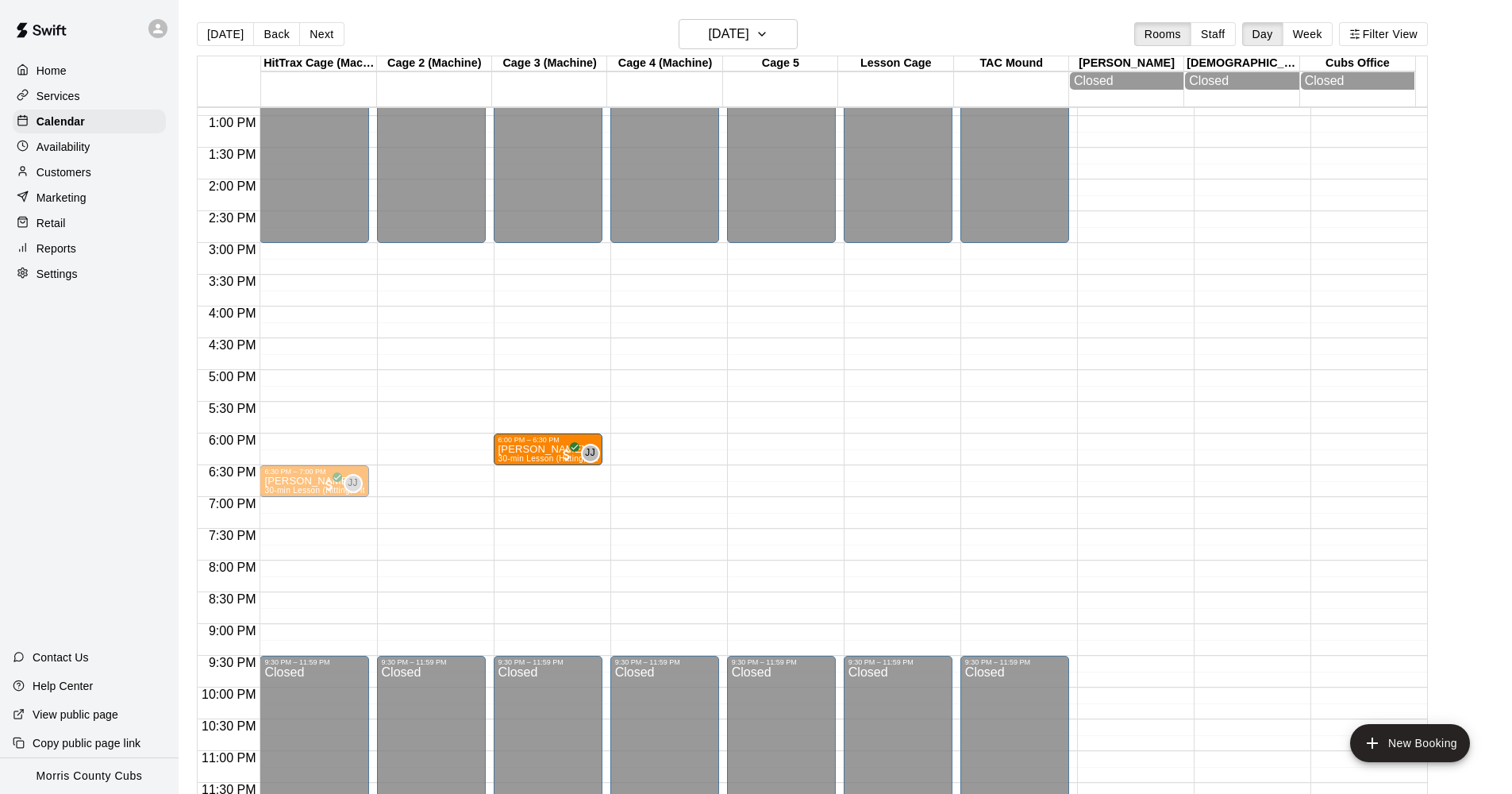
drag, startPoint x: 312, startPoint y: 456, endPoint x: 539, endPoint y: 461, distance: 227.1
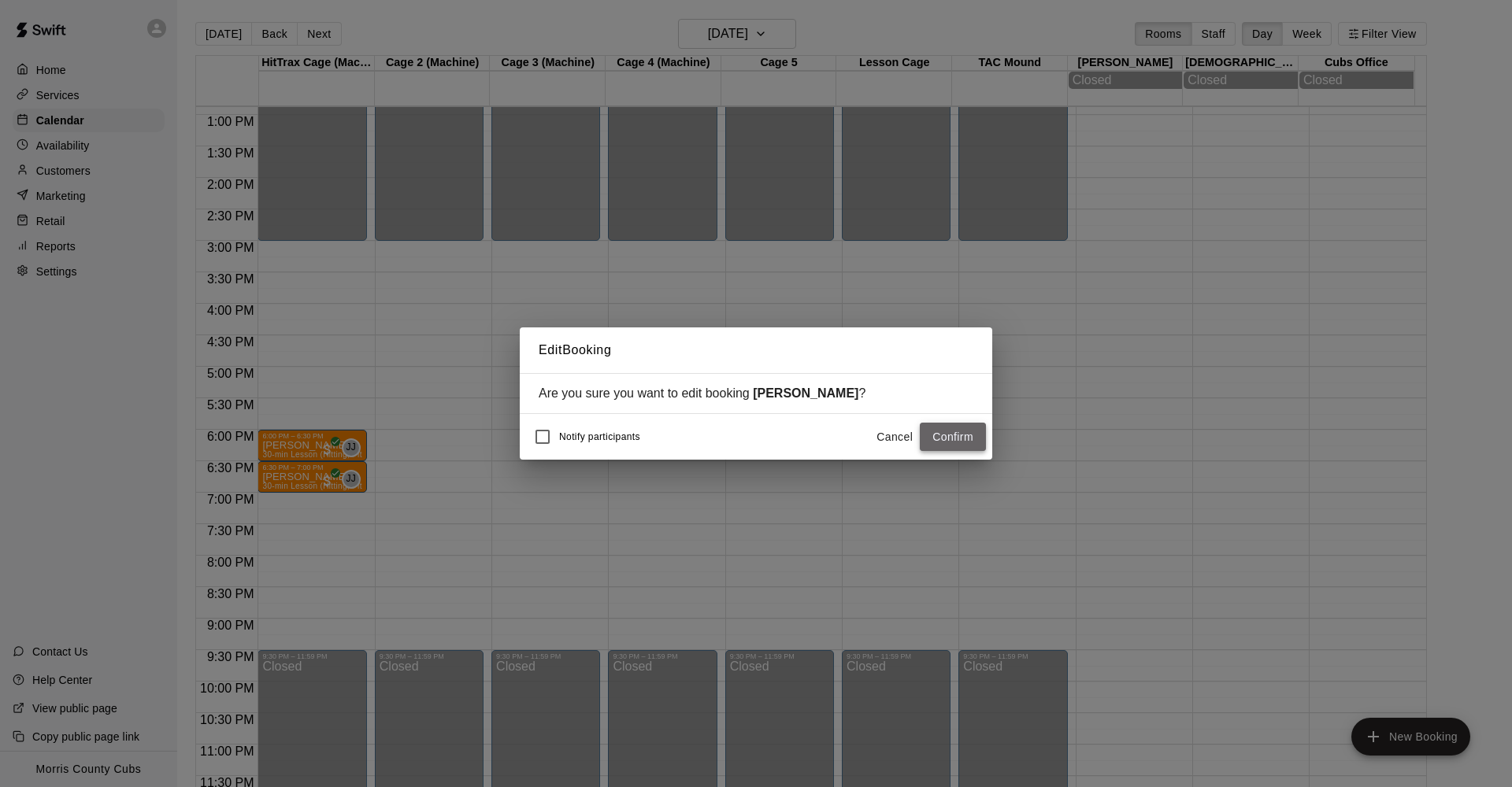
click at [935, 443] on button "Confirm" at bounding box center [953, 437] width 66 height 29
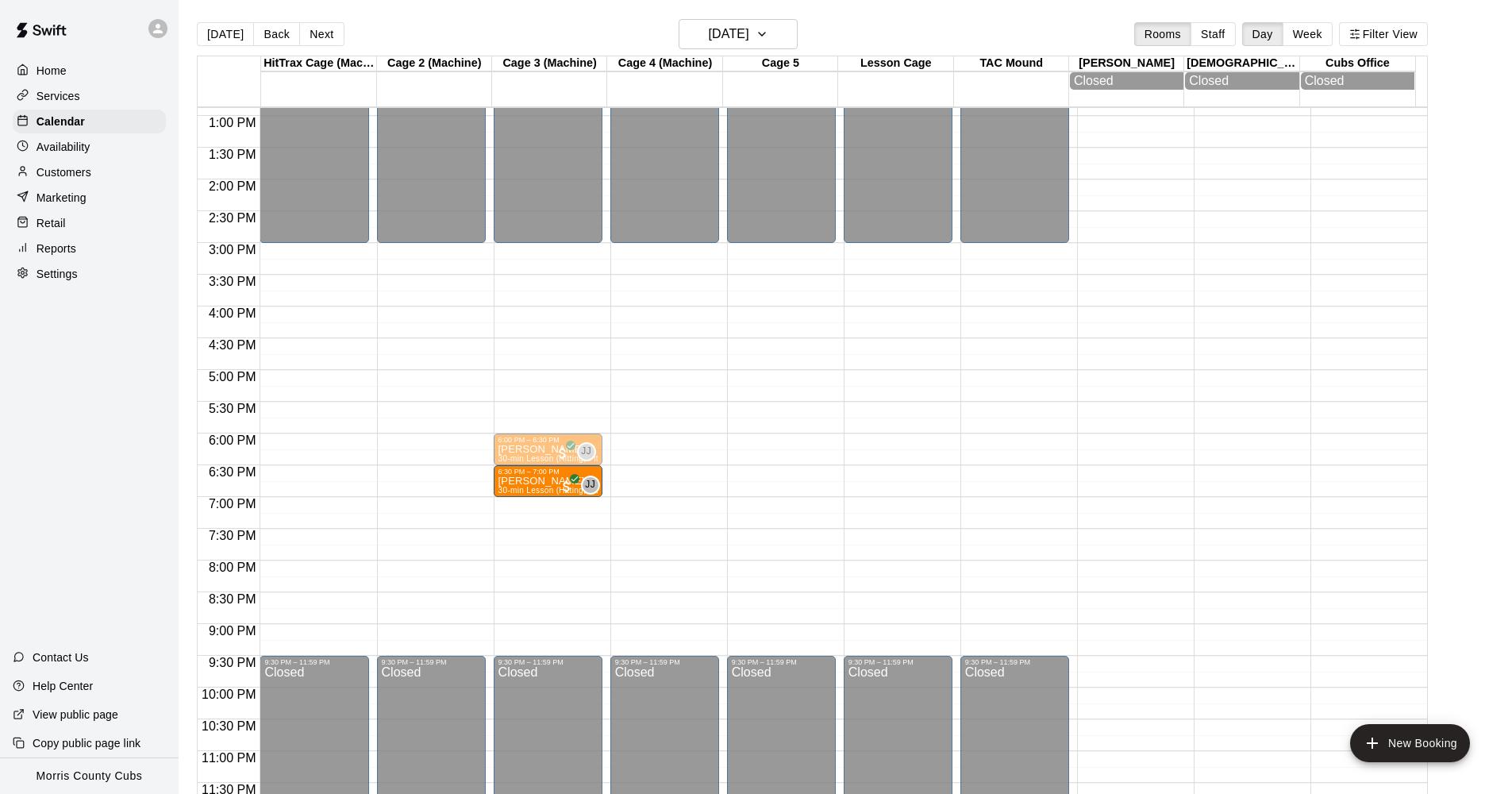
drag, startPoint x: 312, startPoint y: 479, endPoint x: 527, endPoint y: 481, distance: 215.0
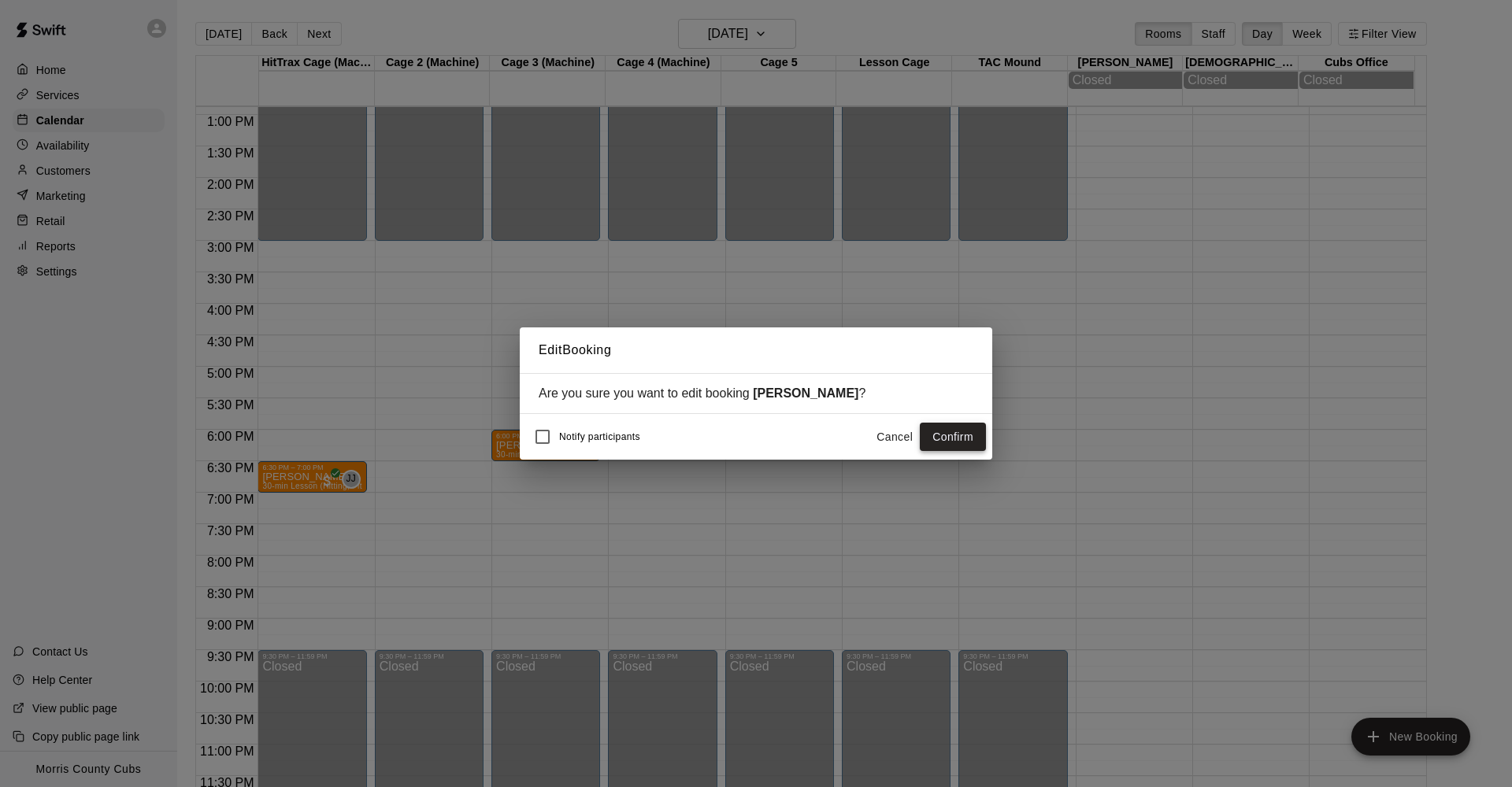
click at [963, 440] on button "Confirm" at bounding box center [953, 437] width 66 height 29
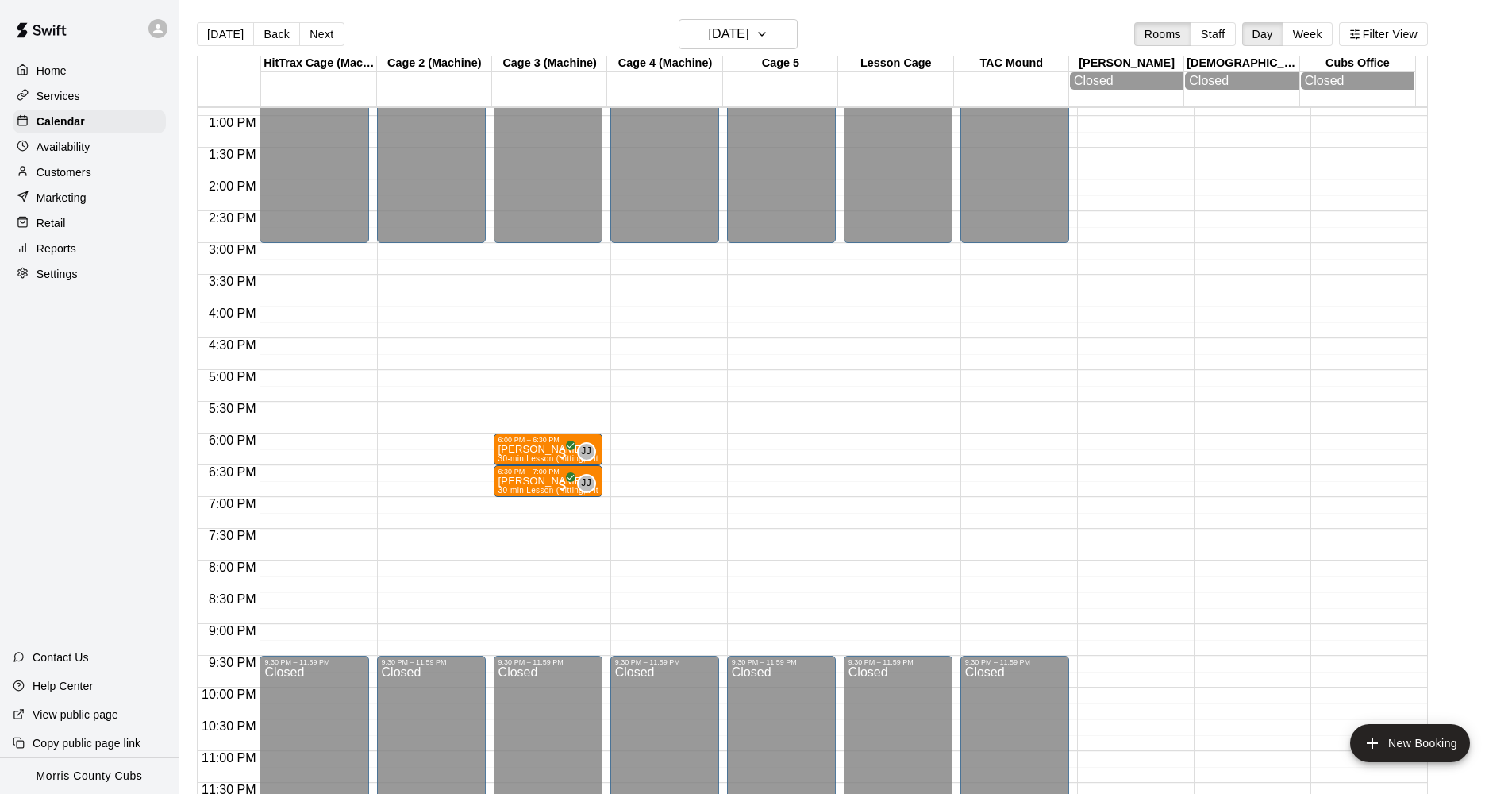
click at [281, 250] on div "12:00 AM – 3:00 PM Closed 9:30 PM – 11:59 PM Closed" at bounding box center [314, 53] width 108 height 1525
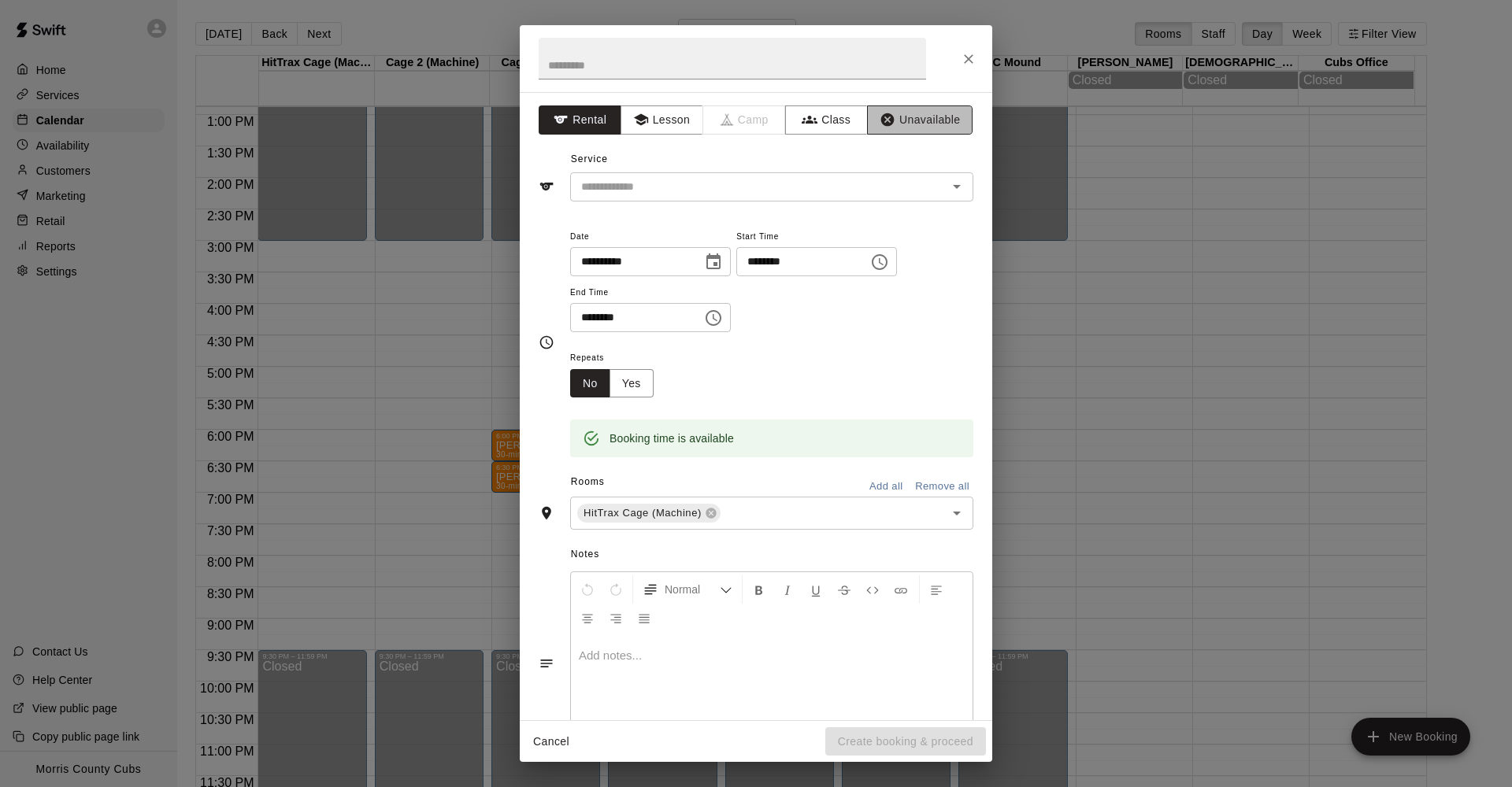
click at [894, 117] on button "Unavailable" at bounding box center [919, 120] width 105 height 29
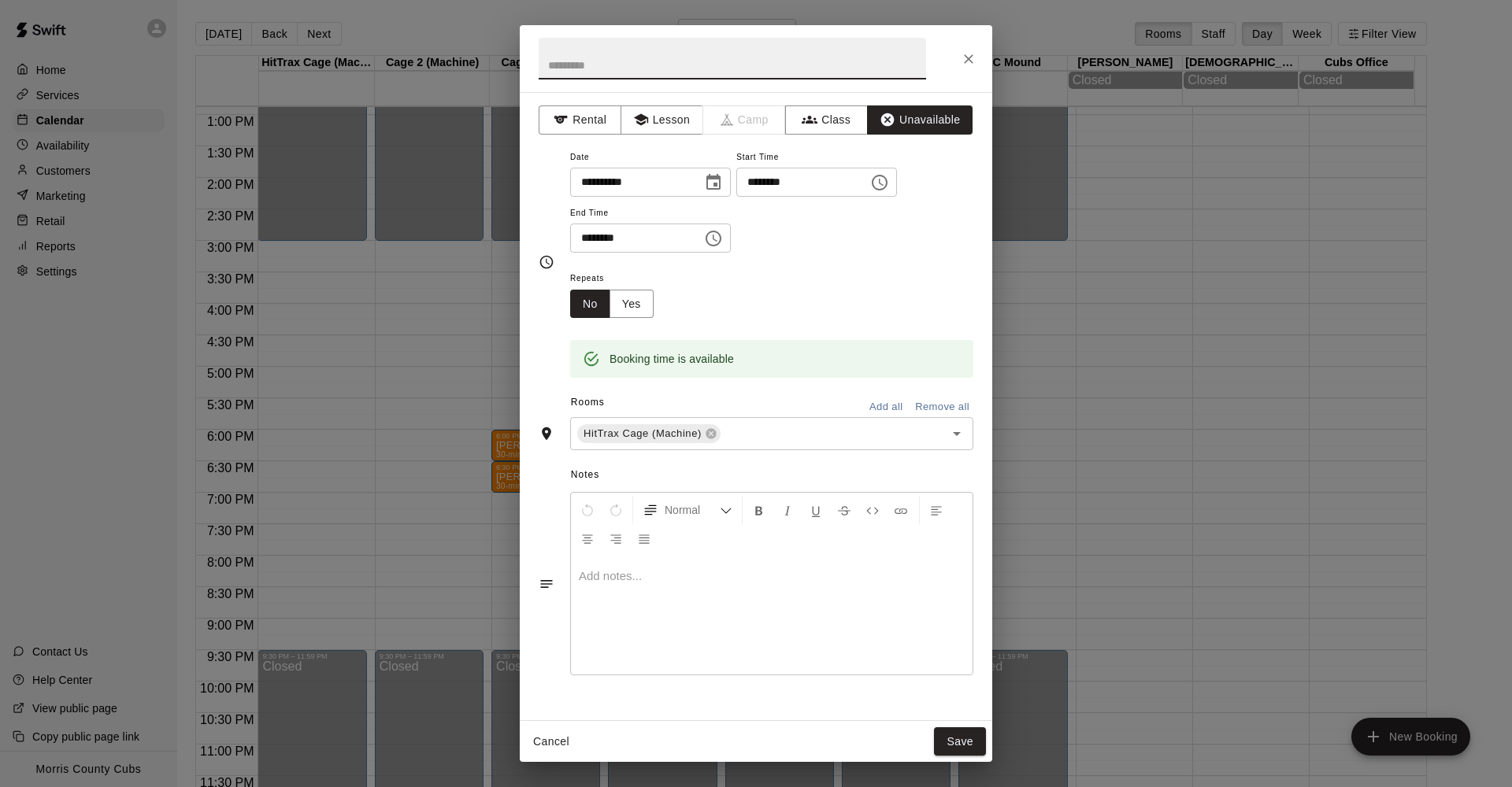
click at [719, 72] on input "text" at bounding box center [732, 59] width 388 height 42
type input "****"
click at [765, 183] on input "********" at bounding box center [796, 182] width 121 height 29
click at [587, 238] on input "********" at bounding box center [630, 238] width 121 height 29
type input "********"
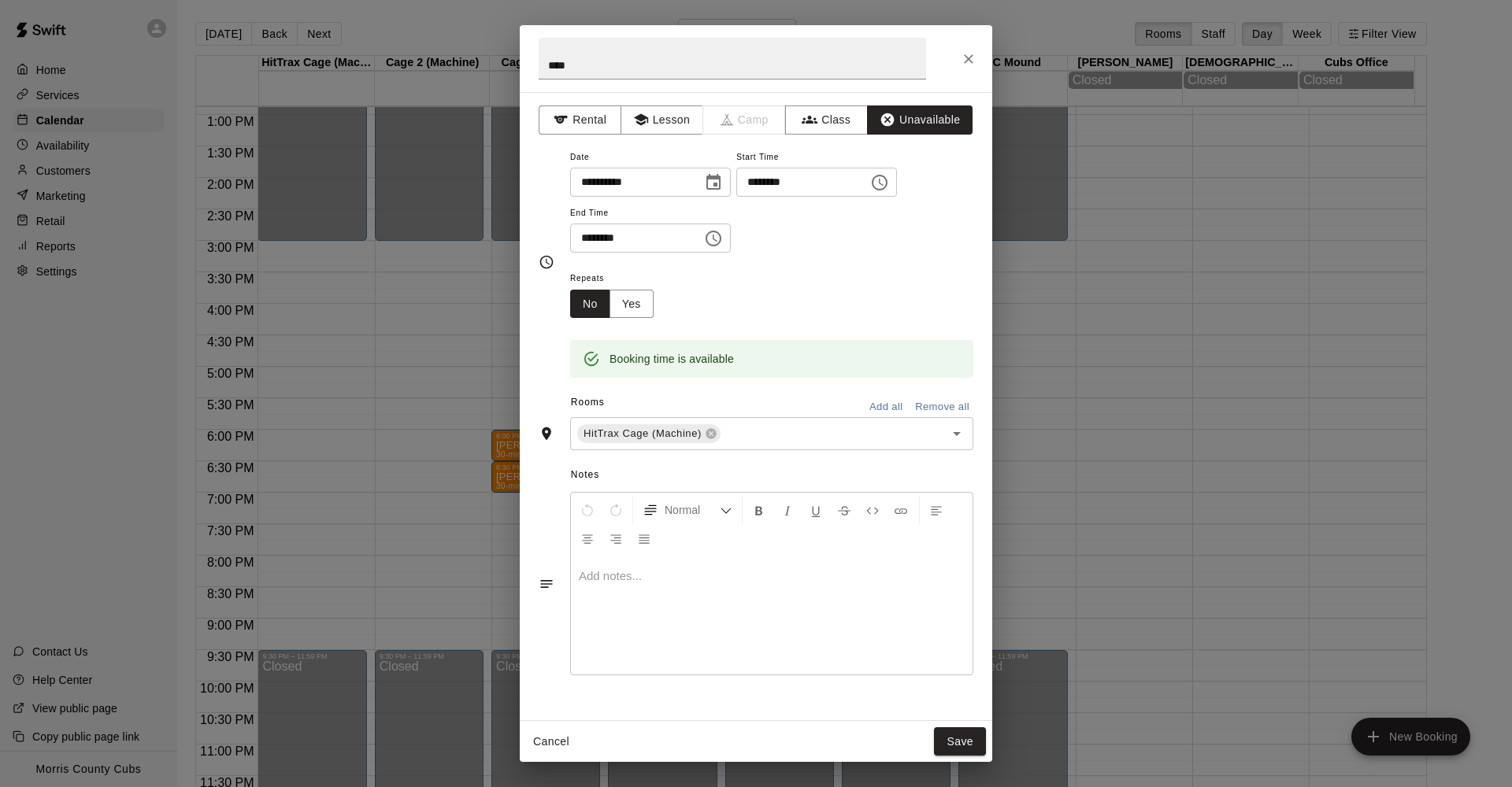
click at [746, 295] on div "Repeats No Yes" at bounding box center [771, 294] width 403 height 50
click at [885, 412] on button "Add all" at bounding box center [885, 408] width 51 height 24
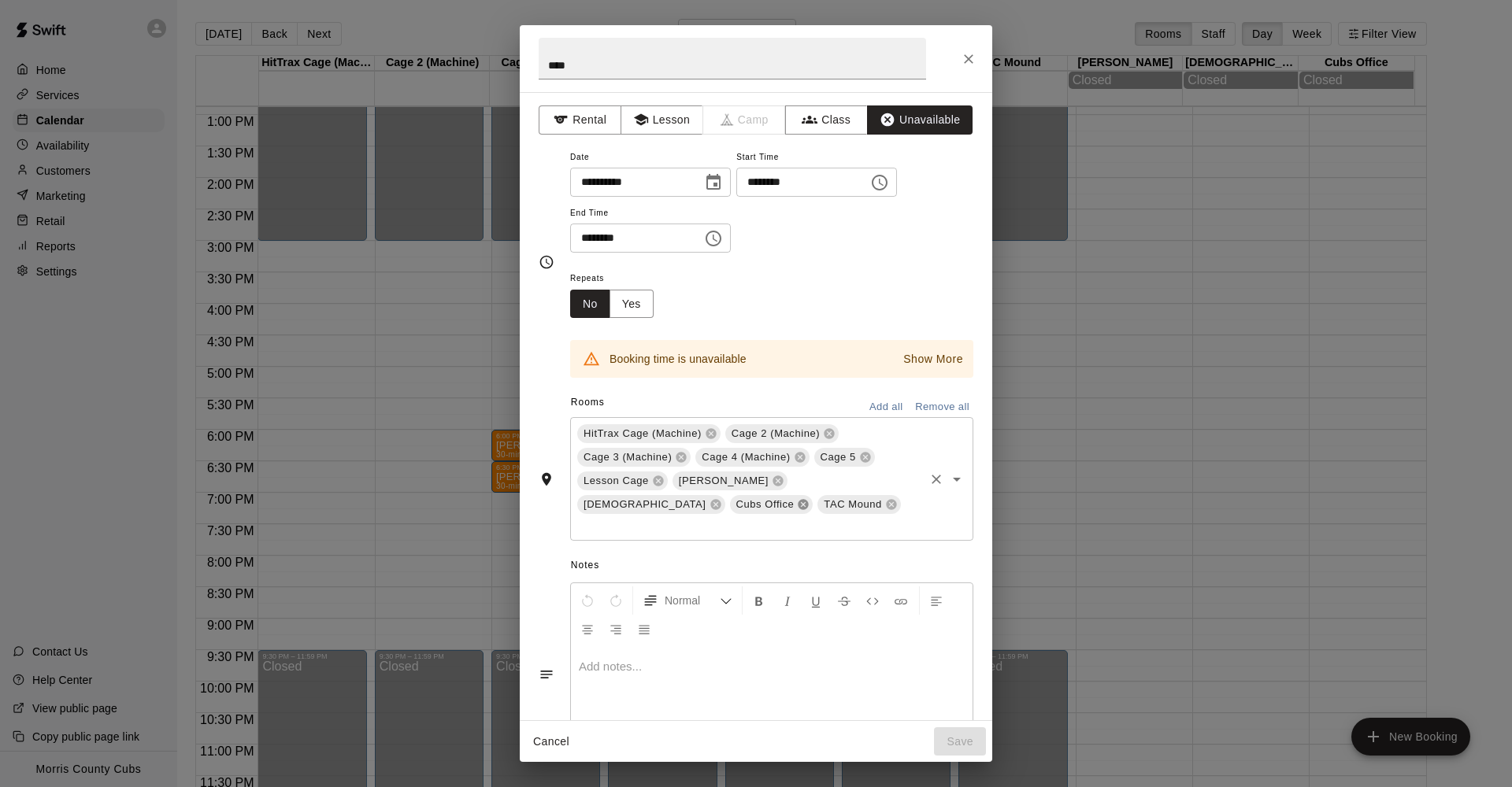
click at [809, 500] on icon at bounding box center [803, 505] width 10 height 10
click at [722, 498] on icon at bounding box center [716, 505] width 13 height 13
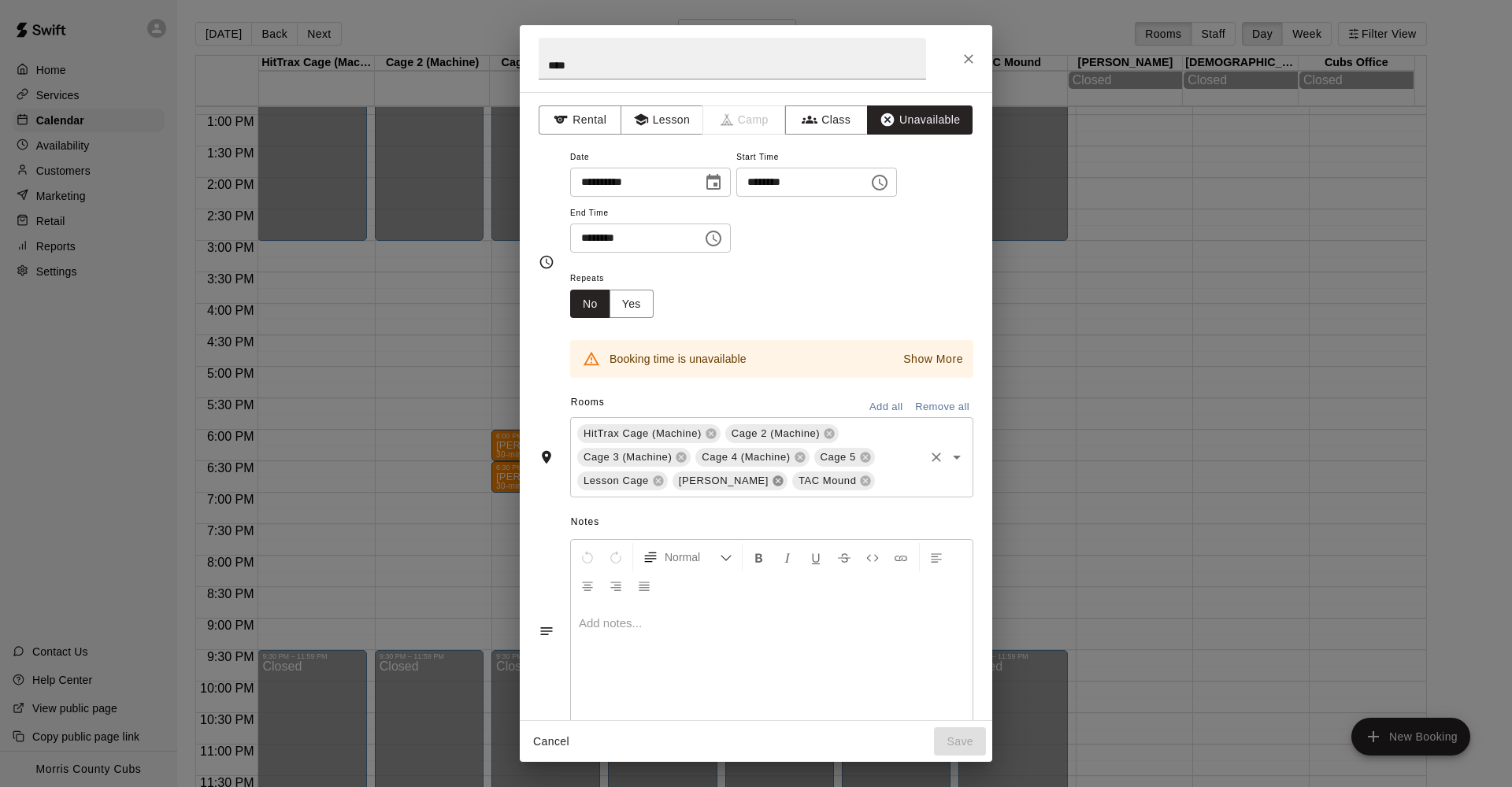
click at [772, 479] on icon at bounding box center [778, 481] width 13 height 13
click at [749, 481] on icon at bounding box center [746, 481] width 10 height 10
click at [969, 59] on icon "Close" at bounding box center [969, 59] width 10 height 10
